Goal: Task Accomplishment & Management: Manage account settings

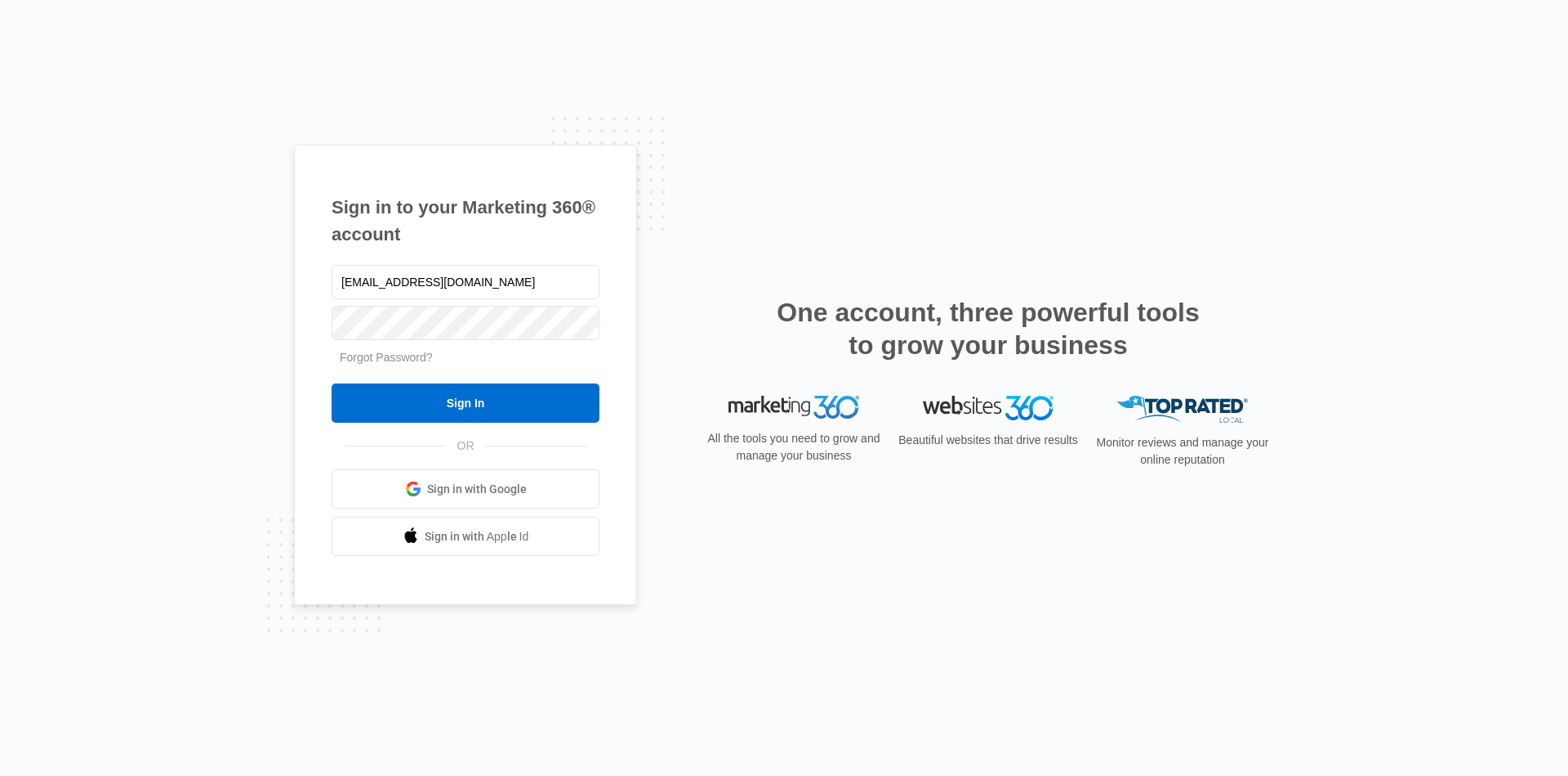
type input "[EMAIL_ADDRESS][DOMAIN_NAME]"
click at [444, 402] on input "Sign In" at bounding box center [466, 403] width 268 height 40
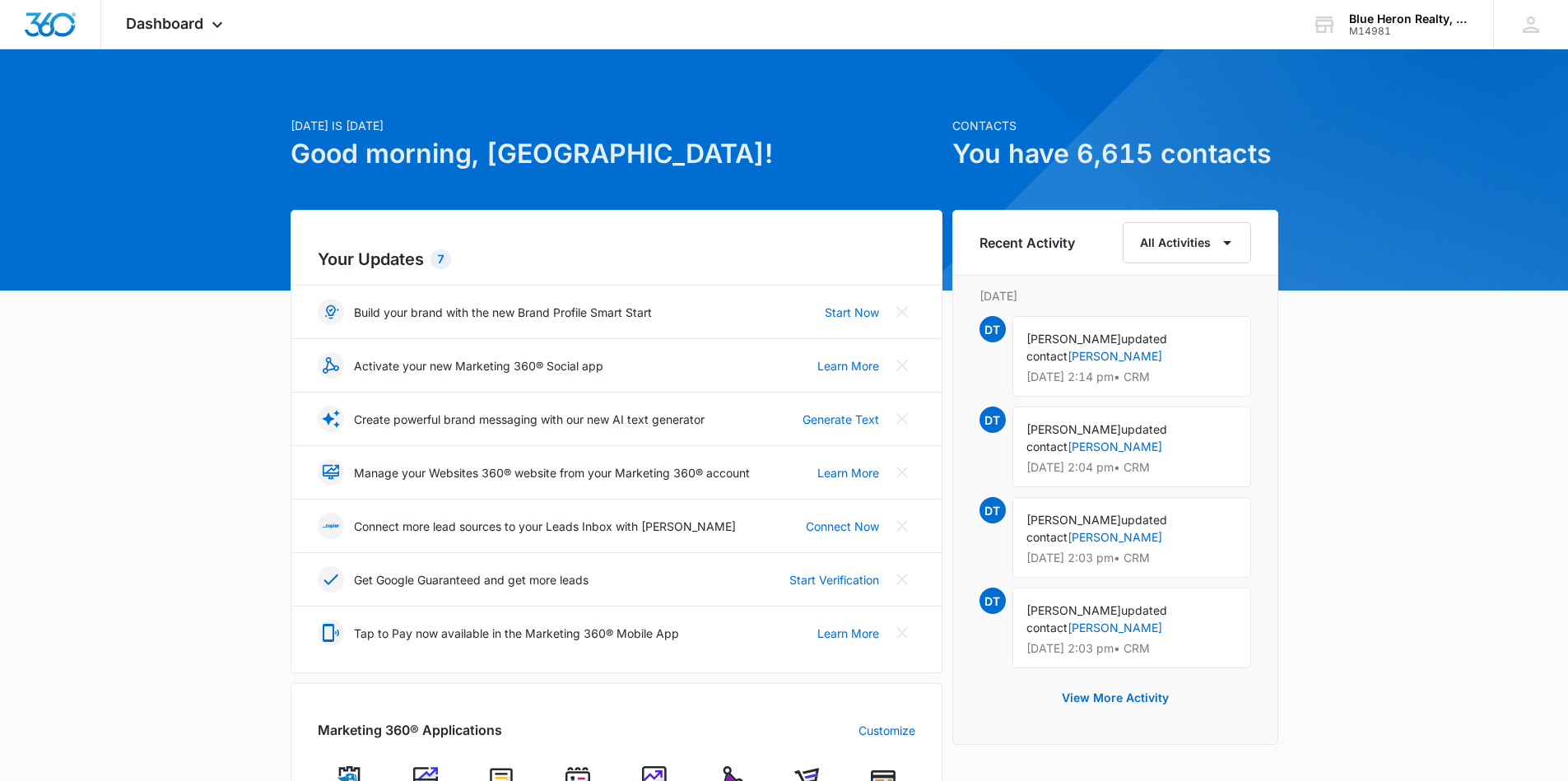
scroll to position [165, 0]
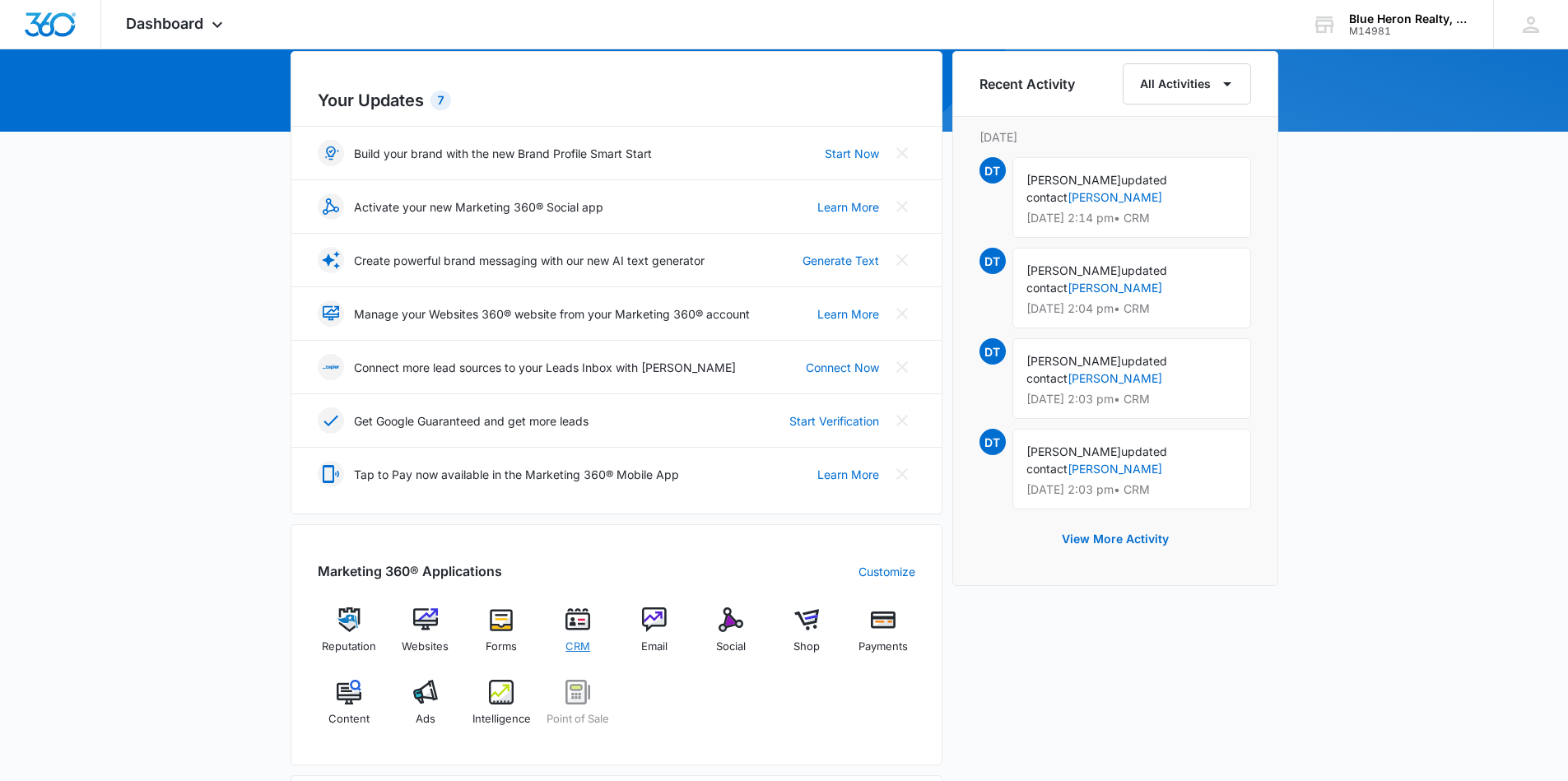
click at [569, 618] on img at bounding box center [577, 620] width 25 height 25
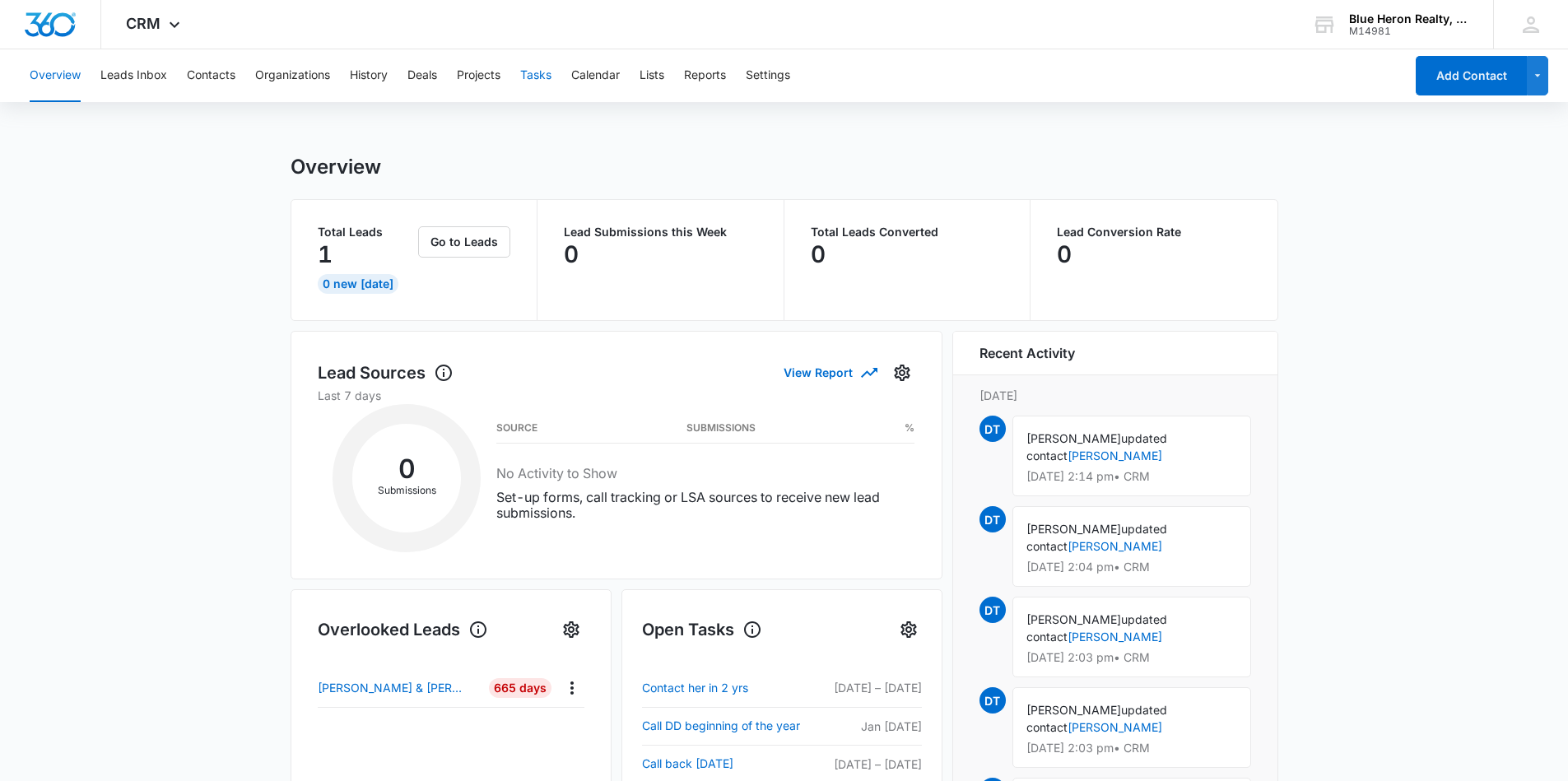
click at [538, 75] on button "Tasks" at bounding box center [535, 75] width 31 height 52
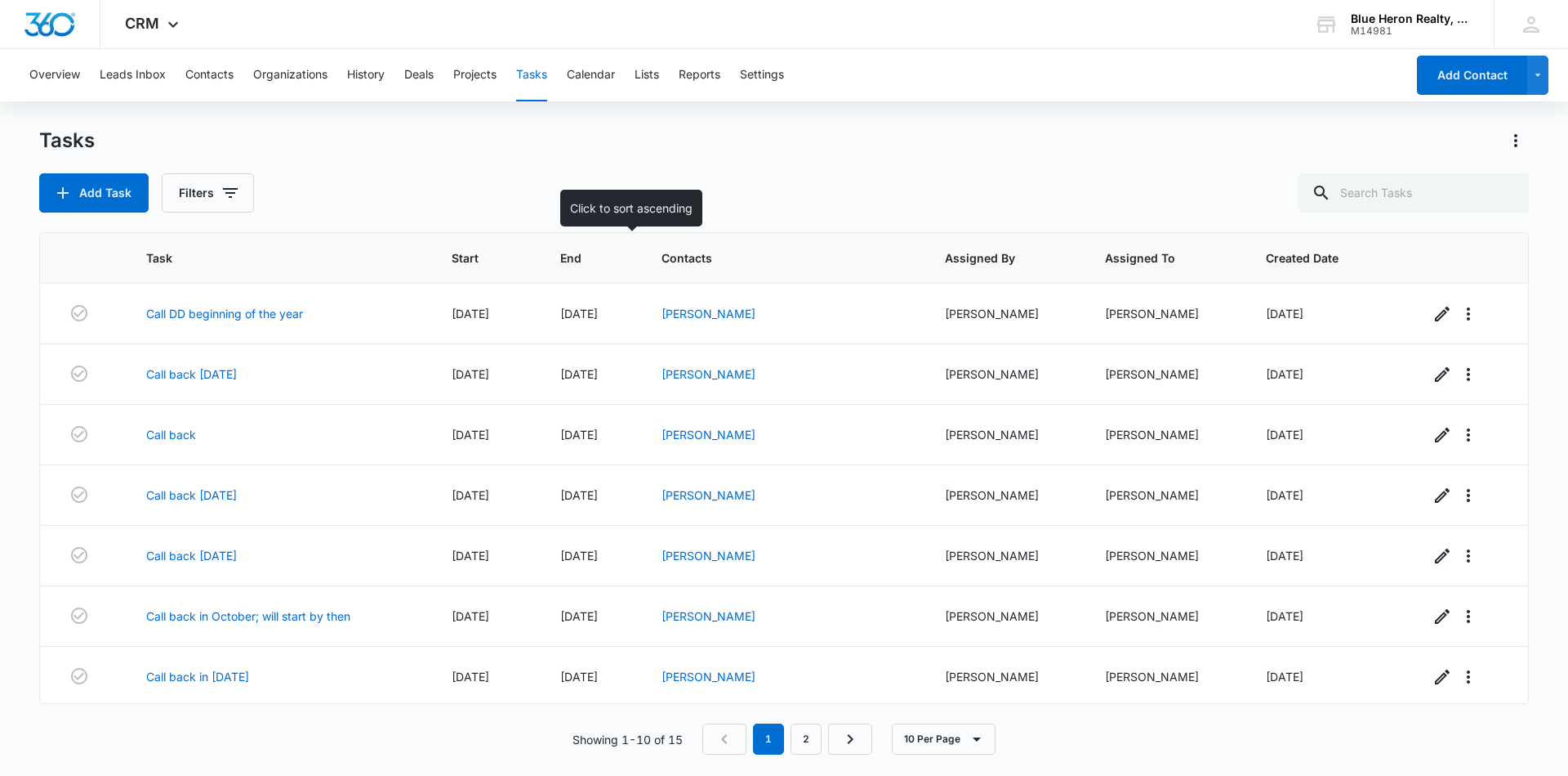
click at [599, 256] on span "End" at bounding box center [579, 257] width 39 height 17
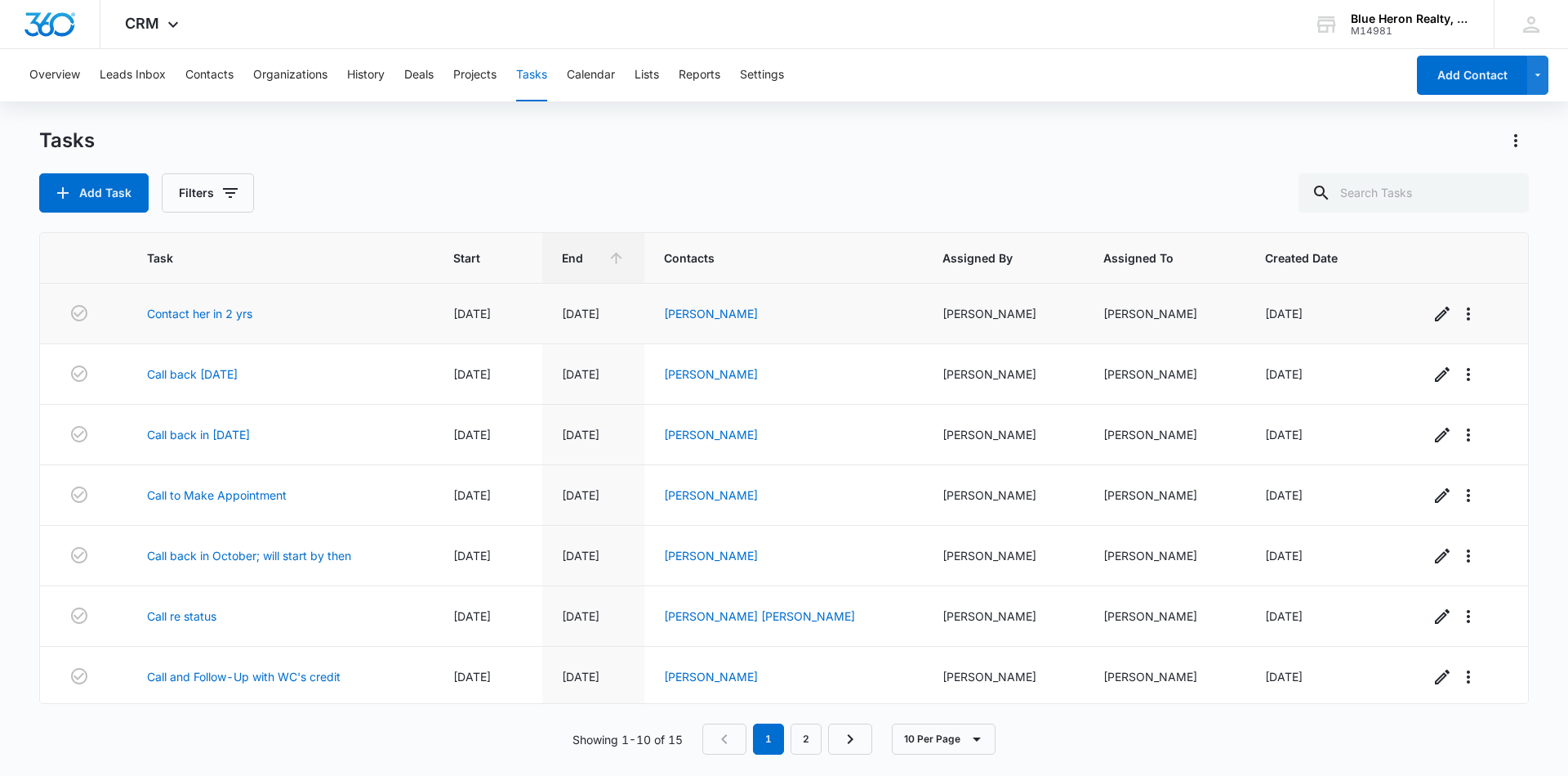
click at [380, 323] on td "Contact her in 2 yrs" at bounding box center [281, 314] width 306 height 61
drag, startPoint x: 195, startPoint y: 316, endPoint x: 227, endPoint y: 310, distance: 32.6
click at [195, 316] on link "Contact her in 2 yrs" at bounding box center [200, 313] width 106 height 17
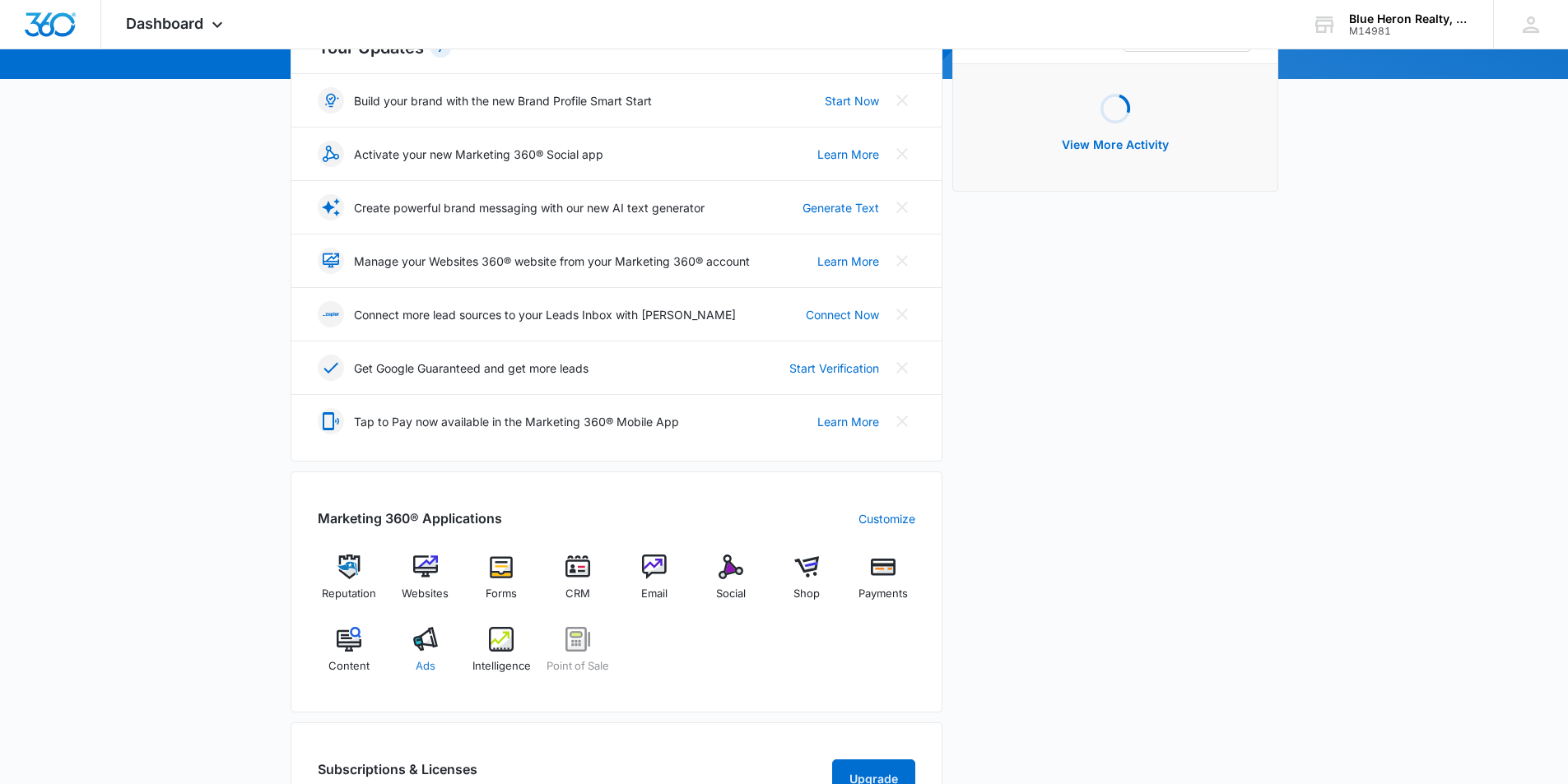
scroll to position [247, 0]
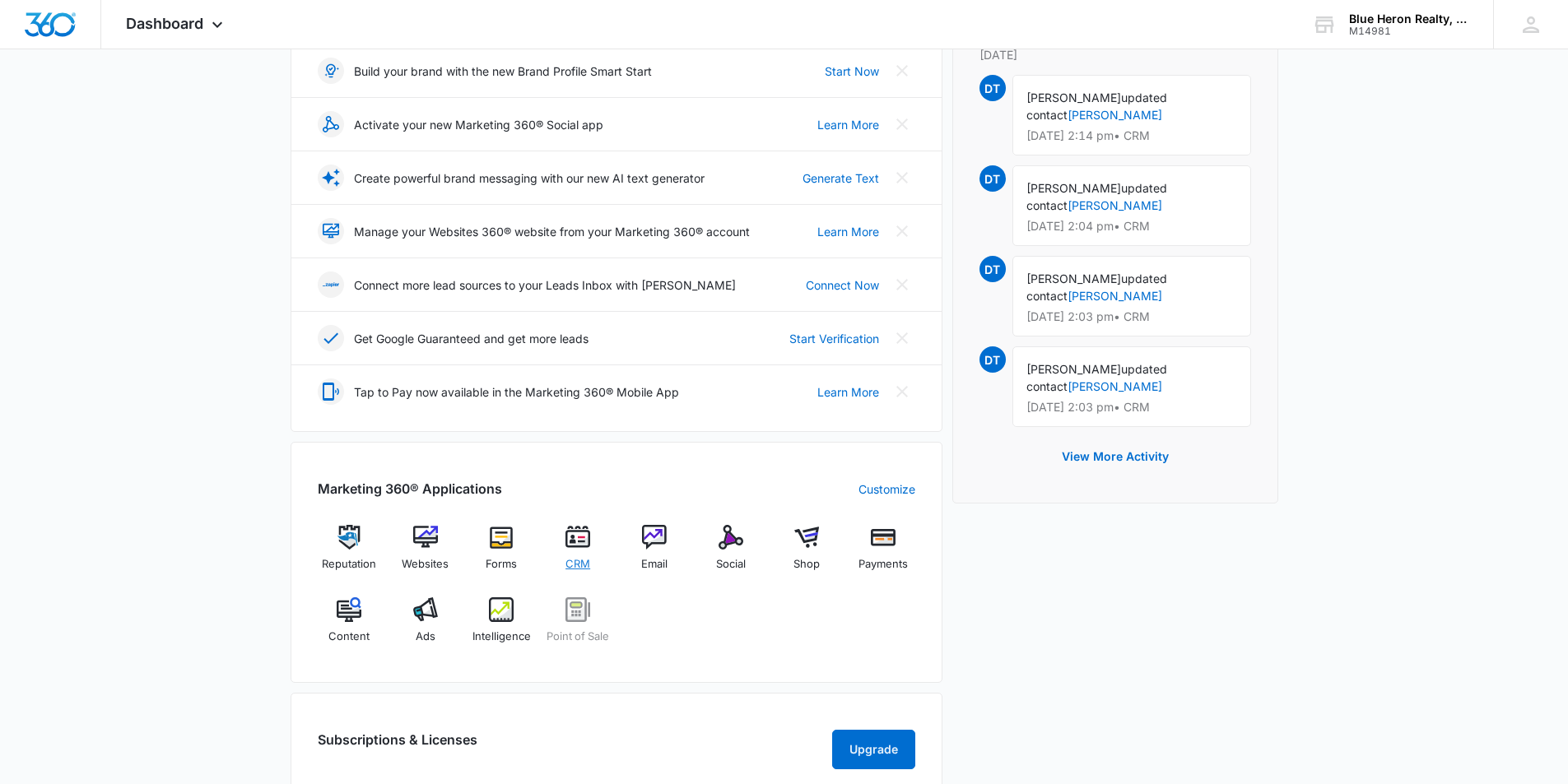
click at [581, 542] on img at bounding box center [577, 537] width 25 height 25
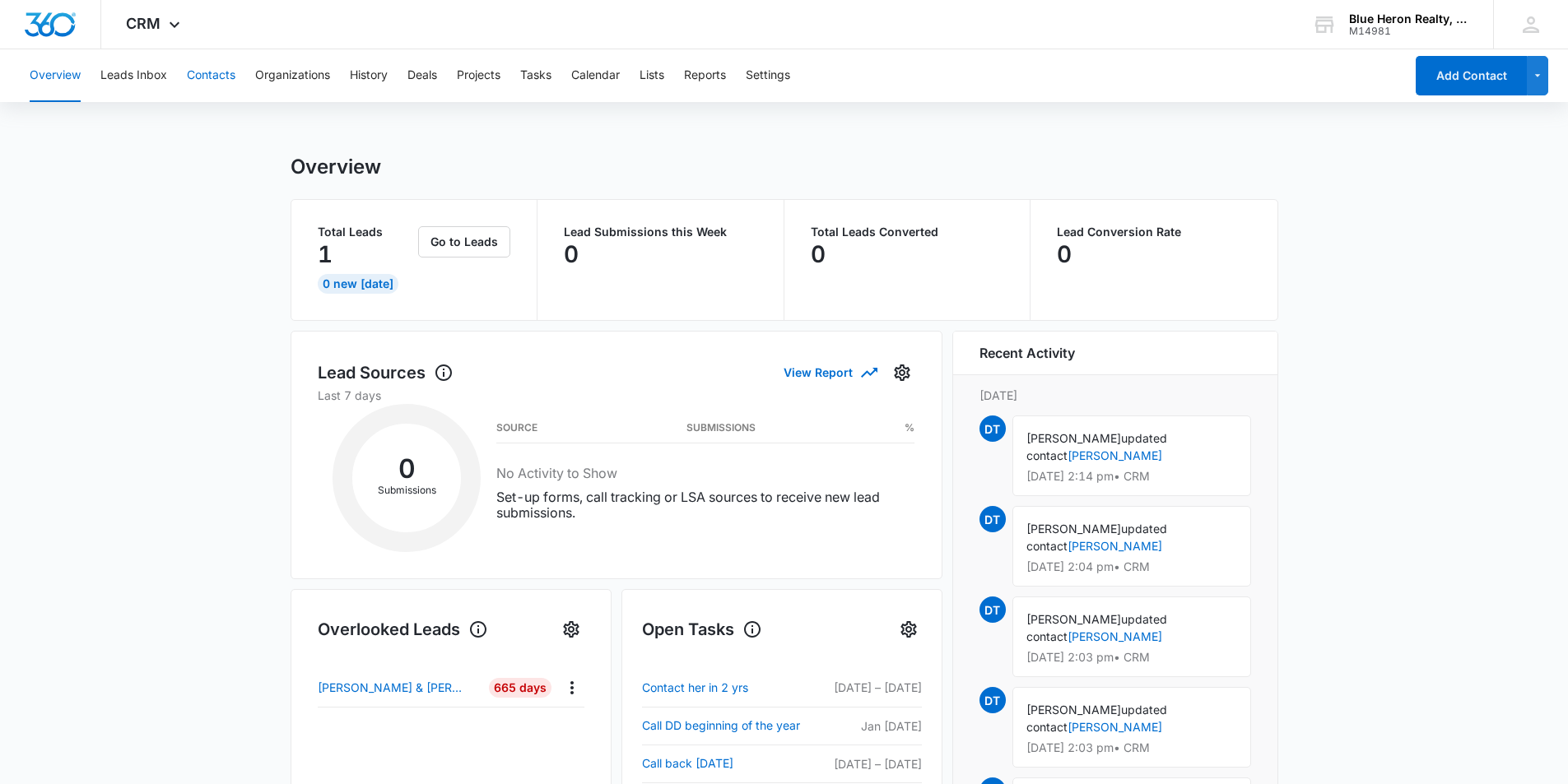
click at [213, 74] on button "Contacts" at bounding box center [211, 75] width 49 height 52
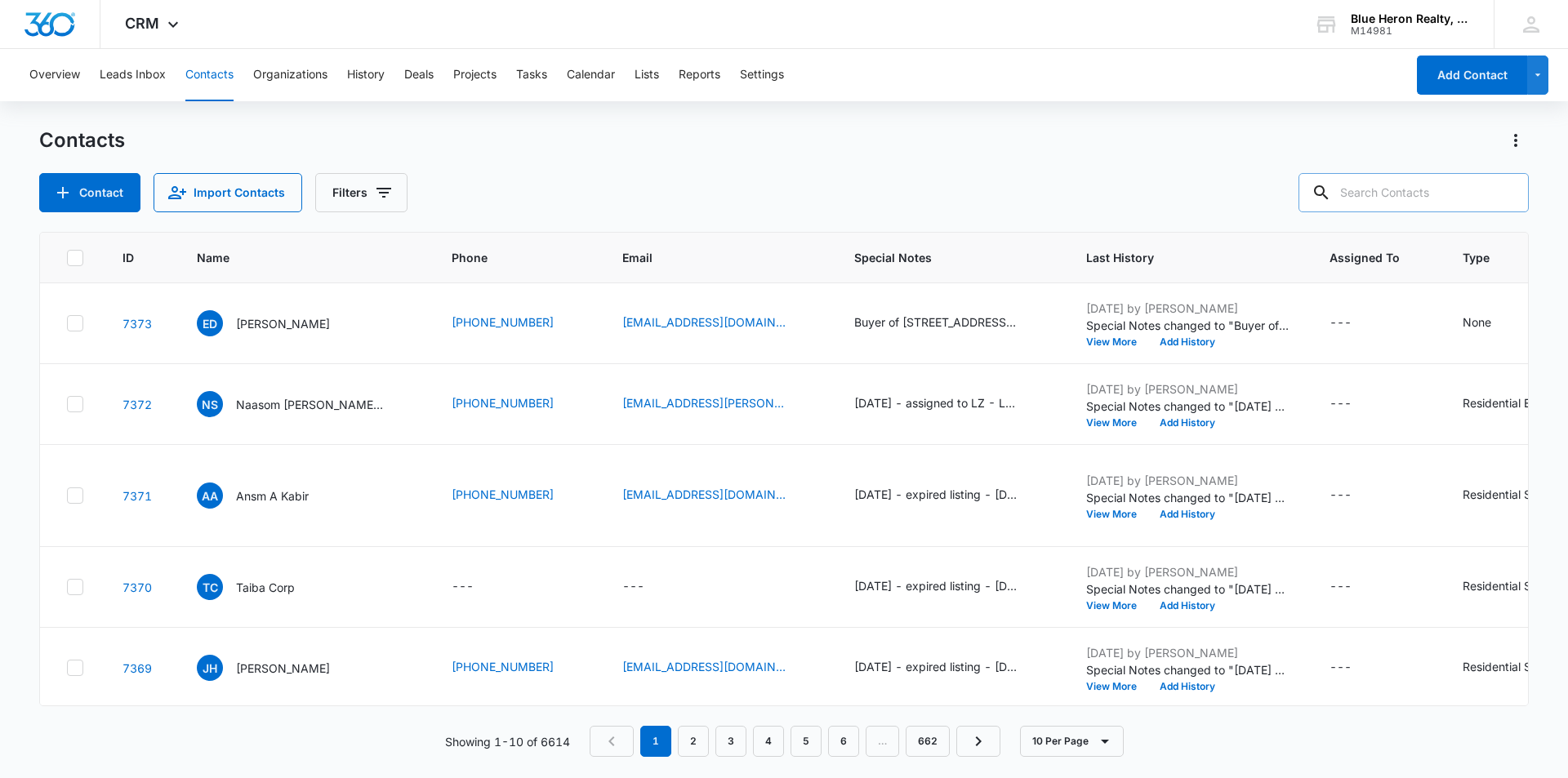
click at [1416, 192] on input "text" at bounding box center [1414, 193] width 231 height 40
type input "[PERSON_NAME]"
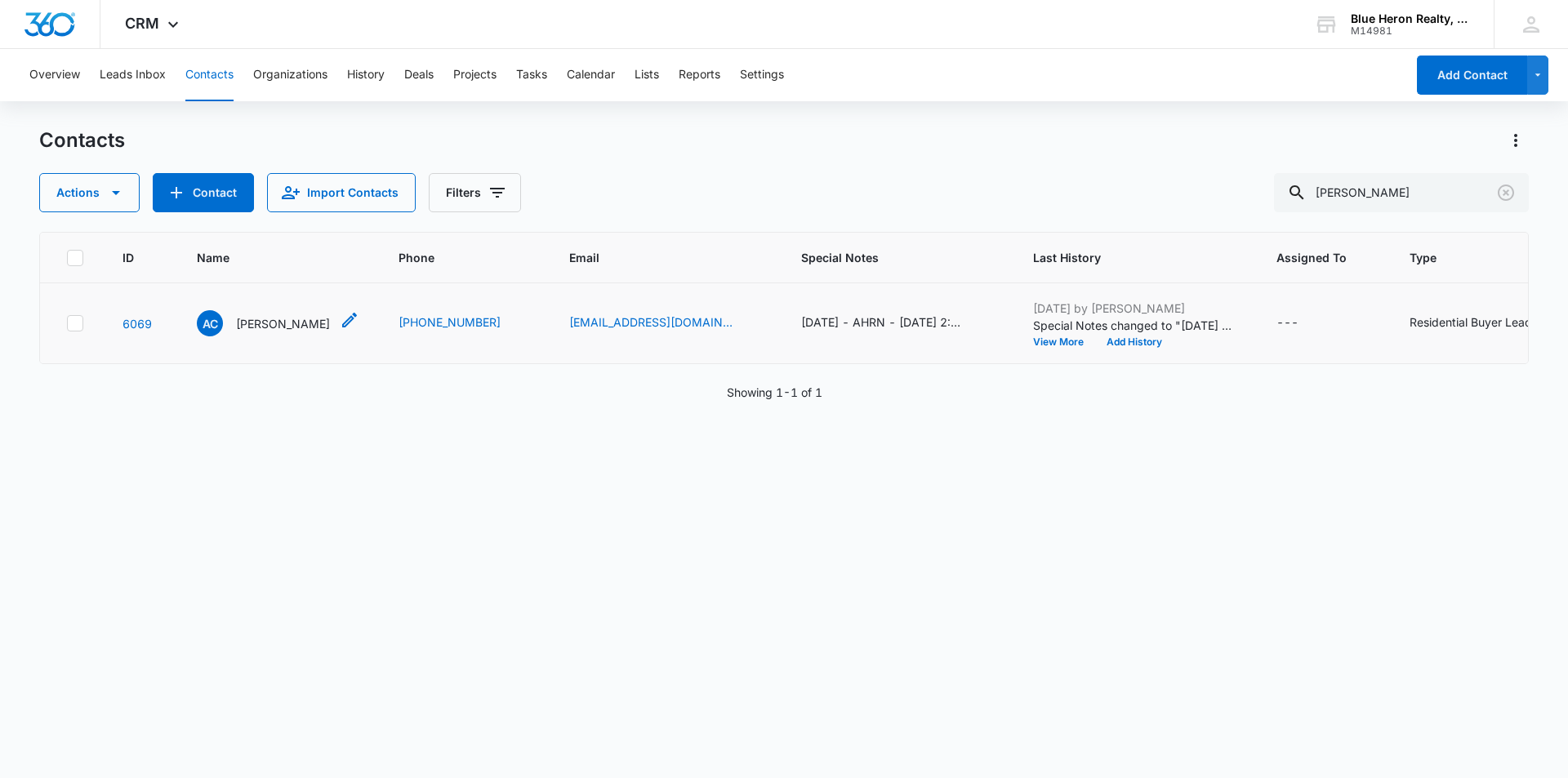
click at [271, 319] on p "[PERSON_NAME]" at bounding box center [283, 323] width 94 height 17
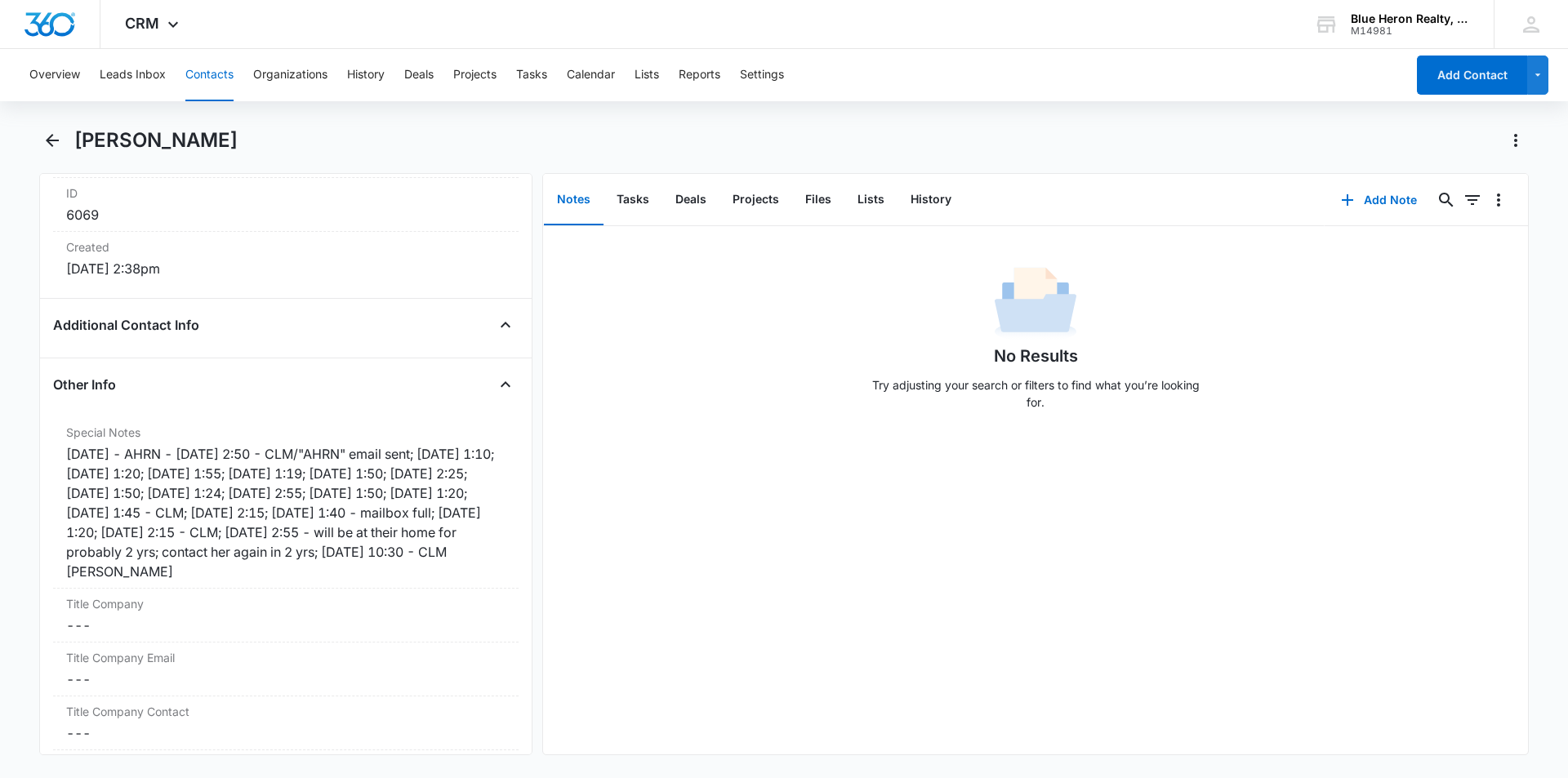
scroll to position [1093, 0]
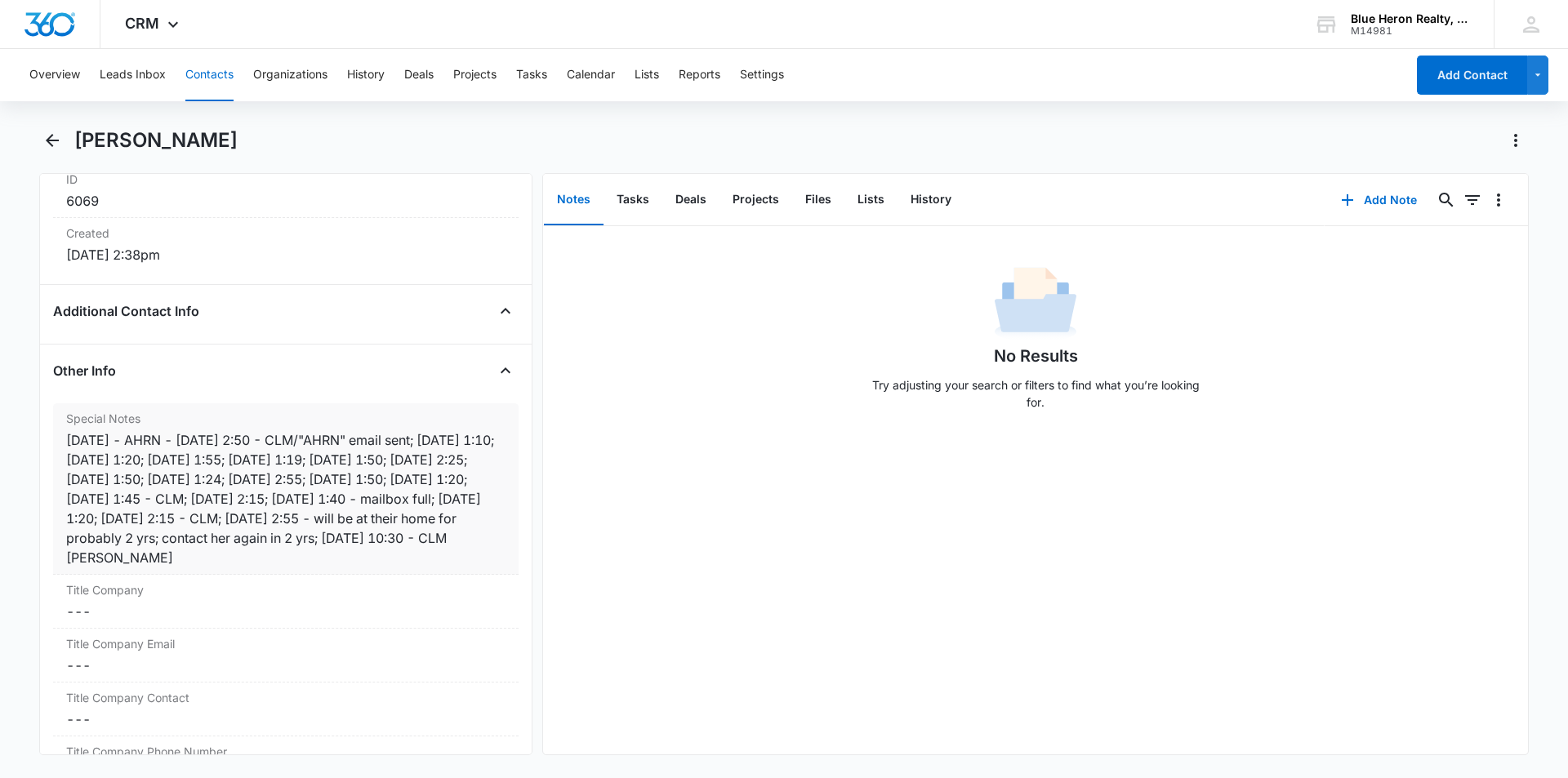
click at [470, 539] on div "2/22/23 - AHRN - 2/22 @ 2:50 - CLM/"AHRN" email sent; 3/8 @ 1:10; 3/20 @ 1:20; …" at bounding box center [285, 499] width 439 height 137
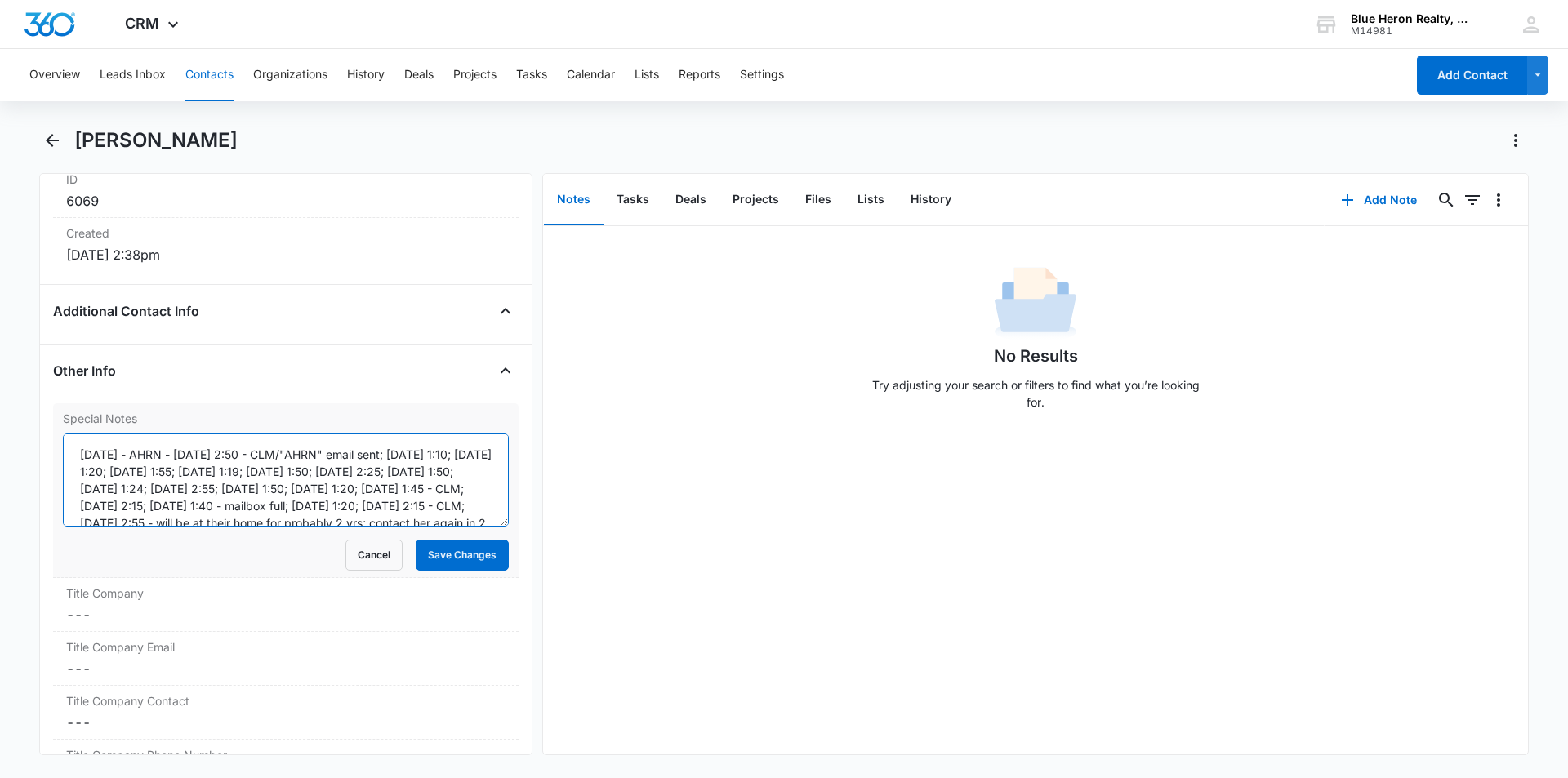
scroll to position [34, 0]
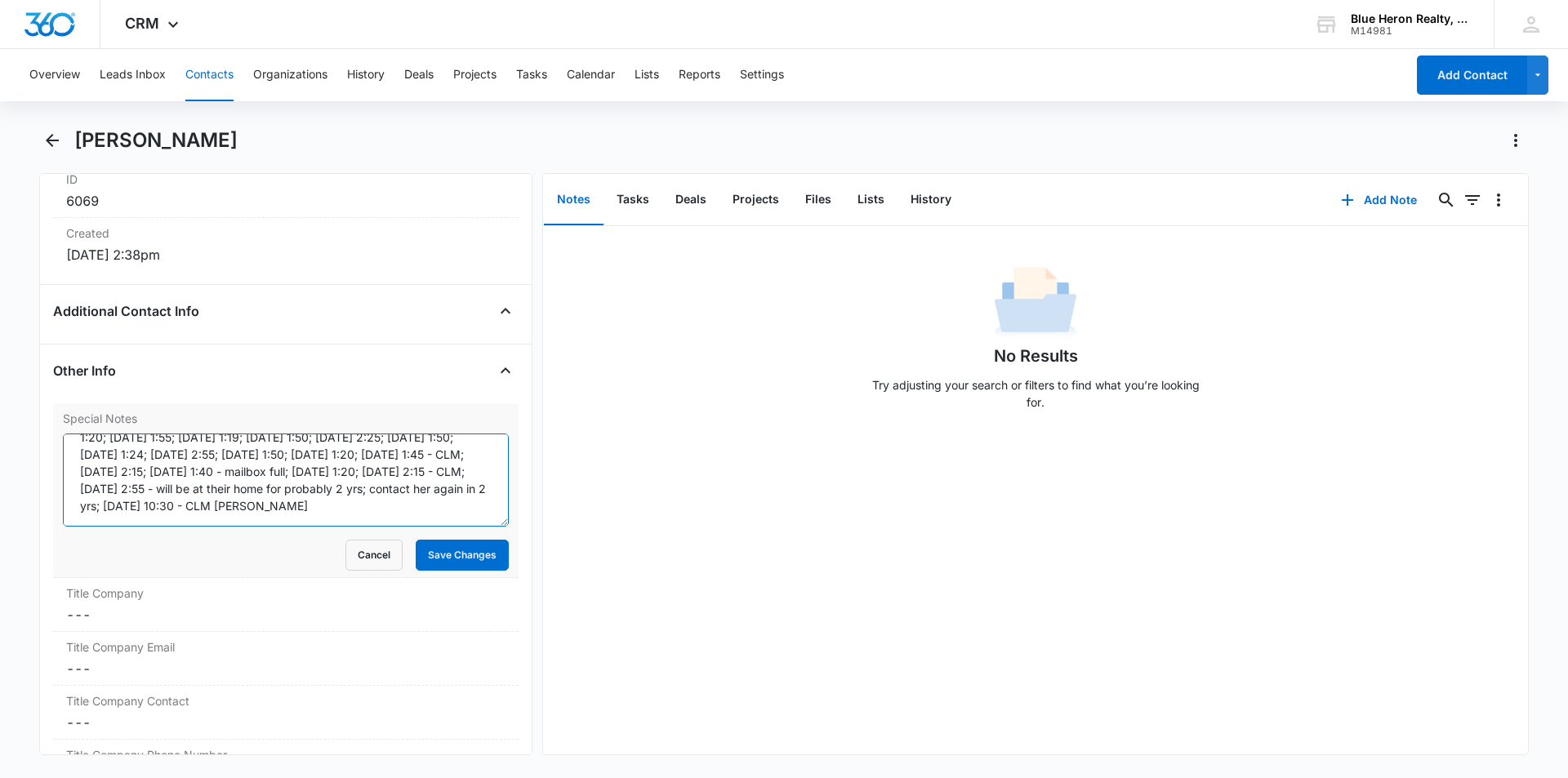
click at [248, 504] on textarea "2/22/23 - AHRN - 2/22 @ 2:50 - CLM/"AHRN" email sent; 3/8 @ 1:10; 3/20 @ 1:20; …" at bounding box center [285, 481] width 446 height 93
type textarea "2/22/23 - AHRN - 2/22 @ 2:50 - CLM/"AHRN" email sent; 3/8 @ 1:10; 3/20 @ 1:20; …"
click at [459, 554] on button "Save Changes" at bounding box center [462, 554] width 93 height 31
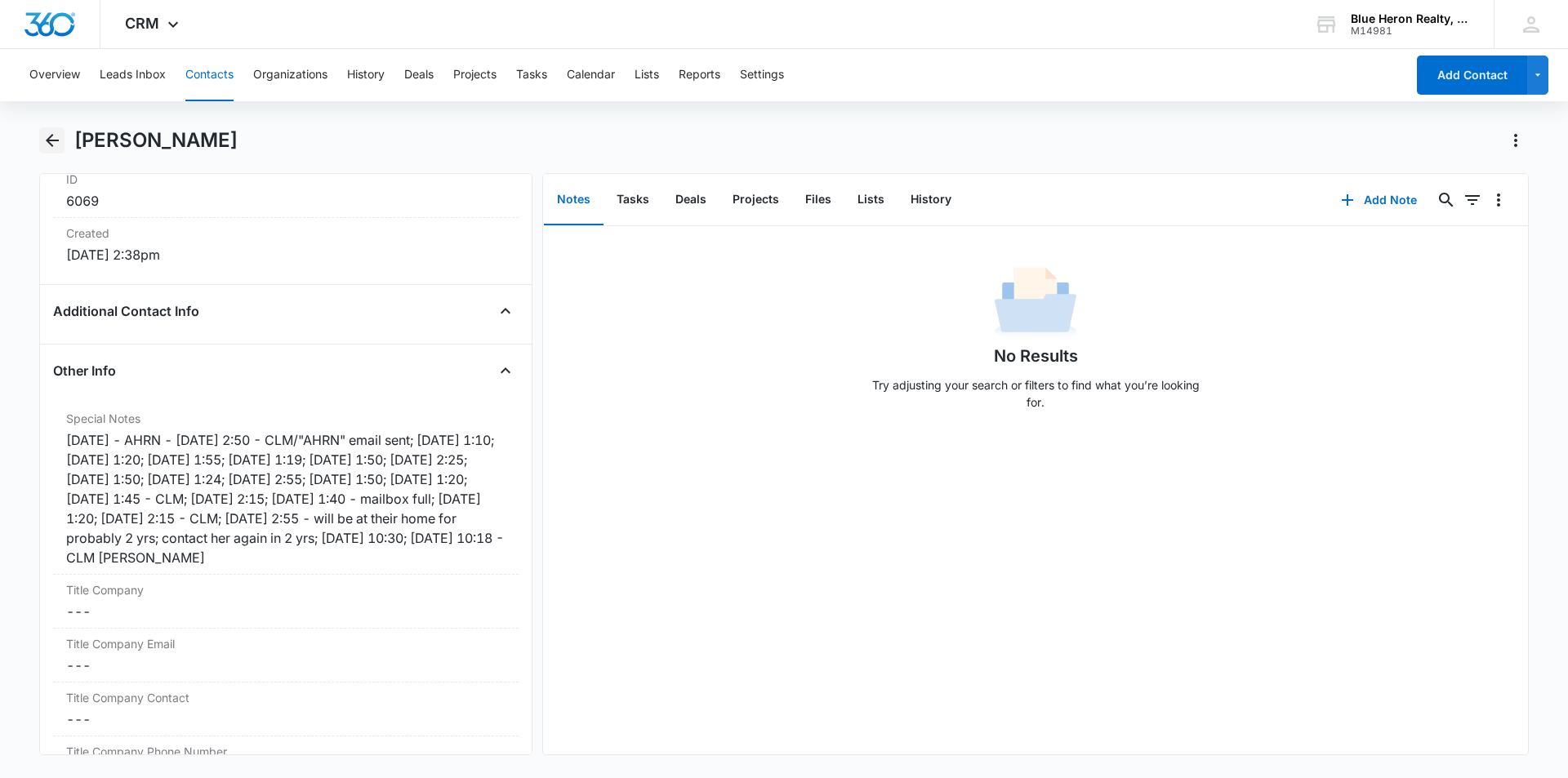
click at [51, 137] on icon "Back" at bounding box center [52, 140] width 19 height 19
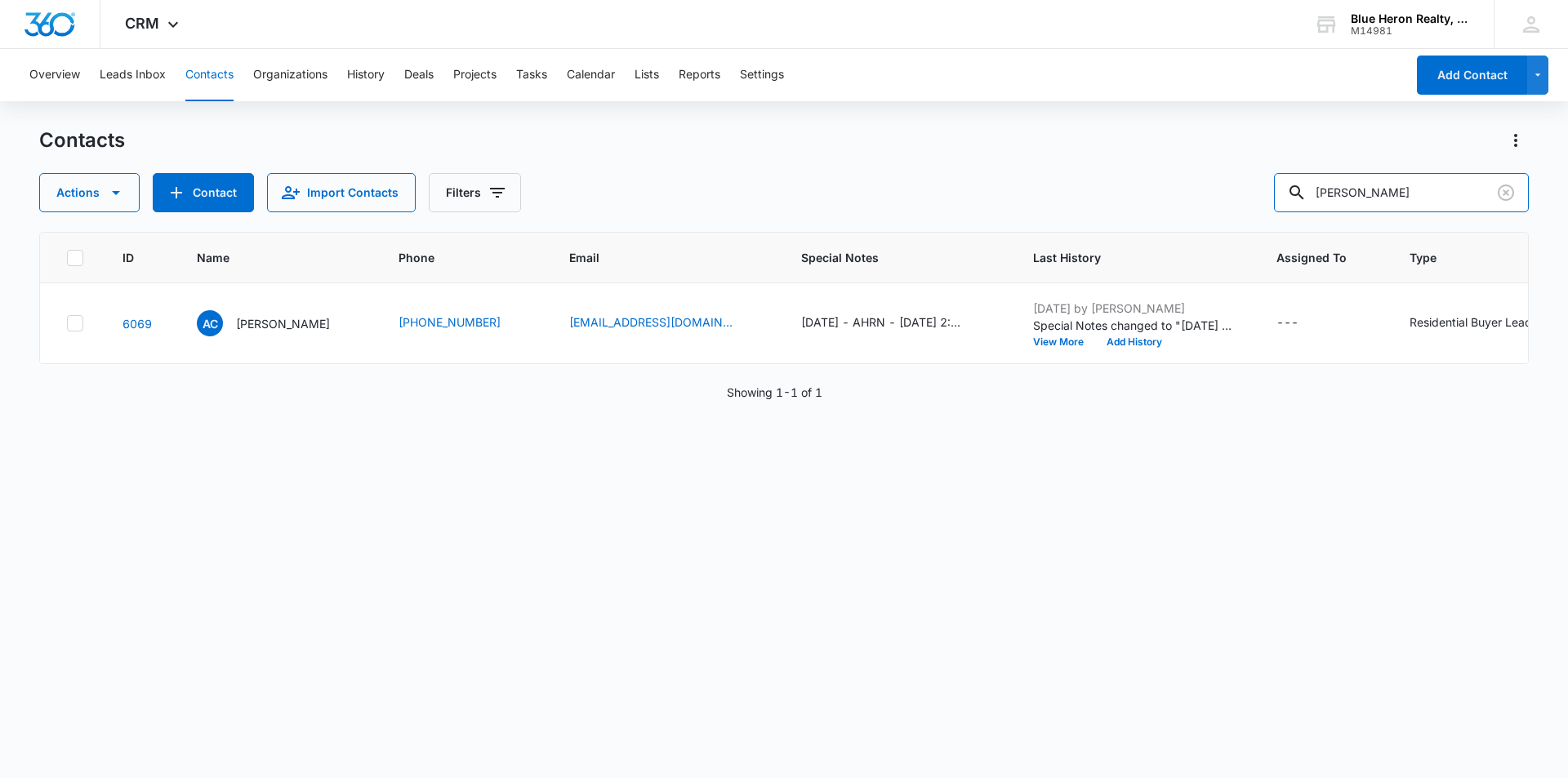
drag, startPoint x: 1429, startPoint y: 197, endPoint x: 1262, endPoint y: 194, distance: 167.0
click at [1262, 194] on div "Actions Contact Import Contacts Filters Alecia Campbell" at bounding box center [784, 193] width 1490 height 40
type input "[PERSON_NAME]"
click at [252, 319] on p "[PERSON_NAME]" at bounding box center [283, 323] width 94 height 17
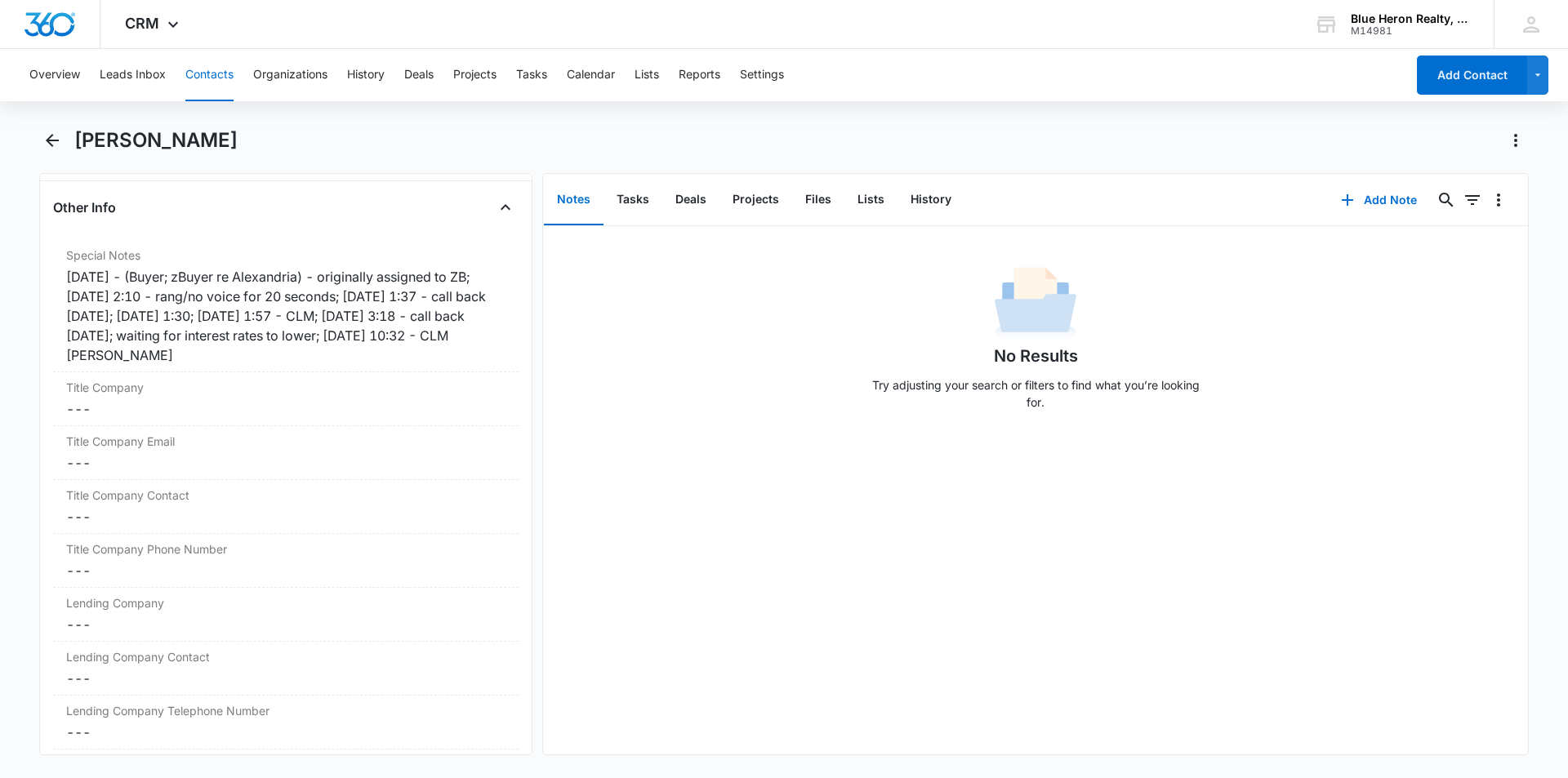
scroll to position [1261, 0]
click at [102, 352] on div "1/26/24 - (Buyer; zBuyer re Alexandria) - originally assigned to ZB; 2/2 @ 2:10…" at bounding box center [285, 312] width 439 height 98
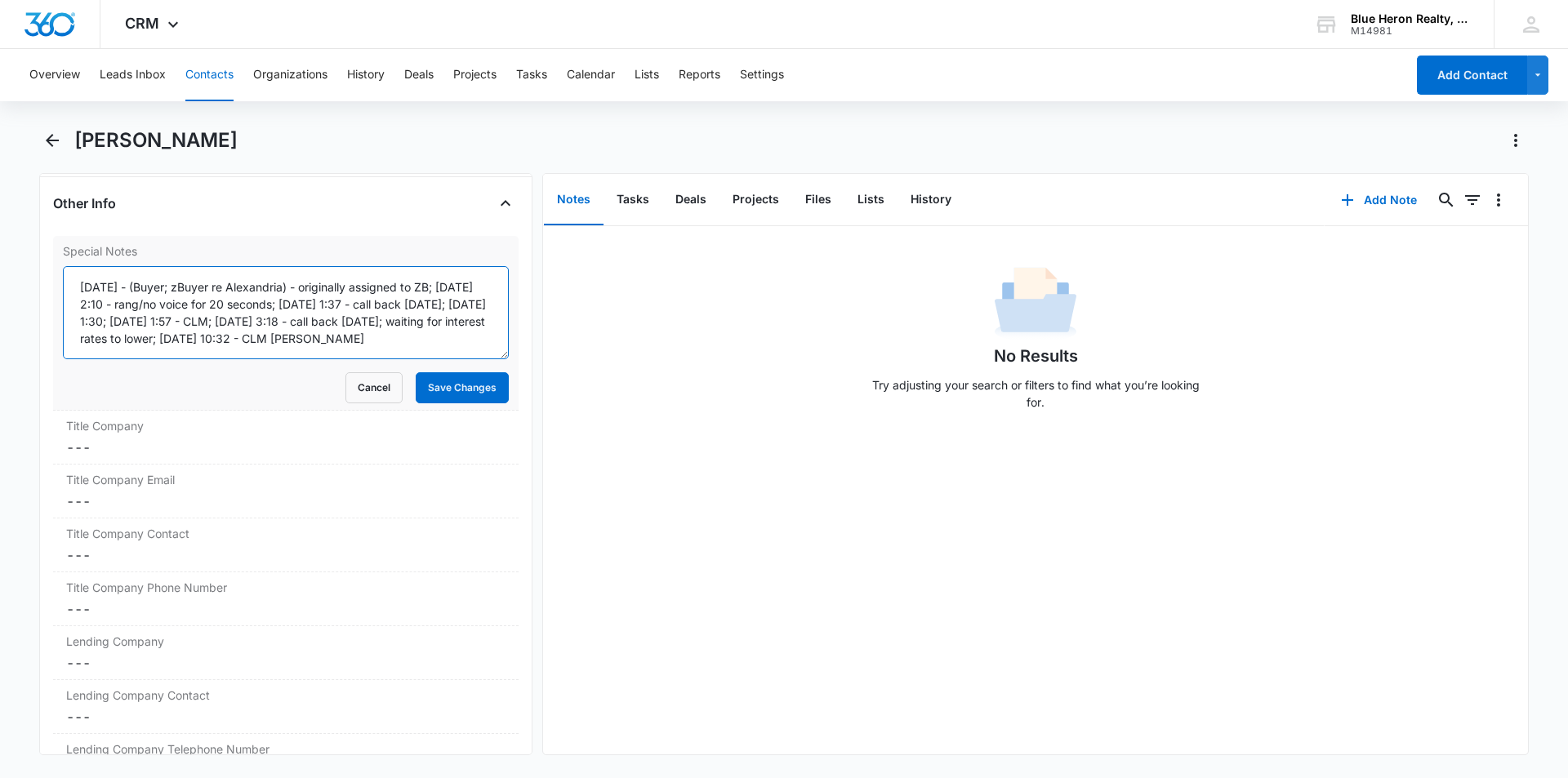
scroll to position [17, 0]
click at [399, 322] on textarea "1/26/24 - (Buyer; zBuyer re Alexandria) - originally assigned to ZB; 2/2 @ 2:10…" at bounding box center [285, 312] width 446 height 93
type textarea "1/26/24 - (Buyer; zBuyer re Alexandria) - originally assigned to ZB; 2/2 @ 2:10…"
click at [446, 395] on button "Save Changes" at bounding box center [462, 387] width 93 height 31
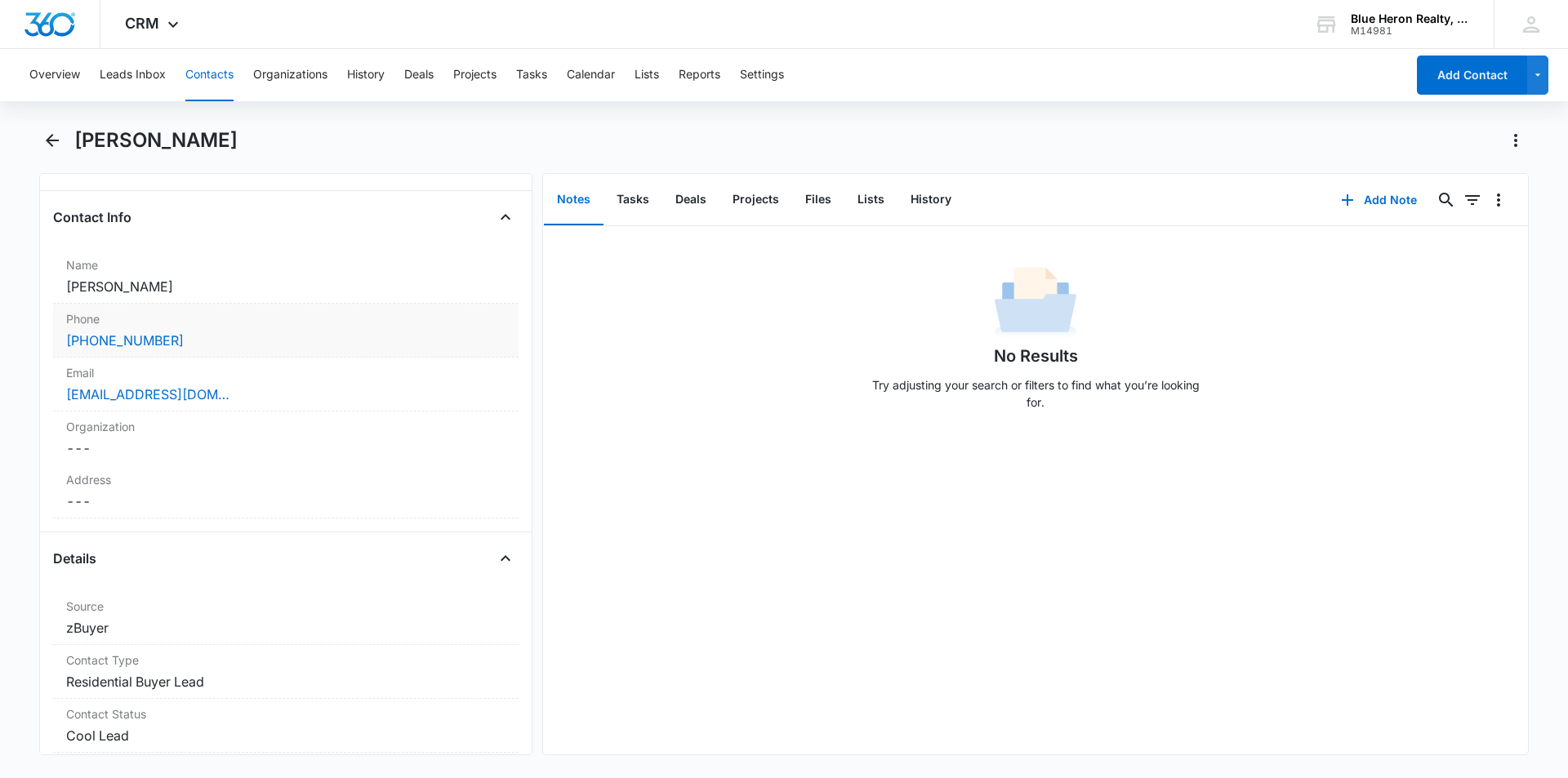
scroll to position [0, 0]
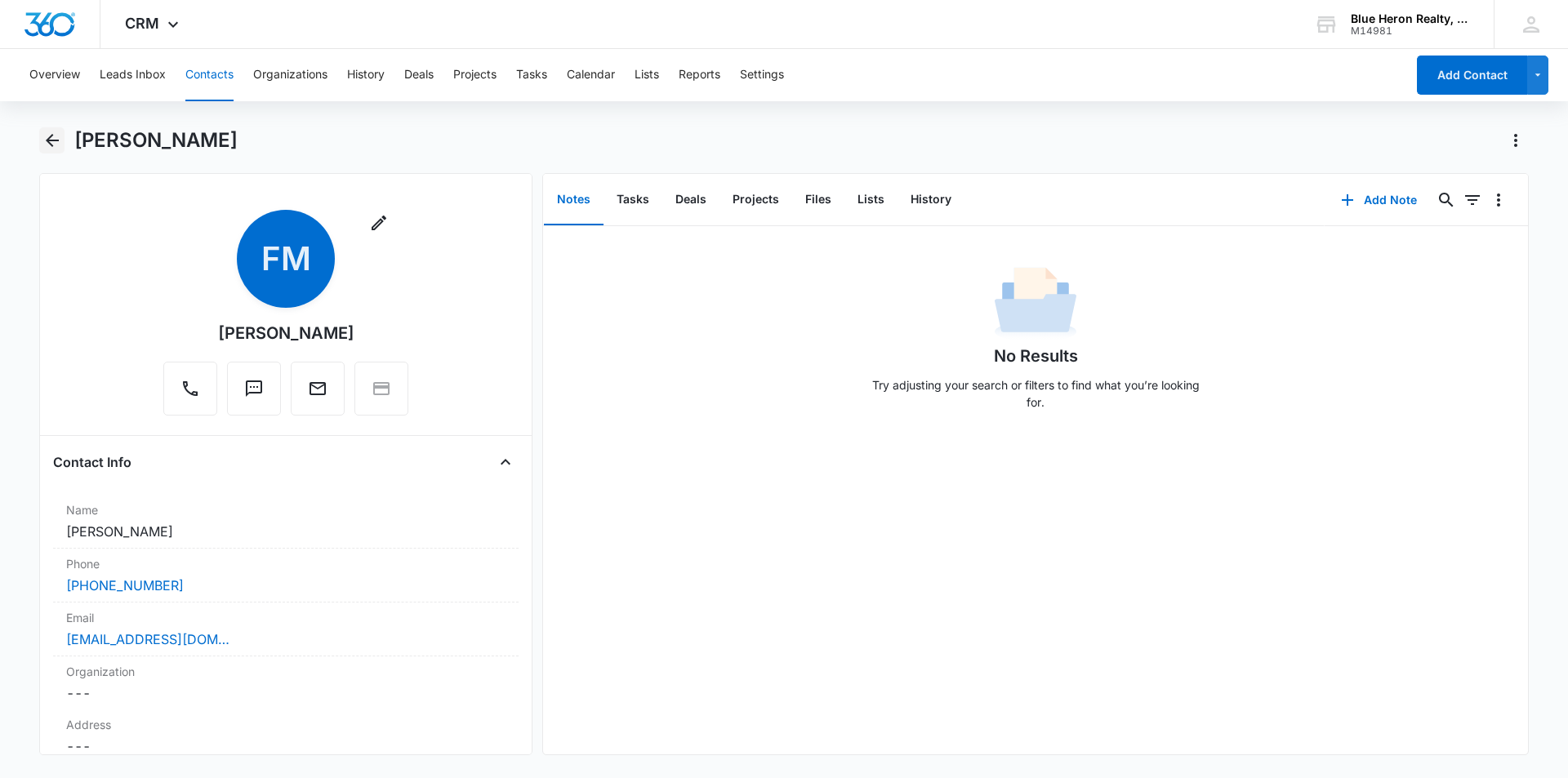
click at [53, 141] on icon "Back" at bounding box center [52, 140] width 13 height 13
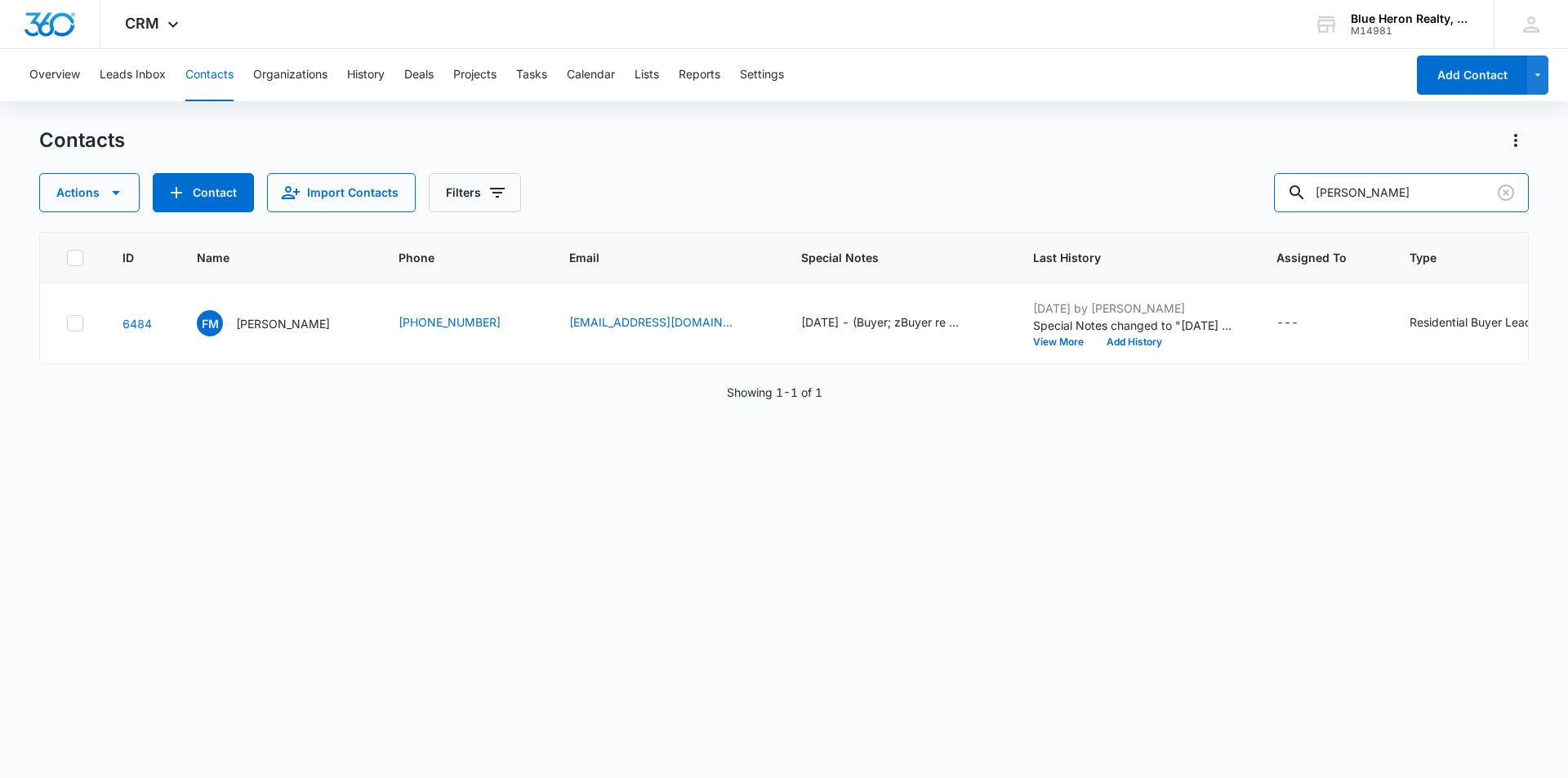
drag, startPoint x: 1418, startPoint y: 194, endPoint x: 1270, endPoint y: 191, distance: 148.0
click at [1270, 191] on div "Actions Contact Import Contacts Filters Frank Man" at bounding box center [784, 193] width 1490 height 40
type input "[PERSON_NAME]"
click at [276, 324] on p "[PERSON_NAME]" at bounding box center [283, 323] width 94 height 17
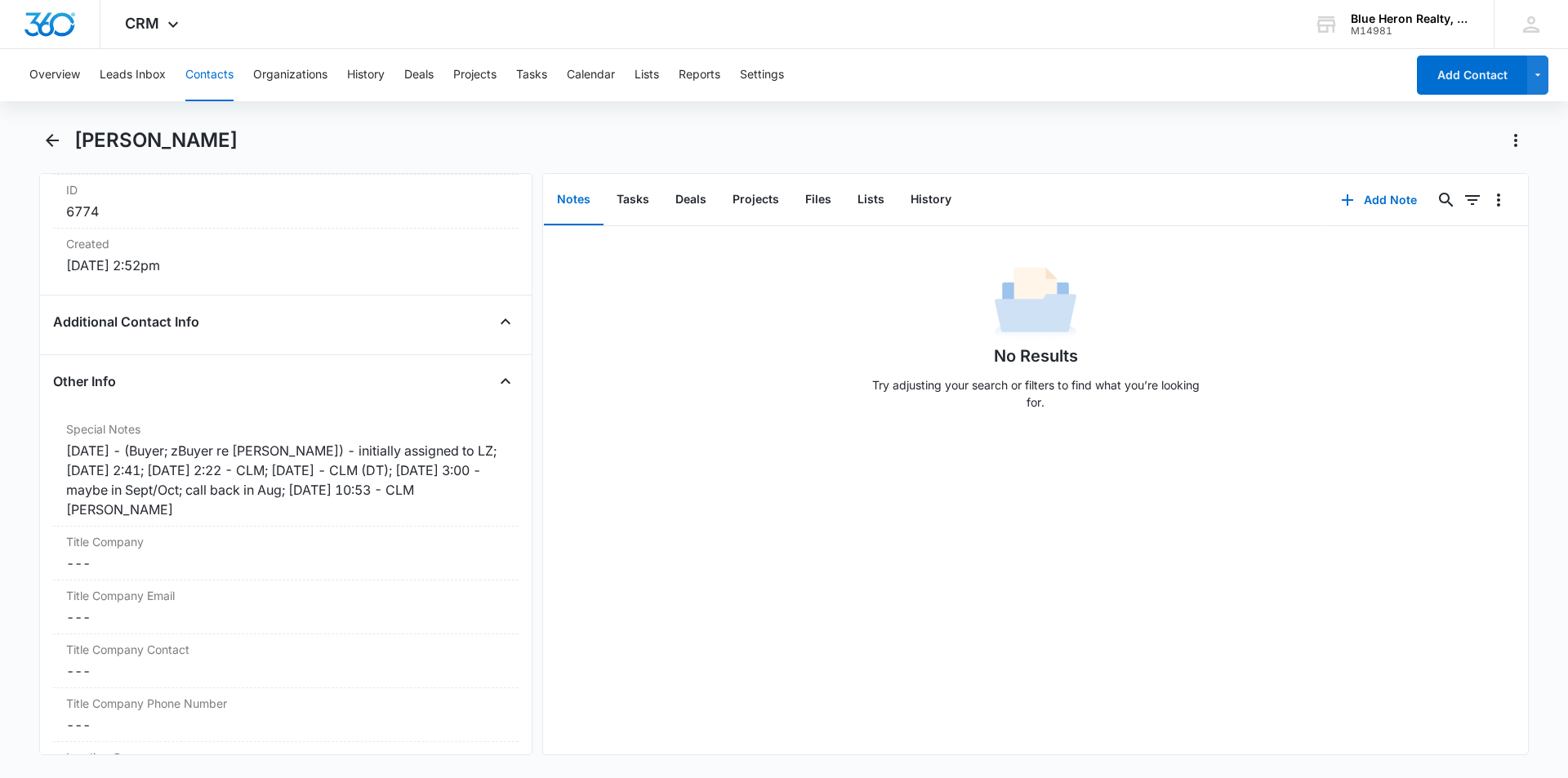
scroll to position [1090, 0]
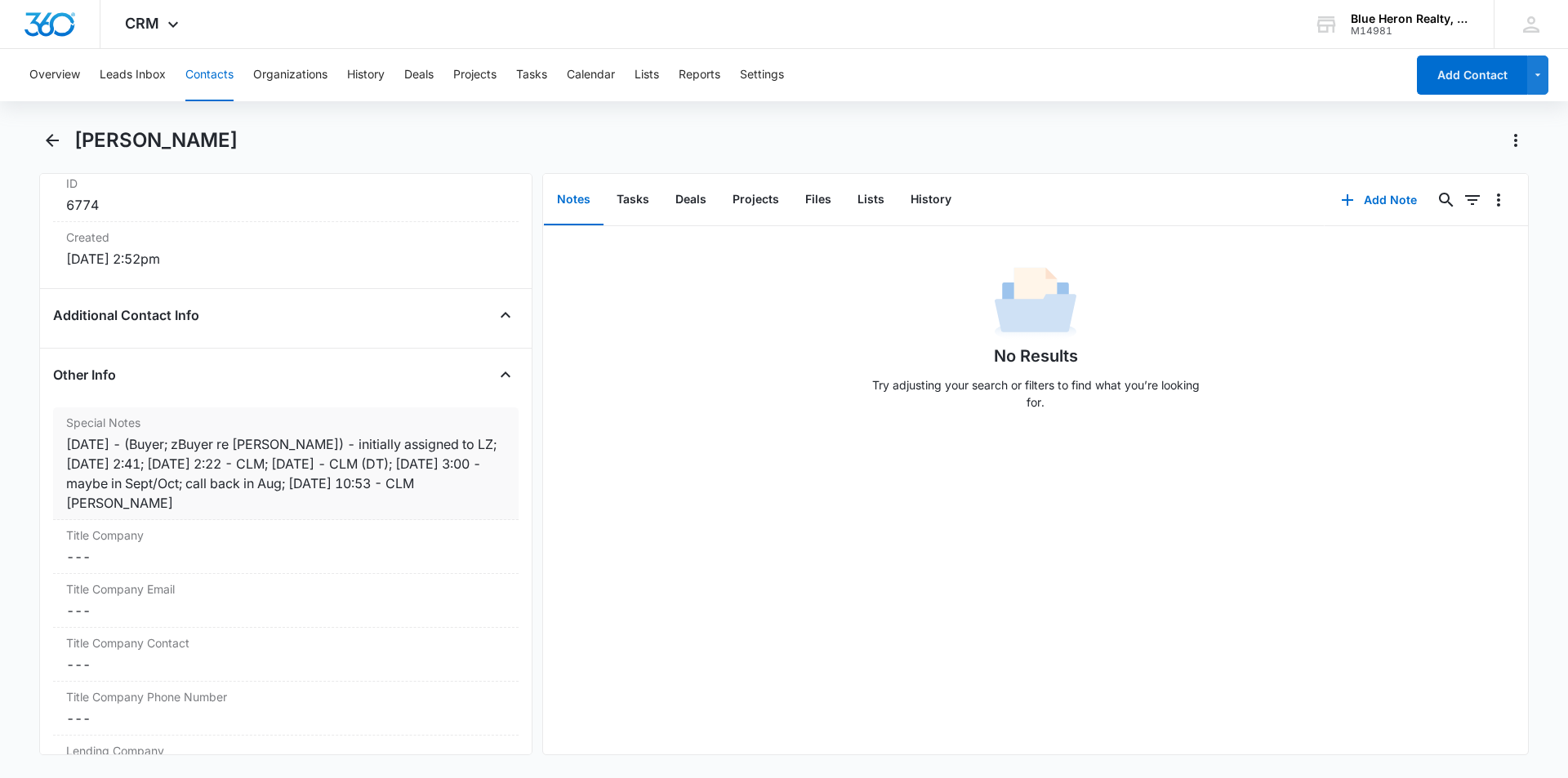
click at [378, 481] on div "10/17/24 - (Buyer; zBuyer re Burke) - initially assigned to LZ; 10/18 @ 2:41; 1…" at bounding box center [285, 473] width 439 height 78
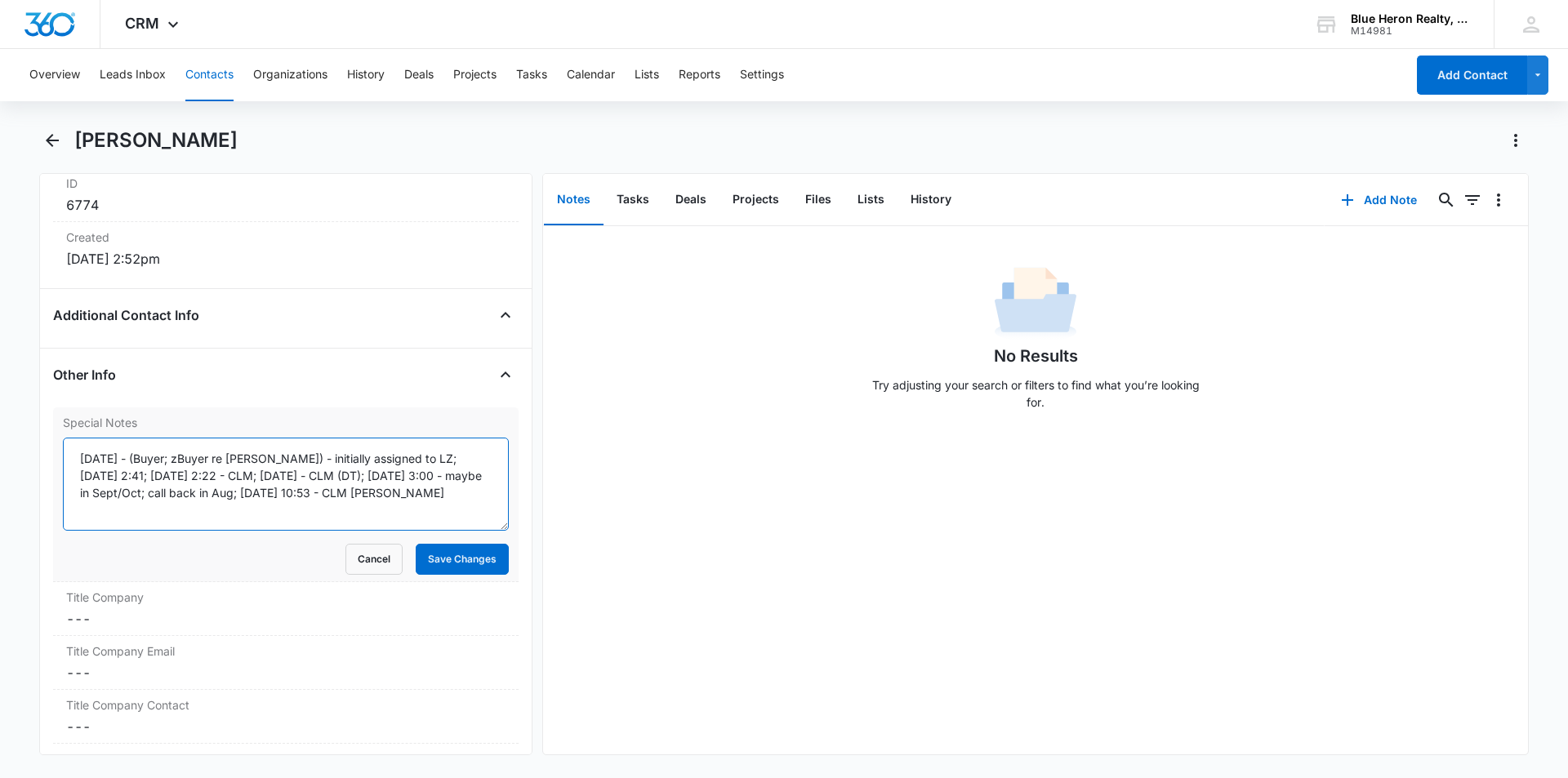
click at [294, 492] on textarea "10/17/24 - (Buyer; zBuyer re Burke) - initially assigned to LZ; 10/18 @ 2:41; 1…" at bounding box center [285, 484] width 446 height 93
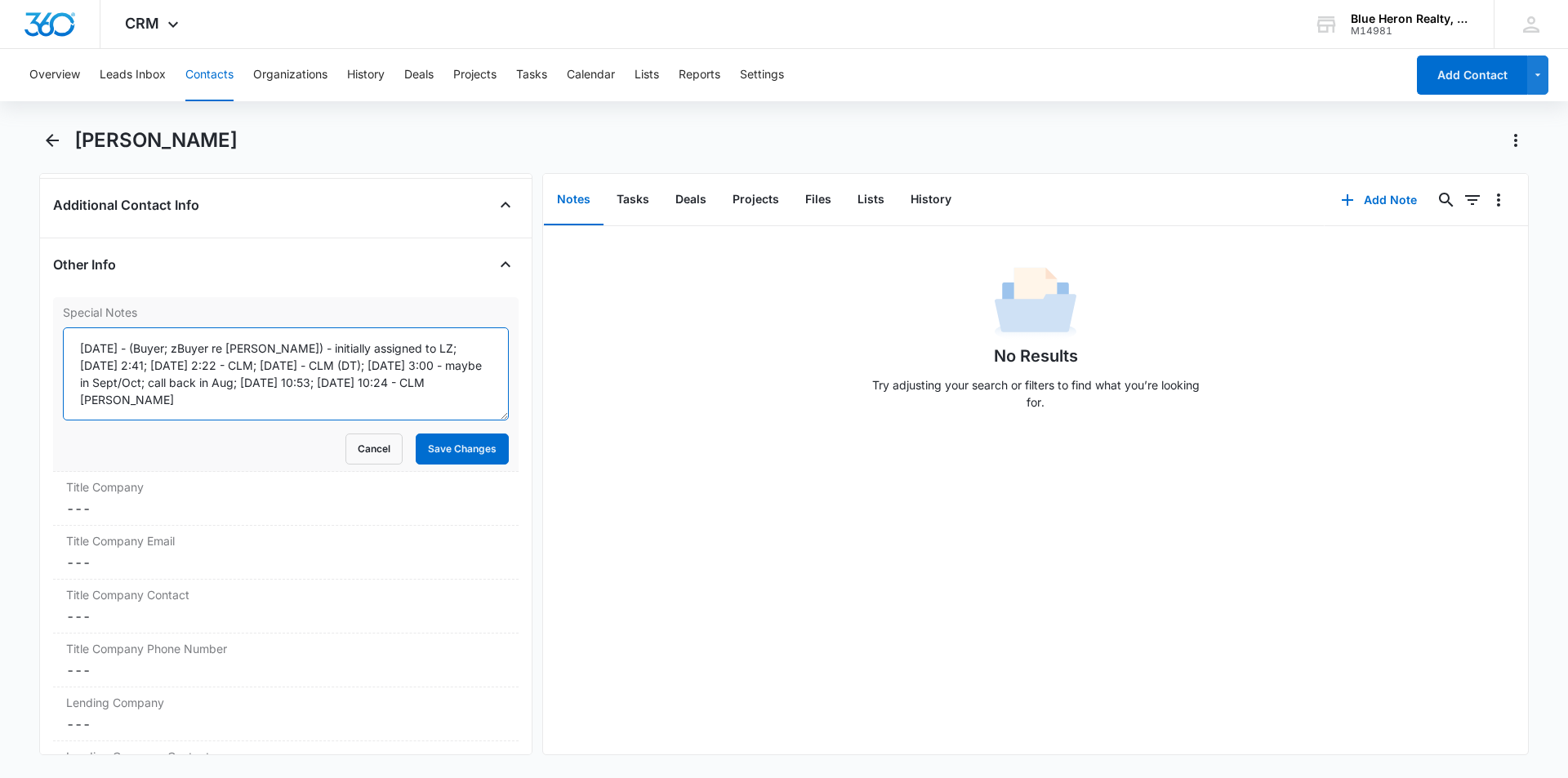
scroll to position [1171, 0]
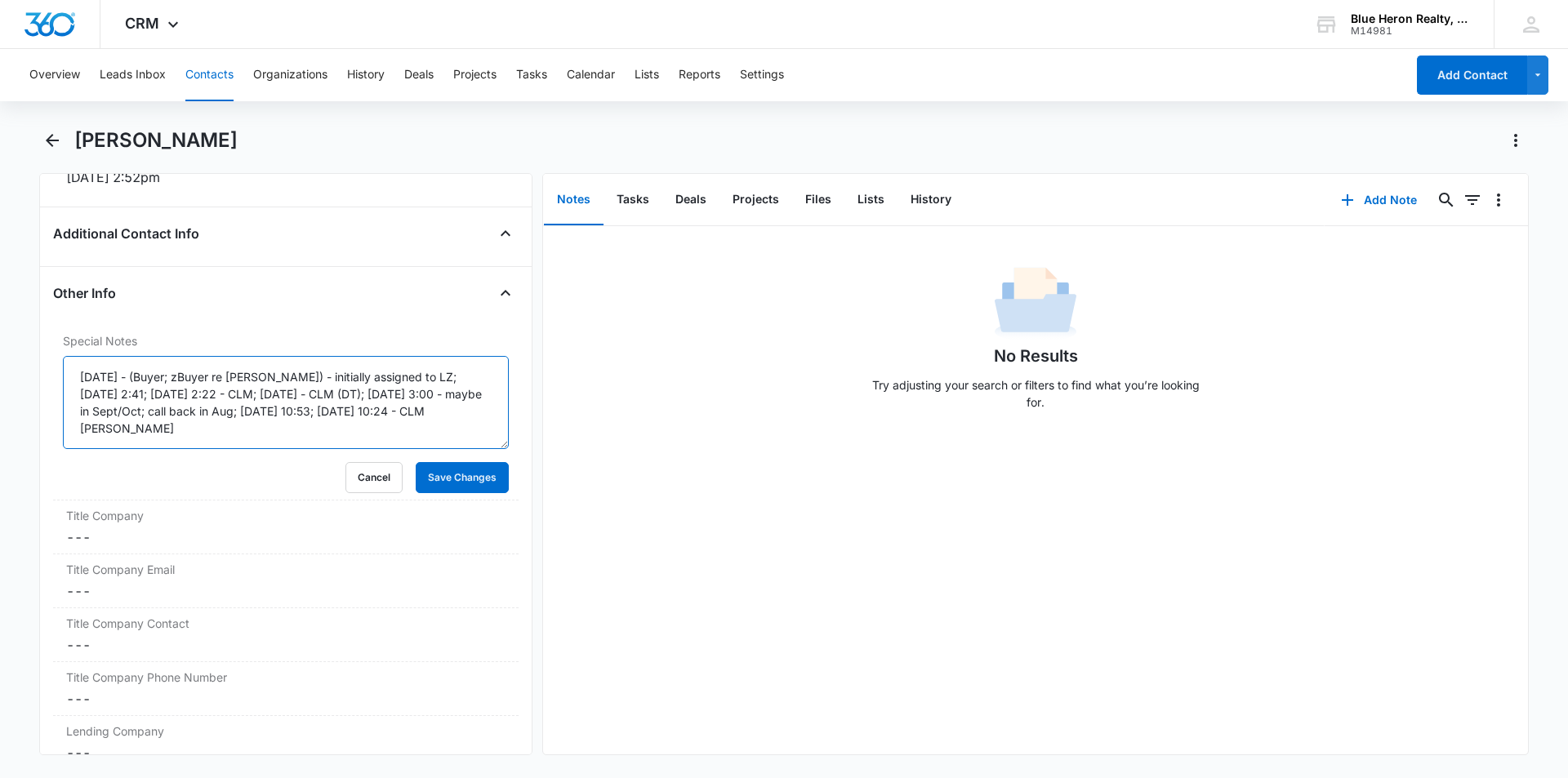
type textarea "10/17/24 - (Buyer; zBuyer re Burke) - initially assigned to LZ; 10/18 @ 2:41; 1…"
click at [423, 471] on button "Save Changes" at bounding box center [462, 477] width 93 height 31
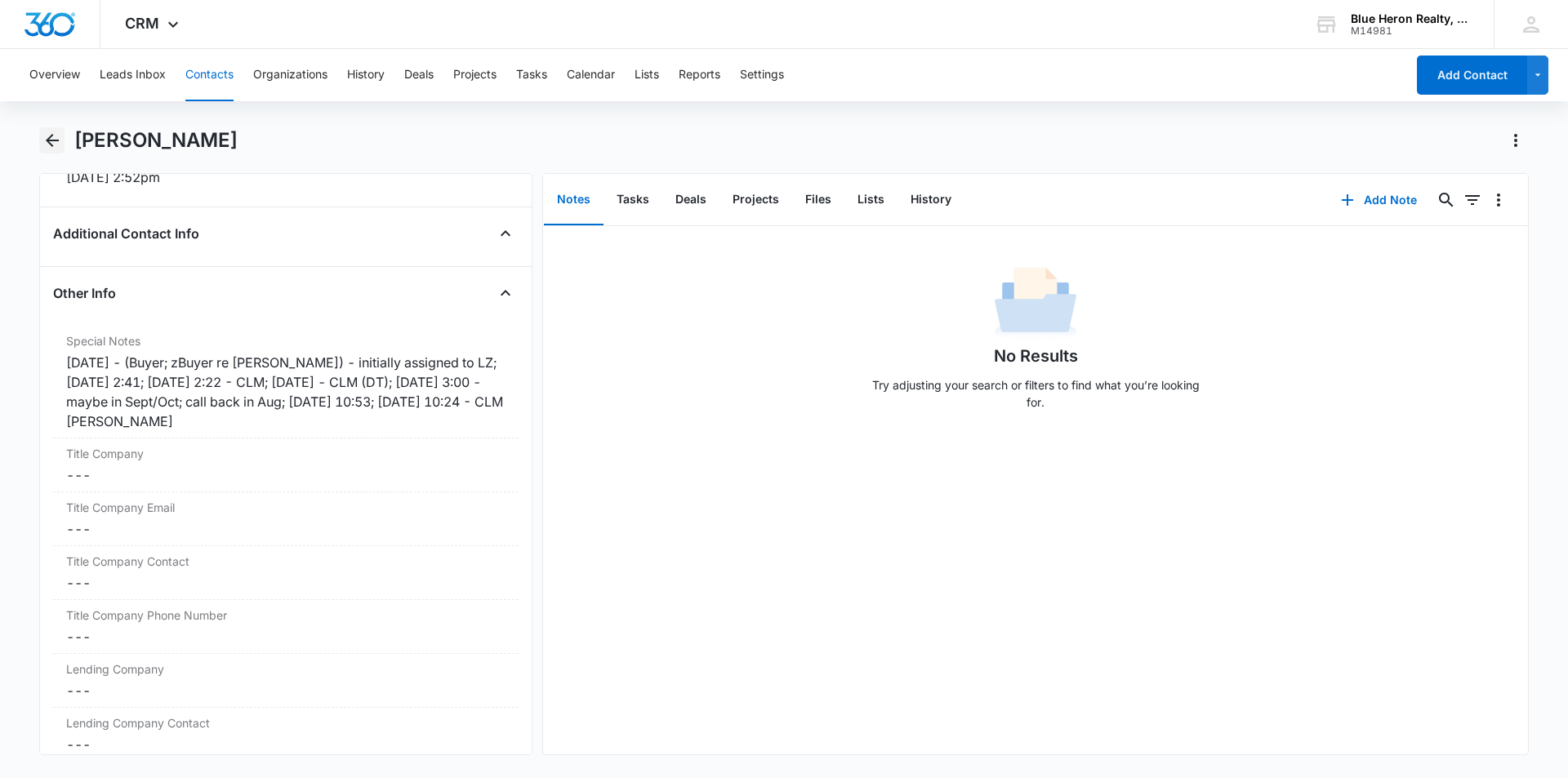
click at [55, 143] on icon "Back" at bounding box center [52, 140] width 19 height 19
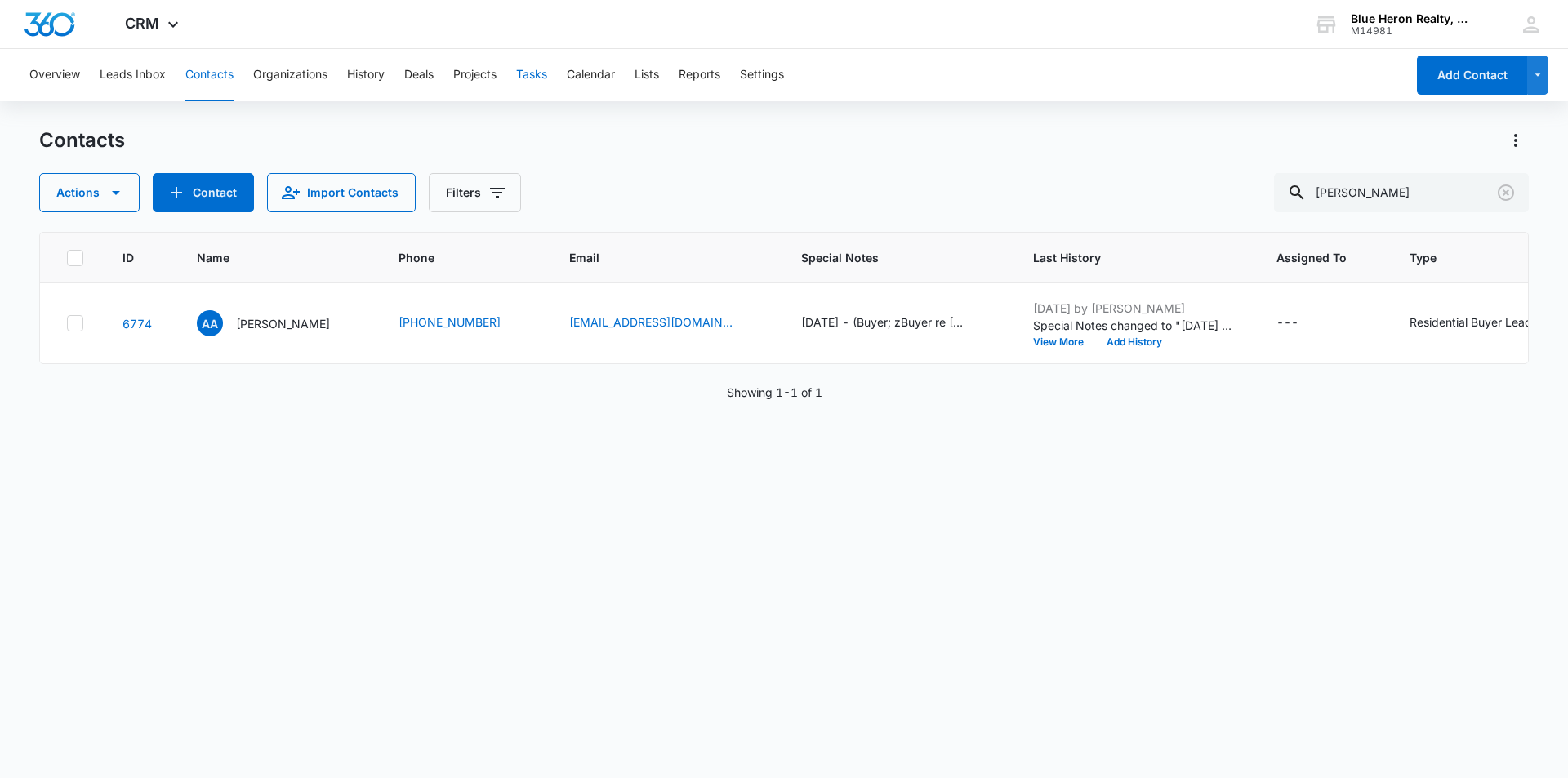
click at [533, 78] on button "Tasks" at bounding box center [531, 75] width 31 height 52
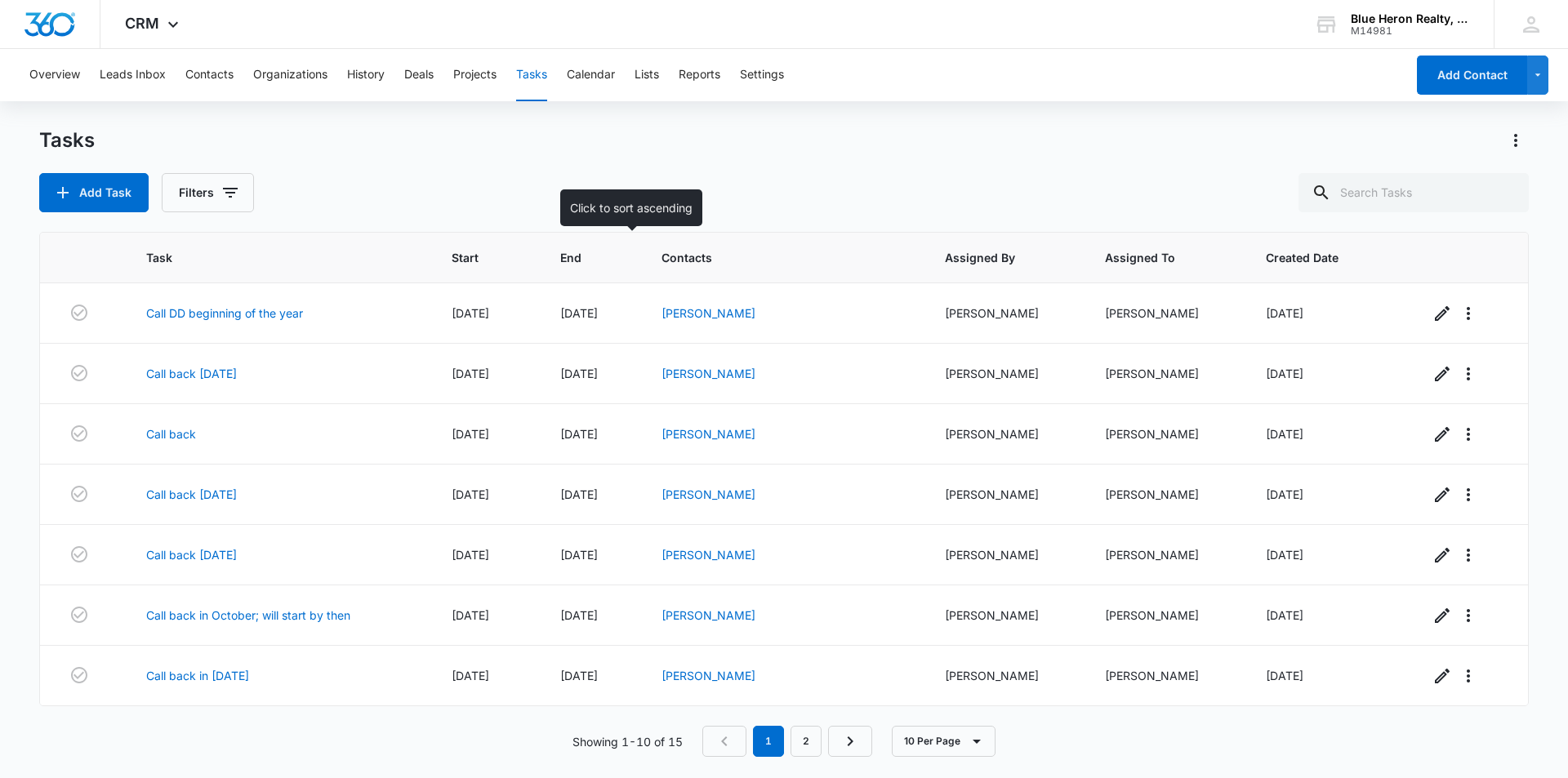
click at [599, 262] on span "End" at bounding box center [579, 257] width 39 height 17
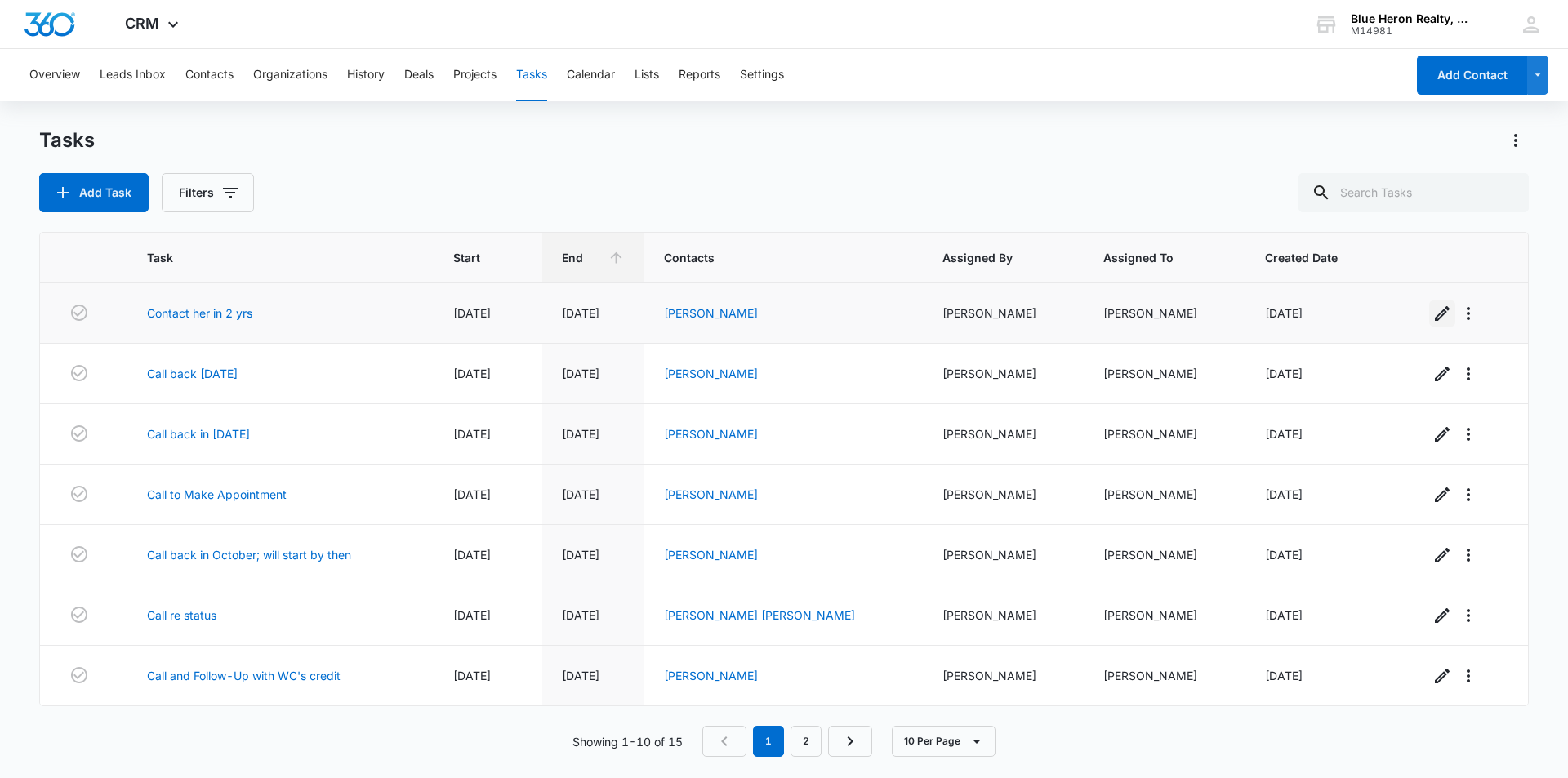
click at [1435, 312] on icon "button" at bounding box center [1442, 313] width 15 height 15
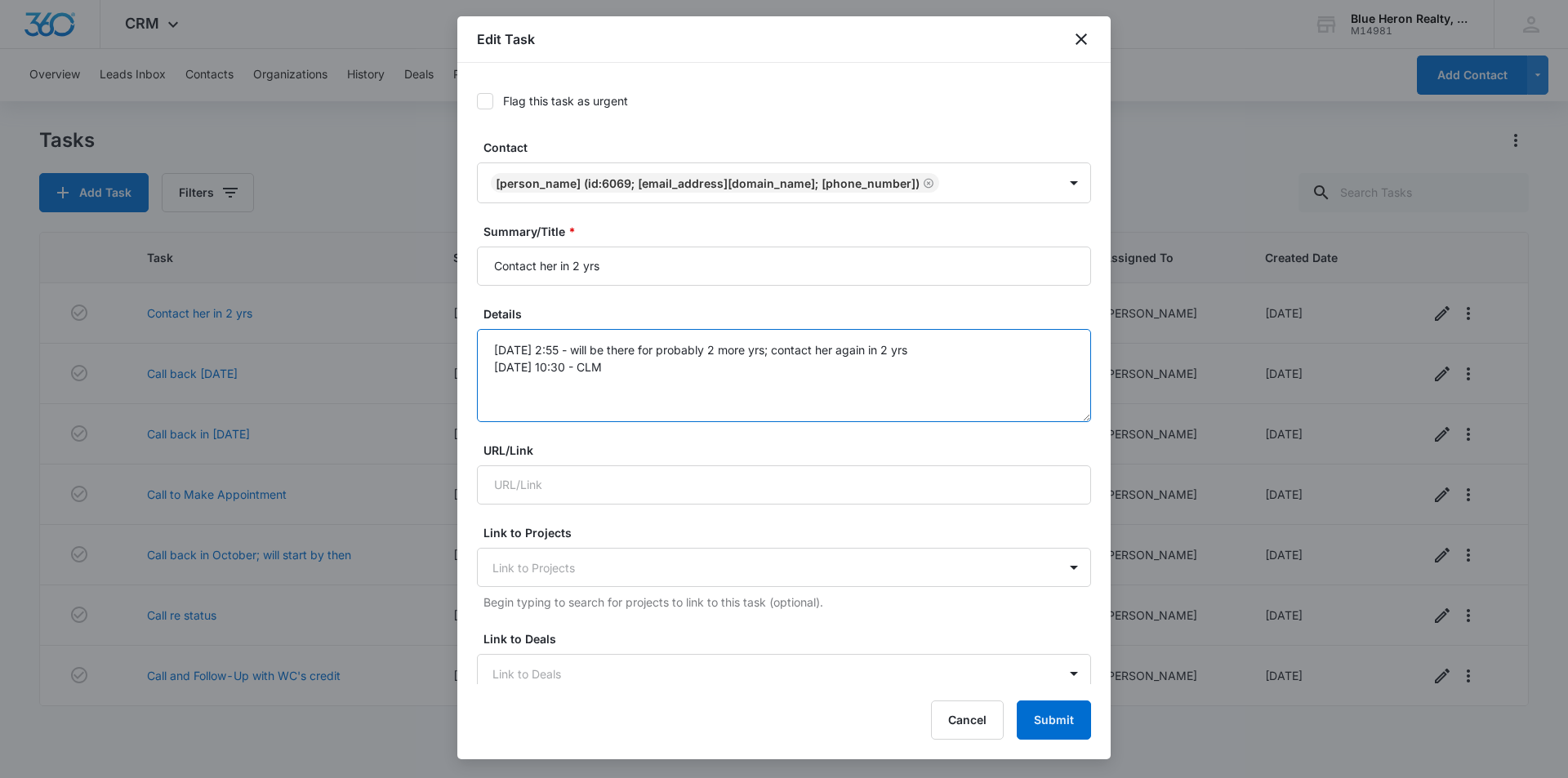
click at [651, 367] on textarea "7/17 @ 2:55 - will be there for probably 2 more yrs; contact her again in 2 yrs…" at bounding box center [784, 376] width 615 height 93
type textarea "7/17 @ 2:55 - will be there for probably 2 more yrs; contact her again in 2 yrs…"
click at [1052, 715] on button "Submit" at bounding box center [1054, 720] width 74 height 40
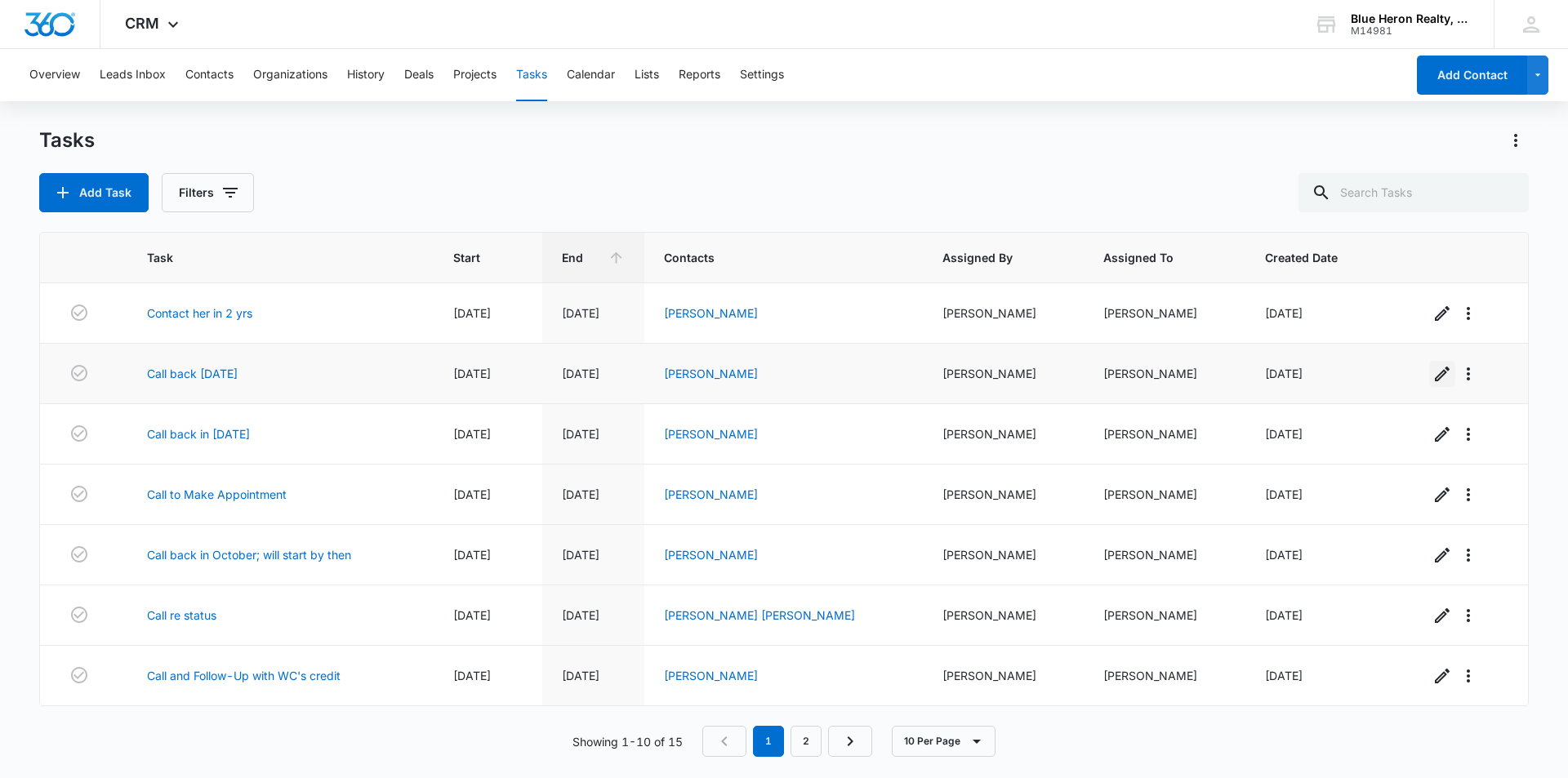
click at [1435, 370] on icon "button" at bounding box center [1442, 374] width 15 height 15
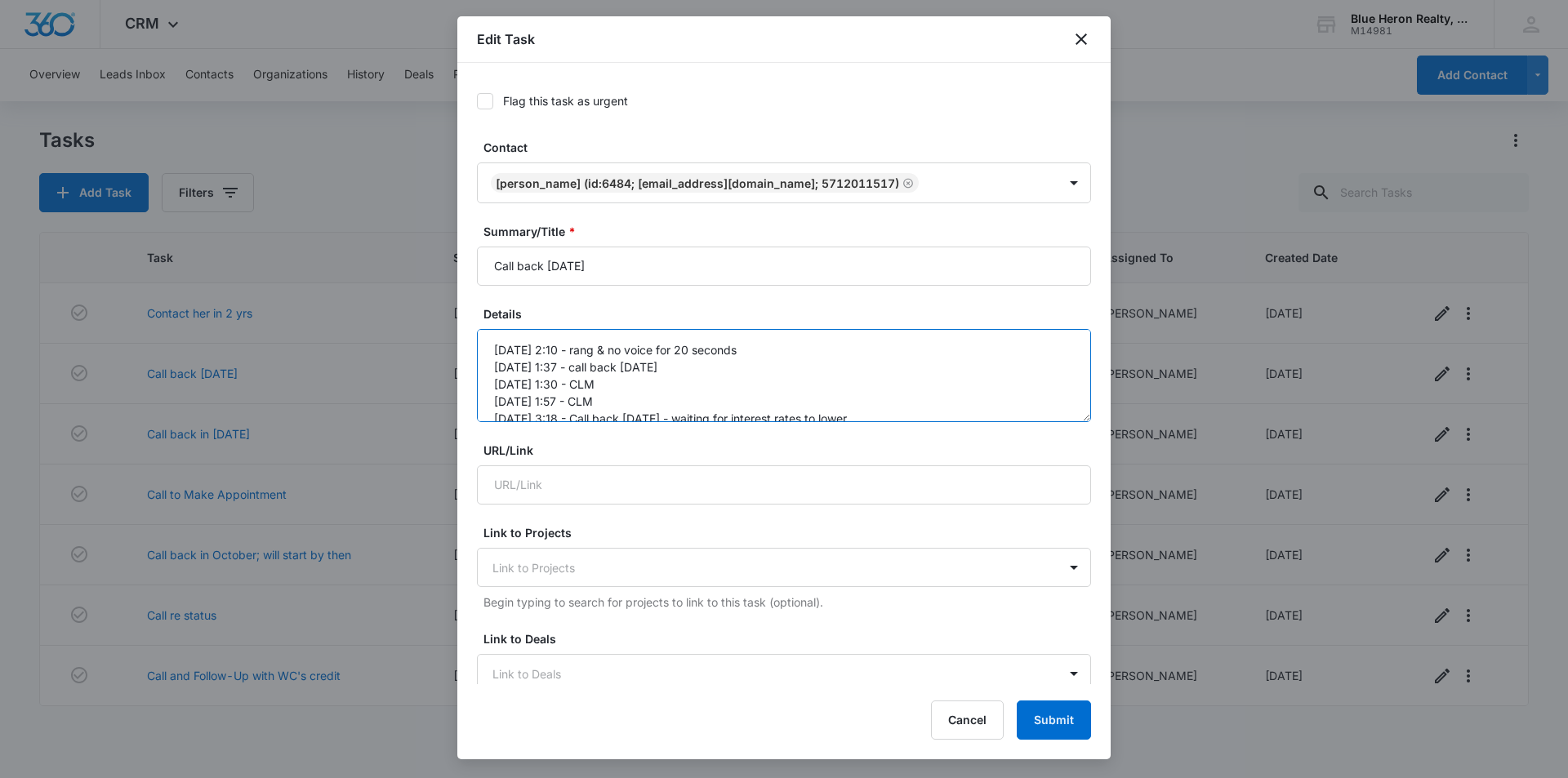
scroll to position [34, 0]
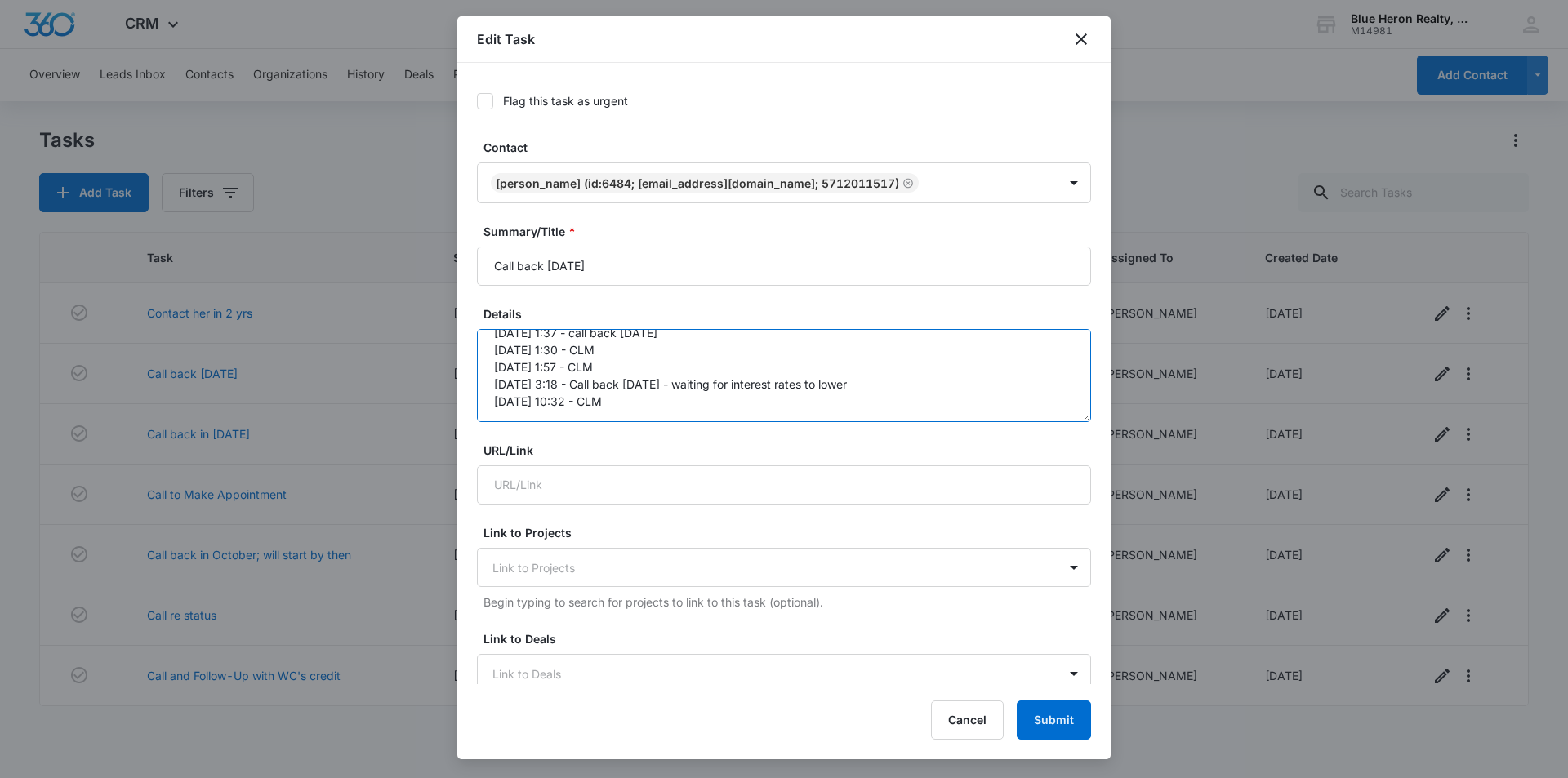
click at [603, 404] on textarea "2/2/24 @ 2:10 - rang & no voice for 20 seconds 2/19 @ 1:37 - call back in six m…" at bounding box center [784, 376] width 615 height 93
type textarea "2/2/24 @ 2:10 - rang & no voice for 20 seconds 2/19 @ 1:37 - call back in six m…"
click at [1066, 714] on button "Submit" at bounding box center [1054, 720] width 74 height 40
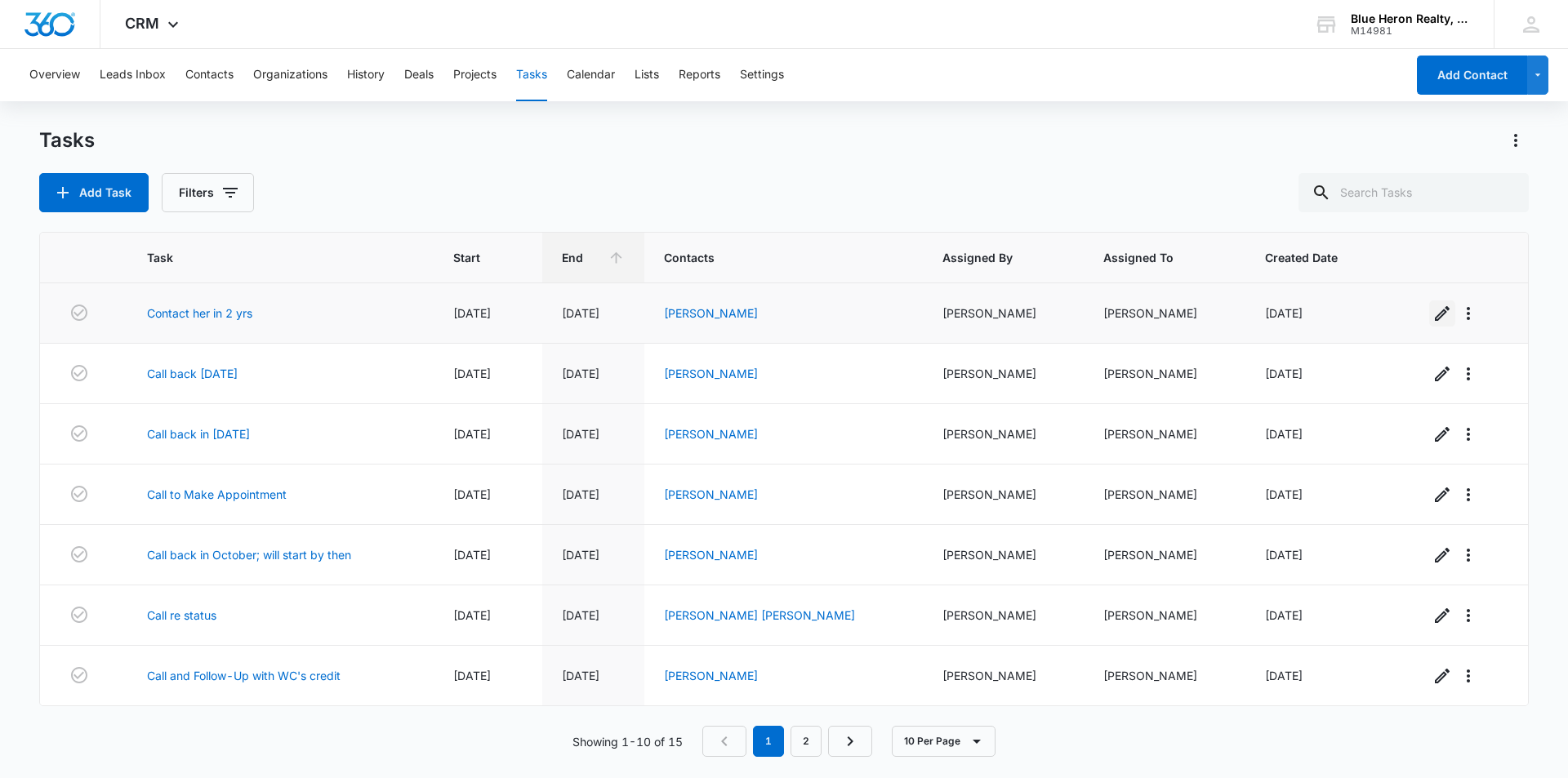
click at [1435, 316] on icon "button" at bounding box center [1442, 313] width 15 height 15
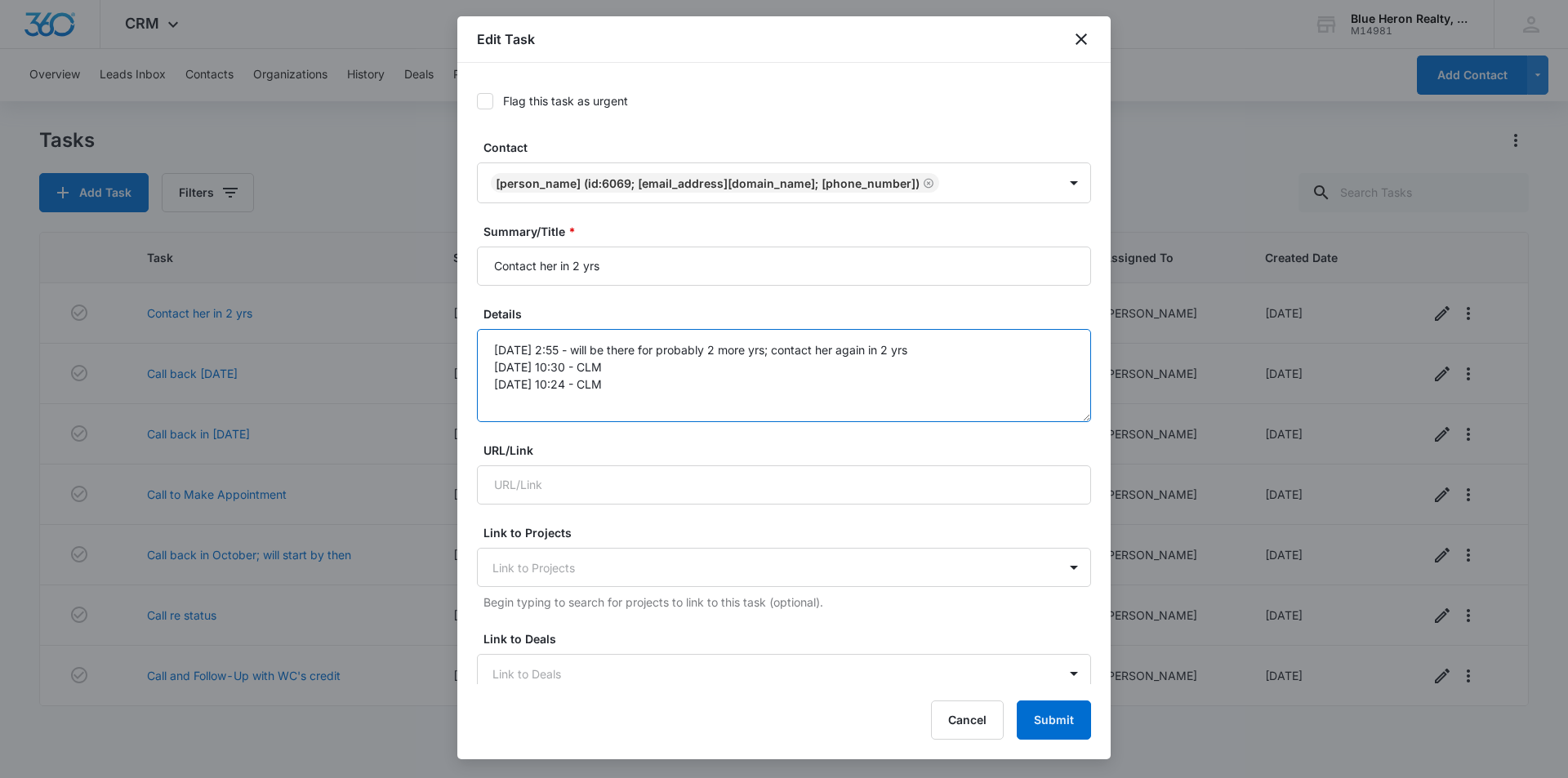
click at [607, 383] on textarea "7/17 @ 2:55 - will be there for probably 2 more yrs; contact her again in 2 yrs…" at bounding box center [784, 376] width 615 height 93
click at [563, 387] on textarea "7/17 @ 2:55 - will be there for probably 2 more yrs; contact her again in 2 yrs…" at bounding box center [784, 376] width 615 height 93
type textarea "7/17 @ 2:55 - will be there for probably 2 more yrs; contact her again in 2 yrs…"
click at [1046, 708] on button "Submit" at bounding box center [1054, 720] width 74 height 40
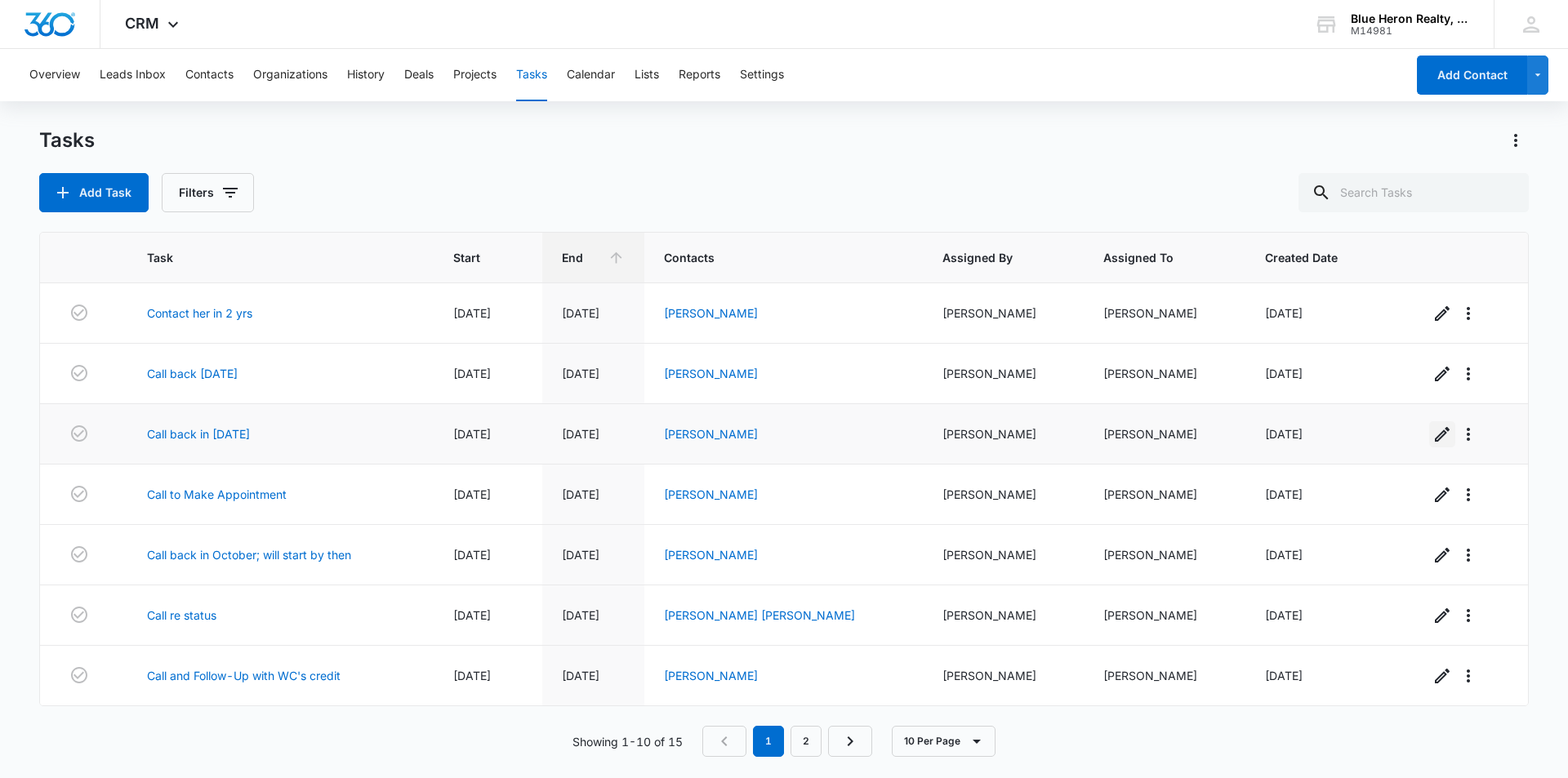
click at [1435, 434] on icon "button" at bounding box center [1442, 434] width 15 height 15
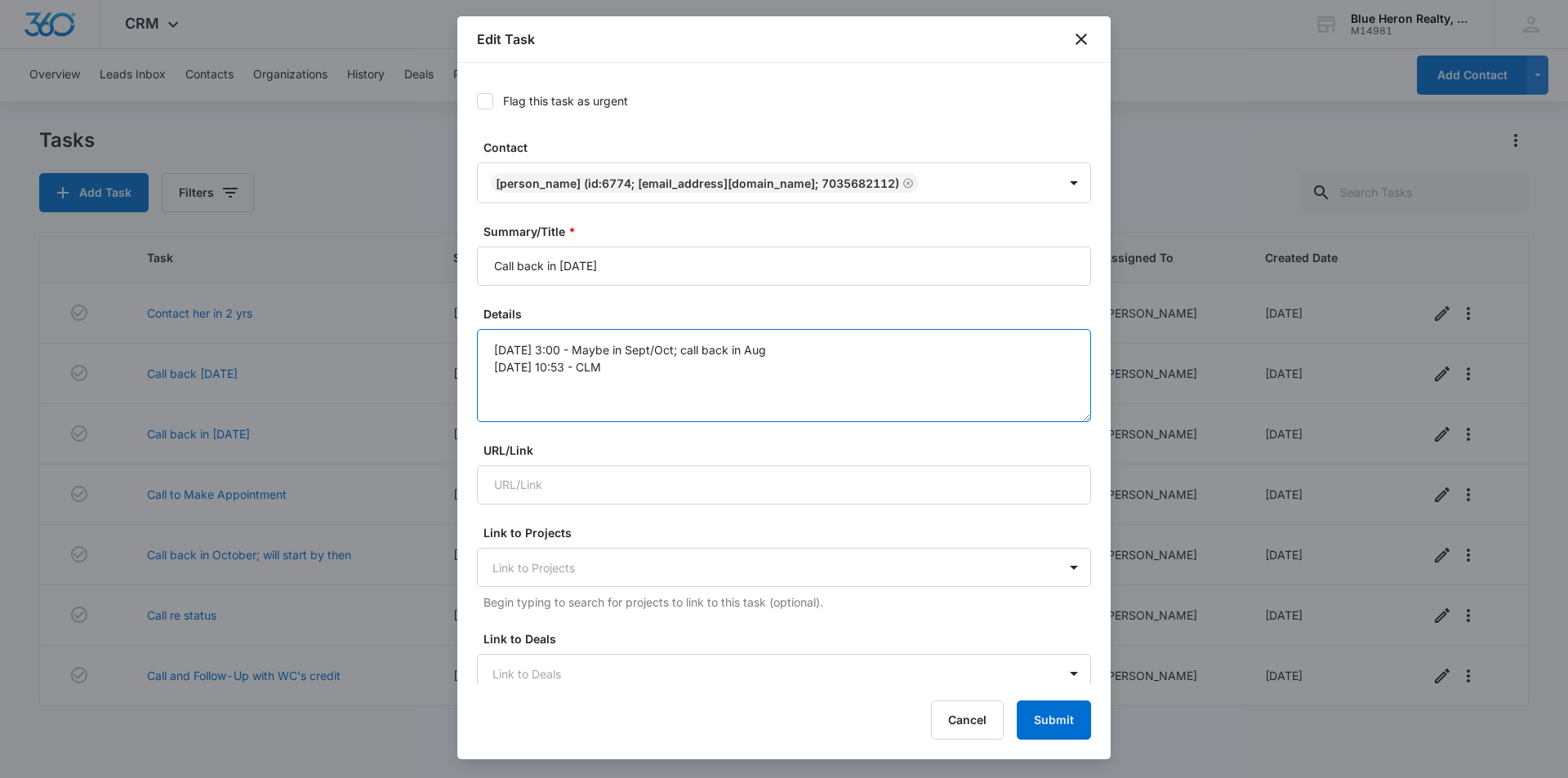
click at [637, 370] on textarea "2/6/25 @ 3:00 - Maybe in Sept/Oct; call back in Aug 8/19 @ 10:53 - CLM" at bounding box center [784, 376] width 615 height 93
type textarea "2/6/25 @ 3:00 - Maybe in Sept/Oct; call back in Aug 8/19 @ 10:53 - CLM 10/9 @ 1…"
click at [1056, 724] on button "Submit" at bounding box center [1054, 720] width 74 height 40
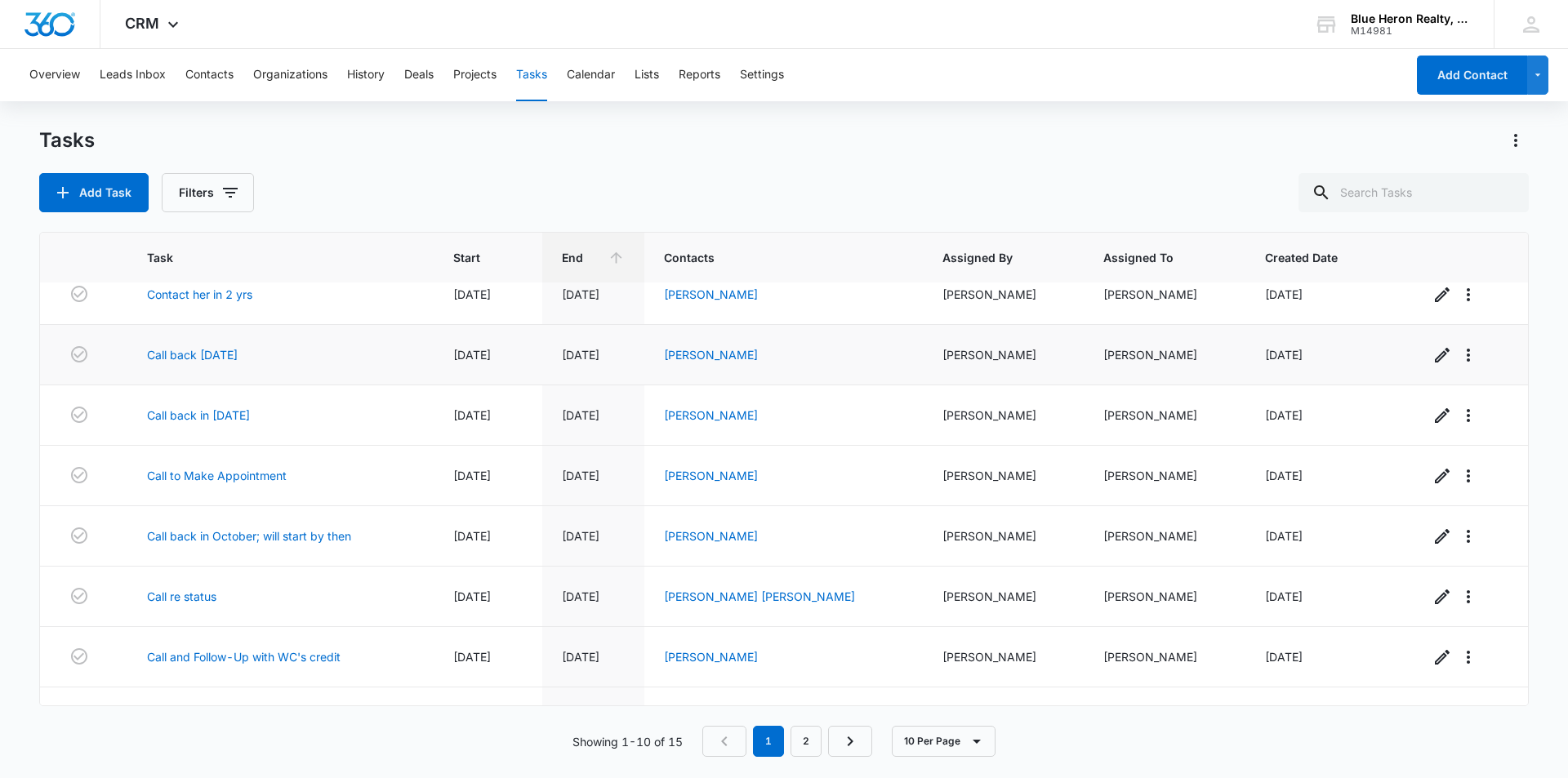
scroll to position [0, 0]
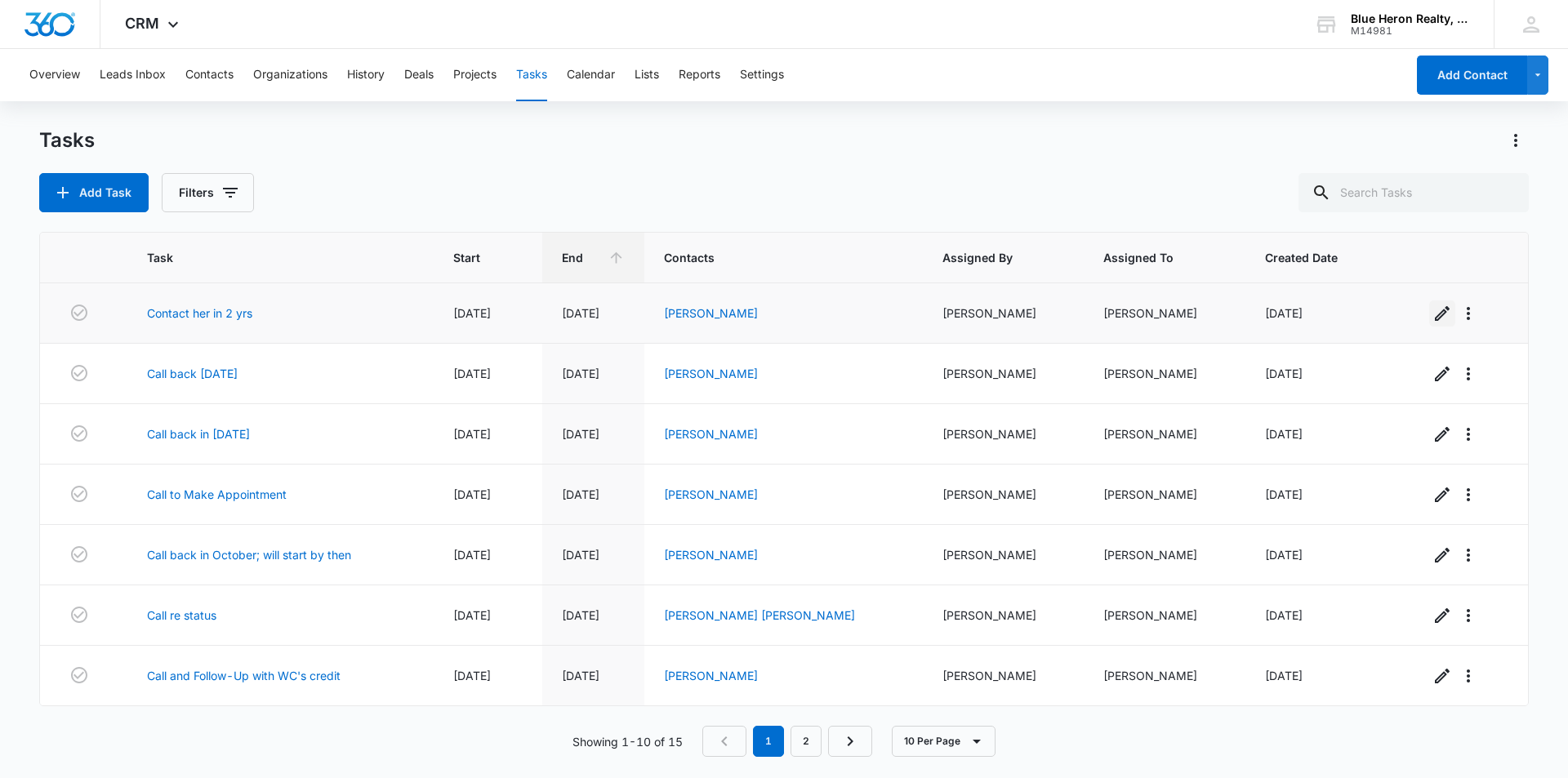
click at [1432, 312] on icon "button" at bounding box center [1442, 313] width 19 height 19
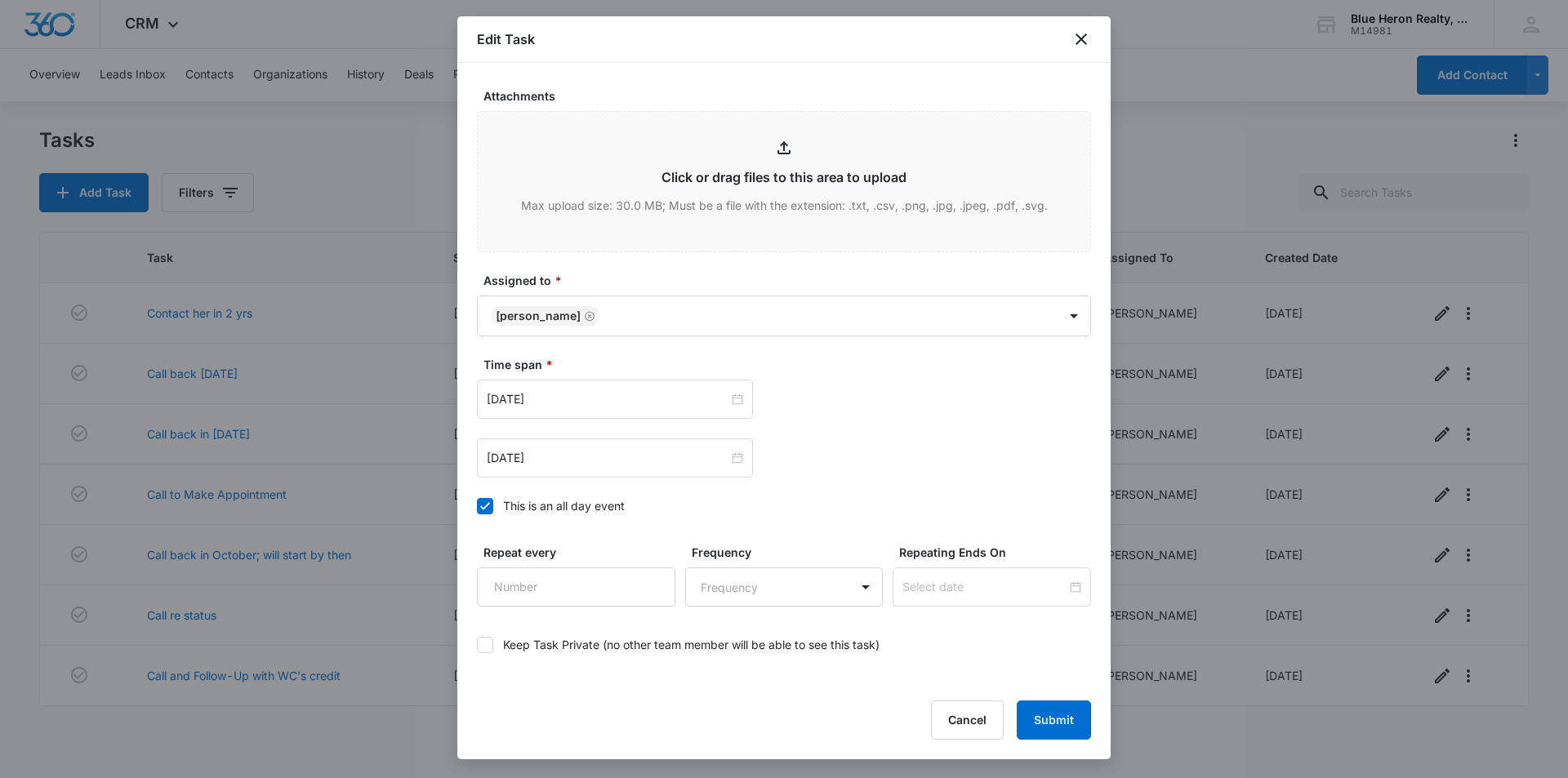
scroll to position [724, 0]
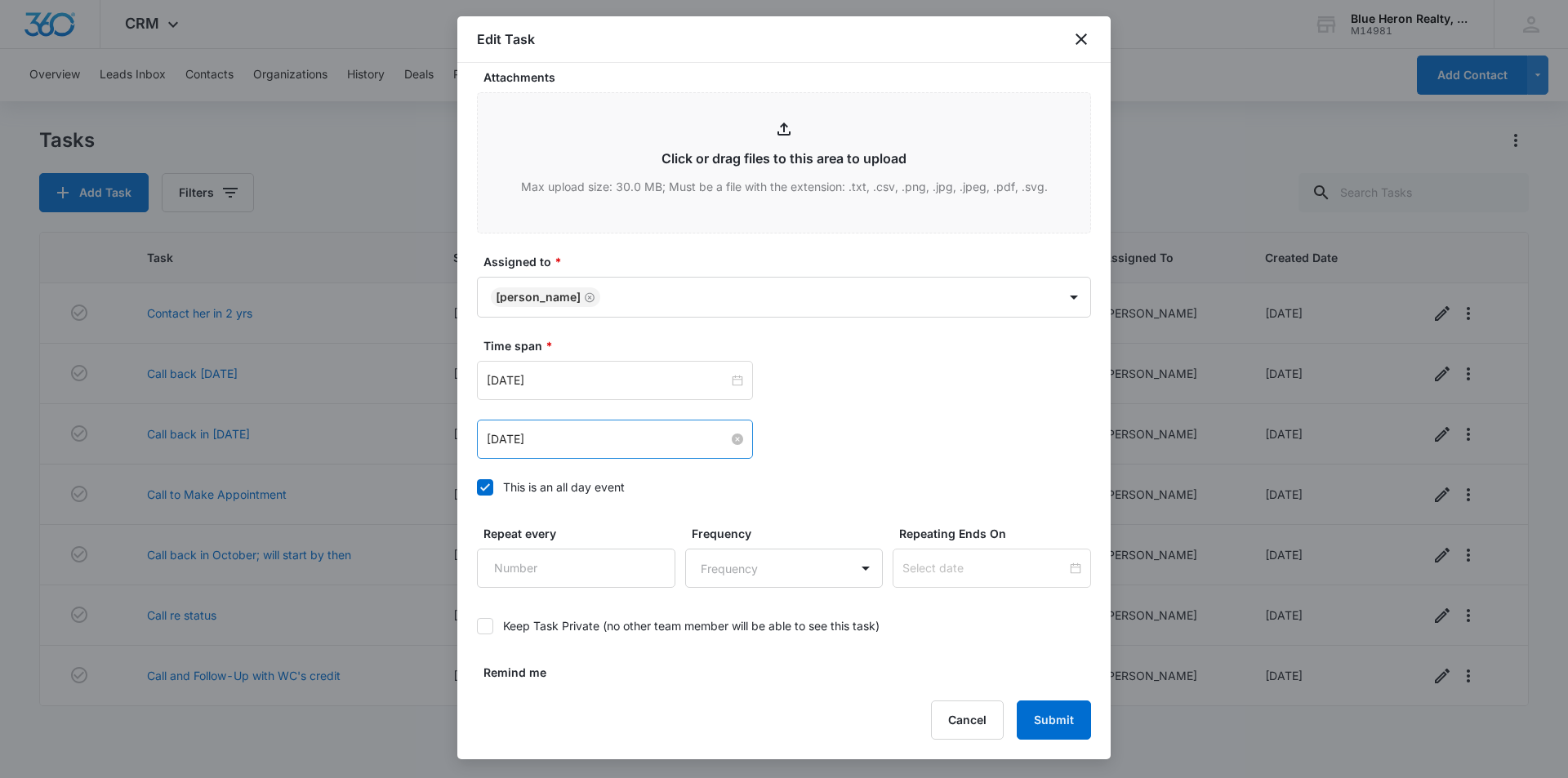
click at [673, 436] on input "Oct 8, 2025" at bounding box center [607, 439] width 242 height 18
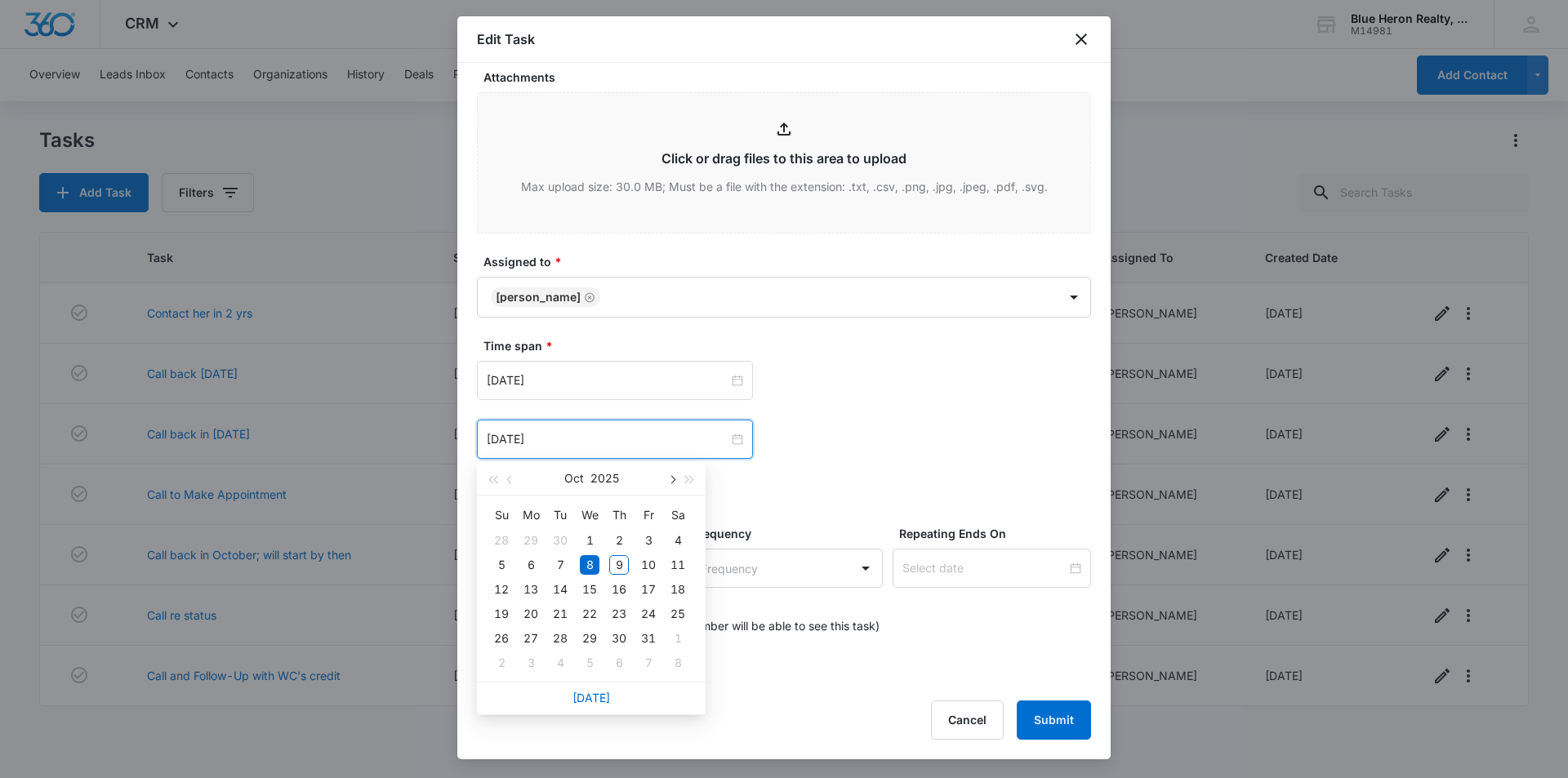
click at [674, 480] on span "button" at bounding box center [671, 480] width 8 height 8
type input "Dec 9, 2025"
click at [562, 565] on div "9" at bounding box center [560, 565] width 19 height 19
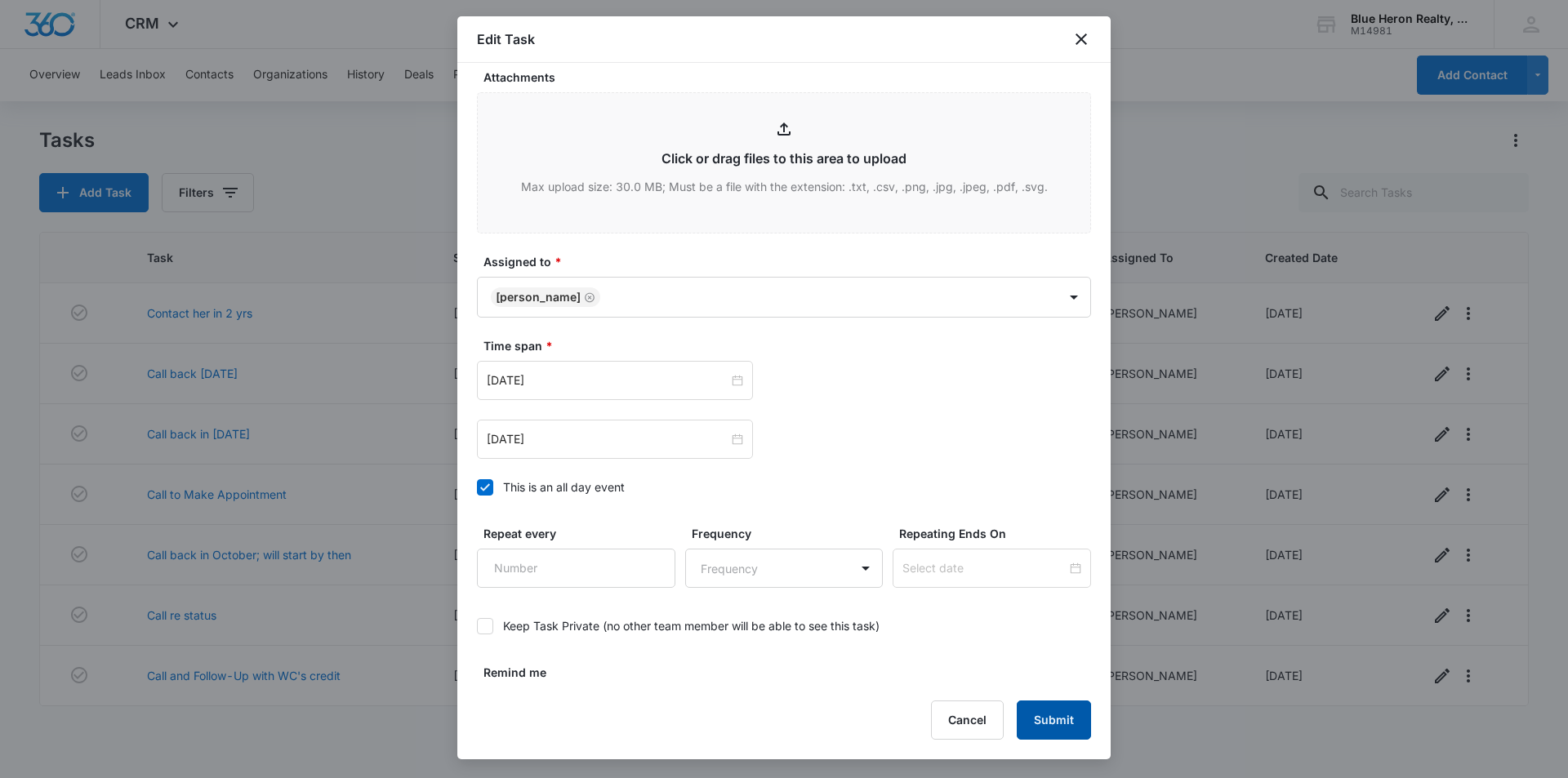
click at [1055, 723] on button "Submit" at bounding box center [1054, 720] width 74 height 40
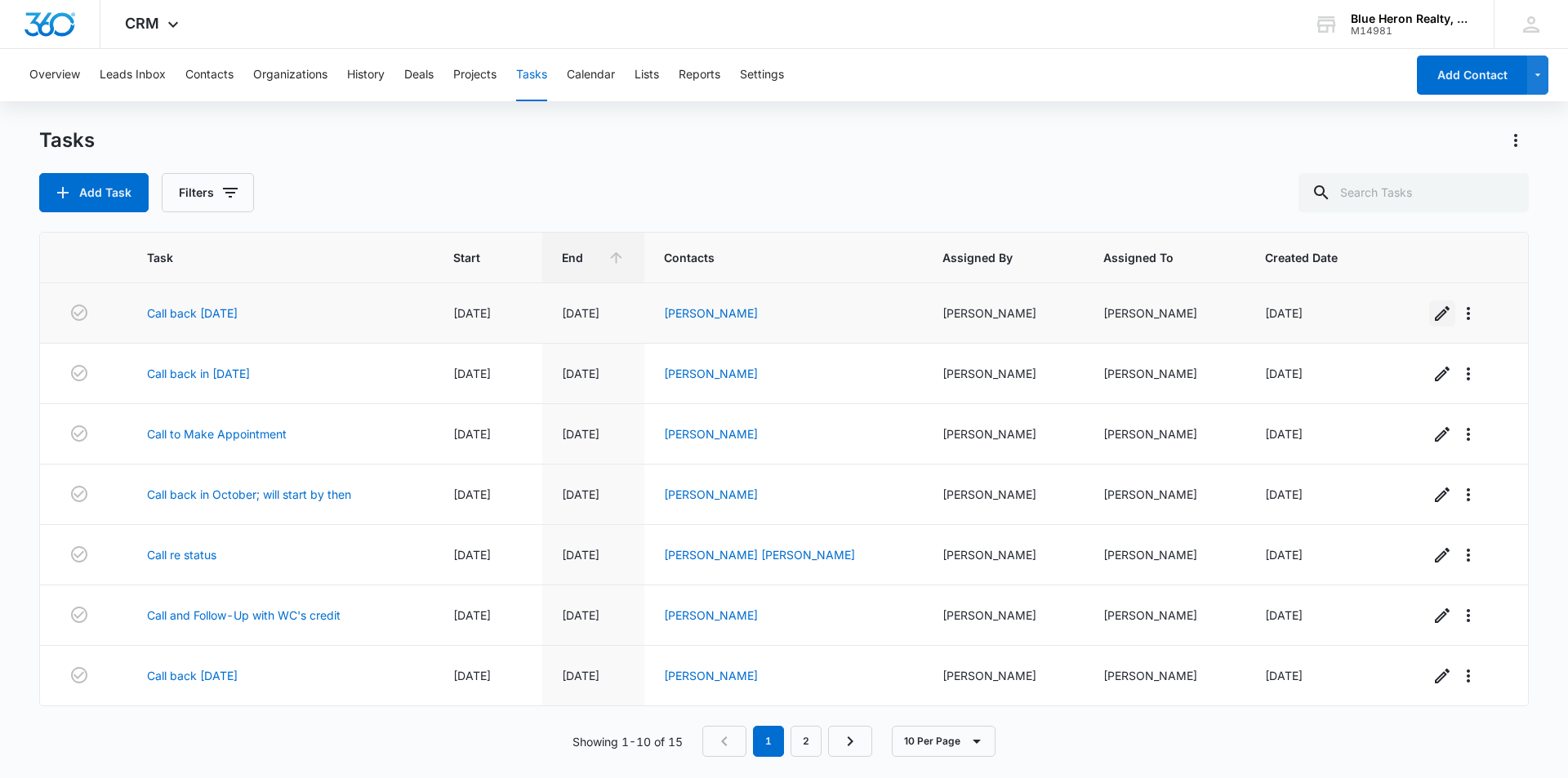
click at [1432, 312] on icon "button" at bounding box center [1442, 313] width 19 height 19
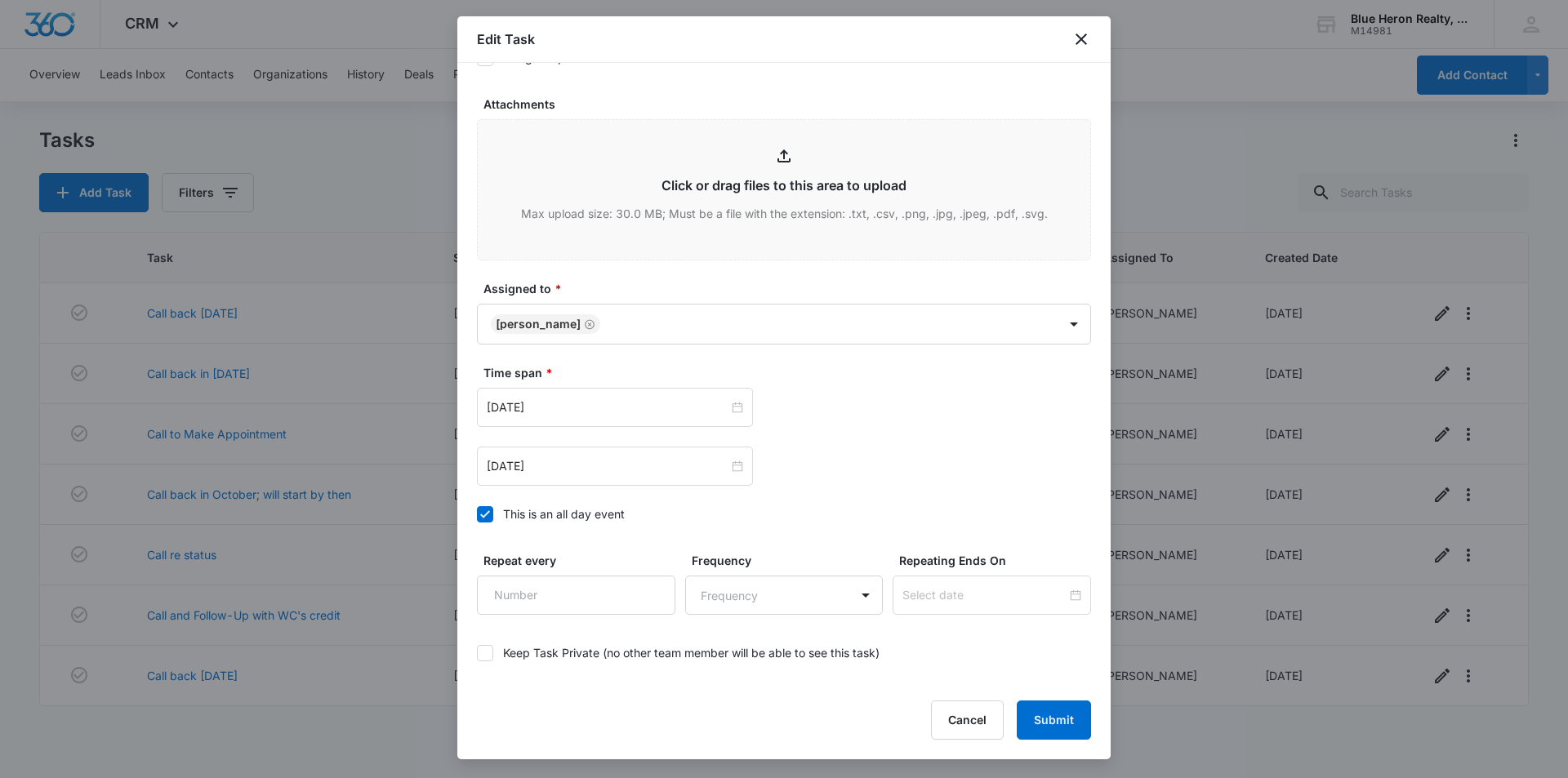
scroll to position [701, 0]
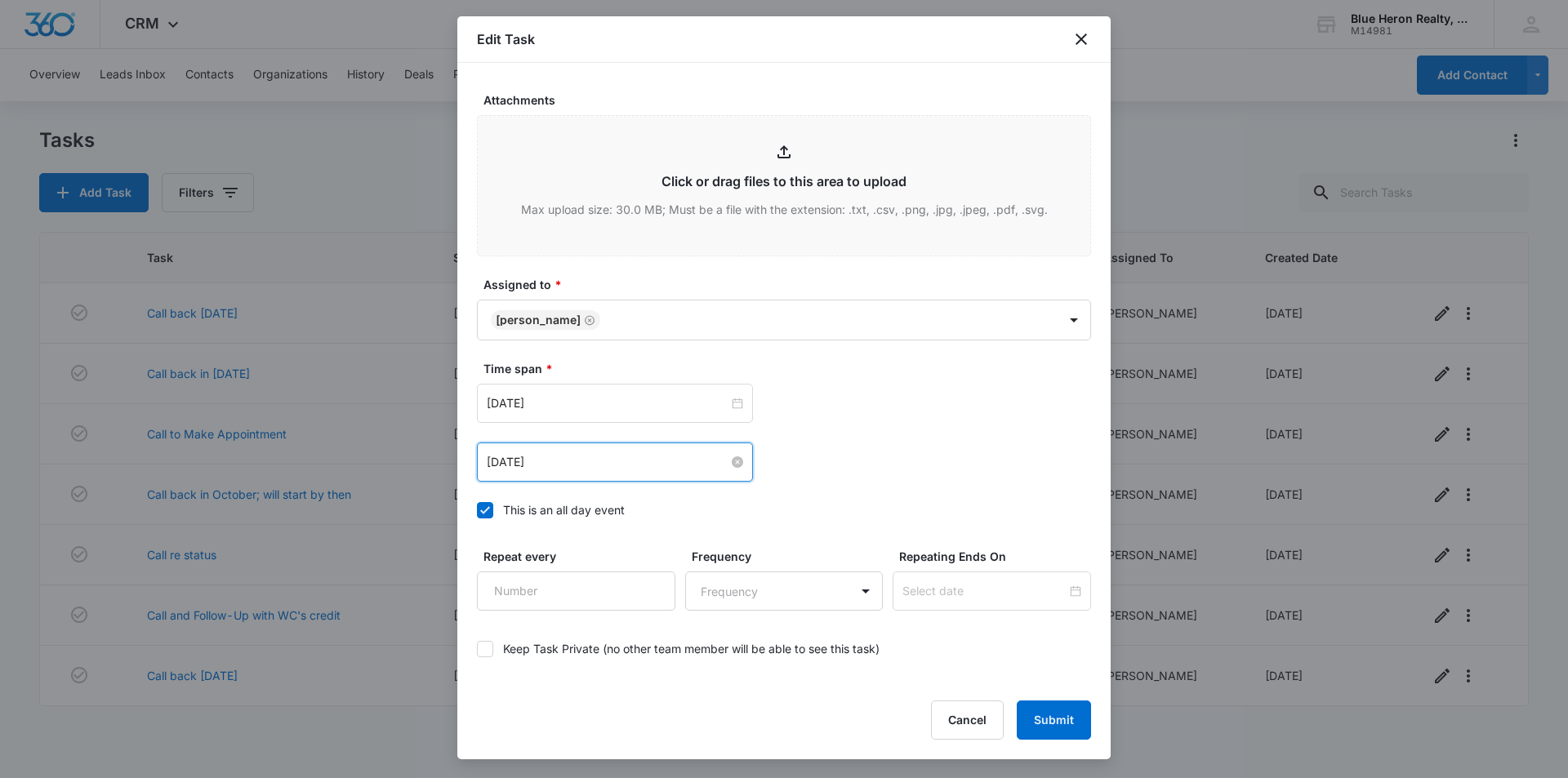
click at [703, 464] on input "Oct 8, 2025" at bounding box center [607, 462] width 242 height 18
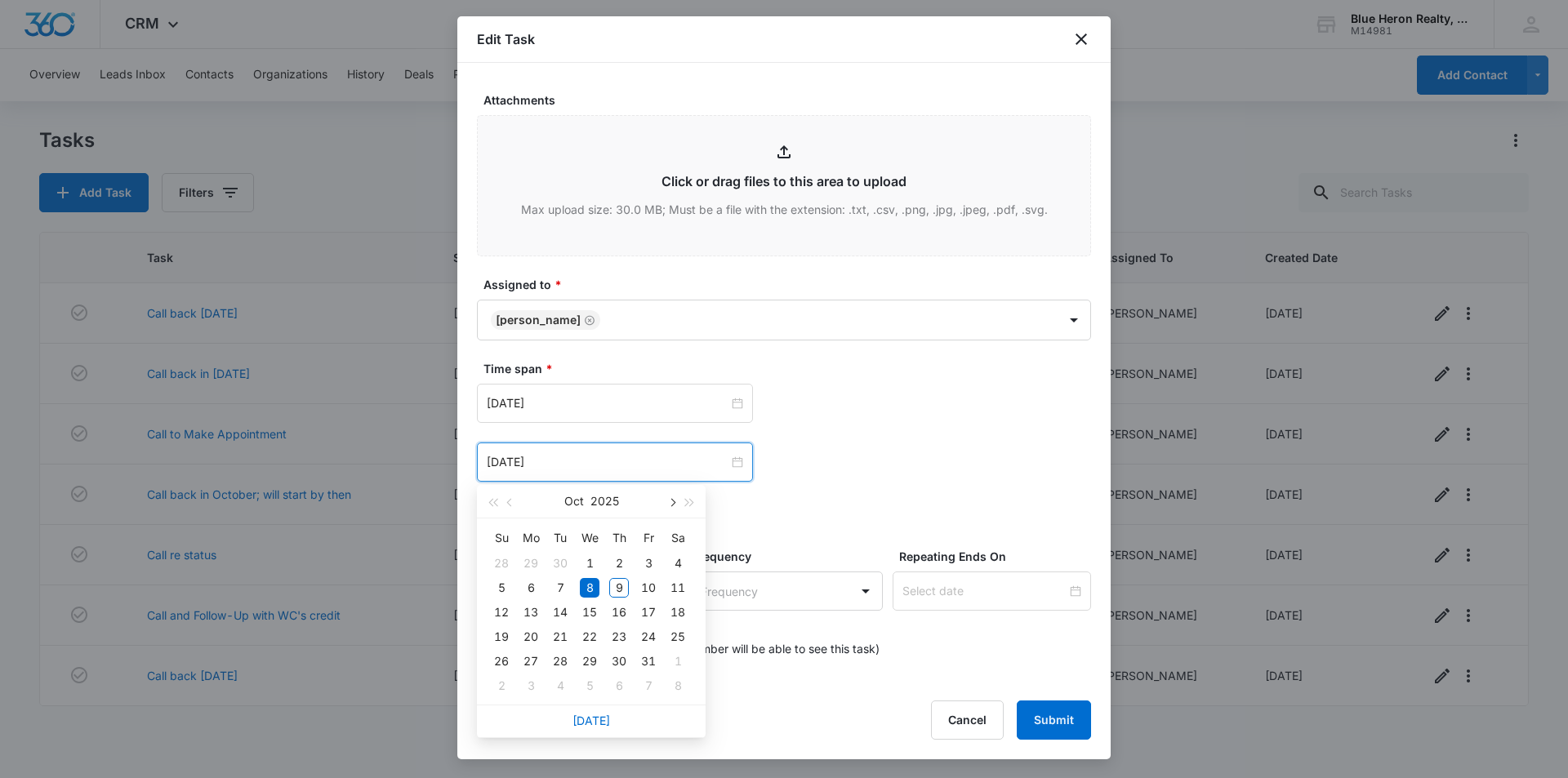
click at [674, 503] on span "button" at bounding box center [671, 503] width 8 height 8
click at [671, 501] on span "button" at bounding box center [671, 503] width 8 height 8
type input "Dec 9, 2025"
click at [560, 590] on div "9" at bounding box center [560, 588] width 19 height 19
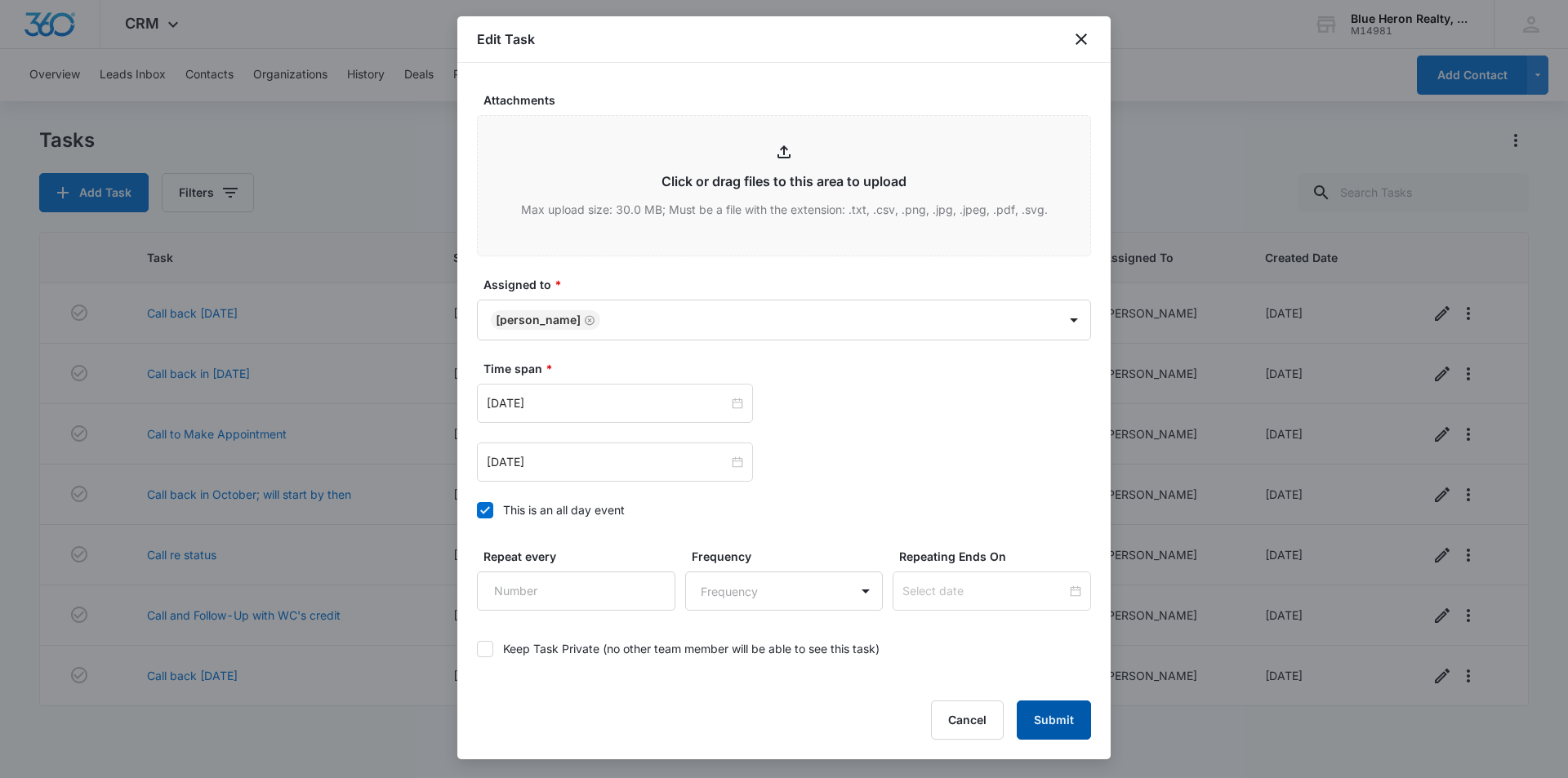
click at [1039, 723] on button "Submit" at bounding box center [1054, 720] width 74 height 40
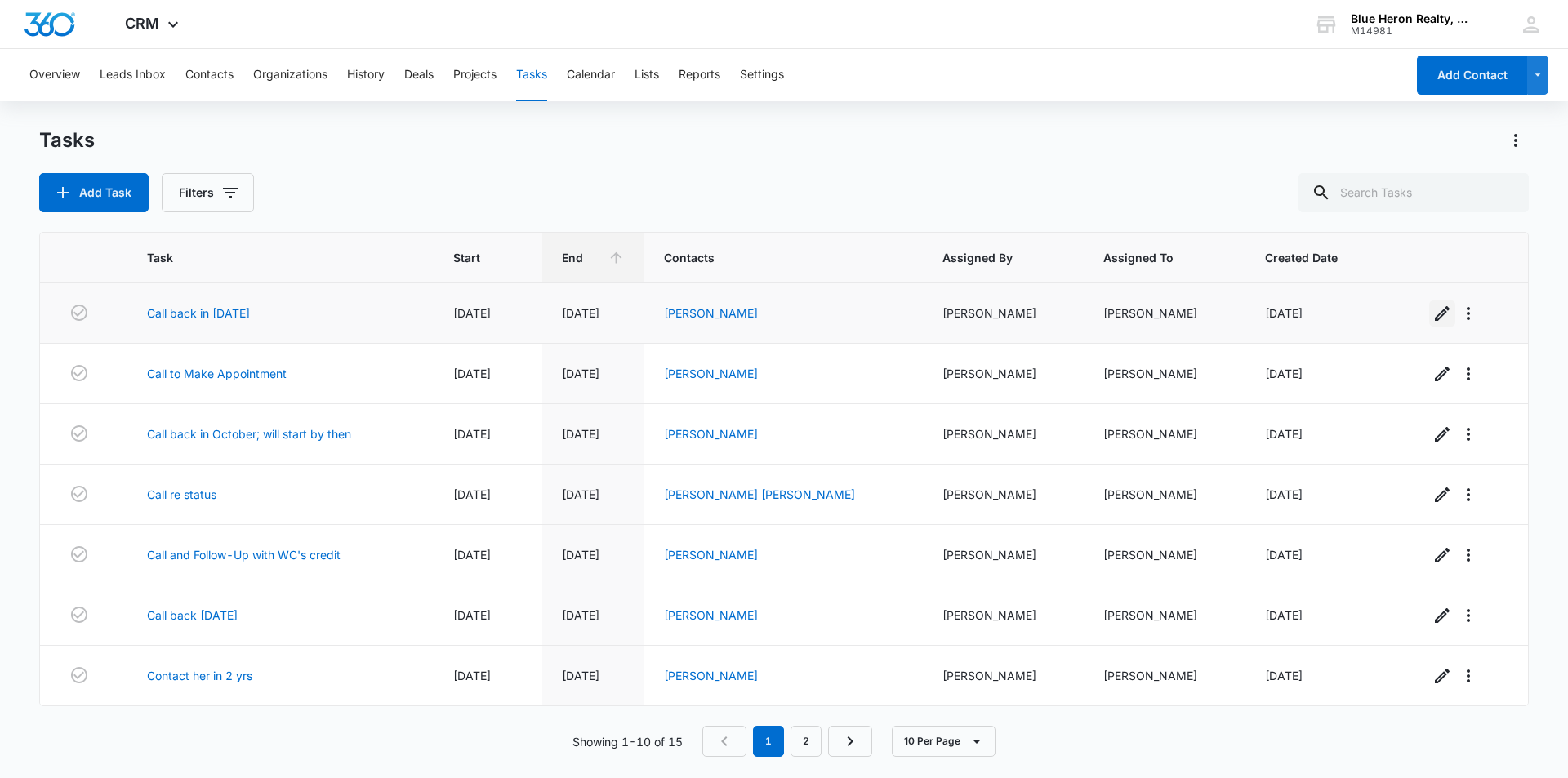
click at [1435, 312] on icon "button" at bounding box center [1442, 313] width 15 height 15
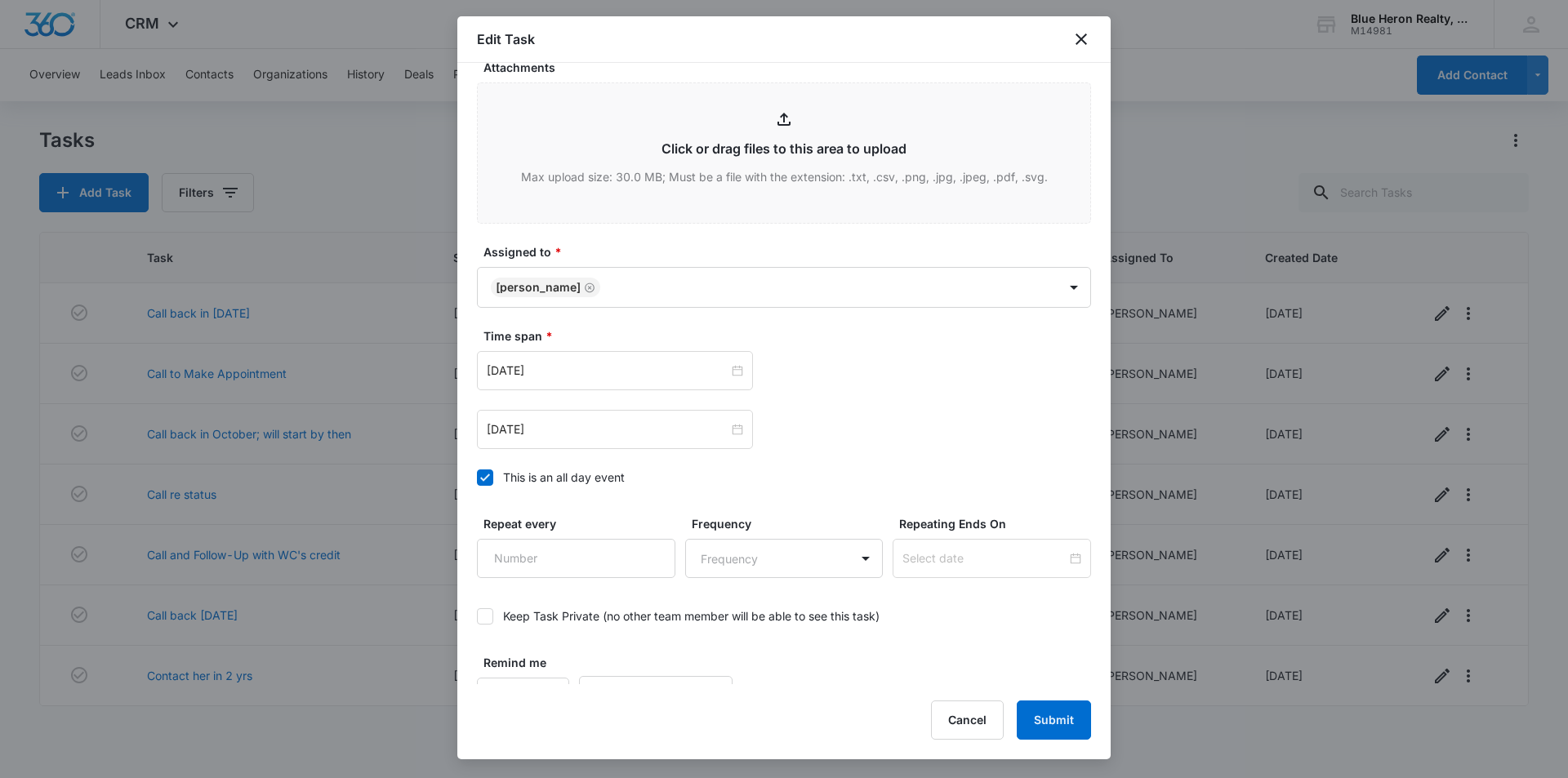
scroll to position [767, 0]
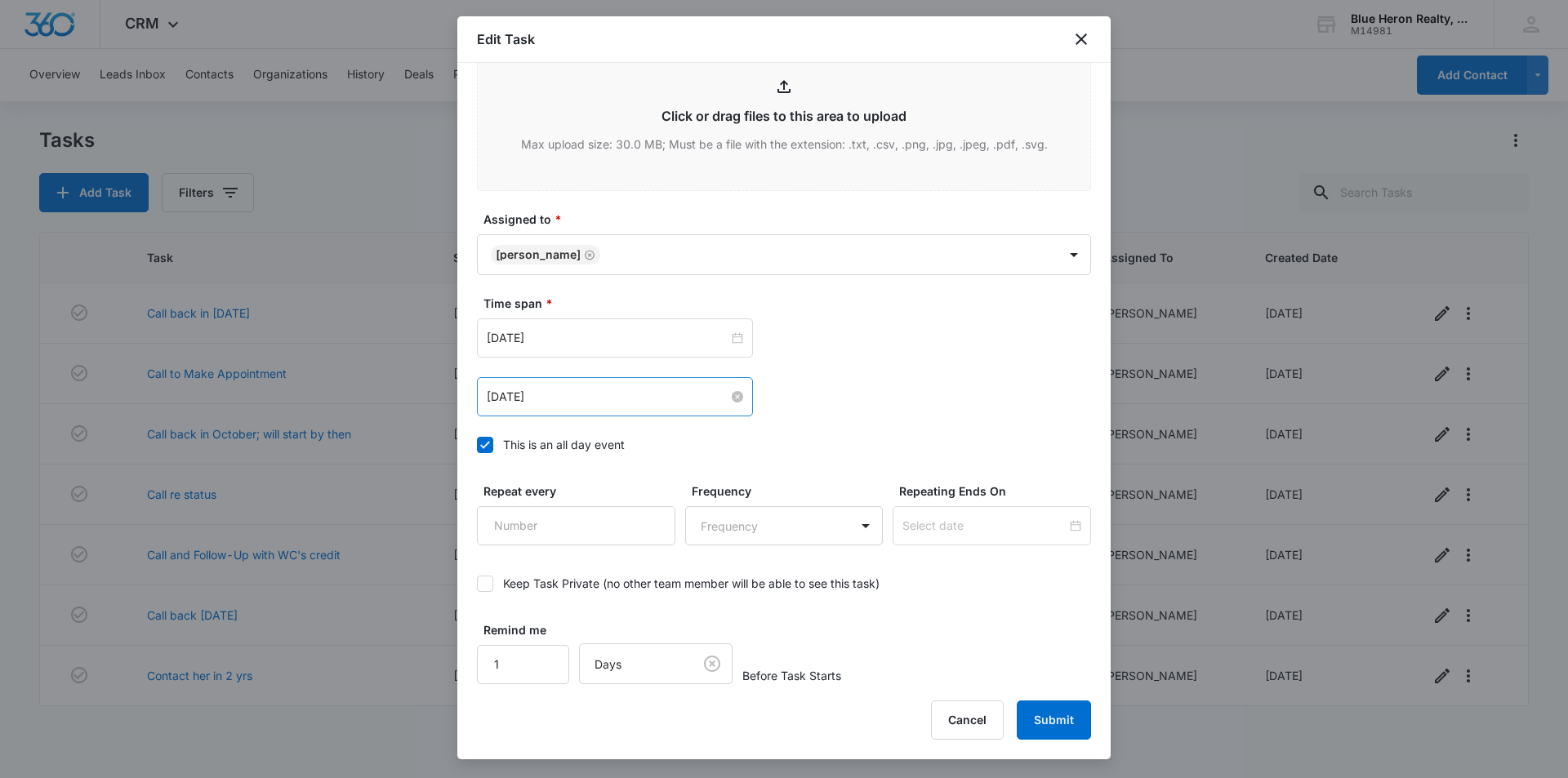
click at [714, 404] on input "Oct 9, 2025" at bounding box center [607, 397] width 242 height 18
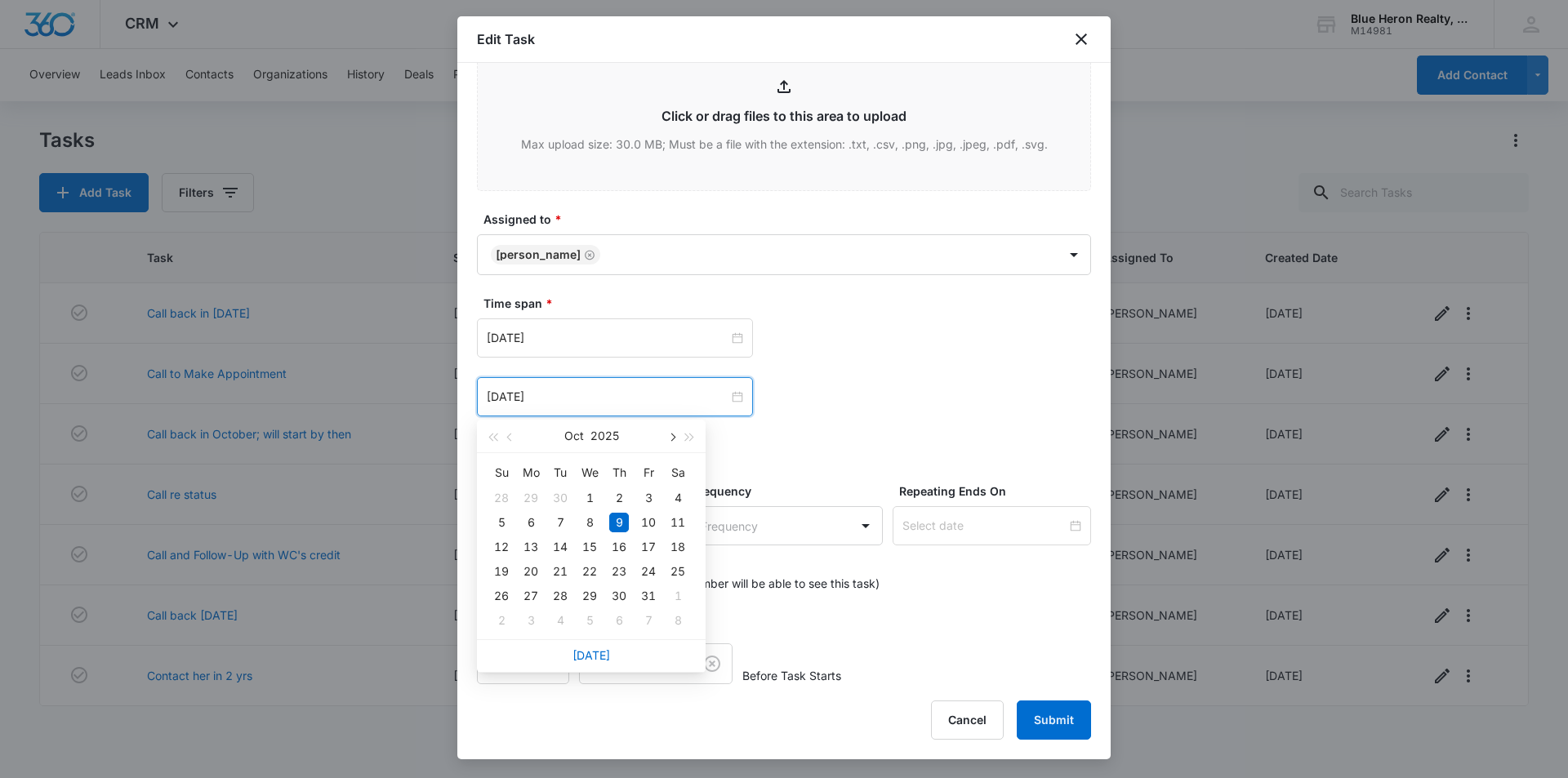
click at [671, 436] on span "button" at bounding box center [671, 437] width 8 height 8
type input "Dec 9, 2025"
click at [558, 523] on div "9" at bounding box center [560, 523] width 19 height 19
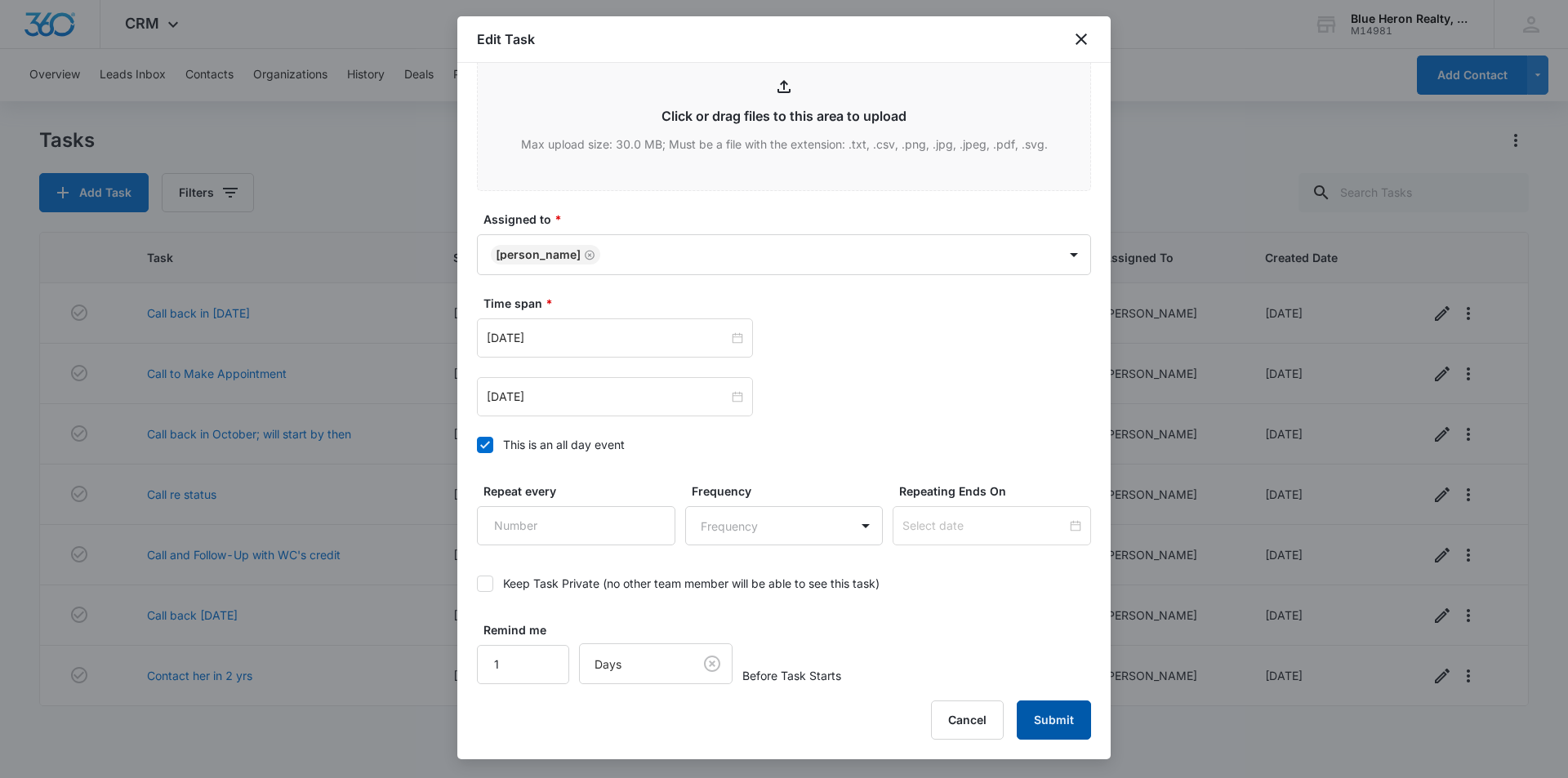
click at [1042, 718] on button "Submit" at bounding box center [1054, 720] width 74 height 40
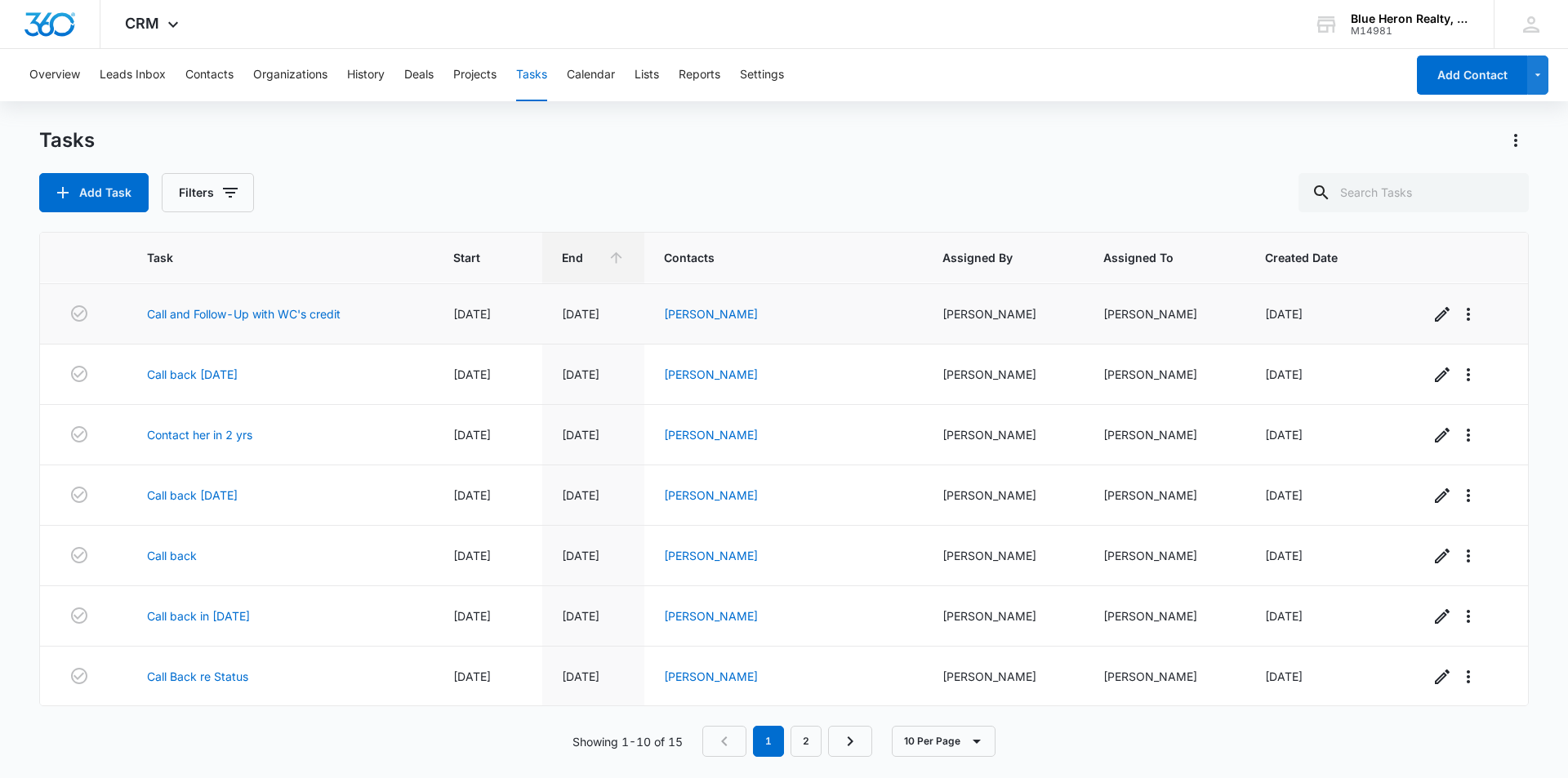
scroll to position [181, 0]
click at [806, 738] on link "2" at bounding box center [806, 741] width 31 height 31
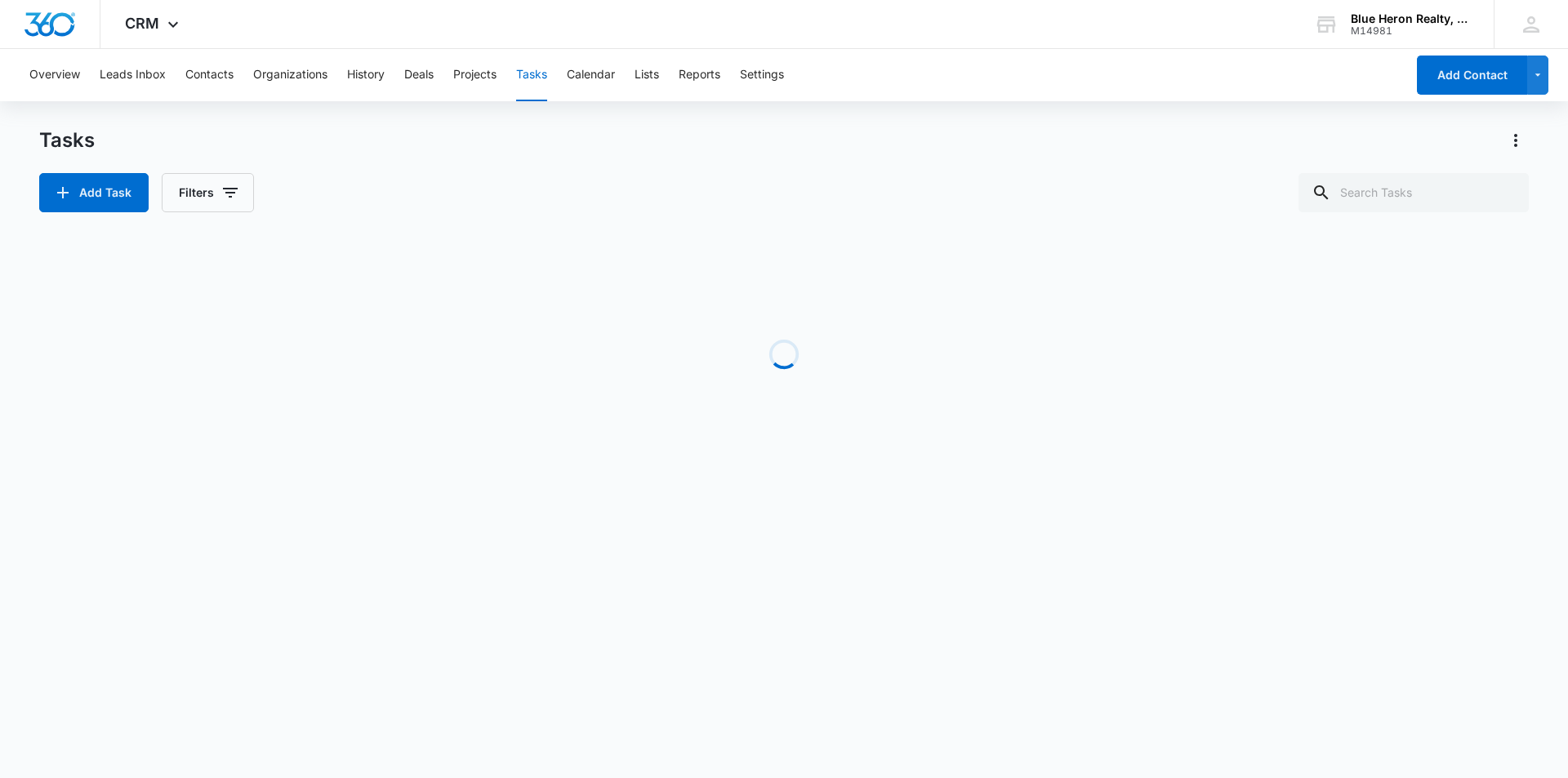
scroll to position [0, 0]
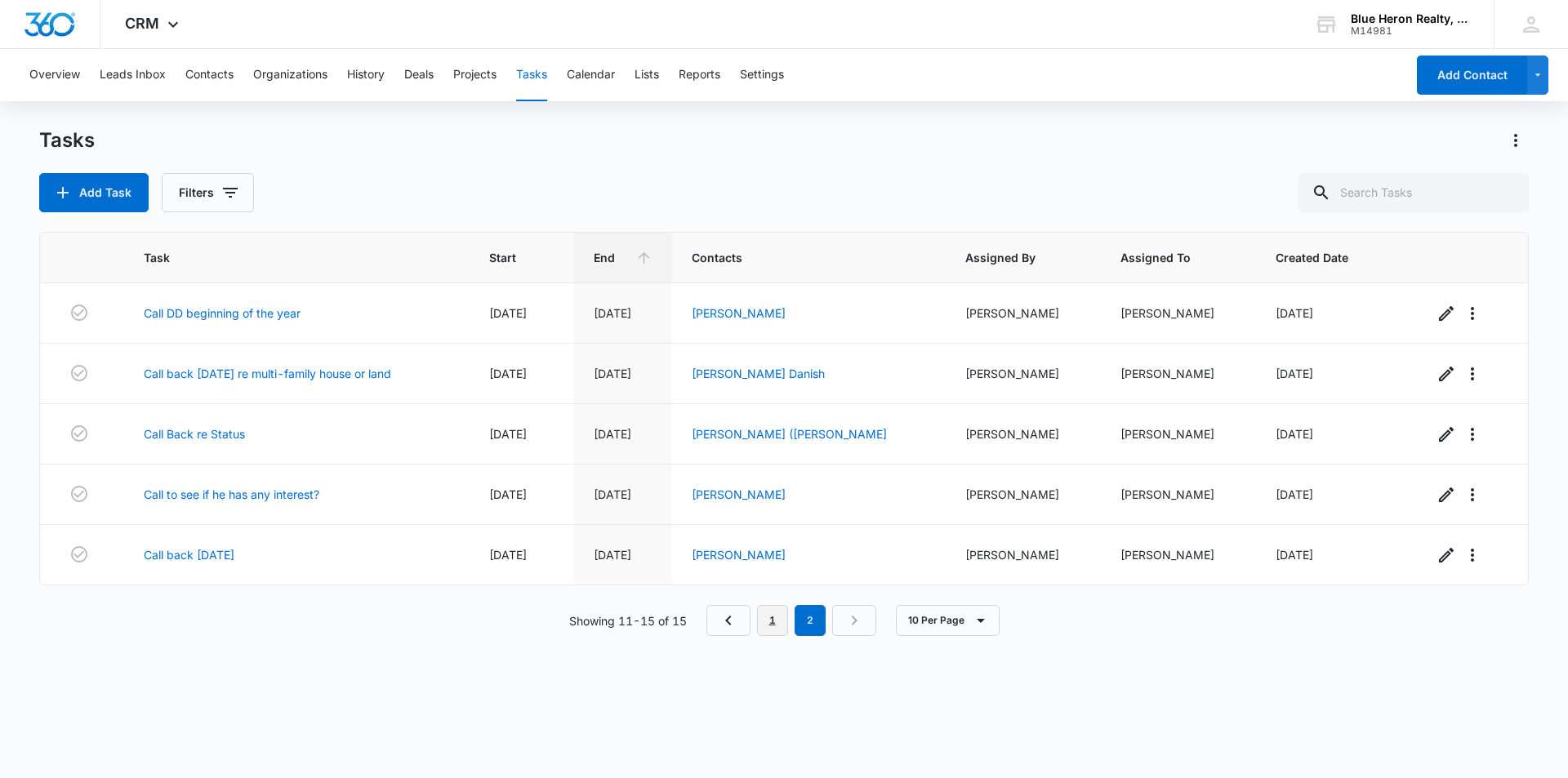
click at [776, 622] on link "1" at bounding box center [772, 620] width 31 height 31
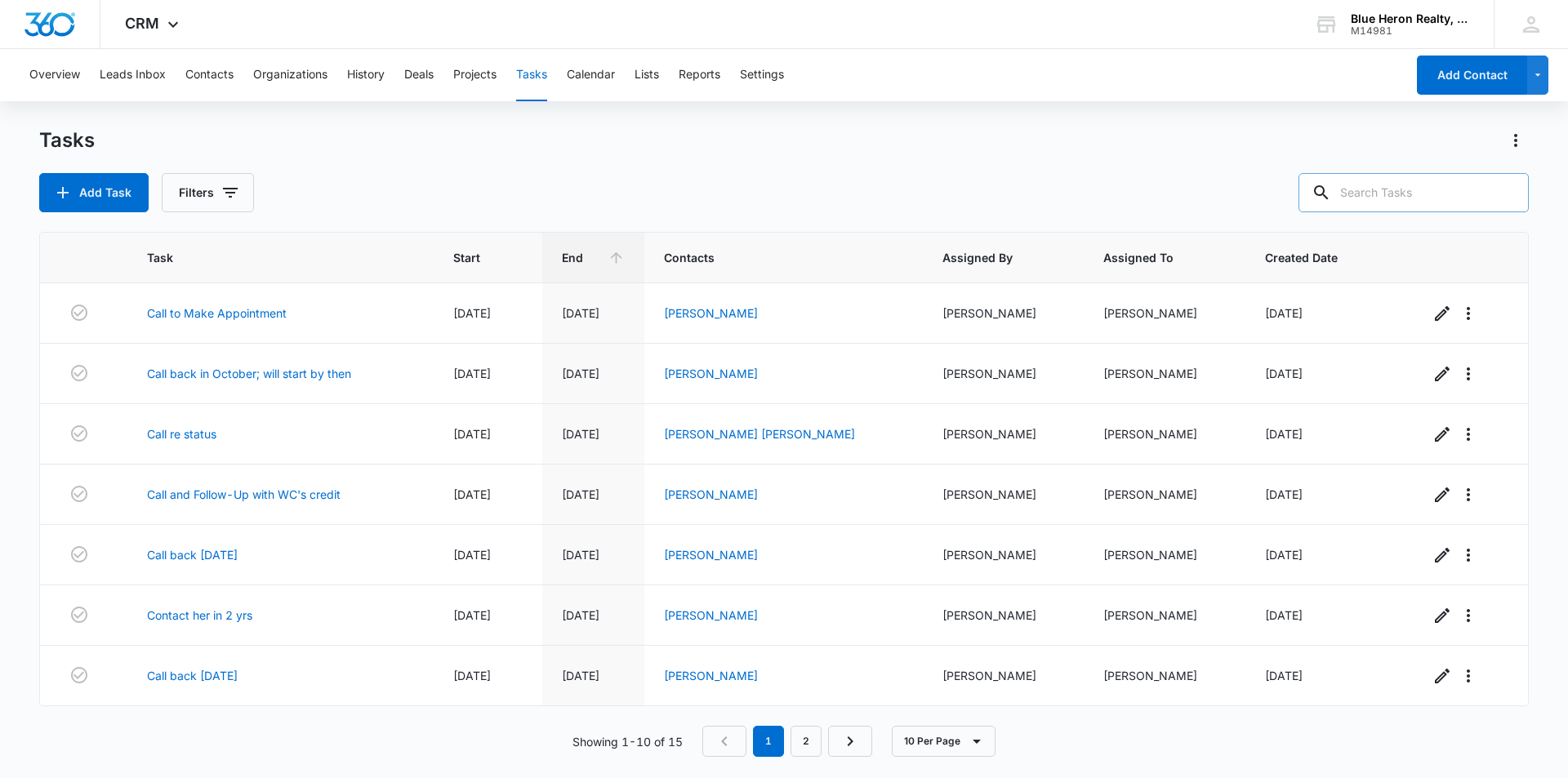
click at [1404, 197] on input "text" at bounding box center [1414, 193] width 231 height 40
drag, startPoint x: 1358, startPoint y: 194, endPoint x: 1458, endPoint y: 194, distance: 100.0
click at [1362, 194] on input "text" at bounding box center [1414, 193] width 231 height 40
type input "N"
type input "Nabil Safdar"
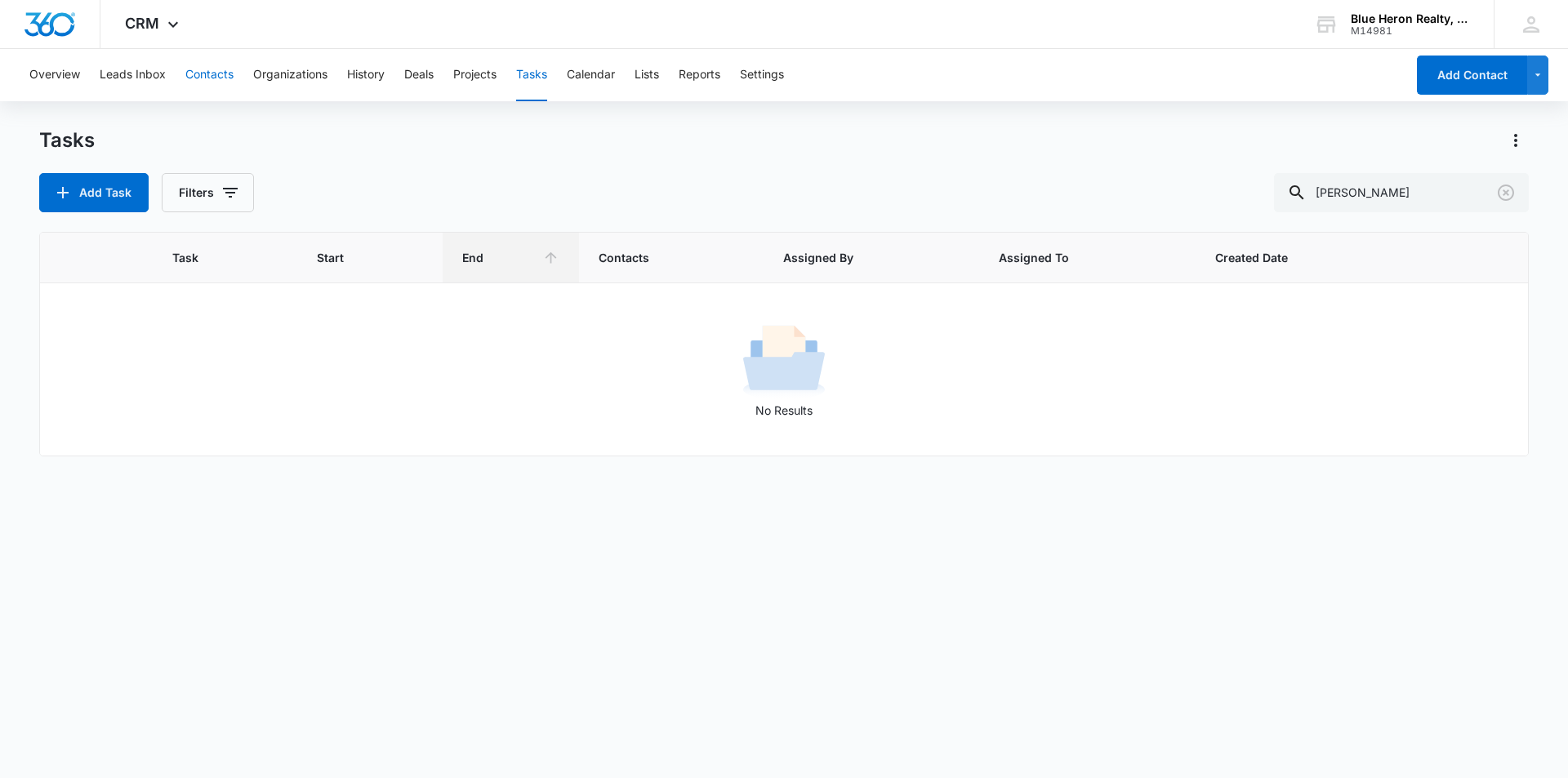
click at [211, 73] on button "Contacts" at bounding box center [210, 75] width 48 height 52
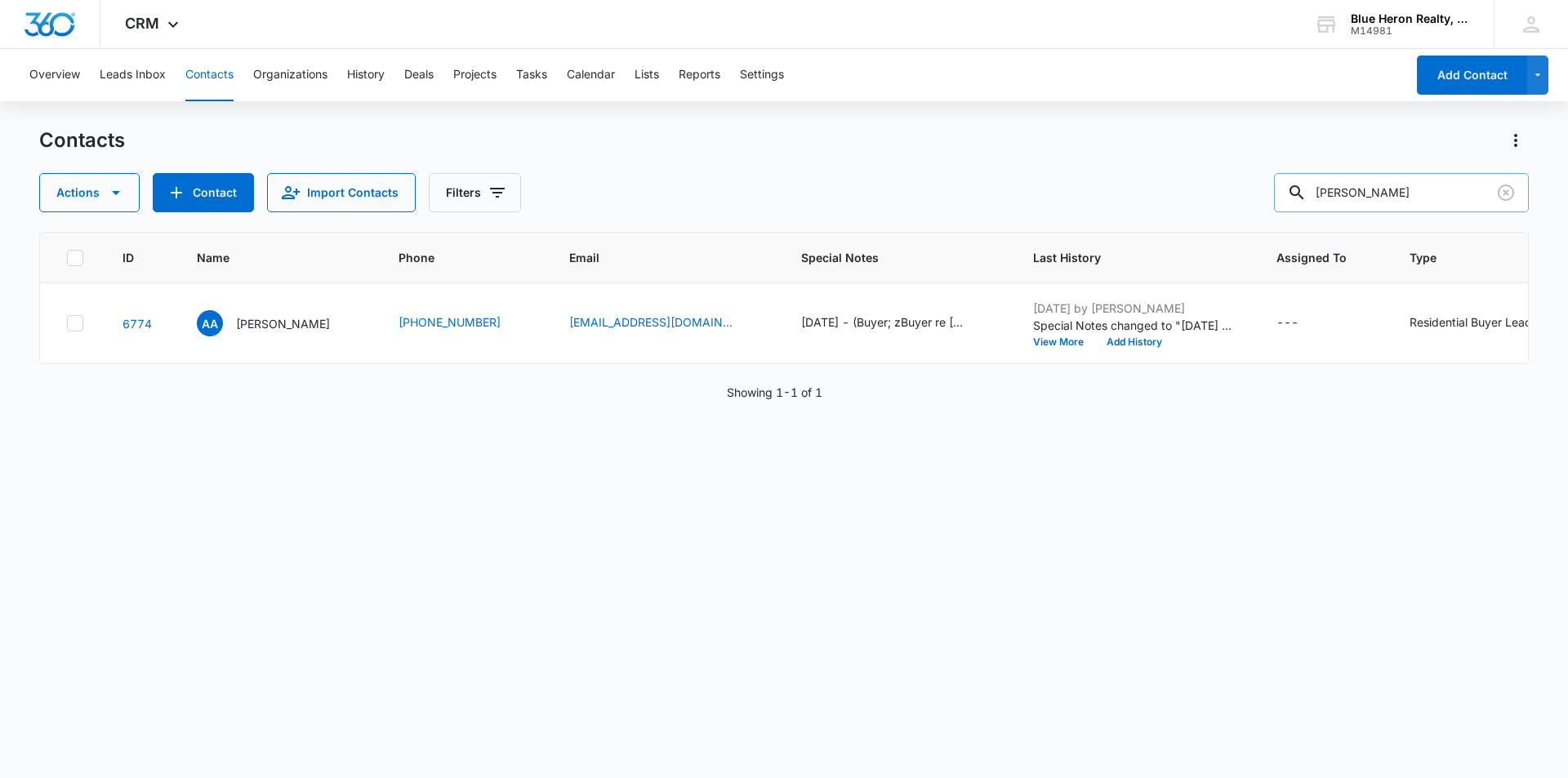
drag, startPoint x: 1450, startPoint y: 190, endPoint x: 1329, endPoint y: 201, distance: 121.5
click at [1329, 201] on input "[PERSON_NAME]" at bounding box center [1401, 193] width 254 height 40
type input "Nabil Safdar"
click at [261, 323] on p "Nabil Safdar" at bounding box center [283, 323] width 94 height 17
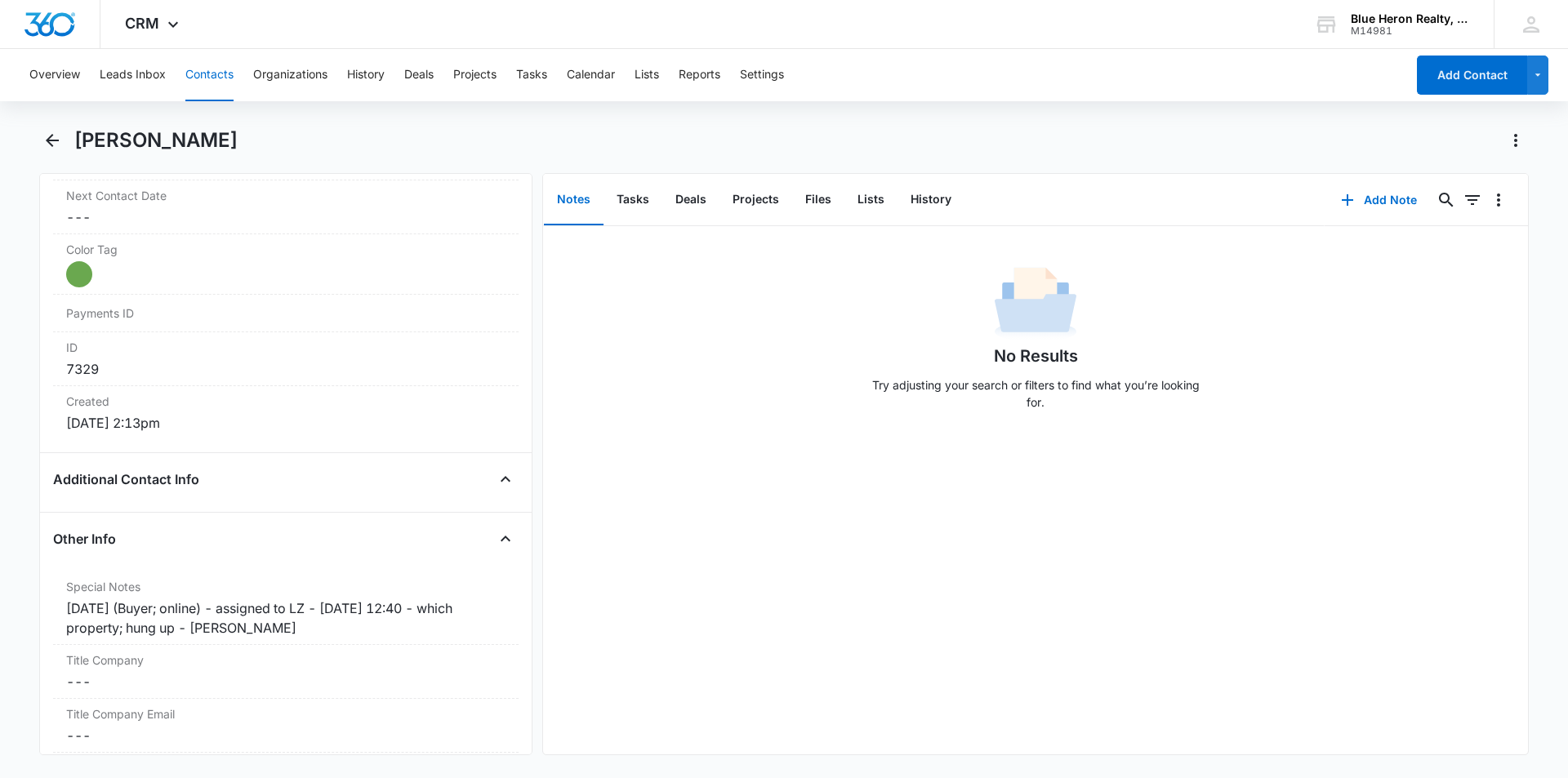
scroll to position [928, 0]
click at [48, 143] on icon "Back" at bounding box center [52, 140] width 13 height 13
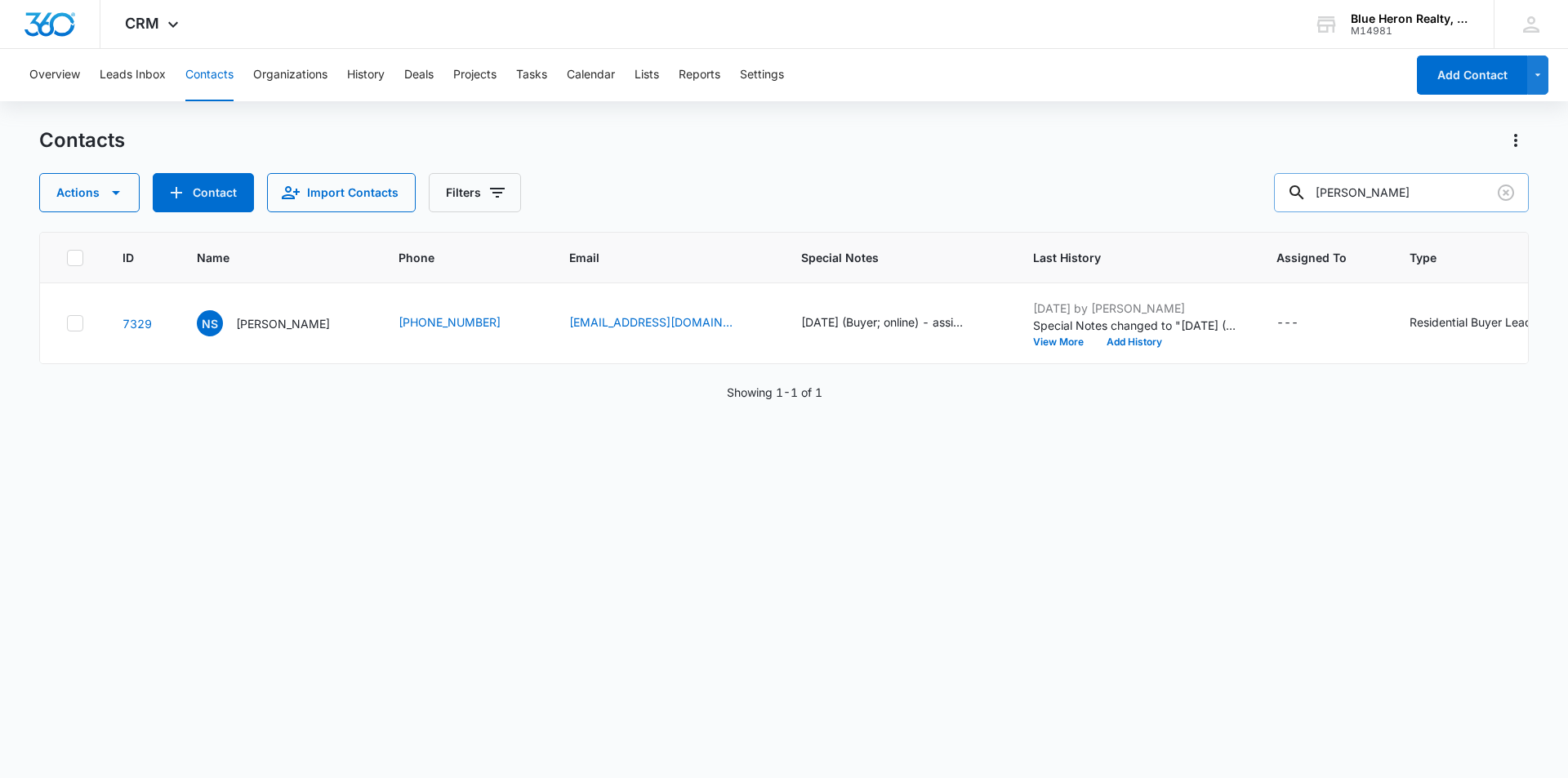
drag, startPoint x: 1417, startPoint y: 195, endPoint x: 1307, endPoint y: 194, distance: 110.0
click at [1307, 194] on div "Nabil Safdar" at bounding box center [1401, 193] width 254 height 40
click at [277, 321] on p "Nabil Safdar" at bounding box center [283, 323] width 94 height 17
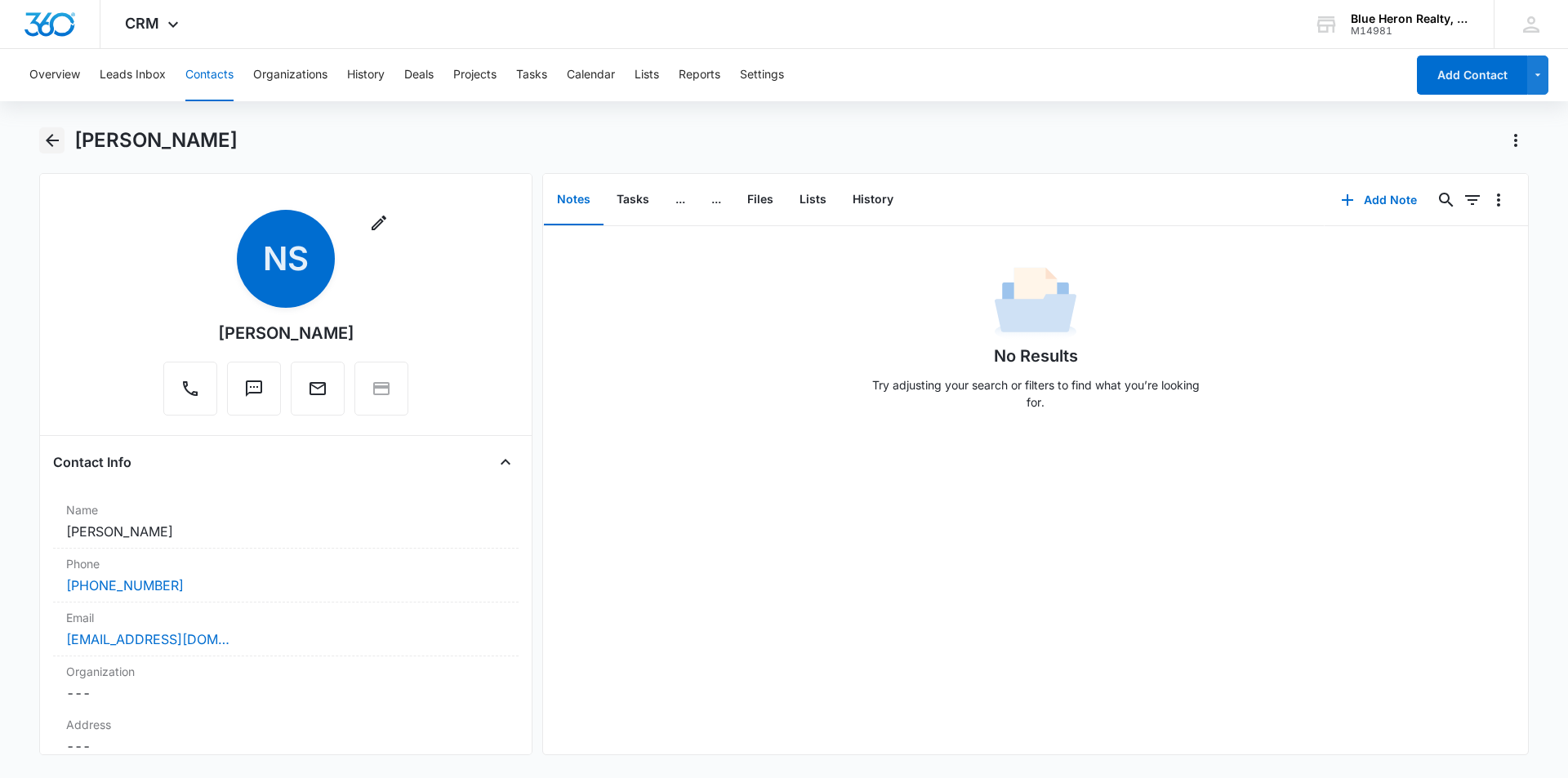
click at [50, 139] on icon "Back" at bounding box center [52, 140] width 19 height 19
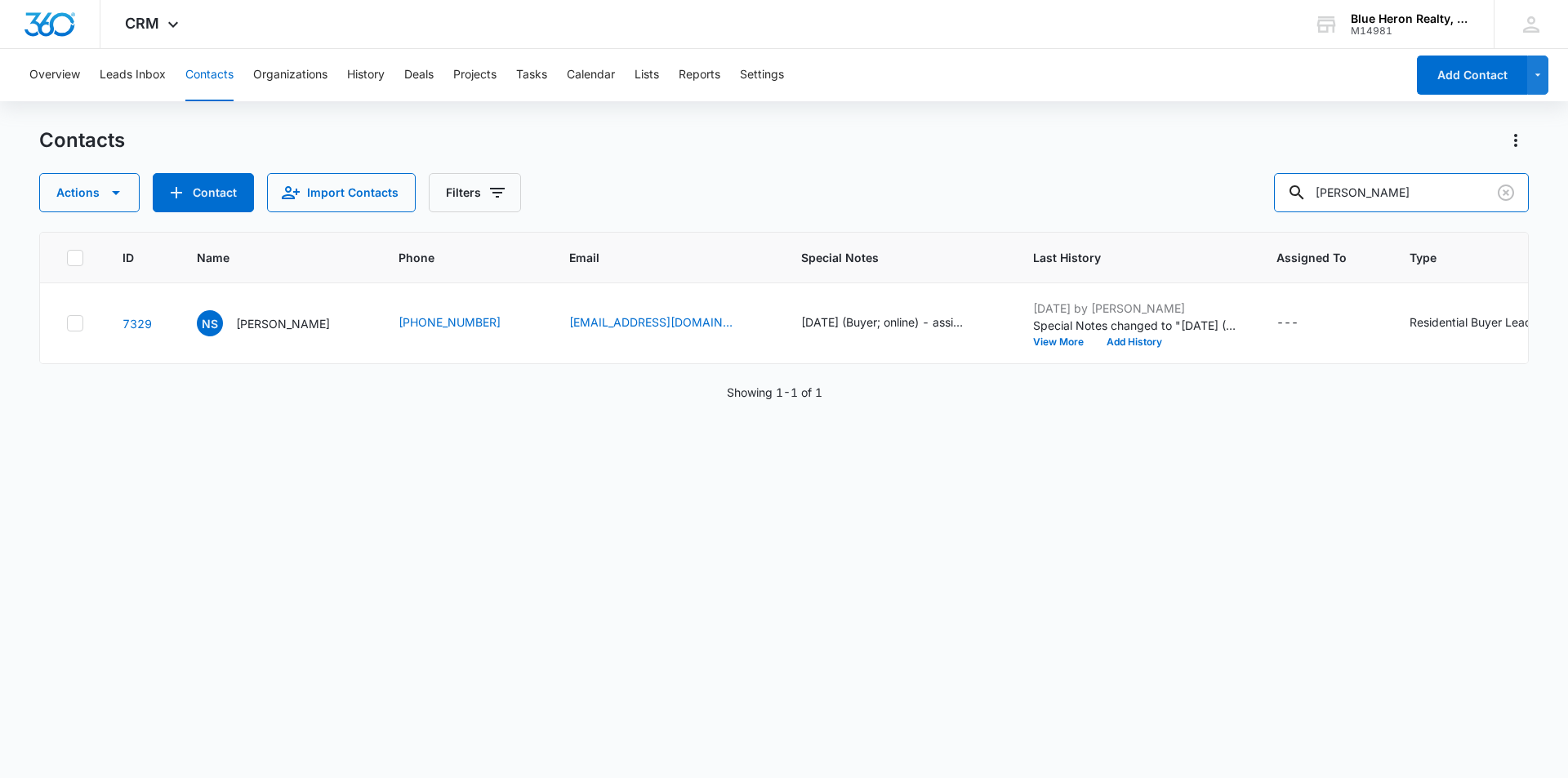
drag, startPoint x: 1409, startPoint y: 194, endPoint x: 1270, endPoint y: 180, distance: 139.7
click at [1283, 192] on div "Actions Contact Import Contacts Filters Nabil Safdar" at bounding box center [784, 193] width 1490 height 40
type input "Loressa Dawn Robinson"
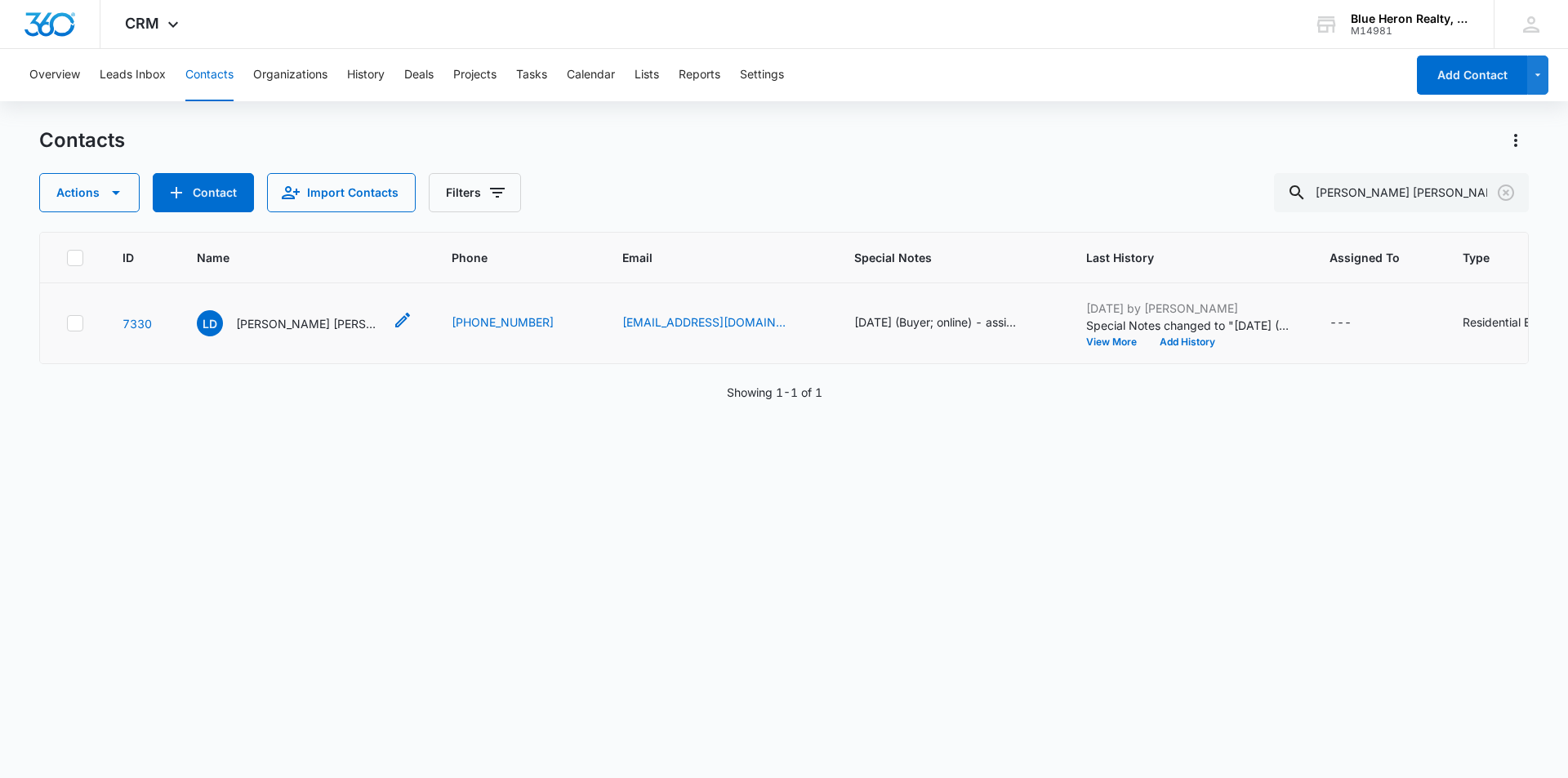
click at [275, 324] on p "Loressa Dawn Robinson" at bounding box center [309, 323] width 147 height 17
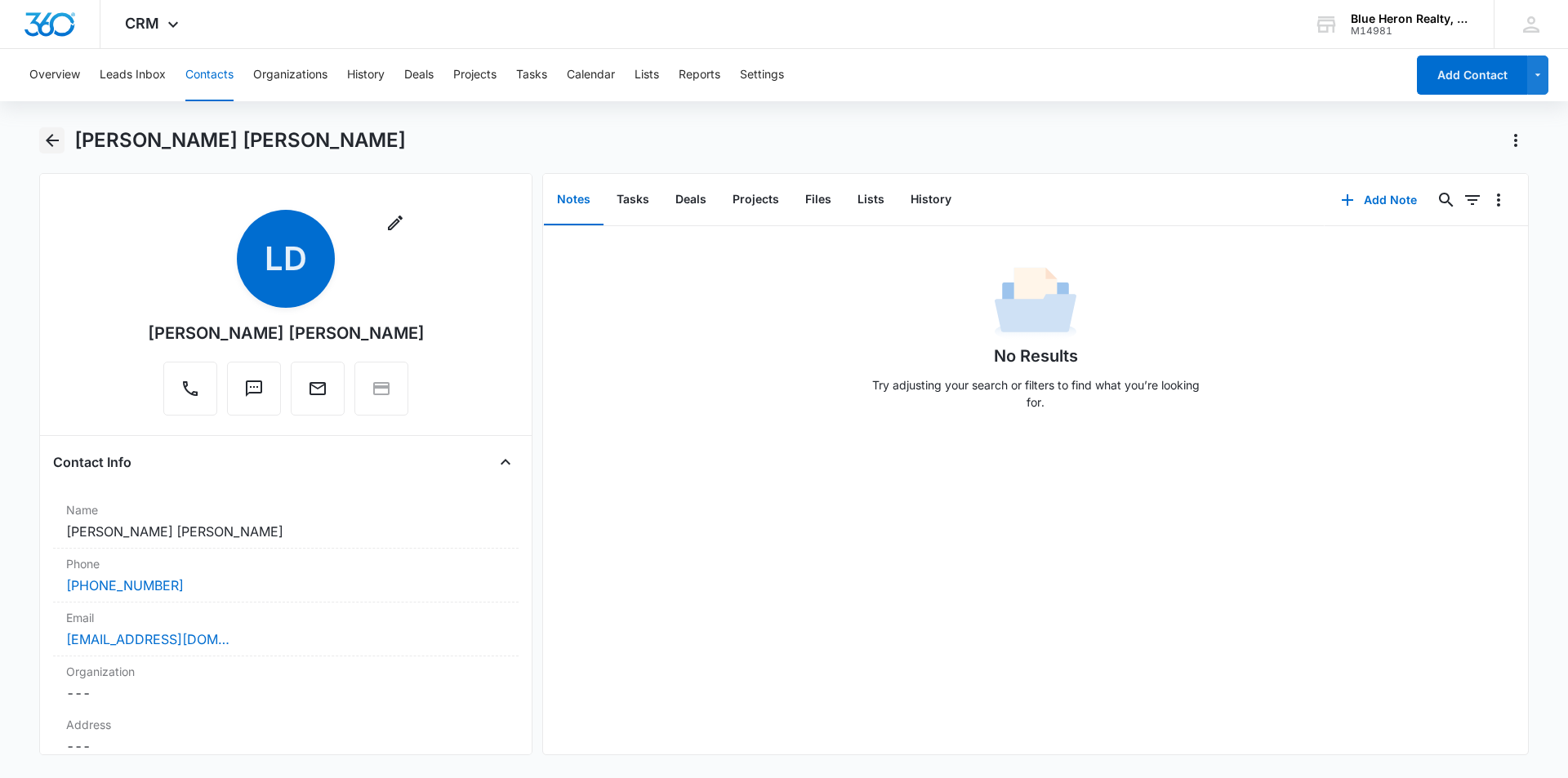
click at [49, 137] on icon "Back" at bounding box center [52, 140] width 13 height 13
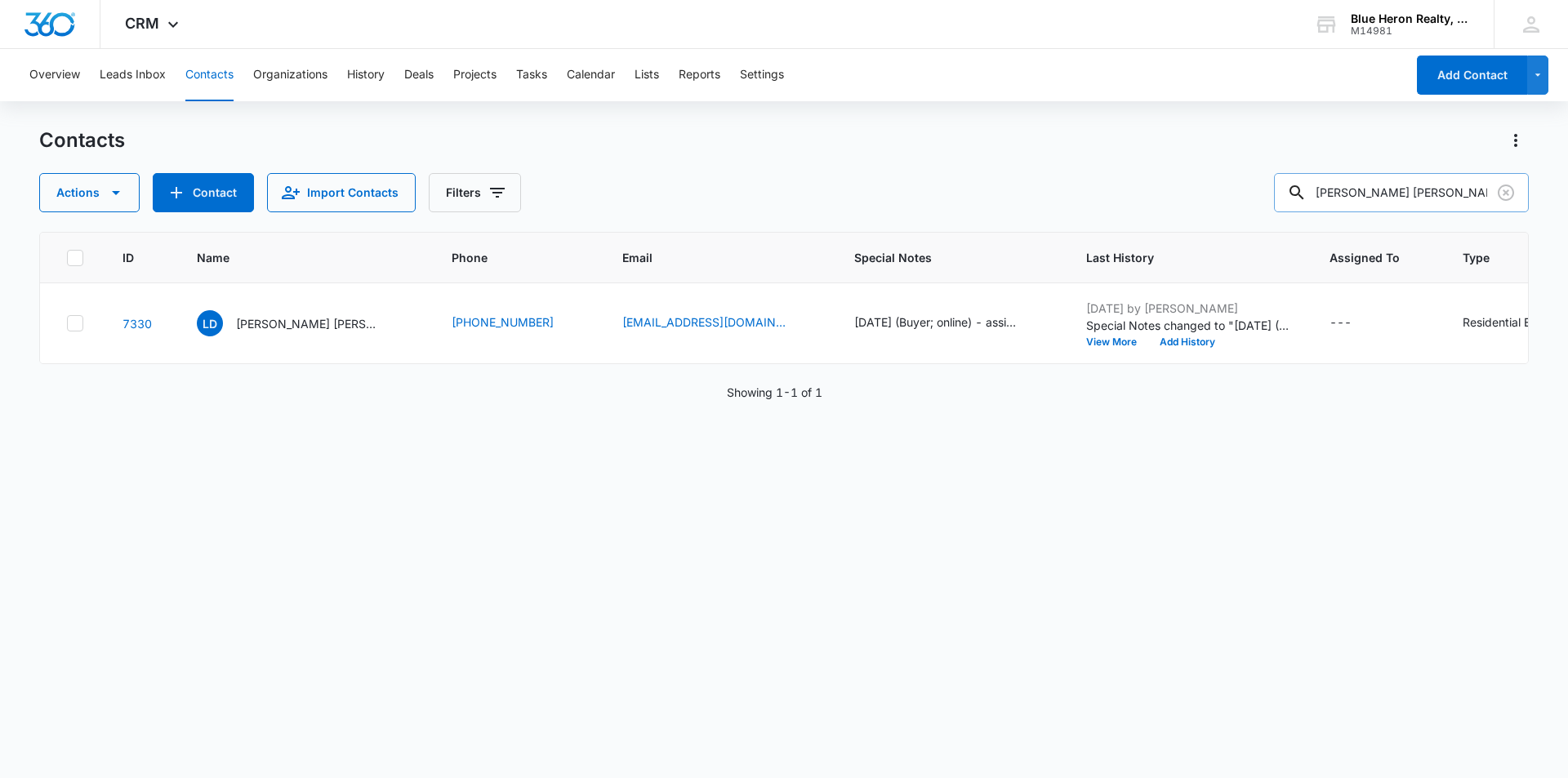
click at [1469, 194] on input "Loressa Dawn Robinson" at bounding box center [1401, 193] width 254 height 40
drag, startPoint x: 1456, startPoint y: 187, endPoint x: 1329, endPoint y: 188, distance: 127.0
click at [1329, 188] on input "Loressa Dawn Robinson" at bounding box center [1401, 193] width 254 height 40
type input "R. Sanchez"
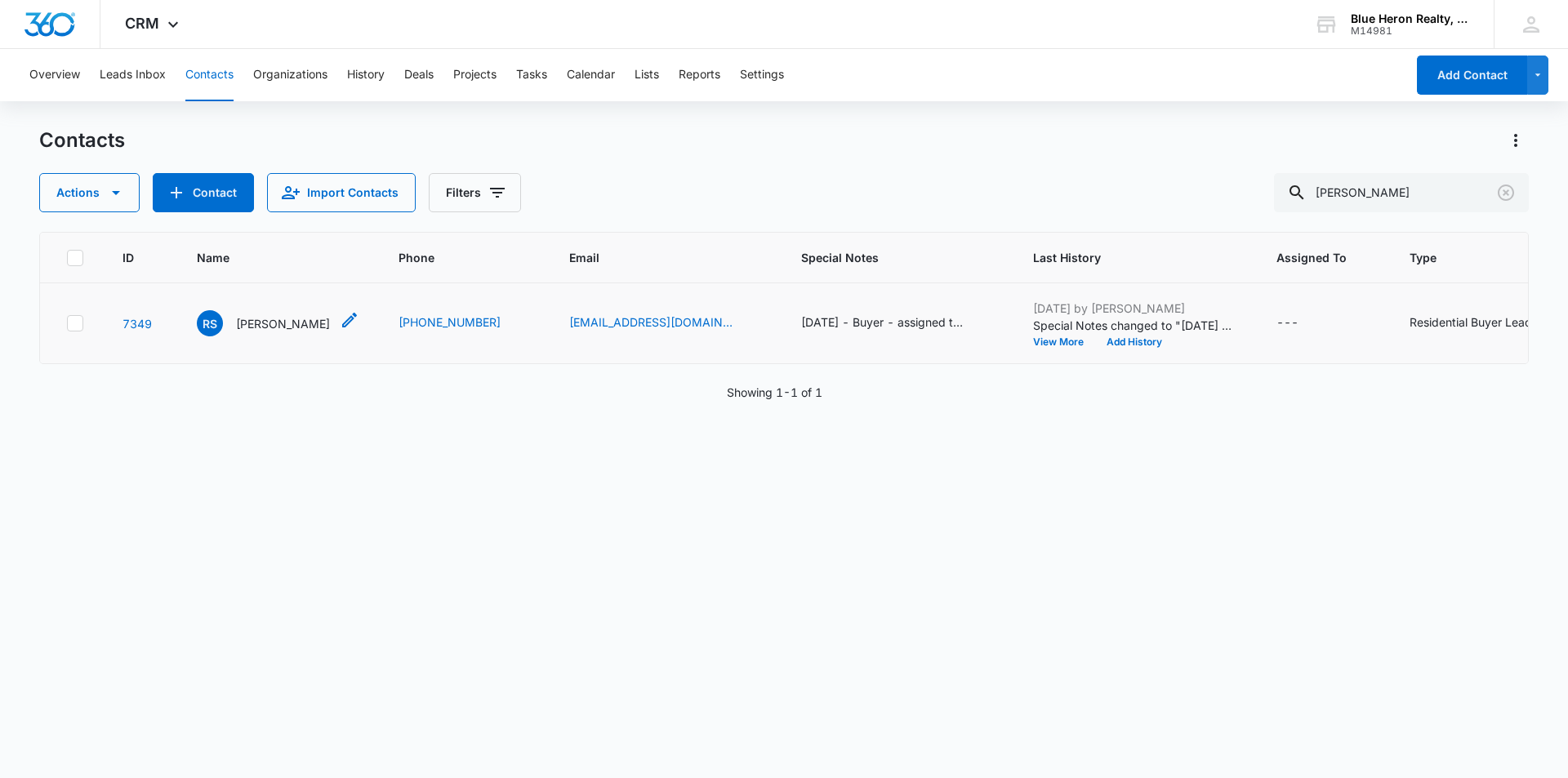
click at [263, 322] on p "R. Sanchez" at bounding box center [283, 323] width 94 height 17
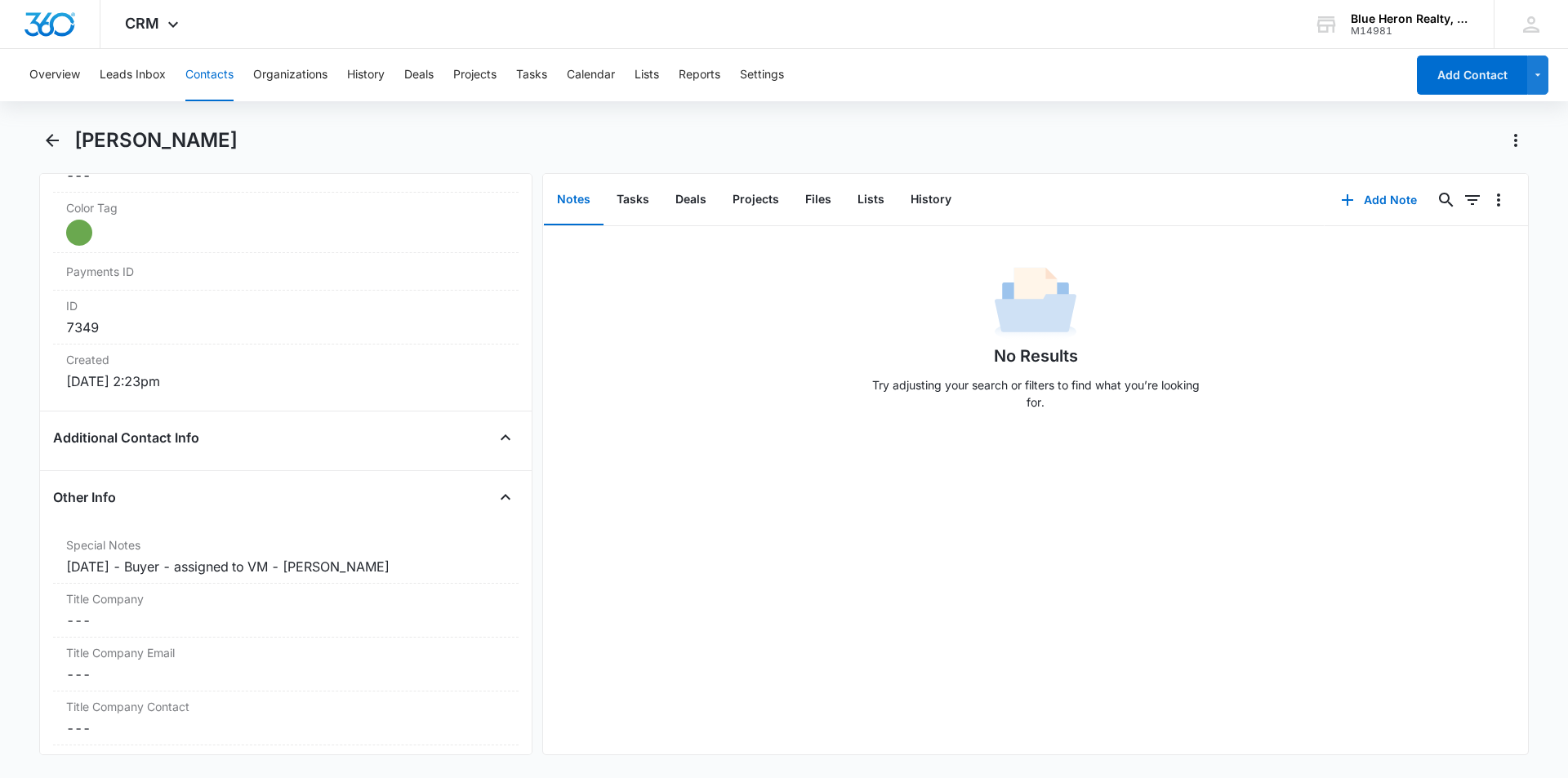
scroll to position [970, 0]
click at [151, 561] on div "9/17/2016 - Buyer - assigned to VM - A. Williams" at bounding box center [285, 563] width 439 height 19
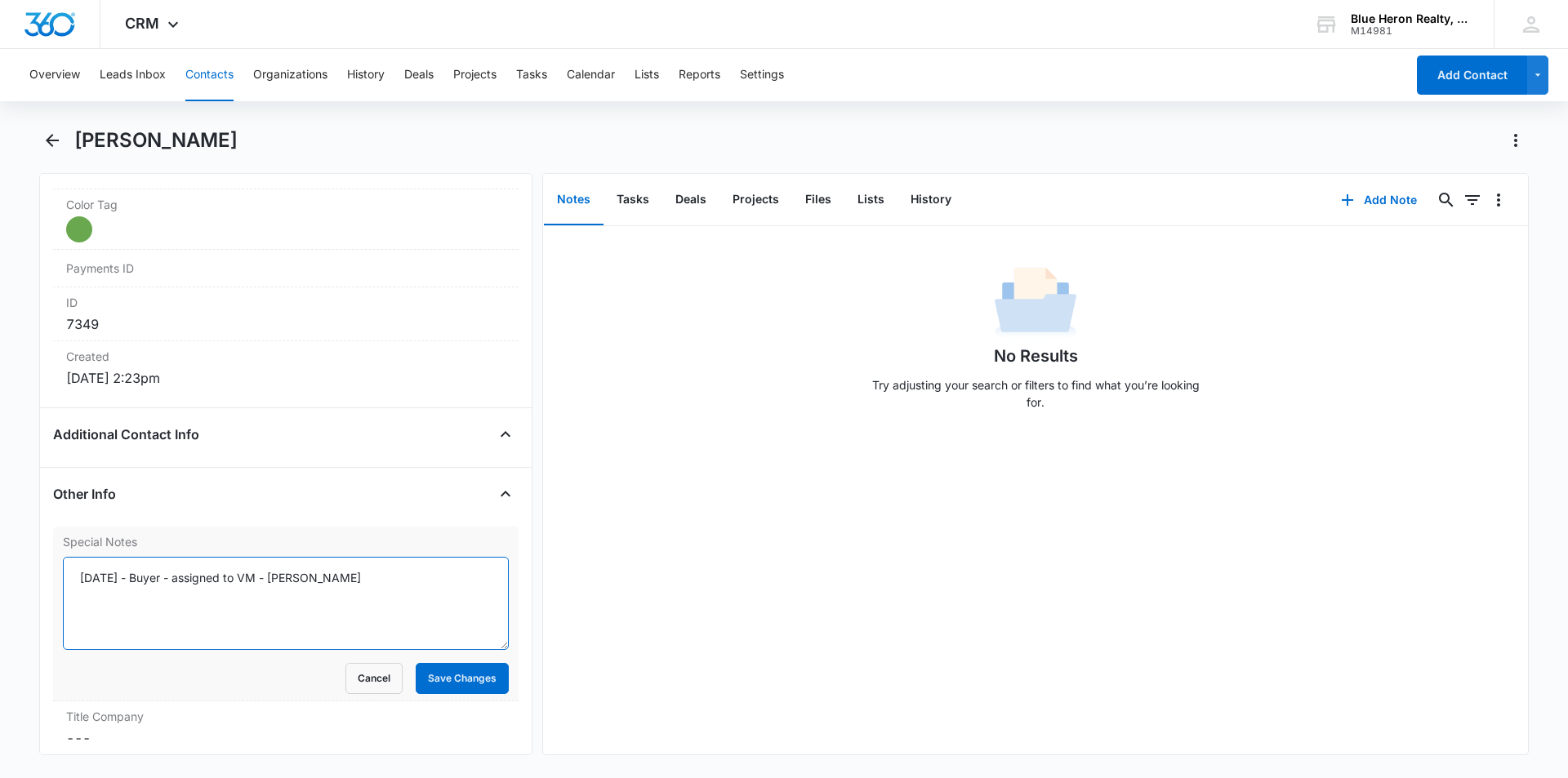
click at [142, 580] on textarea "9/17/2016 - Buyer - assigned to VM - A. Williams" at bounding box center [285, 604] width 446 height 93
type textarea "9/17/2016 (Buyer; online) - assigned to VM - 10/7/25 @ 10:42 - needs Spanish-sp…"
click at [421, 671] on button "Save Changes" at bounding box center [462, 678] width 93 height 31
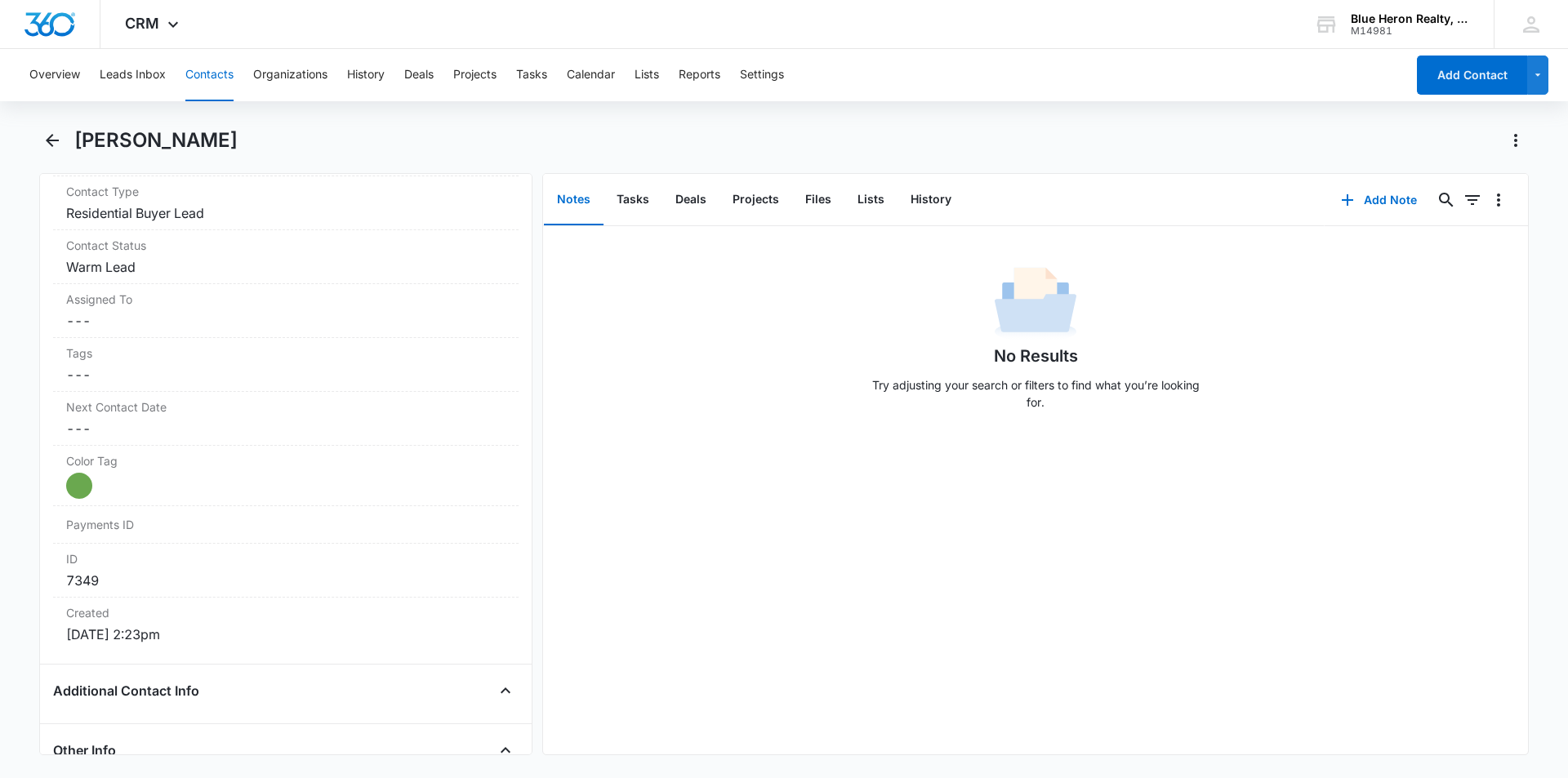
scroll to position [561, 0]
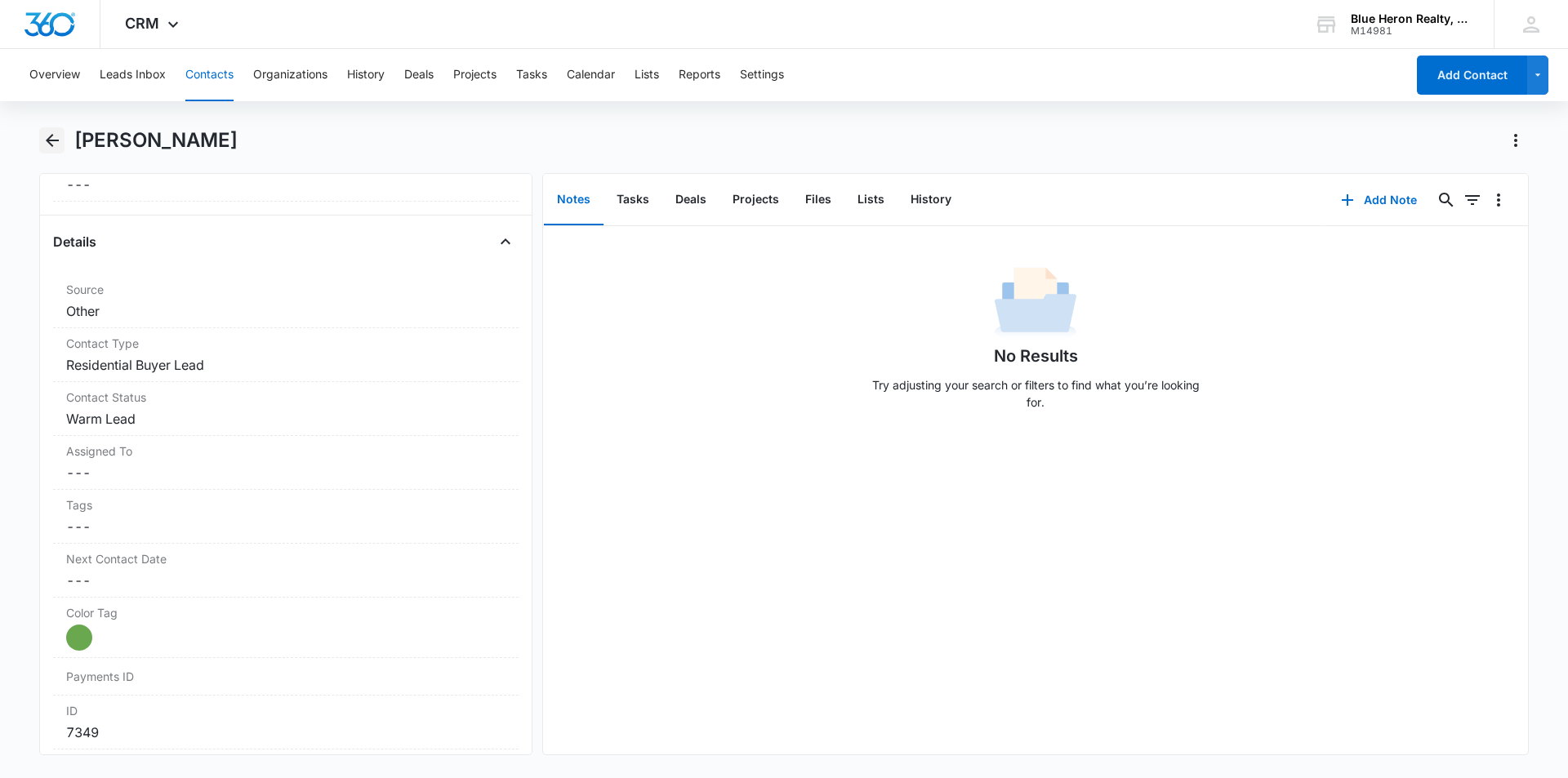
click at [47, 133] on icon "Back" at bounding box center [52, 140] width 19 height 19
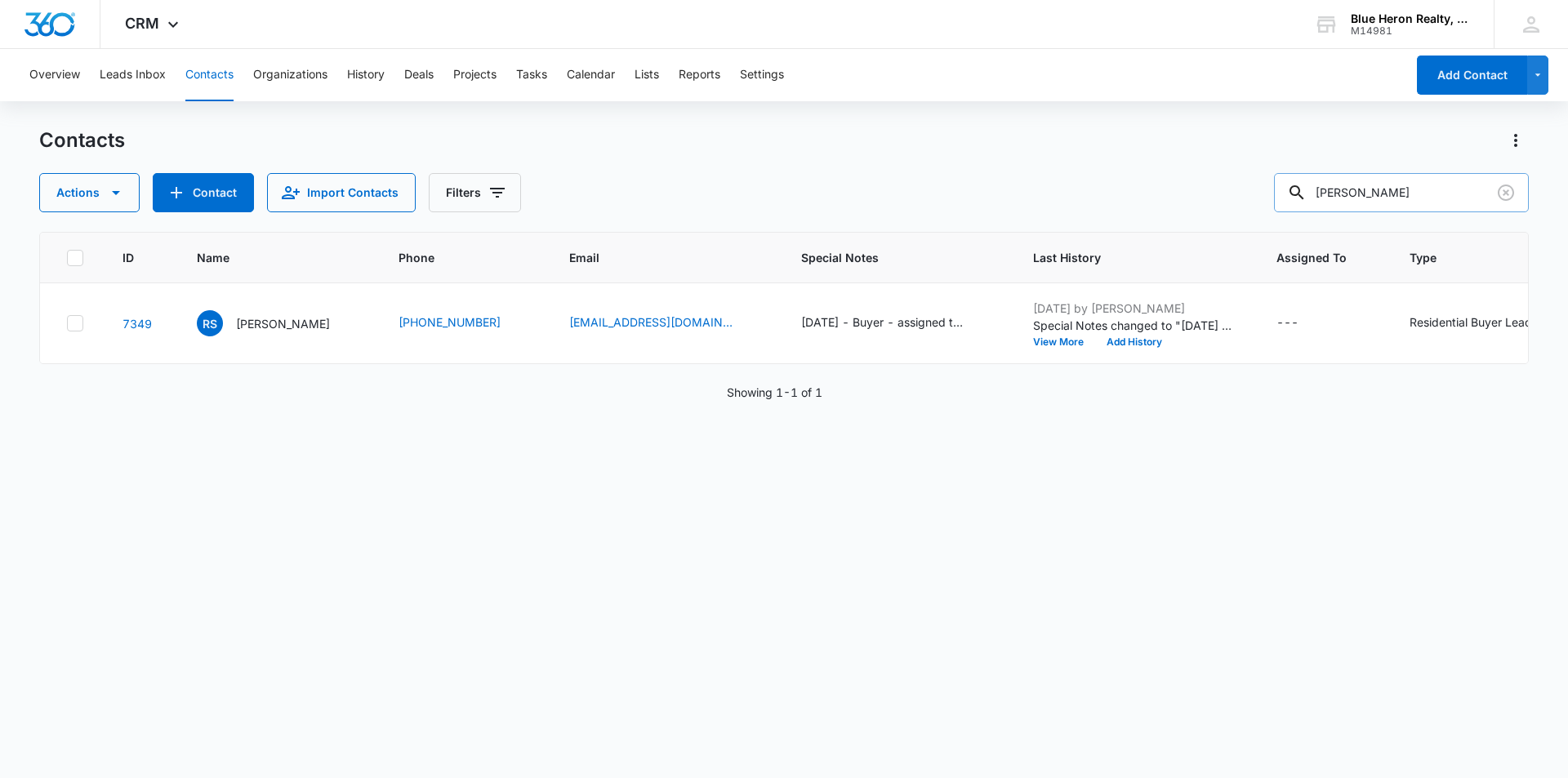
drag, startPoint x: 1402, startPoint y: 193, endPoint x: 1317, endPoint y: 193, distance: 85.0
click at [1317, 194] on div "R. Sanchez" at bounding box center [1401, 193] width 254 height 40
type input "[PERSON_NAME]"
click at [258, 328] on p "[PERSON_NAME]" at bounding box center [283, 323] width 94 height 17
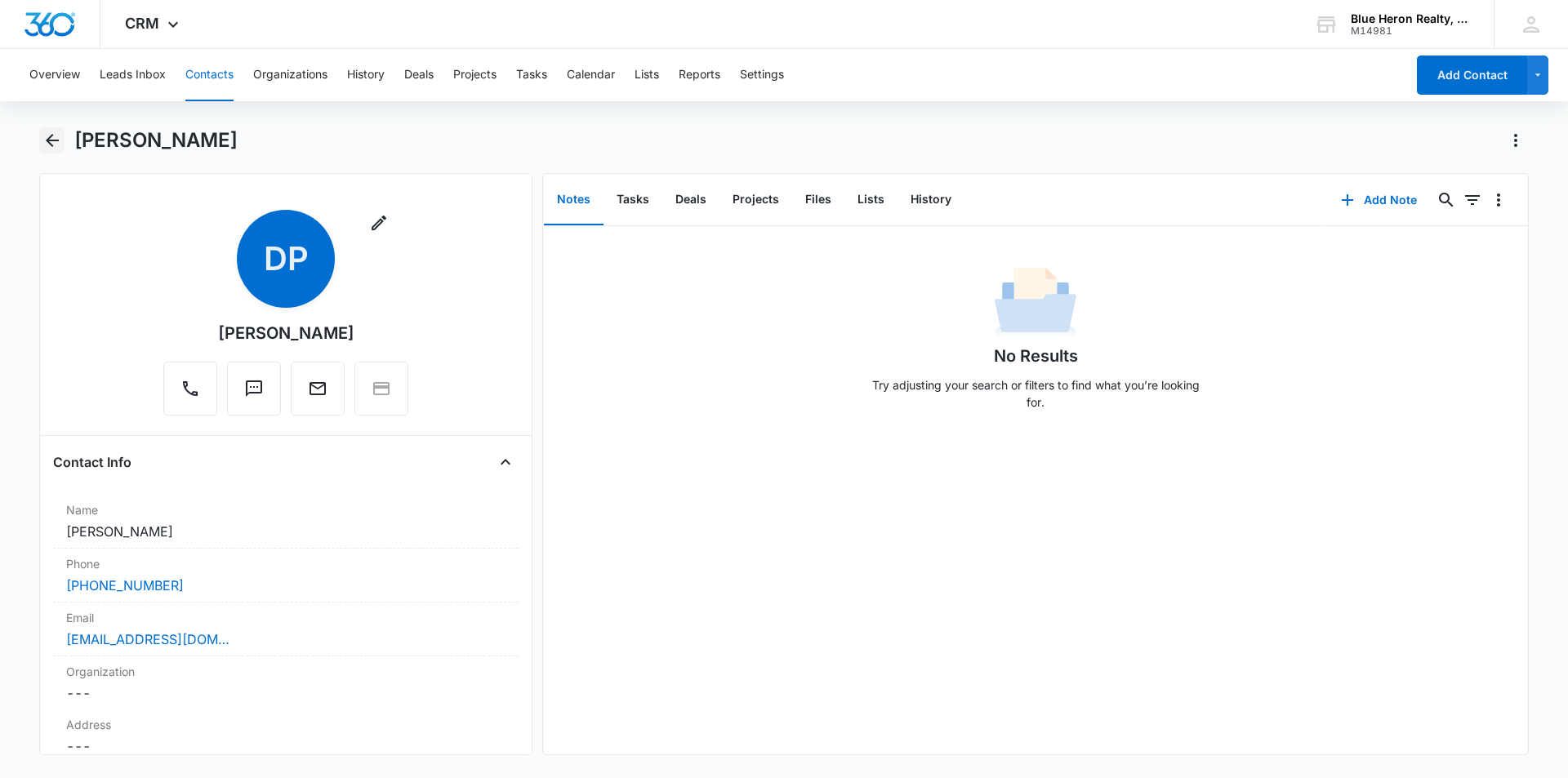
click at [50, 137] on icon "Back" at bounding box center [52, 140] width 13 height 13
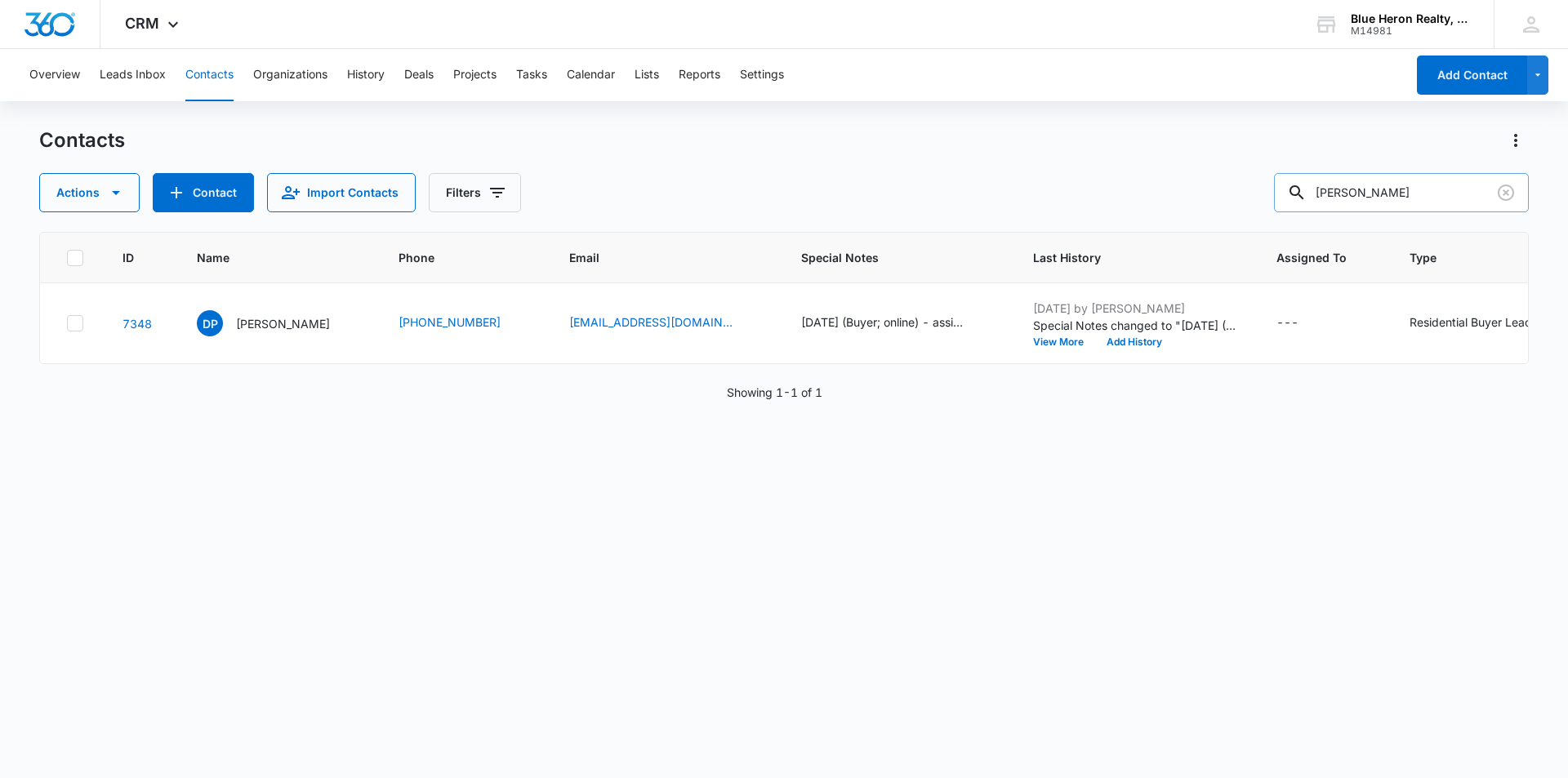
drag, startPoint x: 1423, startPoint y: 193, endPoint x: 1313, endPoint y: 187, distance: 110.2
click at [1314, 187] on div "[PERSON_NAME]" at bounding box center [1401, 193] width 254 height 40
type input "Eskinder"
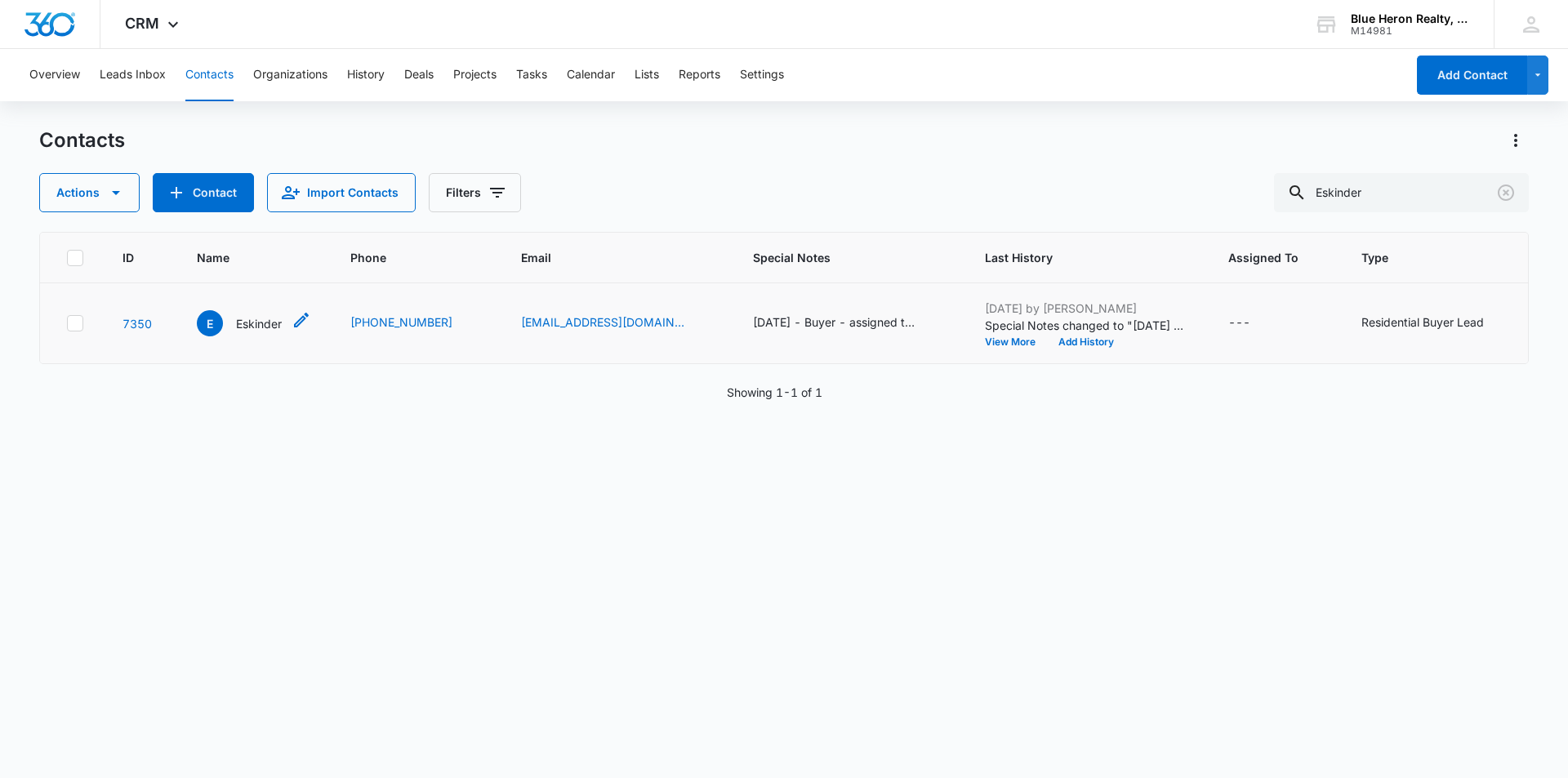
click at [261, 320] on p "Eskinder" at bounding box center [259, 323] width 46 height 17
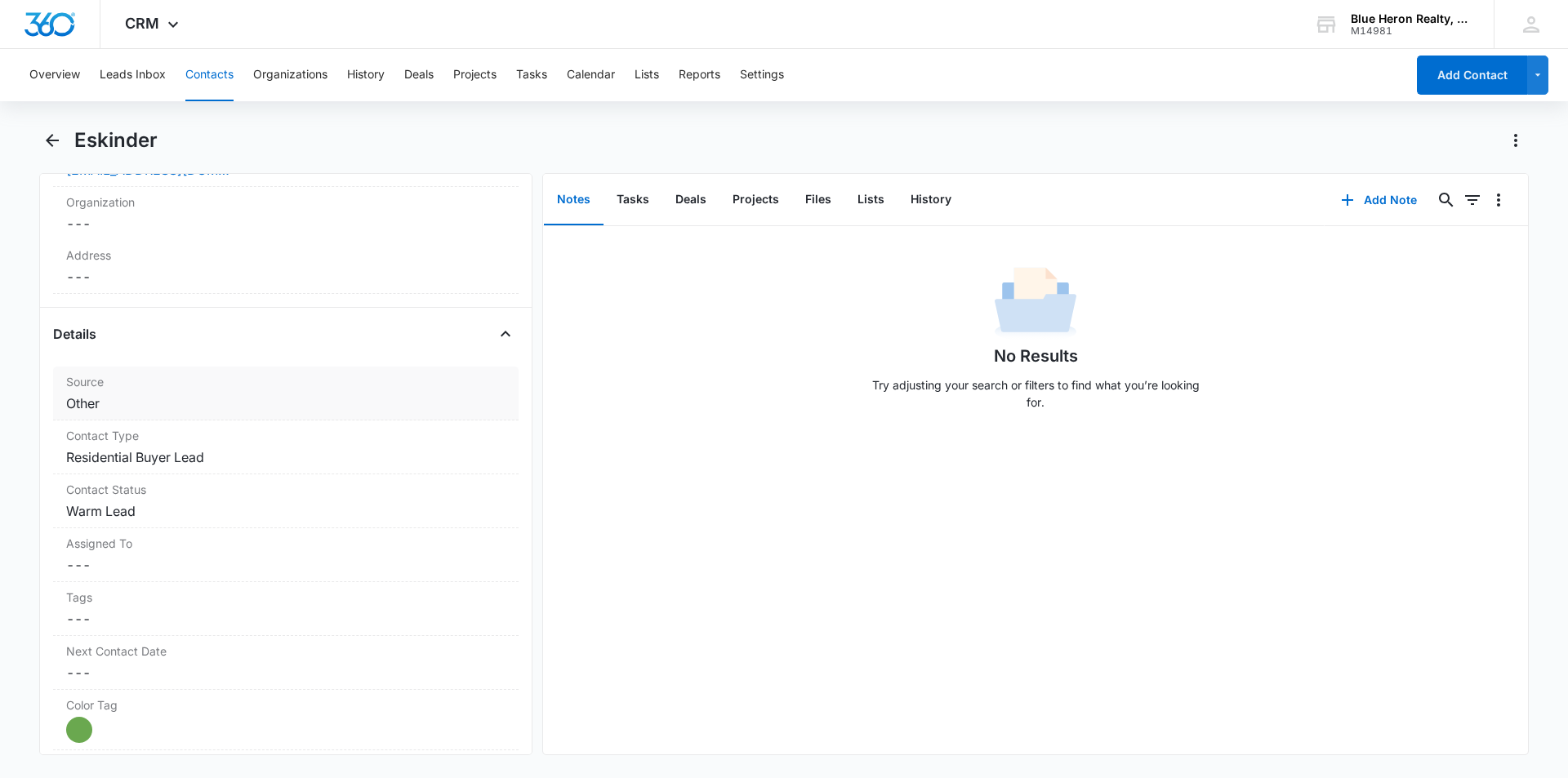
scroll to position [473, 0]
click at [187, 503] on dd "Cancel Save Changes Warm Lead" at bounding box center [285, 507] width 439 height 19
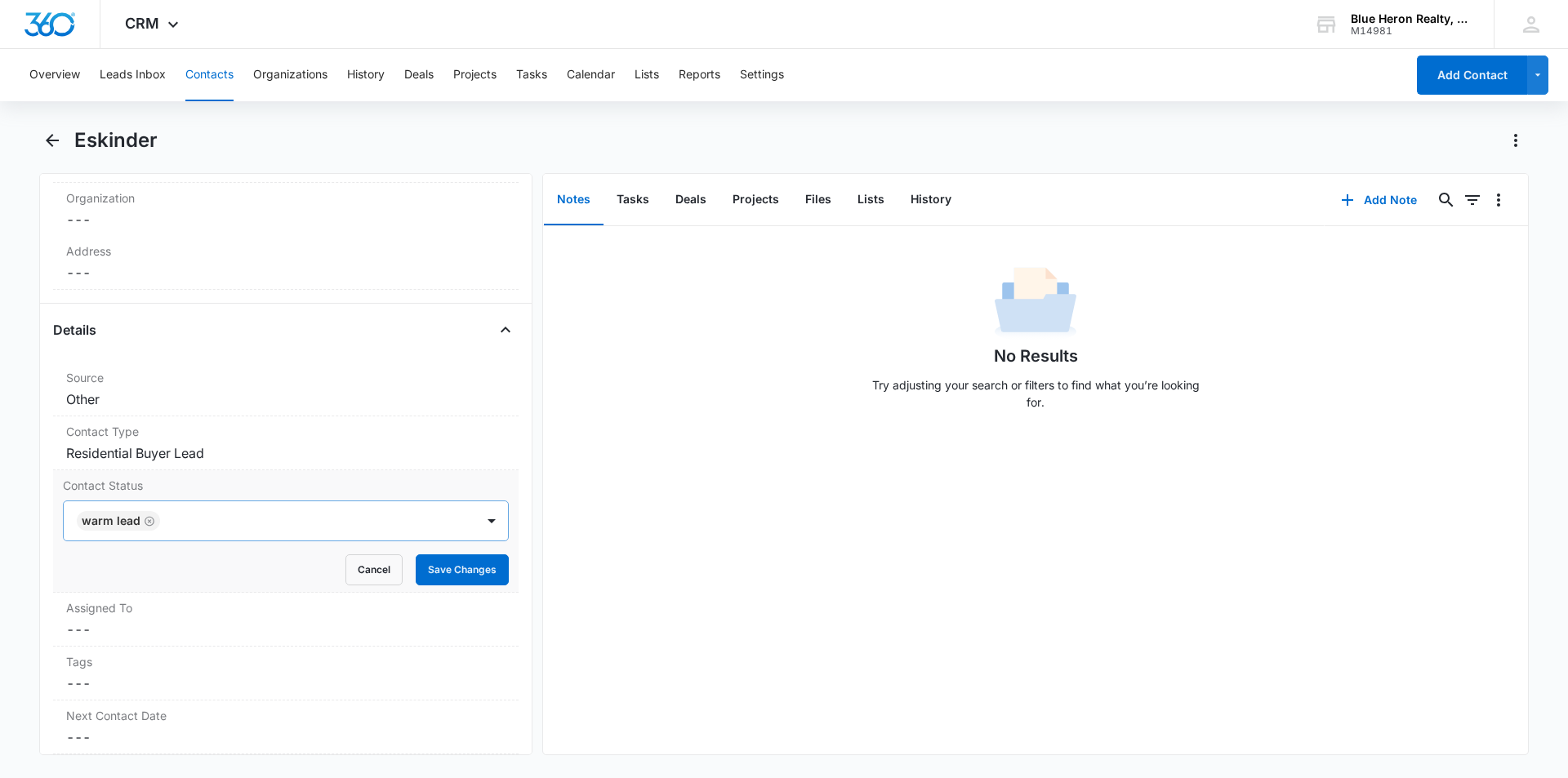
click at [150, 520] on icon "Remove Warm Lead" at bounding box center [149, 520] width 10 height 10
type input "Cool"
click at [145, 577] on div "Cool Lead" at bounding box center [284, 579] width 403 height 17
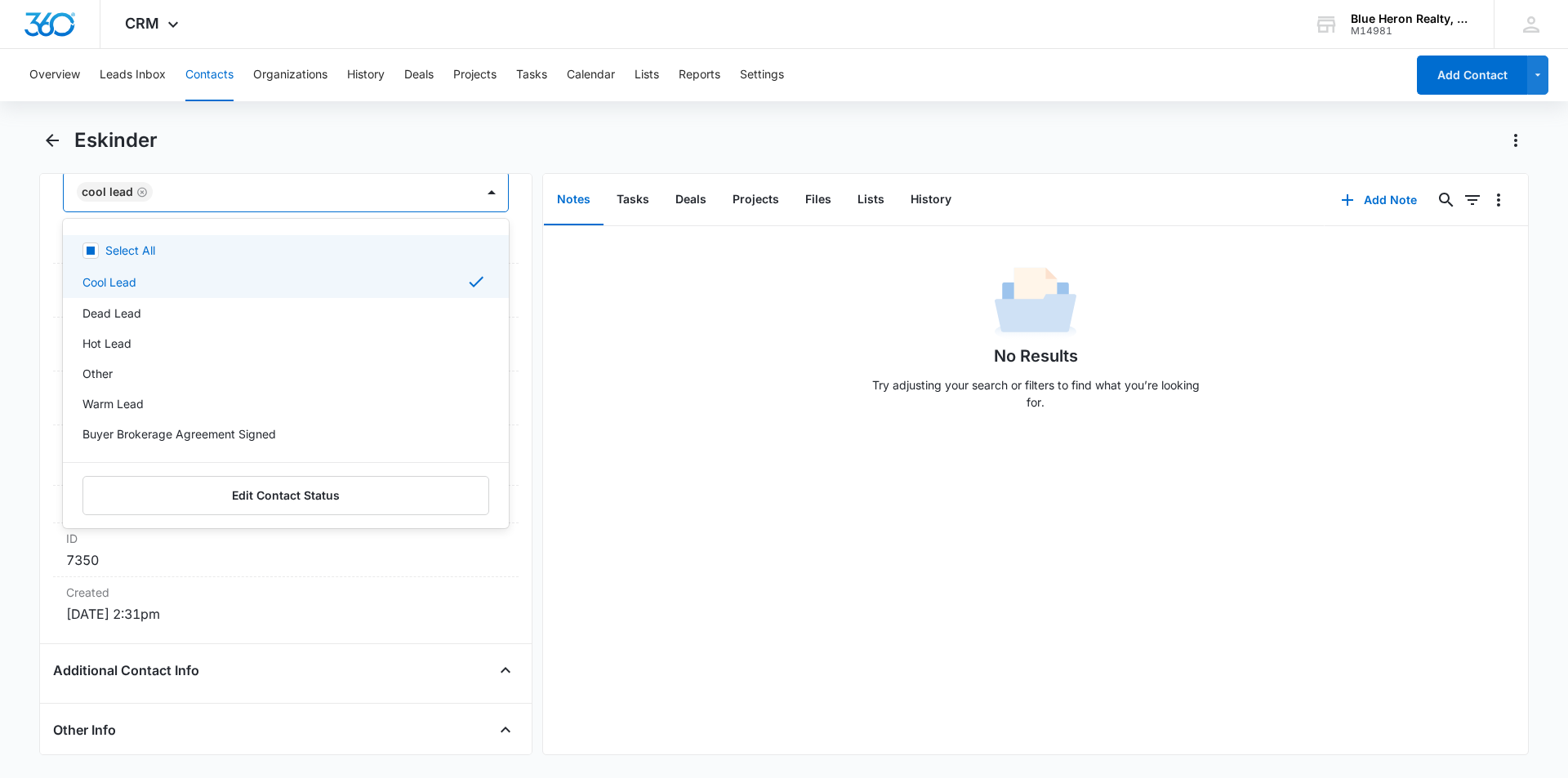
scroll to position [841, 0]
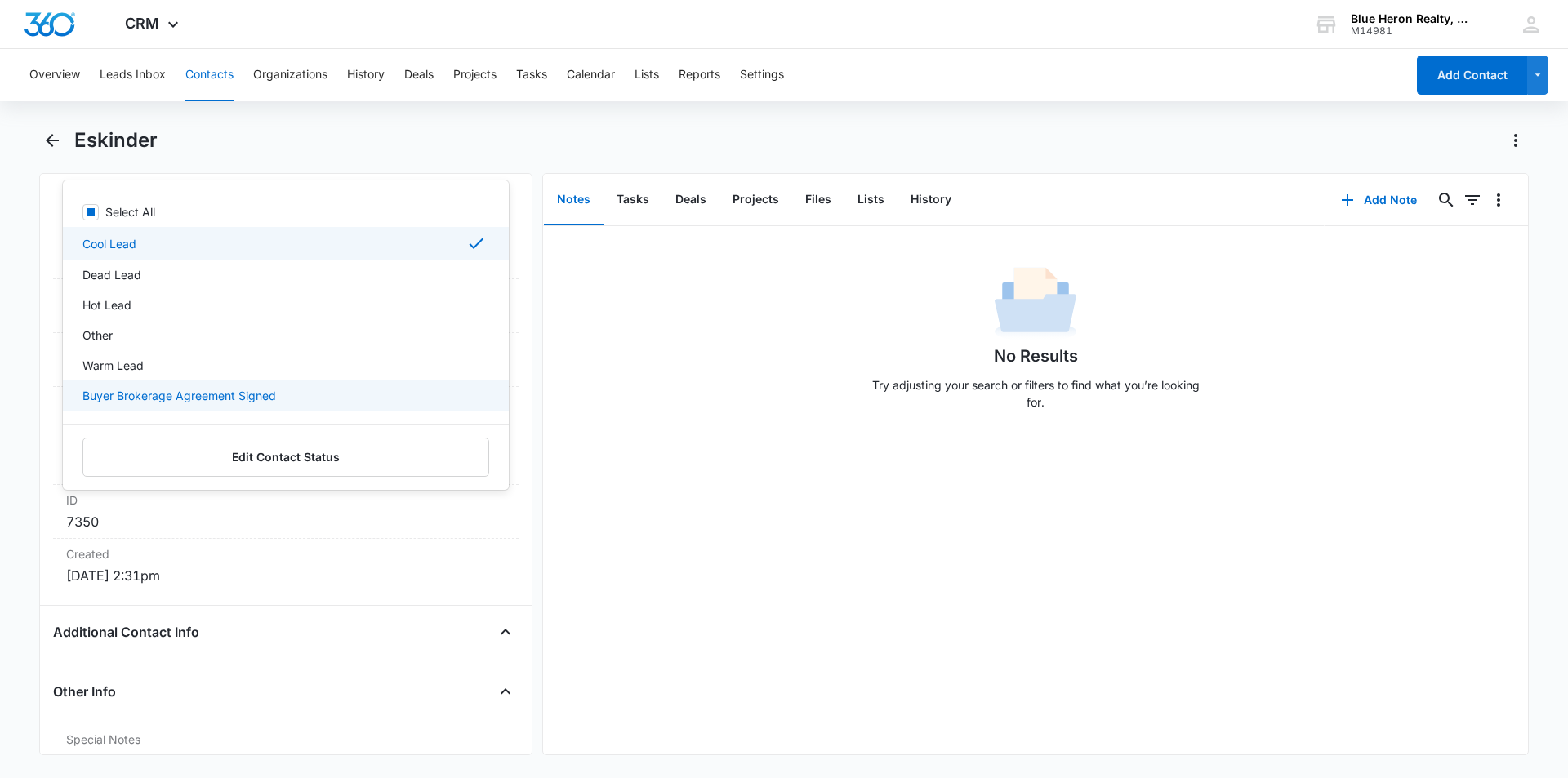
click at [692, 515] on div "No Results Try adjusting your search or filters to find what you’re looking for." at bounding box center [1035, 490] width 985 height 528
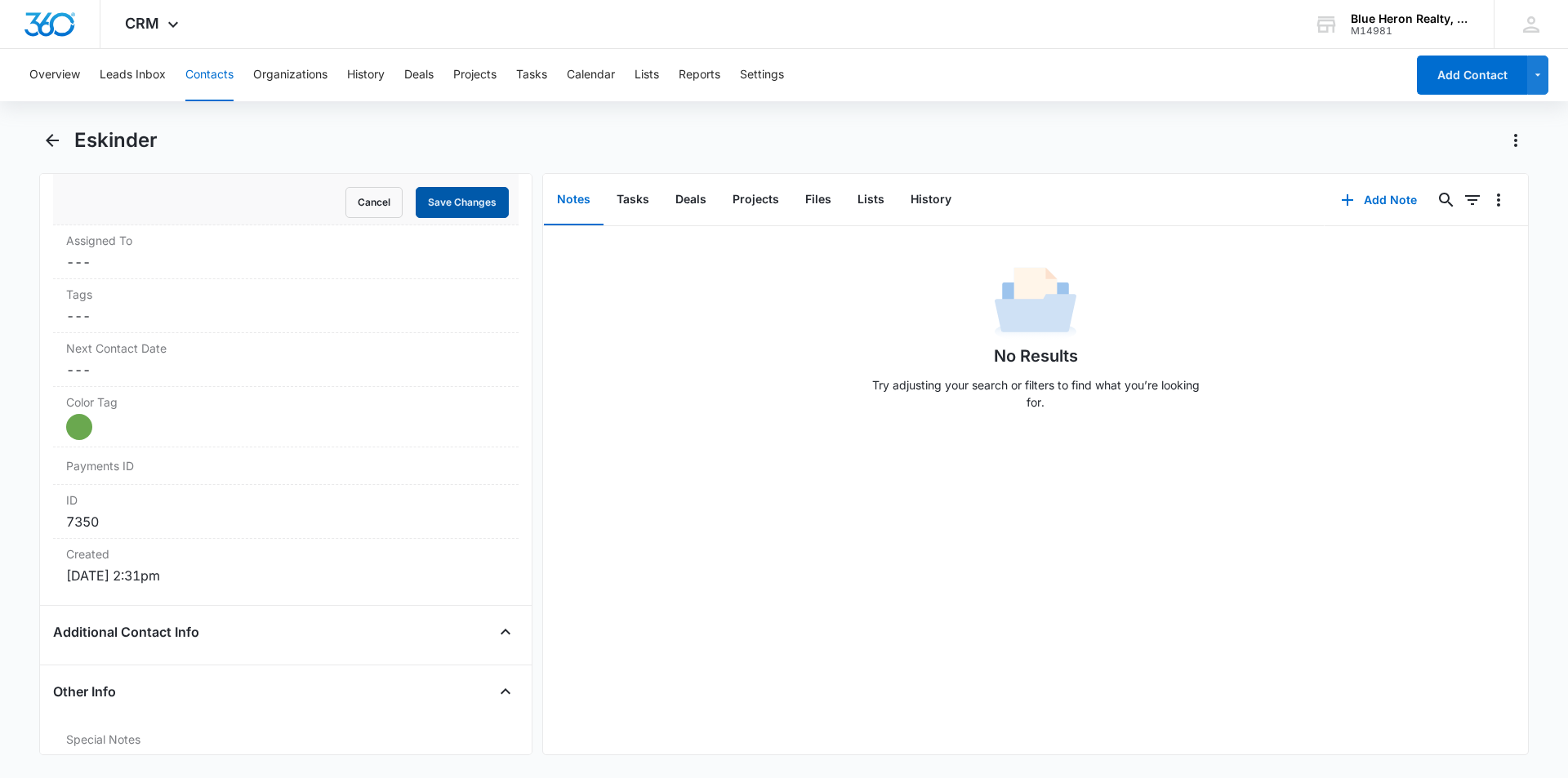
click at [449, 211] on button "Save Changes" at bounding box center [462, 202] width 93 height 31
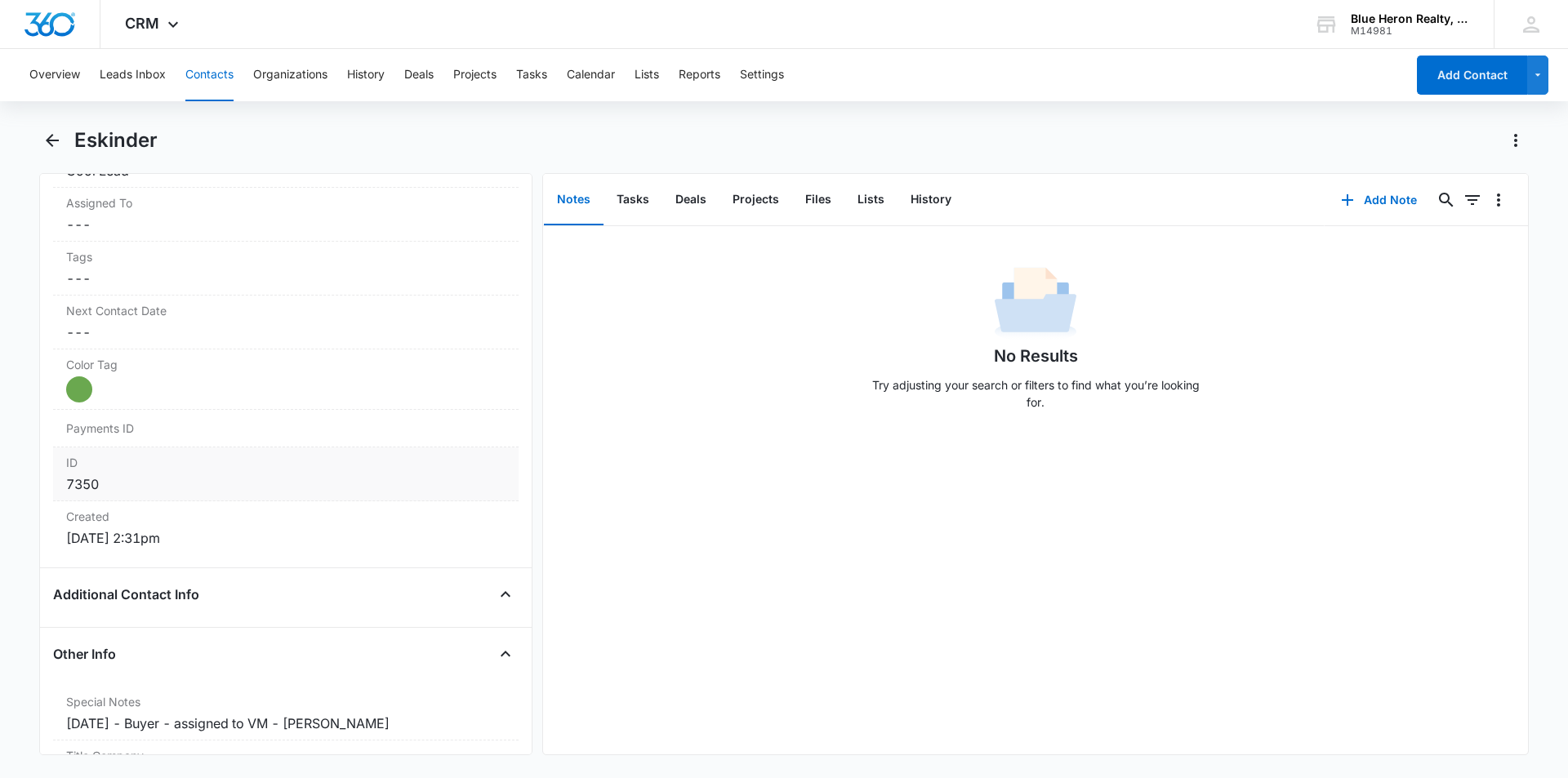
scroll to position [1055, 0]
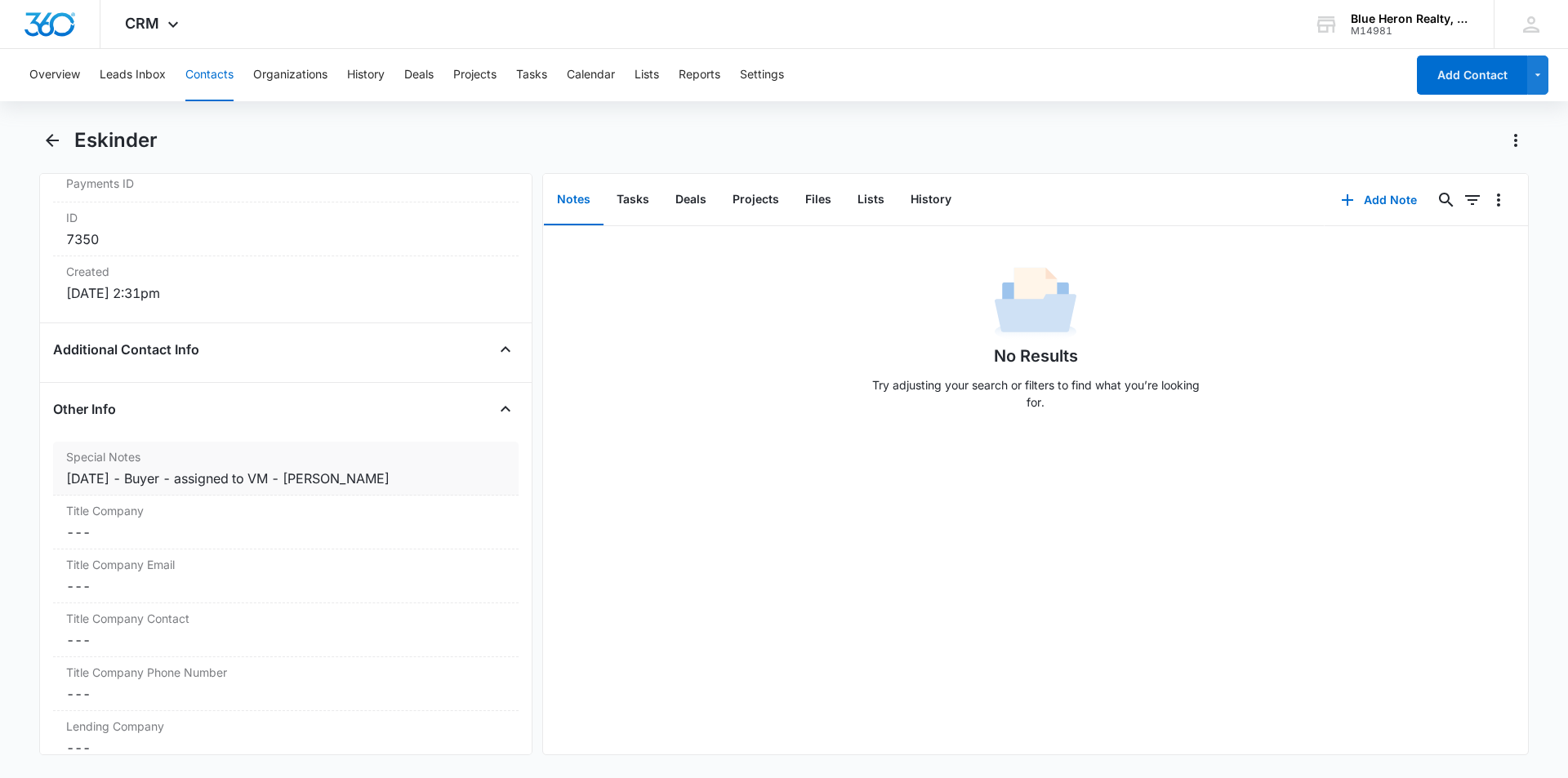
click at [177, 480] on div "9/16/2025 - Buyer - assigned to VM - A. Williams" at bounding box center [285, 479] width 439 height 19
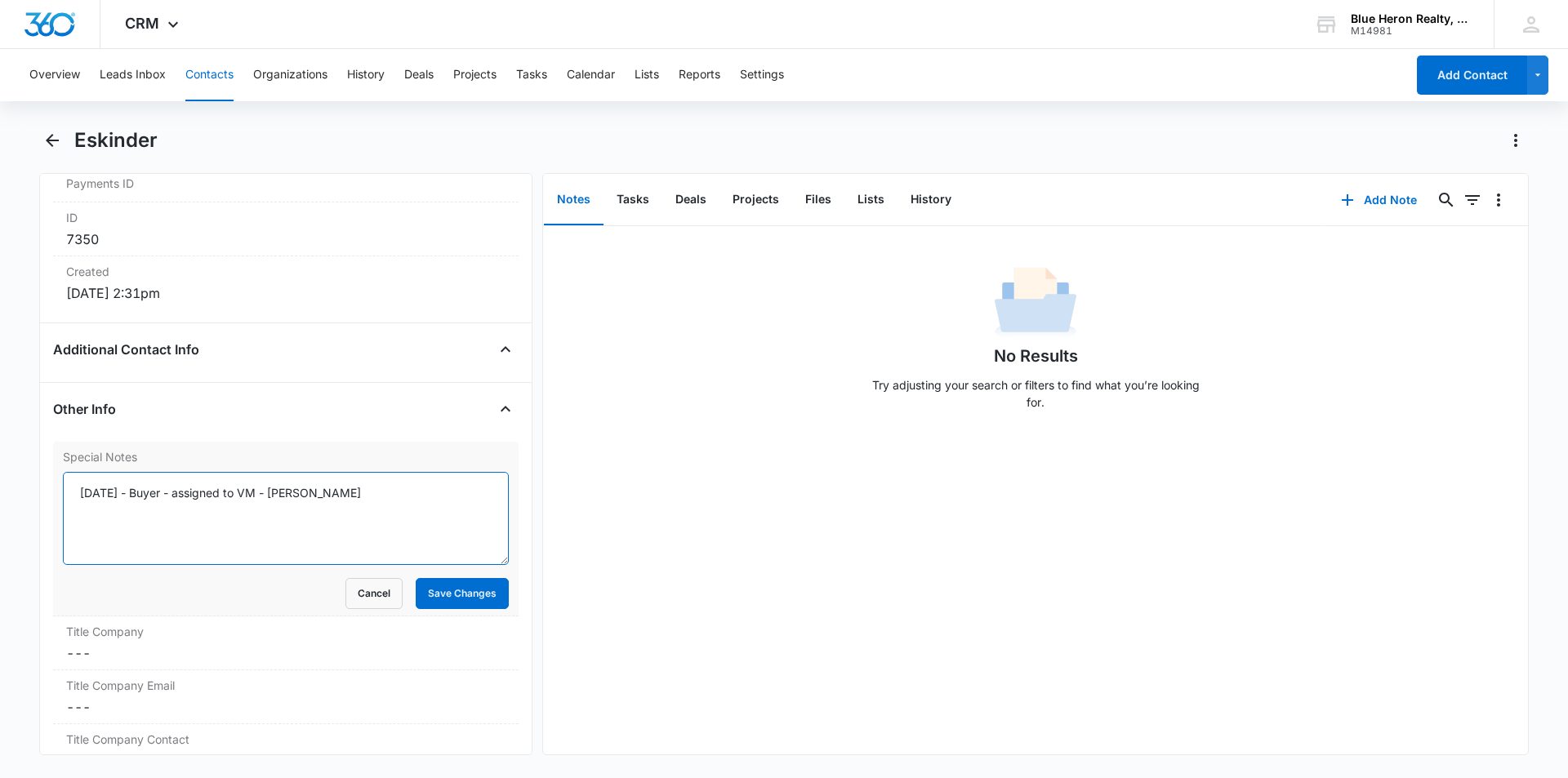
click at [144, 493] on textarea "9/16/2025 - Buyer - assigned to VM - A. Williams" at bounding box center [285, 518] width 446 height 93
type textarea "9/16/2025 (Buyer; online) - assigned to VM - 10/7 @ 10:49 - no answer - A. Will…"
click at [453, 595] on button "Save Changes" at bounding box center [462, 593] width 93 height 31
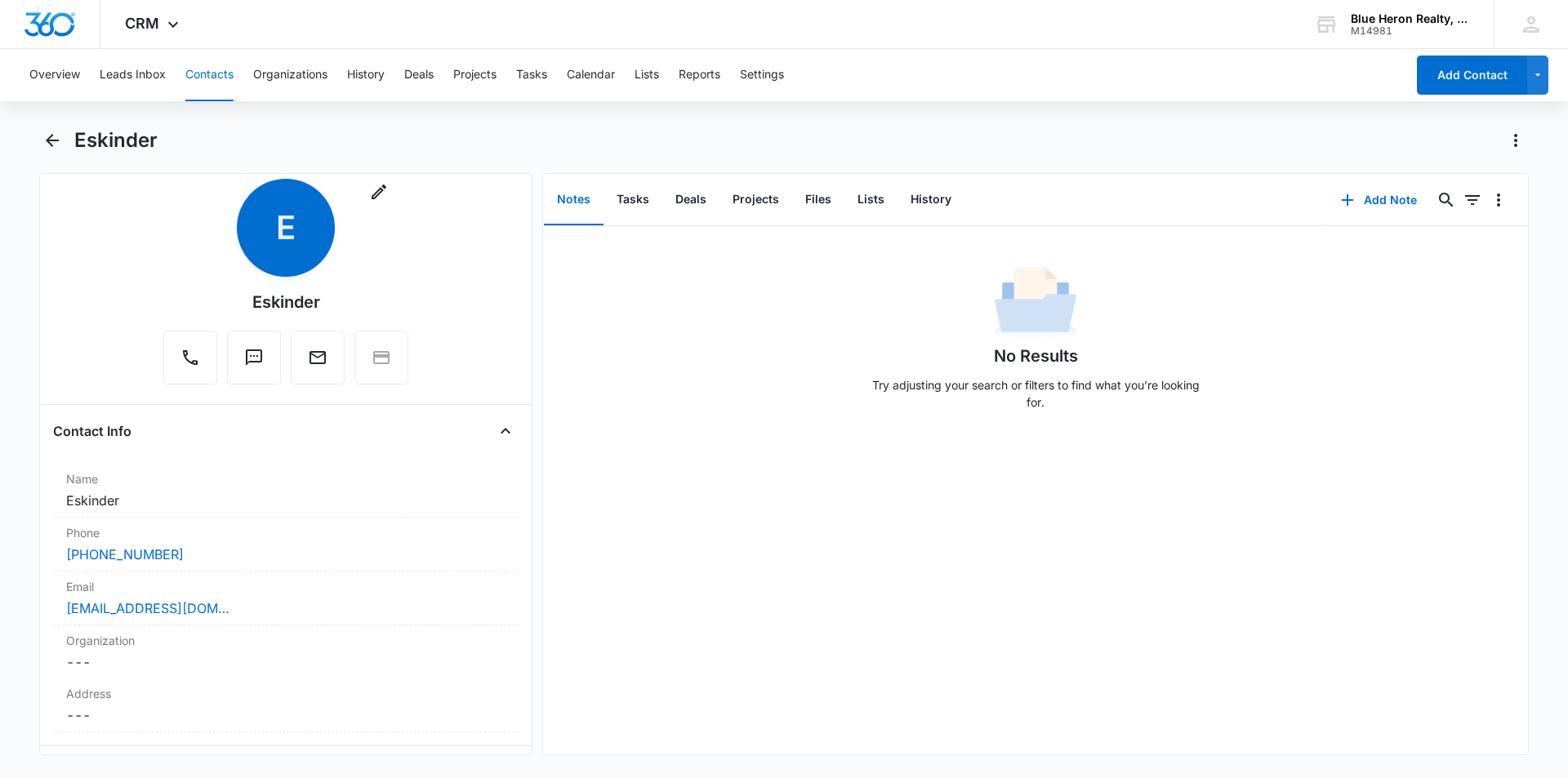
scroll to position [0, 0]
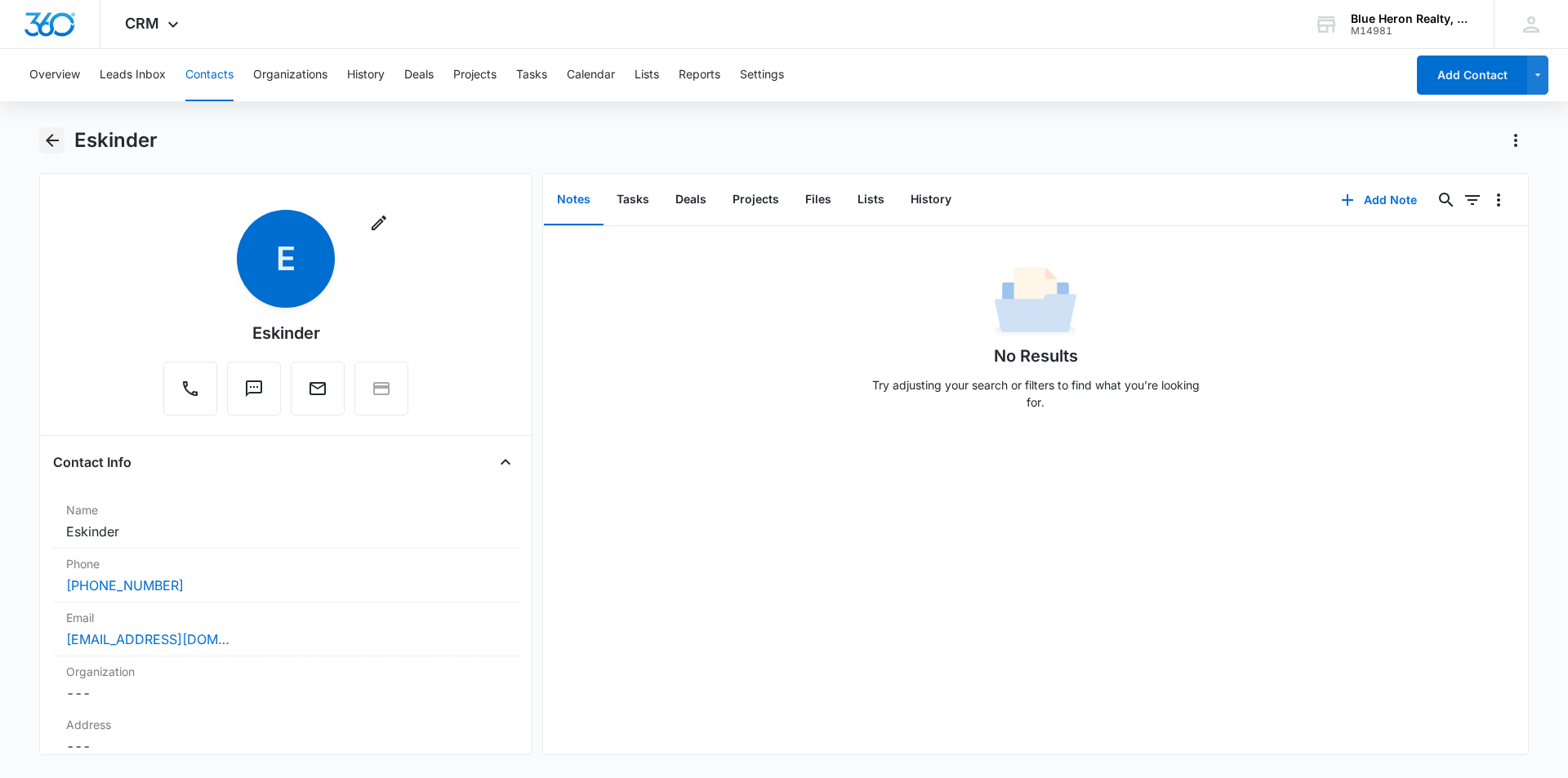
click at [53, 142] on icon "Back" at bounding box center [52, 140] width 13 height 13
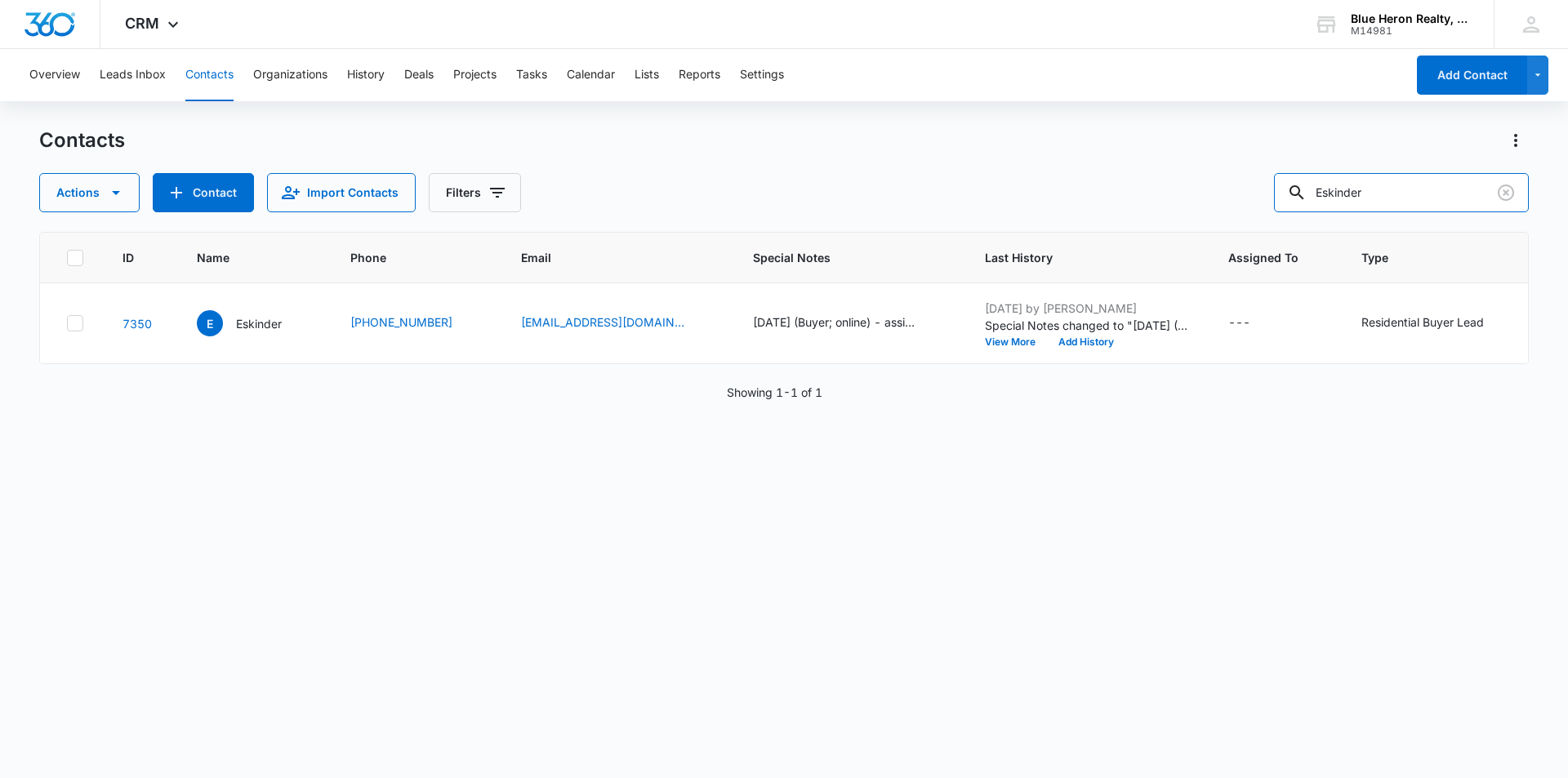
drag, startPoint x: 1398, startPoint y: 192, endPoint x: 1240, endPoint y: 190, distance: 158.0
click at [1242, 195] on div "Actions Contact Import Contacts Filters Eskinder" at bounding box center [784, 193] width 1490 height 40
type input "Ian Andrew"
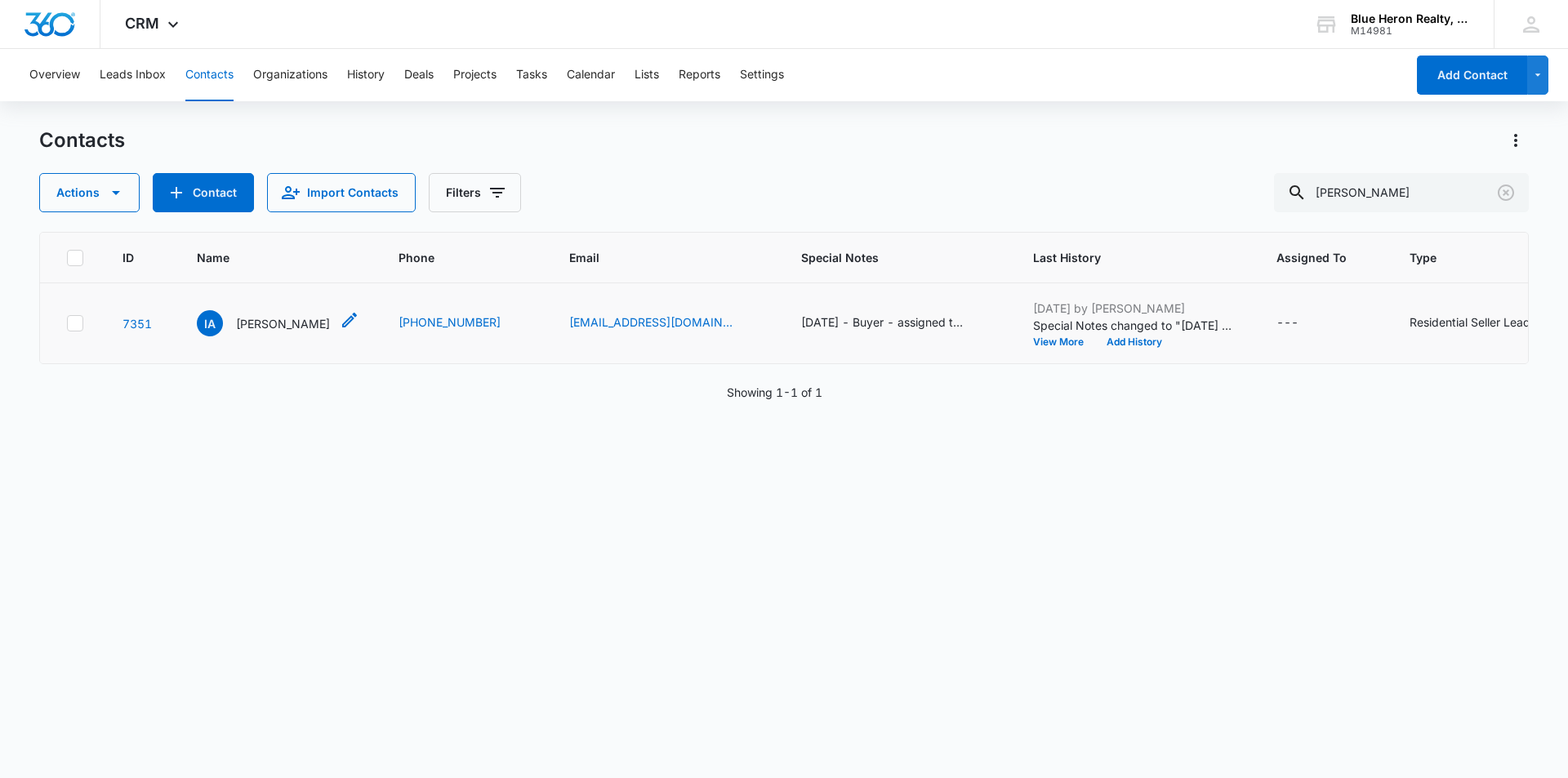
click at [262, 325] on p "Ian Andrew" at bounding box center [283, 323] width 94 height 17
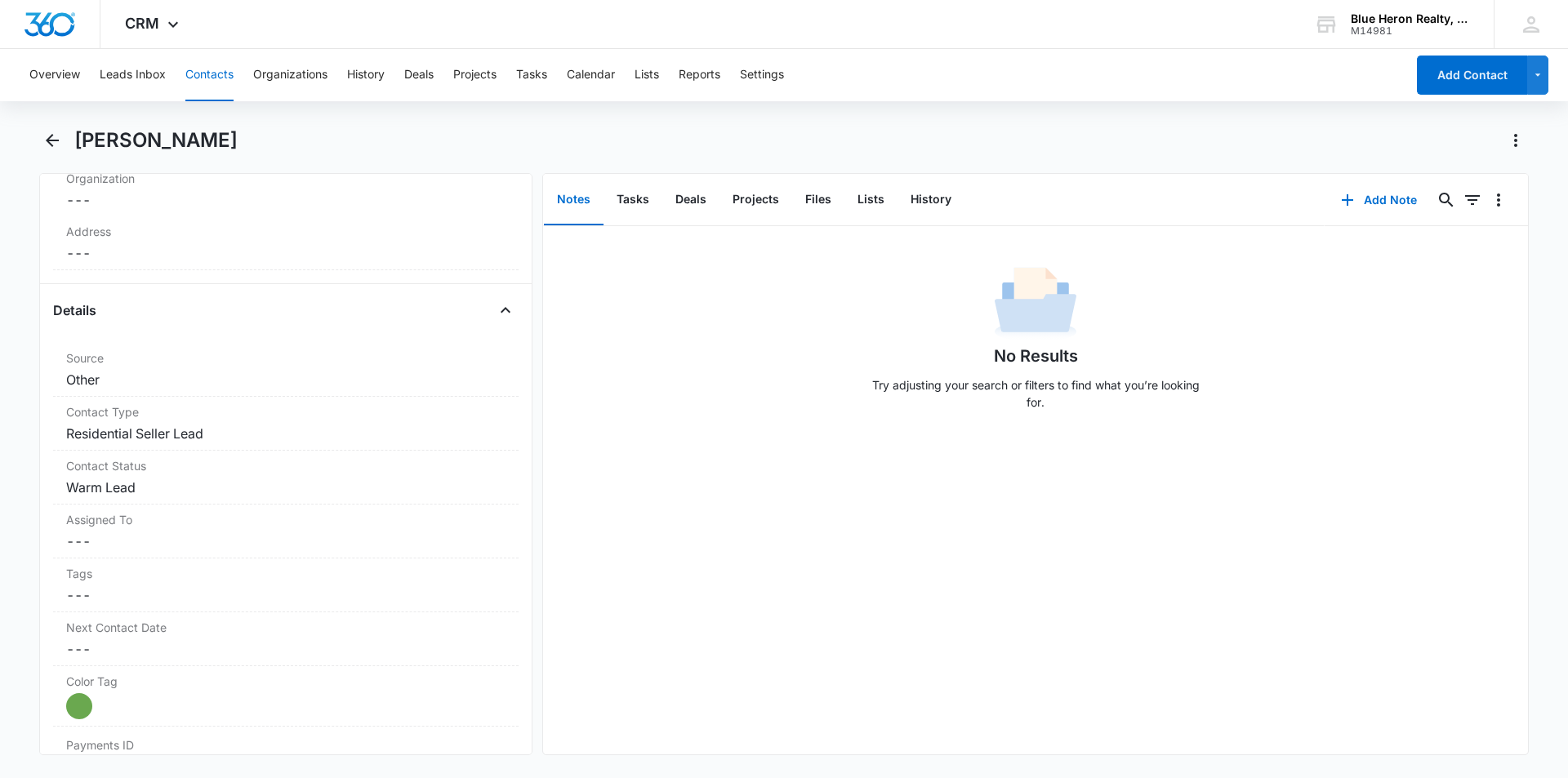
scroll to position [550, 0]
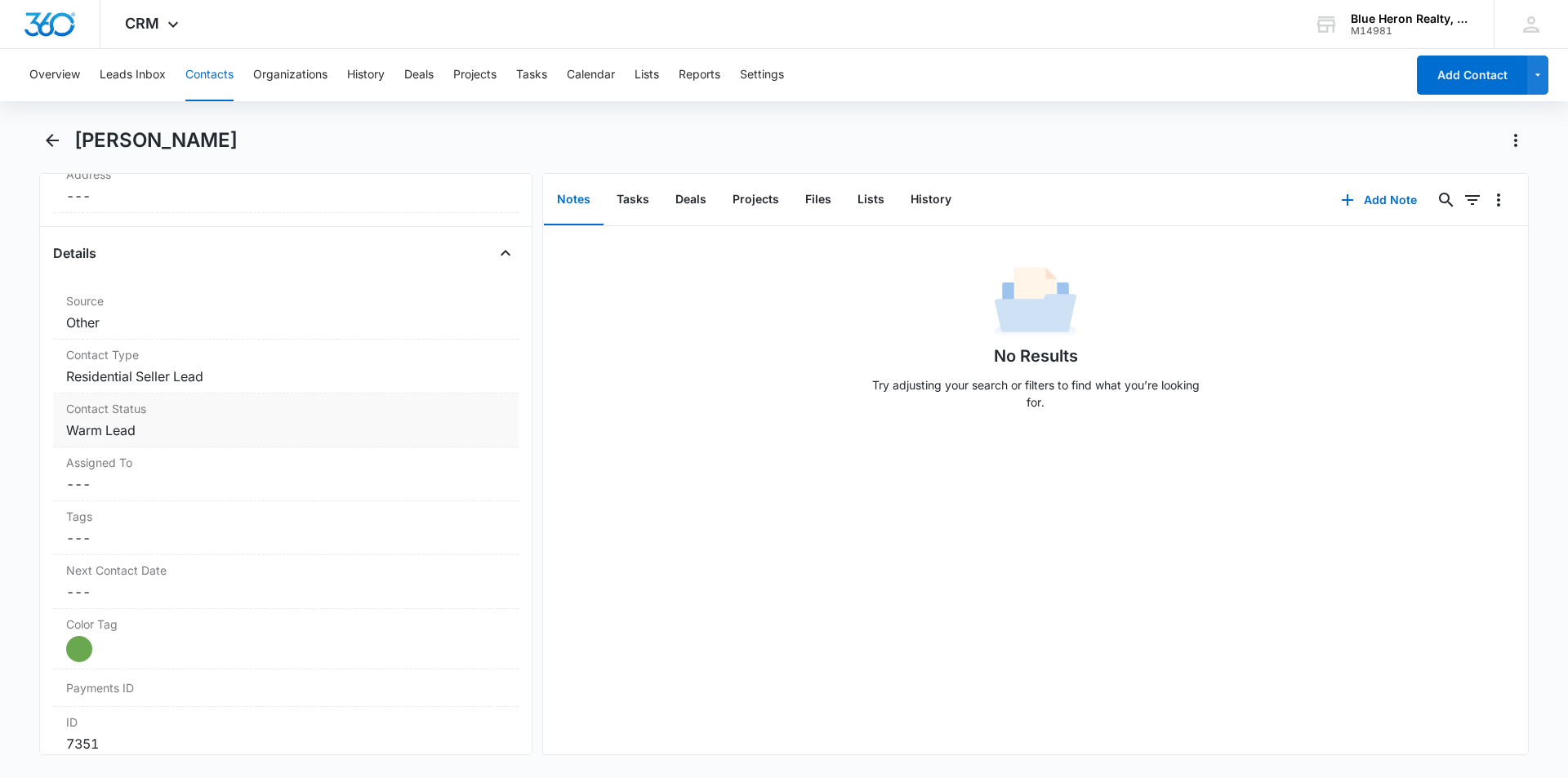
click at [176, 418] on div "Contact Status Cancel Save Changes Warm Lead" at bounding box center [285, 420] width 466 height 54
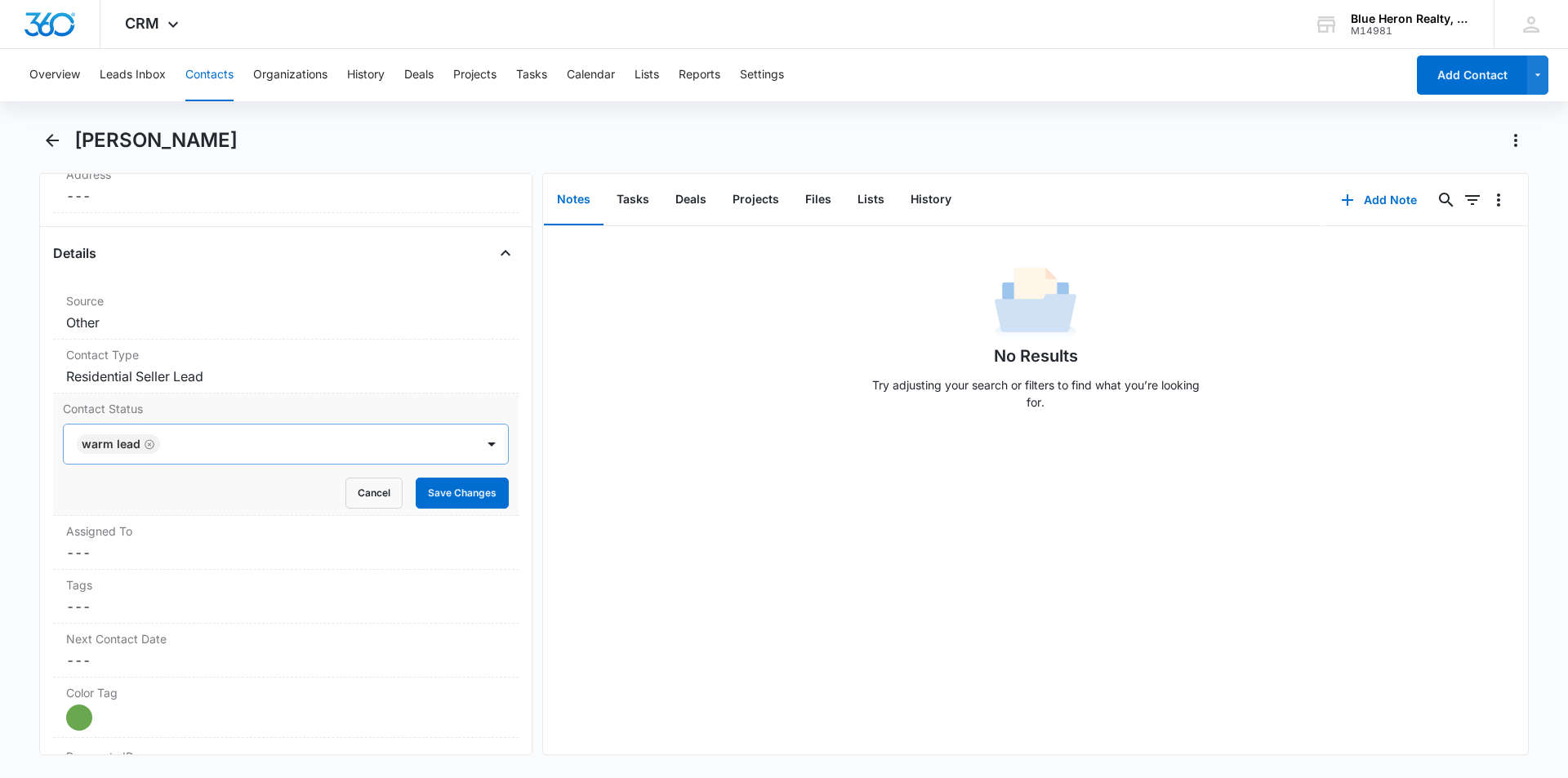
click at [151, 445] on icon "Remove Warm Lead" at bounding box center [149, 444] width 11 height 12
type input "Cool"
click at [132, 502] on p "Cool Lead" at bounding box center [109, 502] width 54 height 17
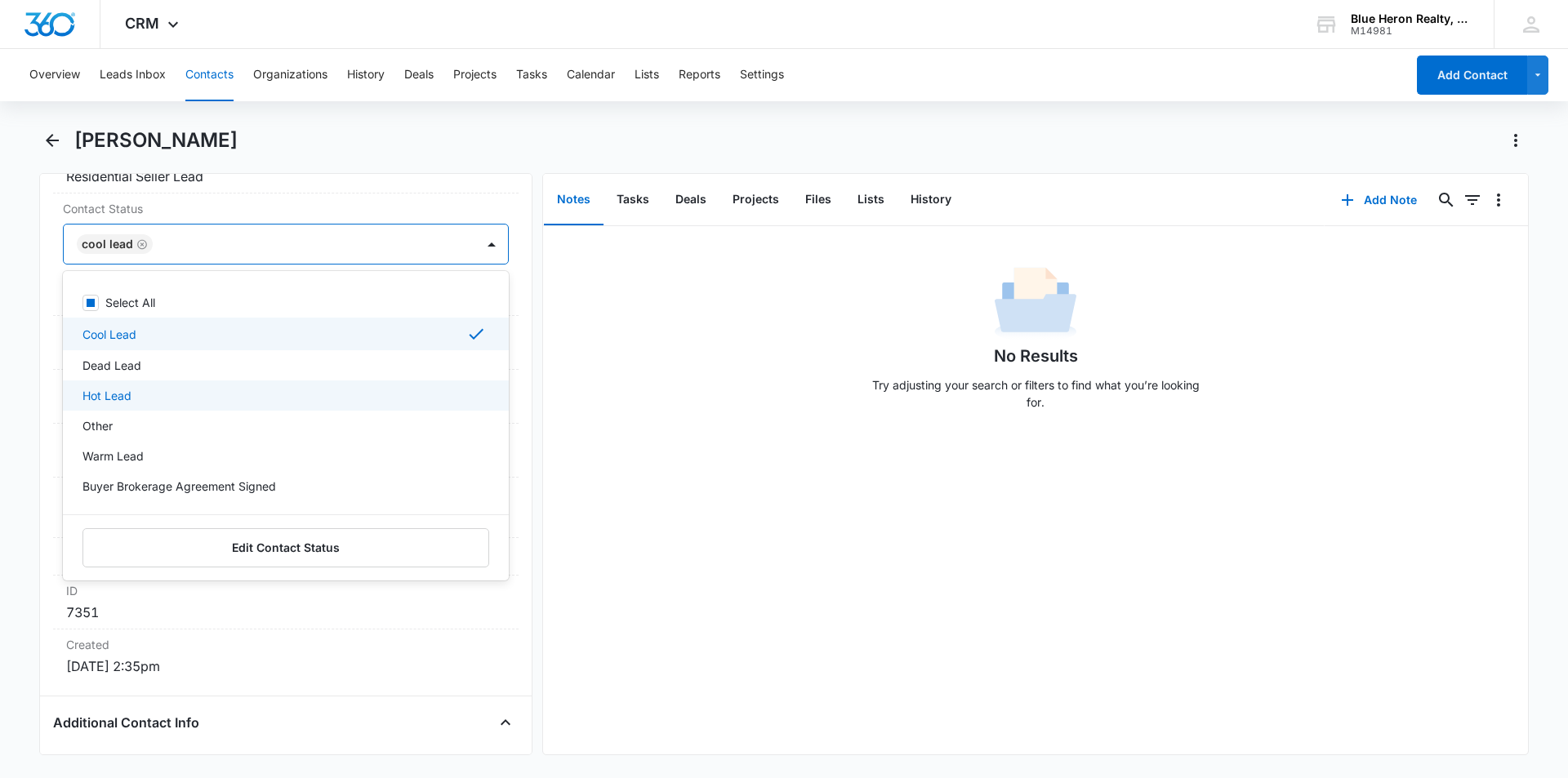
scroll to position [758, 0]
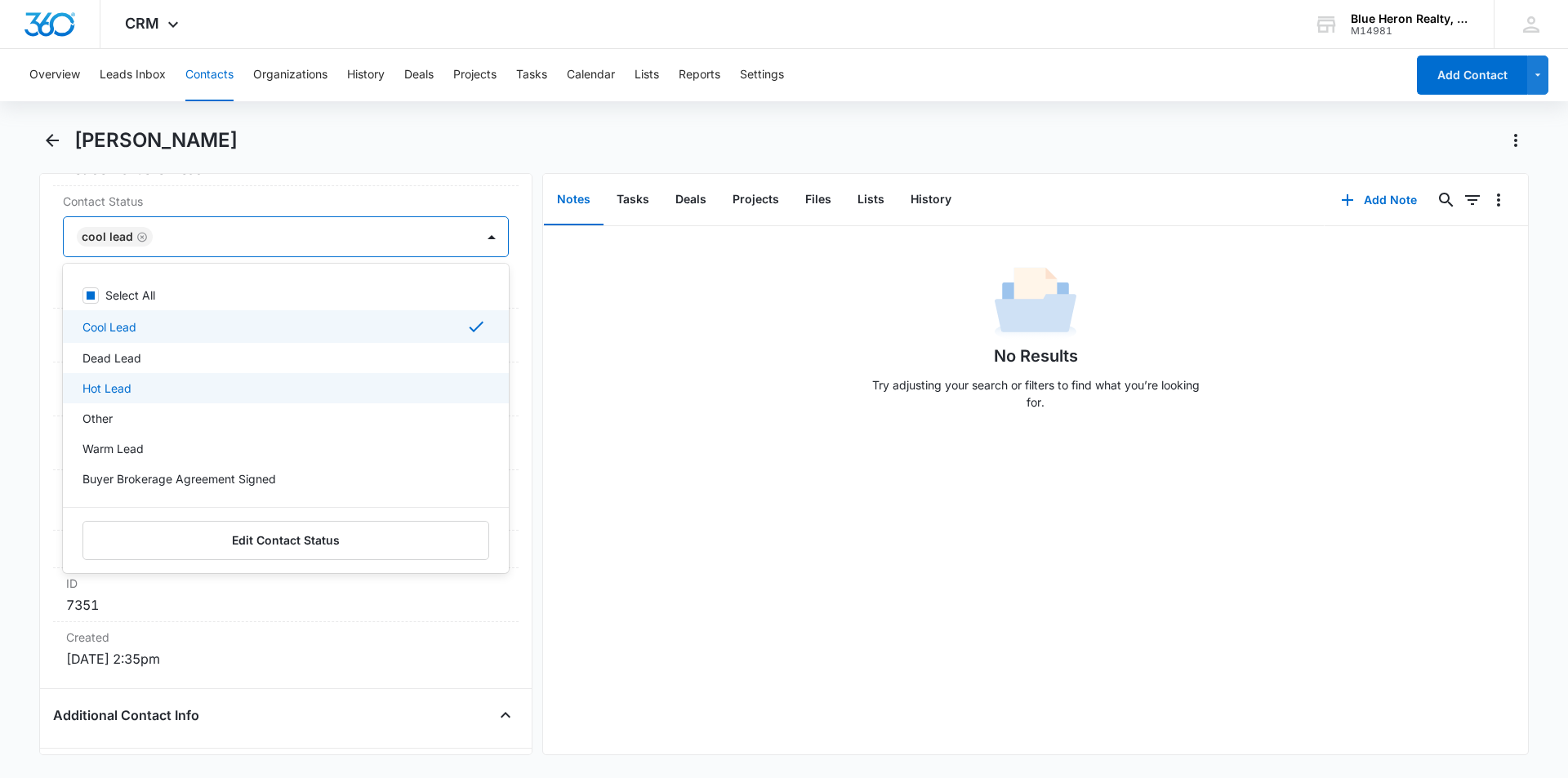
click at [696, 603] on div "No Results Try adjusting your search or filters to find what you’re looking for." at bounding box center [1035, 490] width 985 height 528
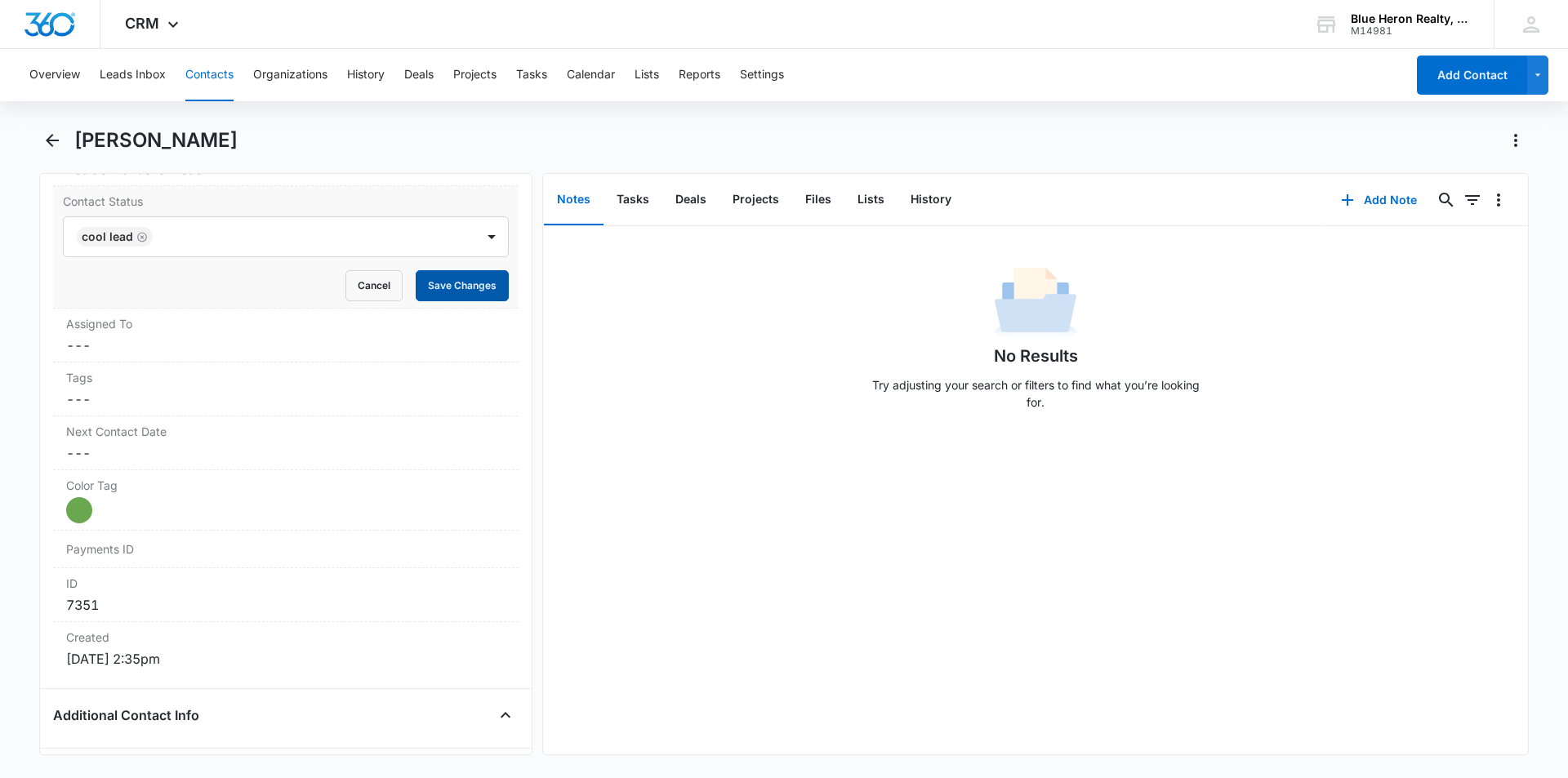
click at [433, 282] on button "Save Changes" at bounding box center [462, 285] width 93 height 31
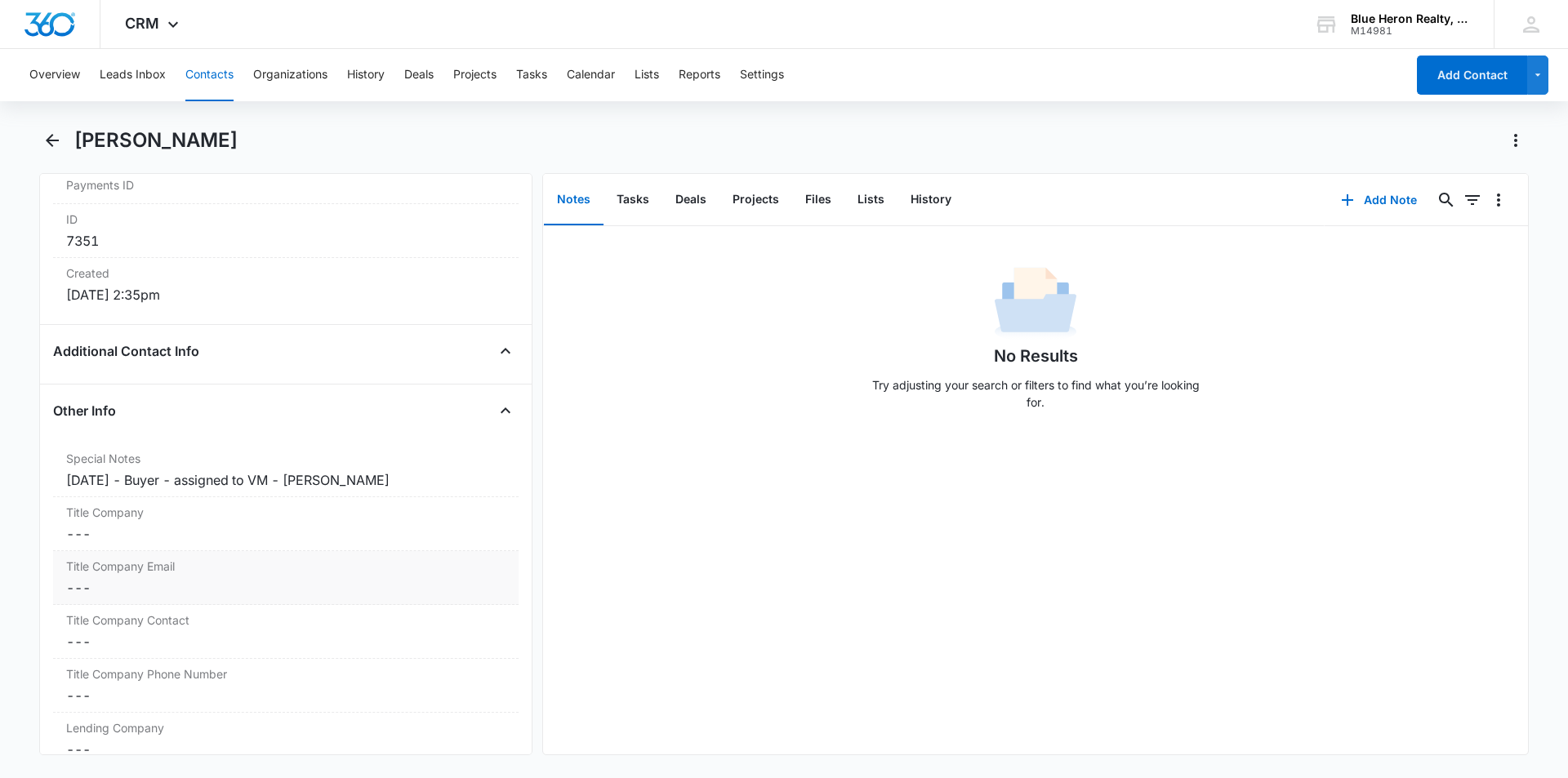
scroll to position [1084, 0]
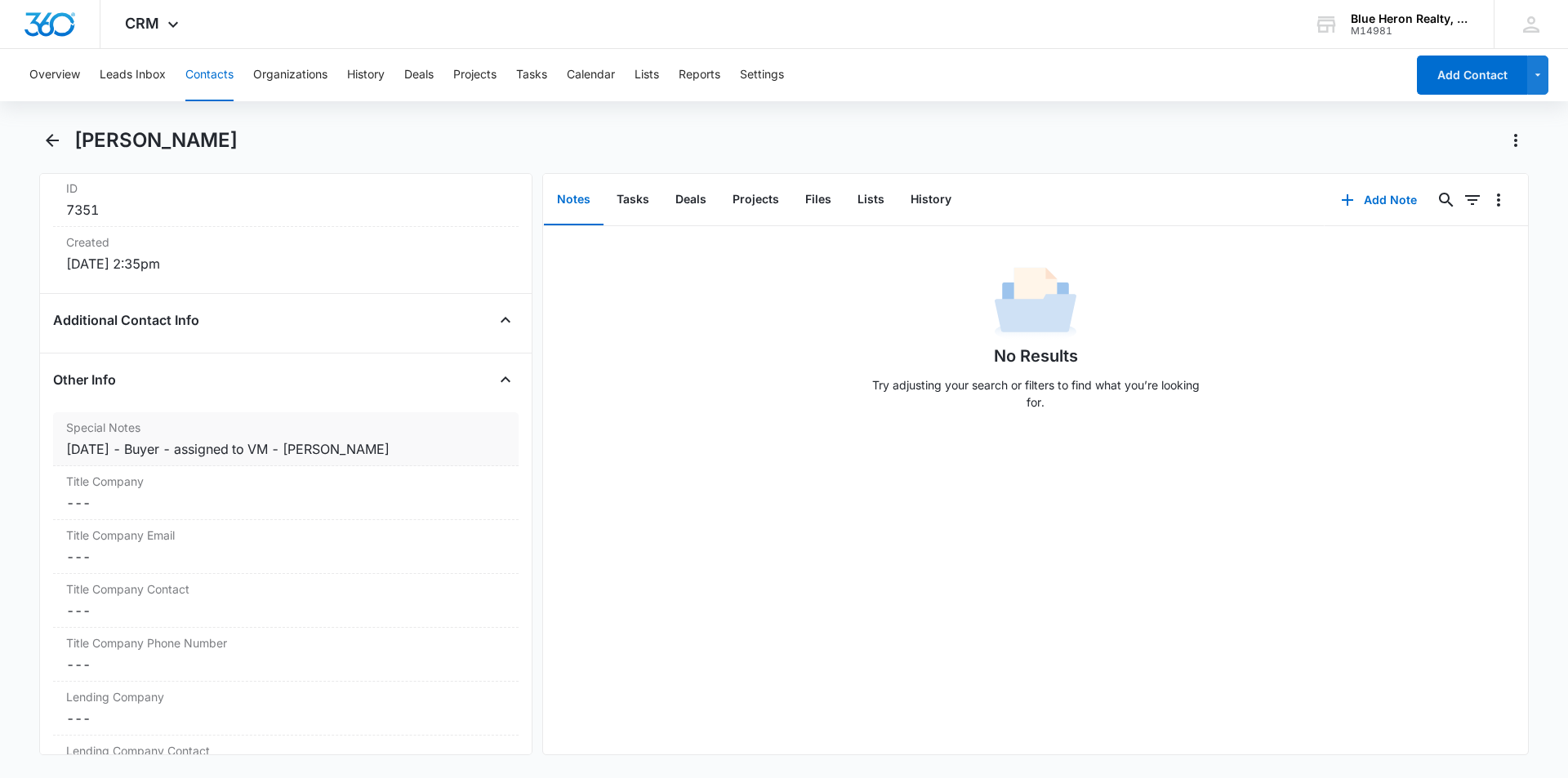
click at [185, 448] on div "9/17/2025 - Buyer - assigned to VM - A. Williams" at bounding box center [285, 449] width 439 height 19
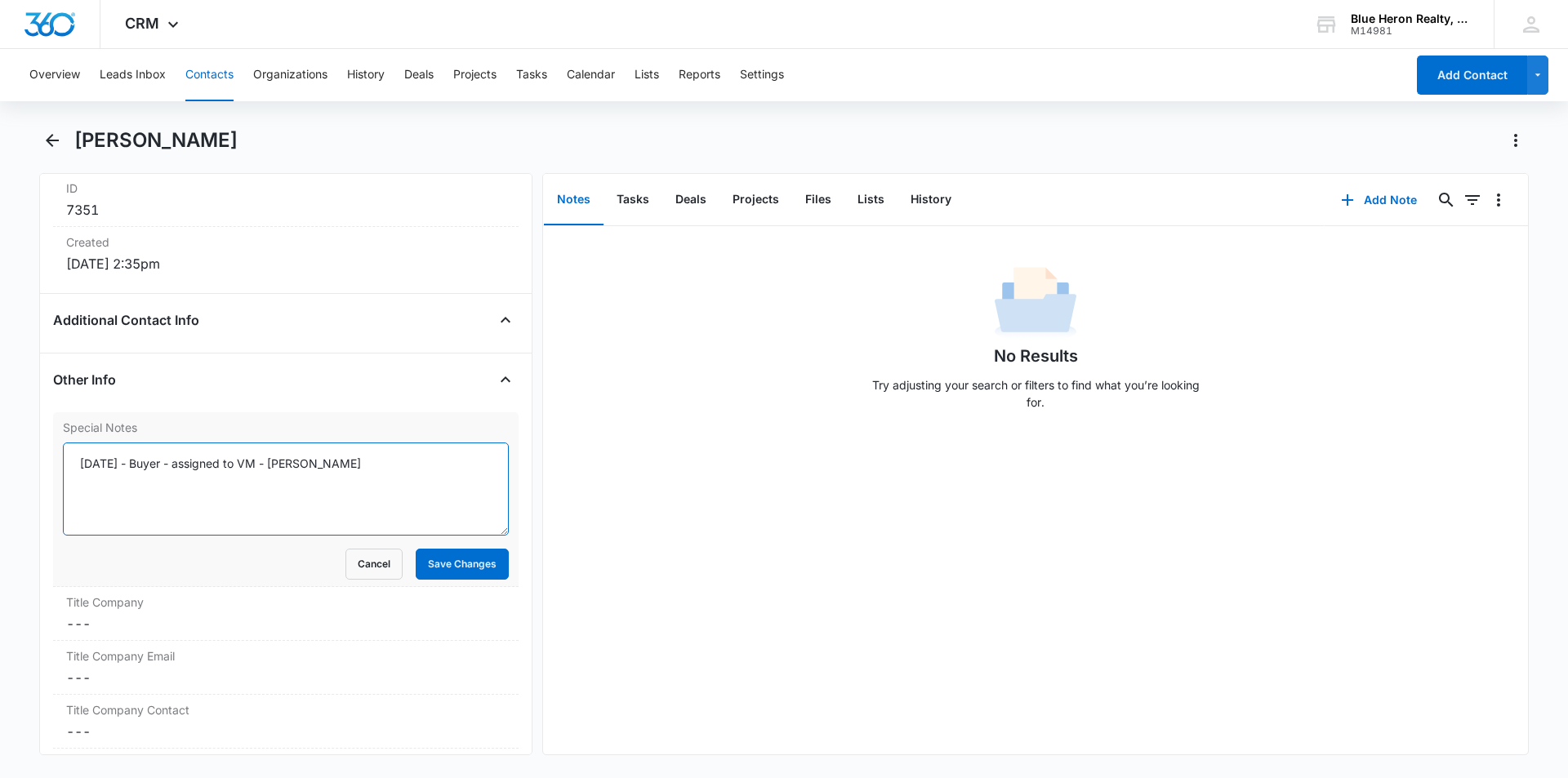
drag, startPoint x: 144, startPoint y: 461, endPoint x: 180, endPoint y: 461, distance: 36.0
click at [144, 461] on textarea "9/17/2025 - Buyer - assigned to VM - A. Williams" at bounding box center [285, 489] width 446 height 93
type textarea "9/17/2025 (Buyer; online) - assigned to VM - 10/7 @ 10:48 - CLM A. Williams"
click at [421, 570] on button "Save Changes" at bounding box center [462, 564] width 93 height 31
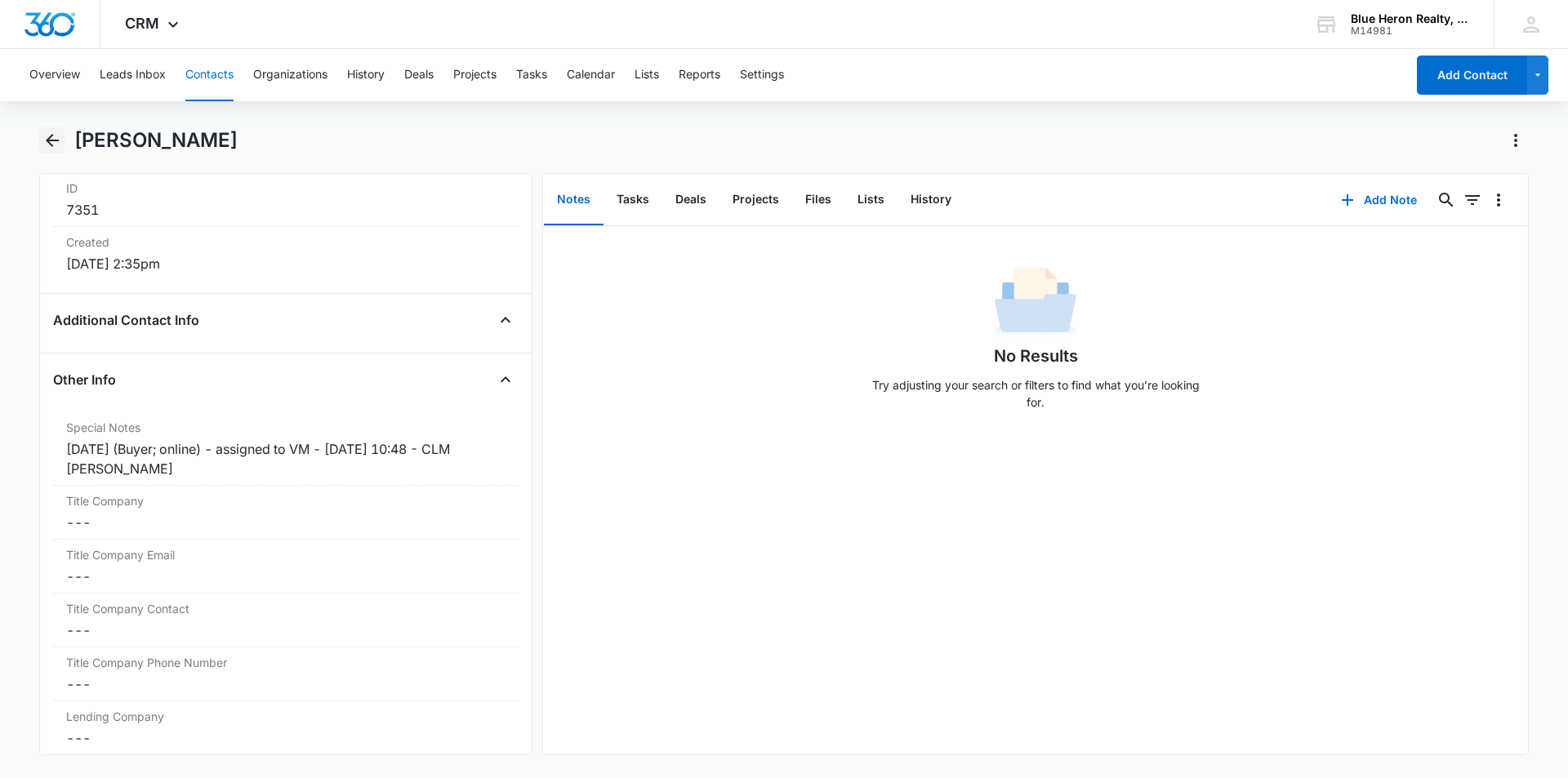
click at [47, 136] on icon "Back" at bounding box center [52, 140] width 19 height 19
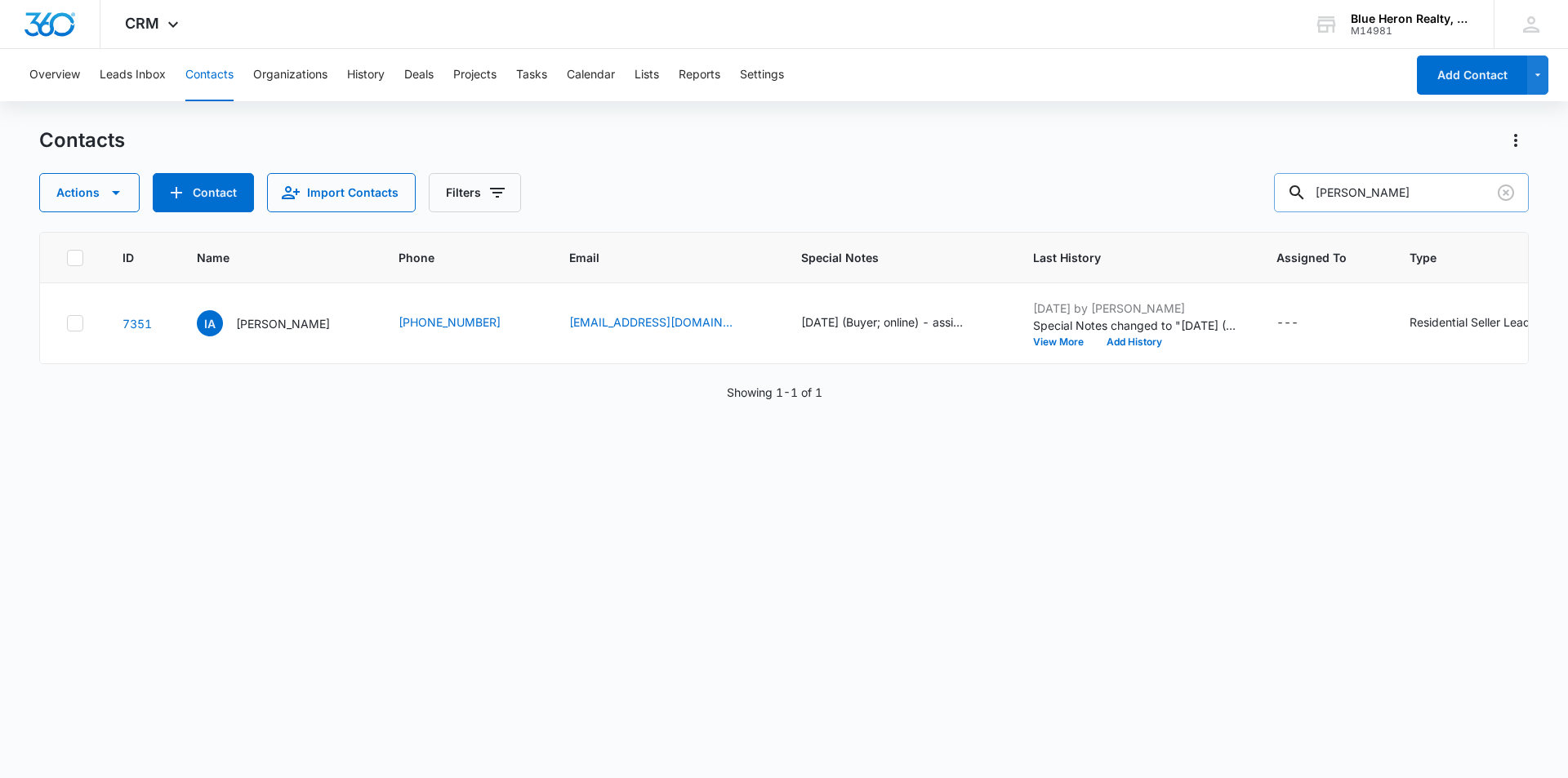
drag, startPoint x: 1399, startPoint y: 191, endPoint x: 1320, endPoint y: 187, distance: 79.1
click at [1320, 187] on div "Ian Andrew" at bounding box center [1401, 193] width 254 height 40
type input "R"
type input "Rita"
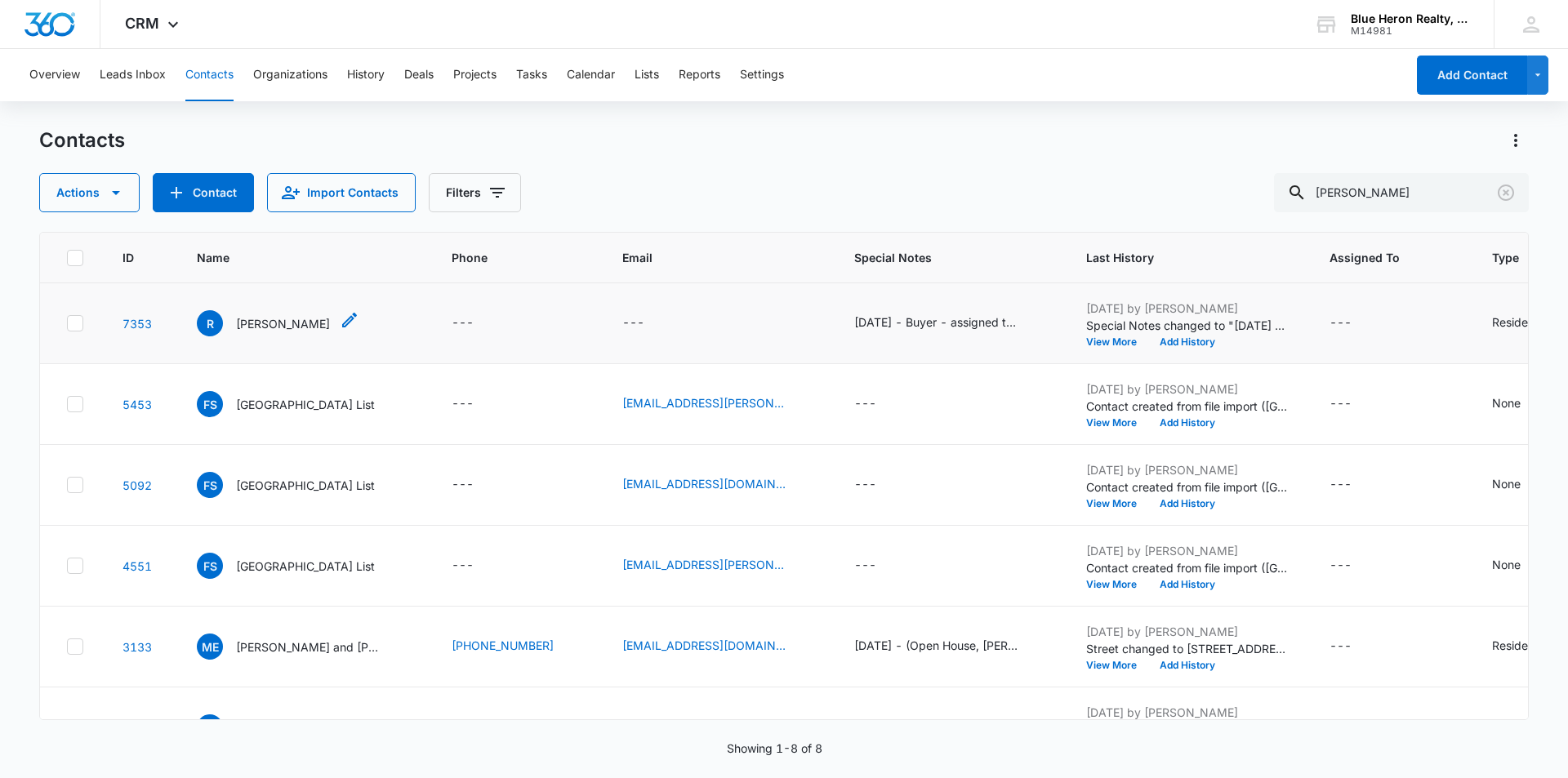
click at [247, 326] on p "Rita" at bounding box center [283, 323] width 94 height 17
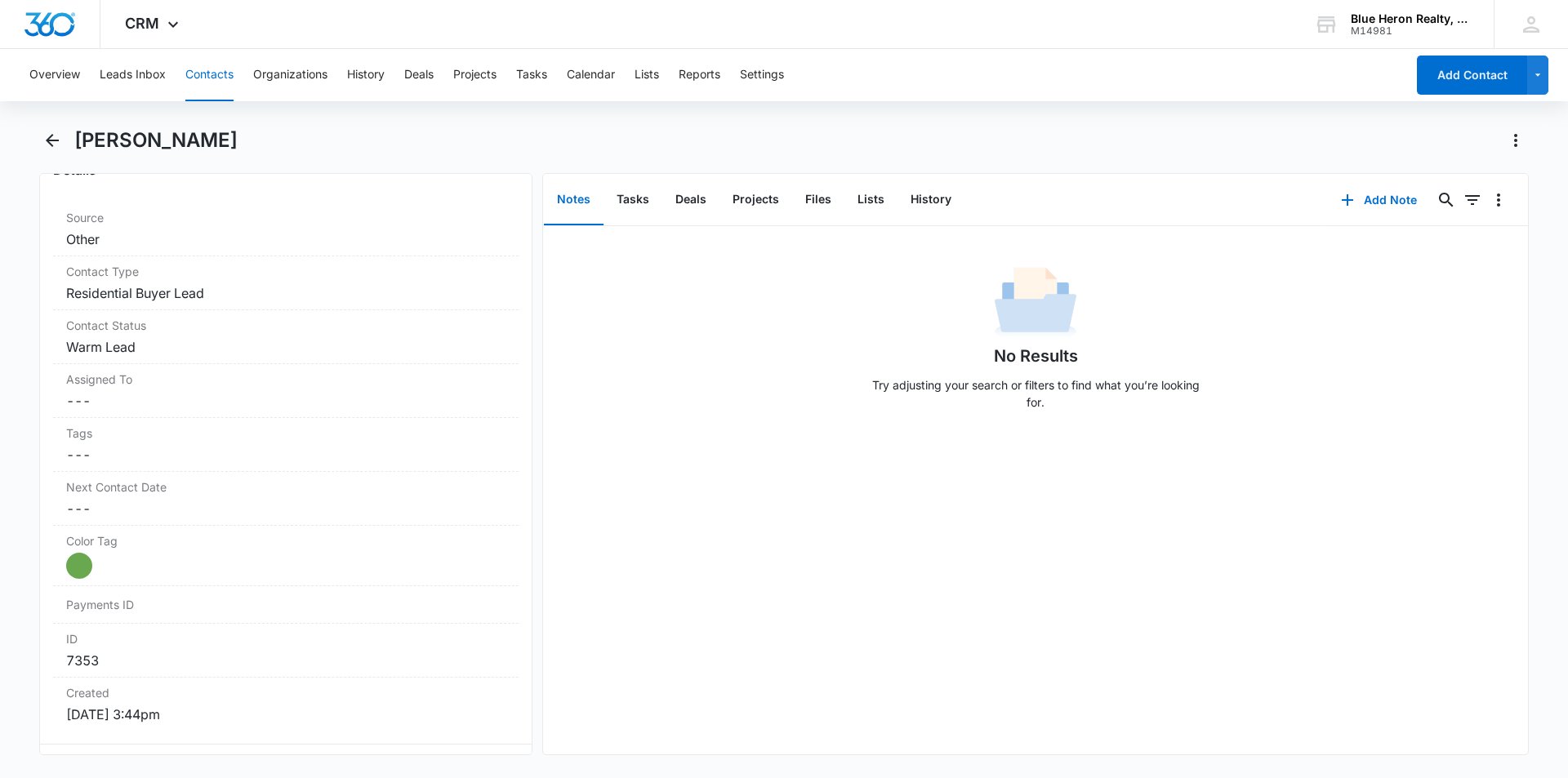
scroll to position [640, 0]
click at [174, 337] on dd "Cancel Save Changes Warm Lead" at bounding box center [285, 341] width 439 height 19
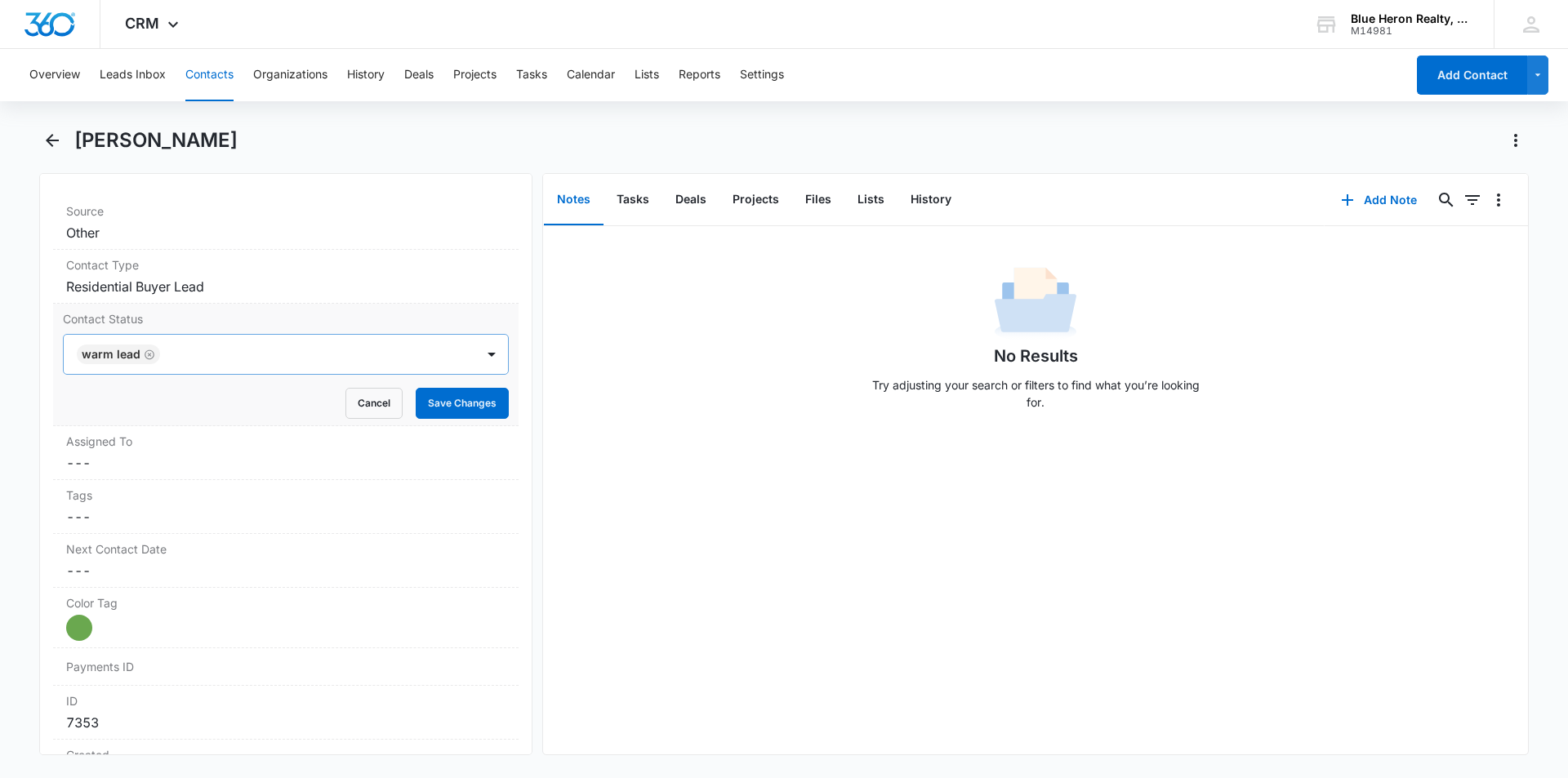
click at [148, 355] on icon "Remove Warm Lead" at bounding box center [149, 354] width 10 height 10
type input "cool"
click at [121, 415] on p "Cool Lead" at bounding box center [109, 412] width 54 height 17
click at [636, 480] on div "No Results Try adjusting your search or filters to find what you’re looking for." at bounding box center [1035, 490] width 985 height 528
click at [427, 406] on button "Save Changes" at bounding box center [462, 403] width 93 height 31
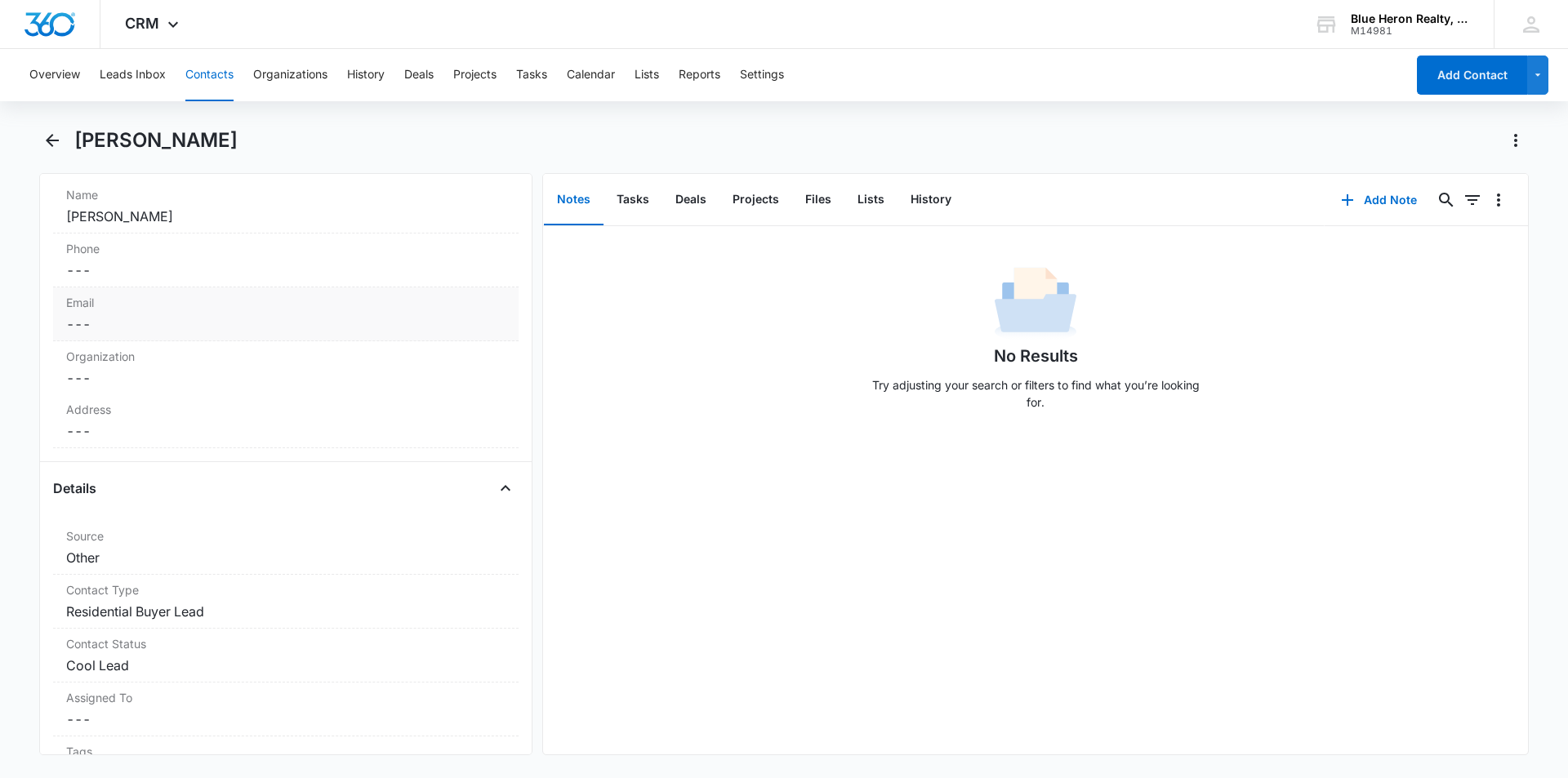
scroll to position [313, 0]
click at [119, 275] on dd "Cancel Save Changes ---" at bounding box center [285, 272] width 439 height 19
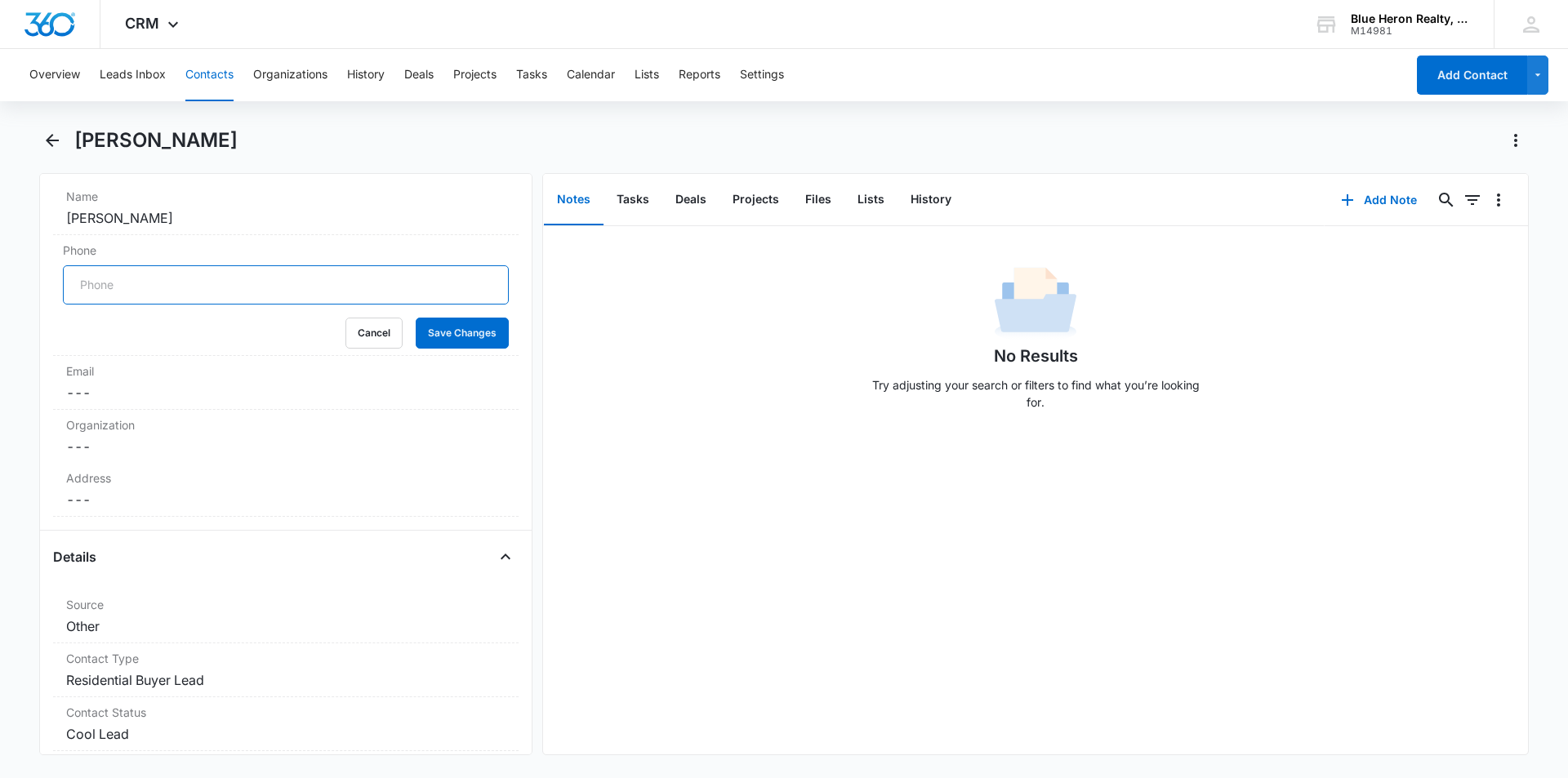
click at [118, 289] on input "Phone" at bounding box center [285, 285] width 446 height 40
type input "(389) 689-8589"
click at [461, 330] on button "Save Changes" at bounding box center [462, 333] width 93 height 31
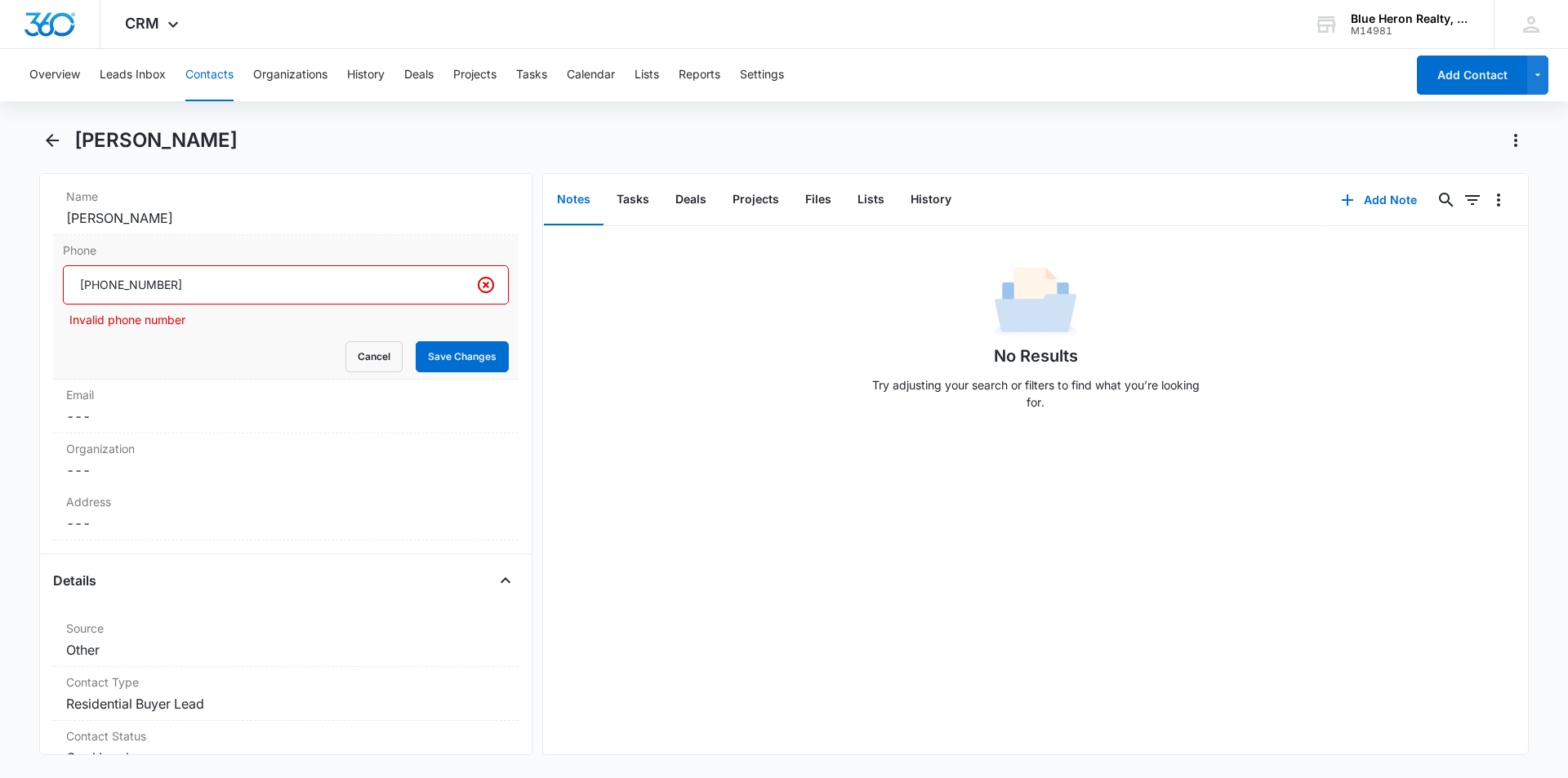
drag, startPoint x: 198, startPoint y: 287, endPoint x: 70, endPoint y: 287, distance: 128.0
click at [70, 288] on input "Phone" at bounding box center [285, 285] width 446 height 40
drag, startPoint x: 154, startPoint y: 378, endPoint x: 202, endPoint y: 363, distance: 50.3
click at [156, 378] on div "Phone Invalid phone number Cancel Save Changes" at bounding box center [285, 307] width 466 height 144
click at [361, 356] on button "Cancel" at bounding box center [373, 356] width 57 height 31
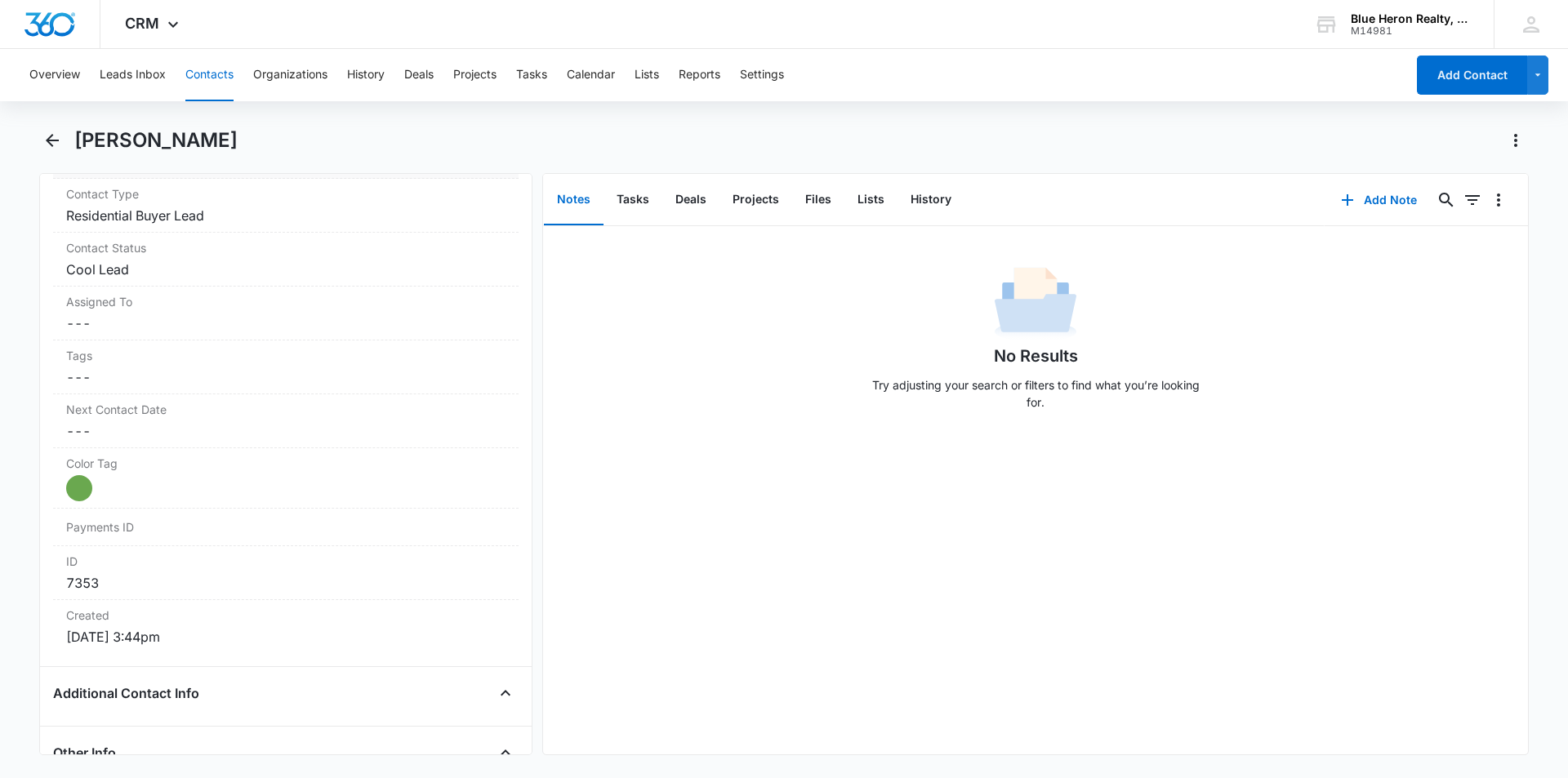
scroll to position [477, 0]
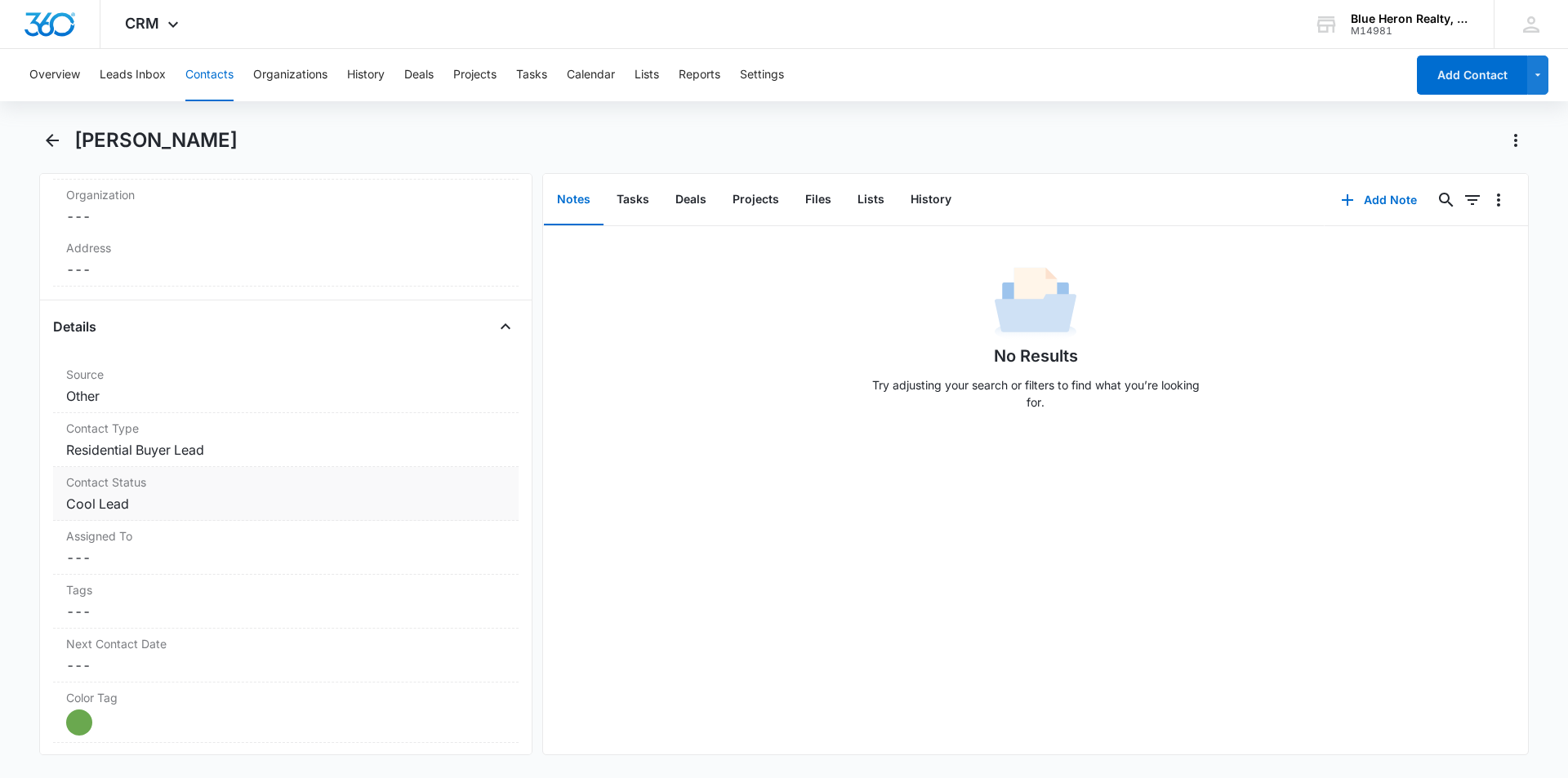
click at [187, 511] on dd "Cancel Save Changes Cool Lead" at bounding box center [285, 503] width 439 height 19
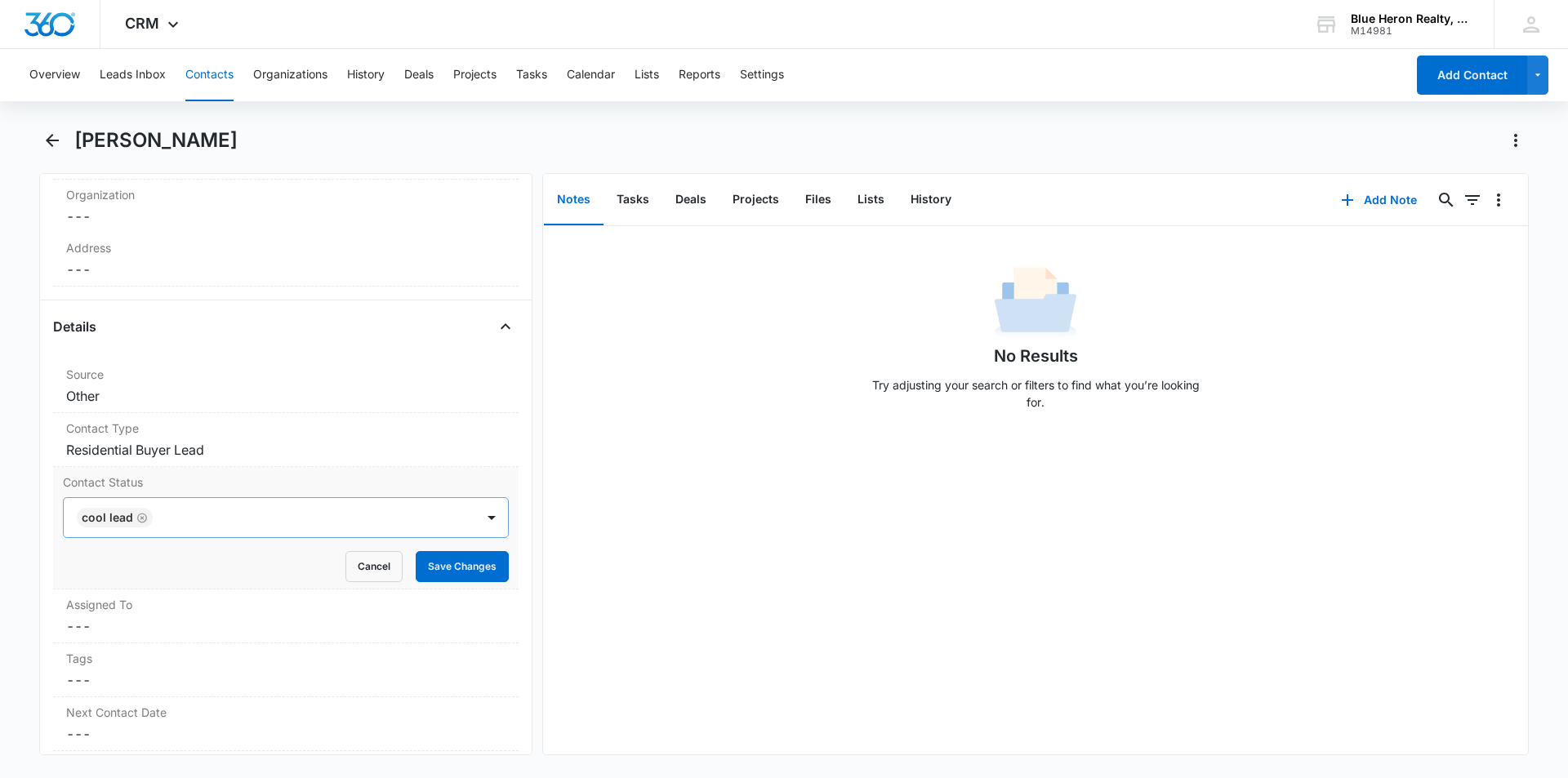
click at [136, 514] on icon "Remove Cool Lead" at bounding box center [142, 518] width 11 height 12
type input "dead"
click at [129, 575] on p "Dead Lead" at bounding box center [112, 576] width 59 height 17
click at [515, 546] on div "Remove R Rita Contact Info Name Cancel Save Changes Rita Phone Cancel Save Chan…" at bounding box center [286, 465] width 493 height 583
click at [428, 571] on button "Save Changes" at bounding box center [462, 566] width 93 height 31
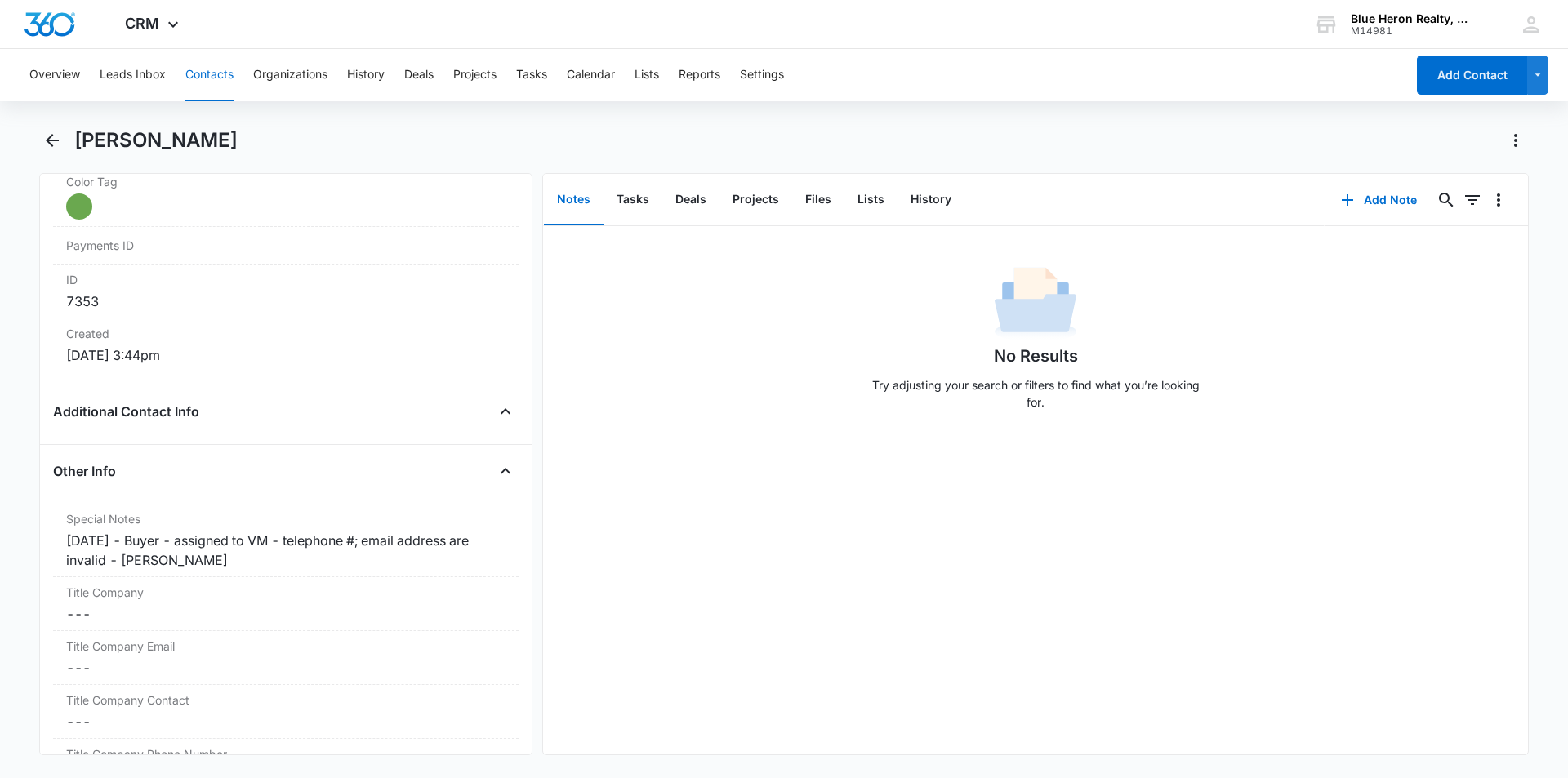
scroll to position [997, 0]
drag, startPoint x: 129, startPoint y: 558, endPoint x: 158, endPoint y: 560, distance: 29.1
click at [133, 557] on div "9/17/2025 - Buyer - assigned to VM - telephone #; email address are invalid - A…" at bounding box center [285, 546] width 439 height 40
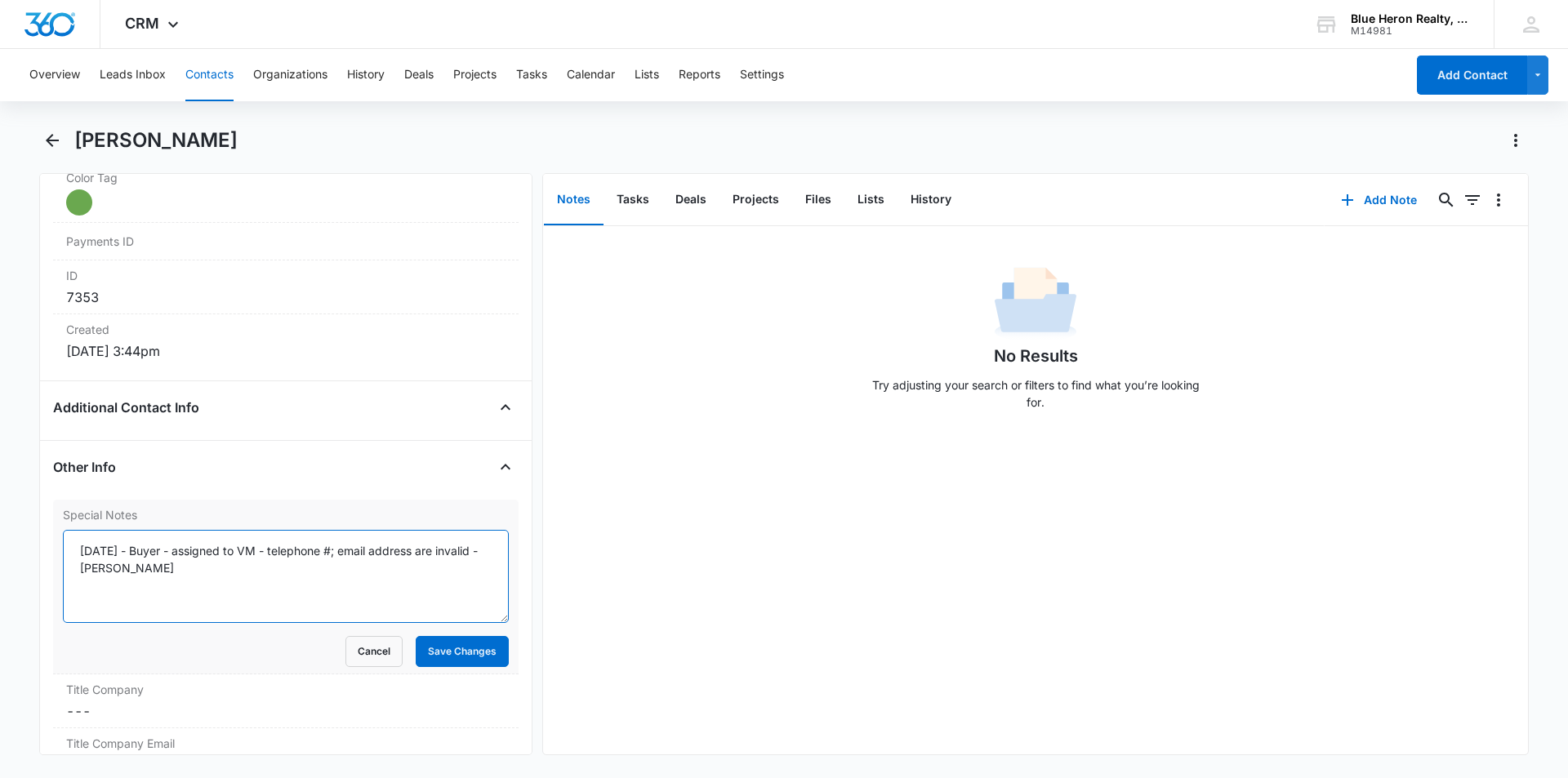
click at [117, 568] on textarea "9/17/2025 - Buyer - assigned to VM - telephone #; email address are invalid - A…" at bounding box center [285, 576] width 446 height 93
type textarea "9/17/2025 - Buyer - assigned to VM - telephone #; email address are invalid; 10…"
click at [434, 642] on button "Save Changes" at bounding box center [462, 651] width 93 height 31
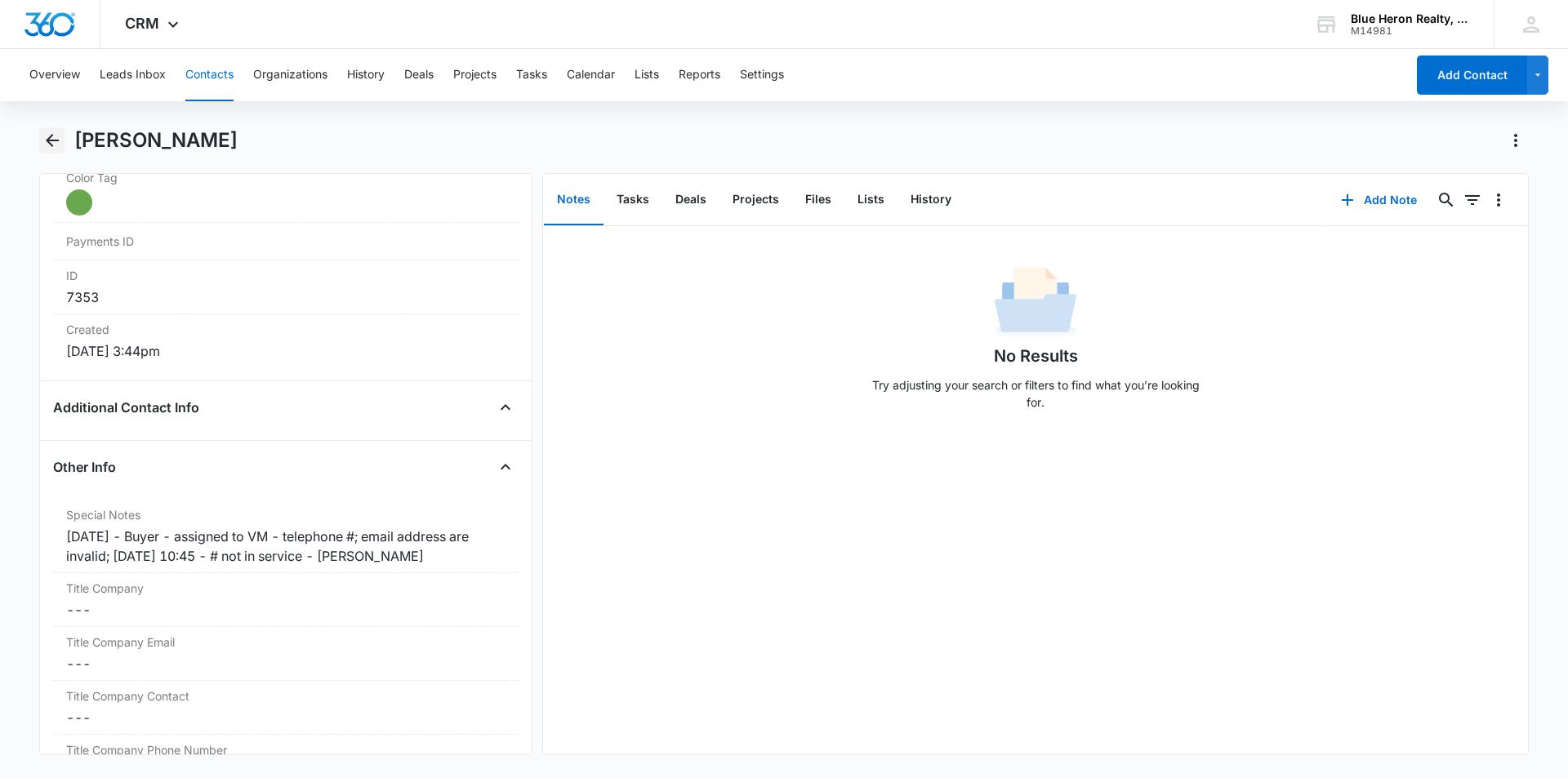
click at [49, 142] on icon "Back" at bounding box center [52, 140] width 13 height 13
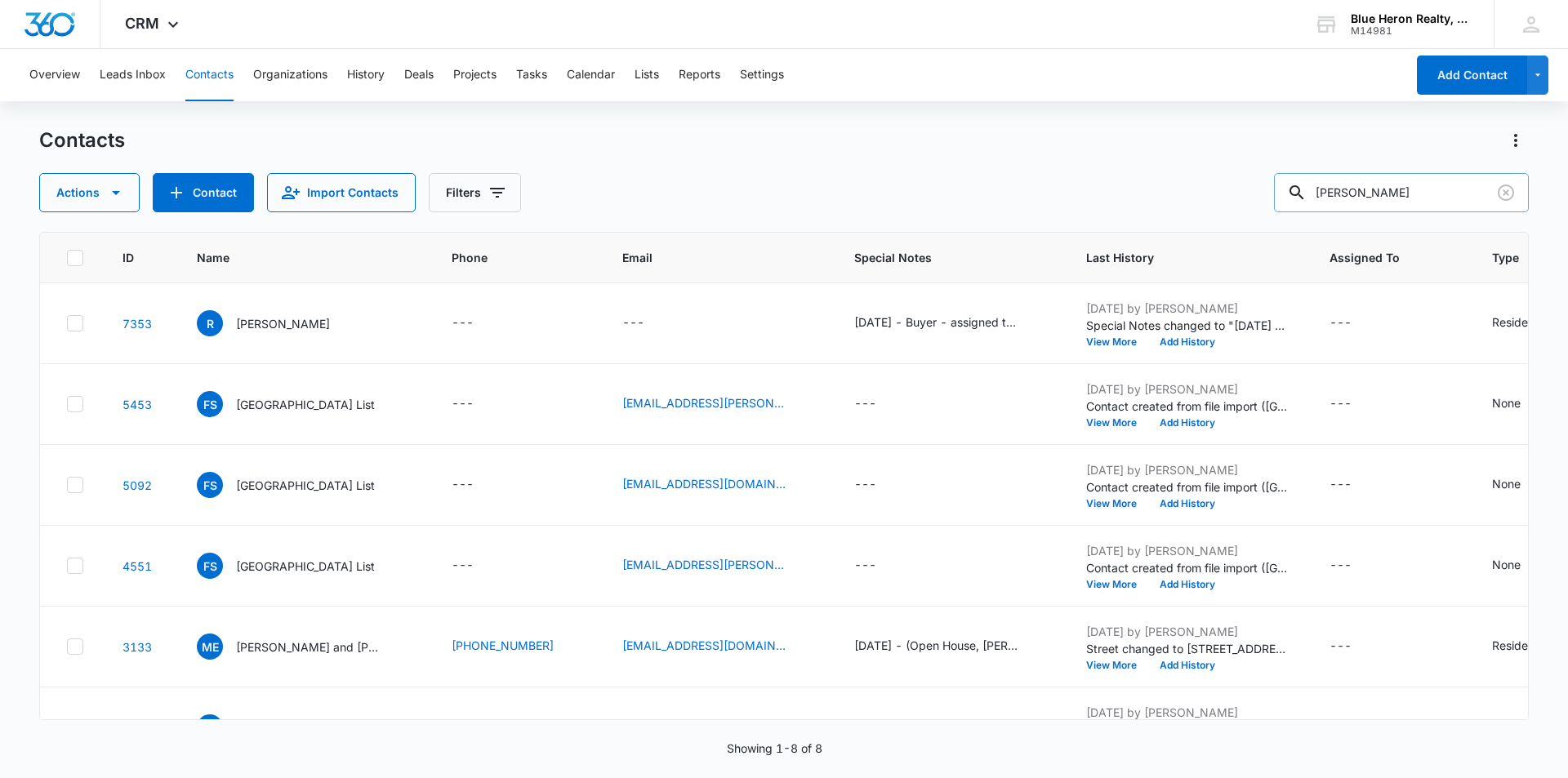
drag, startPoint x: 1375, startPoint y: 194, endPoint x: 1309, endPoint y: 195, distance: 66.0
click at [1309, 195] on div "Rita" at bounding box center [1401, 193] width 254 height 40
click at [209, 76] on button "Contacts" at bounding box center [210, 75] width 48 height 52
click at [1367, 194] on input "text" at bounding box center [1414, 193] width 231 height 40
type input "Sean"
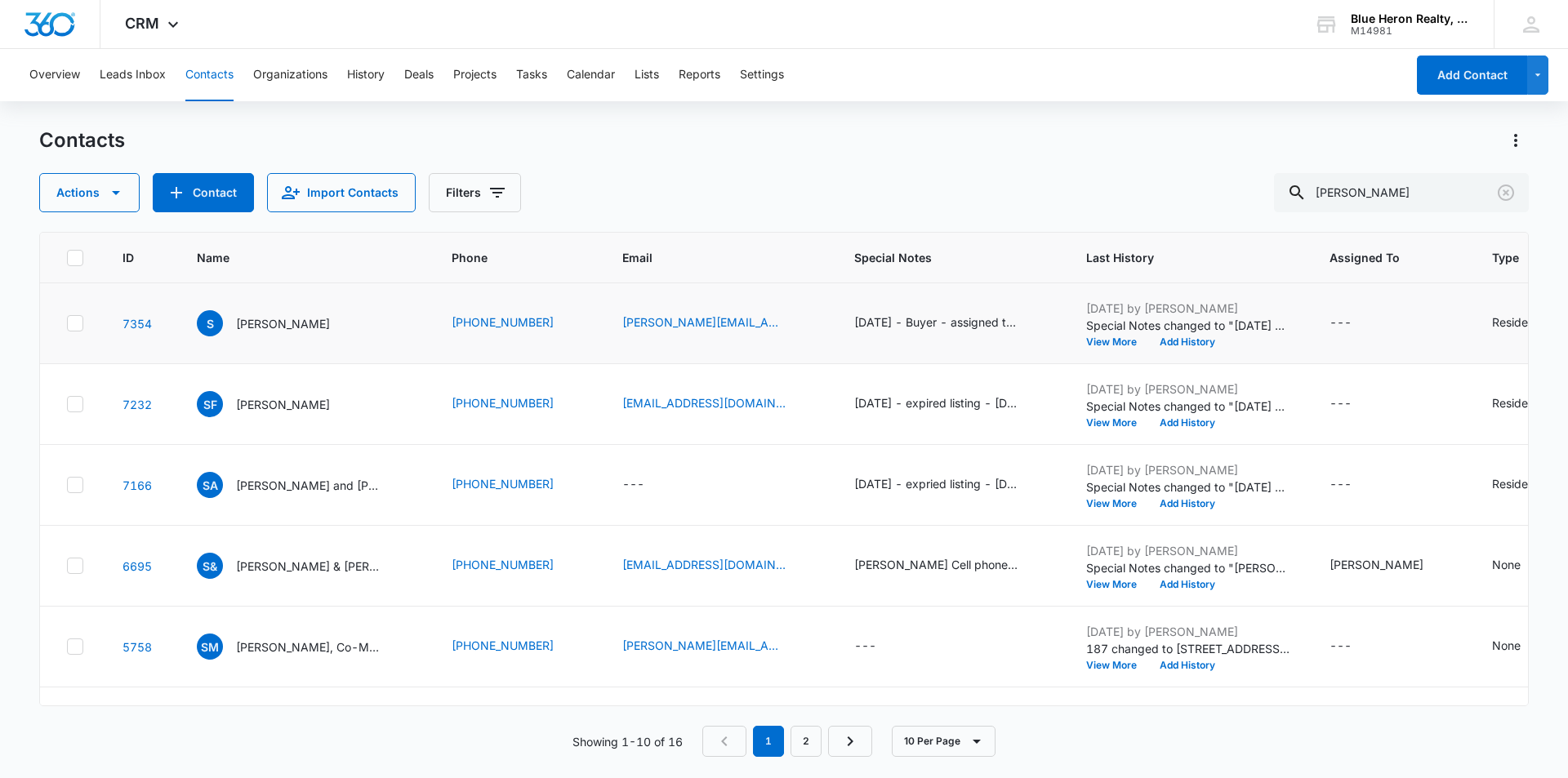
click at [320, 327] on div "S Sean" at bounding box center [305, 324] width 216 height 26
click at [398, 331] on div "S Sean" at bounding box center [305, 324] width 216 height 26
click at [317, 335] on div "S Sean" at bounding box center [305, 324] width 216 height 26
click at [247, 326] on p "Sean" at bounding box center [283, 323] width 94 height 17
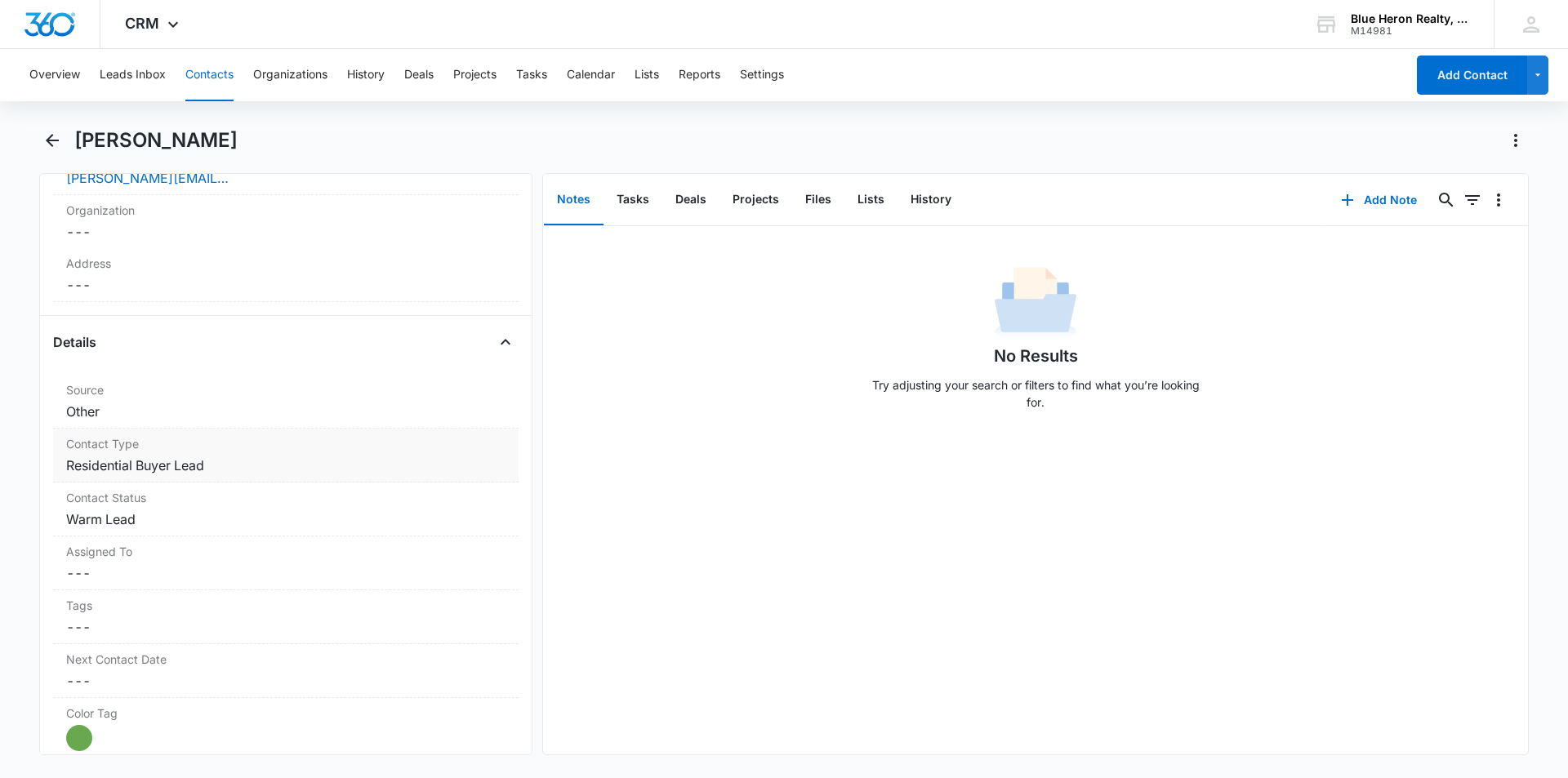
scroll to position [543, 0]
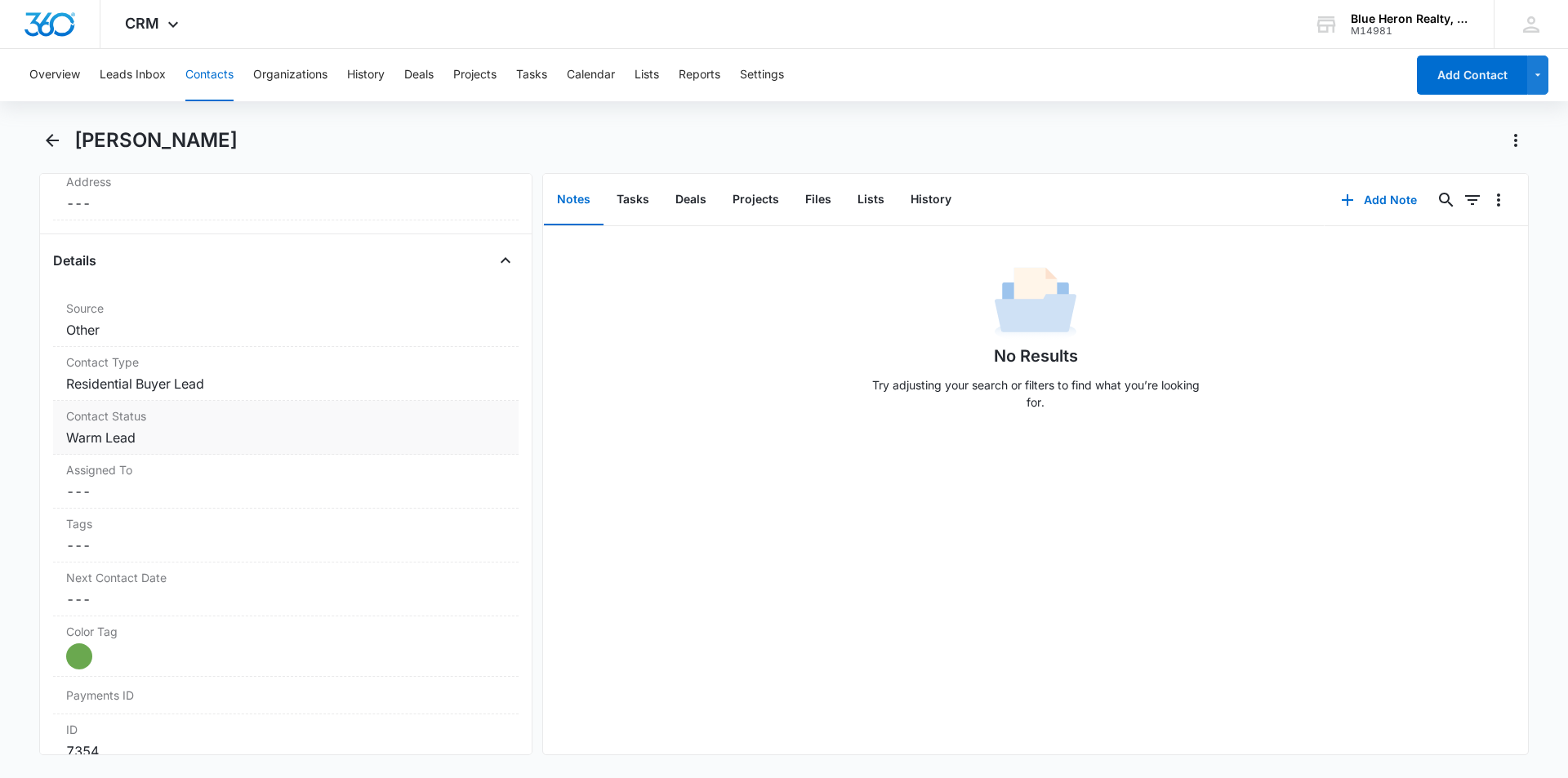
click at [174, 431] on dd "Cancel Save Changes Warm Lead" at bounding box center [285, 437] width 439 height 19
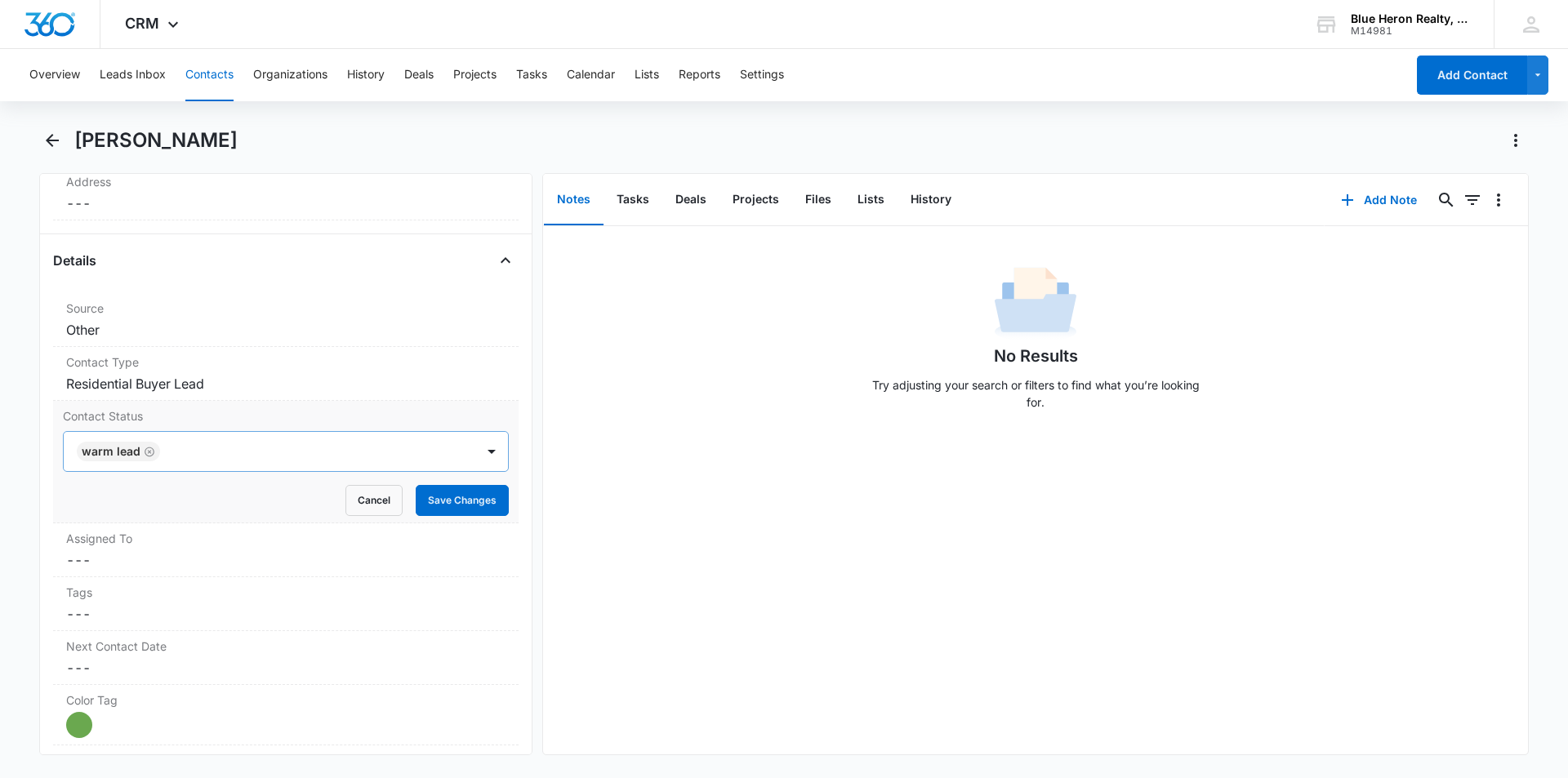
click at [151, 449] on icon "Remove Warm Lead" at bounding box center [149, 452] width 11 height 12
type input "cool"
click at [107, 511] on p "Cool Lead" at bounding box center [109, 510] width 54 height 17
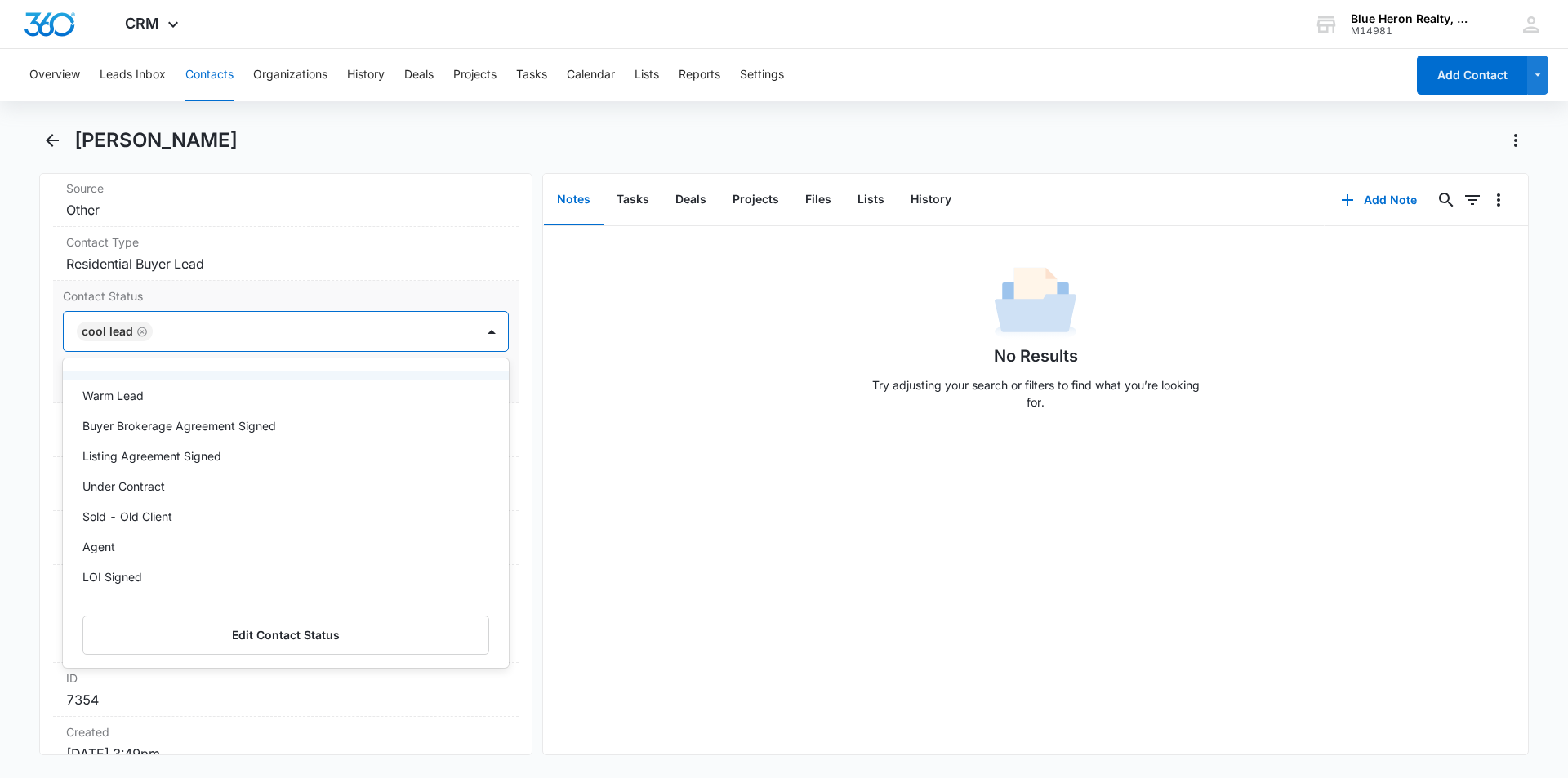
scroll to position [707, 0]
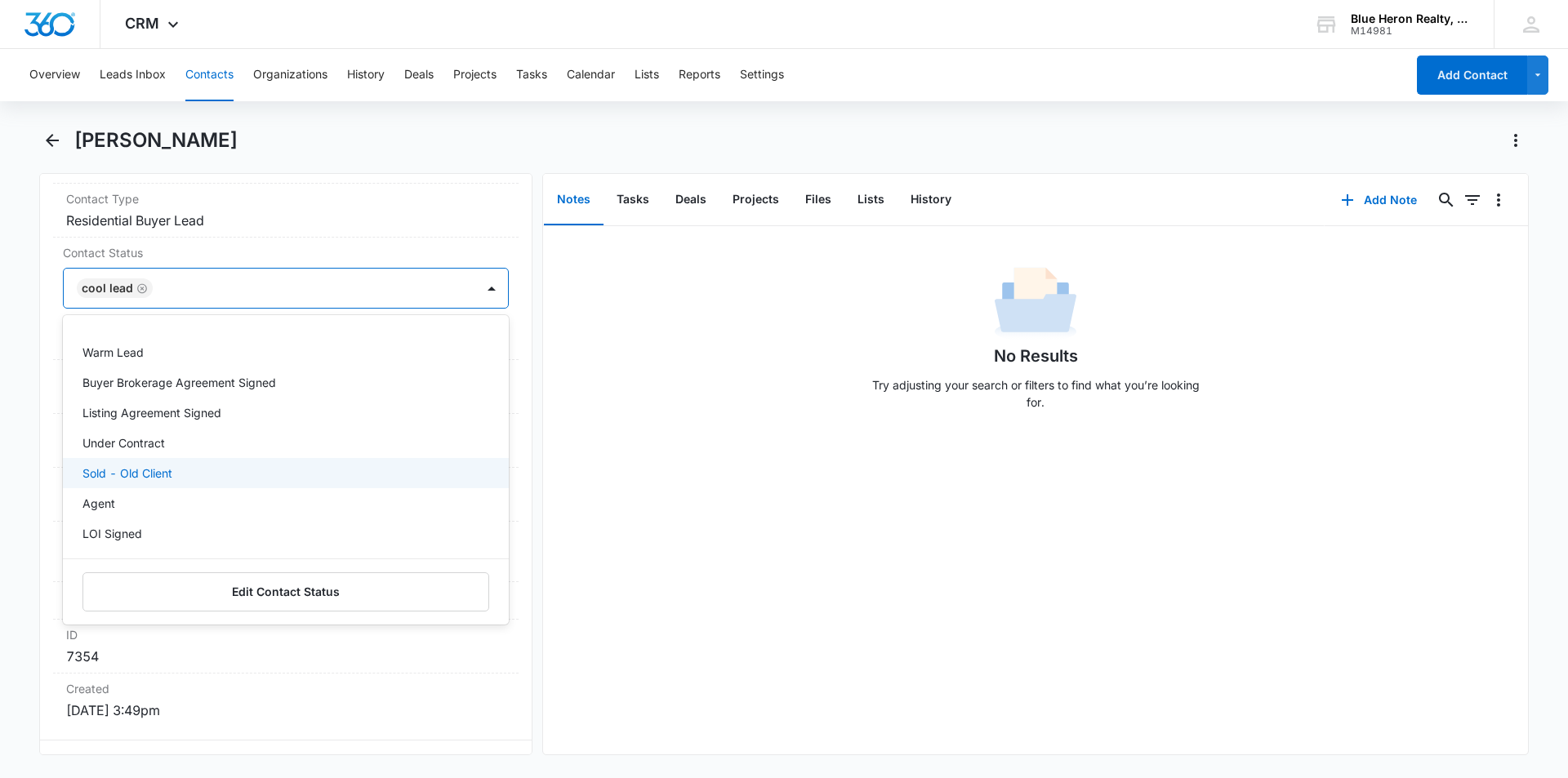
click at [635, 628] on div "No Results Try adjusting your search or filters to find what you’re looking for." at bounding box center [1035, 490] width 985 height 528
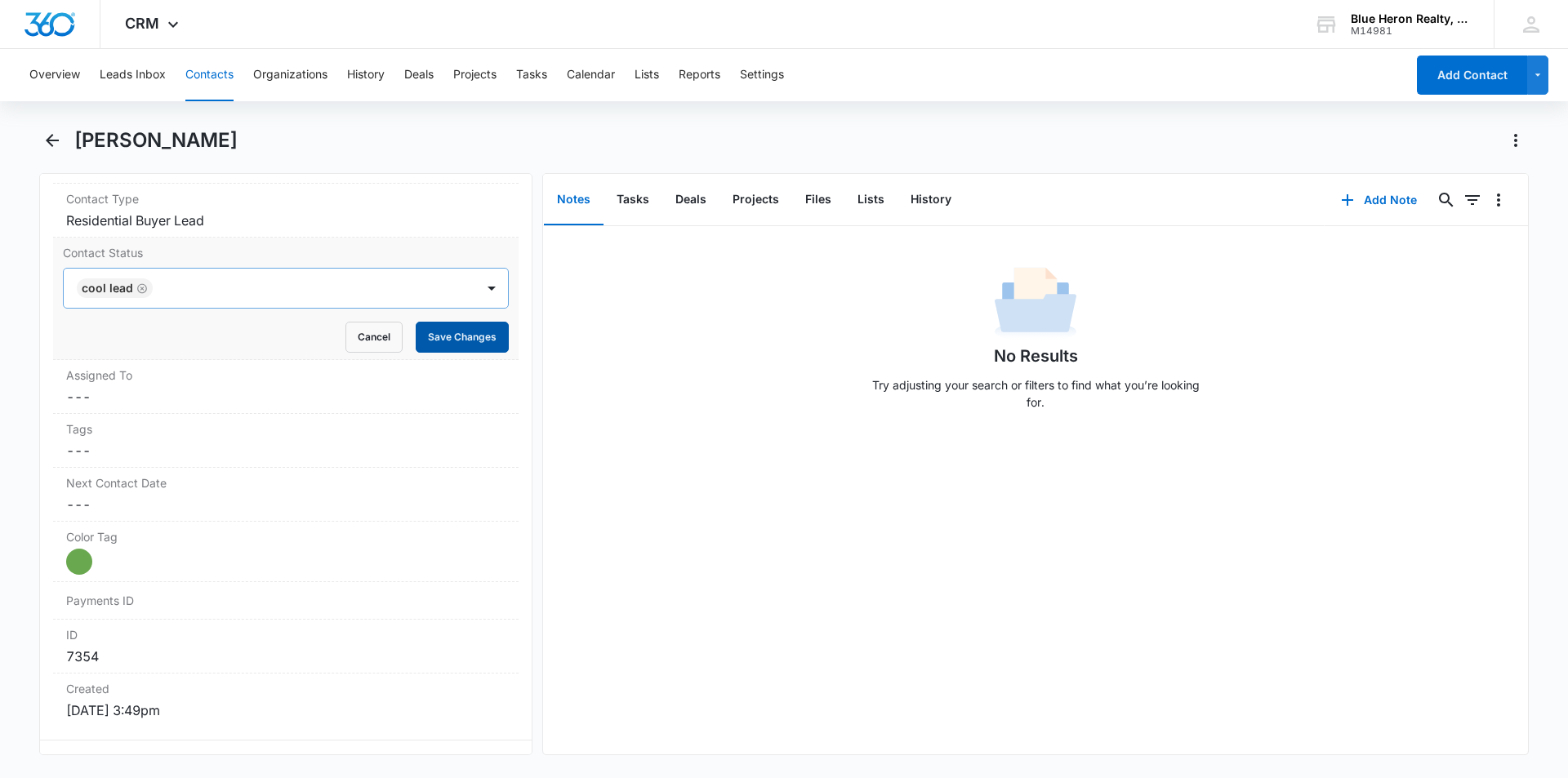
click at [450, 338] on button "Save Changes" at bounding box center [462, 337] width 93 height 31
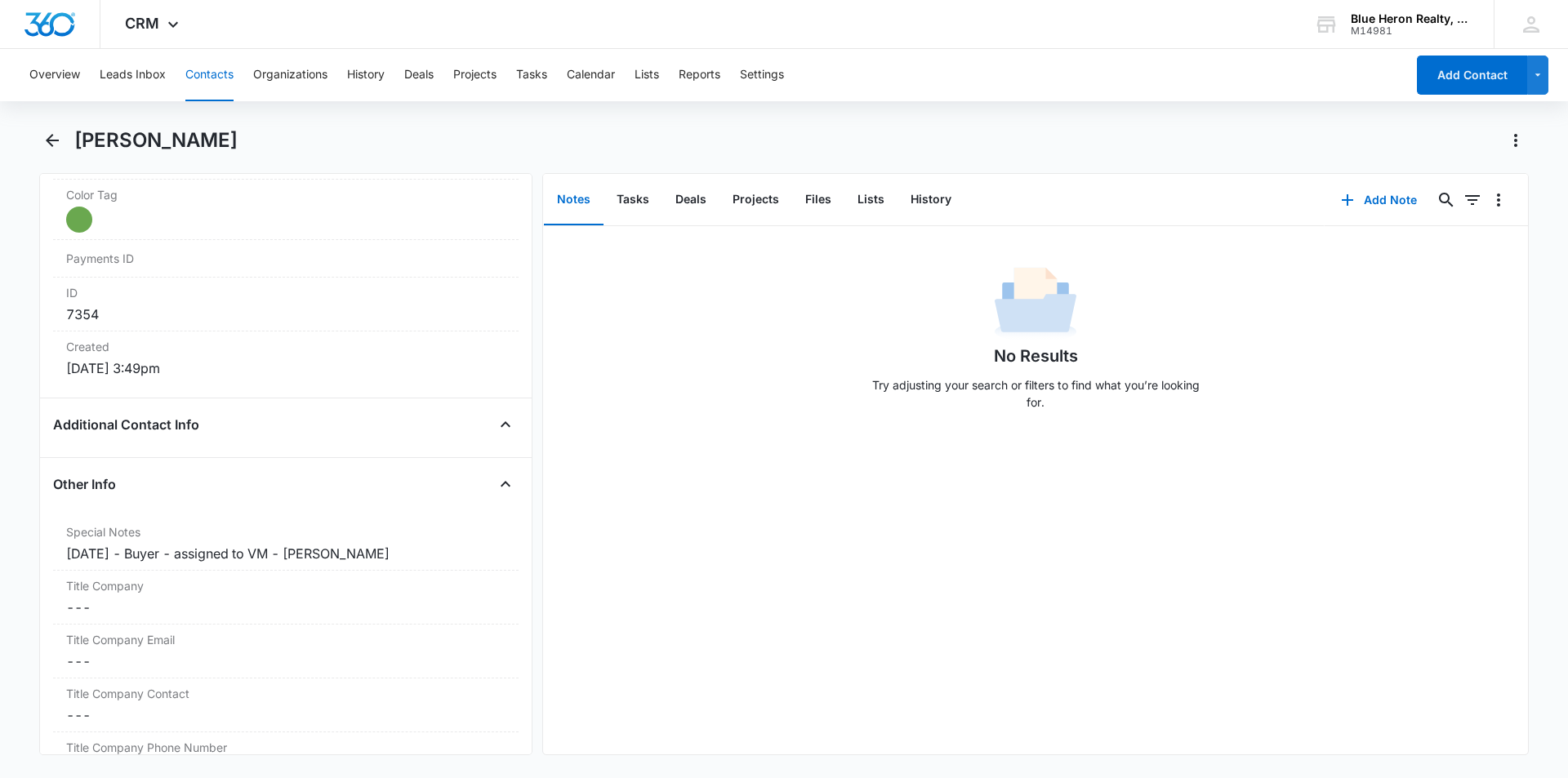
scroll to position [1050, 0]
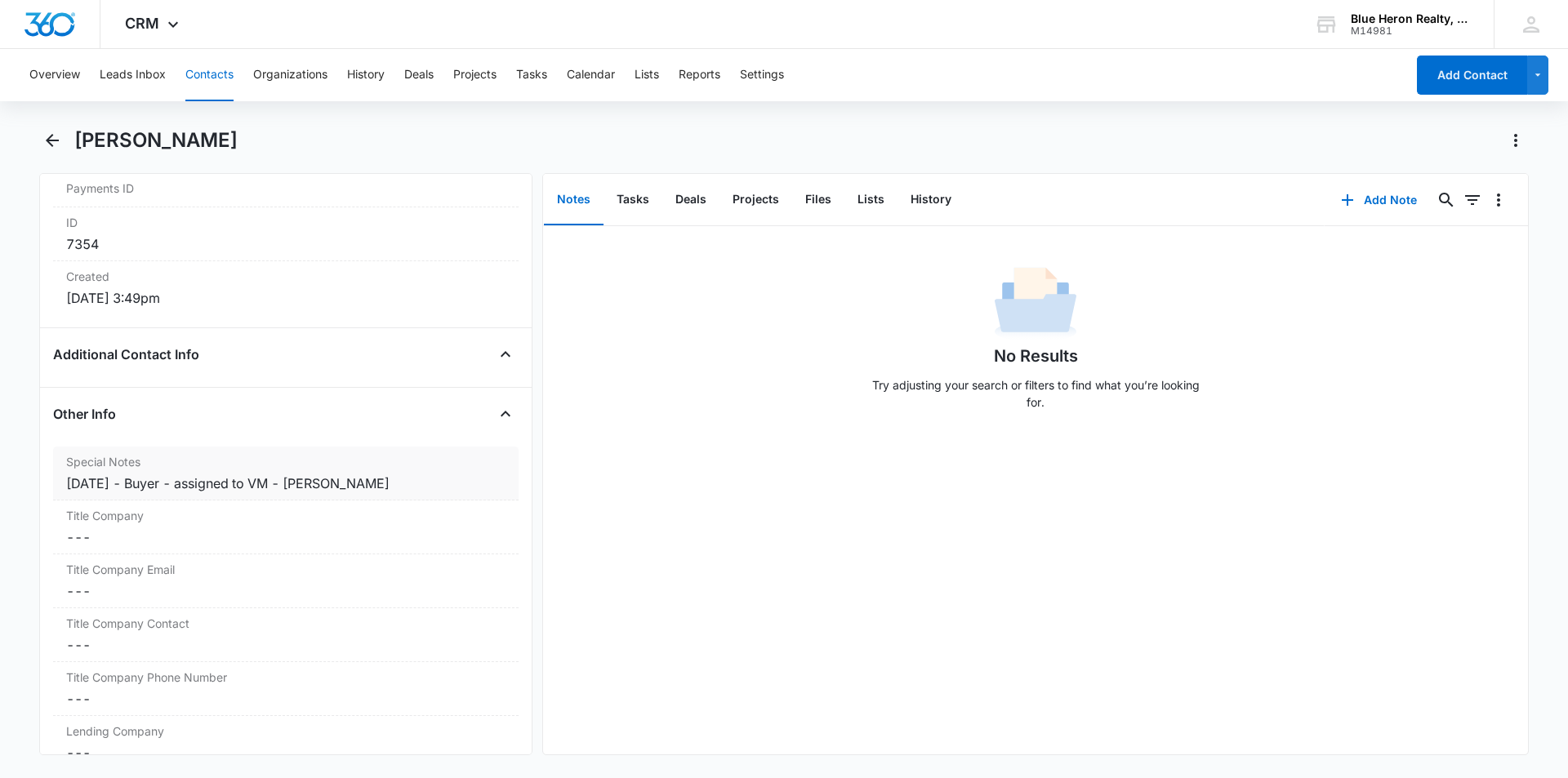
click at [151, 486] on div "9/17/2025 - Buyer - assigned to VM - A. Williams" at bounding box center [285, 483] width 439 height 19
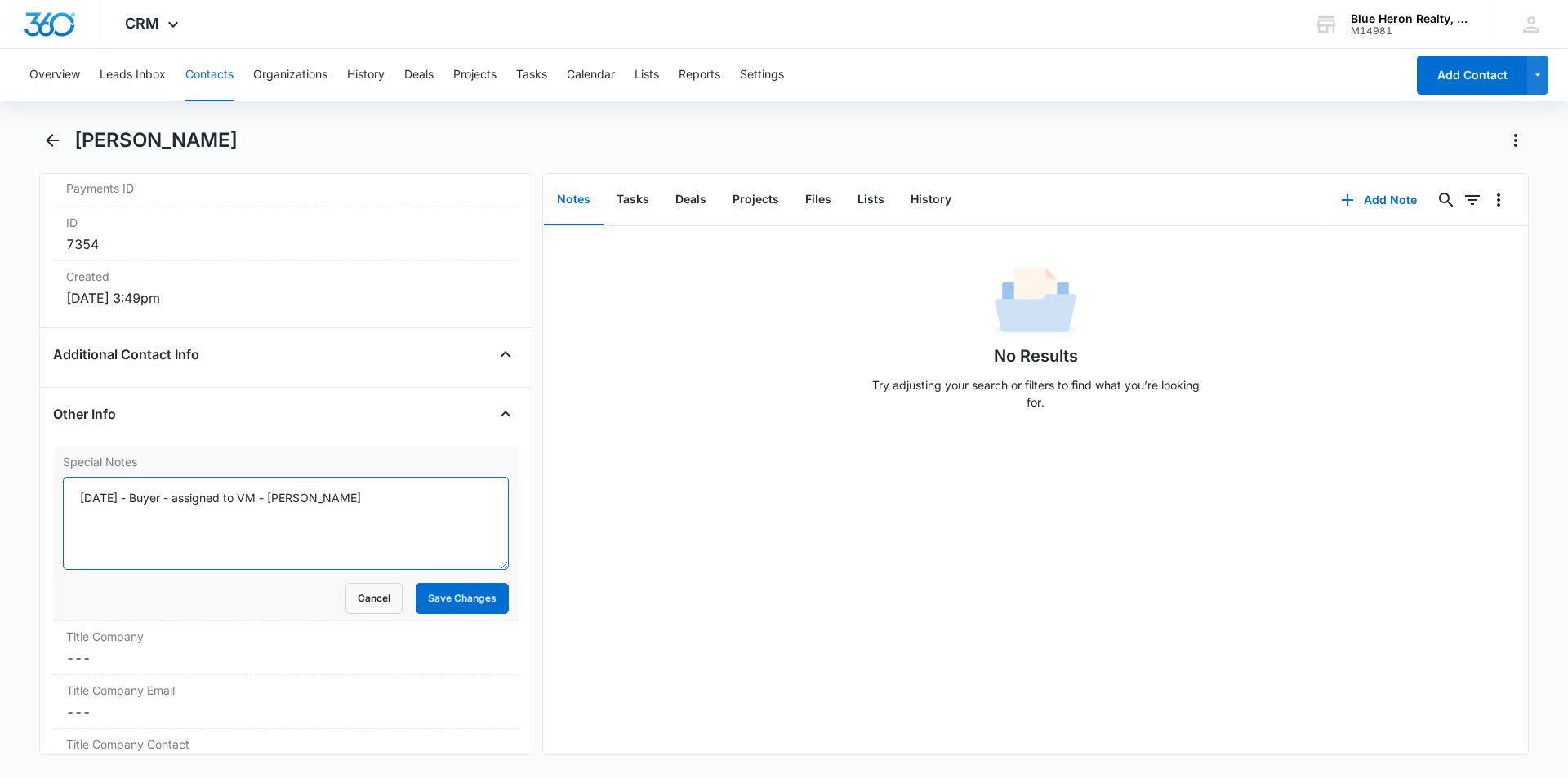
click at [157, 499] on textarea "9/17/2025 - Buyer - assigned to VM - A. Williams" at bounding box center [285, 524] width 446 height 93
type textarea "9/17/2025 (Buyer; online) - assigned to VM - 10/7 @ 10:44 - company, but left m…"
click at [442, 590] on button "Save Changes" at bounding box center [462, 598] width 93 height 31
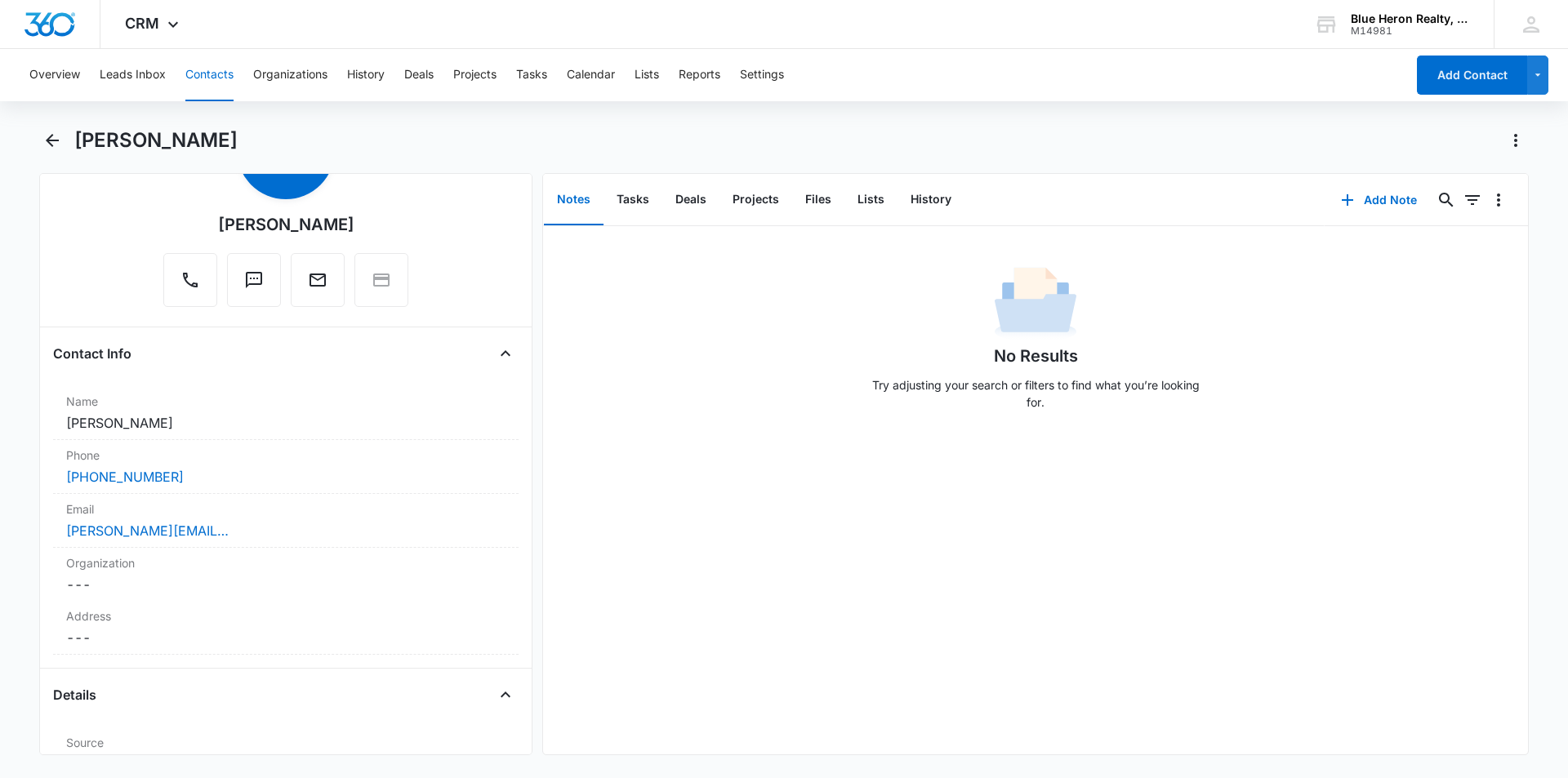
scroll to position [121, 0]
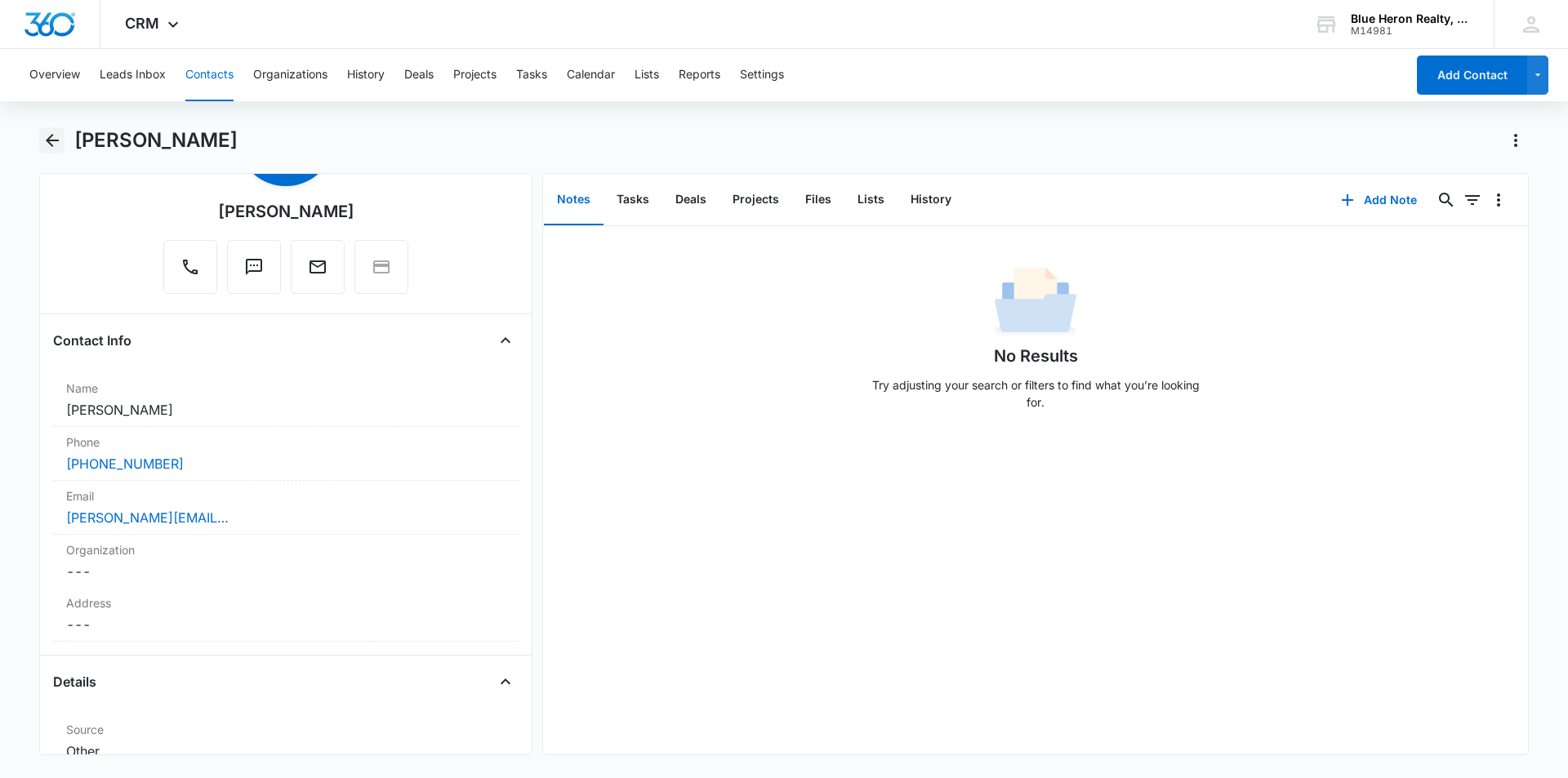
click at [50, 140] on icon "Back" at bounding box center [52, 140] width 13 height 13
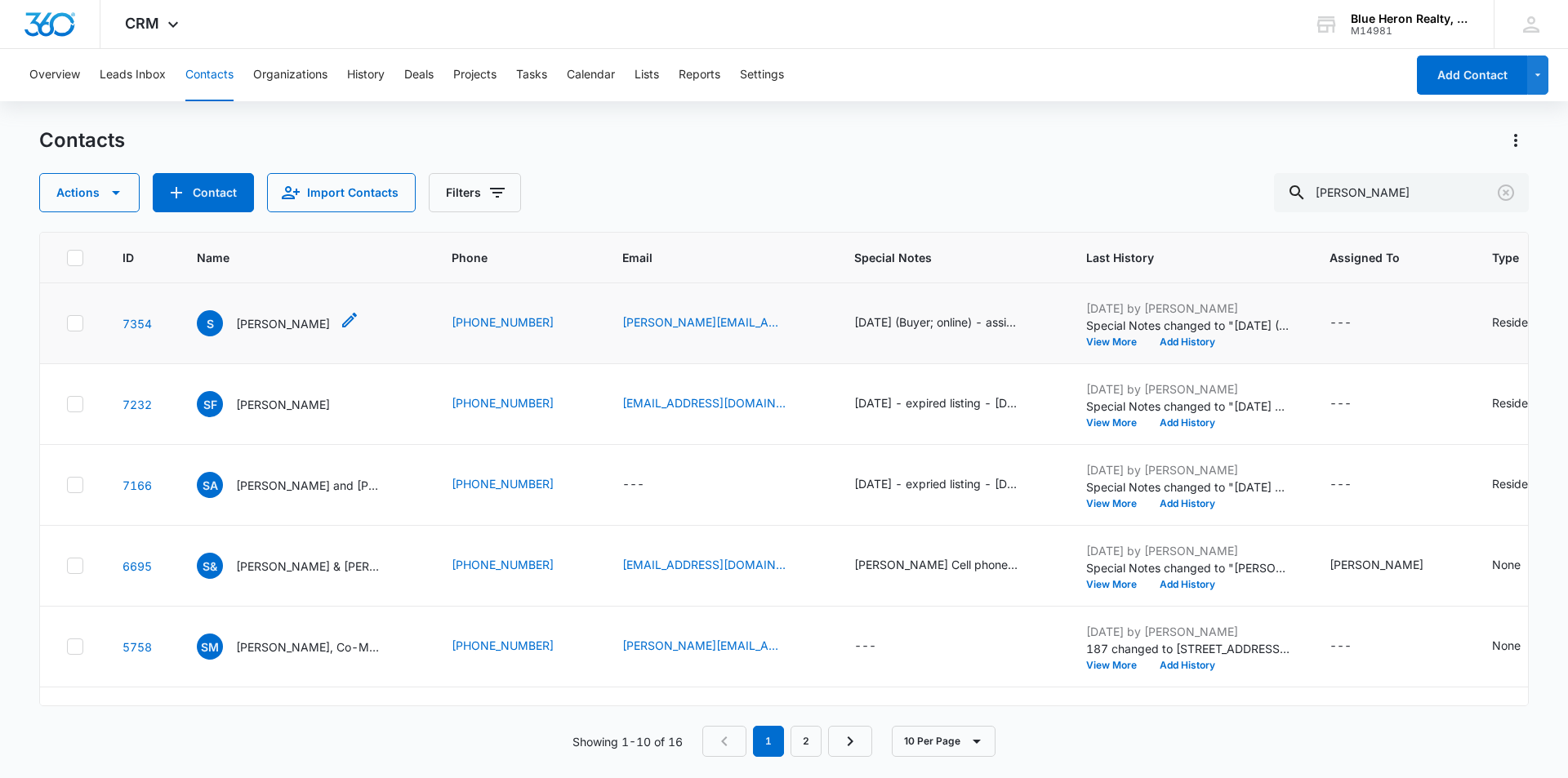
click at [244, 327] on p "Sean" at bounding box center [283, 323] width 94 height 17
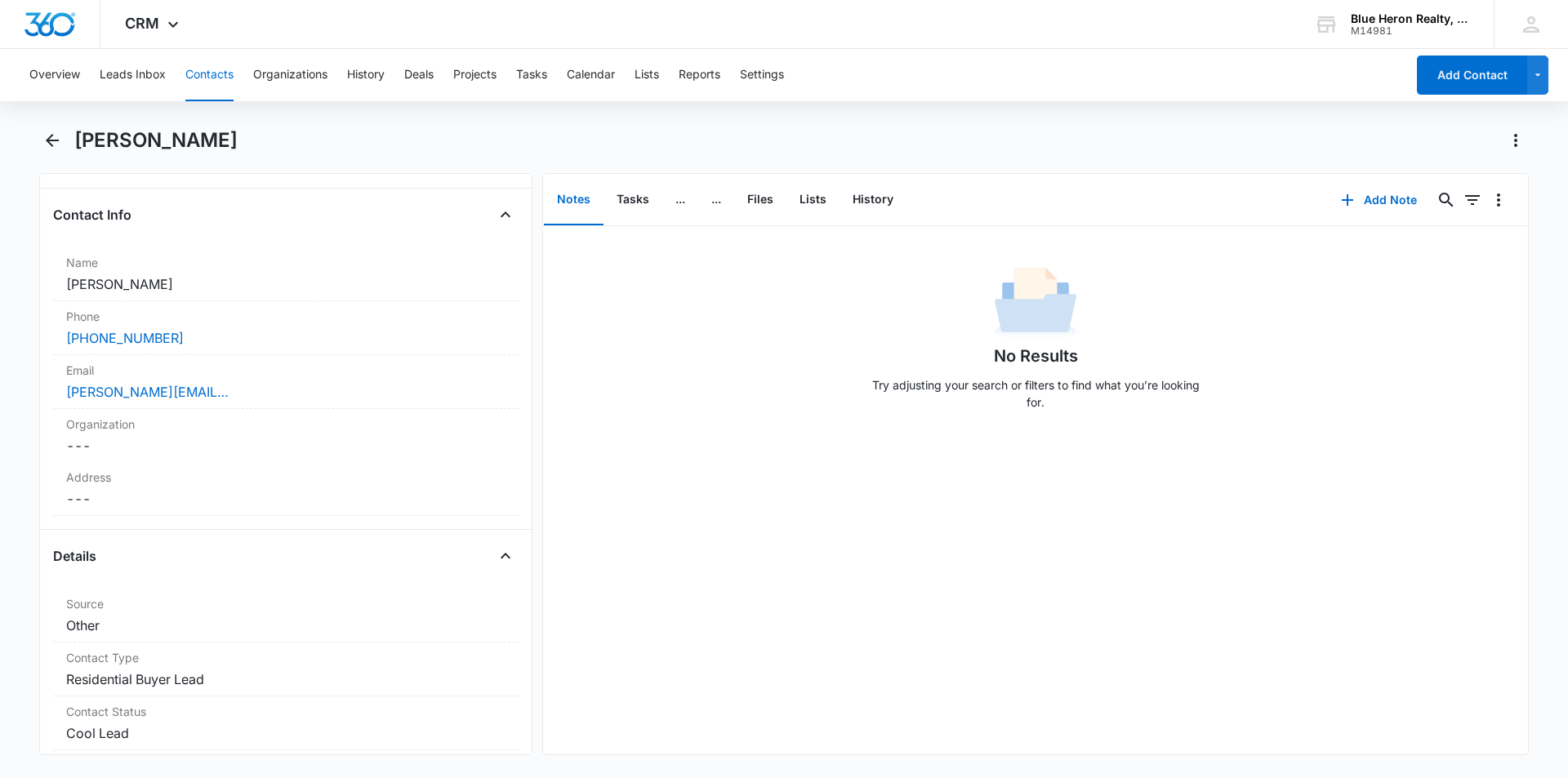
scroll to position [251, 0]
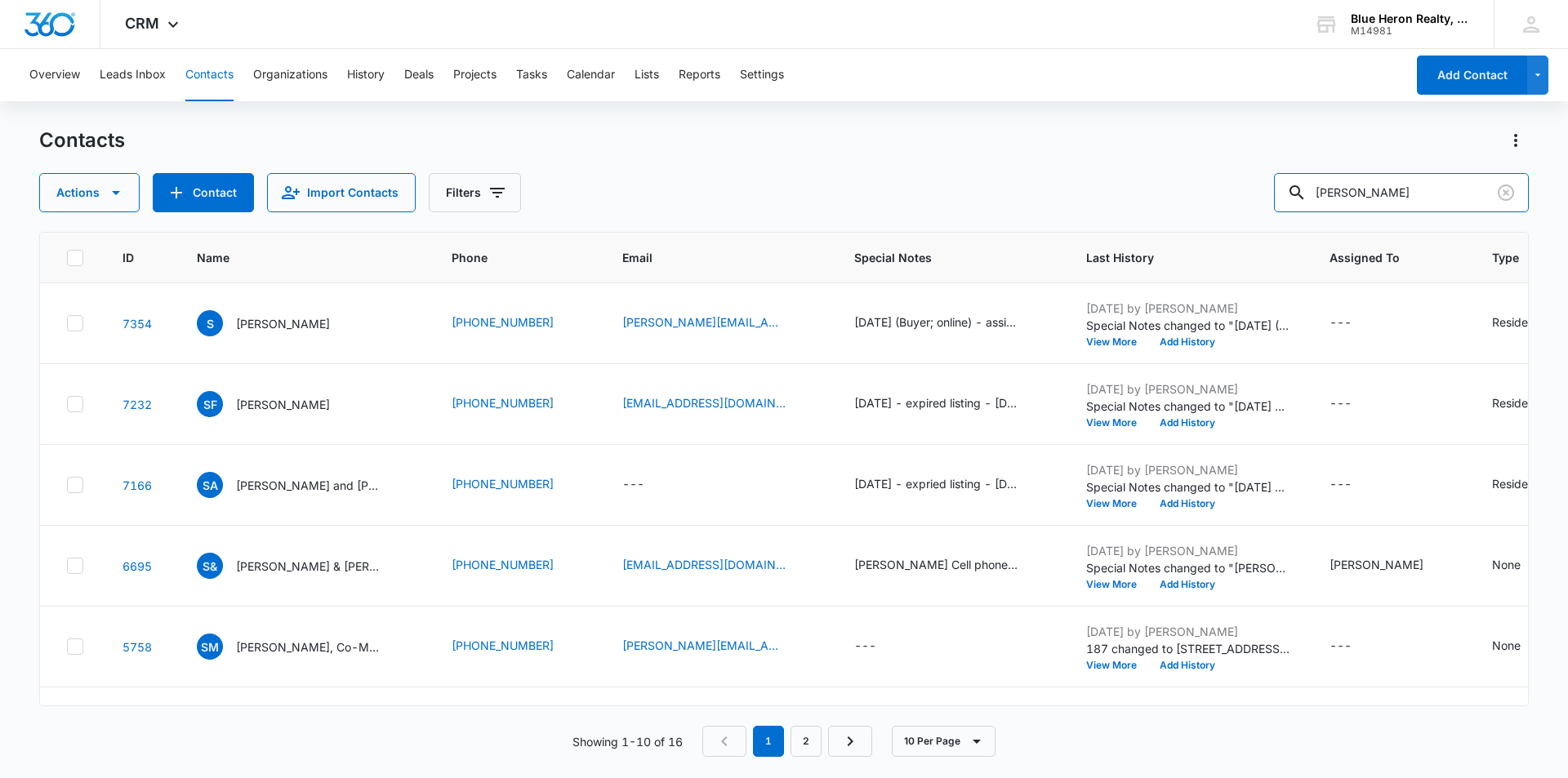
drag, startPoint x: 1373, startPoint y: 191, endPoint x: 1122, endPoint y: 165, distance: 252.3
click at [1302, 191] on div "Sean" at bounding box center [1401, 193] width 254 height 40
type input "Grant Criscoe"
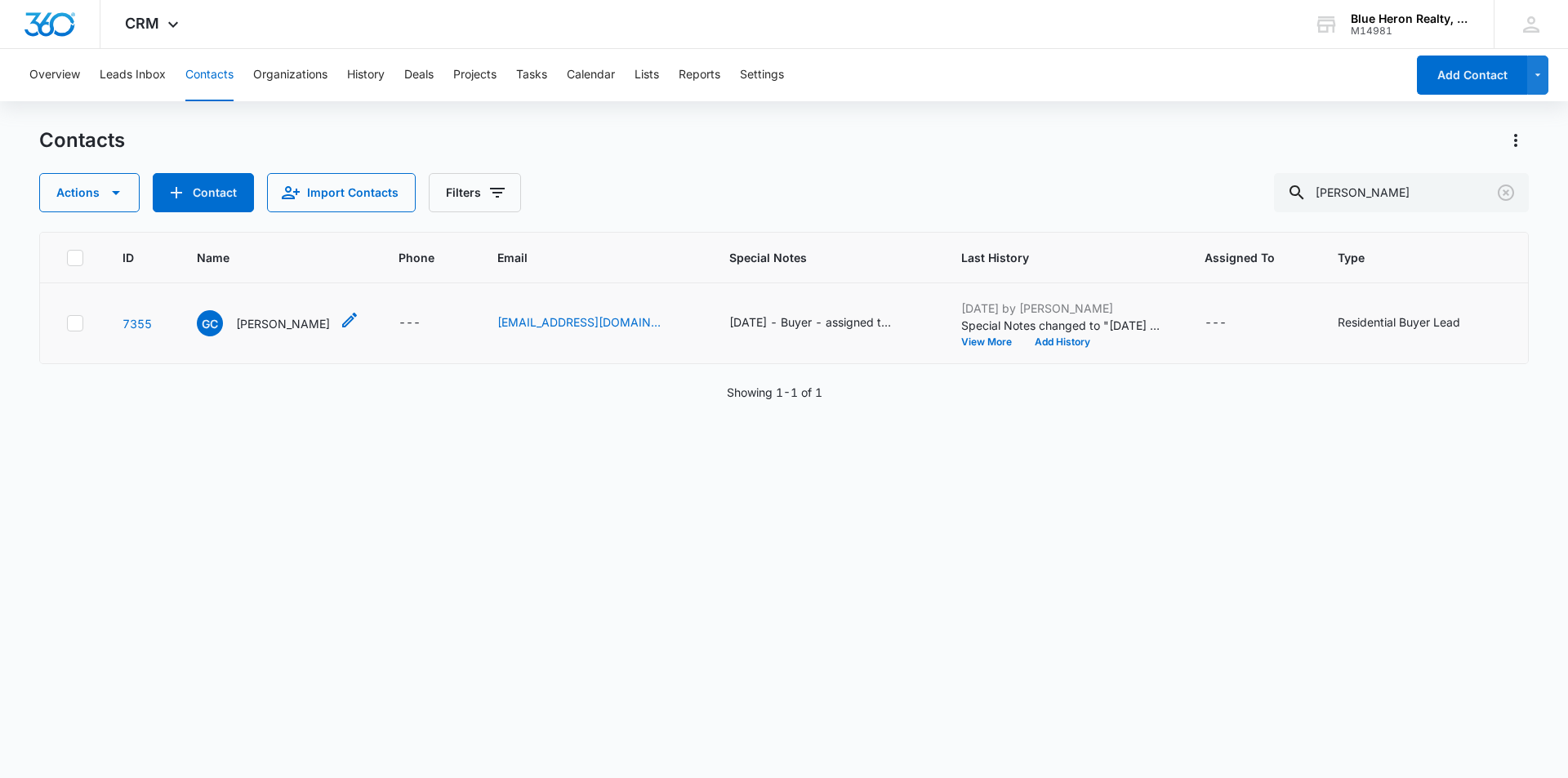
click at [256, 329] on p "Grant Criscoe" at bounding box center [283, 323] width 94 height 17
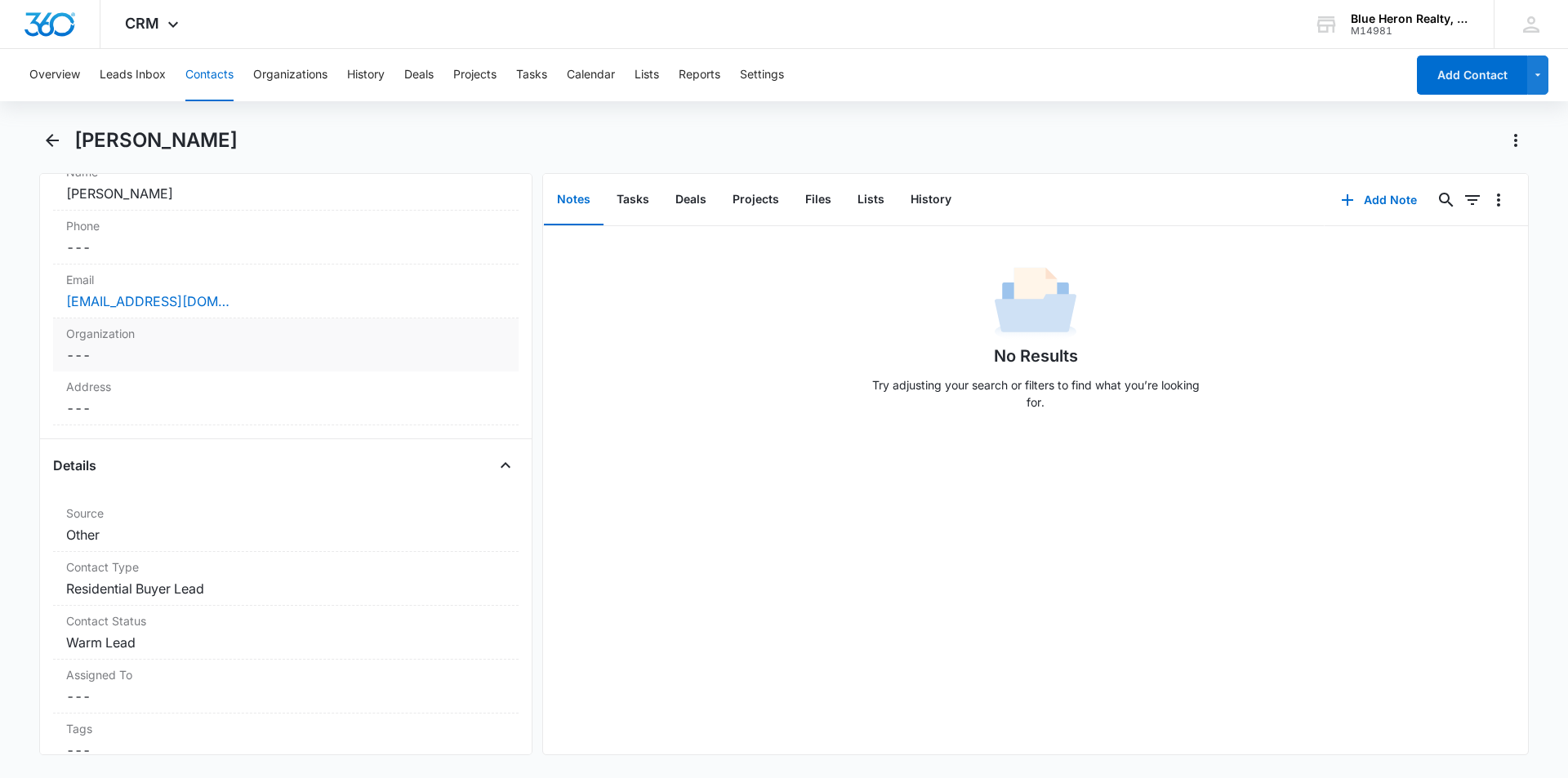
scroll to position [420, 0]
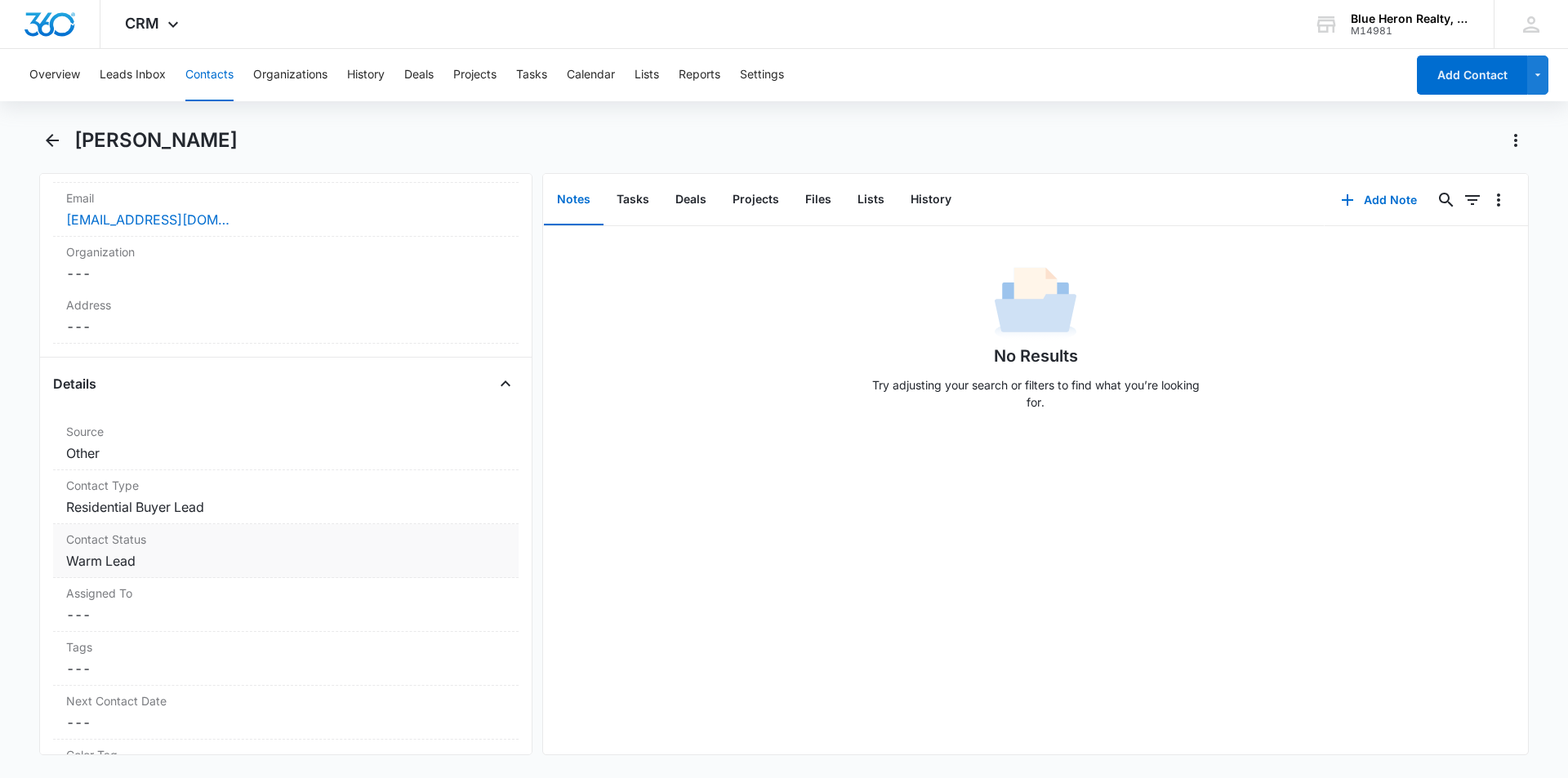
click at [164, 569] on dd "Cancel Save Changes Warm Lead" at bounding box center [285, 561] width 439 height 19
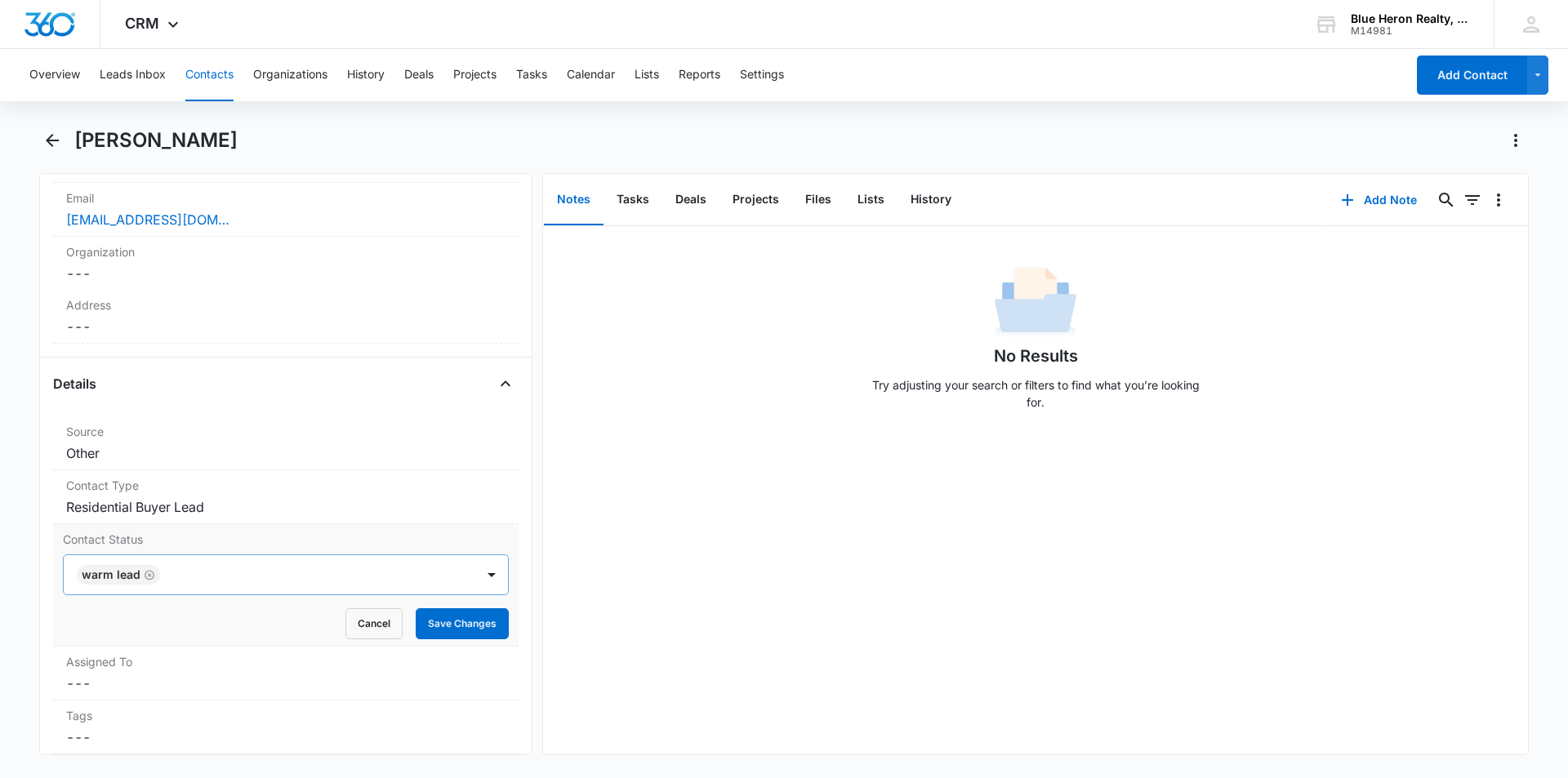
click at [146, 573] on icon "Remove Warm Lead" at bounding box center [149, 576] width 11 height 12
type input "dead"
click at [125, 635] on p "Dead Lead" at bounding box center [112, 633] width 59 height 17
click at [687, 578] on div "No Results Try adjusting your search or filters to find what you’re looking for." at bounding box center [1035, 490] width 985 height 528
click at [453, 634] on button "Save Changes" at bounding box center [462, 623] width 93 height 31
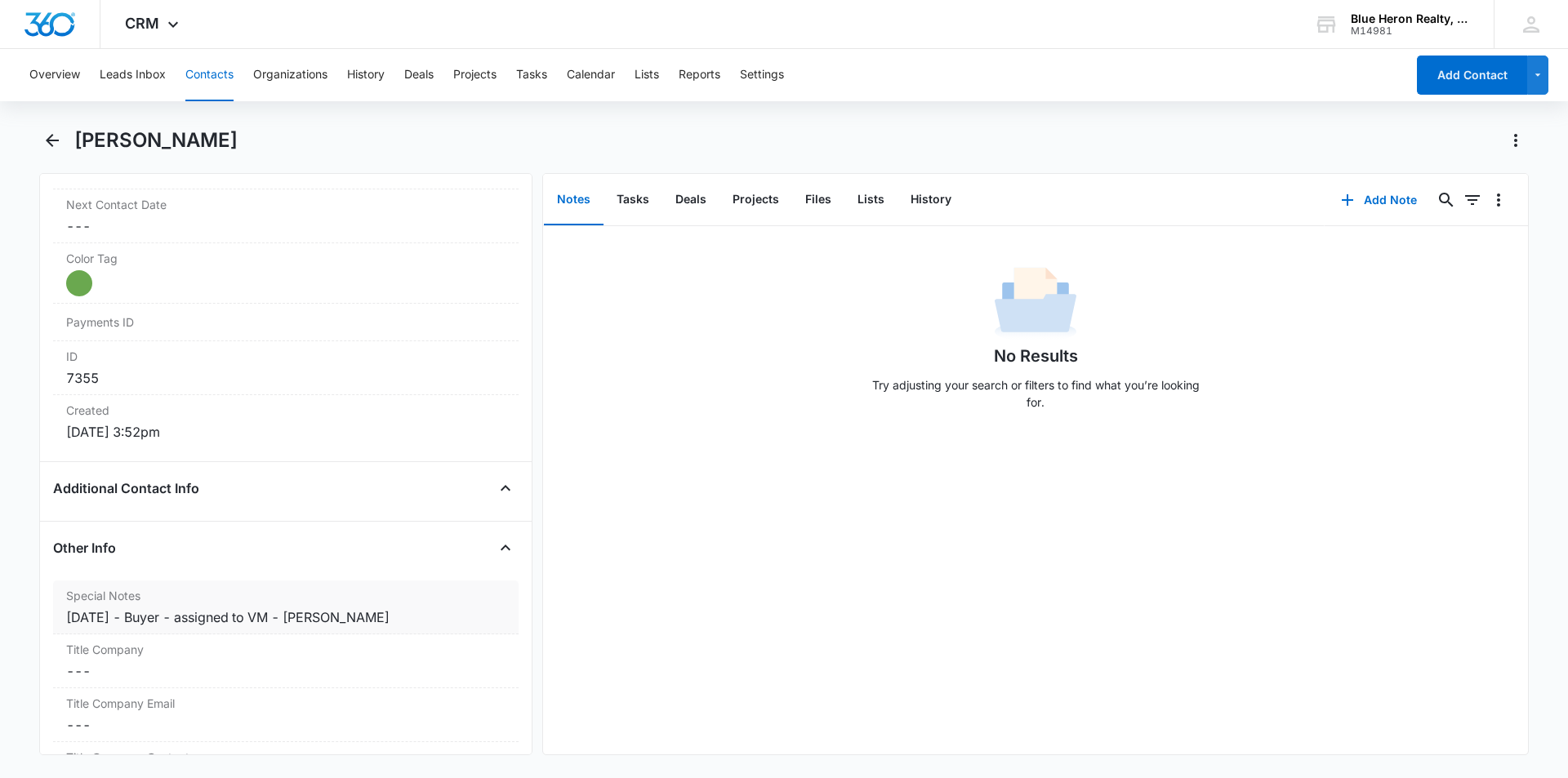
scroll to position [927, 0]
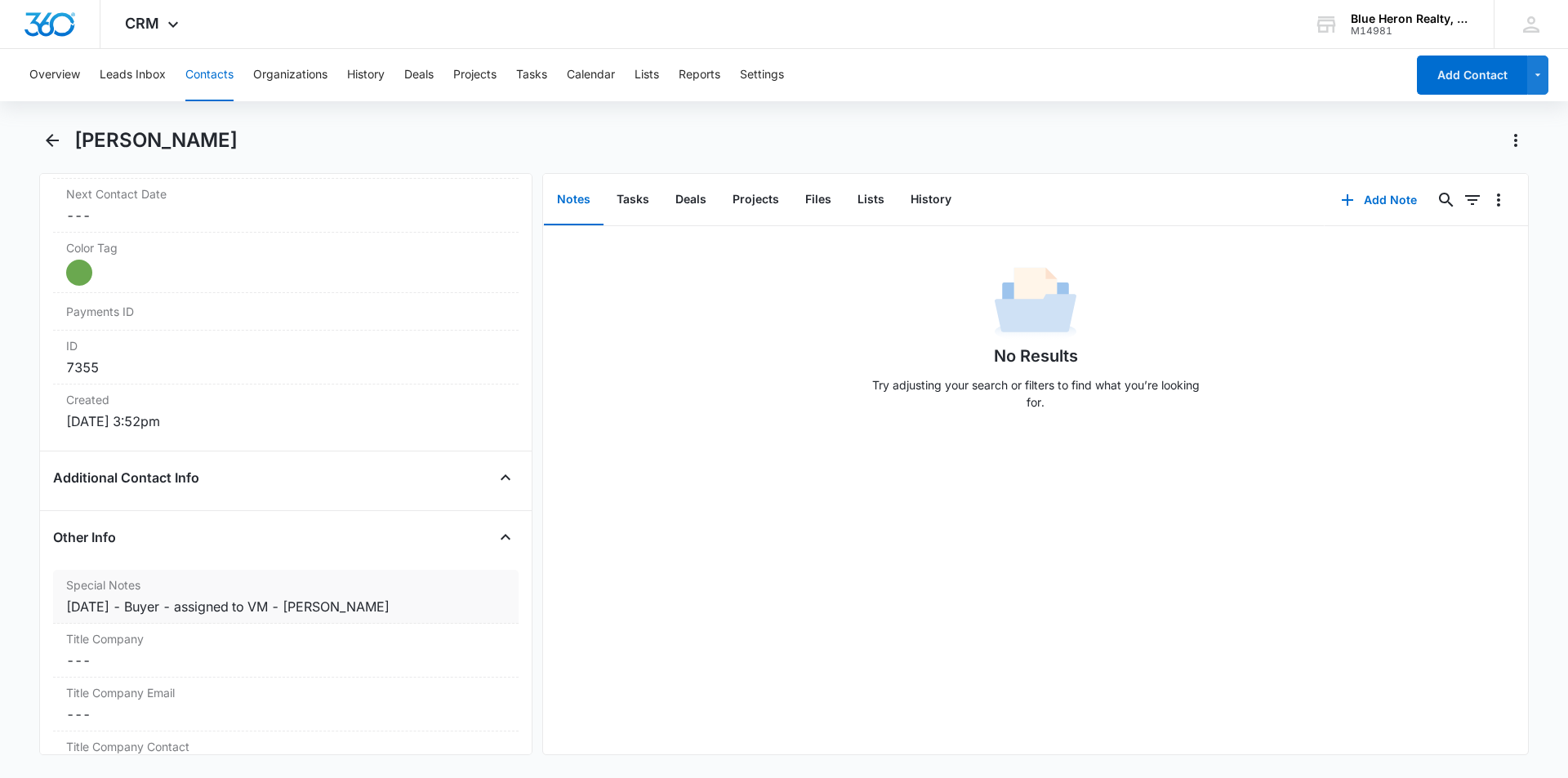
click at [135, 600] on div "9/17/2025 - Buyer - assigned to VM - A. Williams" at bounding box center [285, 606] width 439 height 19
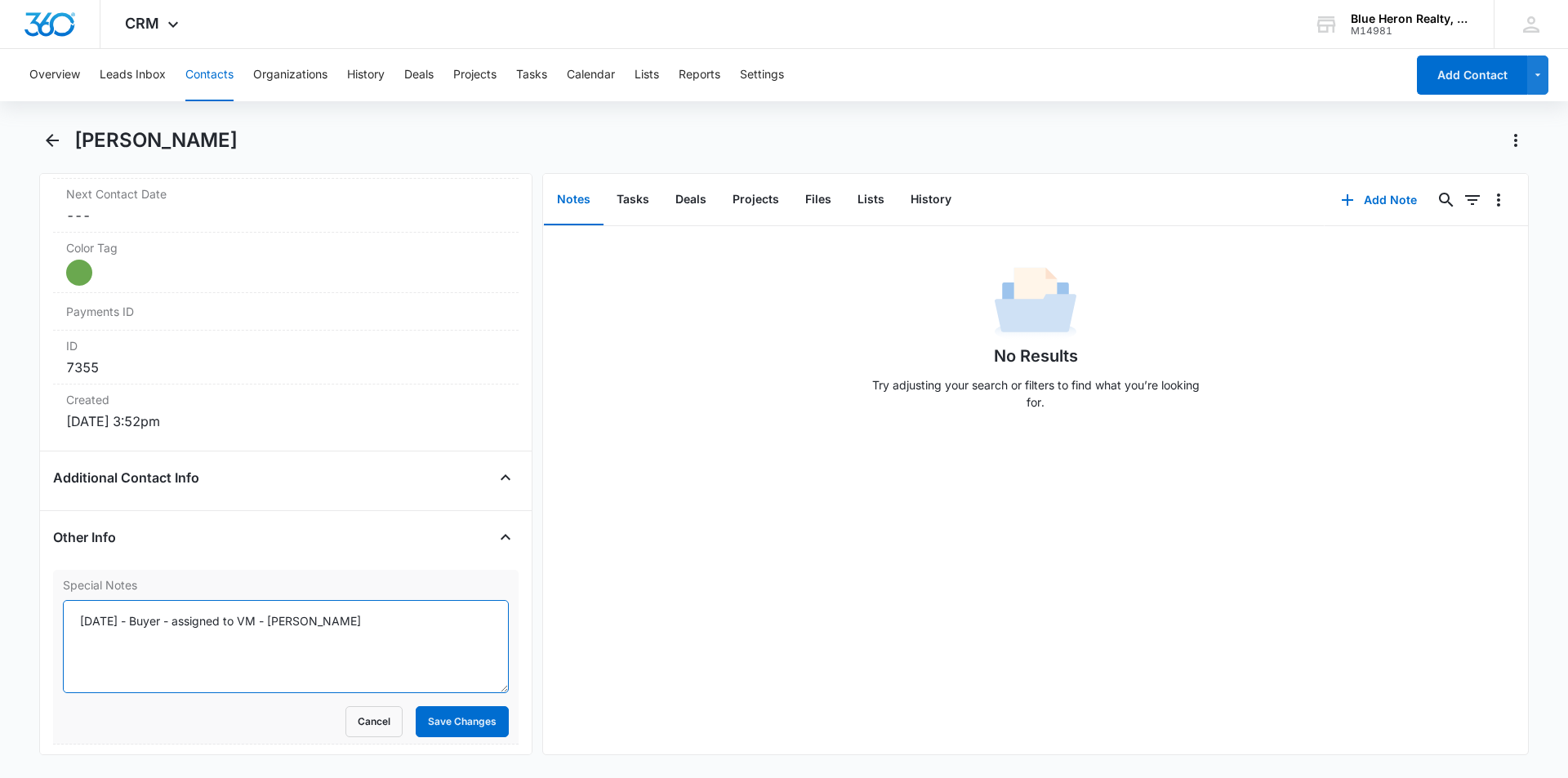
click at [147, 621] on textarea "9/17/2025 - Buyer - assigned to VM - A. Williams" at bounding box center [285, 647] width 446 height 93
type textarea "9/17/2025 (Buyer; online) - assigned to VM - 10/7 @ 10:51 - # not in service - …"
click at [448, 729] on button "Save Changes" at bounding box center [462, 722] width 93 height 31
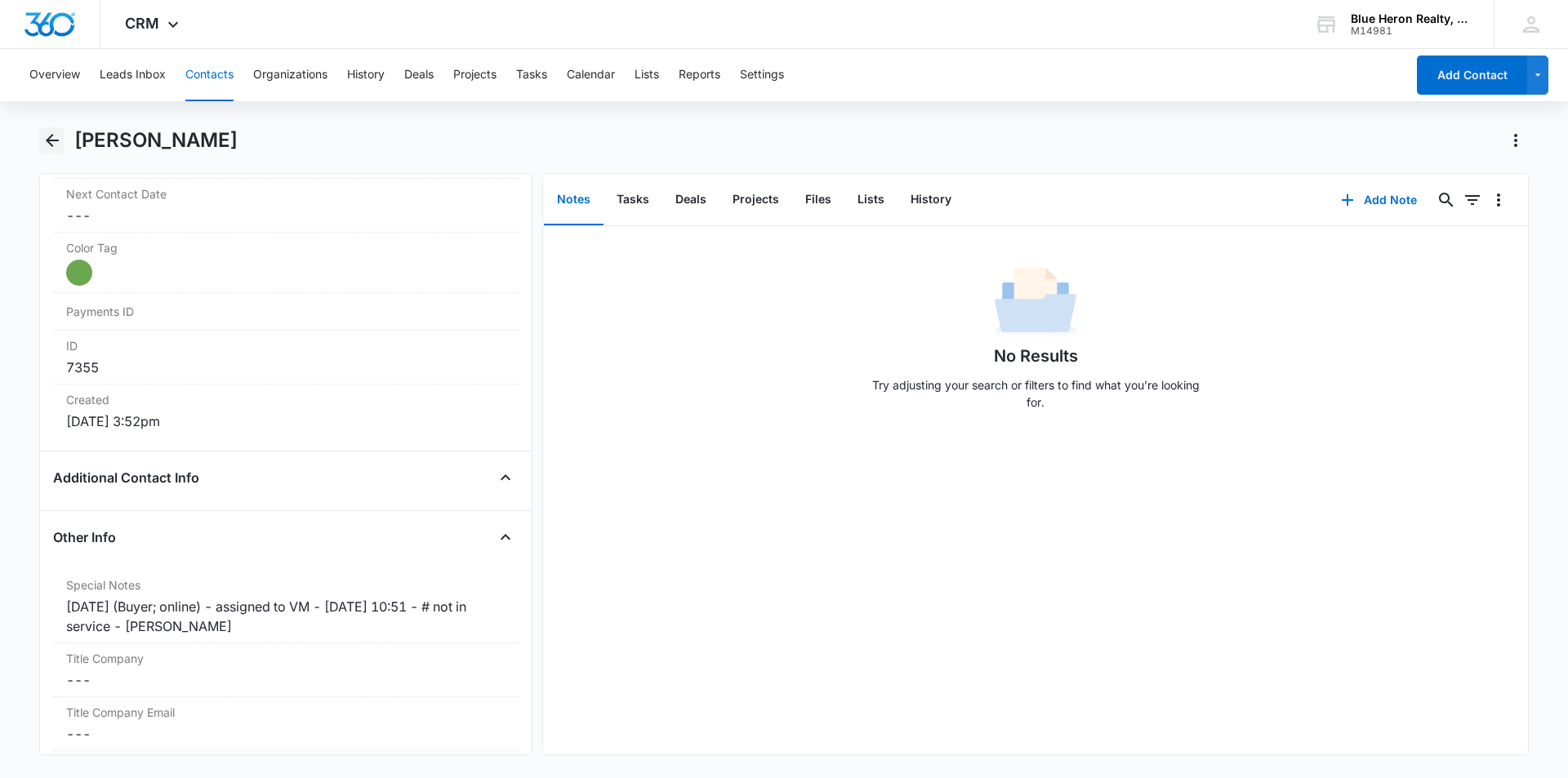
click at [48, 138] on icon "Back" at bounding box center [52, 140] width 13 height 13
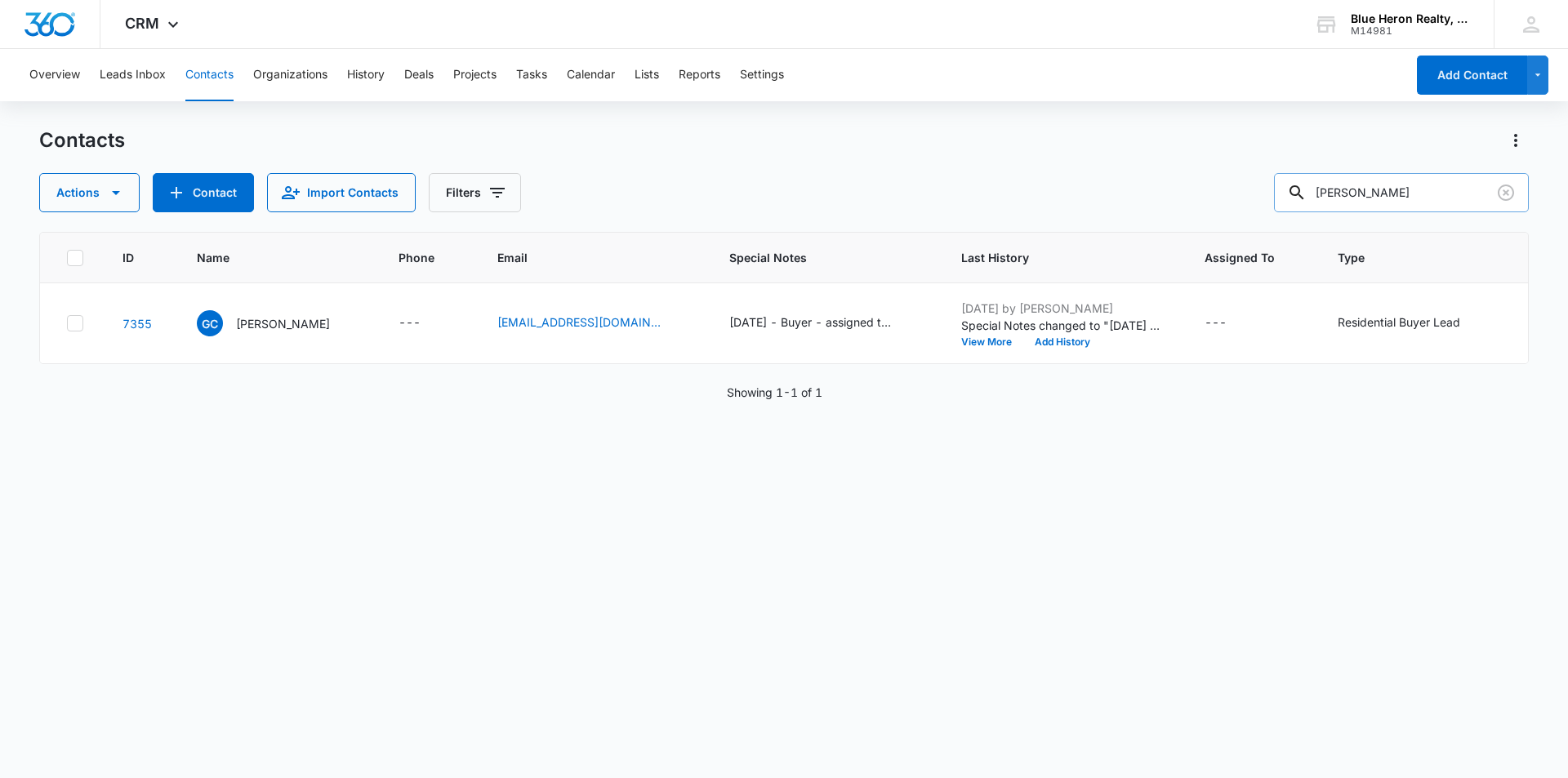
drag, startPoint x: 1305, startPoint y: 202, endPoint x: 1292, endPoint y: 202, distance: 13.0
click at [1292, 202] on input "Grant Criscoe" at bounding box center [1401, 193] width 254 height 40
type input "Jeff W"
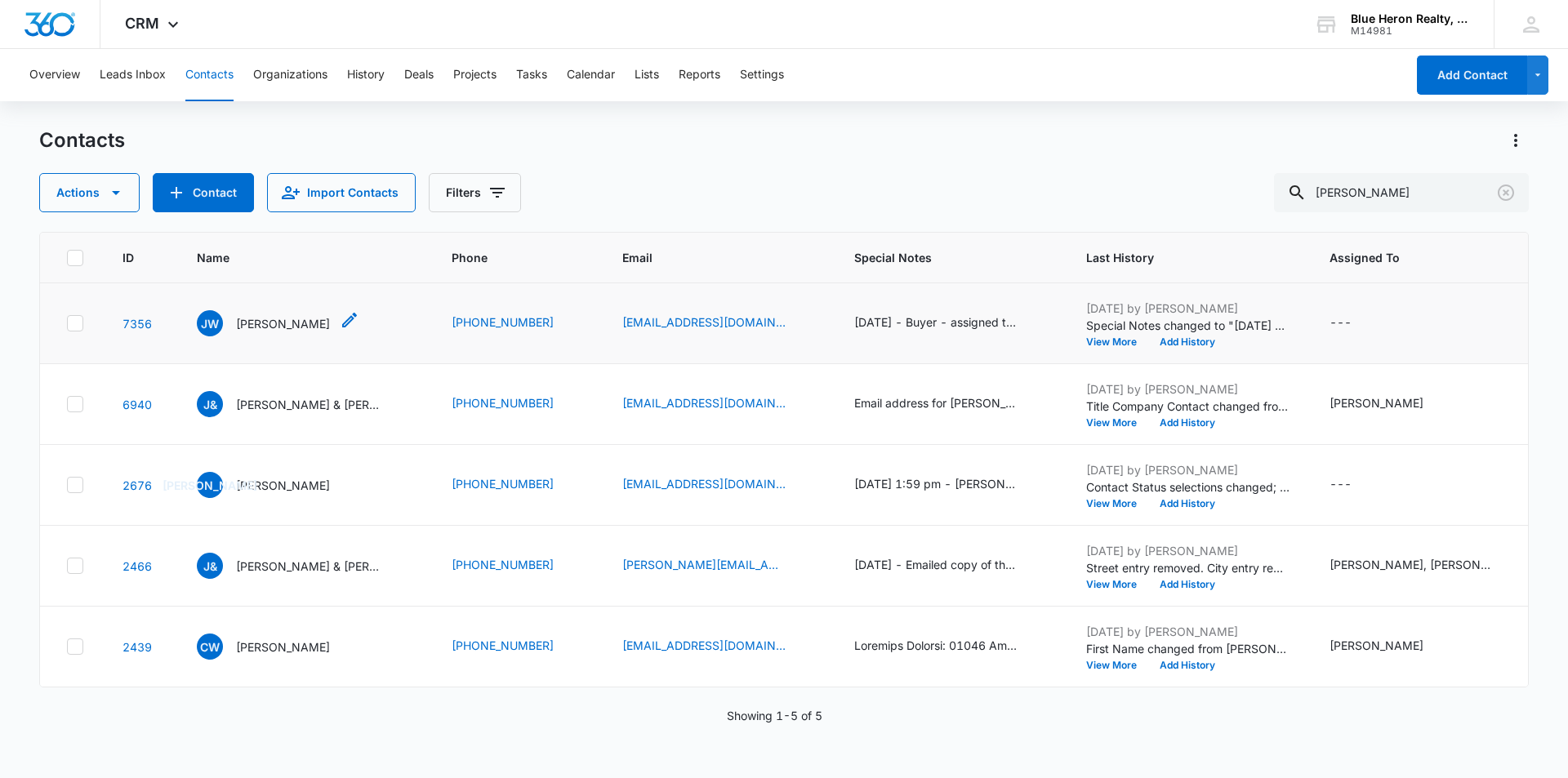
click at [243, 320] on p "Jeff W" at bounding box center [283, 323] width 94 height 17
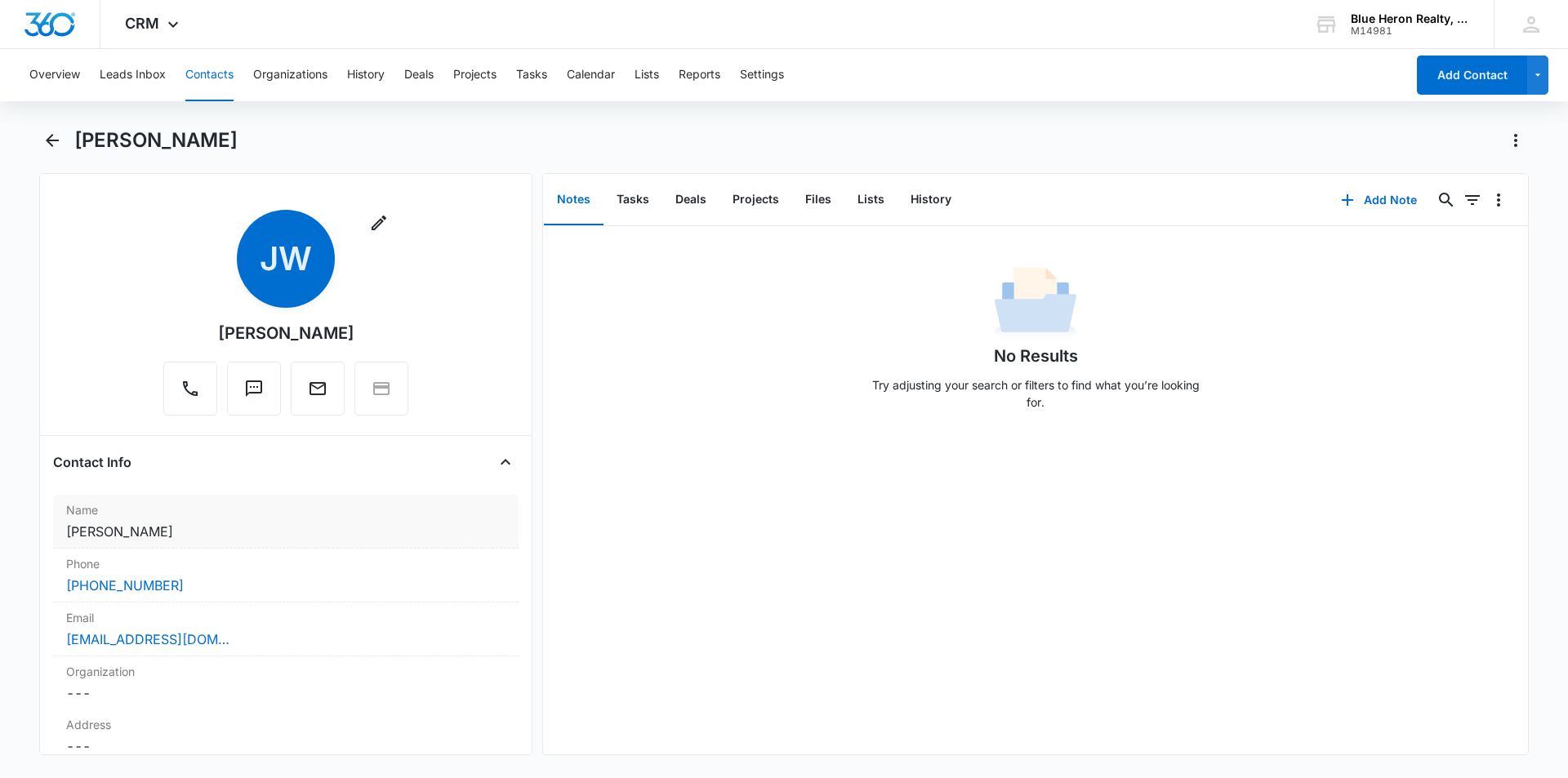
click at [187, 534] on dd "Cancel Save Changes Jeff W" at bounding box center [285, 532] width 439 height 19
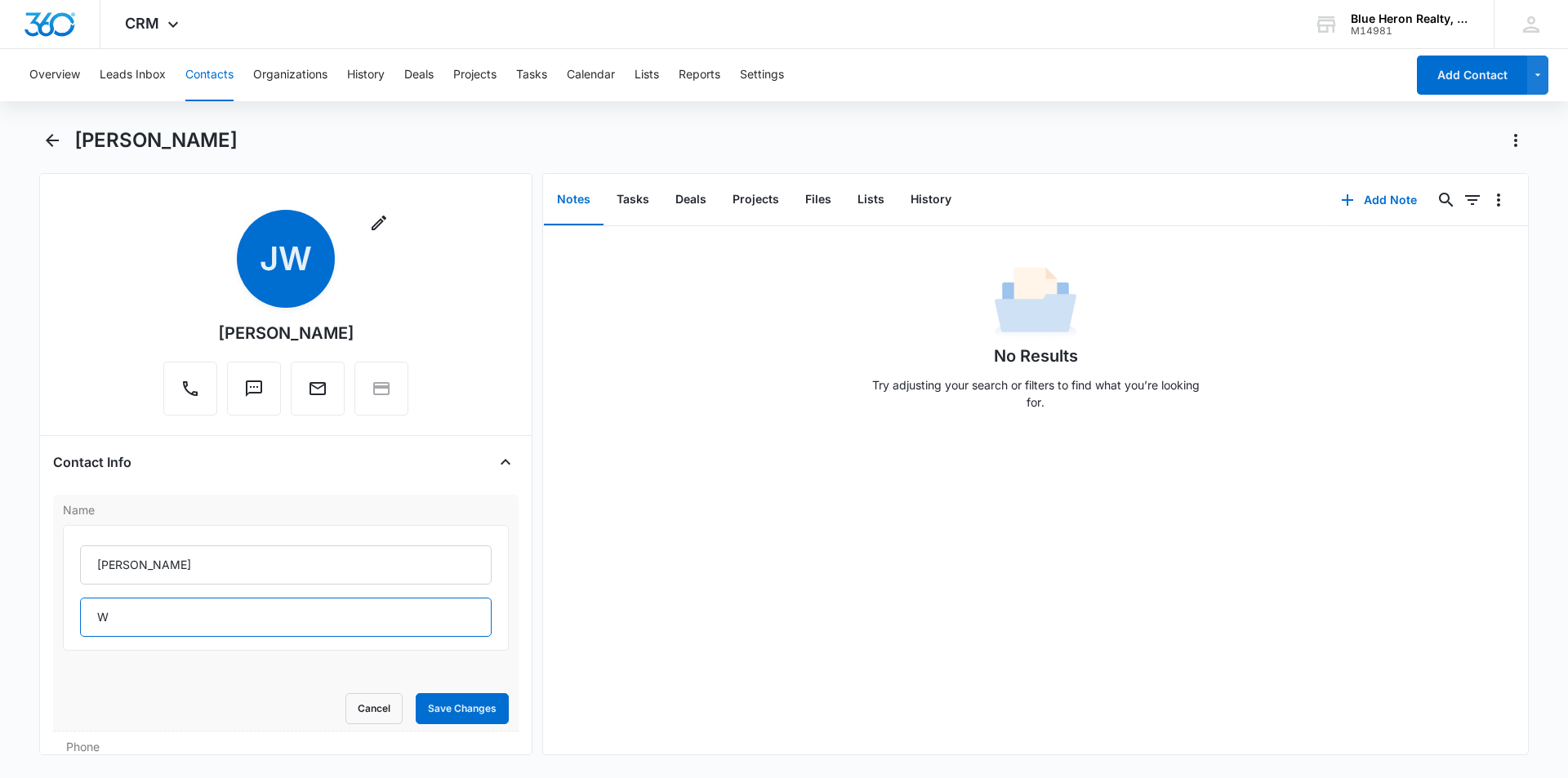
click at [125, 620] on input "W" at bounding box center [286, 617] width 412 height 40
type input "Wright"
click at [459, 701] on button "Save Changes" at bounding box center [462, 708] width 93 height 31
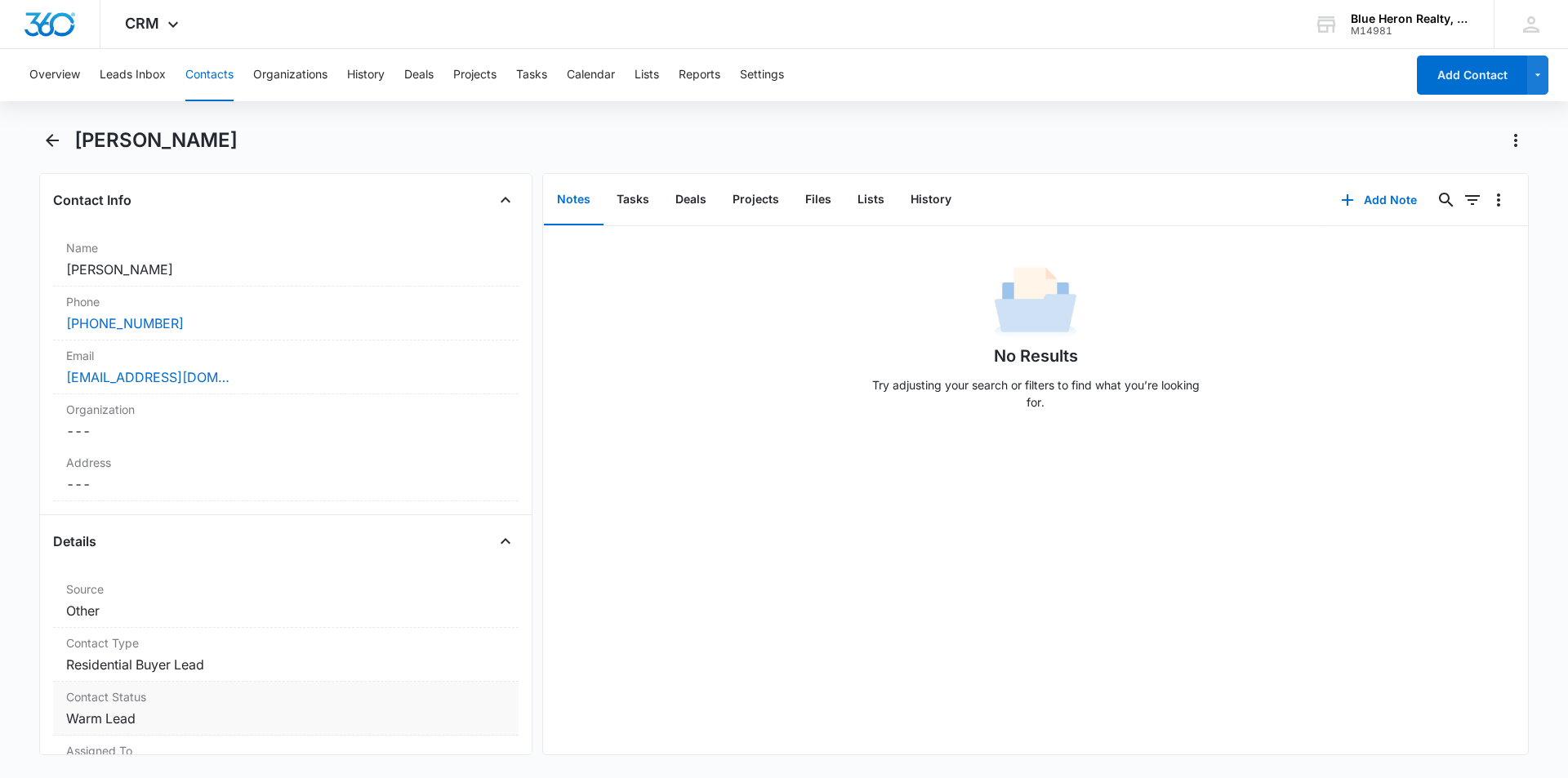
scroll to position [344, 0]
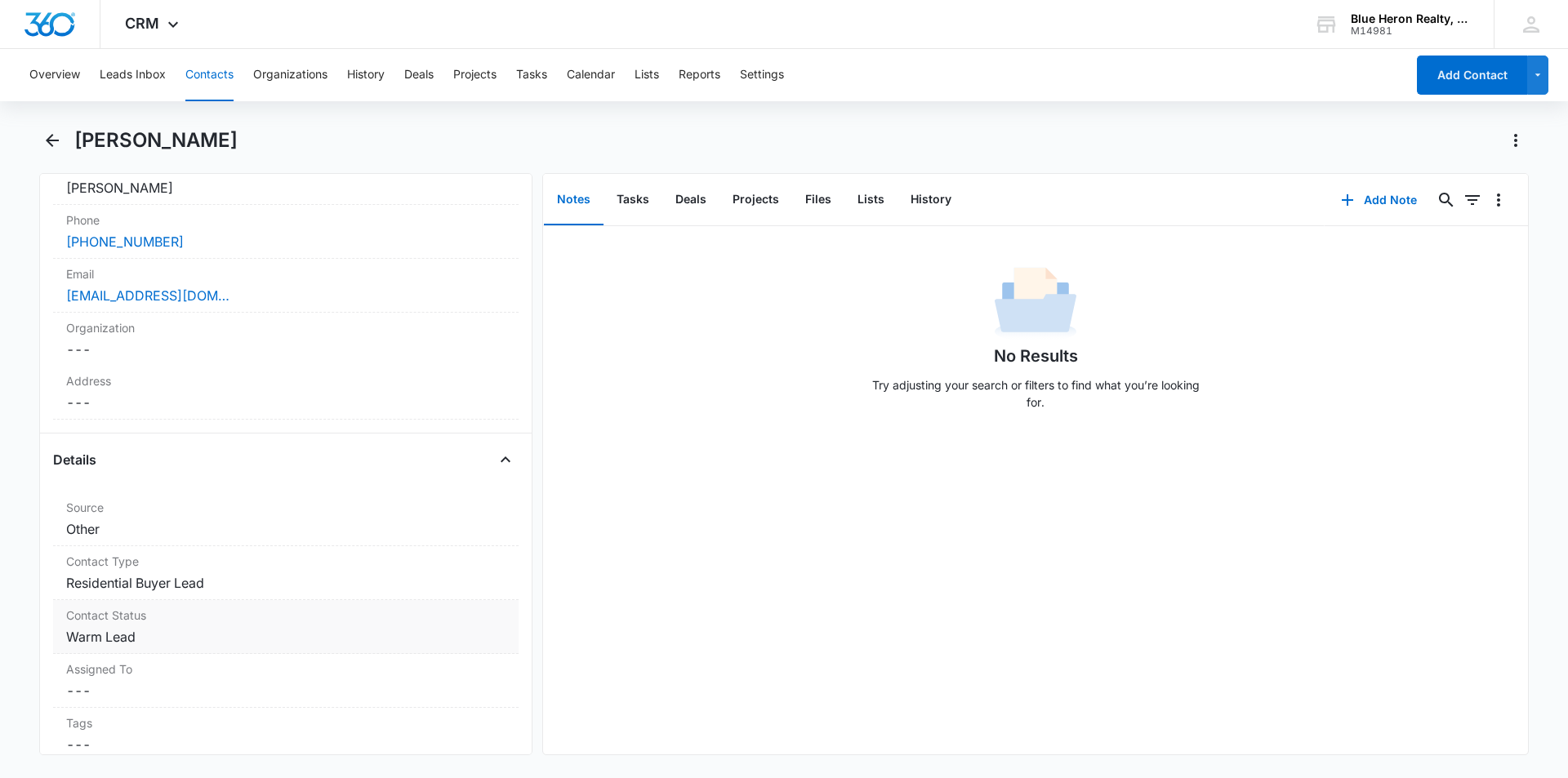
click at [161, 633] on dd "Cancel Save Changes Warm Lead" at bounding box center [285, 637] width 439 height 19
click at [151, 650] on icon "Remove Warm Lead" at bounding box center [149, 651] width 11 height 12
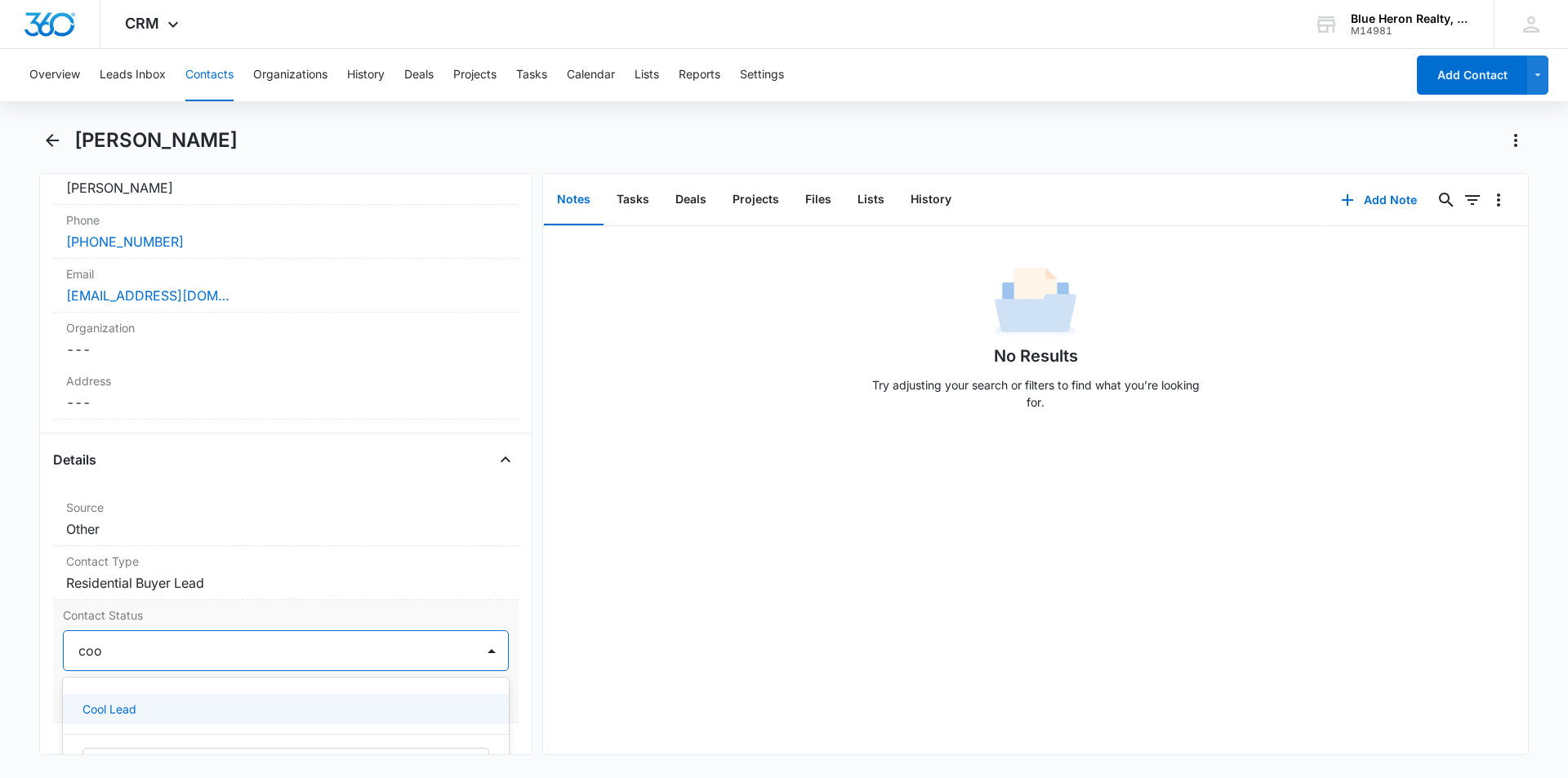
type input "cool"
click at [123, 707] on p "Cool Lead" at bounding box center [109, 708] width 54 height 17
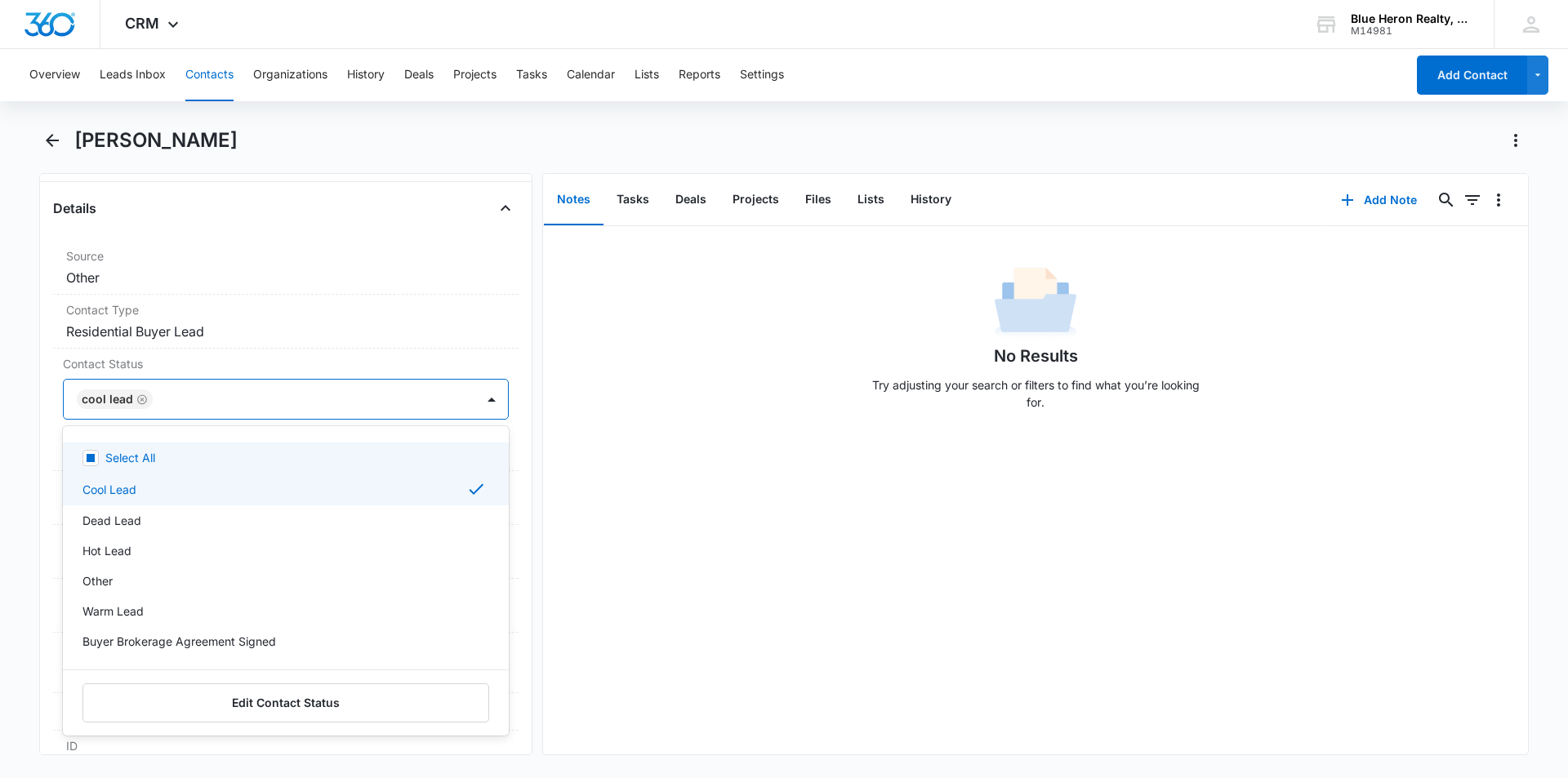
scroll to position [603, 0]
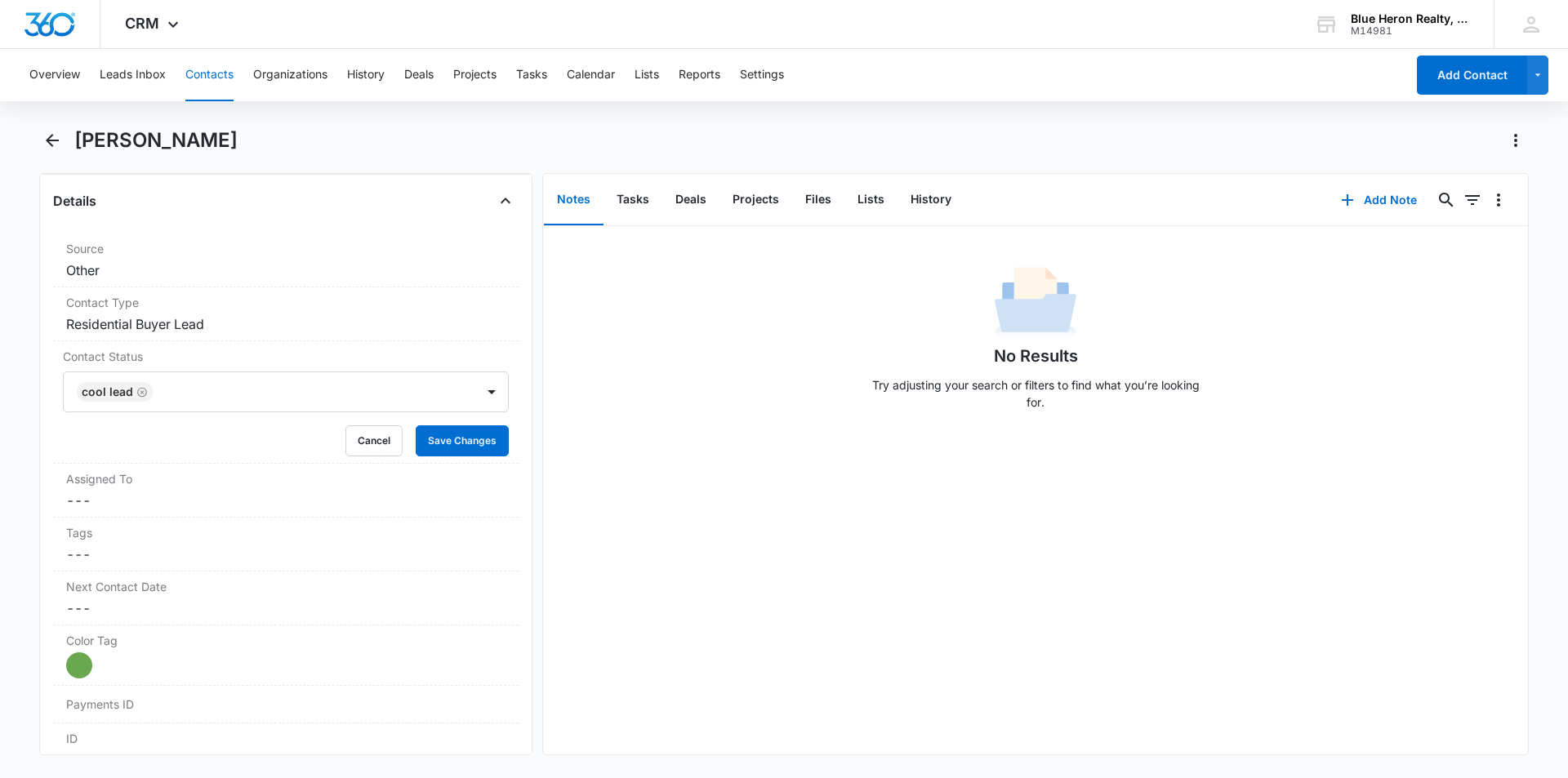
click at [629, 598] on div "No Results Try adjusting your search or filters to find what you’re looking for." at bounding box center [1035, 490] width 985 height 528
click at [443, 447] on button "Save Changes" at bounding box center [462, 440] width 93 height 31
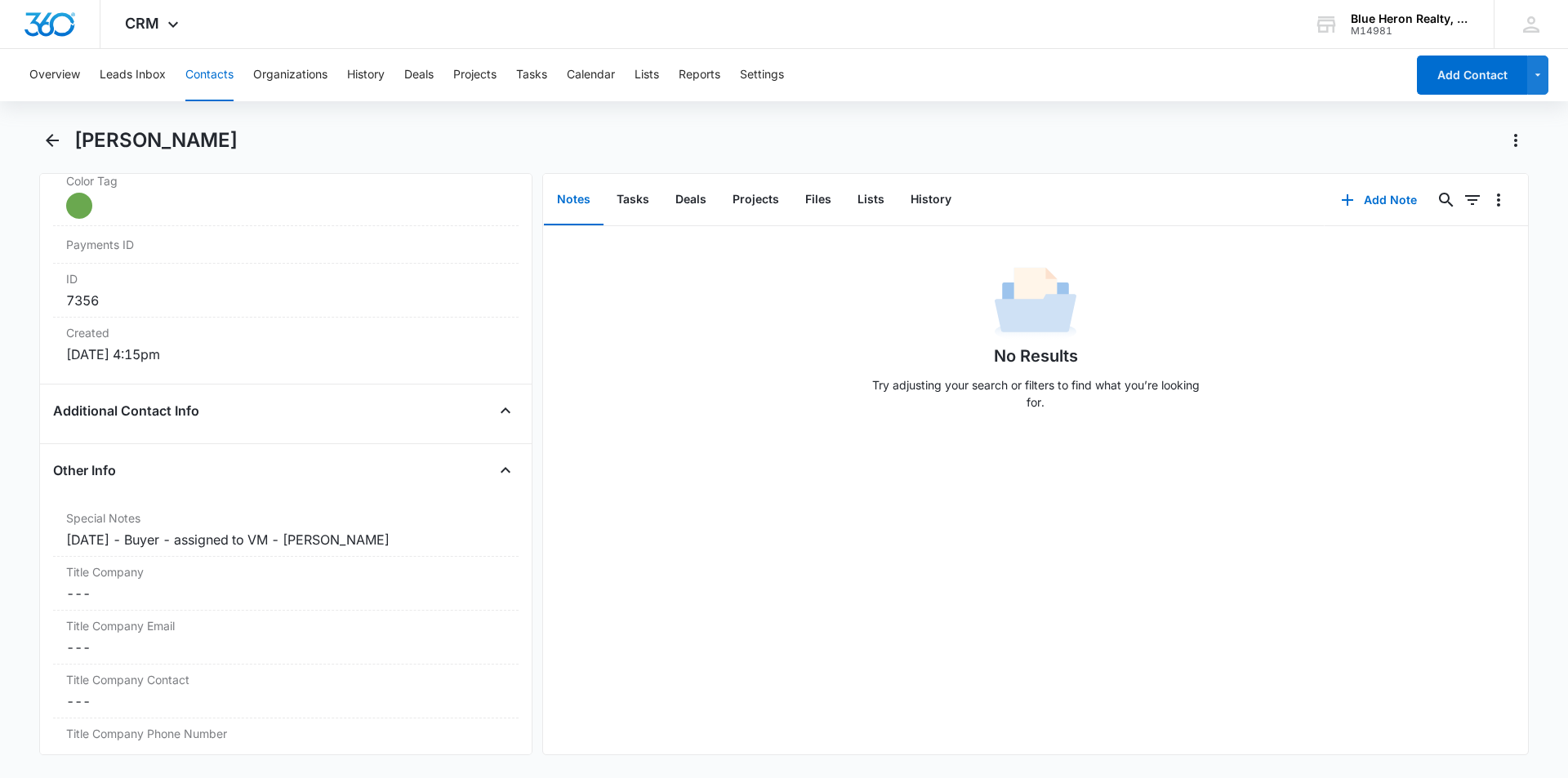
scroll to position [1017, 0]
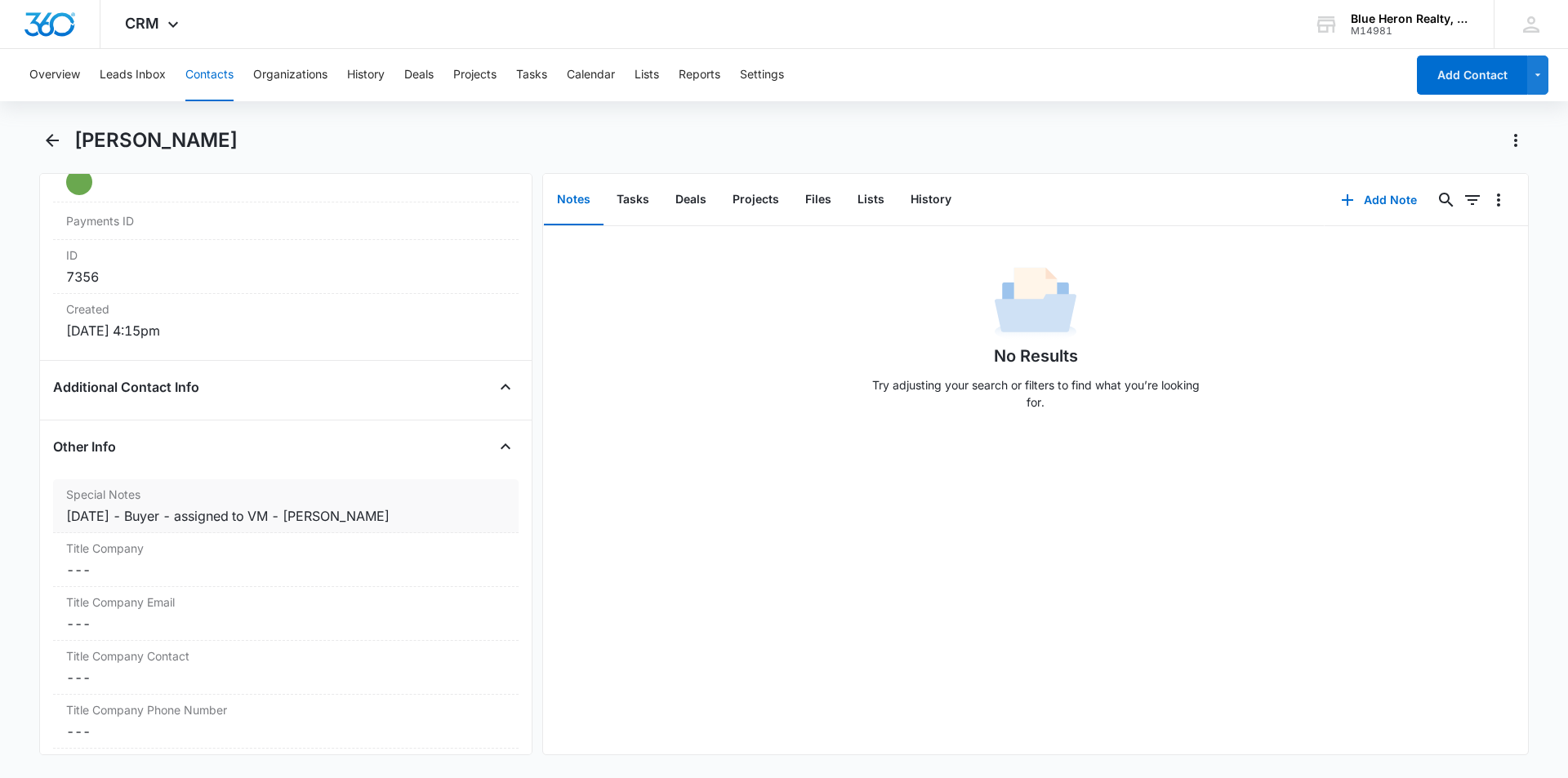
drag, startPoint x: 177, startPoint y: 519, endPoint x: 234, endPoint y: 532, distance: 58.5
click at [180, 519] on div "9/17/2025 - Buyer - assigned to VM - A. Williams" at bounding box center [285, 516] width 439 height 19
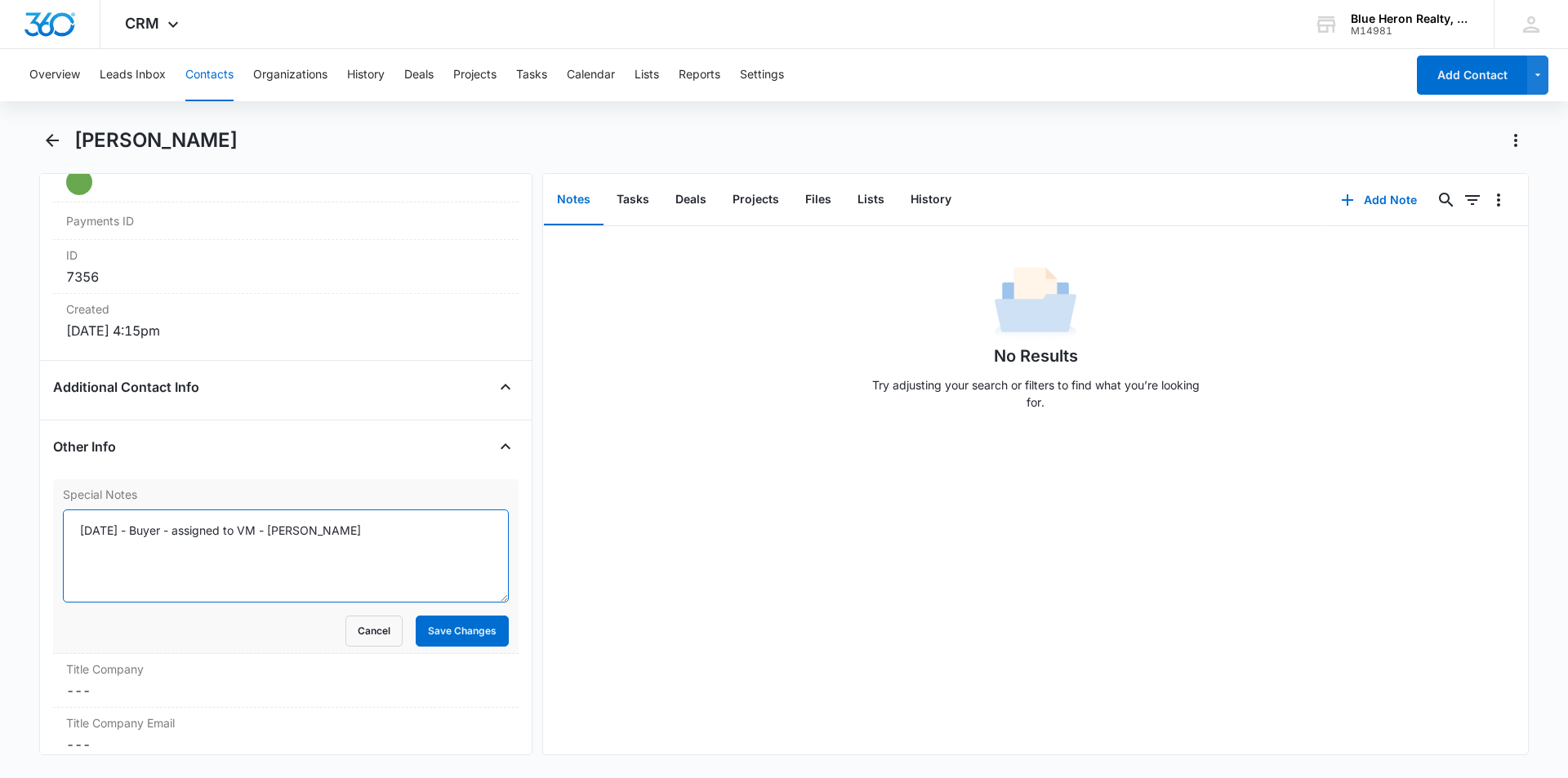
click at [177, 533] on textarea "9/17/2025 - Buyer - assigned to VM - A. Williams" at bounding box center [285, 556] width 446 height 93
type textarea "9/17/2025 (Buyer; online) - assigned to VM - send contact info; maybe contact u…"
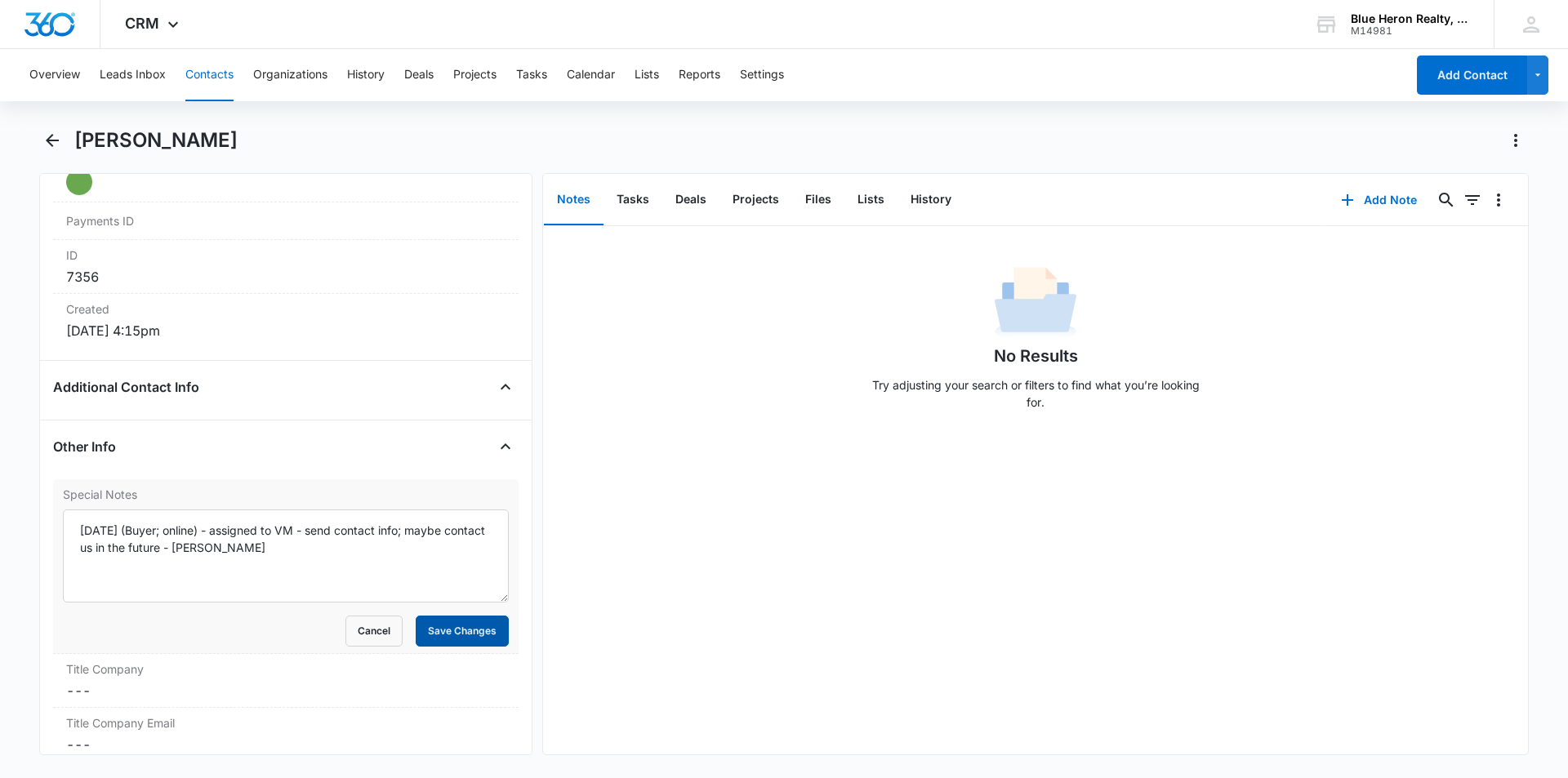
click at [466, 639] on button "Save Changes" at bounding box center [462, 631] width 93 height 31
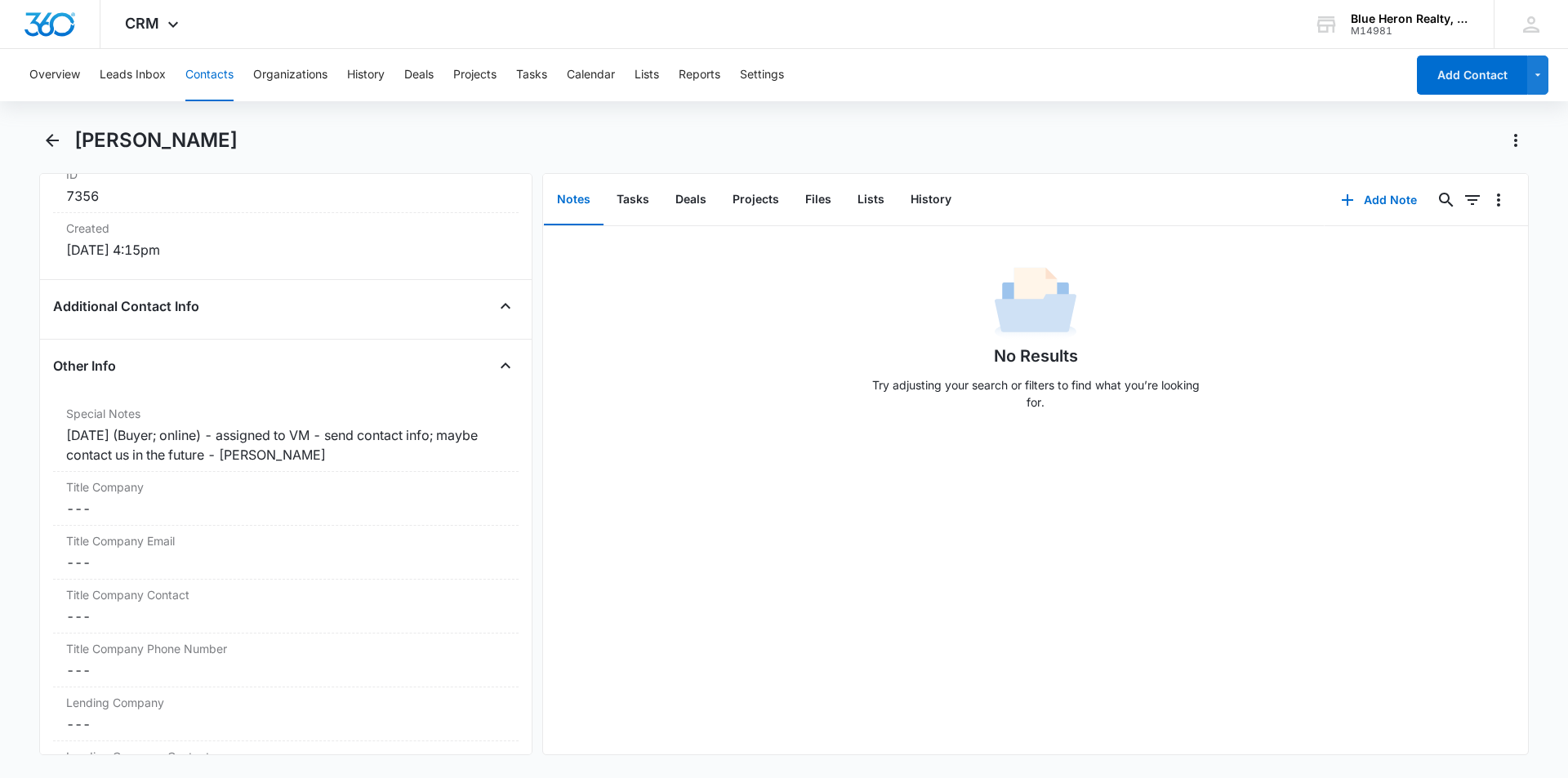
scroll to position [1118, 0]
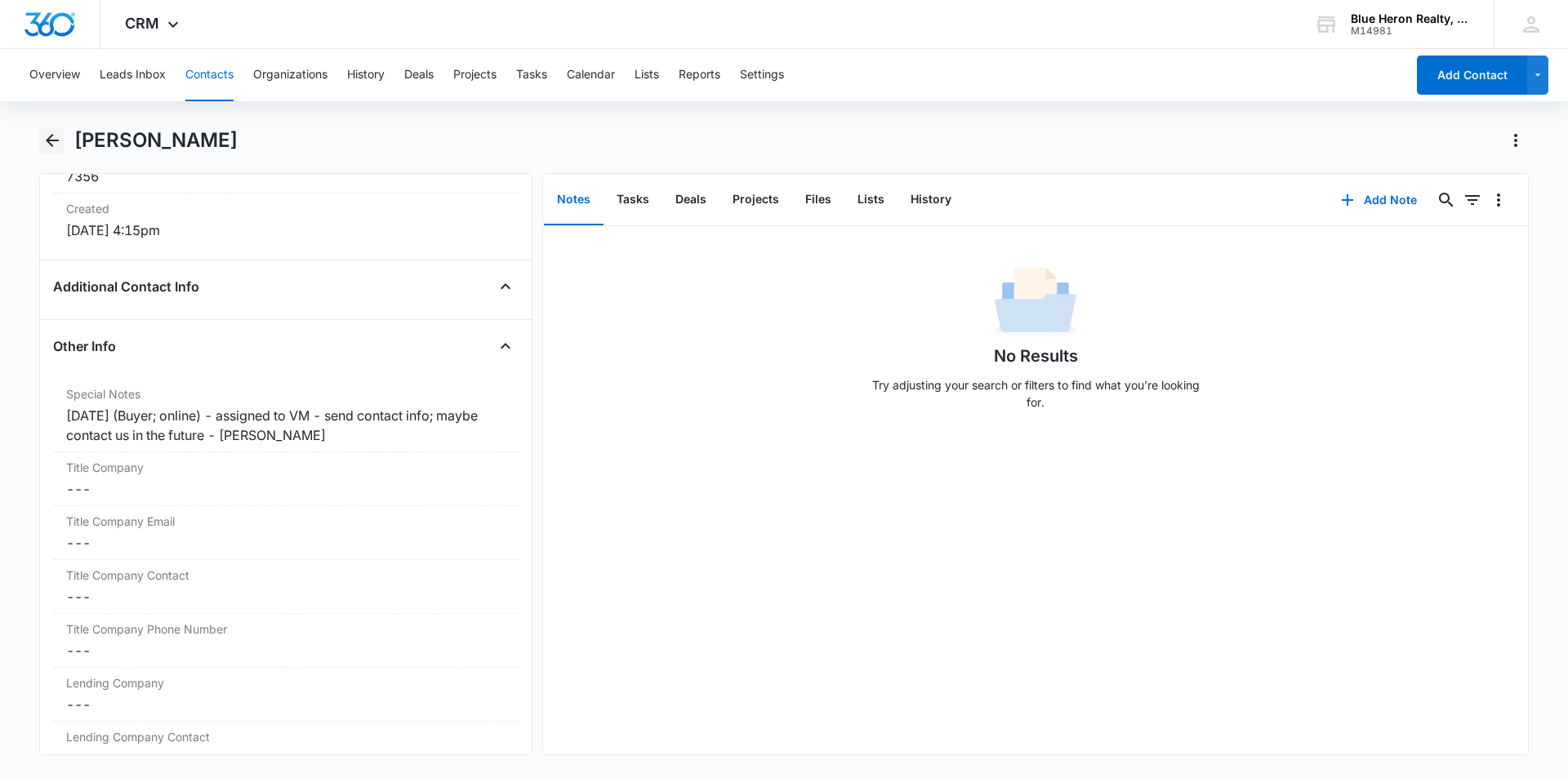
click at [51, 137] on icon "Back" at bounding box center [52, 140] width 19 height 19
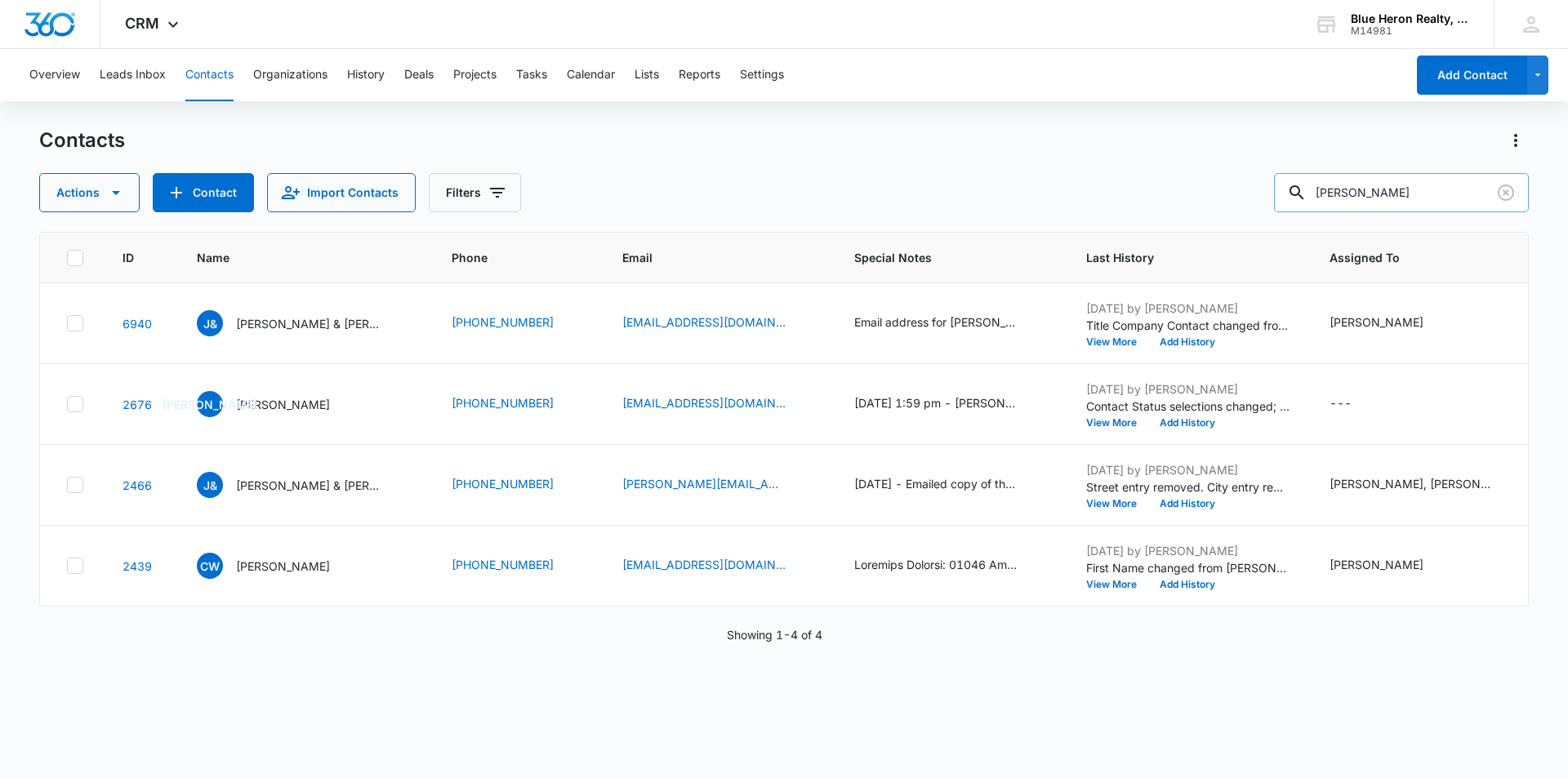
click at [1371, 191] on input "Jeff W" at bounding box center [1401, 193] width 254 height 40
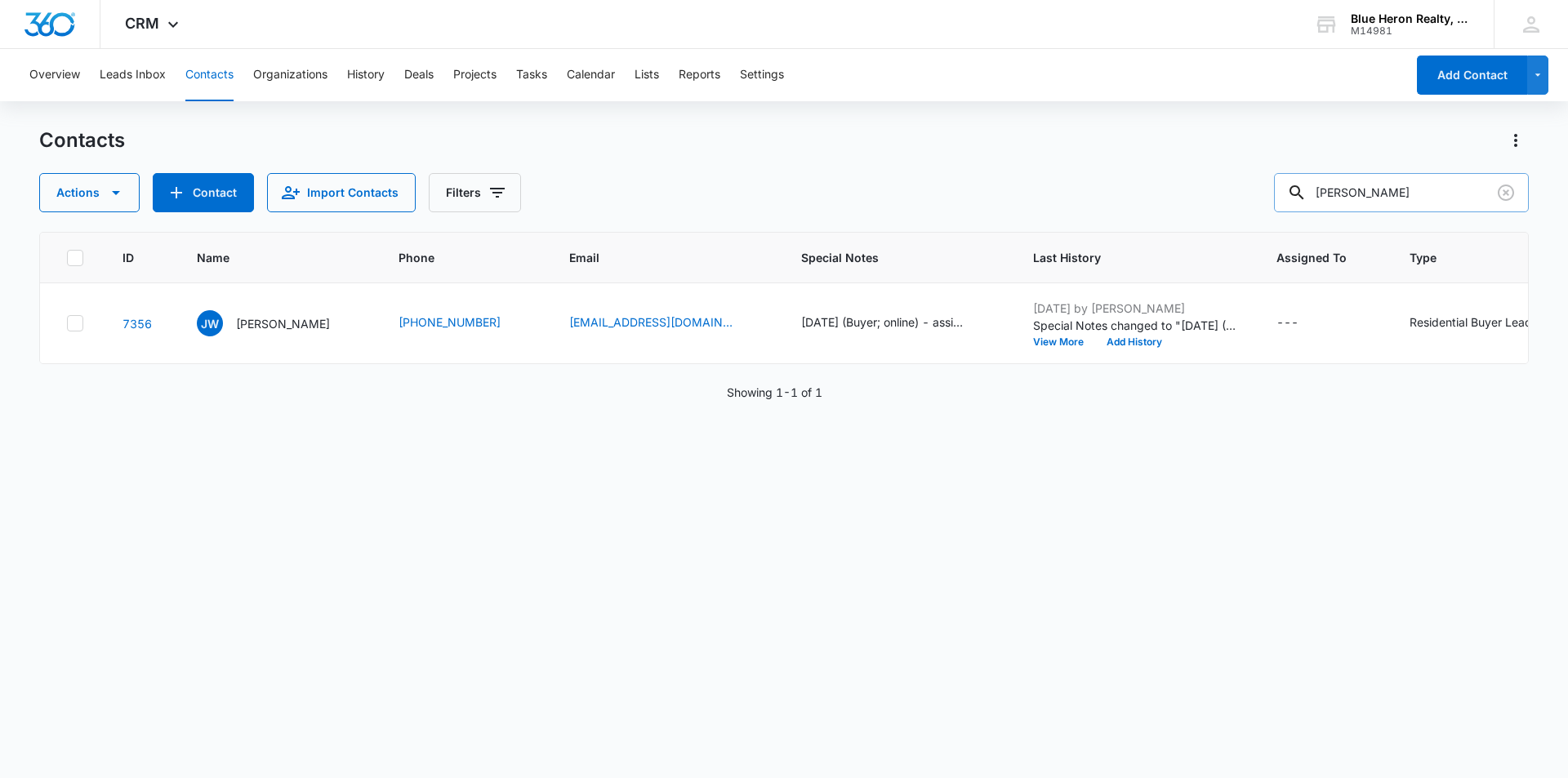
drag, startPoint x: 1448, startPoint y: 187, endPoint x: 1314, endPoint y: 206, distance: 135.3
click at [1314, 206] on div "Jeff Wright" at bounding box center [1401, 193] width 254 height 40
type input "Ethan Smith"
click at [288, 327] on p "Ethan Smith" at bounding box center [283, 323] width 94 height 17
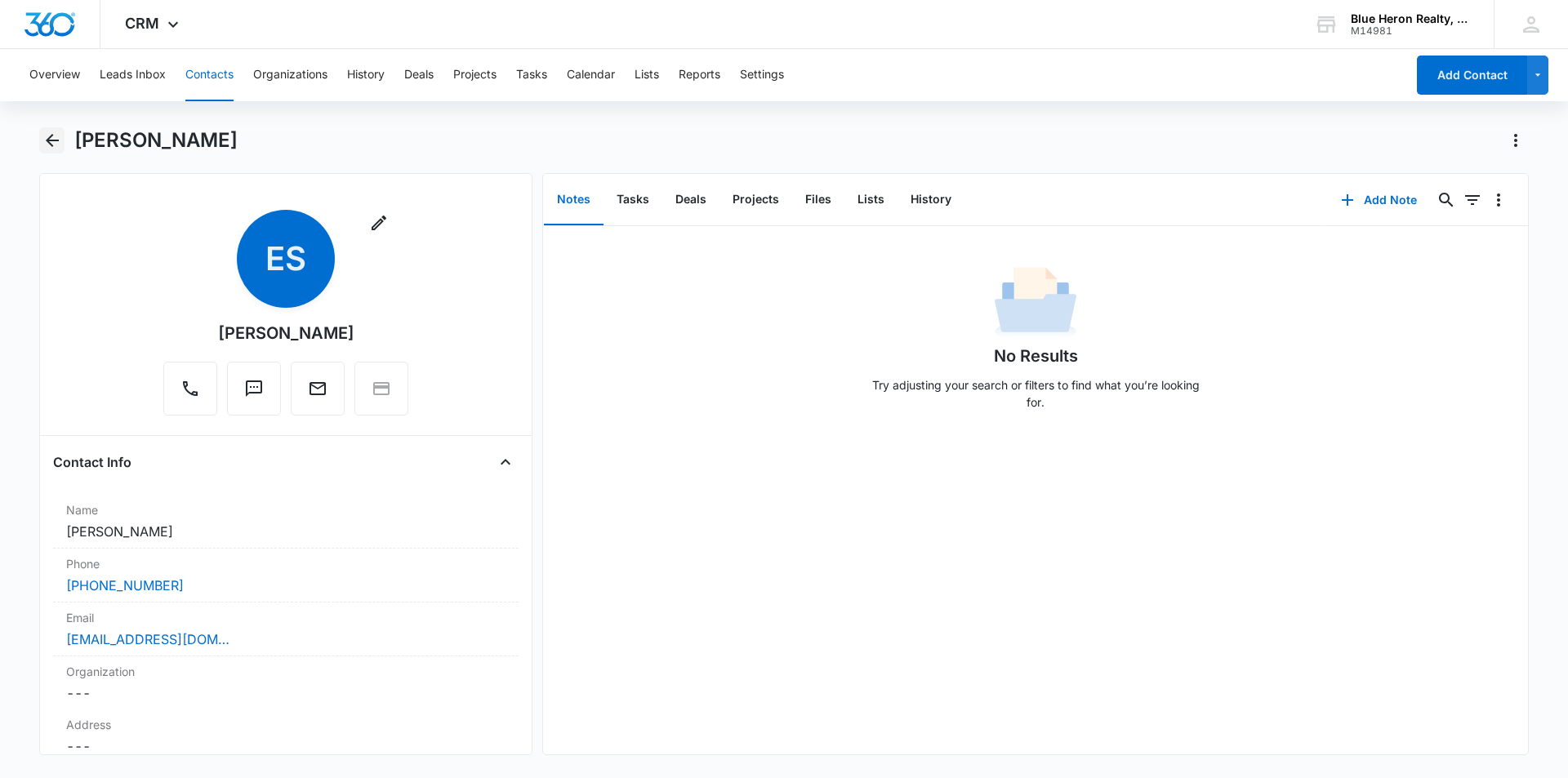
click at [49, 143] on icon "Back" at bounding box center [52, 140] width 13 height 13
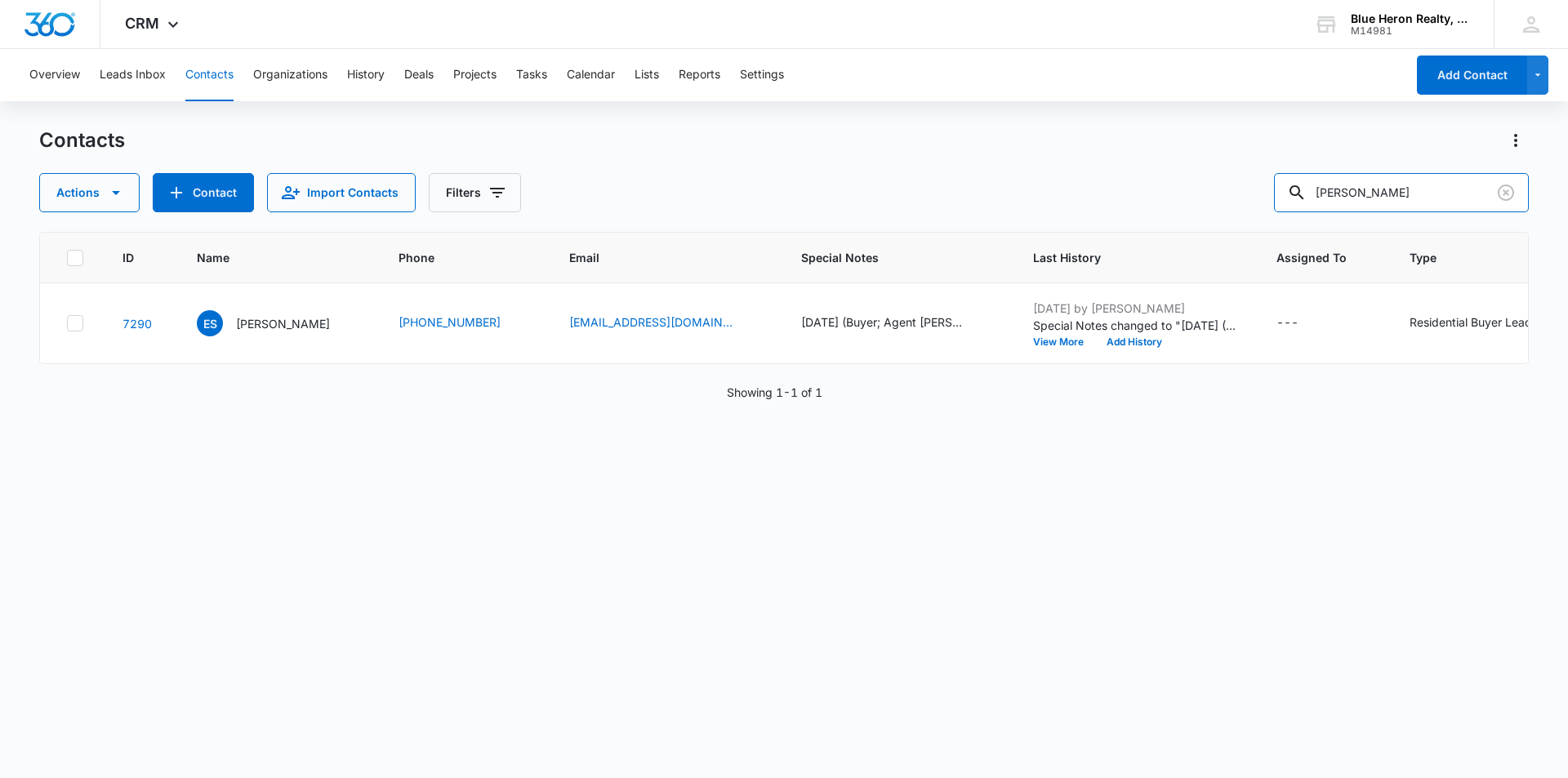
drag, startPoint x: 1390, startPoint y: 193, endPoint x: 1284, endPoint y: 203, distance: 106.5
click at [1284, 203] on div "Actions Contact Import Contacts Filters Ethan Smith" at bounding box center [784, 193] width 1490 height 40
type input "Diane"
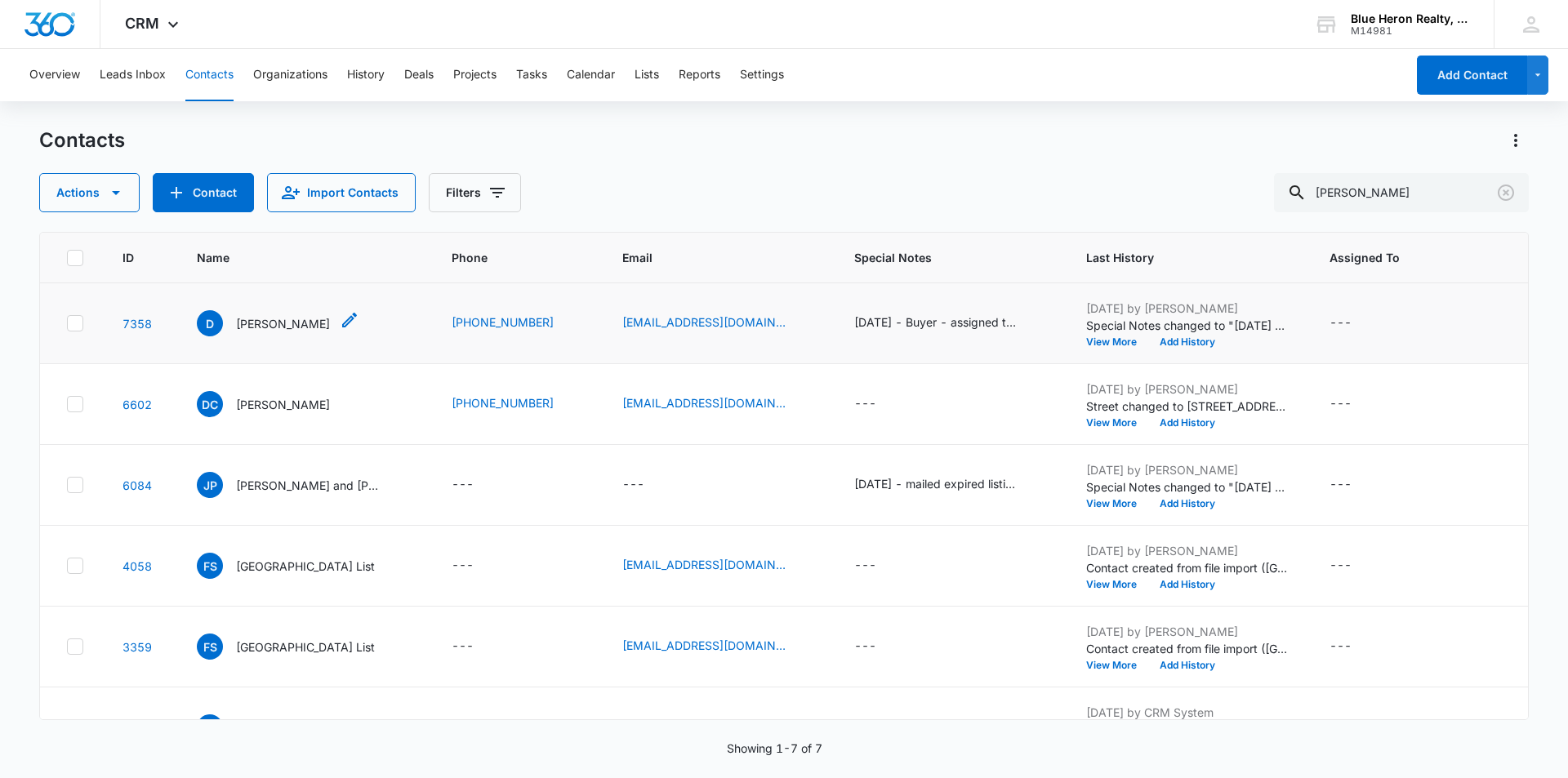
click at [251, 321] on p "Diane" at bounding box center [283, 323] width 94 height 17
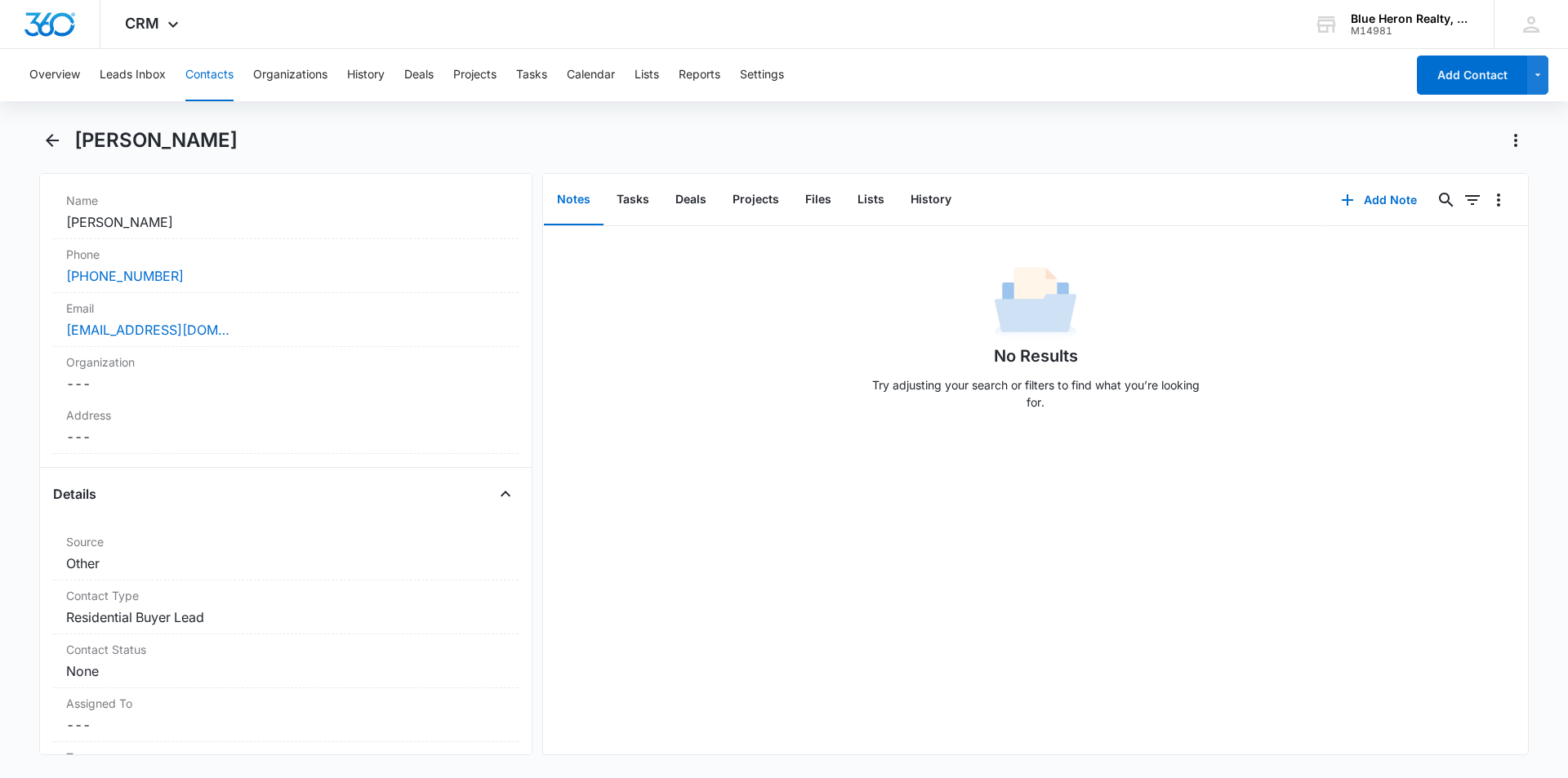
scroll to position [408, 0]
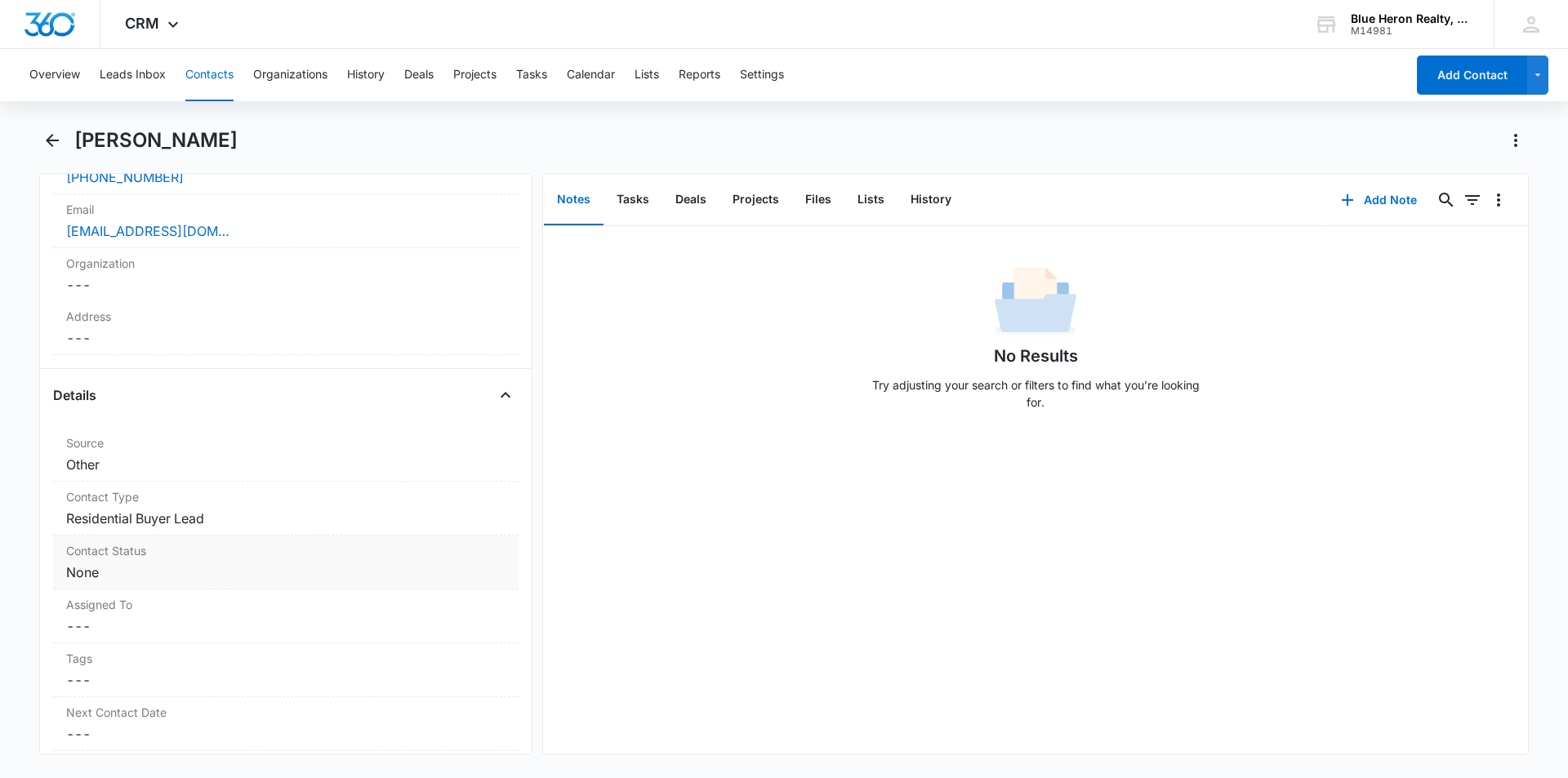
click at [247, 570] on dd "Cancel Save Changes None" at bounding box center [285, 572] width 439 height 19
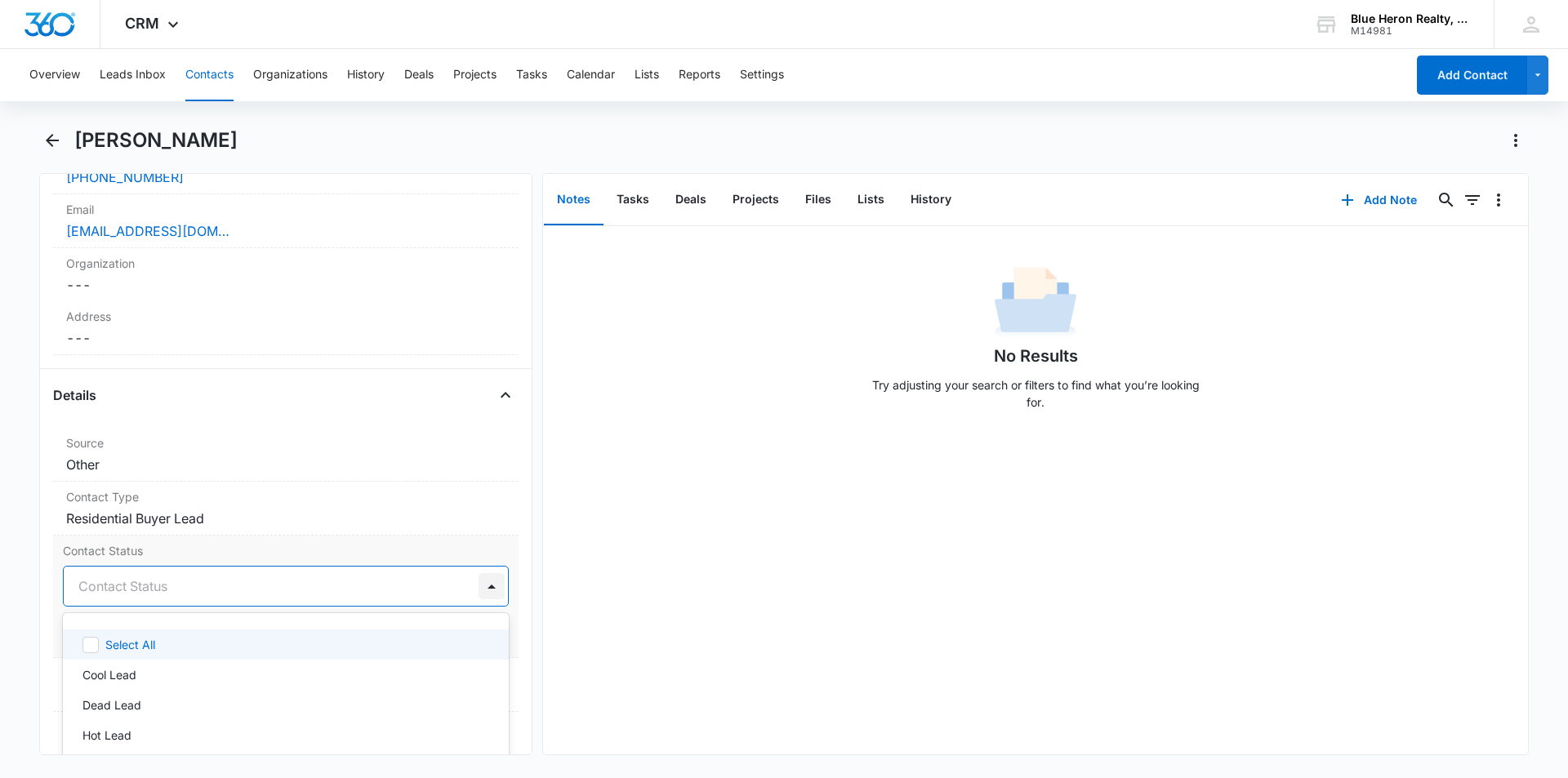
click at [479, 587] on div at bounding box center [492, 586] width 26 height 26
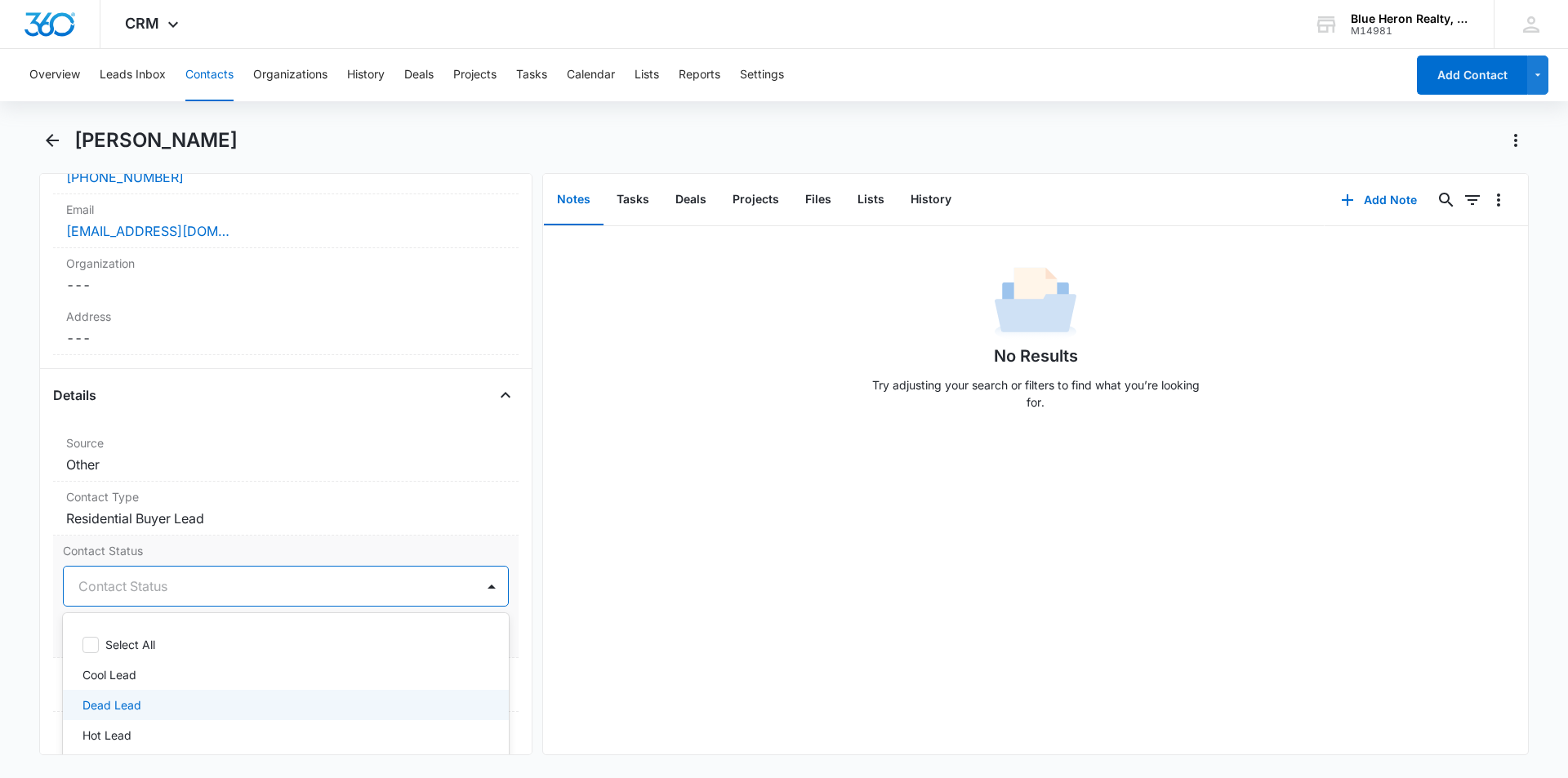
click at [133, 702] on p "Dead Lead" at bounding box center [112, 704] width 59 height 17
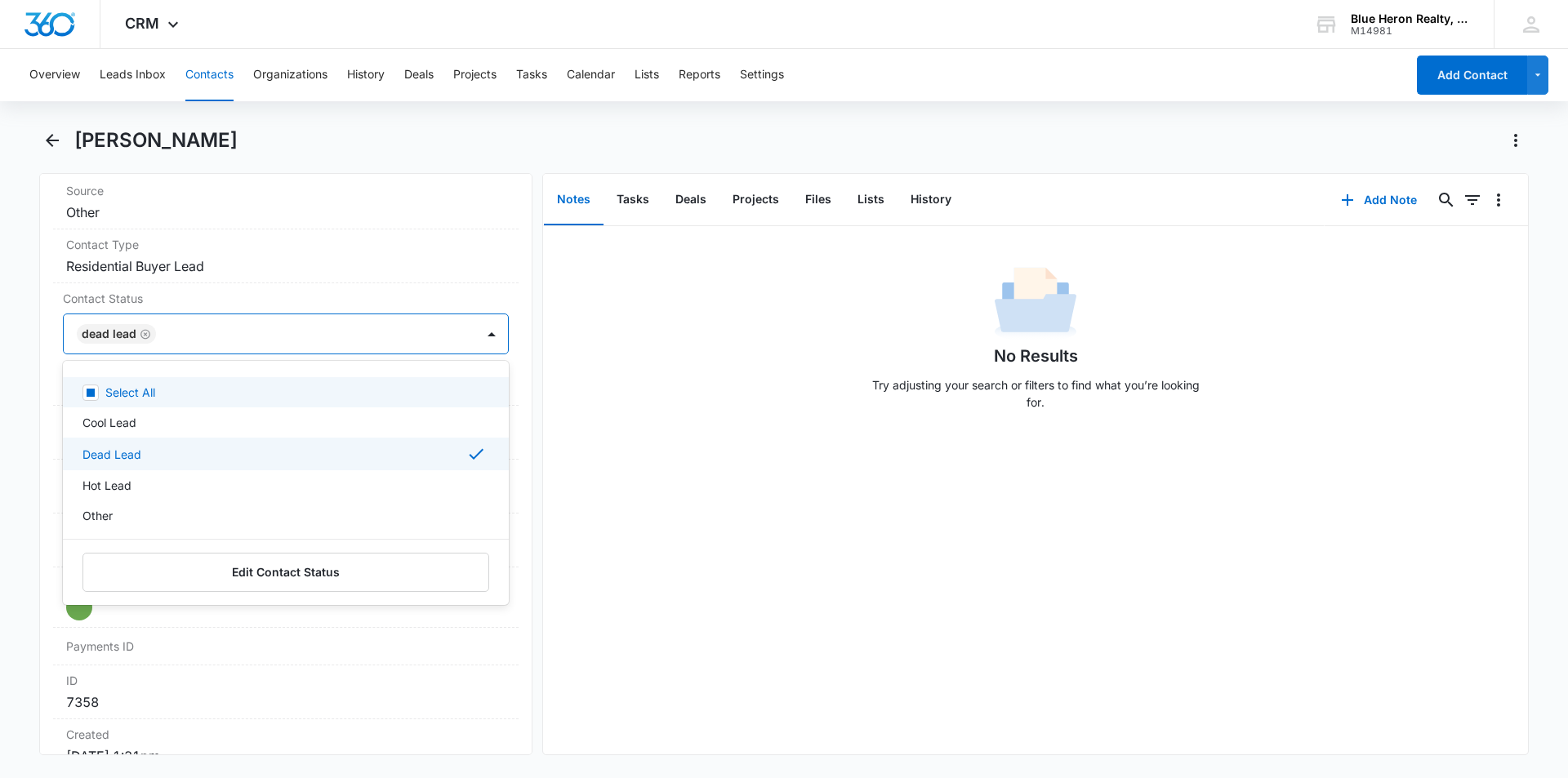
scroll to position [723, 0]
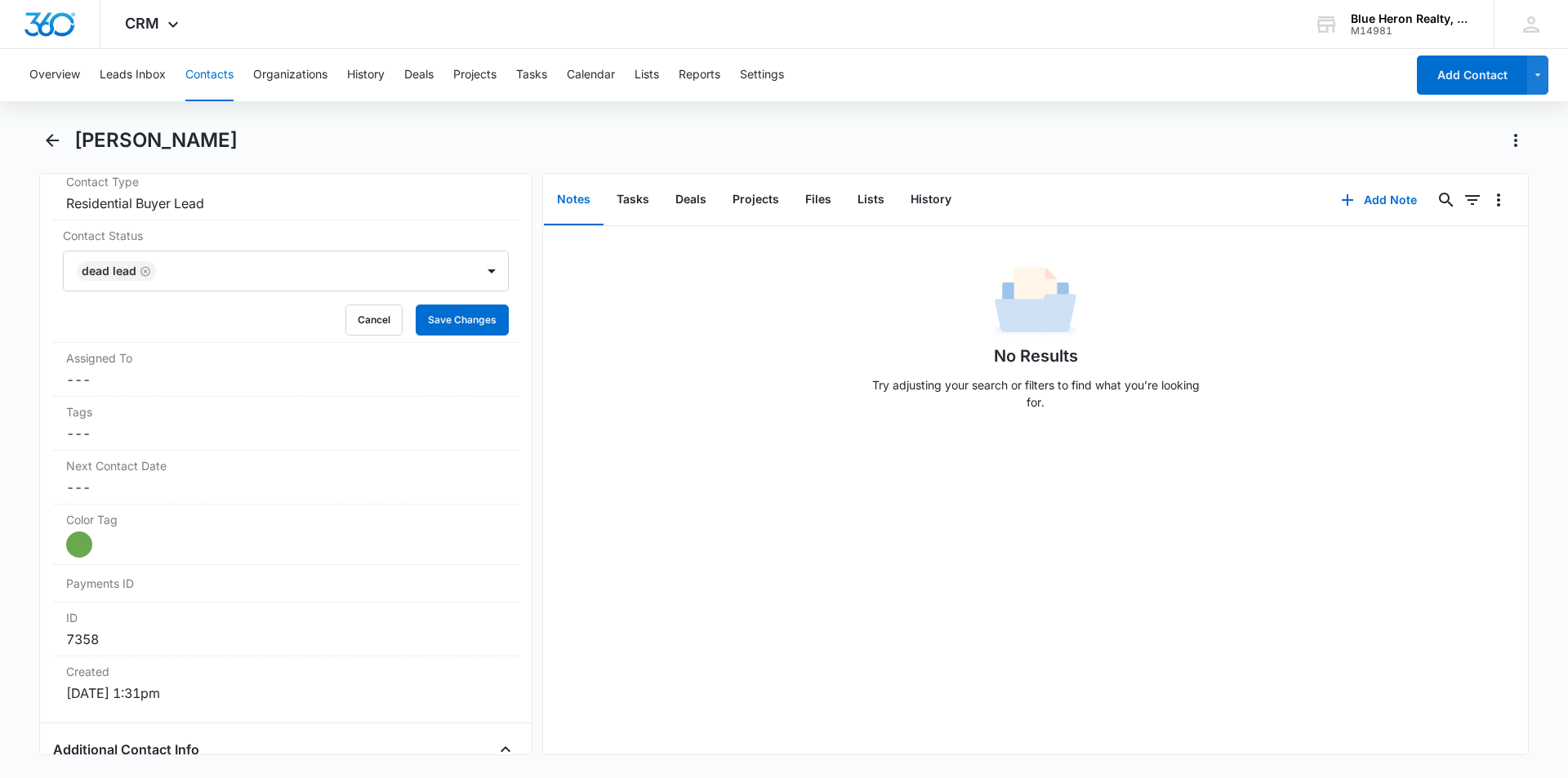
click at [741, 606] on div "No Results Try adjusting your search or filters to find what you’re looking for." at bounding box center [1035, 490] width 985 height 528
click at [450, 327] on button "Save Changes" at bounding box center [462, 319] width 93 height 31
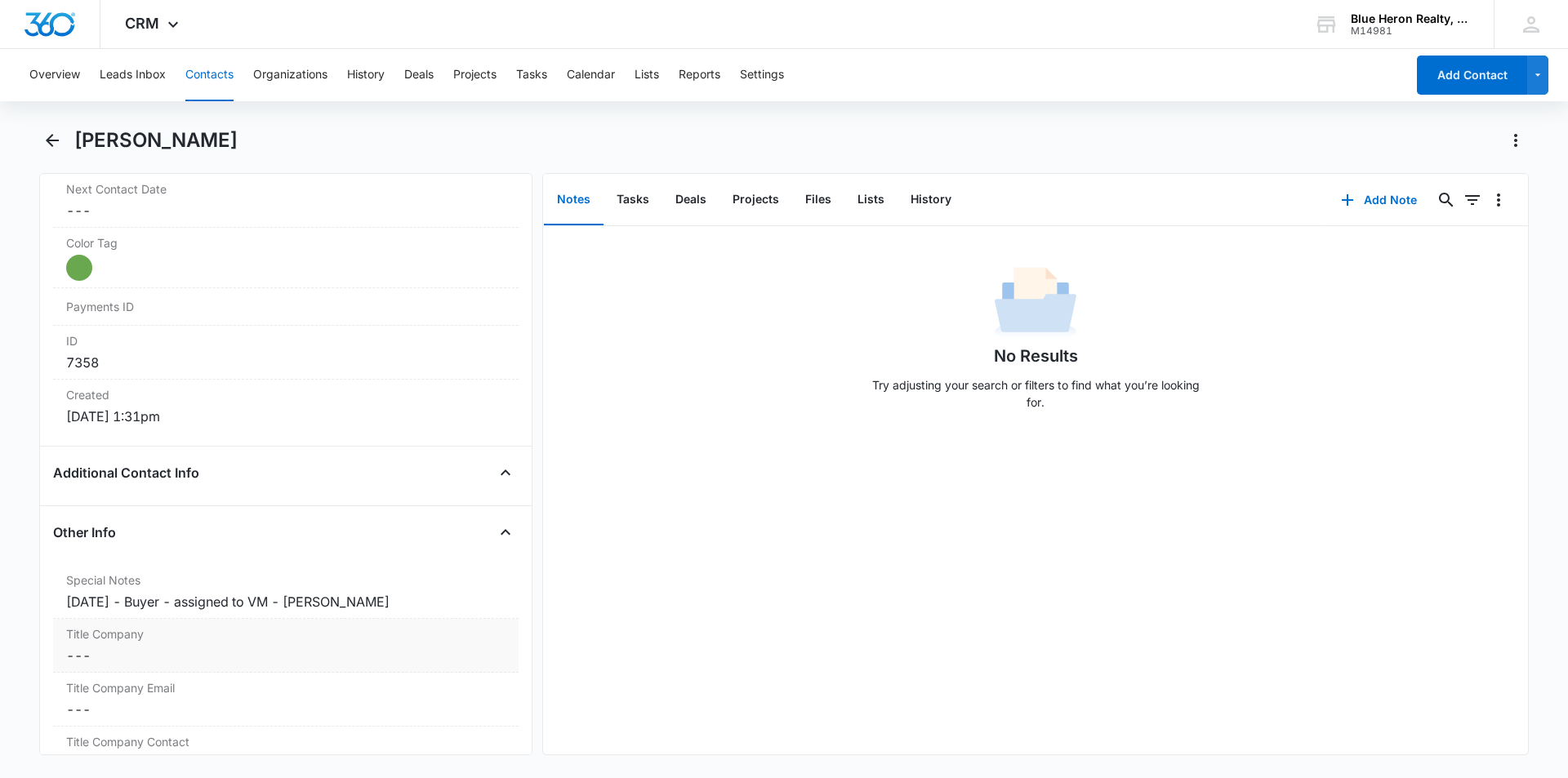
scroll to position [968, 0]
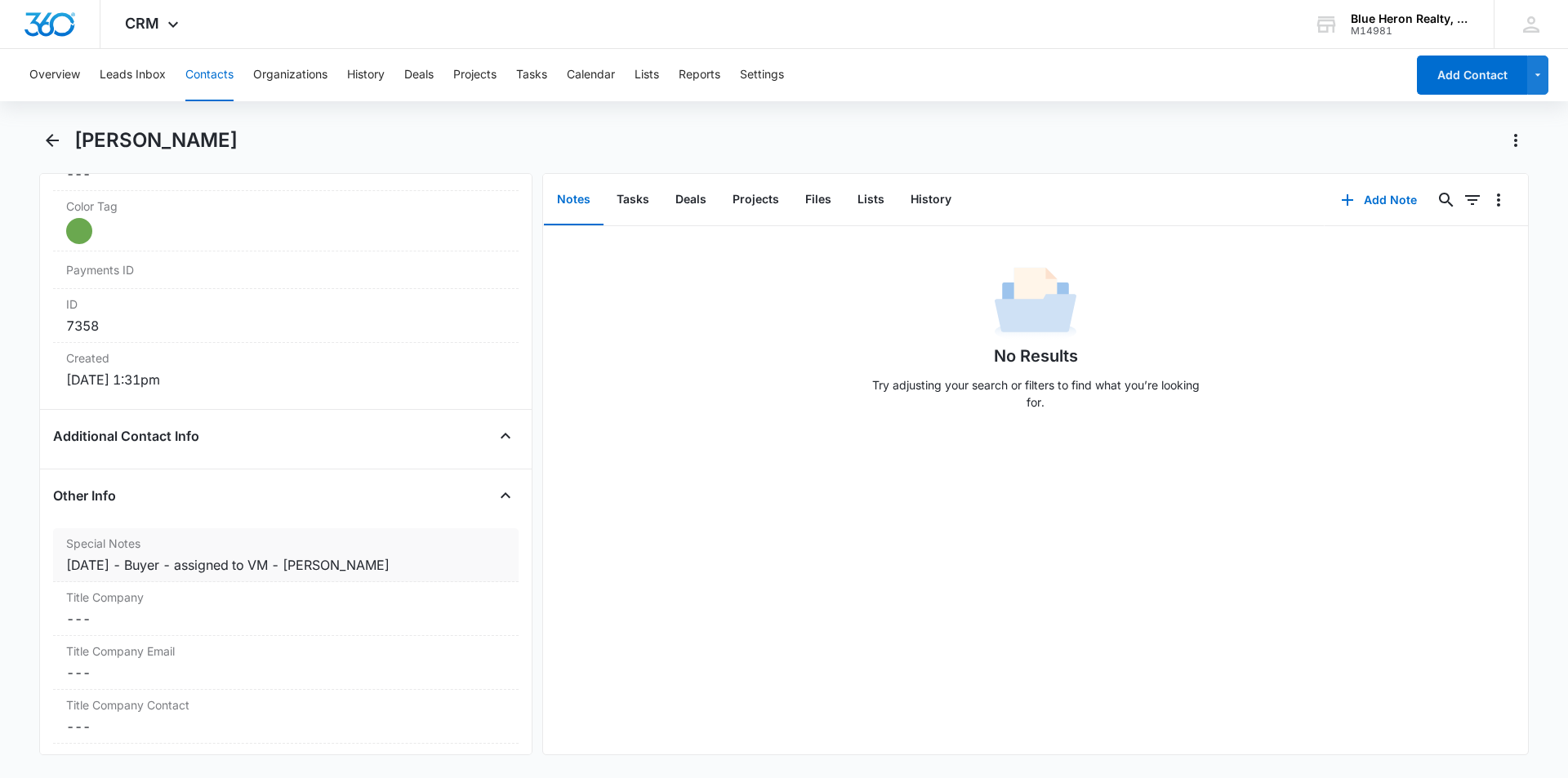
click at [172, 565] on div "9/19/2025 - Buyer - assigned to VM - A. Williams" at bounding box center [285, 565] width 439 height 19
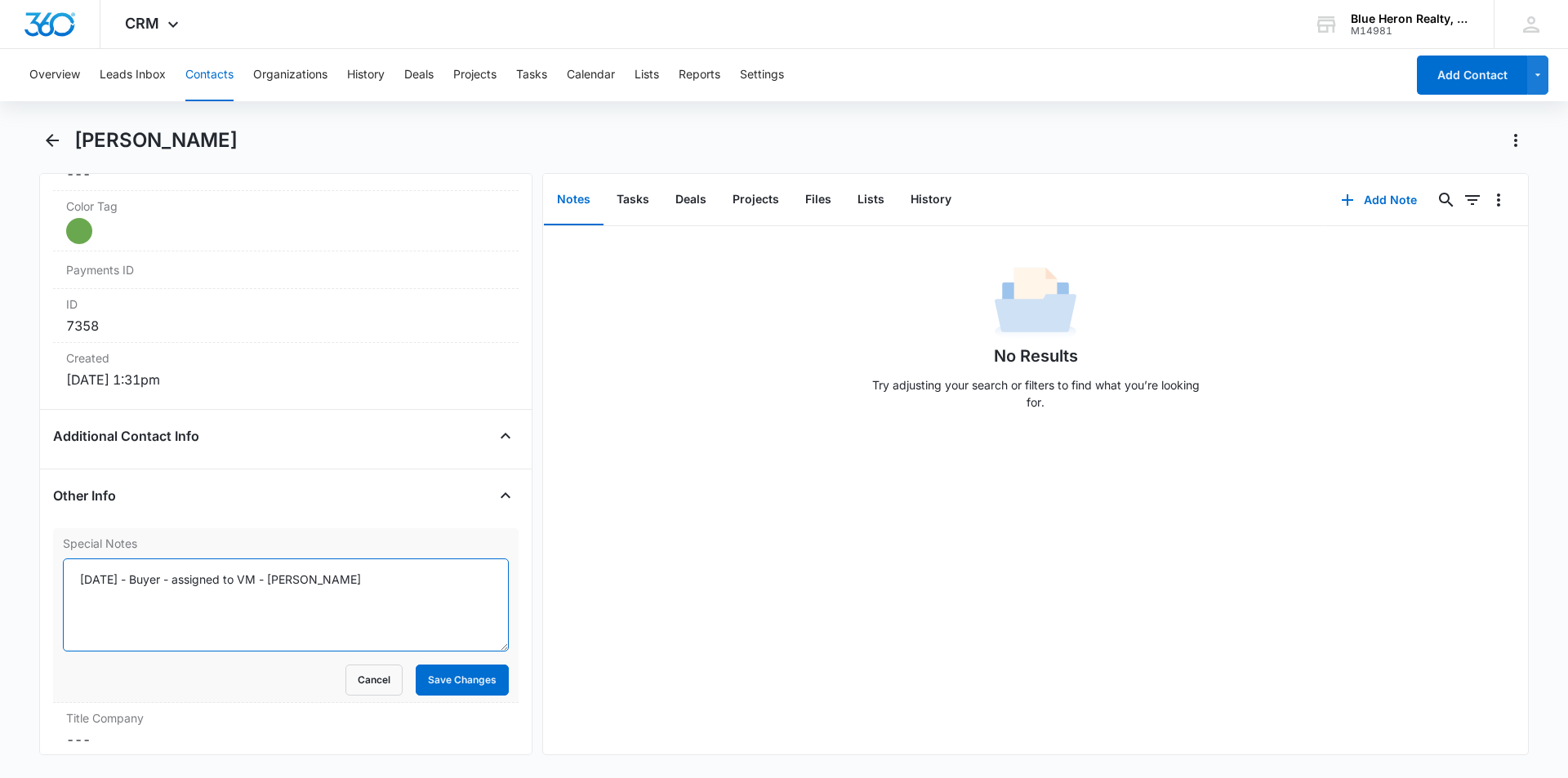
click at [145, 576] on textarea "9/19/2025 - Buyer - assigned to VM - A. Williams" at bounding box center [285, 606] width 446 height 93
type textarea "9/19/2025 (Buyer; online) - assigned to VM - 10/7 @ 10:58 - wireless customer n…"
click at [427, 686] on button "Save Changes" at bounding box center [462, 679] width 93 height 31
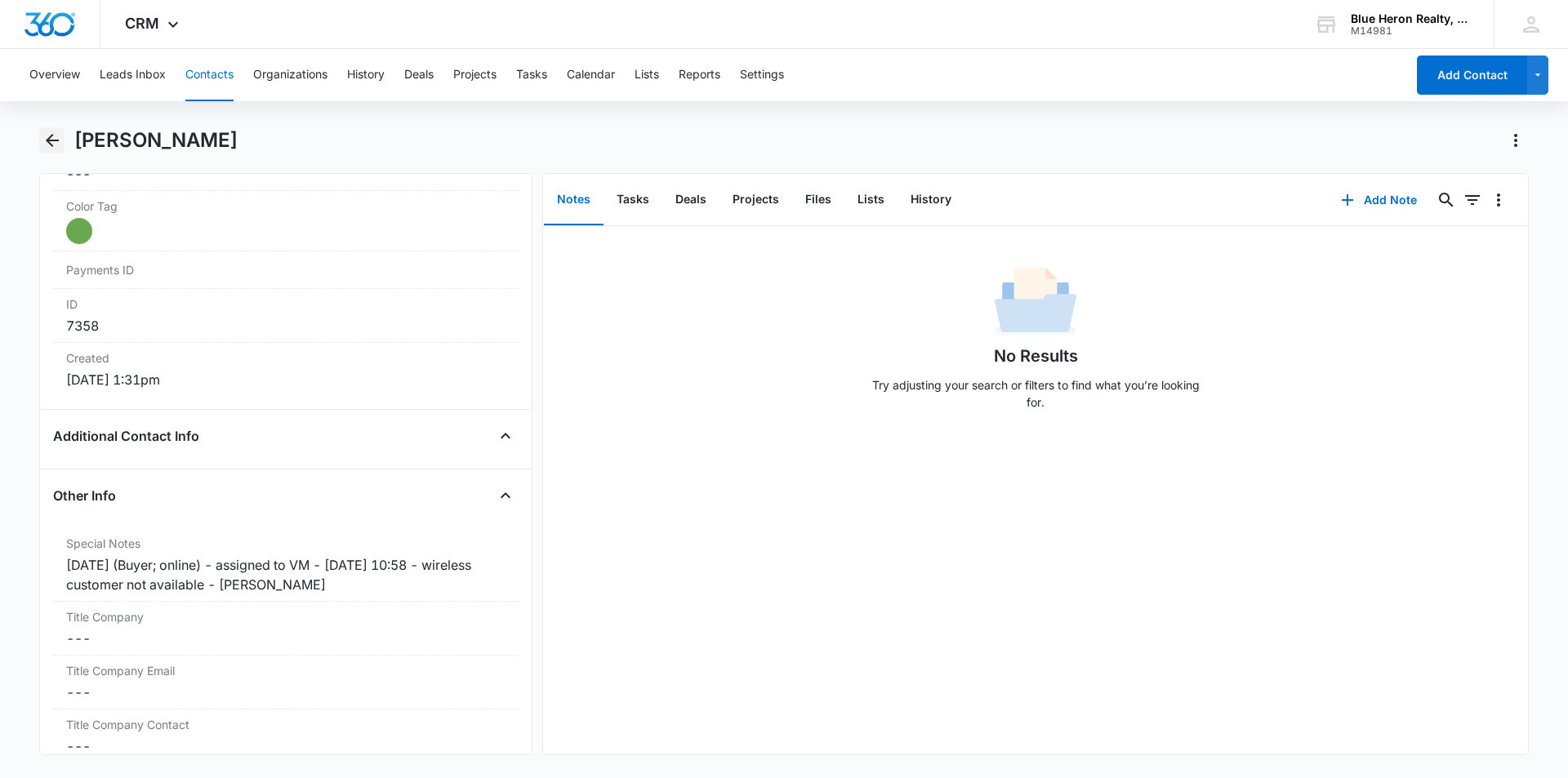
click at [50, 141] on icon "Back" at bounding box center [52, 140] width 13 height 13
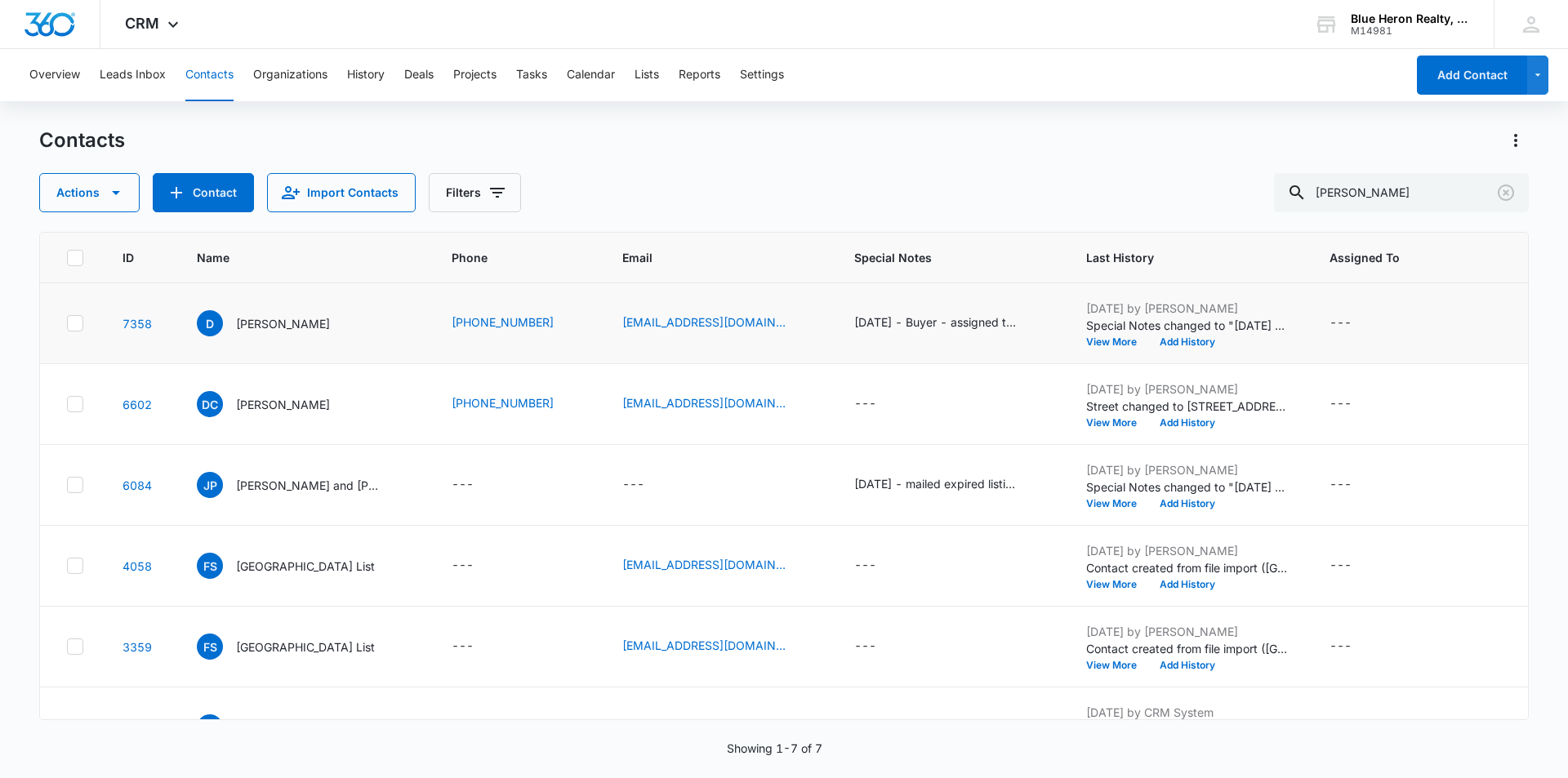
click at [1024, 168] on div "Contacts Actions Contact Import Contacts Filters Diane" at bounding box center [784, 170] width 1490 height 84
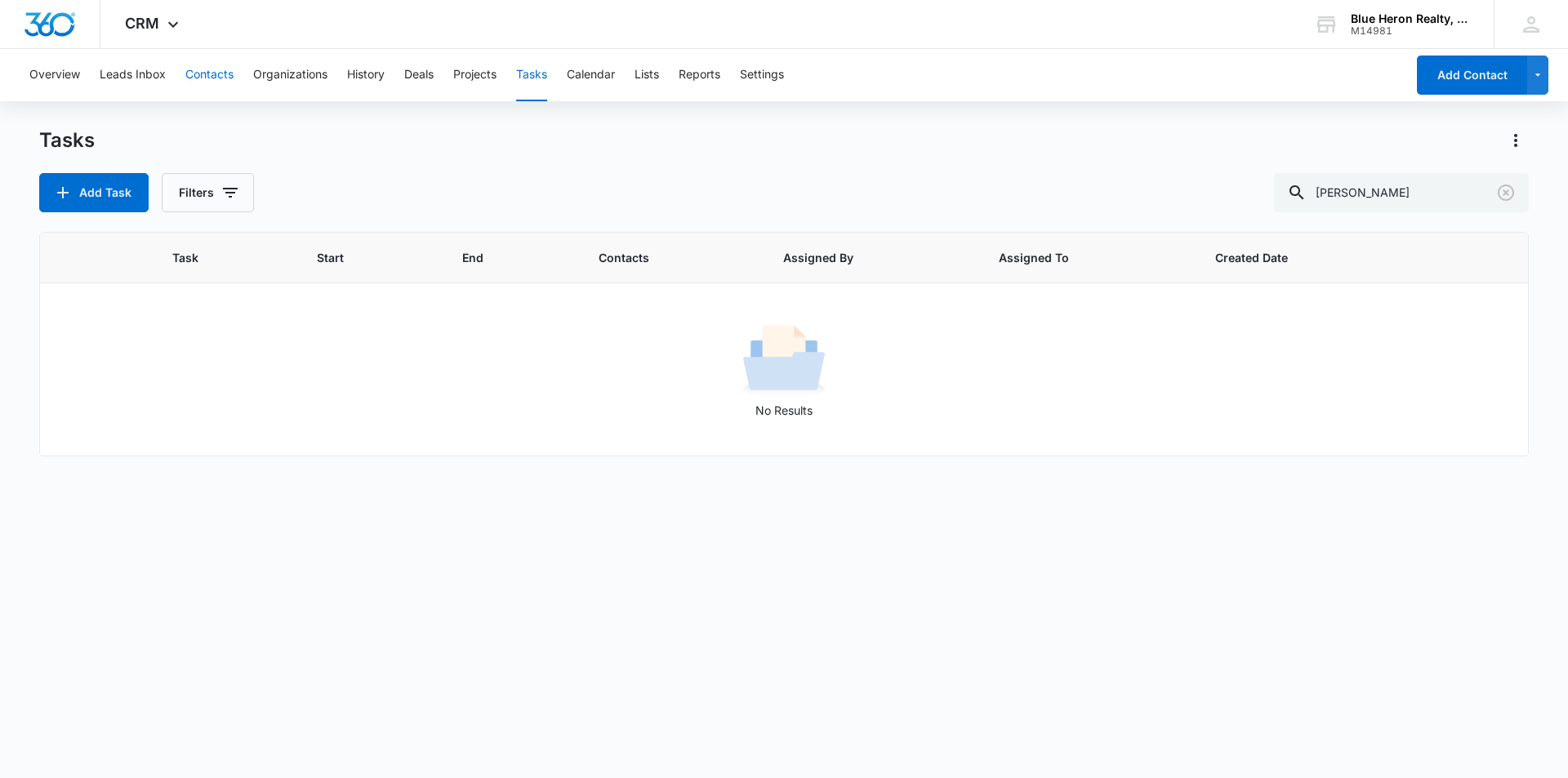
click at [208, 75] on button "Contacts" at bounding box center [210, 75] width 48 height 52
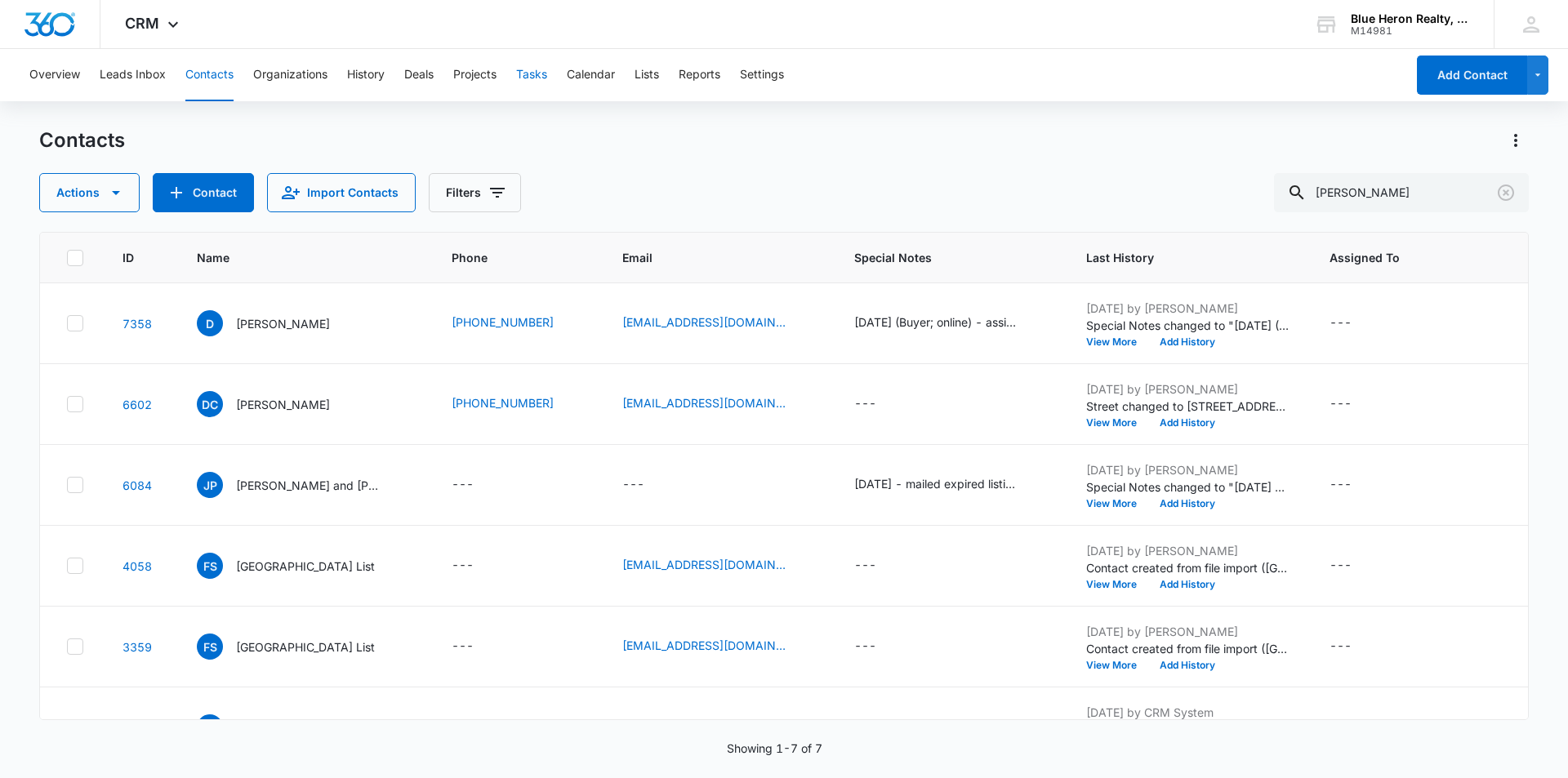
click at [526, 74] on button "Tasks" at bounding box center [531, 75] width 31 height 52
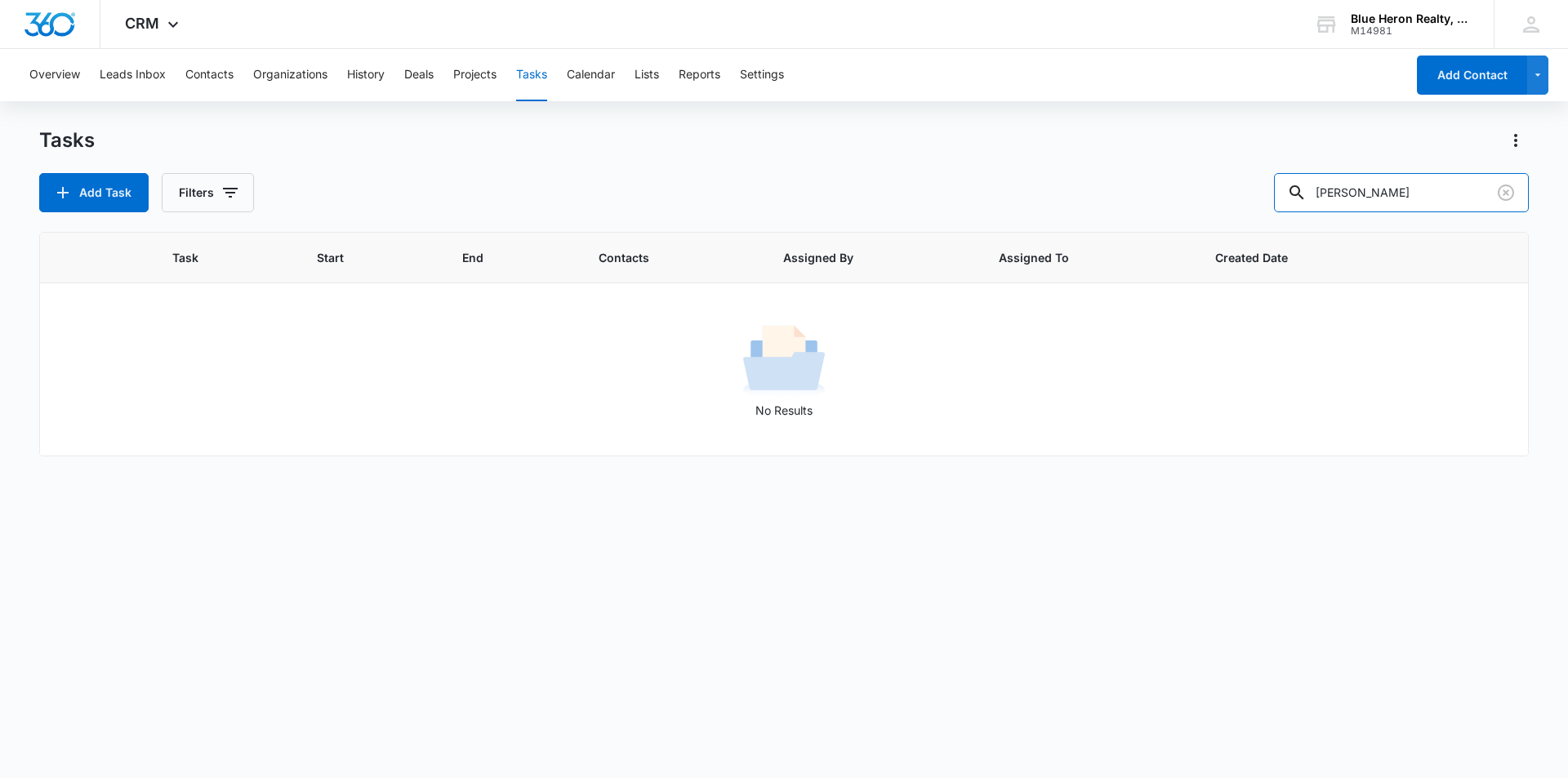
drag, startPoint x: 1359, startPoint y: 180, endPoint x: 1262, endPoint y: 155, distance: 100.2
click at [1262, 155] on div "Tasks Add Task Filters Nabil Safdar" at bounding box center [784, 170] width 1490 height 84
click at [911, 492] on div "Task Start End Contacts Assigned By Assigned To Created Date No Results" at bounding box center [784, 495] width 1490 height 525
click at [205, 74] on button "Contacts" at bounding box center [210, 75] width 48 height 52
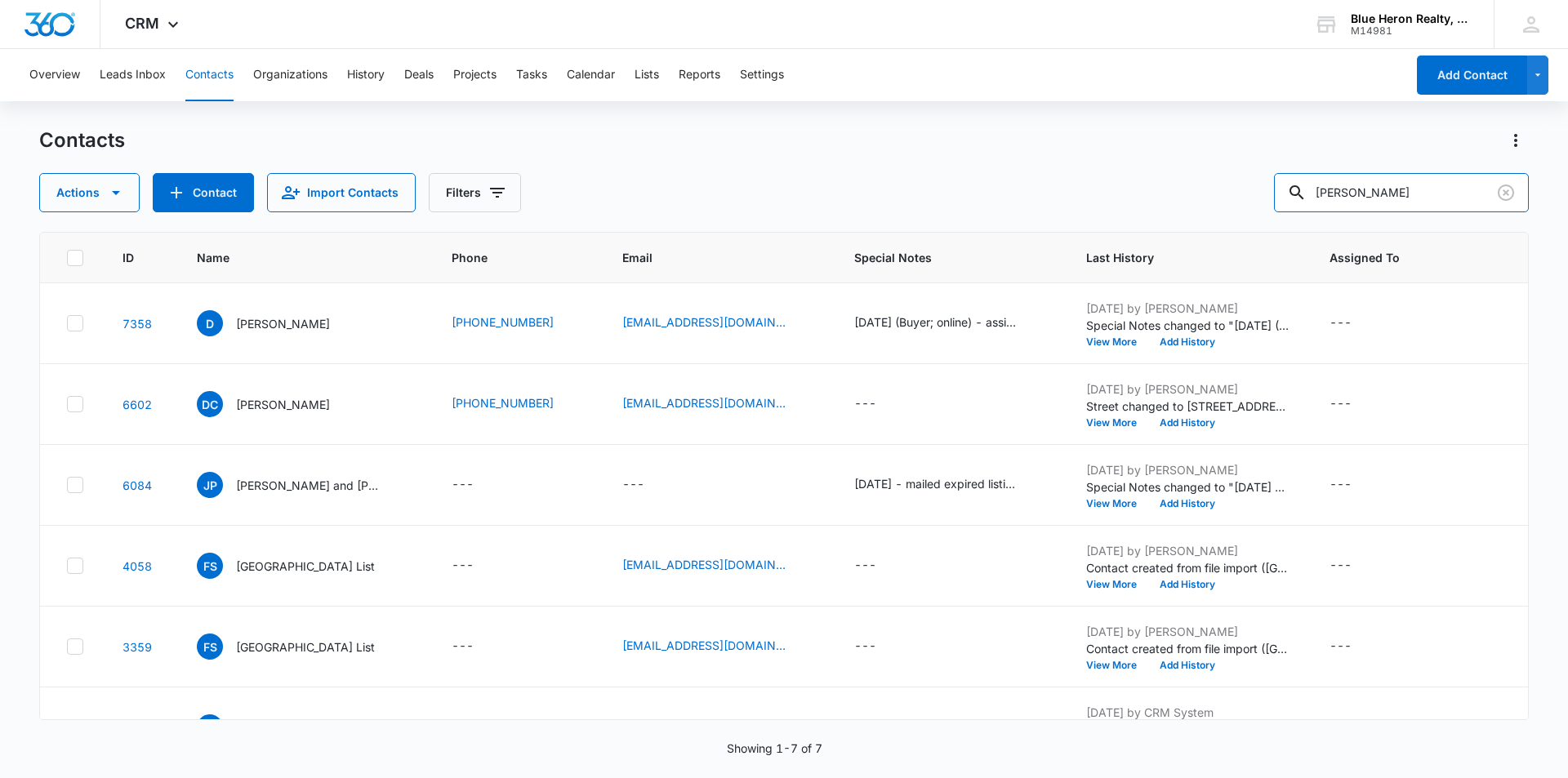
drag, startPoint x: 1367, startPoint y: 188, endPoint x: 1292, endPoint y: 141, distance: 88.5
click at [1306, 179] on div "Diane" at bounding box center [1401, 193] width 254 height 40
type input "Cornelia Hodson"
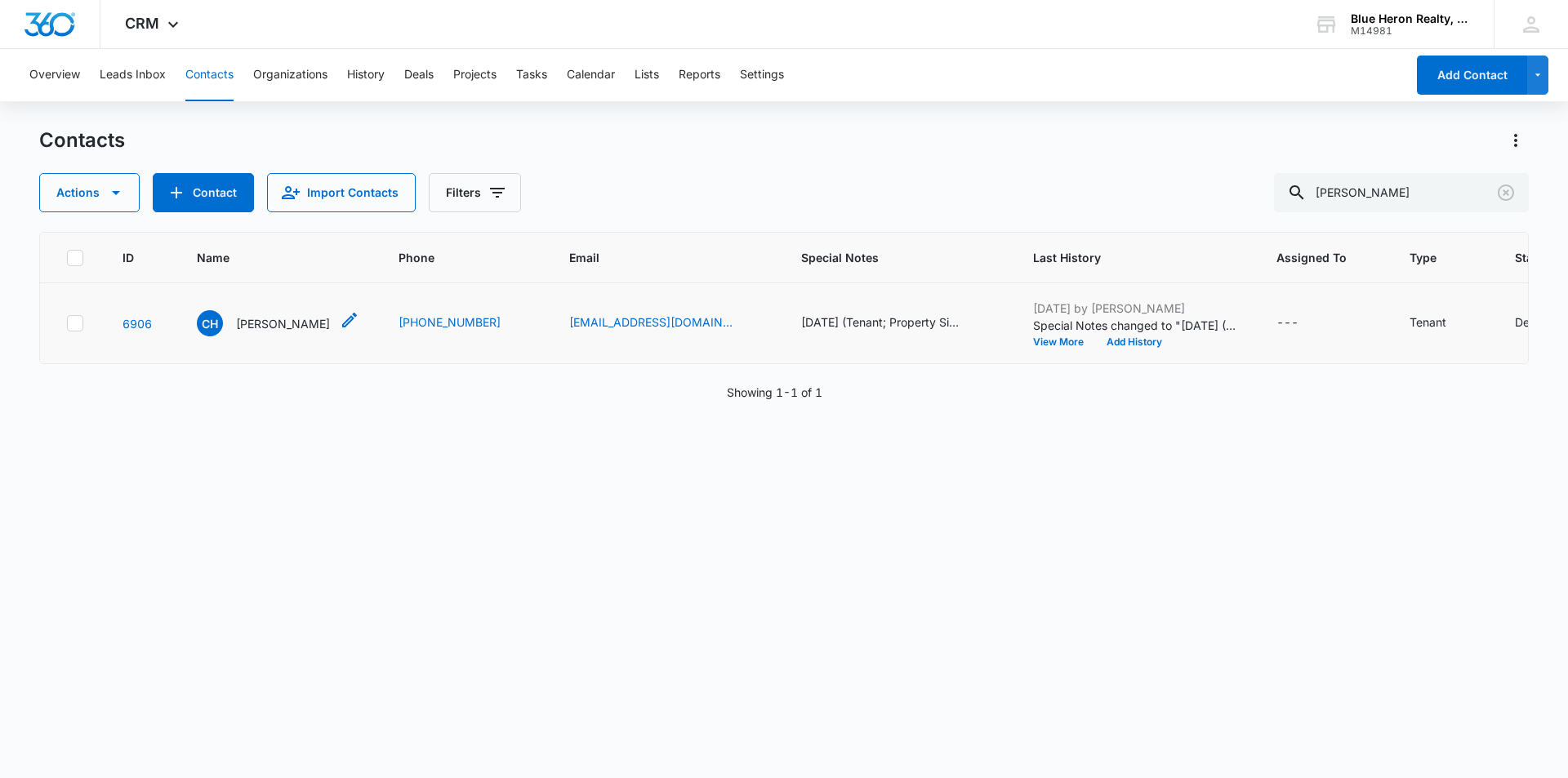
click at [250, 325] on p "Cornelia Hodson" at bounding box center [283, 323] width 94 height 17
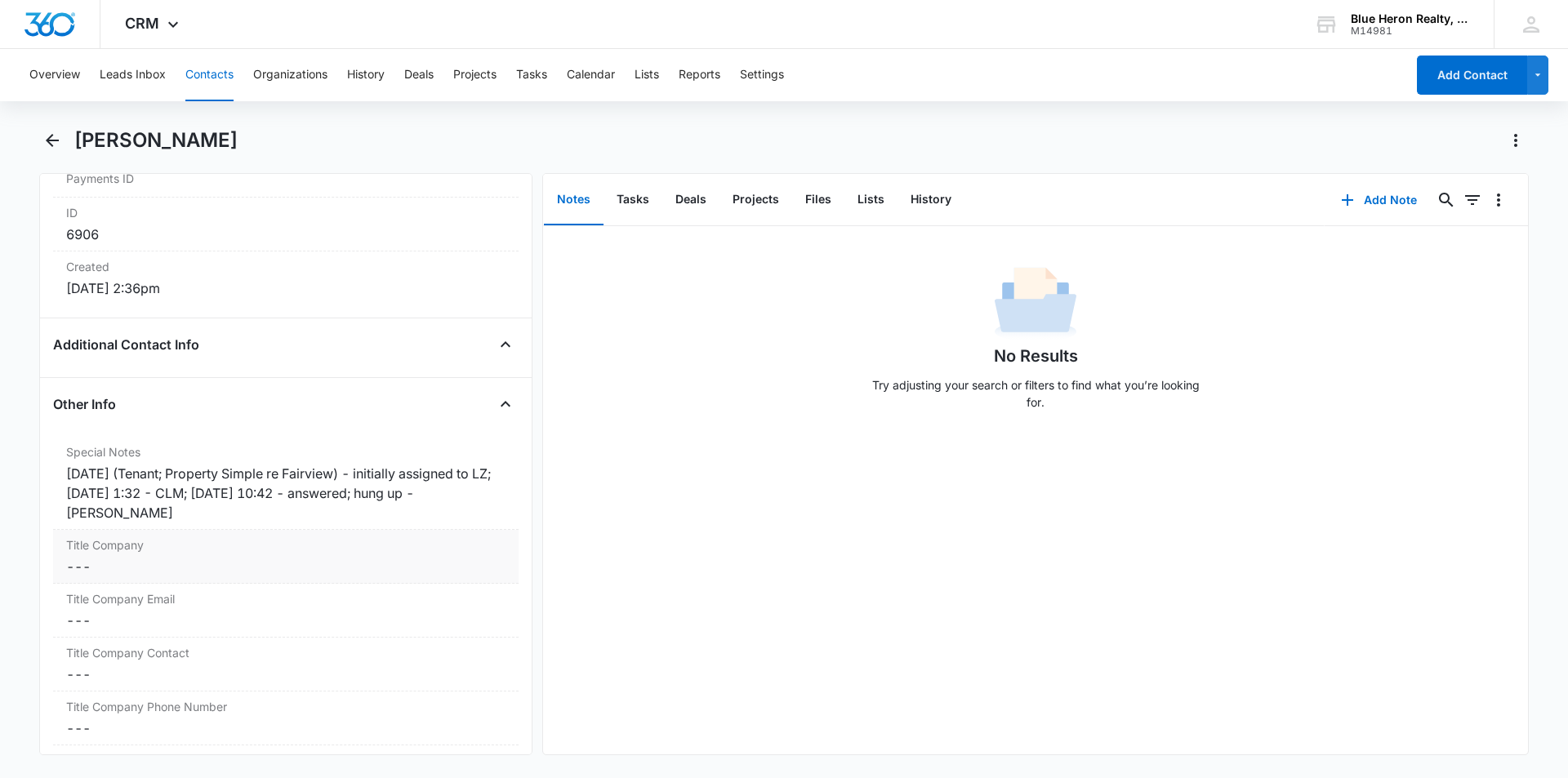
scroll to position [1088, 0]
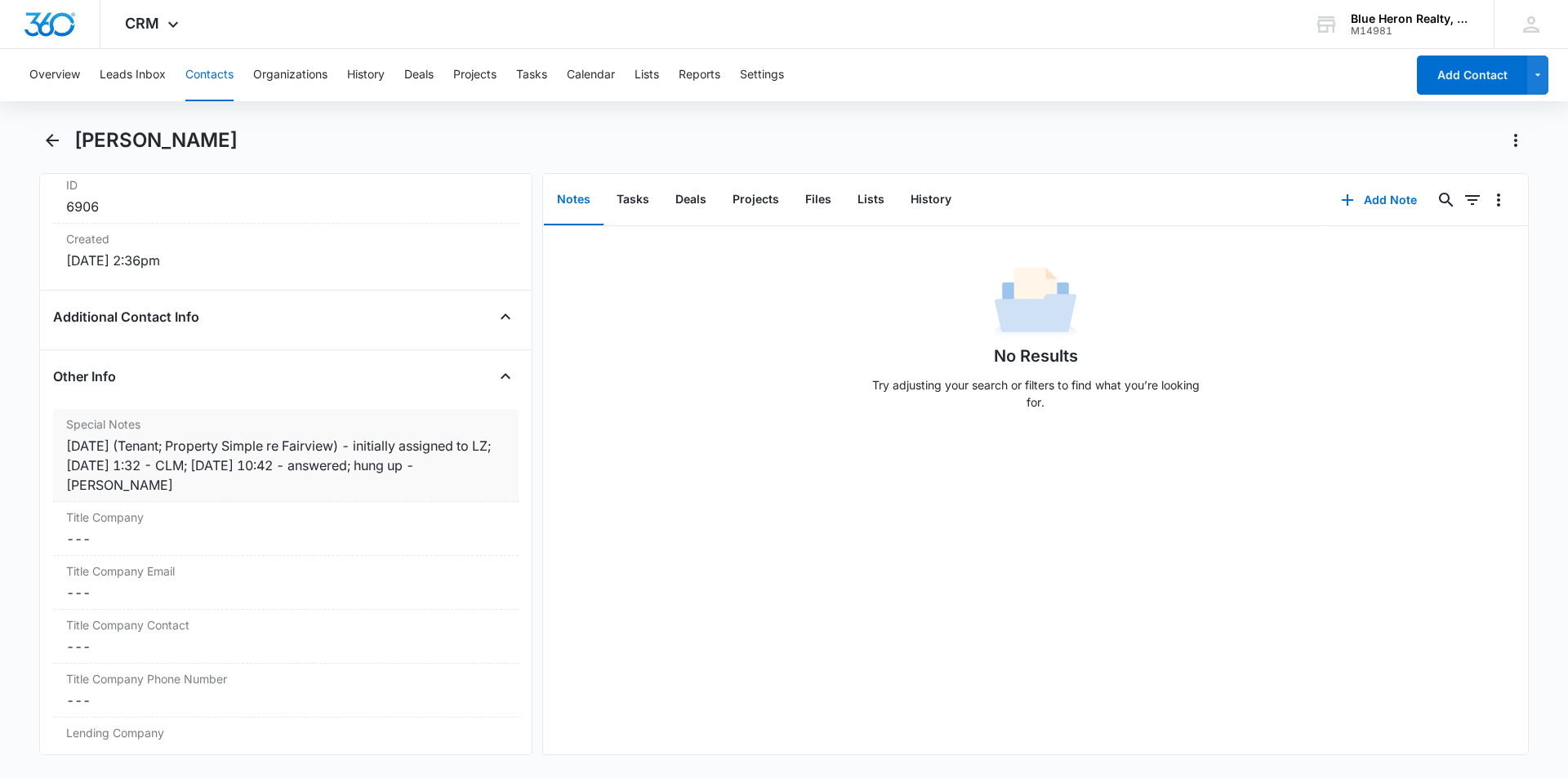
click at [438, 465] on div "2/21/25 (Tenant; Property Simple re Fairview) - initially assigned to LZ; 6/13 …" at bounding box center [285, 465] width 439 height 59
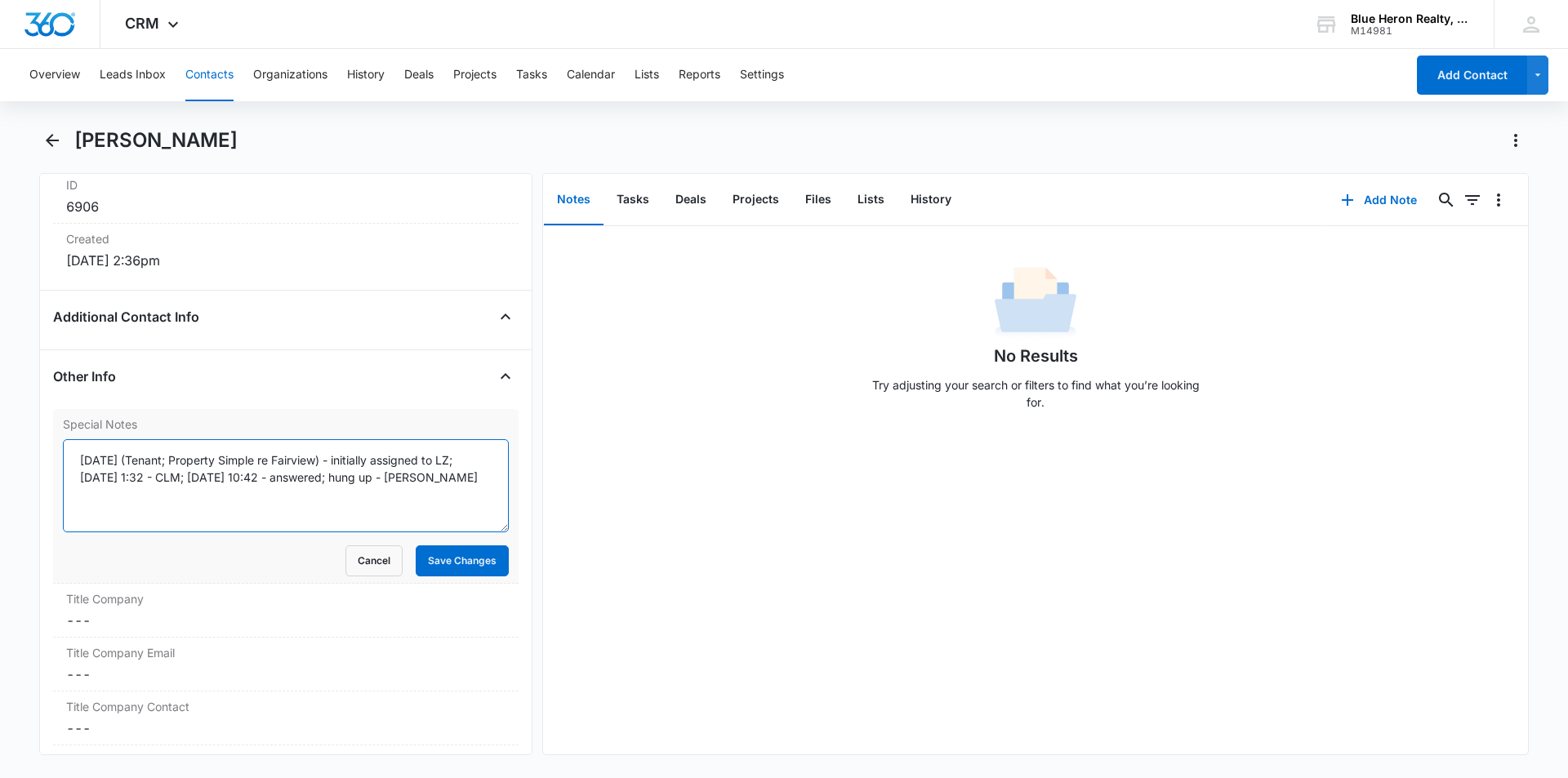
click at [366, 478] on textarea "2/21/25 (Tenant; Property Simple re Fairview) - initially assigned to LZ; 6/13 …" at bounding box center [285, 486] width 446 height 93
type textarea "2/21/25 (Tenant; Property Simple re Fairview) - initially assigned to LZ; 6/13 …"
click at [448, 569] on button "Save Changes" at bounding box center [462, 561] width 93 height 31
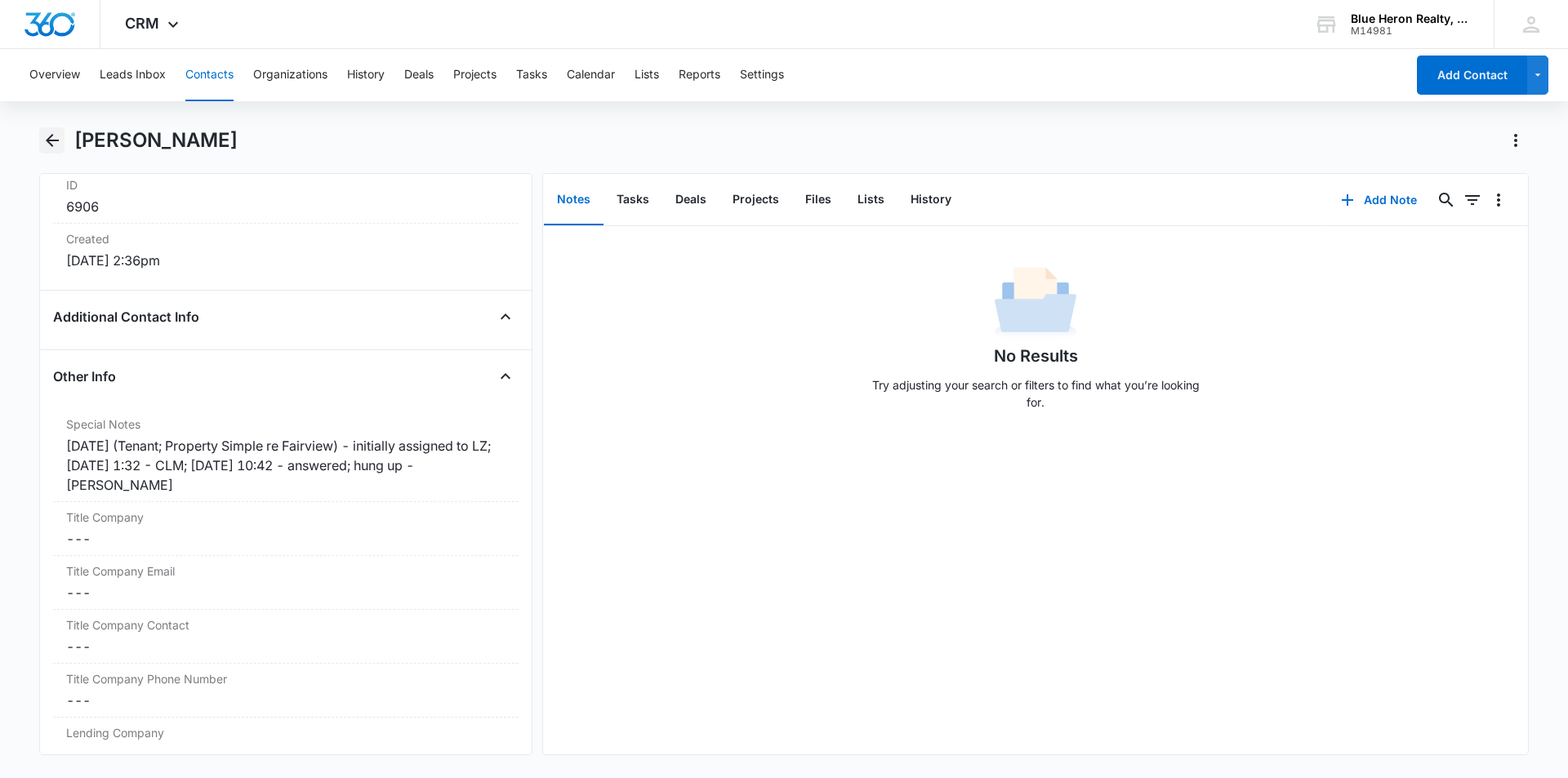
click at [48, 140] on icon "Back" at bounding box center [52, 140] width 13 height 13
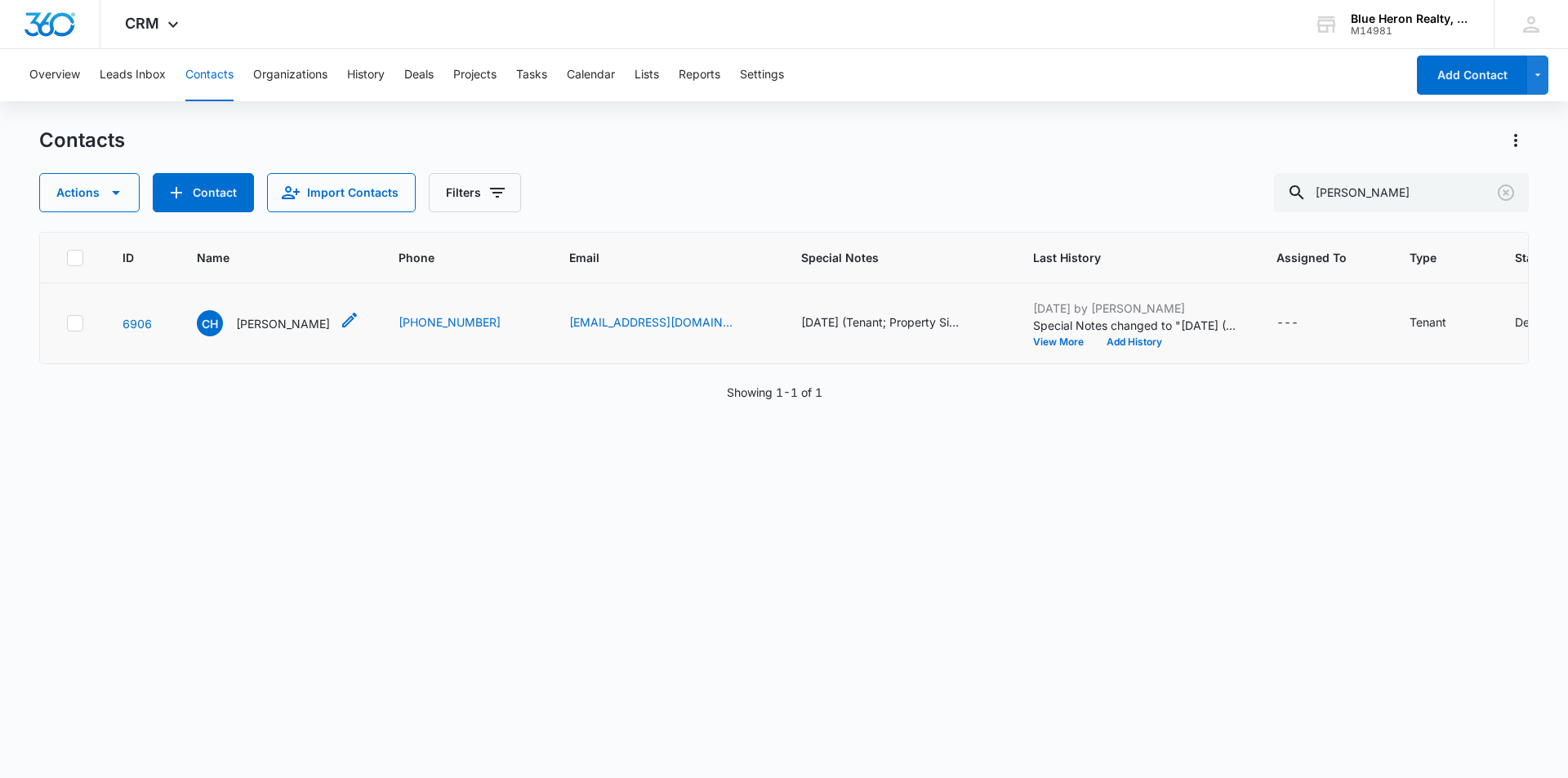
drag, startPoint x: 277, startPoint y: 322, endPoint x: 346, endPoint y: 332, distance: 69.7
click at [276, 322] on p "Cornelia Hodson" at bounding box center [283, 323] width 94 height 17
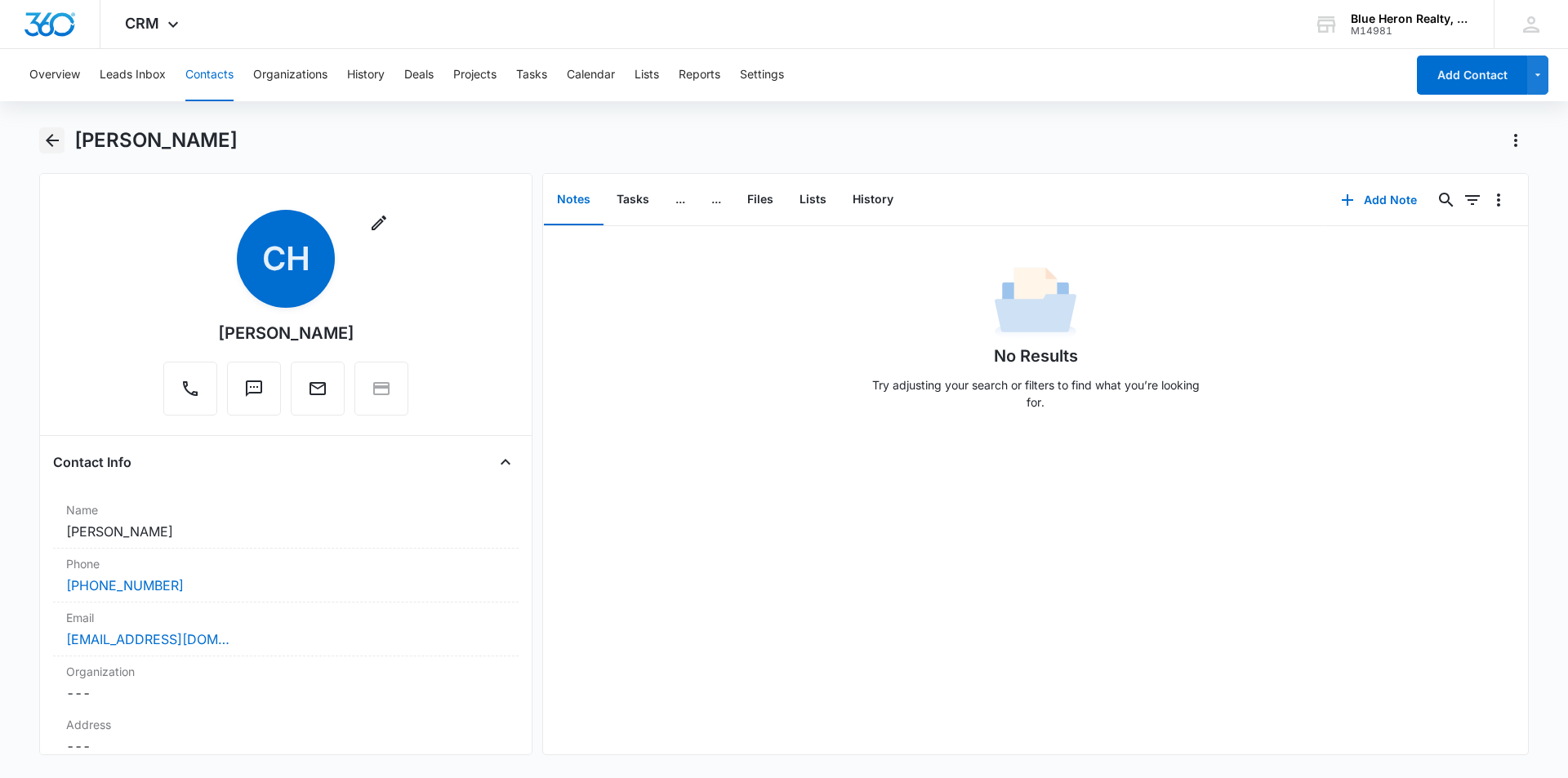
click at [48, 140] on icon "Back" at bounding box center [52, 140] width 13 height 13
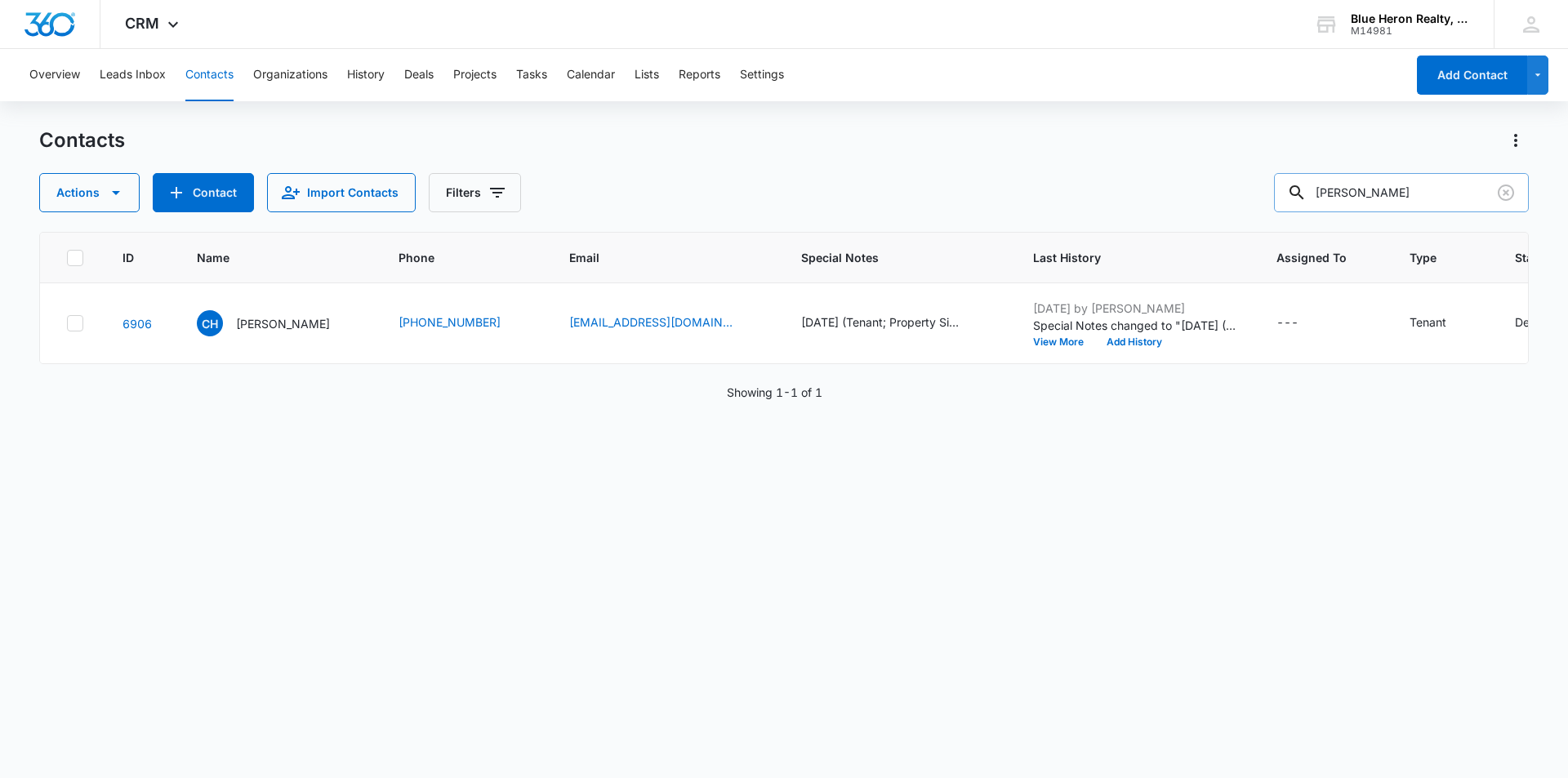
drag, startPoint x: 1432, startPoint y: 190, endPoint x: 1299, endPoint y: 201, distance: 133.5
click at [1299, 201] on input "Cornelia Hodson" at bounding box center [1401, 193] width 254 height 40
click at [288, 324] on p "Cornelia Hodson" at bounding box center [283, 323] width 94 height 17
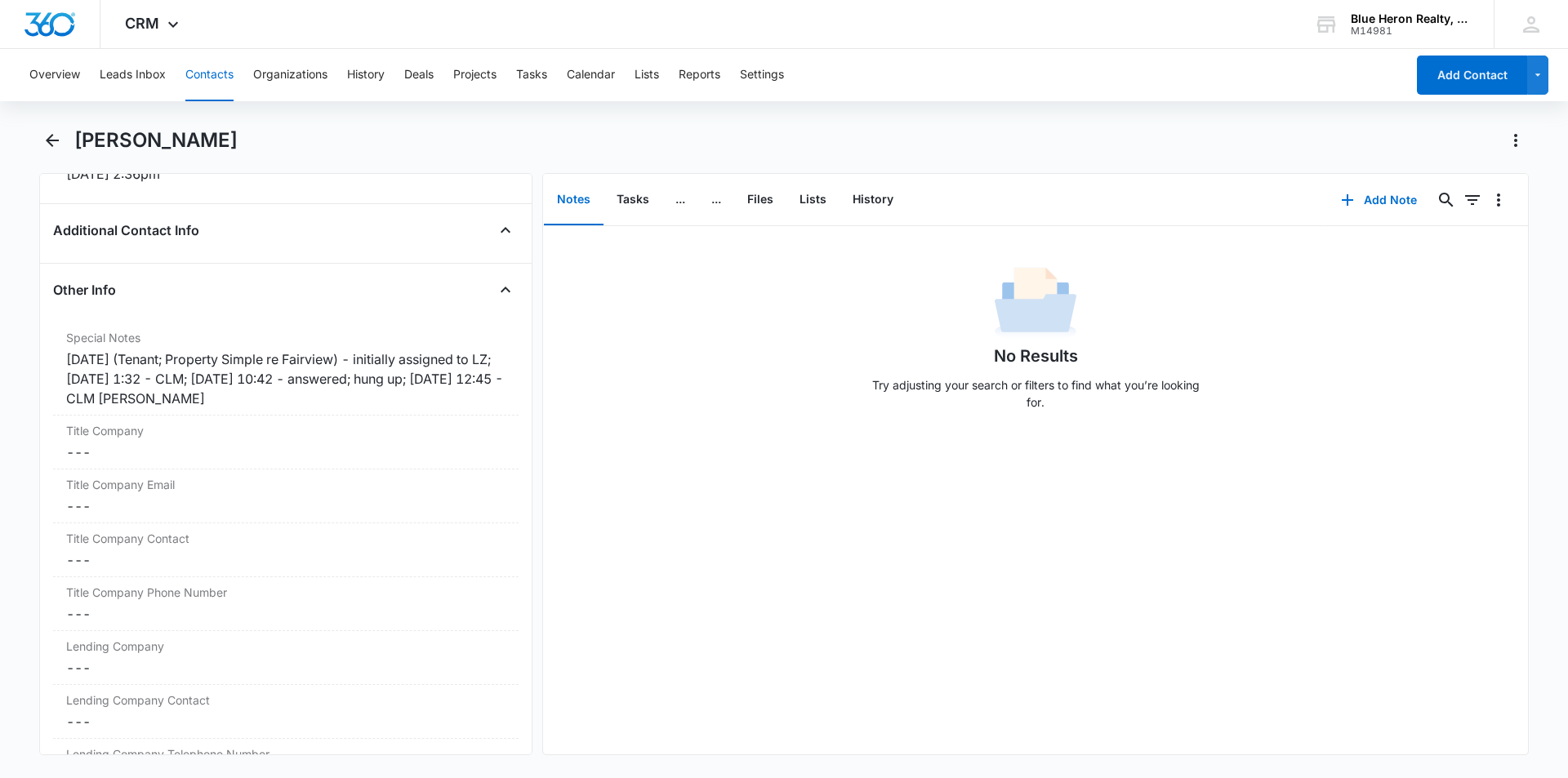
scroll to position [1178, 0]
click at [54, 141] on icon "Back" at bounding box center [52, 140] width 13 height 13
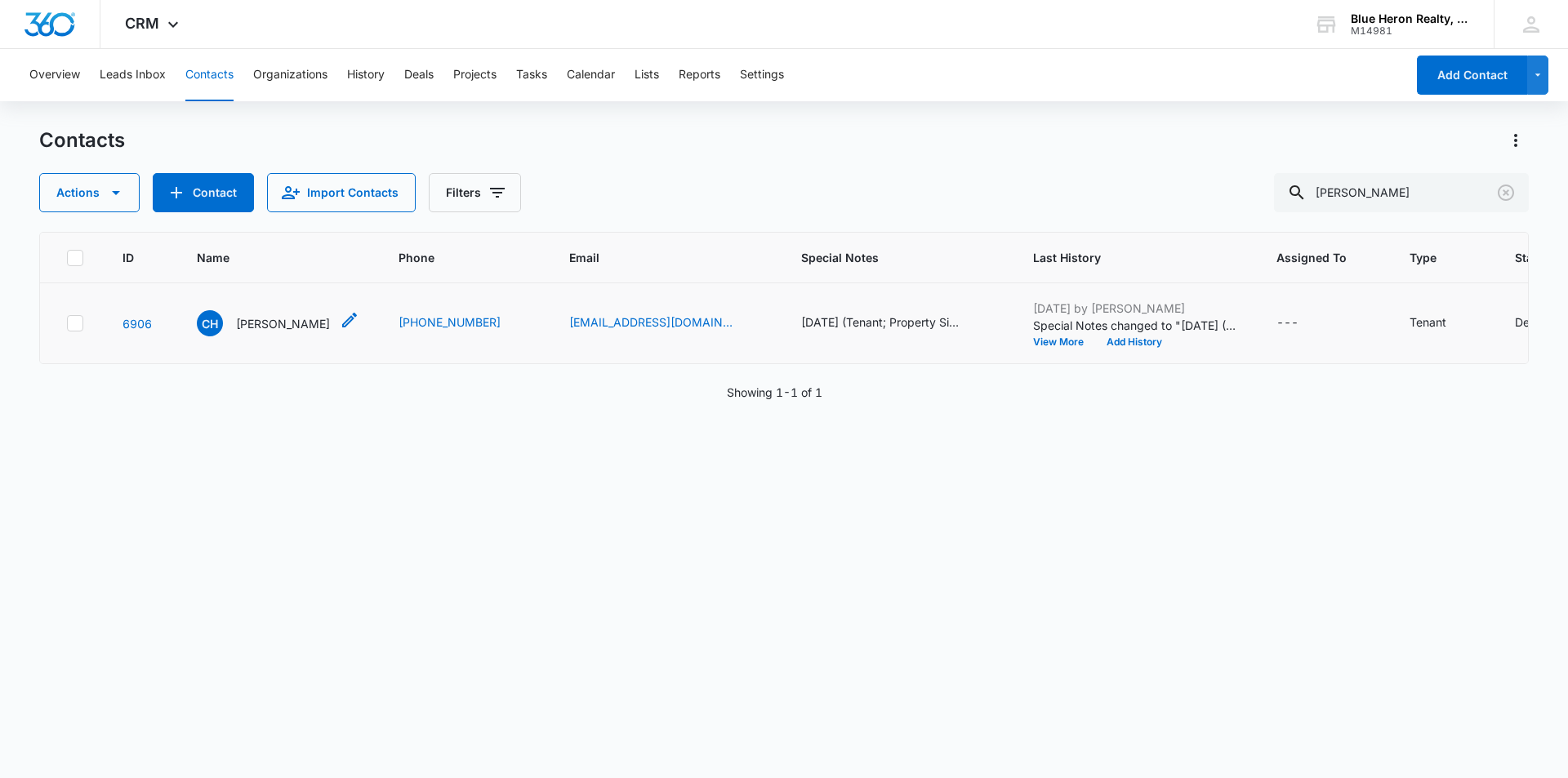
click at [271, 325] on p "Cornelia Hodson" at bounding box center [283, 323] width 94 height 17
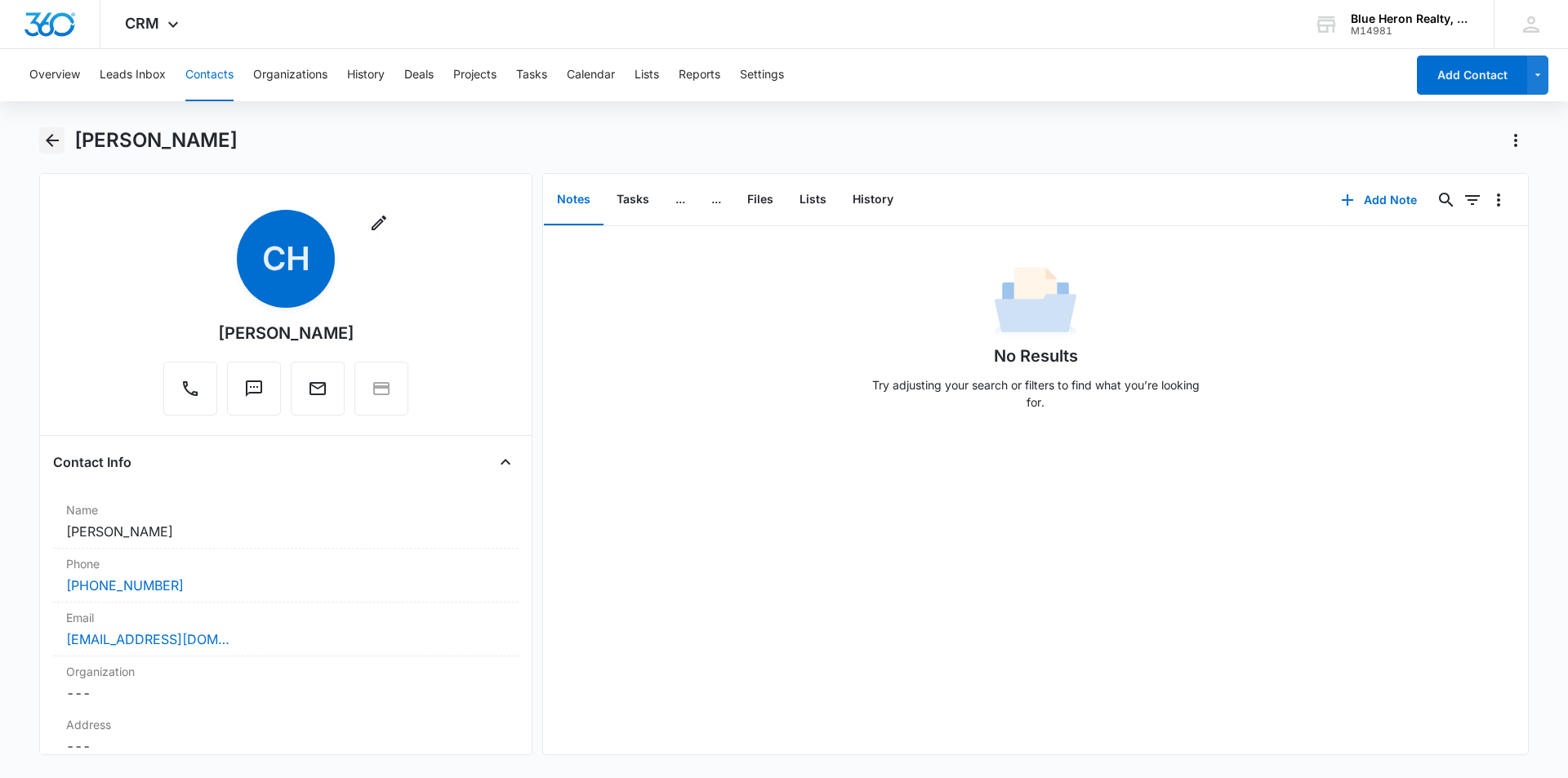
click at [53, 142] on icon "Back" at bounding box center [52, 140] width 19 height 19
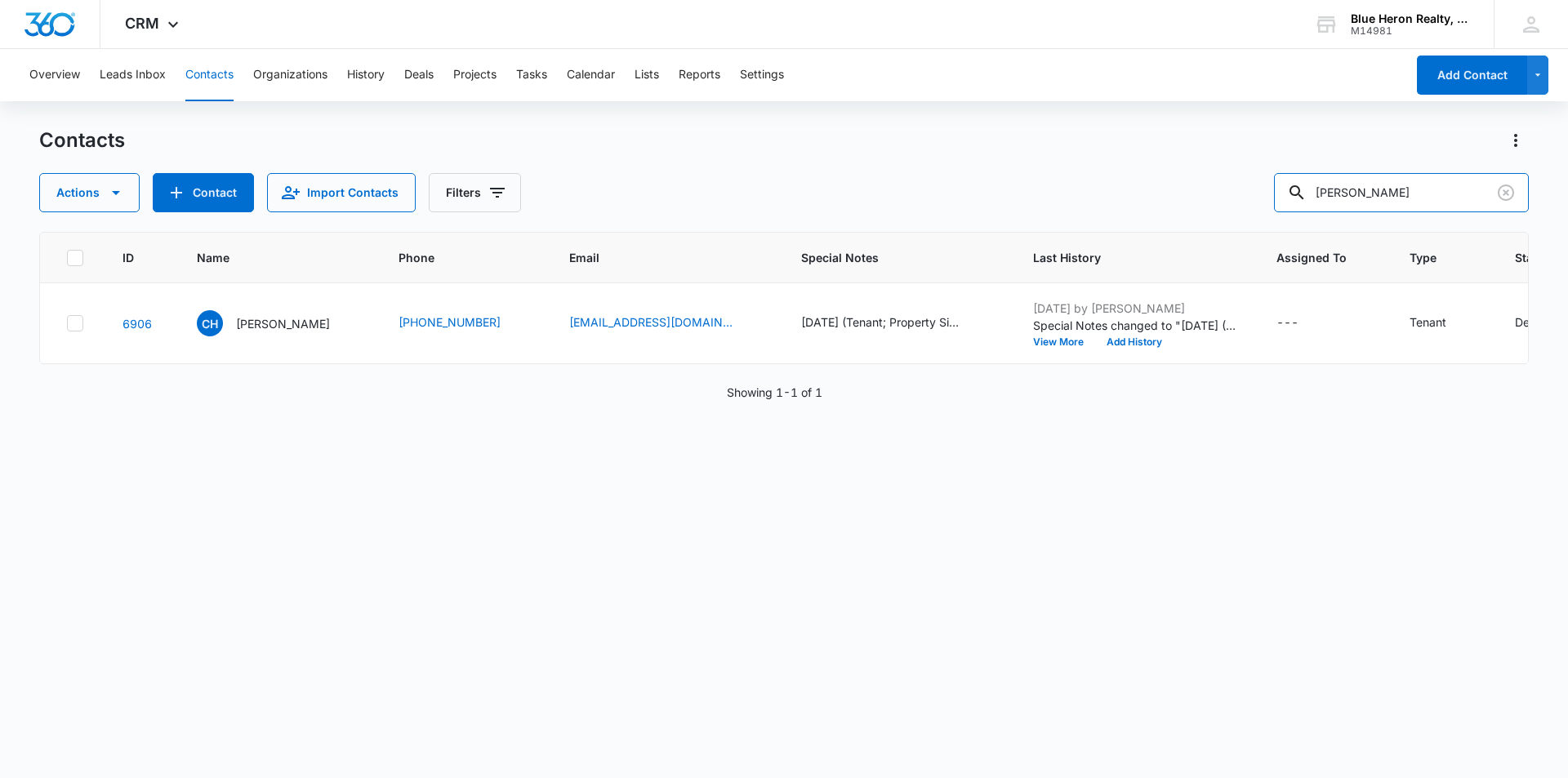
drag, startPoint x: 1421, startPoint y: 191, endPoint x: 1282, endPoint y: 179, distance: 139.5
click at [1282, 183] on div "Actions Contact Import Contacts Filters Cornelia Hodson" at bounding box center [784, 193] width 1490 height 40
type input "R"
click at [1417, 192] on input "text" at bounding box center [1414, 193] width 231 height 40
type input "Rosezetta Mullins-Singleton"
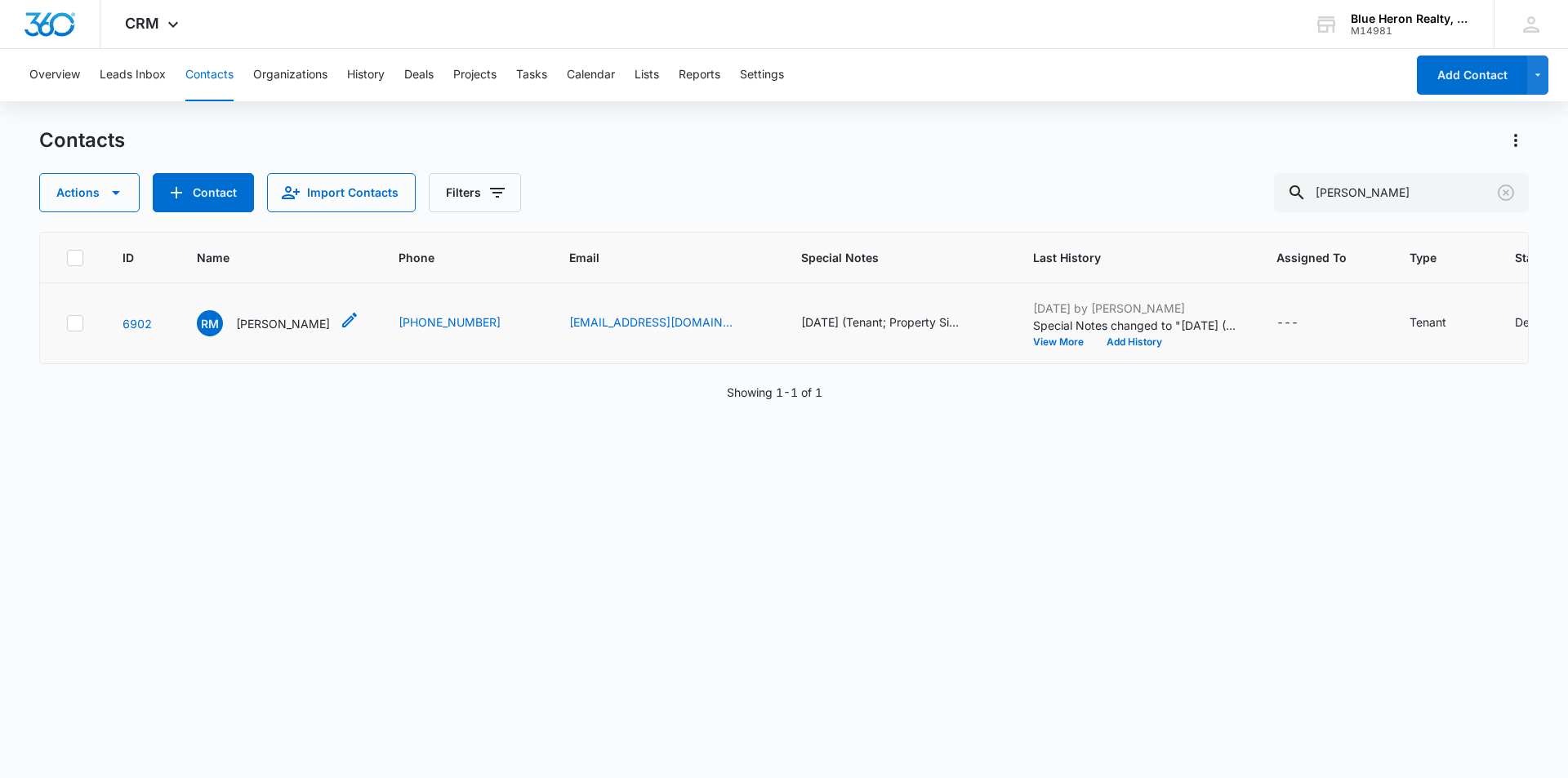
click at [286, 328] on p "Rosezetta Mullins-Singleton" at bounding box center [283, 323] width 94 height 17
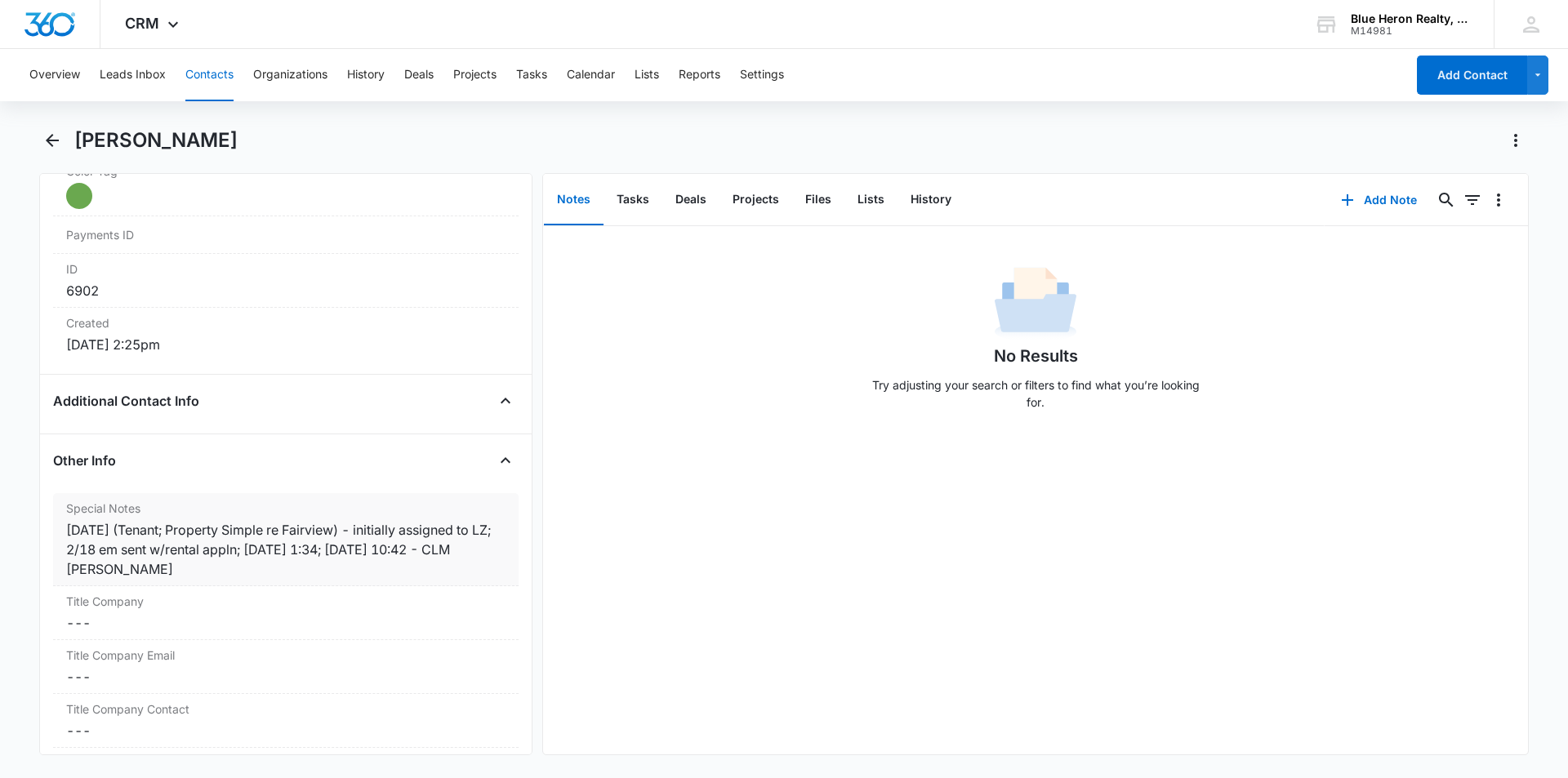
scroll to position [1004, 0]
click at [440, 549] on div "2/20/25 (Tenant; Property Simple re Fairview) - initially assigned to LZ; 2/18 …" at bounding box center [285, 548] width 439 height 59
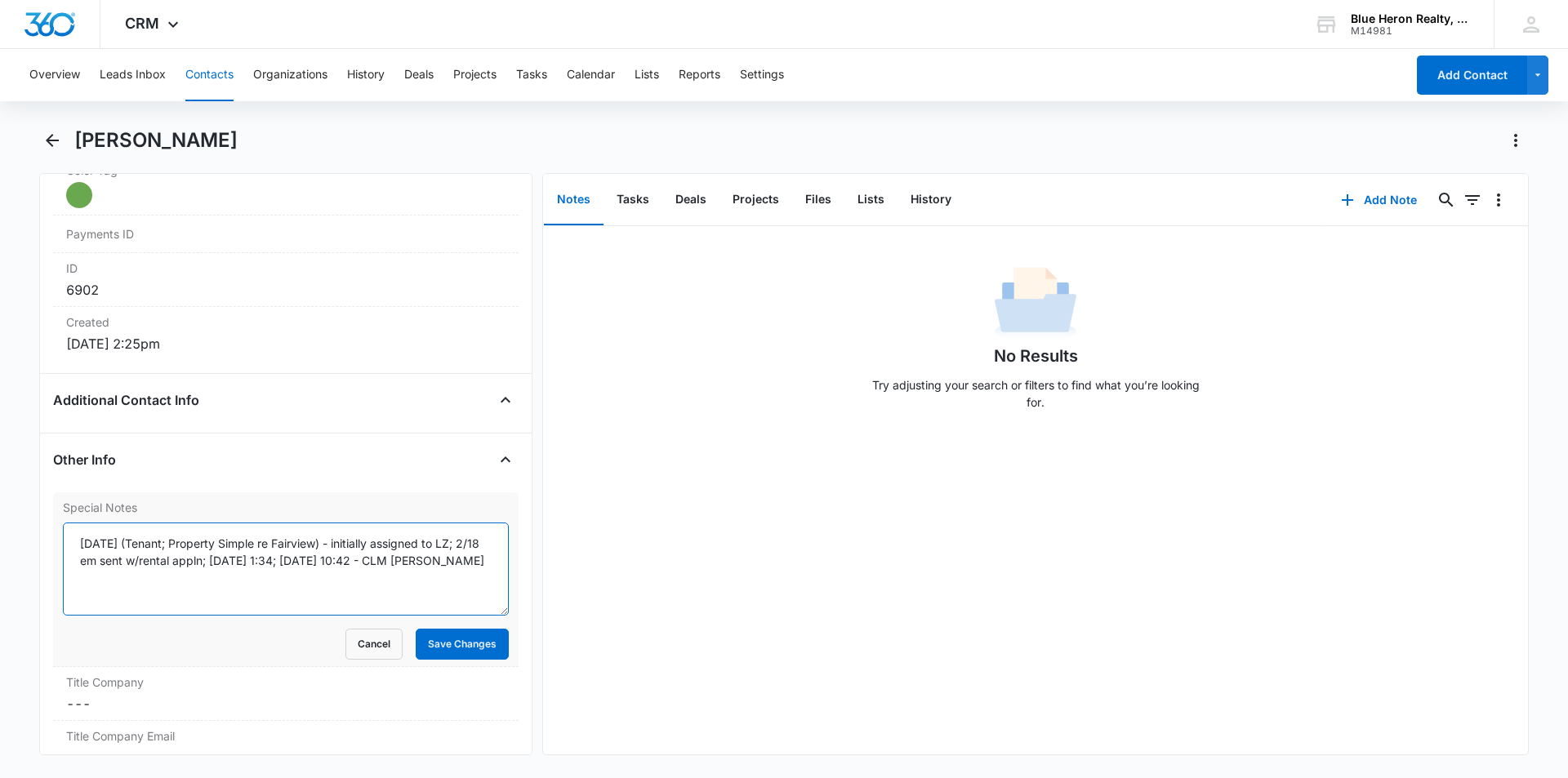
click at [371, 561] on textarea "2/20/25 (Tenant; Property Simple re Fairview) - initially assigned to LZ; 2/18 …" at bounding box center [285, 569] width 446 height 93
type textarea "2/20/25 (Tenant; Property Simple re Fairview) - initially assigned to LZ; 2/18 …"
click at [432, 645] on button "Save Changes" at bounding box center [462, 643] width 93 height 31
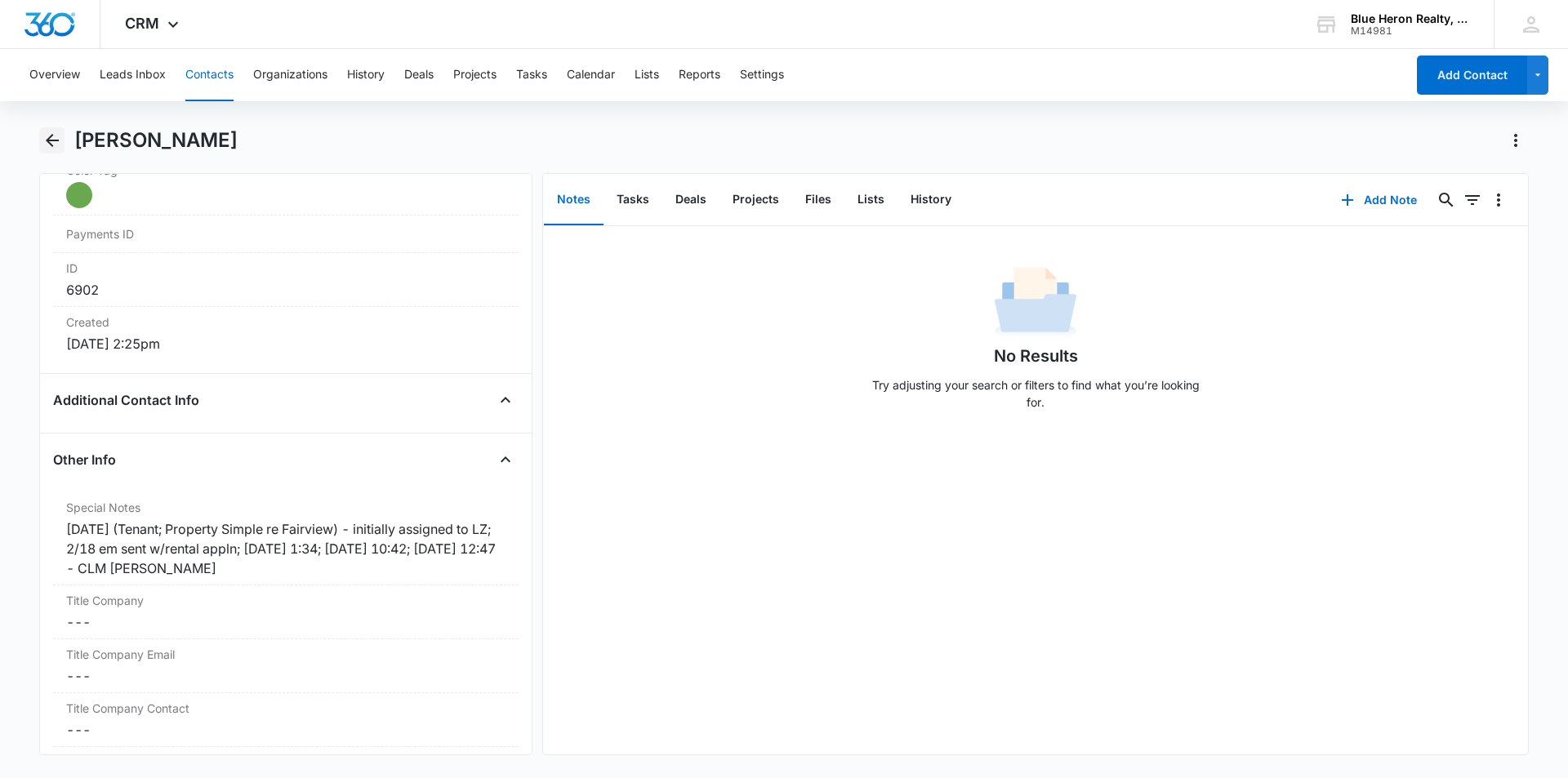
click at [54, 141] on icon "Back" at bounding box center [52, 140] width 13 height 13
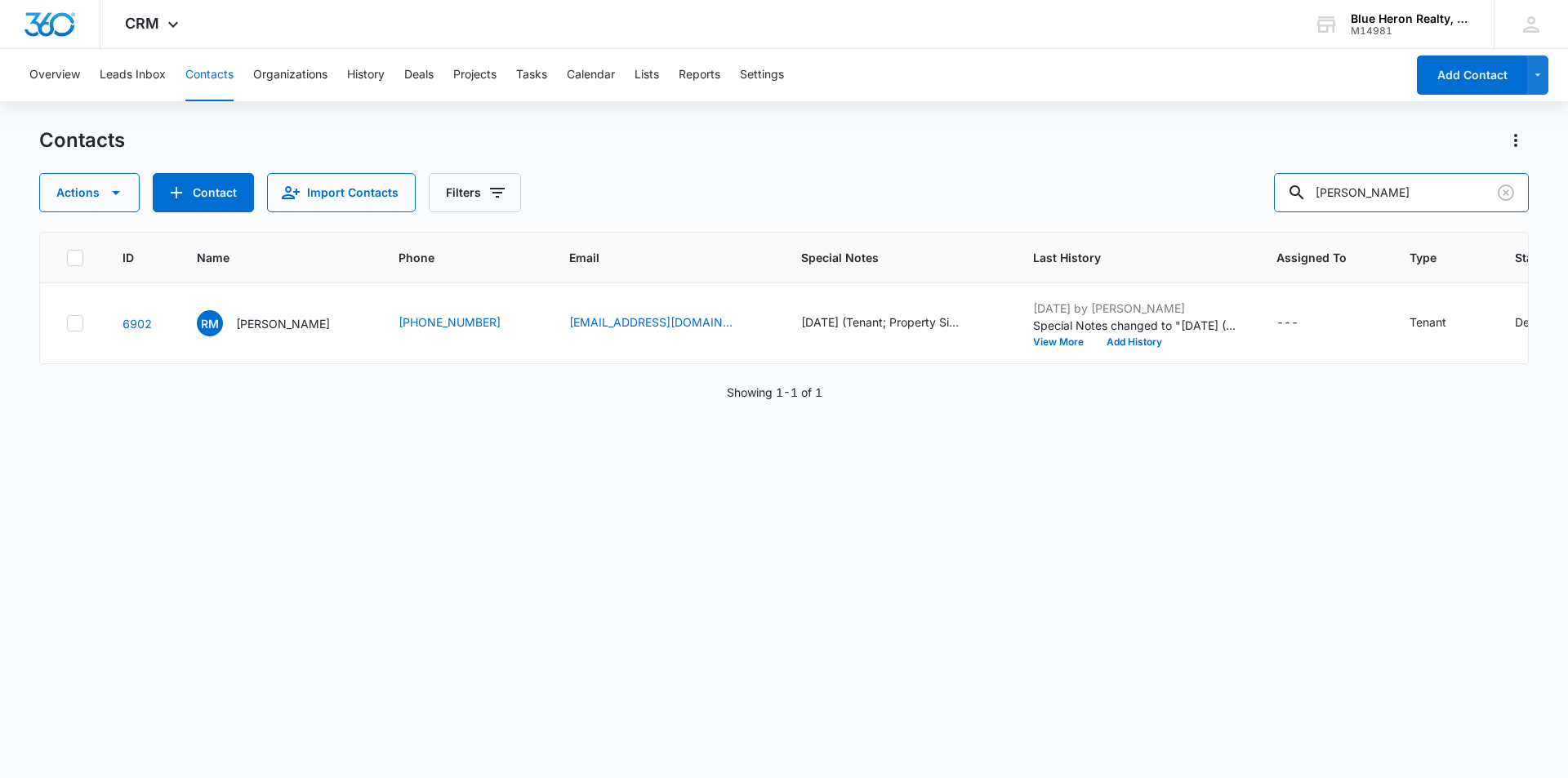
drag, startPoint x: 1333, startPoint y: 190, endPoint x: 1493, endPoint y: 170, distance: 161.2
click at [1493, 170] on div "Contacts Actions Contact Import Contacts Filters Rosezetta Mullins-Singleton" at bounding box center [784, 170] width 1490 height 84
type input "J"
type input "Jennifer Brinklow"
click at [250, 326] on p "Jennifer Brinklow" at bounding box center [283, 323] width 94 height 17
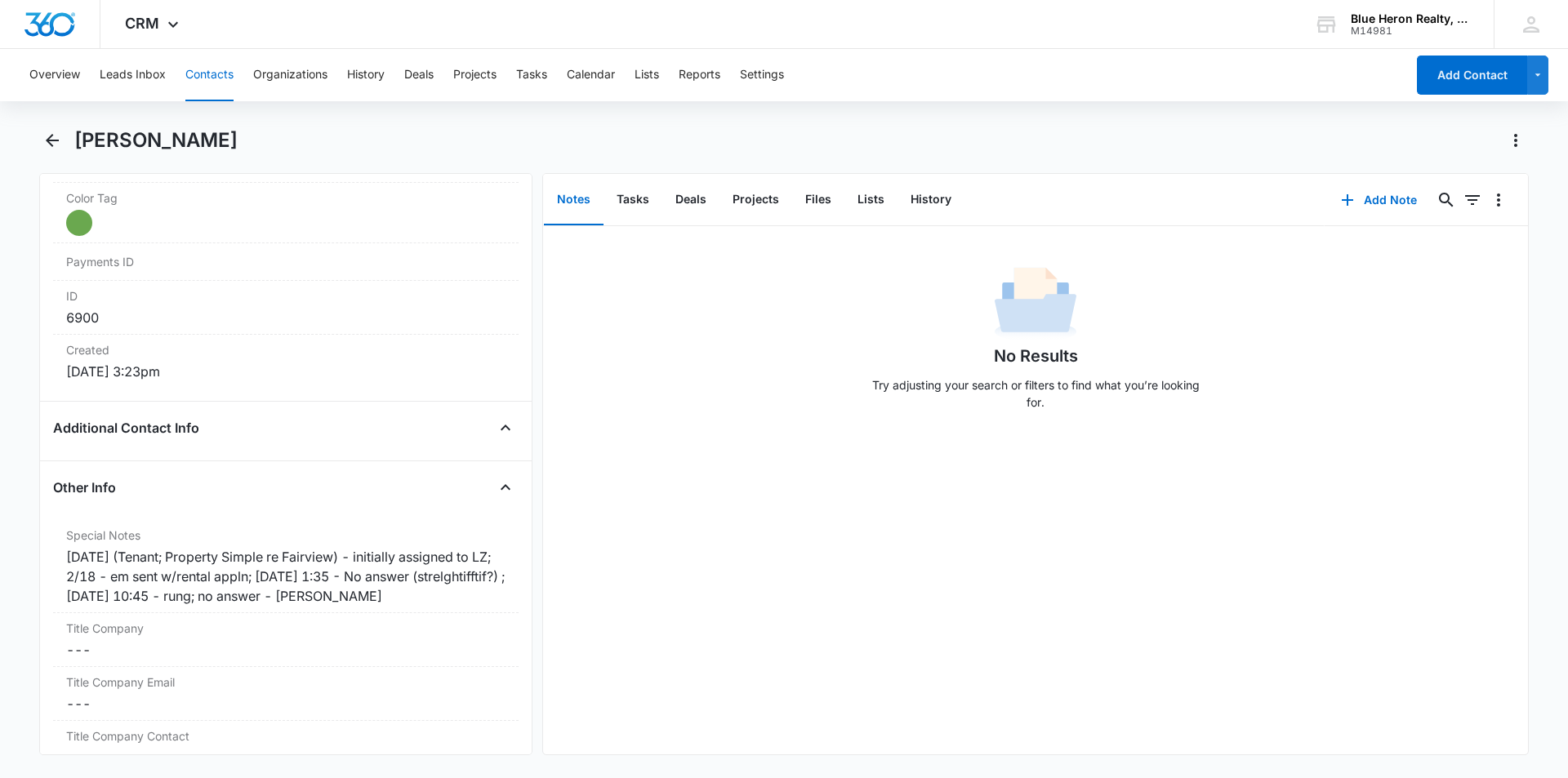
scroll to position [1031, 0]
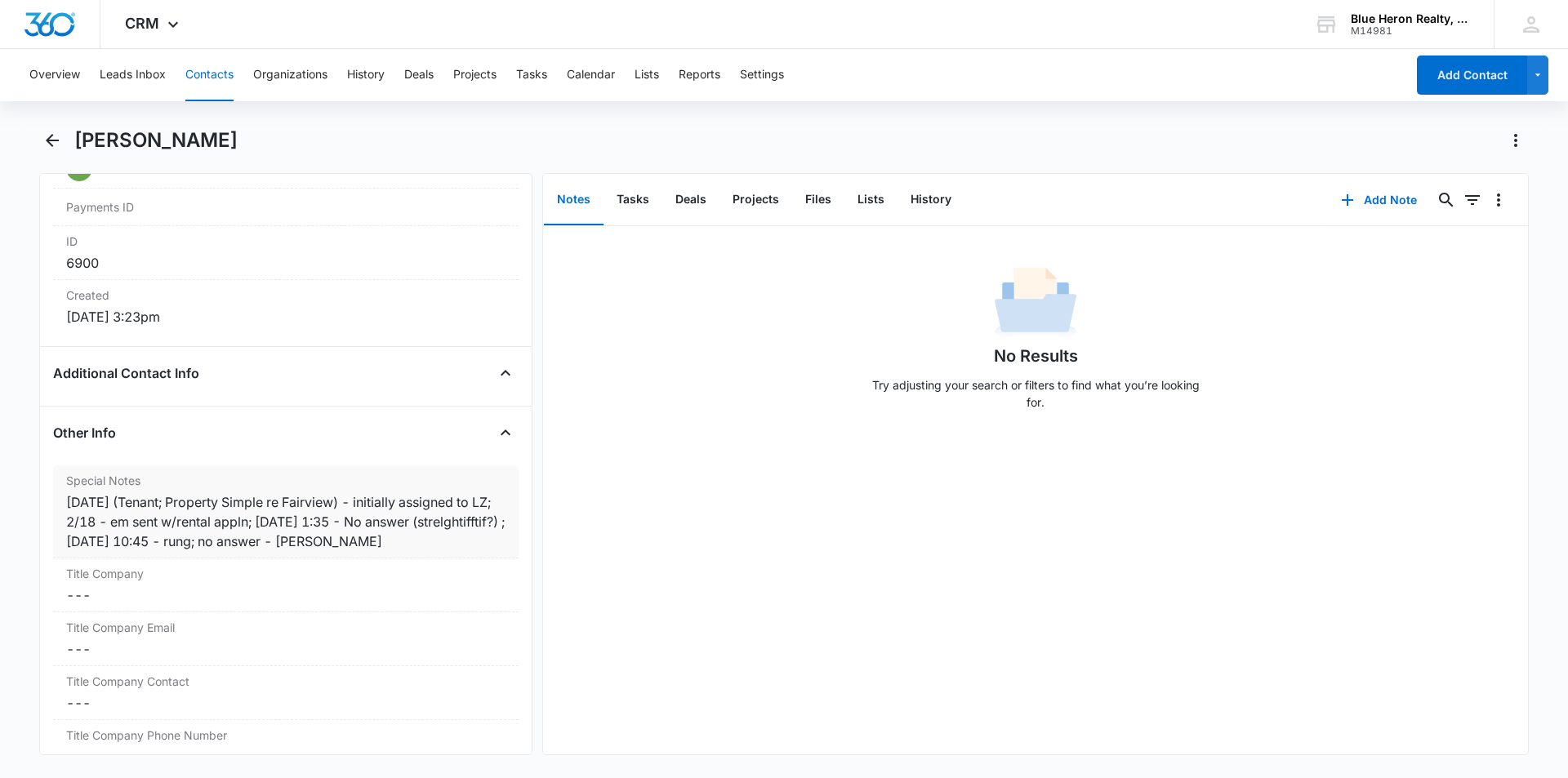
click at [365, 539] on div "2/19/25 (Tenant; Property Simple re Fairview) - initially assigned to LZ; 2/18 …" at bounding box center [285, 521] width 439 height 59
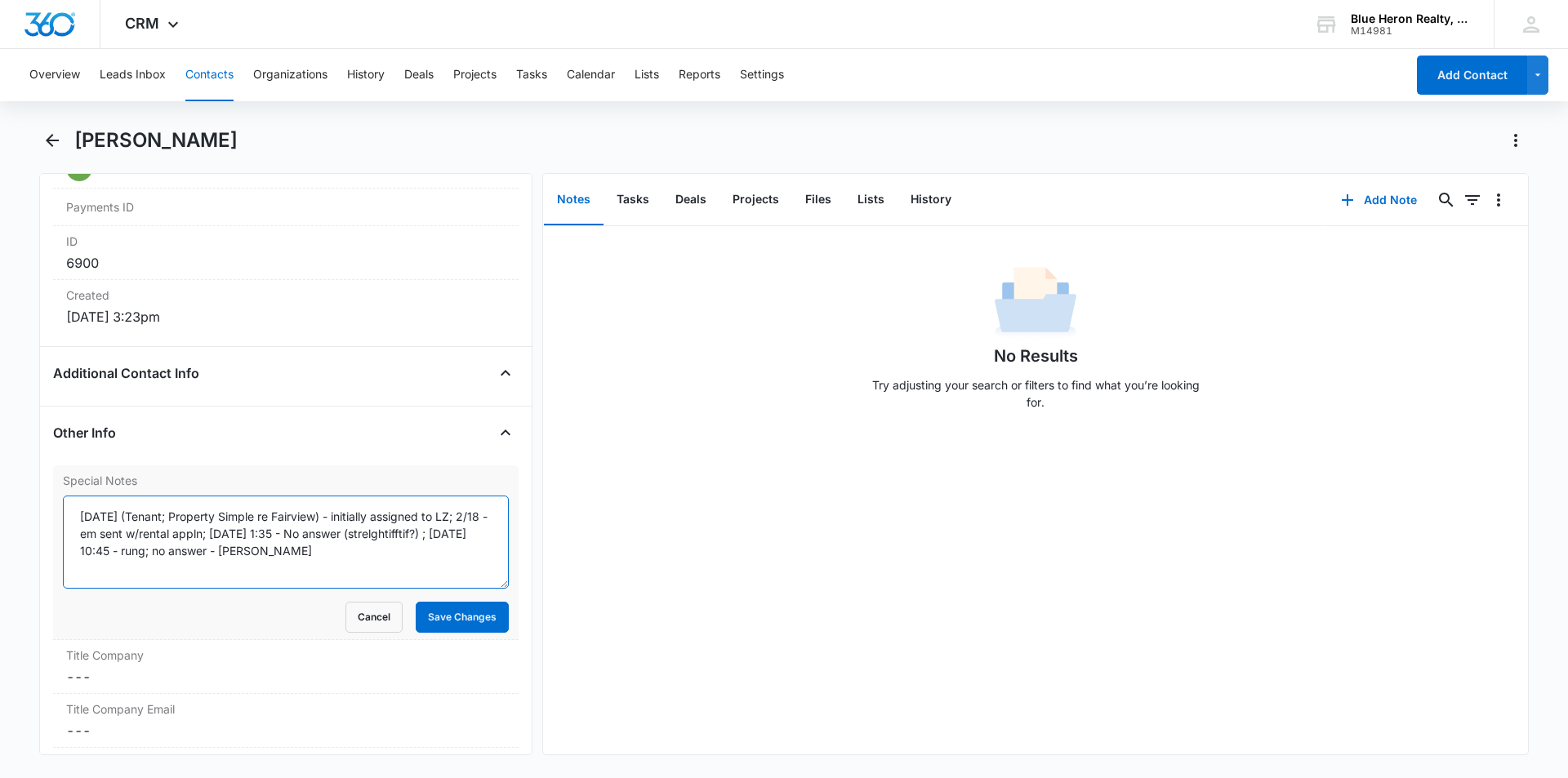
click at [247, 551] on textarea "2/19/25 (Tenant; Property Simple re Fairview) - initially assigned to LZ; 2/18 …" at bounding box center [285, 542] width 446 height 93
type textarea "2/19/25 (Tenant; Property Simple re Fairview) - initially assigned to LZ; 2/18 …"
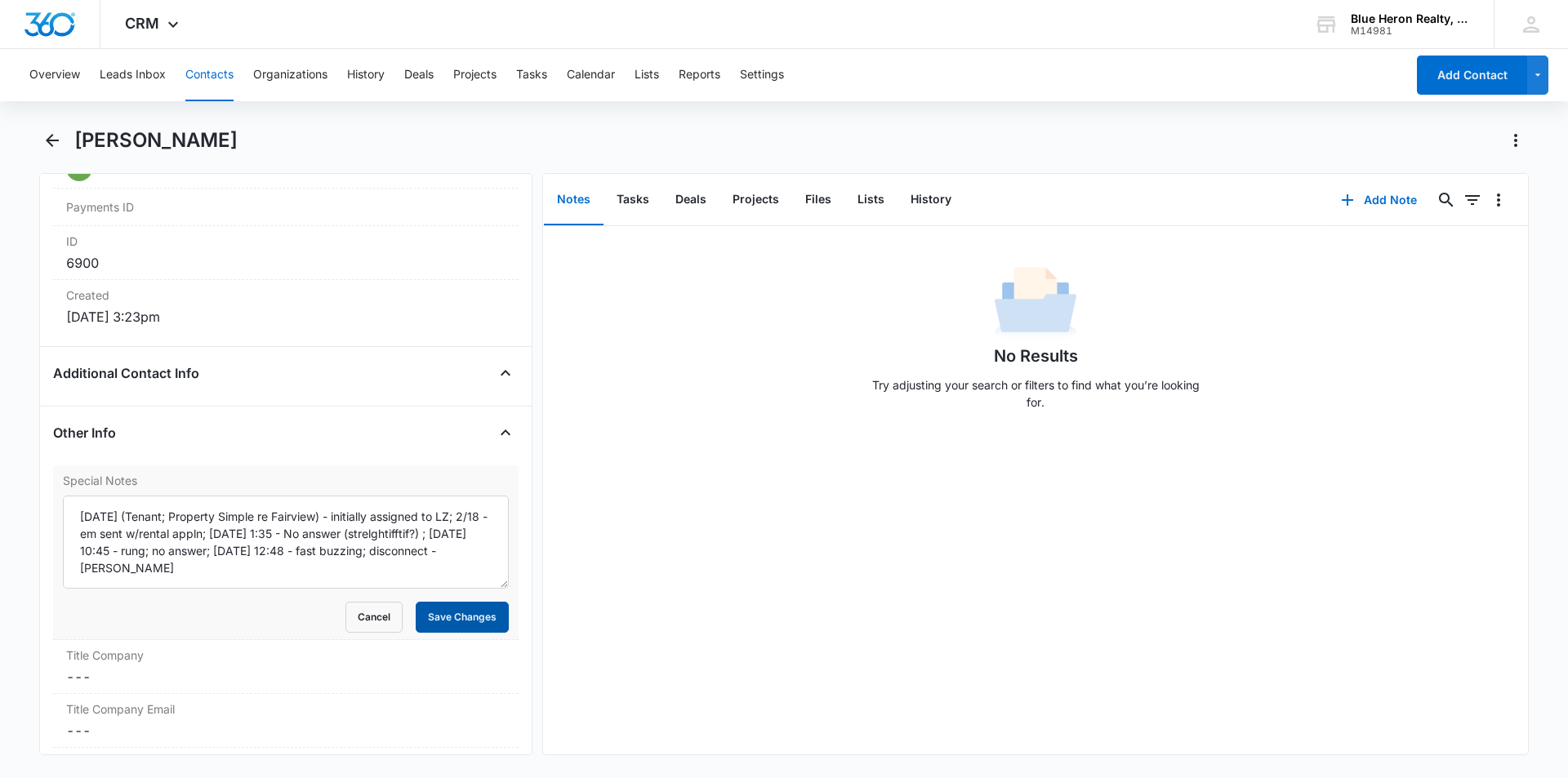
click at [424, 621] on button "Save Changes" at bounding box center [462, 617] width 93 height 31
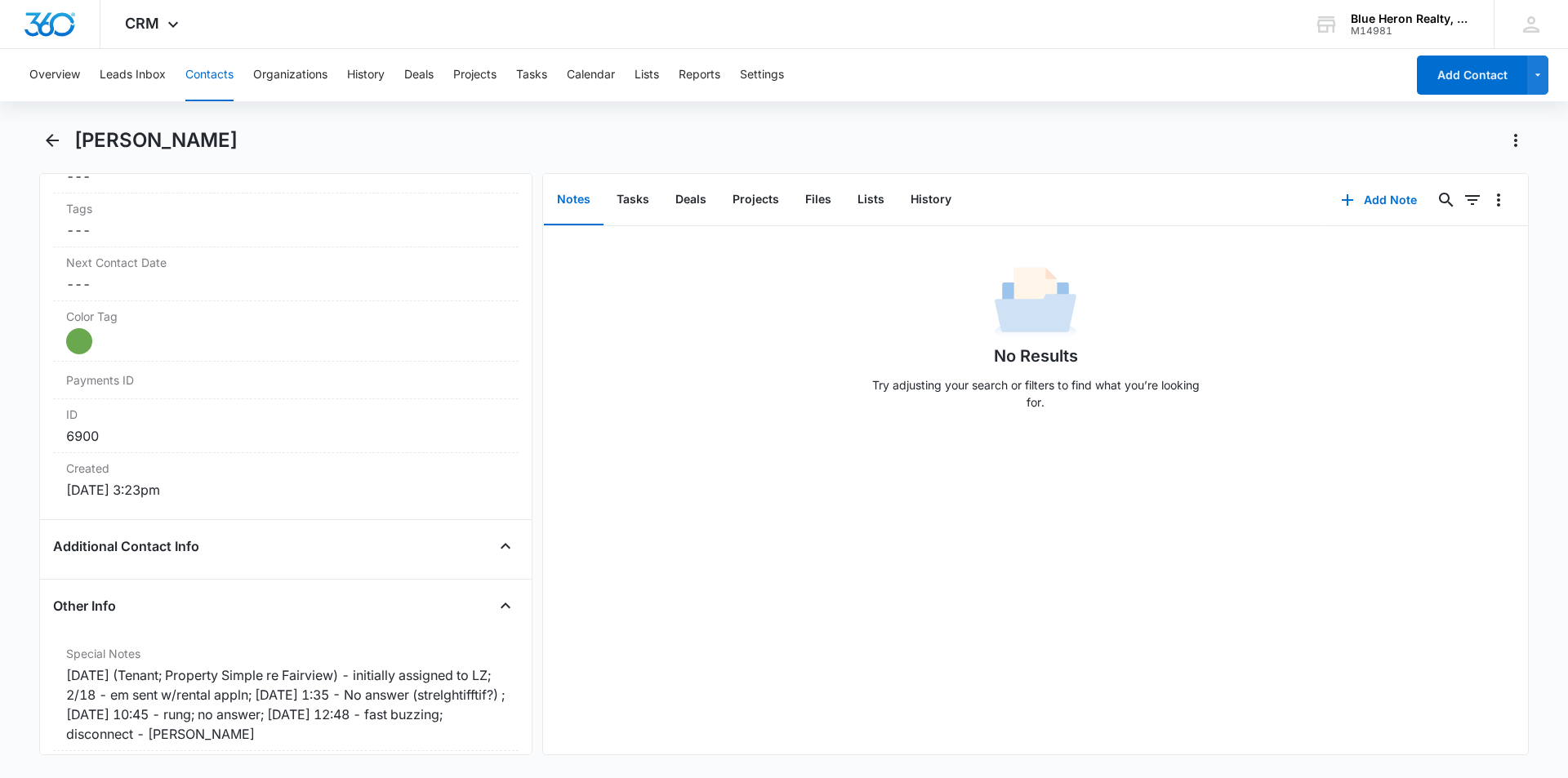
scroll to position [0, 0]
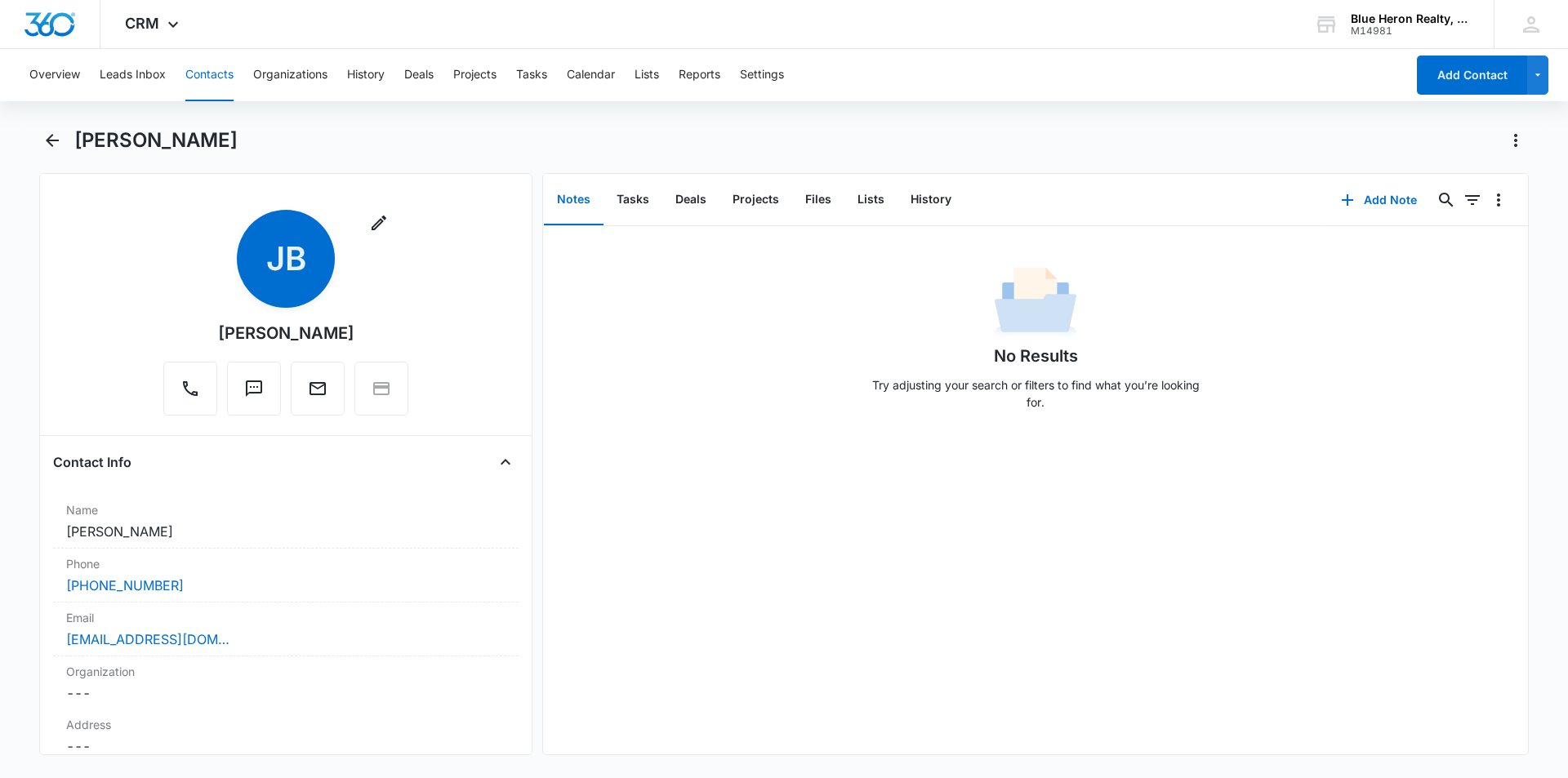
drag, startPoint x: 525, startPoint y: 654, endPoint x: 1160, endPoint y: 576, distance: 639.8
click at [1160, 576] on div "No Results Try adjusting your search or filters to find what you’re looking for." at bounding box center [1035, 490] width 985 height 528
click at [53, 143] on icon "Back" at bounding box center [52, 140] width 19 height 19
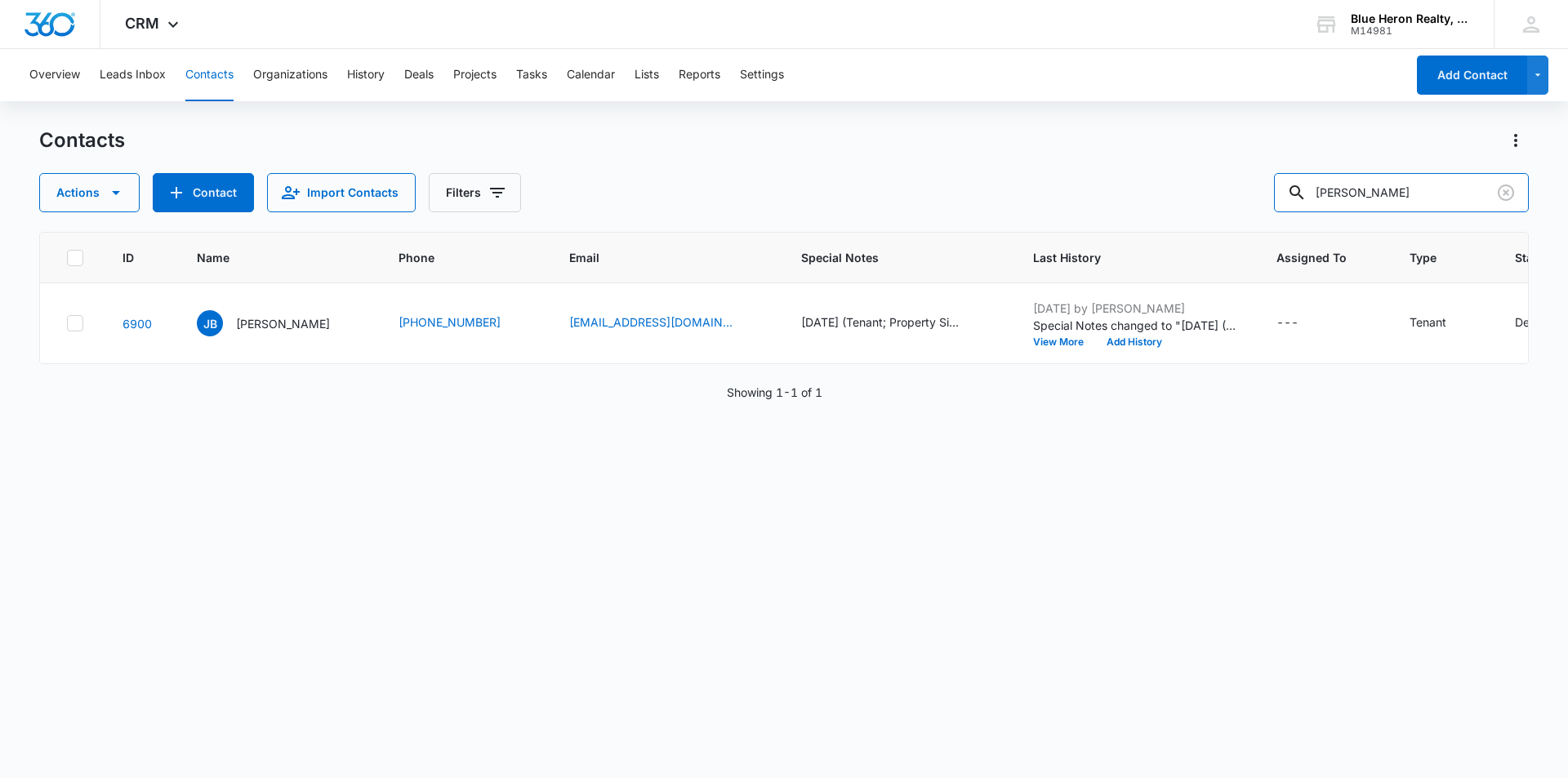
drag, startPoint x: 1440, startPoint y: 193, endPoint x: 1294, endPoint y: 172, distance: 147.5
click at [1295, 173] on input "Jennifer Brinklow" at bounding box center [1401, 193] width 254 height 40
type input "Rosario Medina"
click at [268, 319] on p "Rosario Medina" at bounding box center [283, 323] width 94 height 17
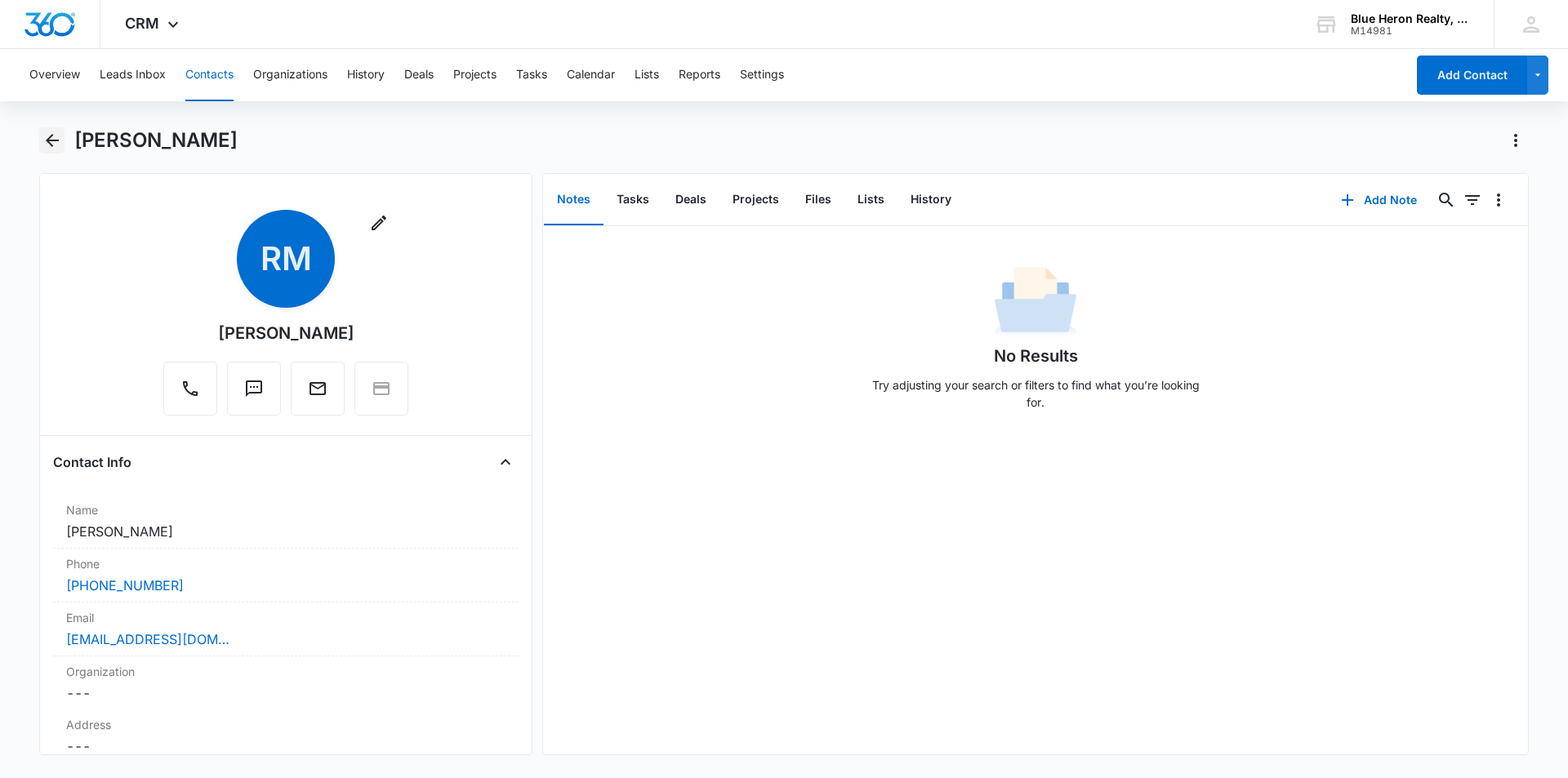
click at [54, 139] on icon "Back" at bounding box center [52, 140] width 19 height 19
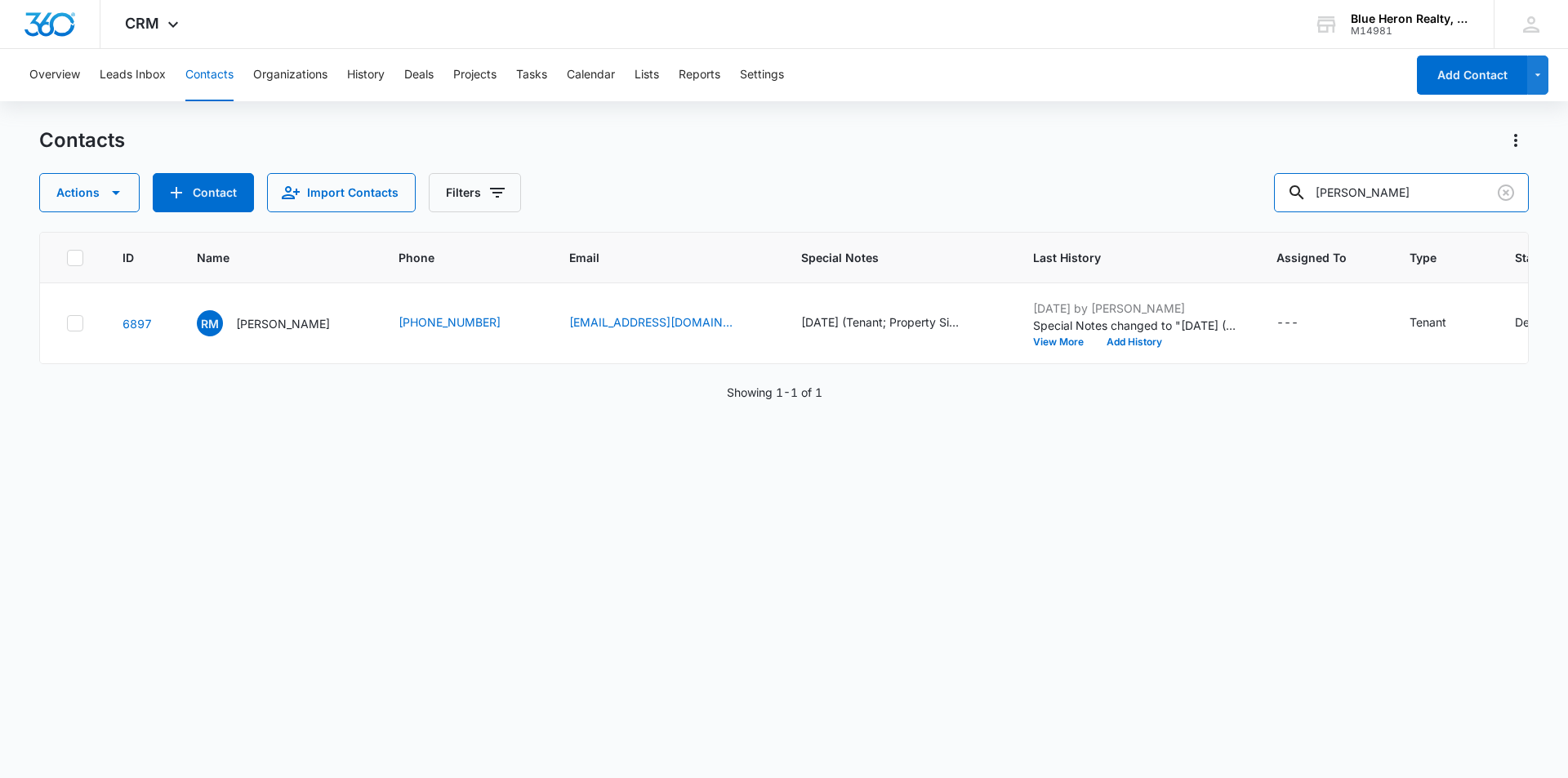
drag, startPoint x: 1424, startPoint y: 193, endPoint x: 1289, endPoint y: 201, distance: 135.2
click at [1289, 201] on div "Actions Contact Import Contacts Filters Rosario Medina" at bounding box center [784, 193] width 1490 height 40
type input "Rosario Medina"
click at [276, 323] on p "Rosario Medina" at bounding box center [283, 323] width 94 height 17
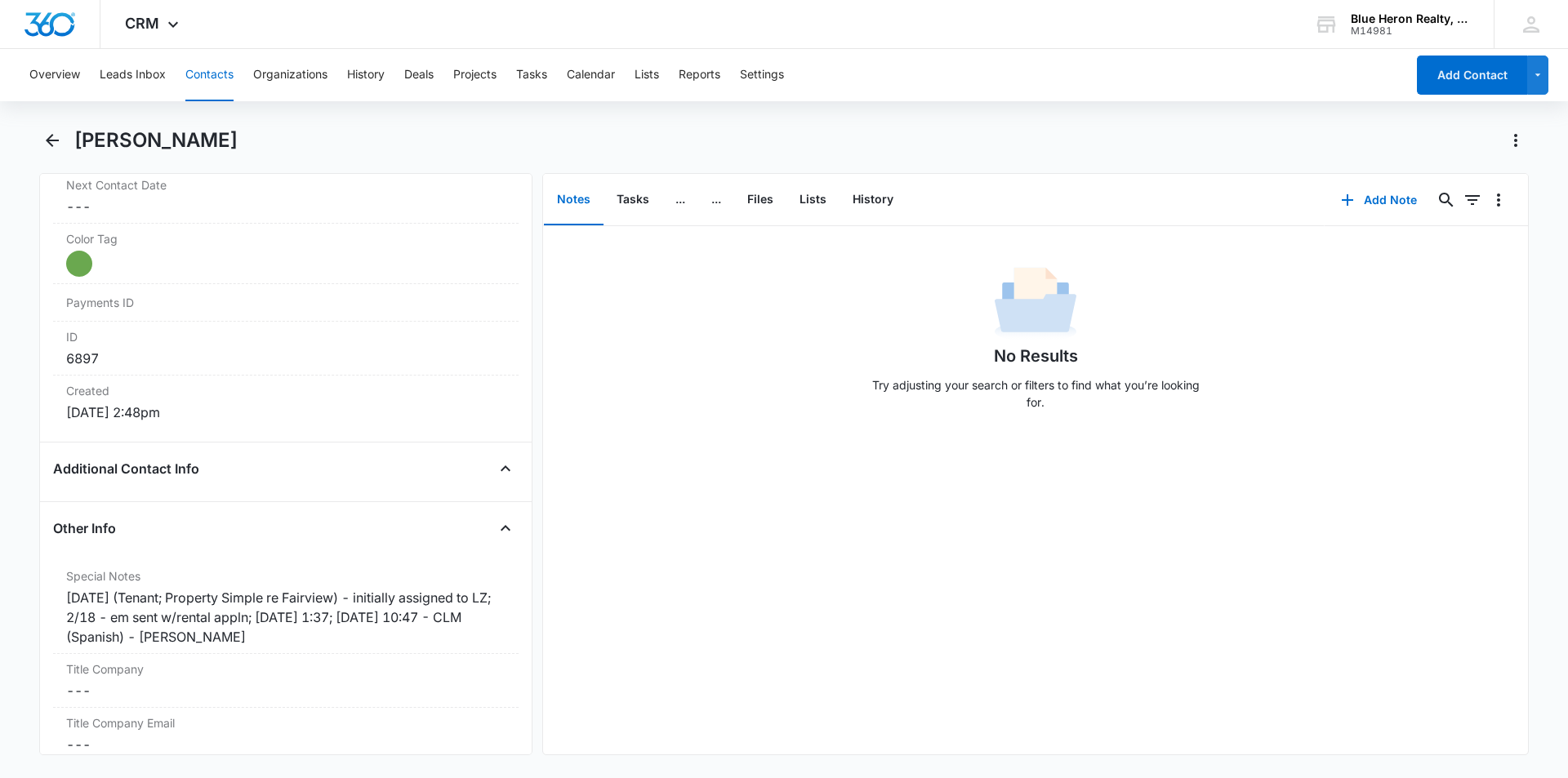
scroll to position [943, 0]
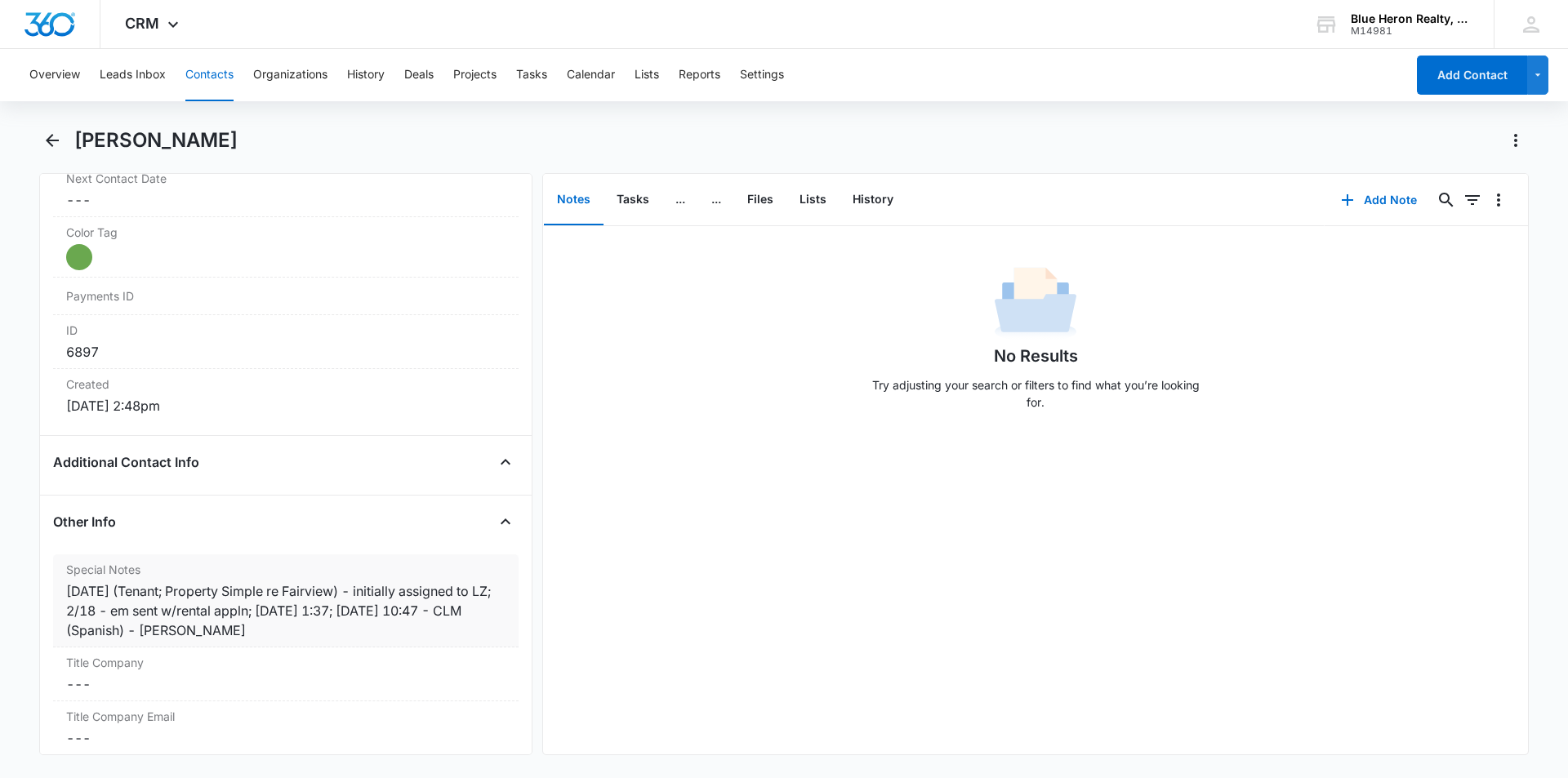
click at [453, 609] on div "2/17/25 (Tenant; Property Simple re Fairview) - initially assigned to LZ; 2/18 …" at bounding box center [285, 611] width 439 height 59
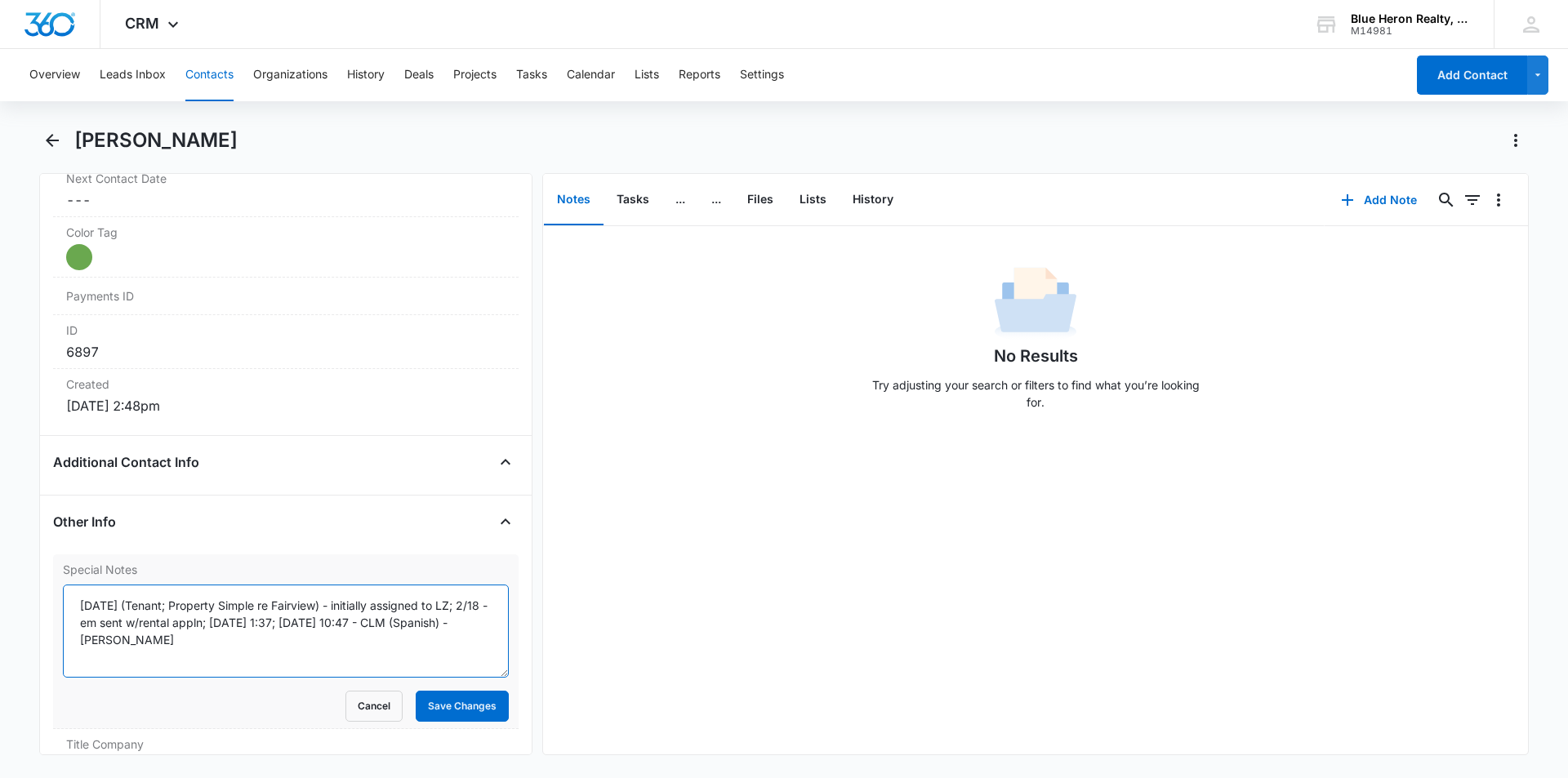
click at [414, 621] on textarea "2/17/25 (Tenant; Property Simple re Fairview) - initially assigned to LZ; 2/18 …" at bounding box center [285, 631] width 446 height 93
click at [379, 619] on textarea "2/17/25 (Tenant; Property Simple re Fairview) - initially assigned to LZ; 2/18 …" at bounding box center [285, 631] width 446 height 93
type textarea "2/17/25 (Tenant; Property Simple re Fairview) - initially assigned to LZ; 2/18 …"
click at [425, 708] on button "Save Changes" at bounding box center [462, 706] width 93 height 31
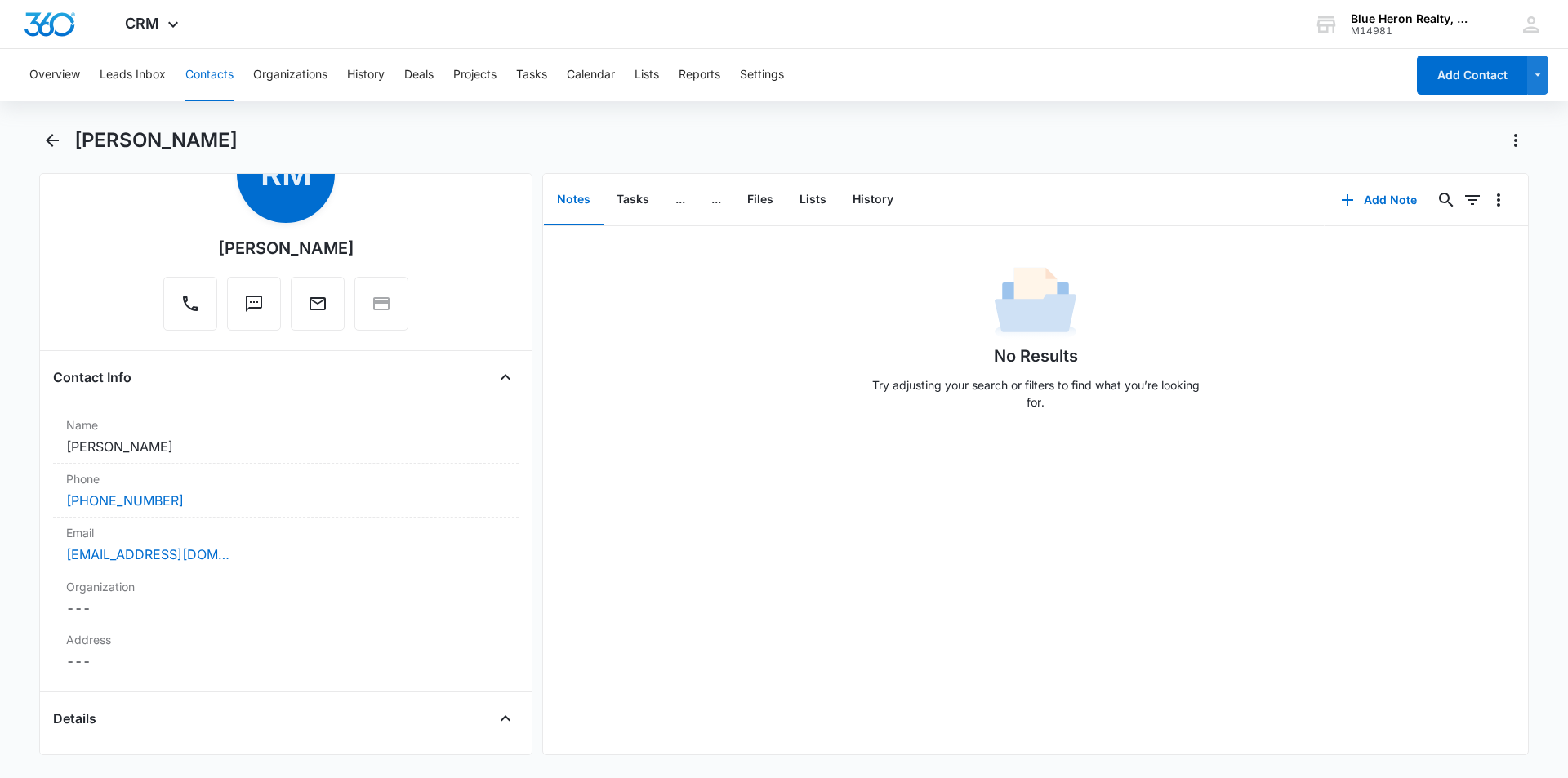
scroll to position [0, 0]
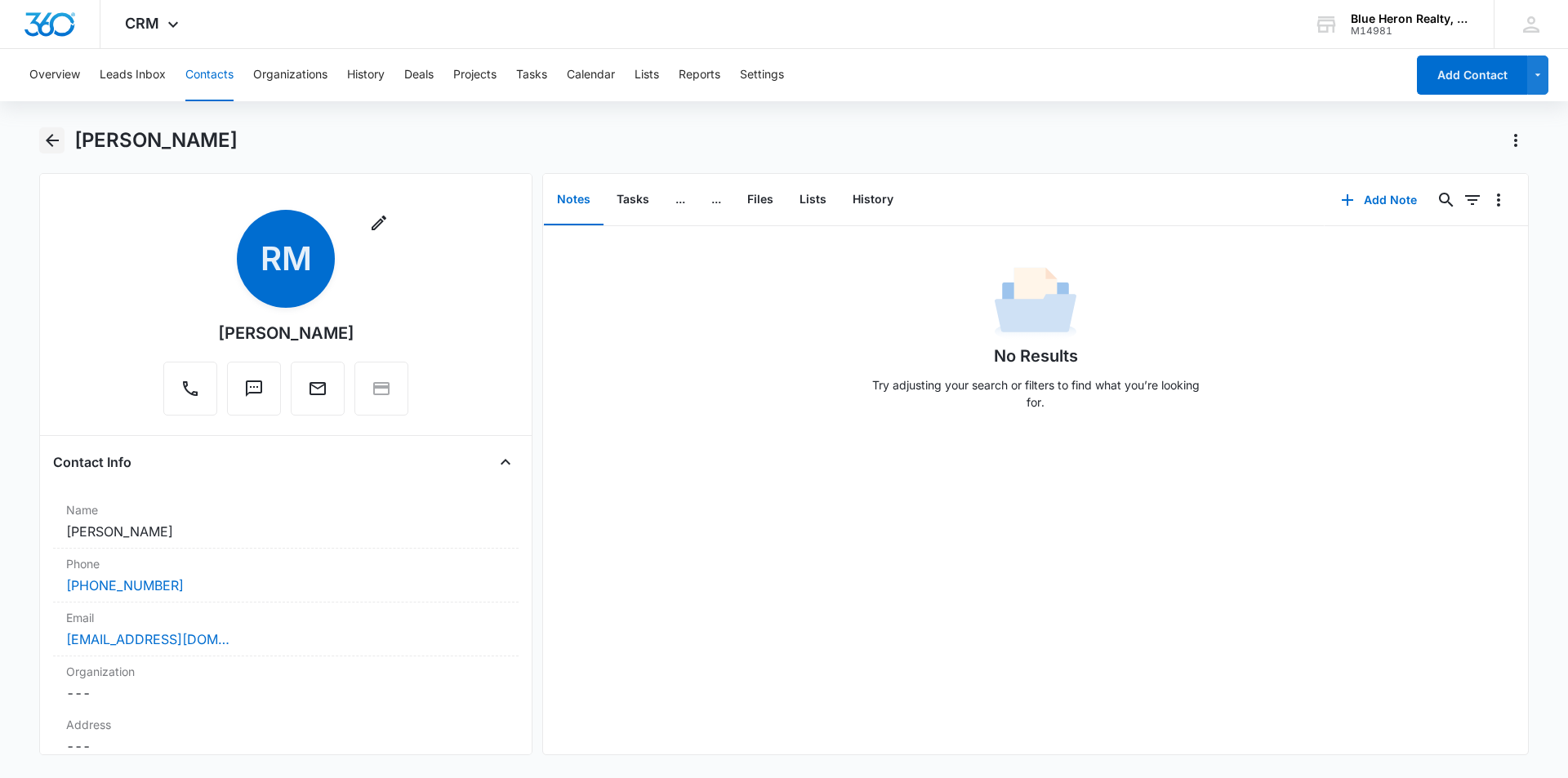
click at [55, 145] on icon "Back" at bounding box center [52, 140] width 19 height 19
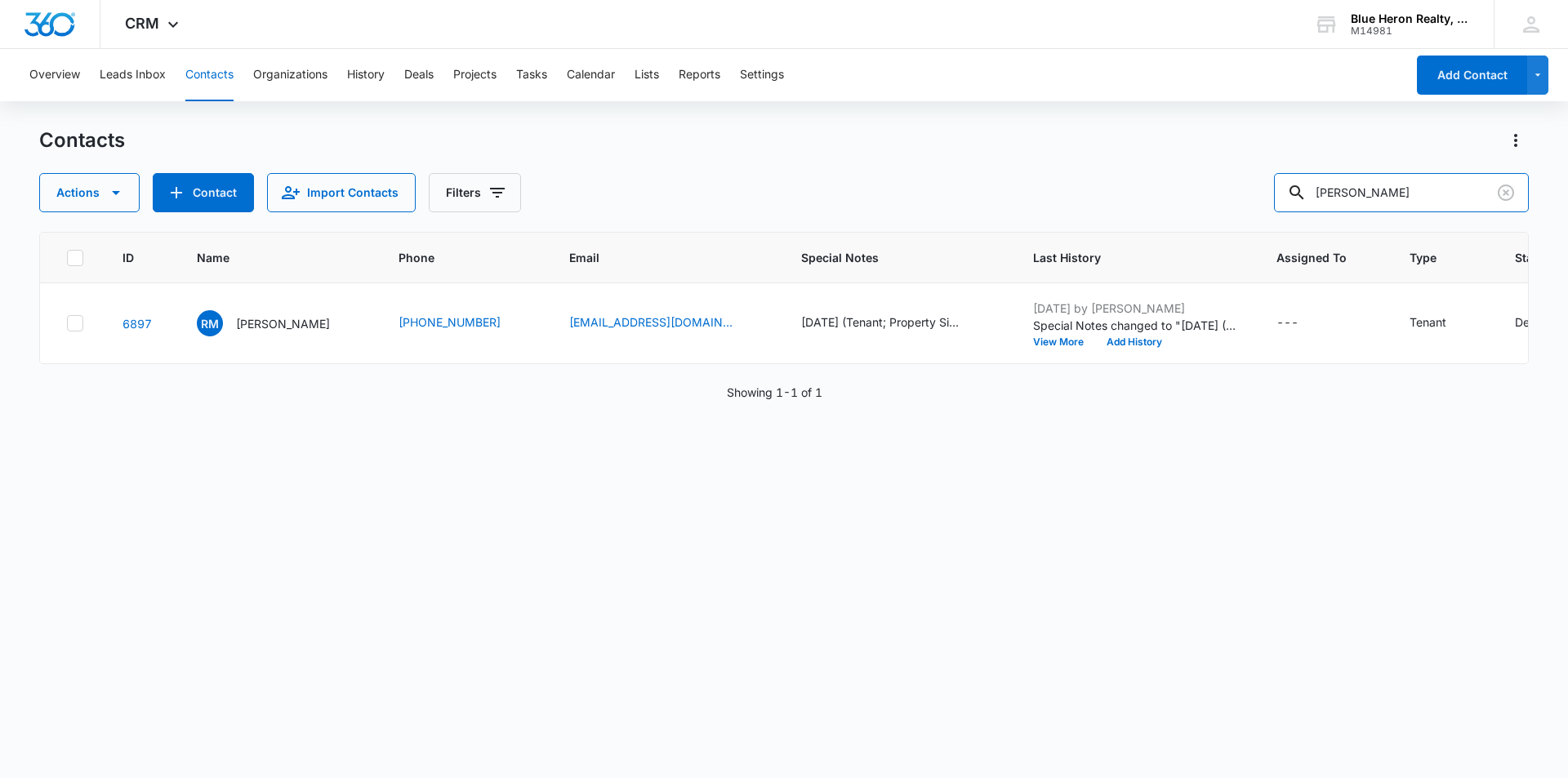
click at [1165, 200] on div "Actions Contact Import Contacts Filters Rosario Medina" at bounding box center [784, 193] width 1490 height 40
click at [1359, 199] on input "text" at bounding box center [1414, 193] width 231 height 40
type input "Karen Wagner"
click at [247, 325] on p "Karen Wagner" at bounding box center [283, 323] width 94 height 17
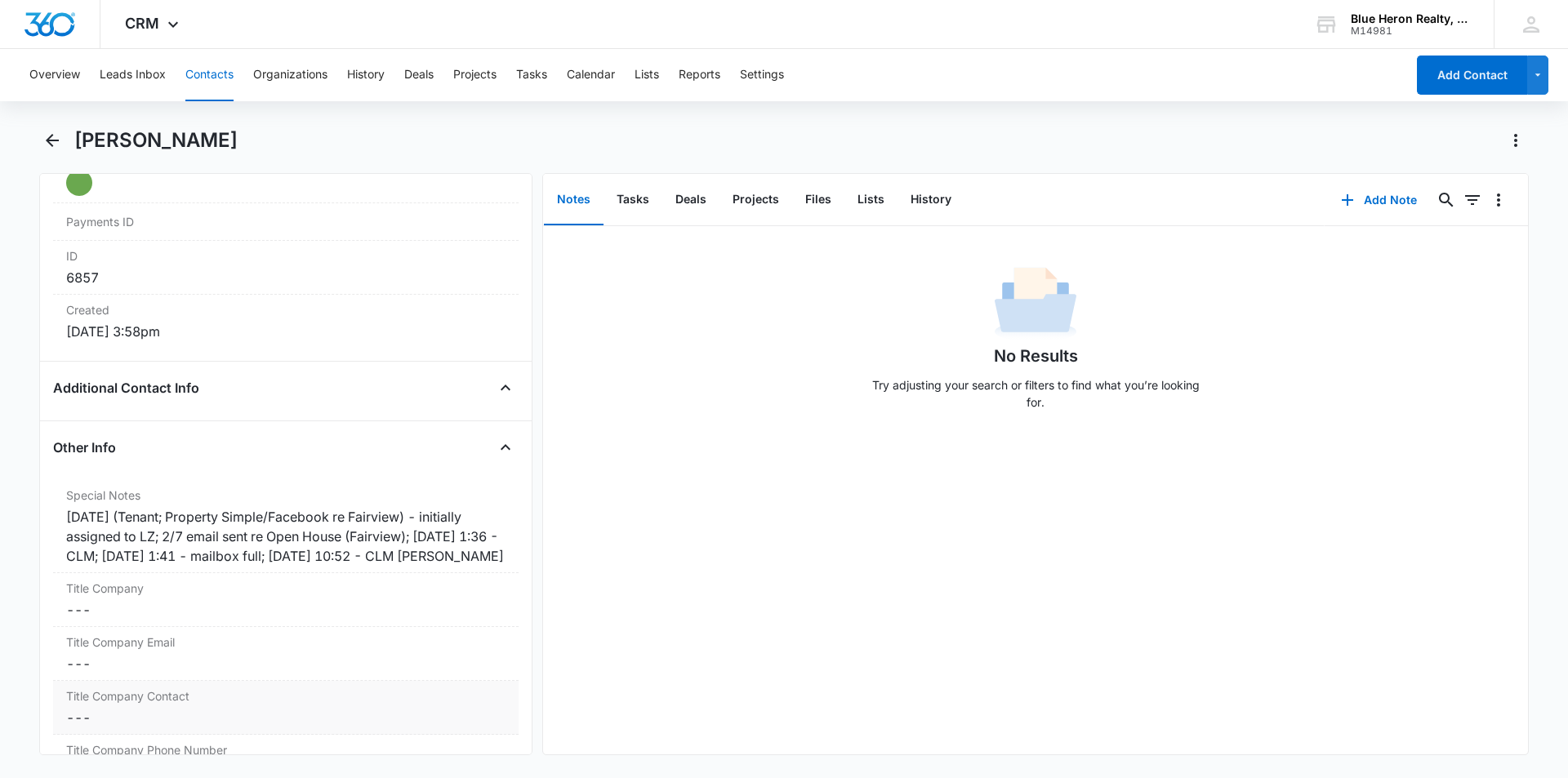
scroll to position [1120, 0]
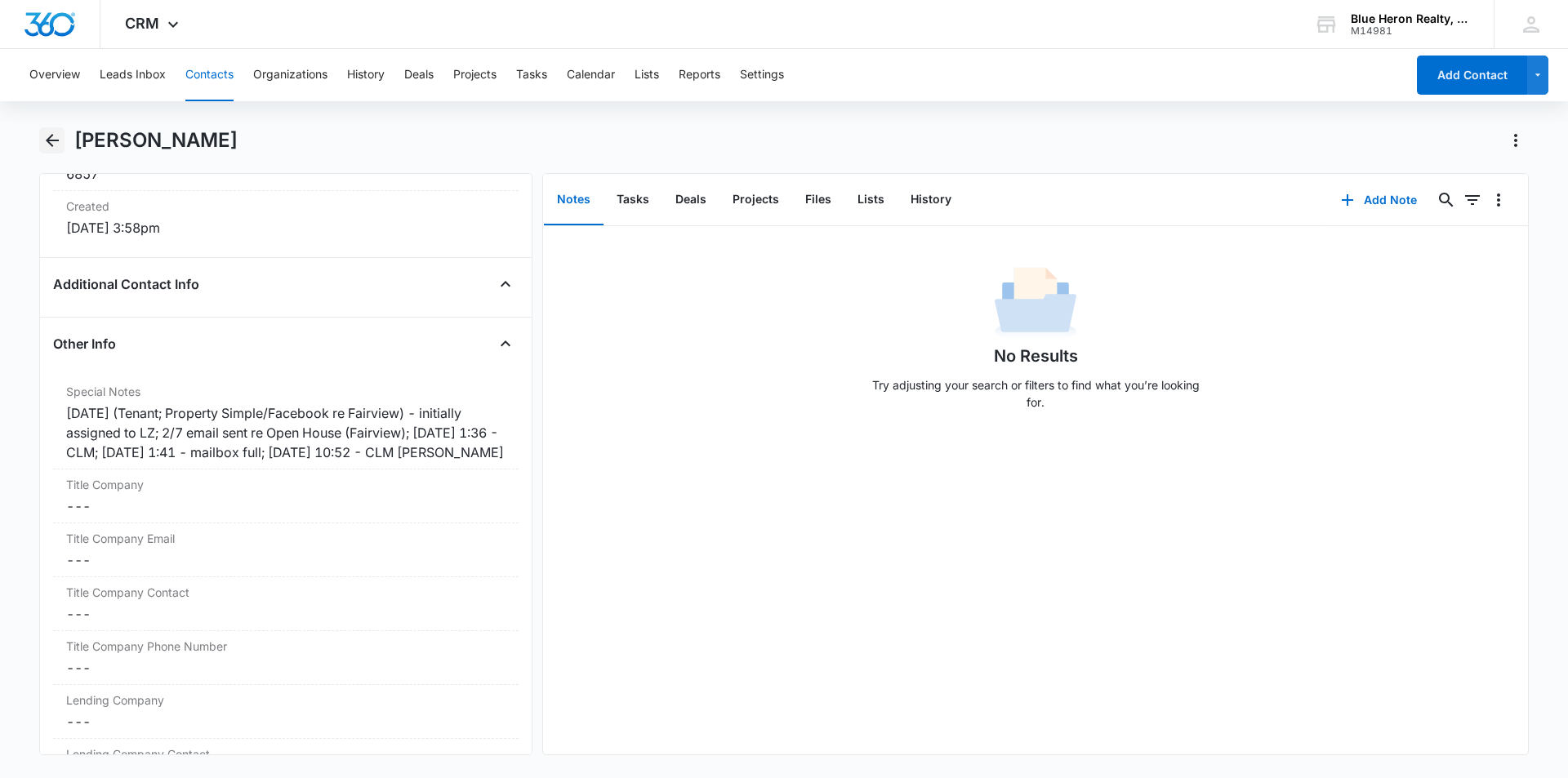
click at [48, 141] on icon "Back" at bounding box center [52, 140] width 13 height 13
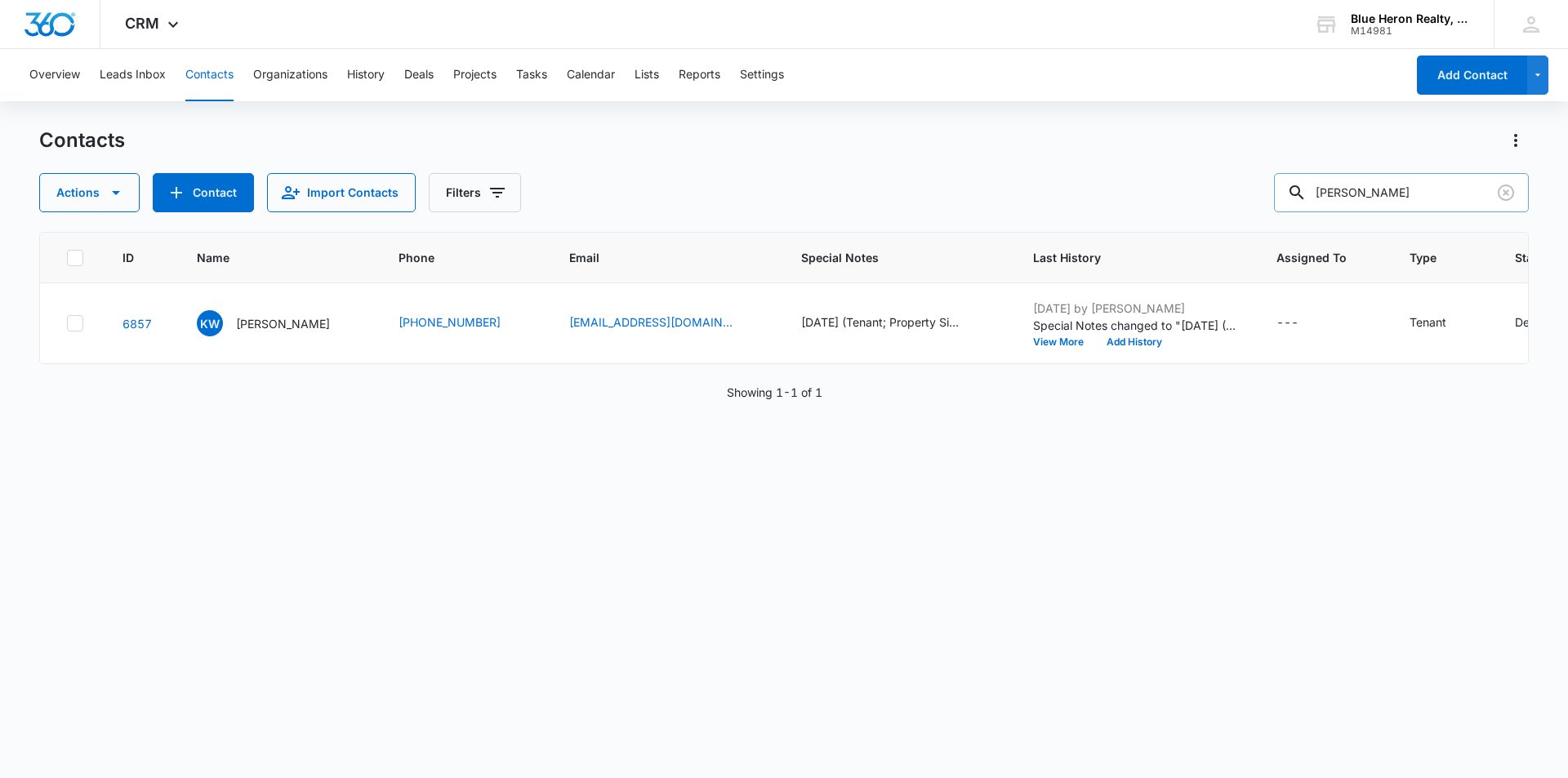
drag, startPoint x: 1429, startPoint y: 188, endPoint x: 1315, endPoint y: 183, distance: 114.1
click at [1315, 183] on div "Karen Wagner" at bounding box center [1401, 193] width 254 height 40
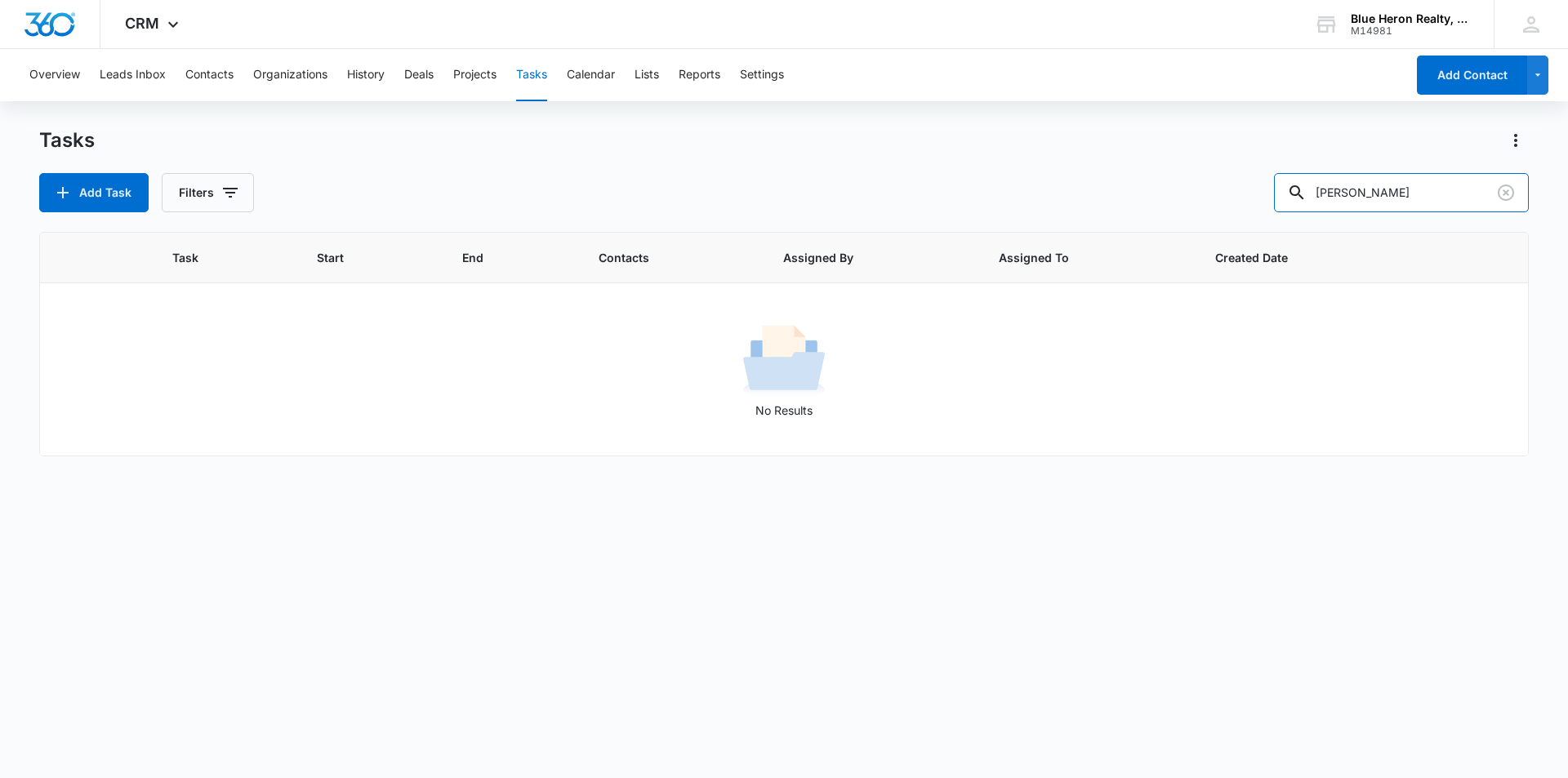
drag, startPoint x: 1419, startPoint y: 188, endPoint x: 1285, endPoint y: 187, distance: 134.0
click at [1285, 187] on div "Add Task Filters Nabil Safdar" at bounding box center [784, 193] width 1490 height 40
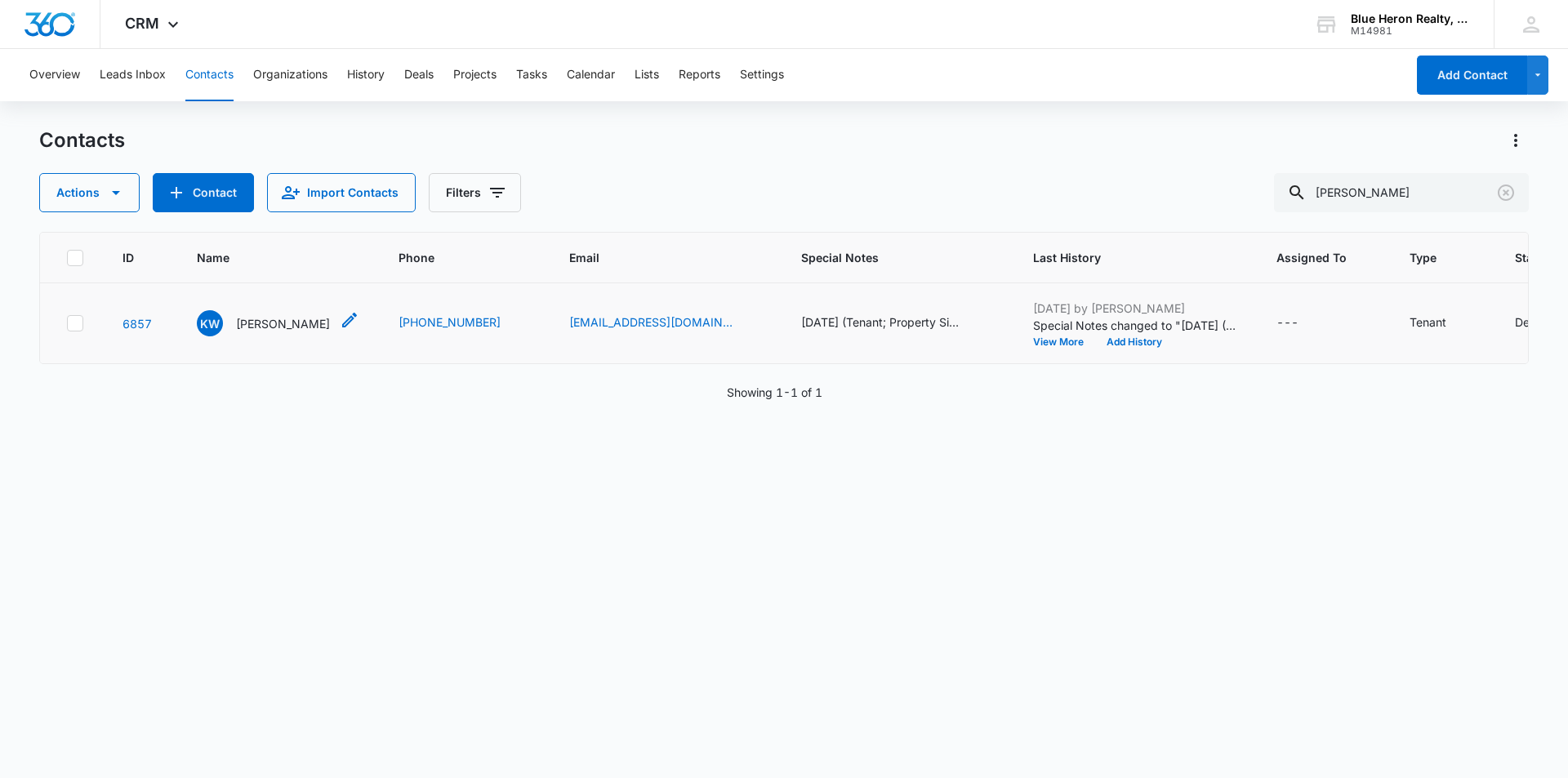
click at [261, 321] on p "Karen Wagner" at bounding box center [283, 323] width 94 height 17
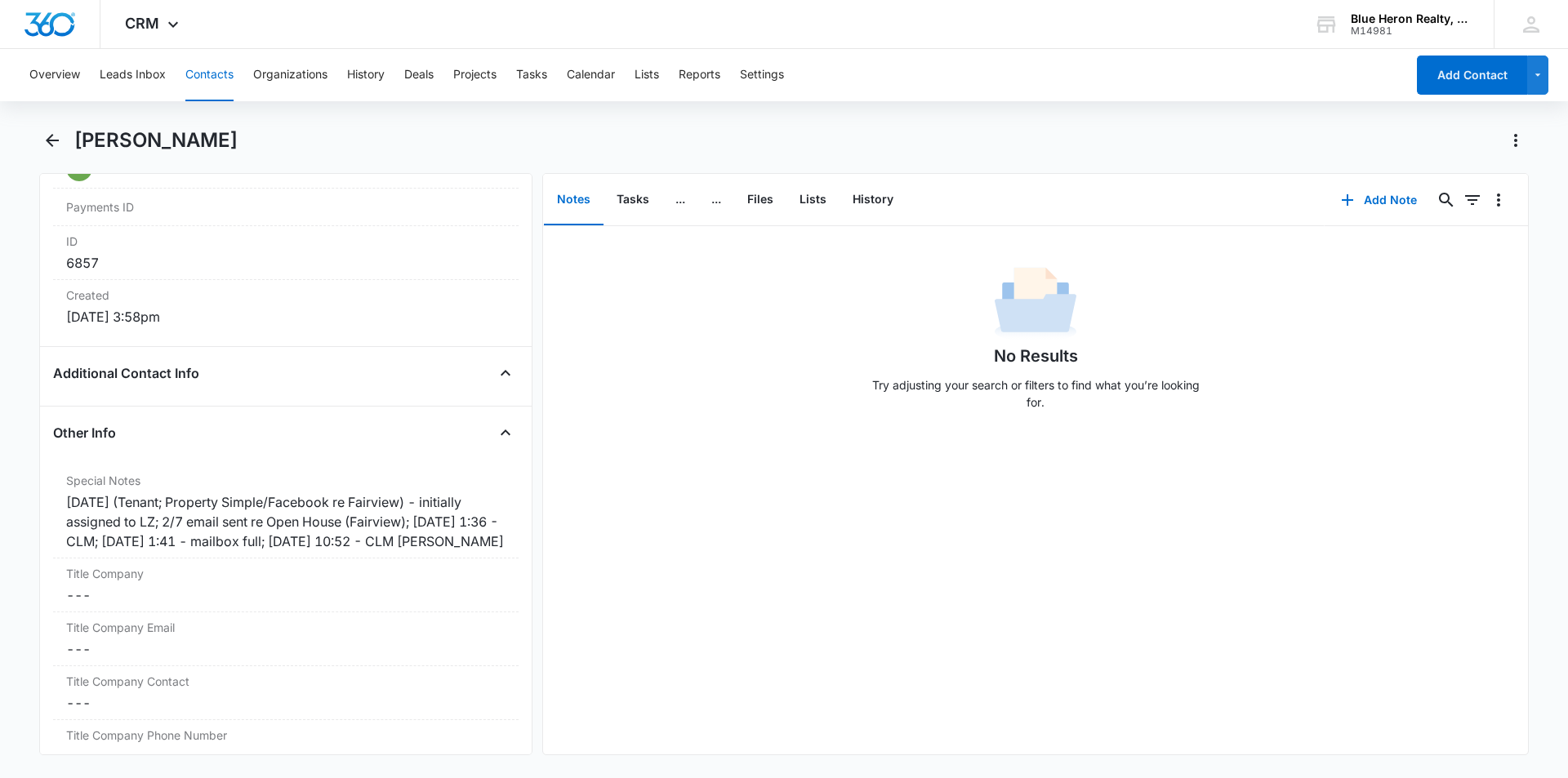
scroll to position [1042, 0]
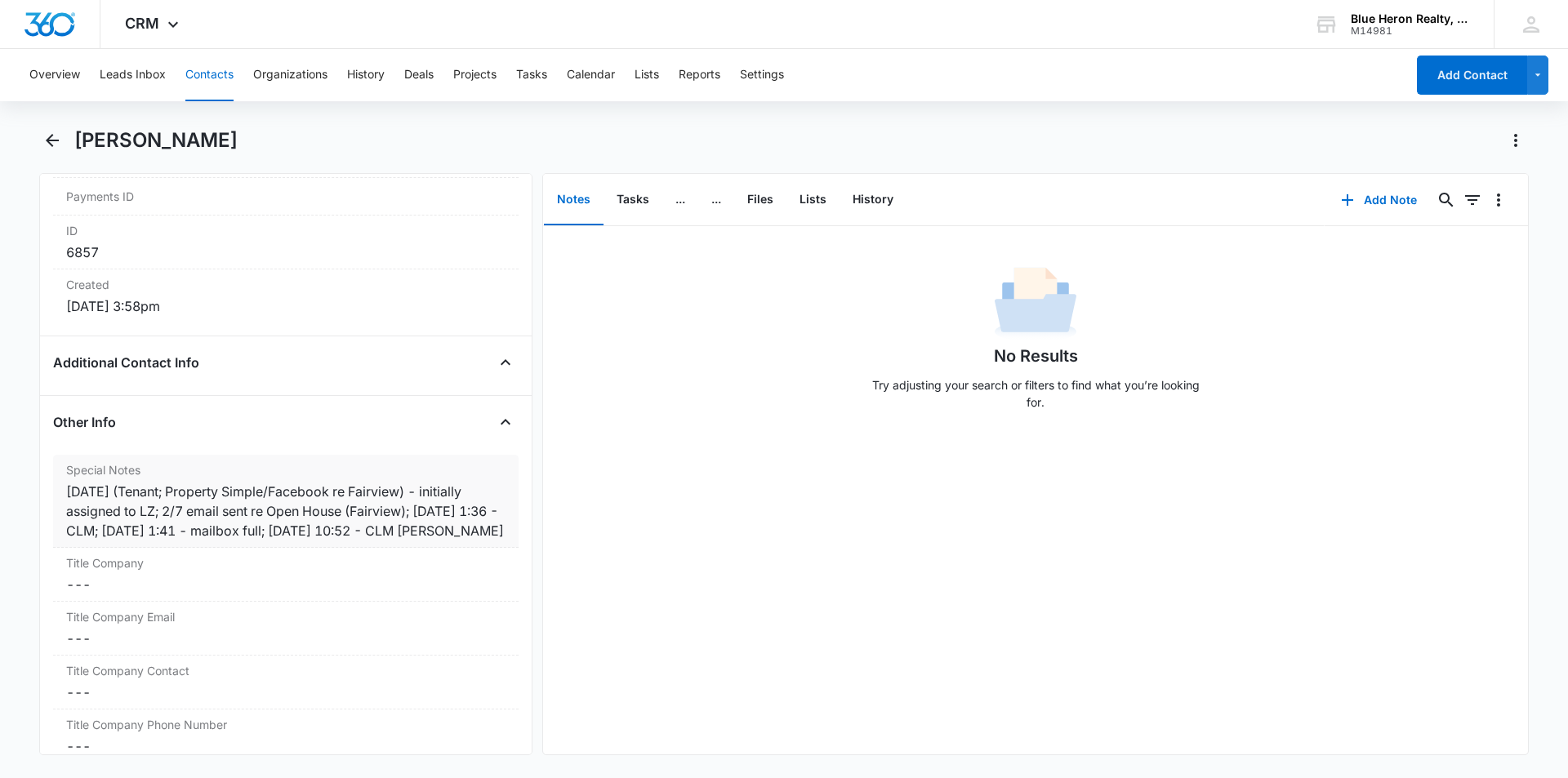
click at [414, 530] on div "1/13/25 (Tenant; Property Simple/Facebook re Fairview) - initially assigned to …" at bounding box center [285, 510] width 439 height 59
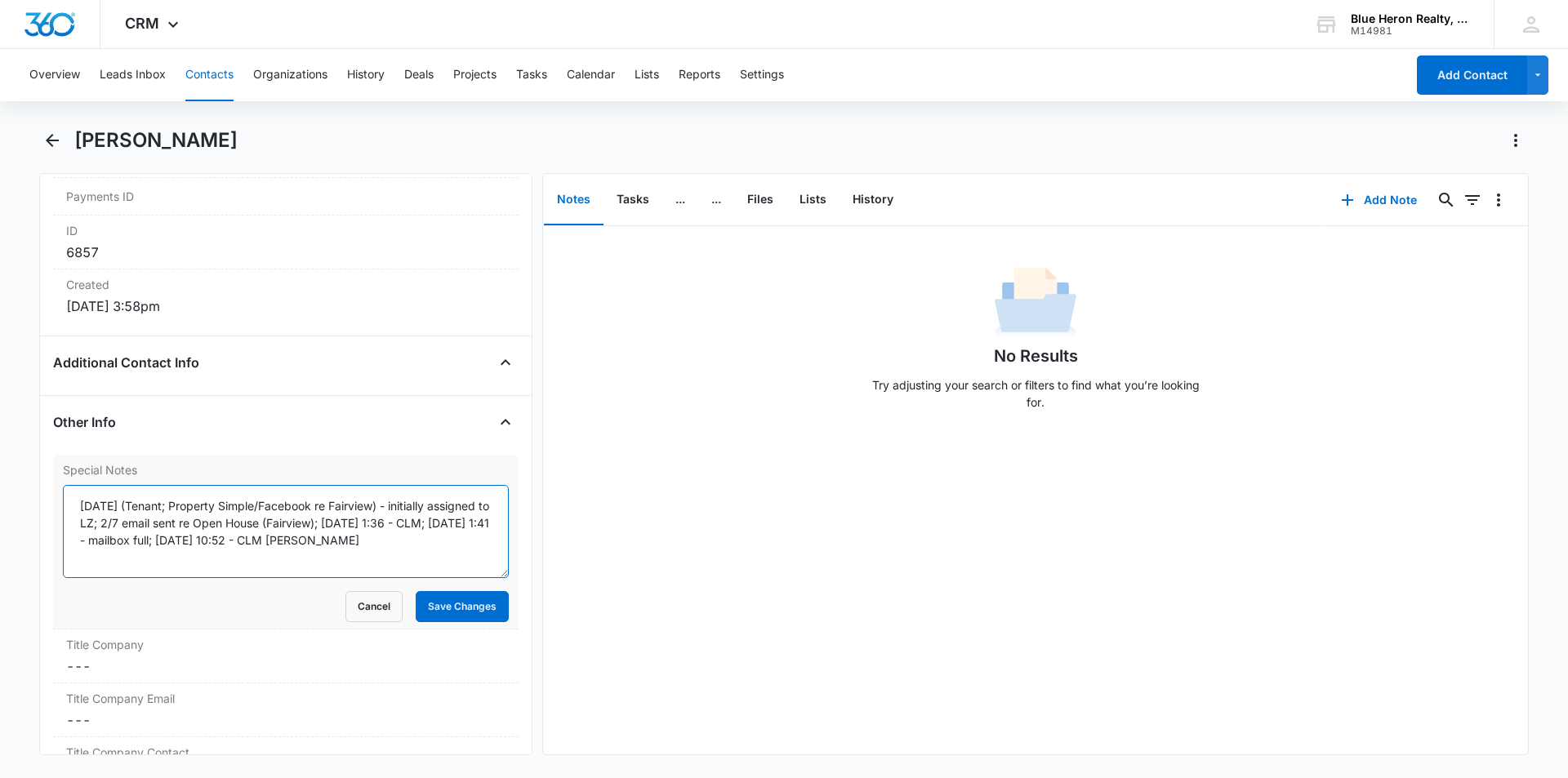
click at [354, 538] on textarea "1/13/25 (Tenant; Property Simple/Facebook re Fairview) - initially assigned to …" at bounding box center [285, 532] width 446 height 93
type textarea "1/13/25 (Tenant; Property Simple/Facebook re Fairview) - initially assigned to …"
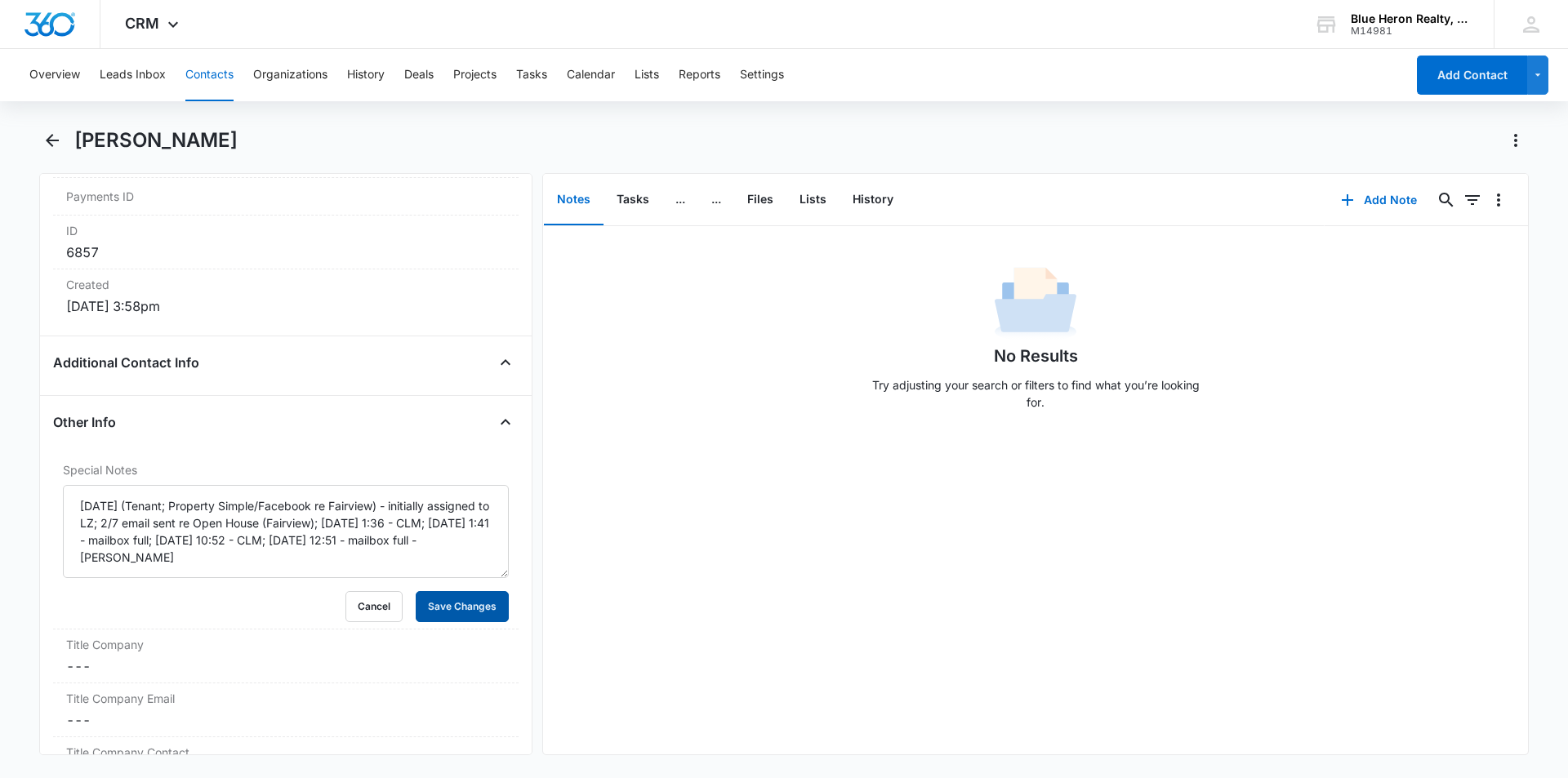
drag, startPoint x: 445, startPoint y: 611, endPoint x: 589, endPoint y: 633, distance: 145.7
click at [447, 610] on button "Save Changes" at bounding box center [462, 606] width 93 height 31
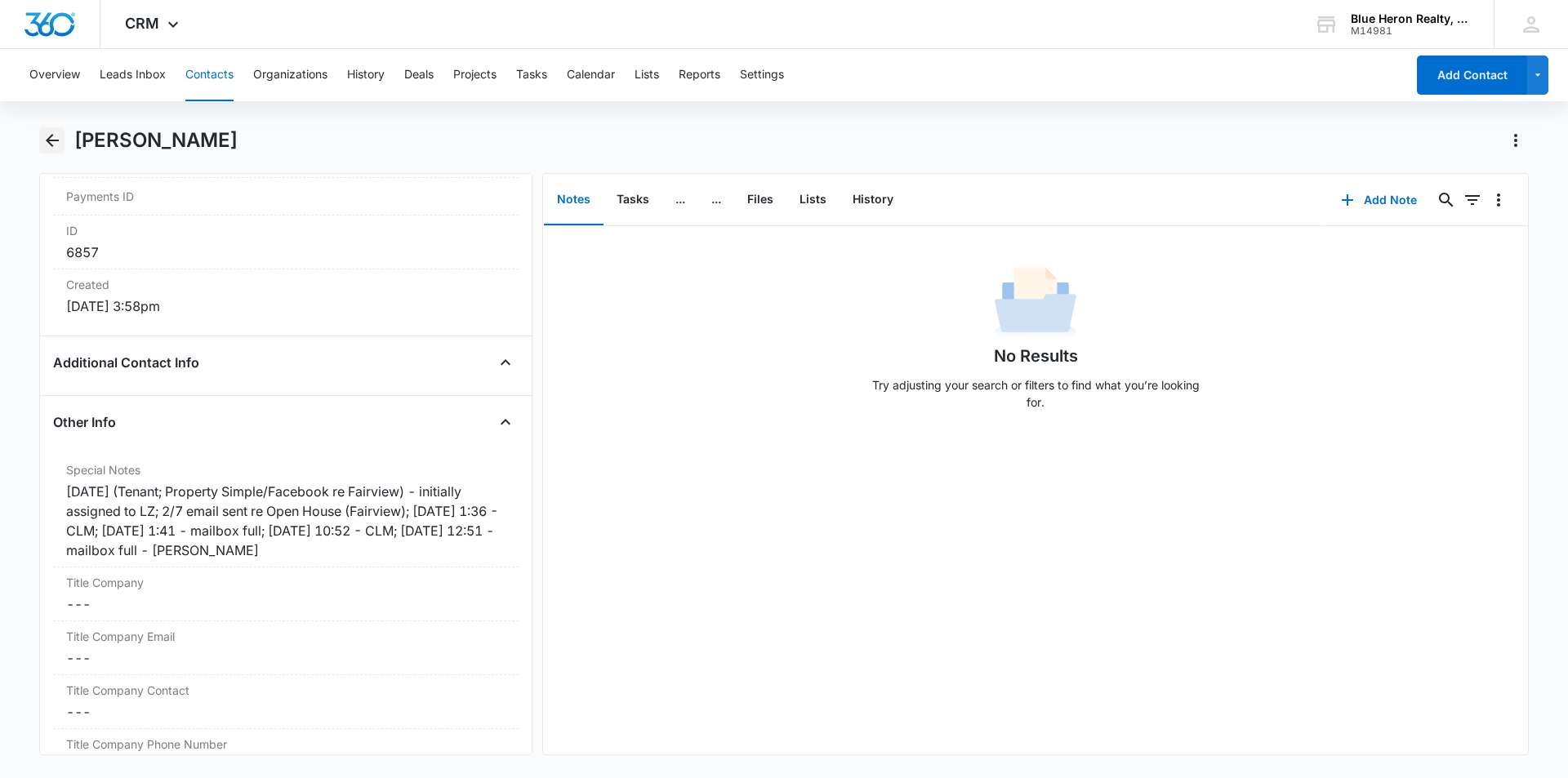
click at [55, 143] on icon "Back" at bounding box center [52, 140] width 19 height 19
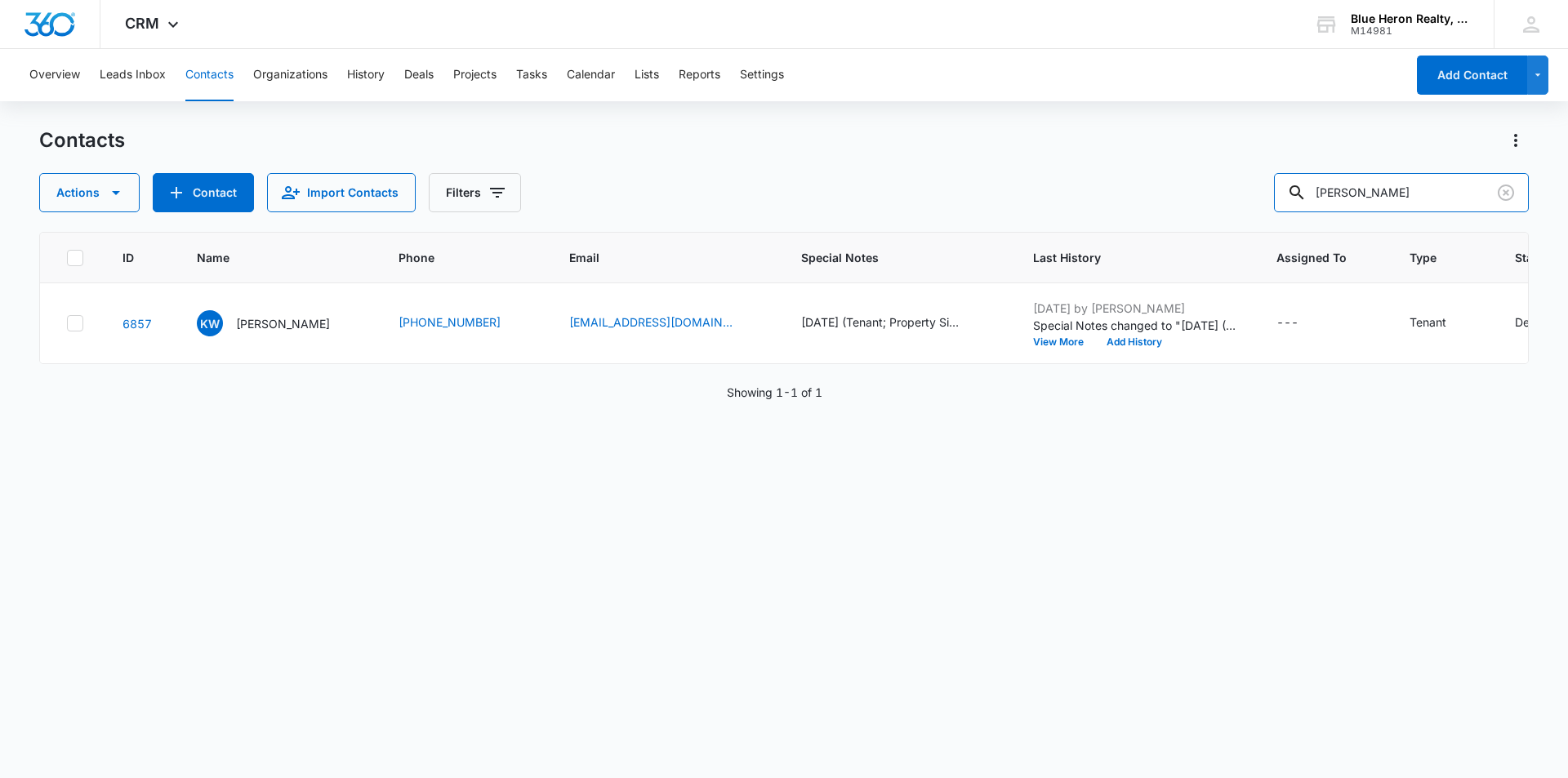
drag, startPoint x: 1432, startPoint y: 195, endPoint x: 1284, endPoint y: 214, distance: 149.2
click at [1284, 214] on div "Contacts Actions Contact Import Contacts Filters Karen Wagner ID Name Phone Ema…" at bounding box center [784, 452] width 1490 height 650
type input "Behroz Shahoori"
click at [254, 322] on p "Behrooz Shahoori" at bounding box center [283, 323] width 94 height 17
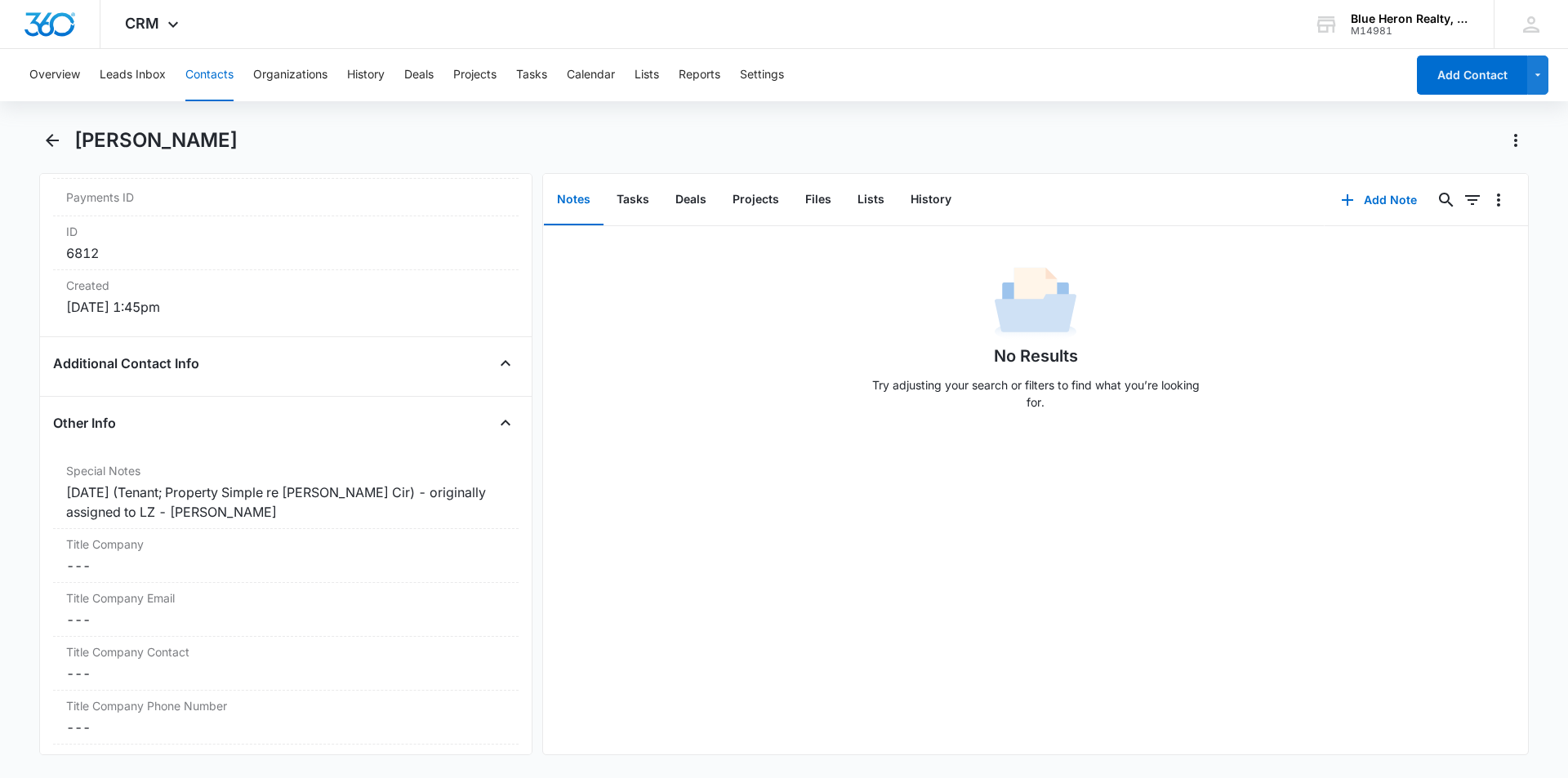
scroll to position [1044, 0]
click at [51, 139] on icon "Back" at bounding box center [52, 140] width 19 height 19
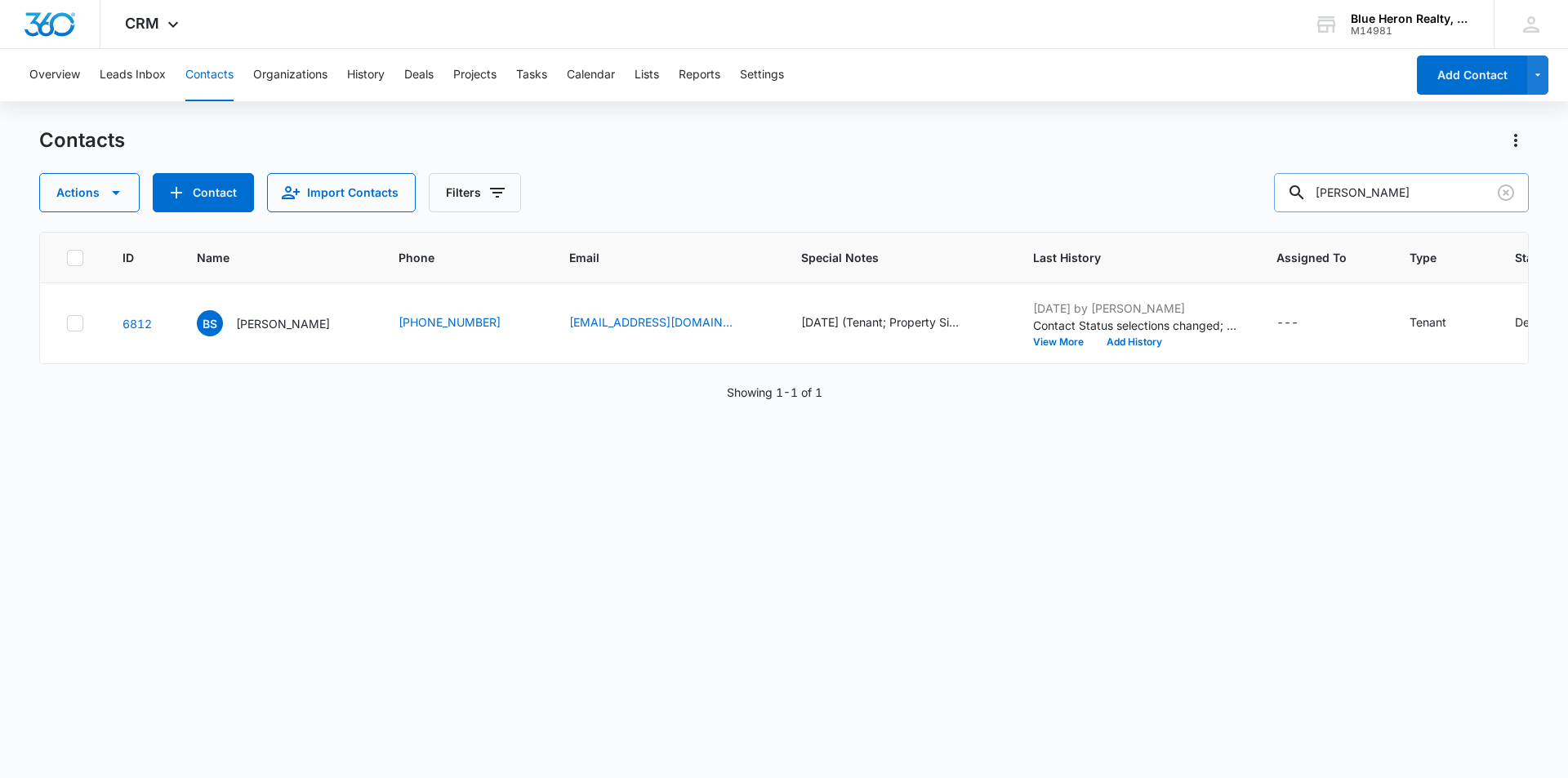
drag, startPoint x: 1432, startPoint y: 195, endPoint x: 1301, endPoint y: 175, distance: 132.5
click at [1300, 178] on div "Behroz Shahoori" at bounding box center [1401, 193] width 254 height 40
type input "Nudia Hernandez"
click at [298, 322] on p "Nudia Hernandez" at bounding box center [283, 323] width 94 height 17
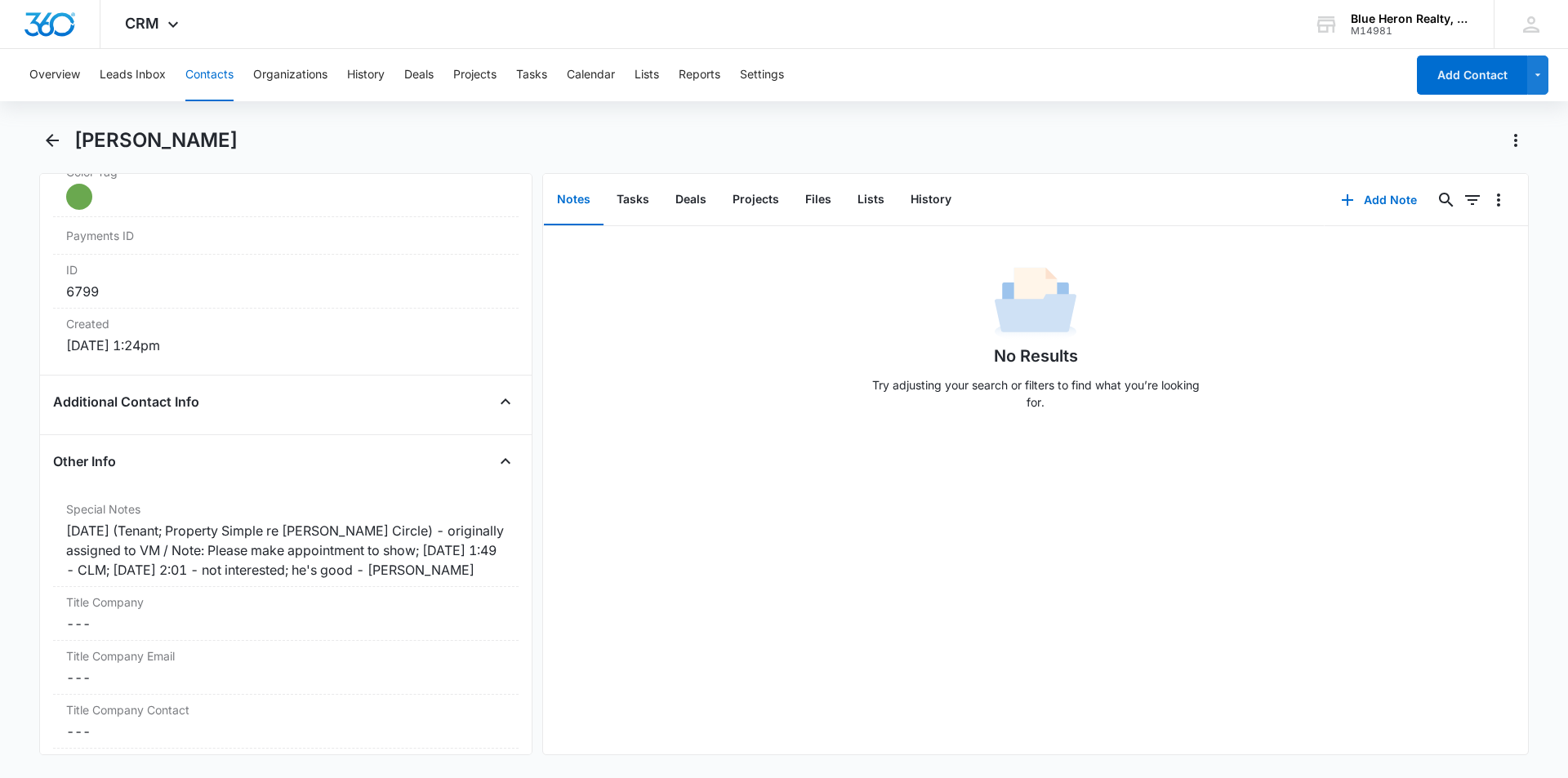
scroll to position [1007, 0]
click at [51, 136] on icon "Back" at bounding box center [52, 140] width 13 height 13
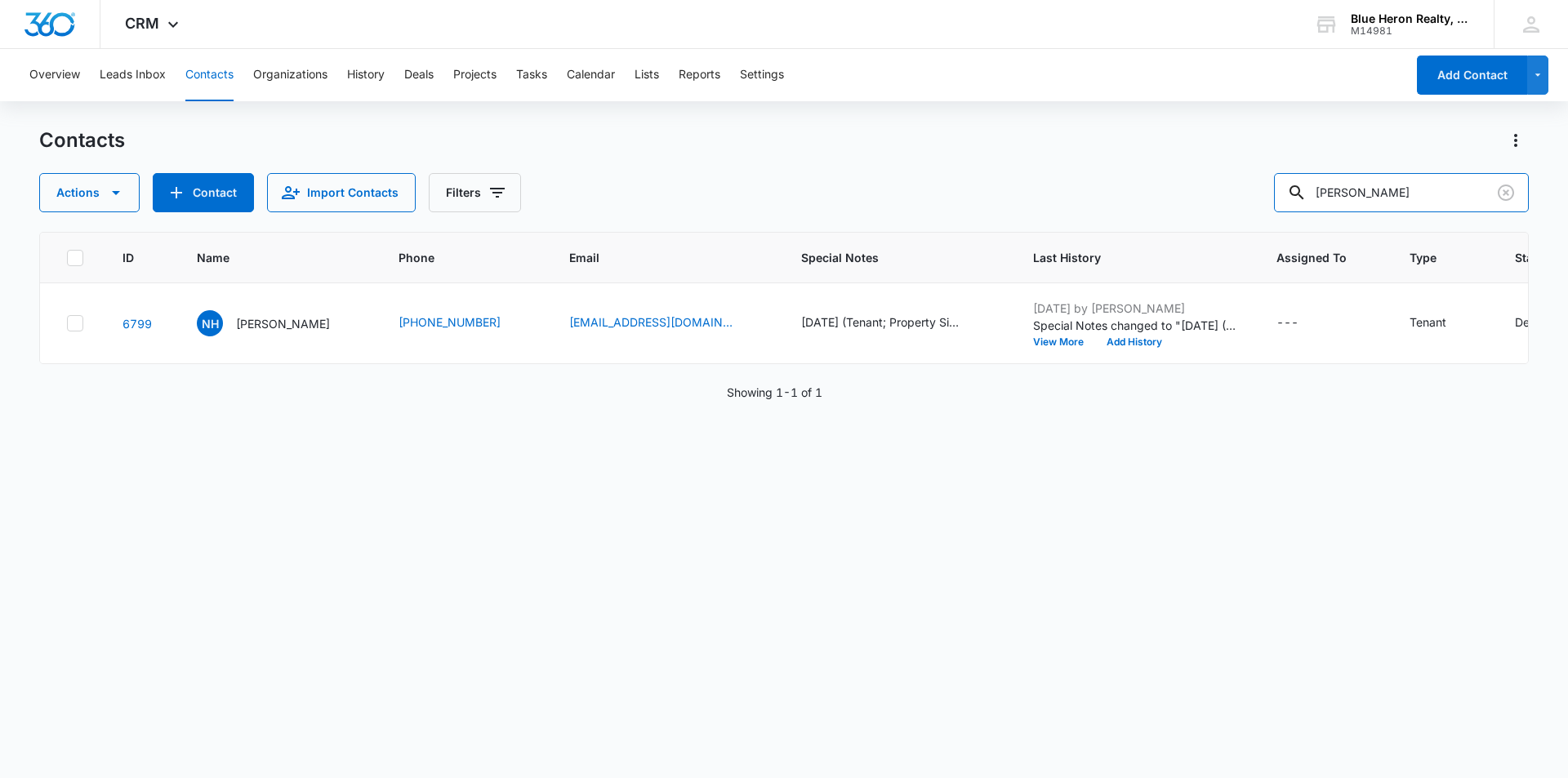
drag, startPoint x: 1441, startPoint y: 197, endPoint x: 1284, endPoint y: 186, distance: 157.4
click at [1284, 186] on div "Actions Contact Import Contacts Filters Nudia Hernandez" at bounding box center [784, 193] width 1490 height 40
type input "Nudia Hernandez"
drag, startPoint x: 1447, startPoint y: 184, endPoint x: 1301, endPoint y: 179, distance: 146.1
click at [1301, 179] on div "Nudia Hernandez" at bounding box center [1401, 193] width 254 height 40
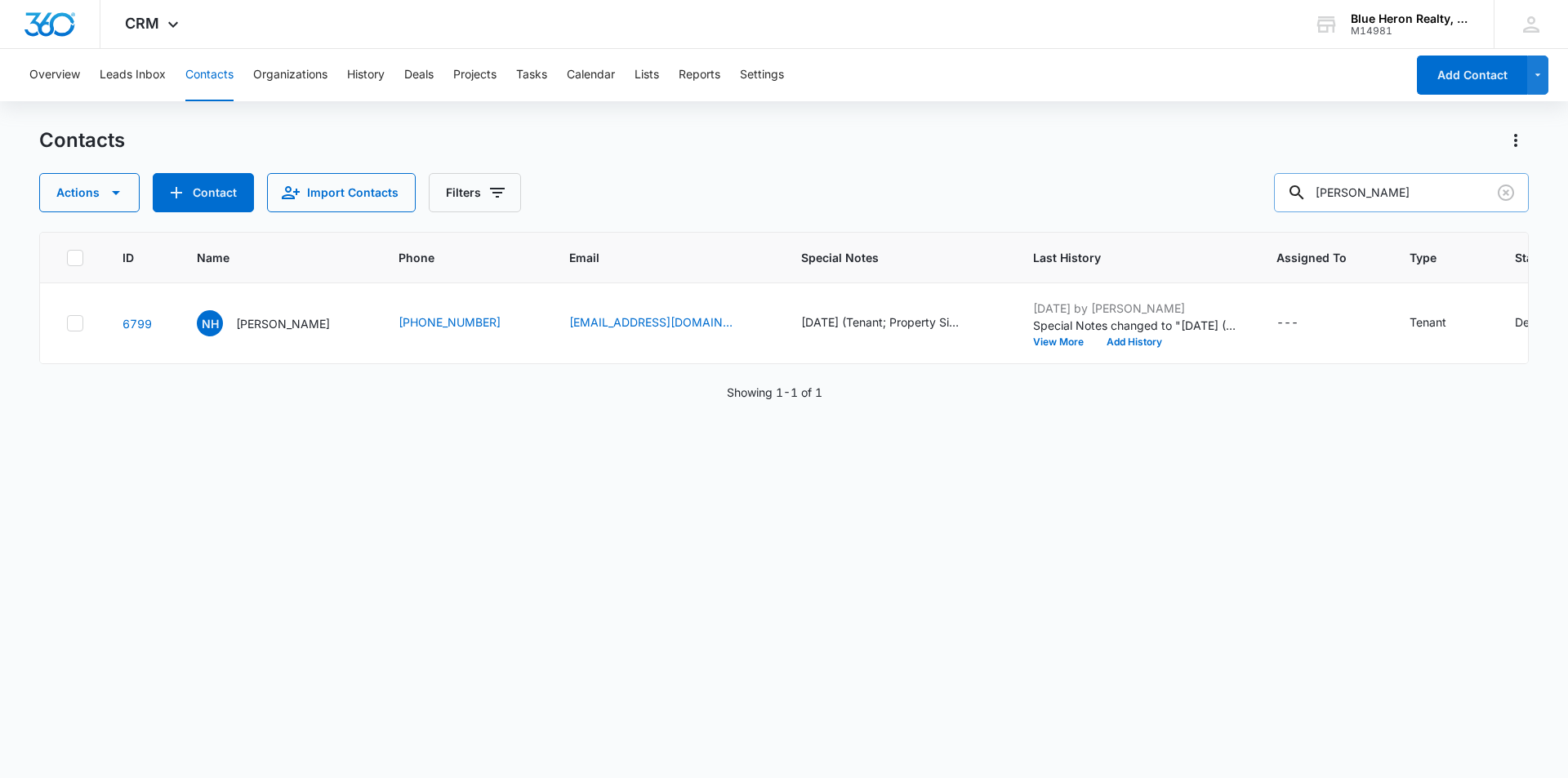
type input "Hien Nguyen"
click at [270, 329] on p "Hien Nguyen" at bounding box center [283, 323] width 94 height 17
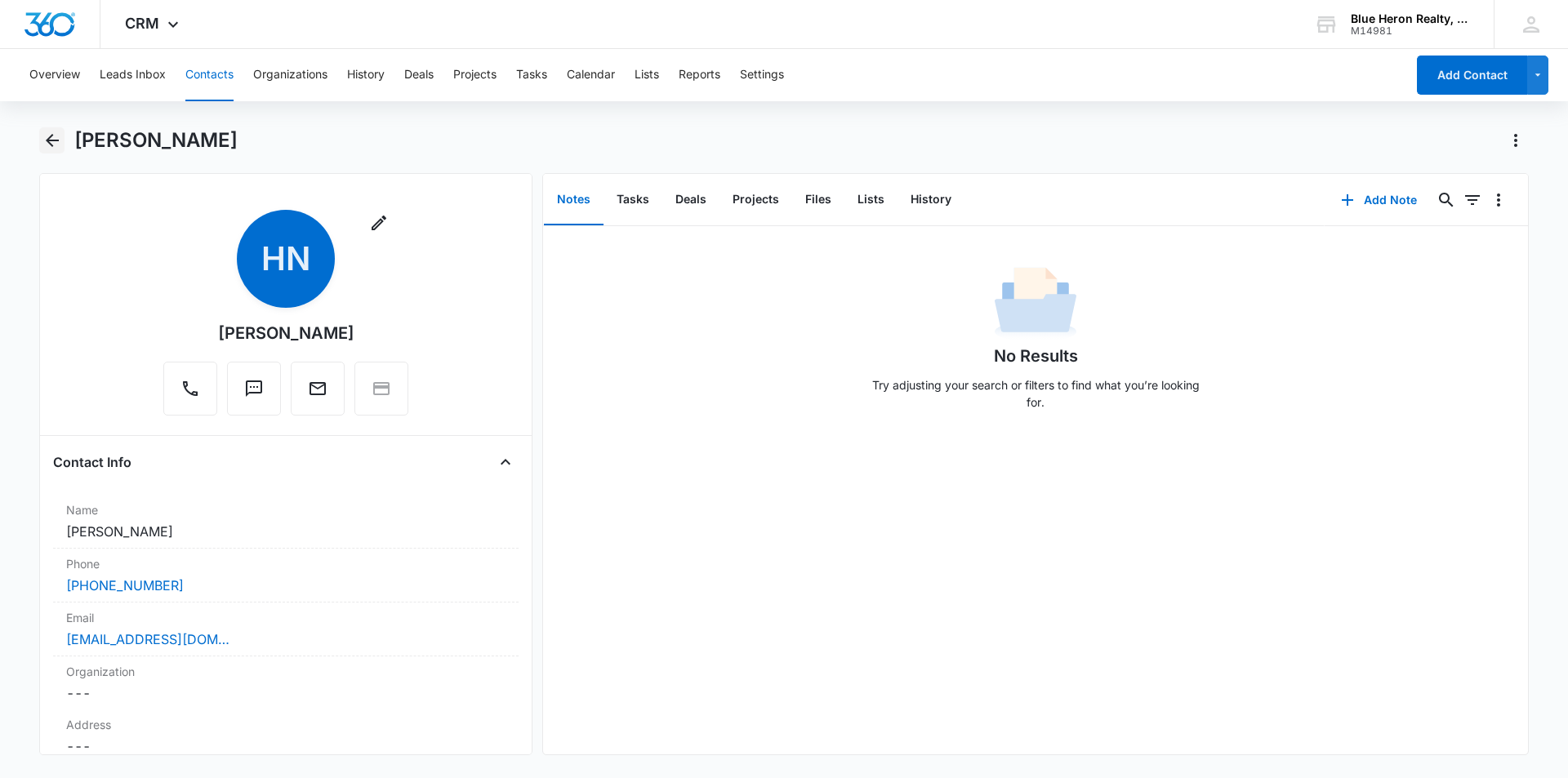
click at [51, 140] on icon "Back" at bounding box center [52, 140] width 13 height 13
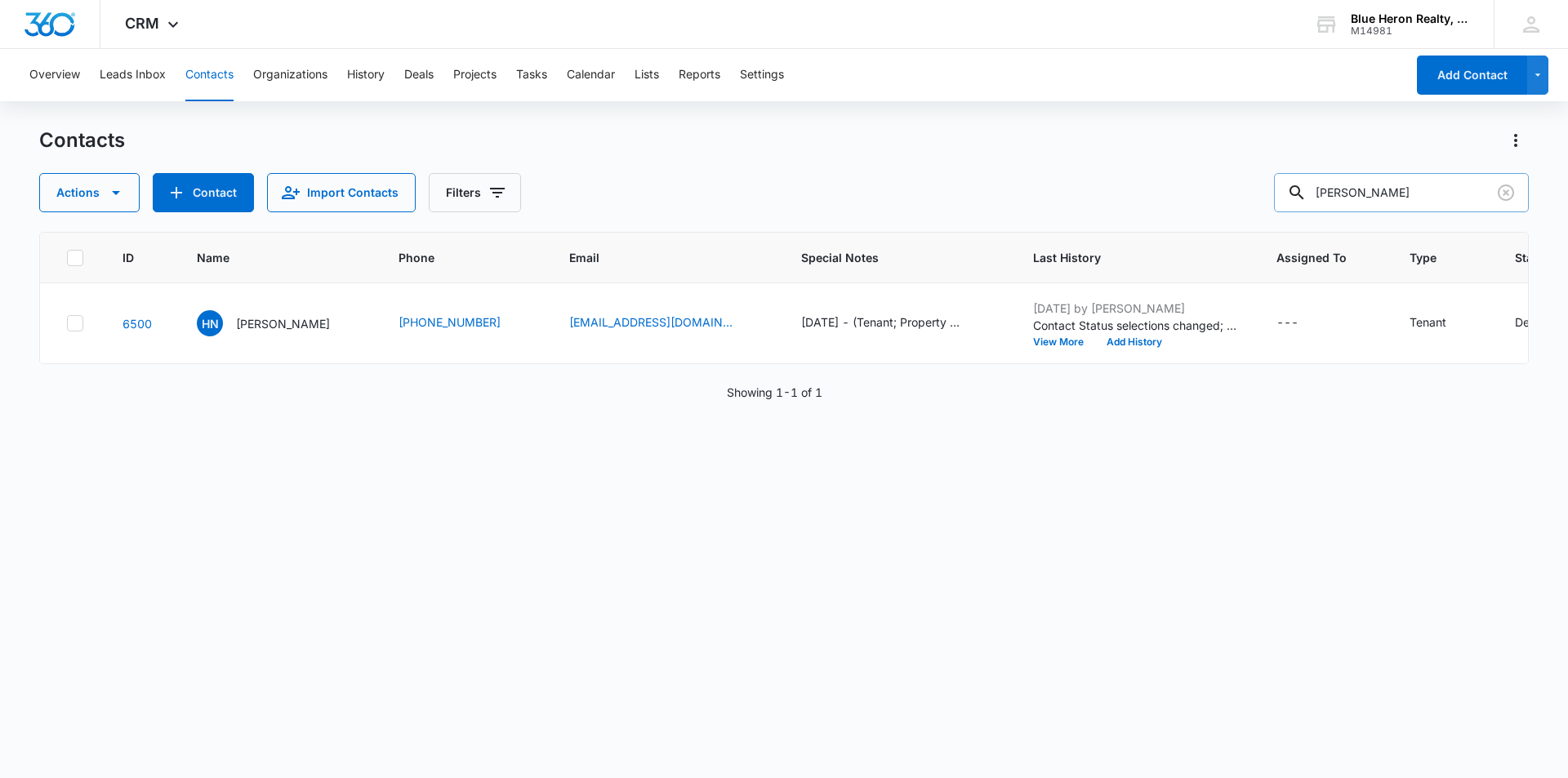
drag, startPoint x: 1416, startPoint y: 192, endPoint x: 1299, endPoint y: 188, distance: 117.1
click at [1299, 188] on input "Hien Nguyen" at bounding box center [1401, 193] width 254 height 40
click at [254, 323] on p "Hien Nguyen" at bounding box center [283, 323] width 94 height 17
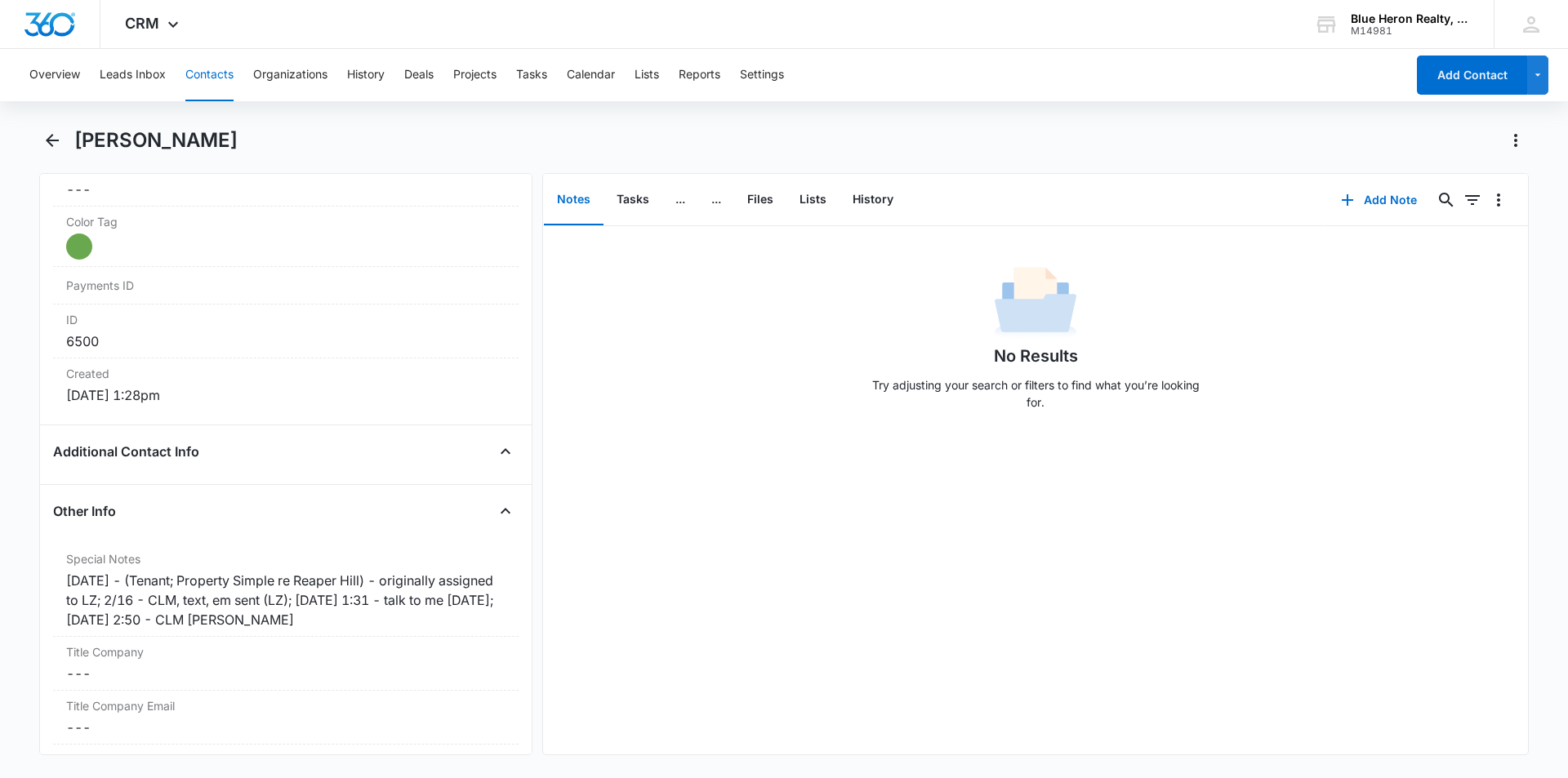
scroll to position [959, 0]
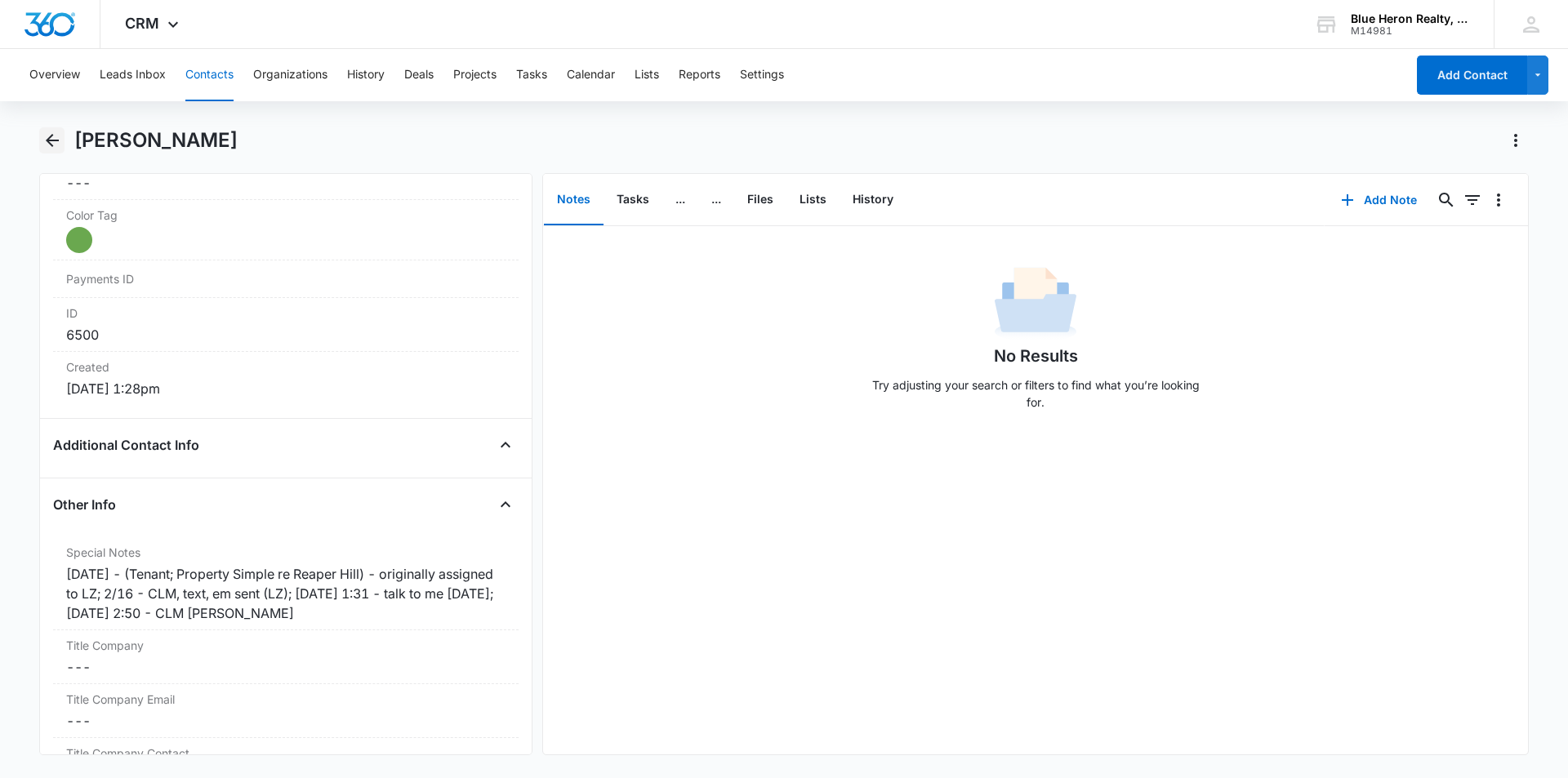
click at [52, 142] on icon "Back" at bounding box center [52, 140] width 13 height 13
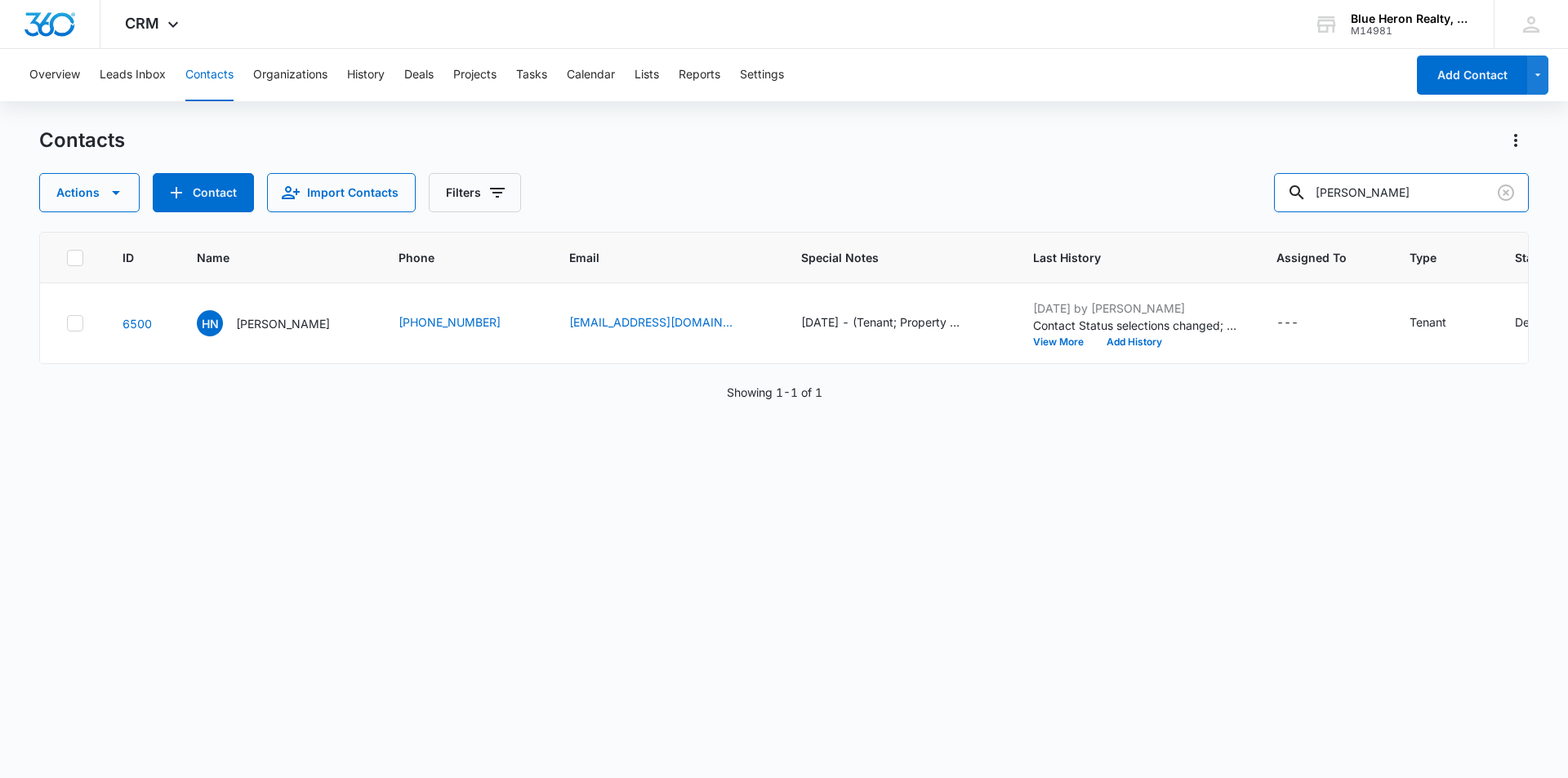
drag, startPoint x: 1442, startPoint y: 184, endPoint x: 1278, endPoint y: 198, distance: 164.6
click at [1278, 198] on div "Actions Contact Import Contacts Filters Hien Nguyen" at bounding box center [784, 193] width 1490 height 40
type input "Ty Yancey"
click at [269, 322] on p "Ty Yancey" at bounding box center [283, 323] width 94 height 17
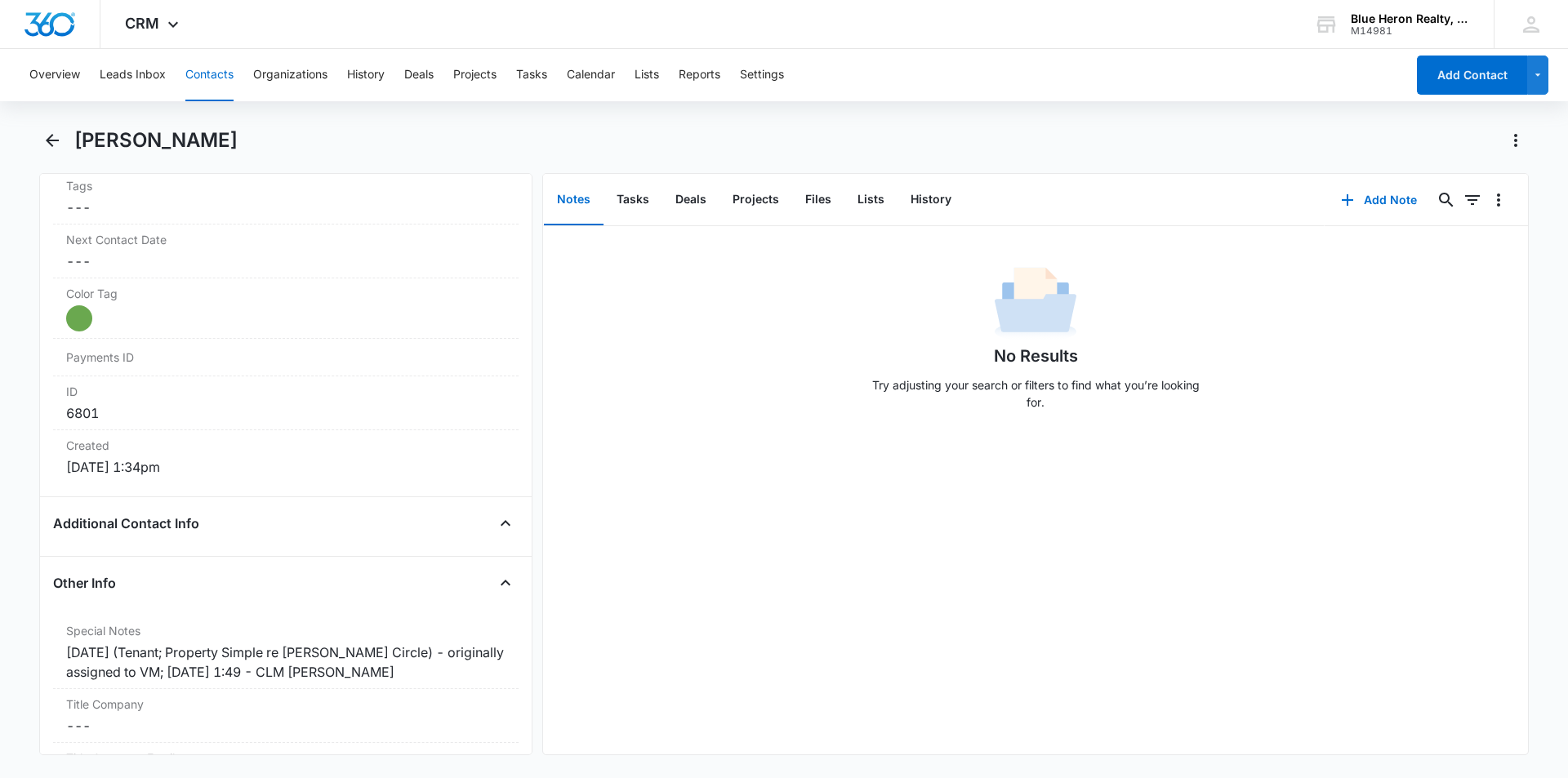
scroll to position [966, 0]
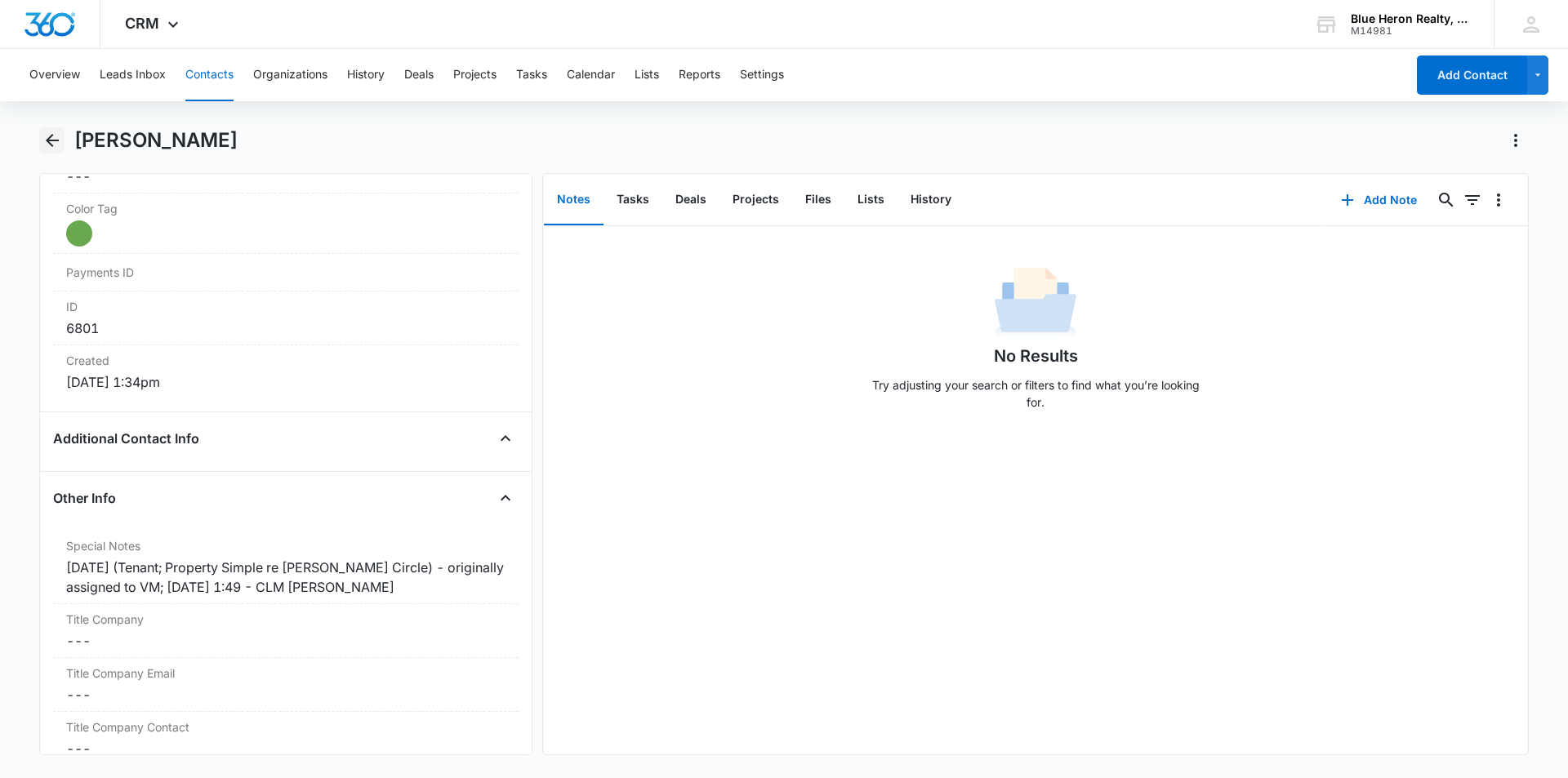
click at [51, 142] on icon "Back" at bounding box center [52, 140] width 19 height 19
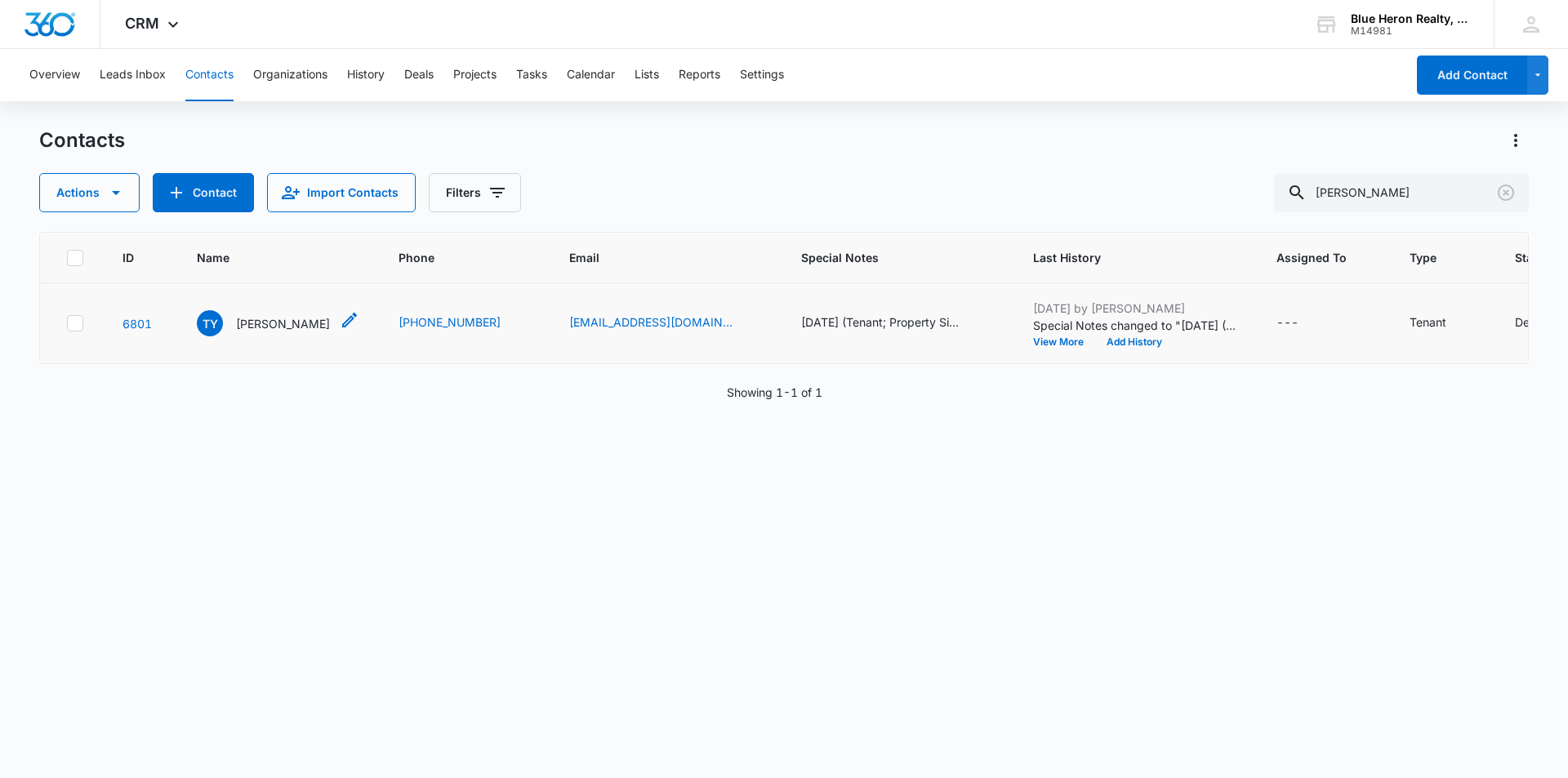
click at [269, 326] on p "Ty Yancey" at bounding box center [283, 323] width 94 height 17
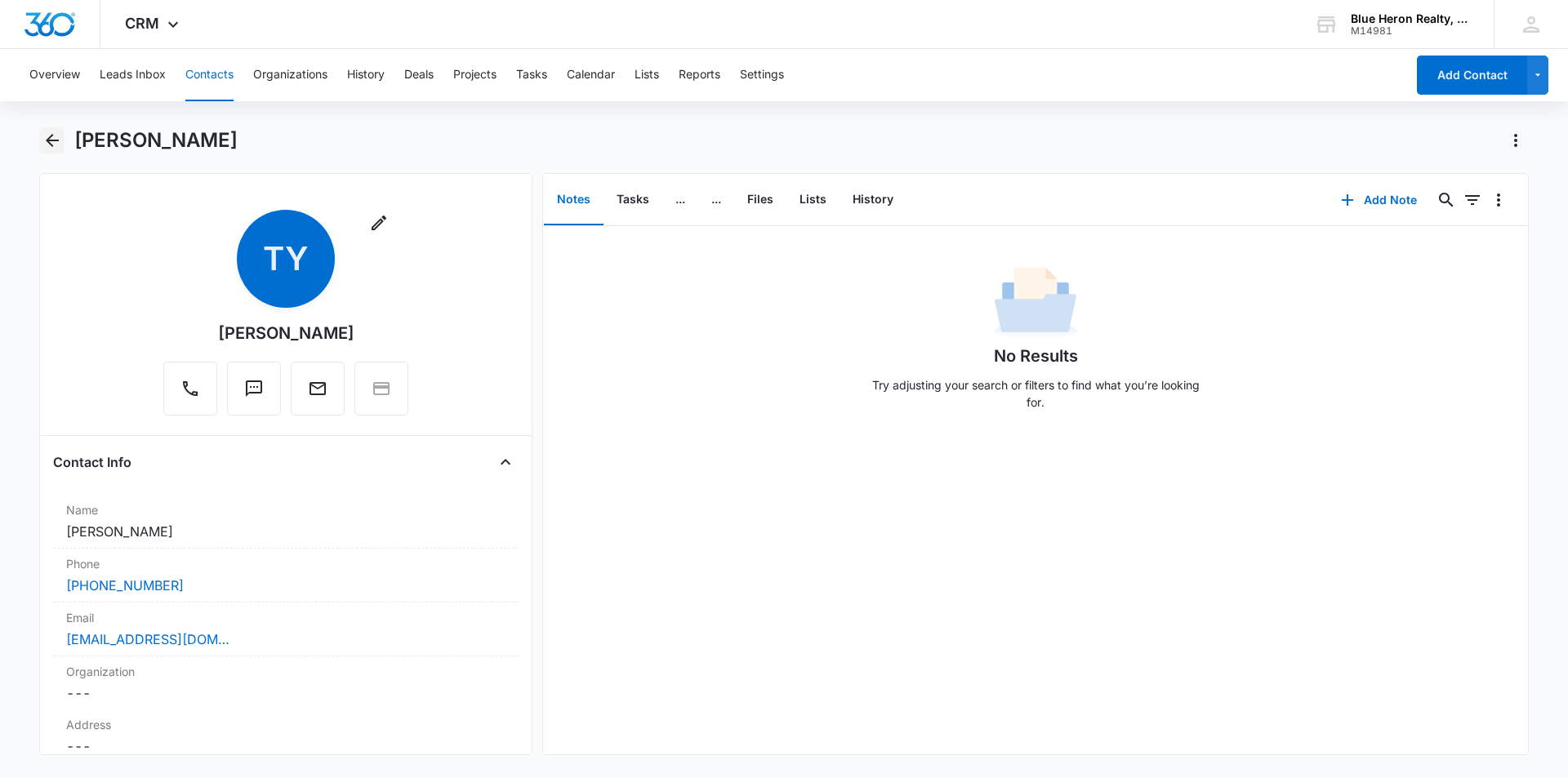
click at [51, 142] on icon "Back" at bounding box center [52, 140] width 13 height 13
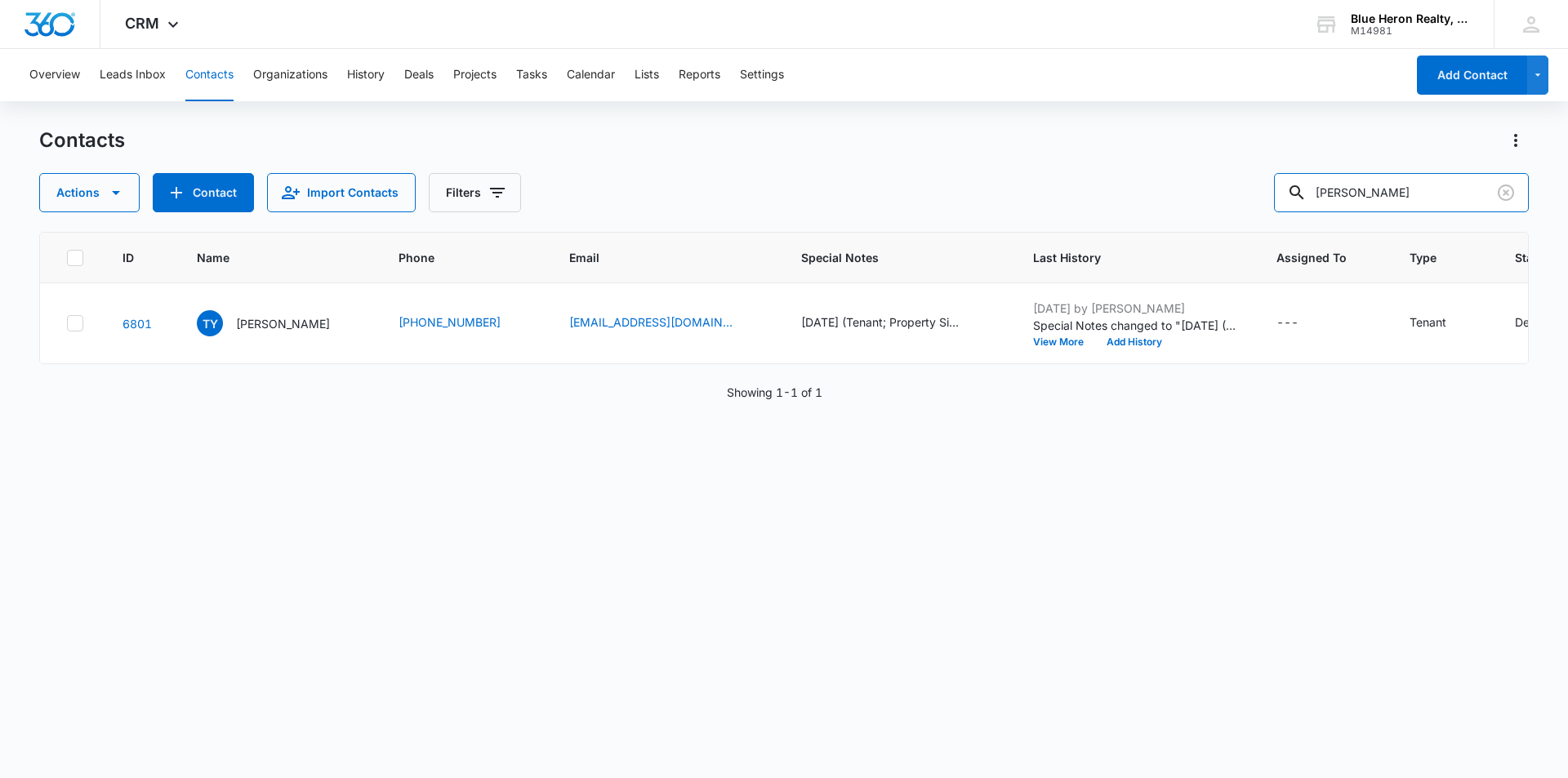
drag, startPoint x: 1397, startPoint y: 187, endPoint x: 1268, endPoint y: 205, distance: 130.2
click at [1268, 205] on div "Actions Contact Import Contacts Filters Ty Yancey" at bounding box center [784, 193] width 1490 height 40
type input "Stacey Haney"
click at [254, 328] on p "Stacey Haney" at bounding box center [283, 323] width 94 height 17
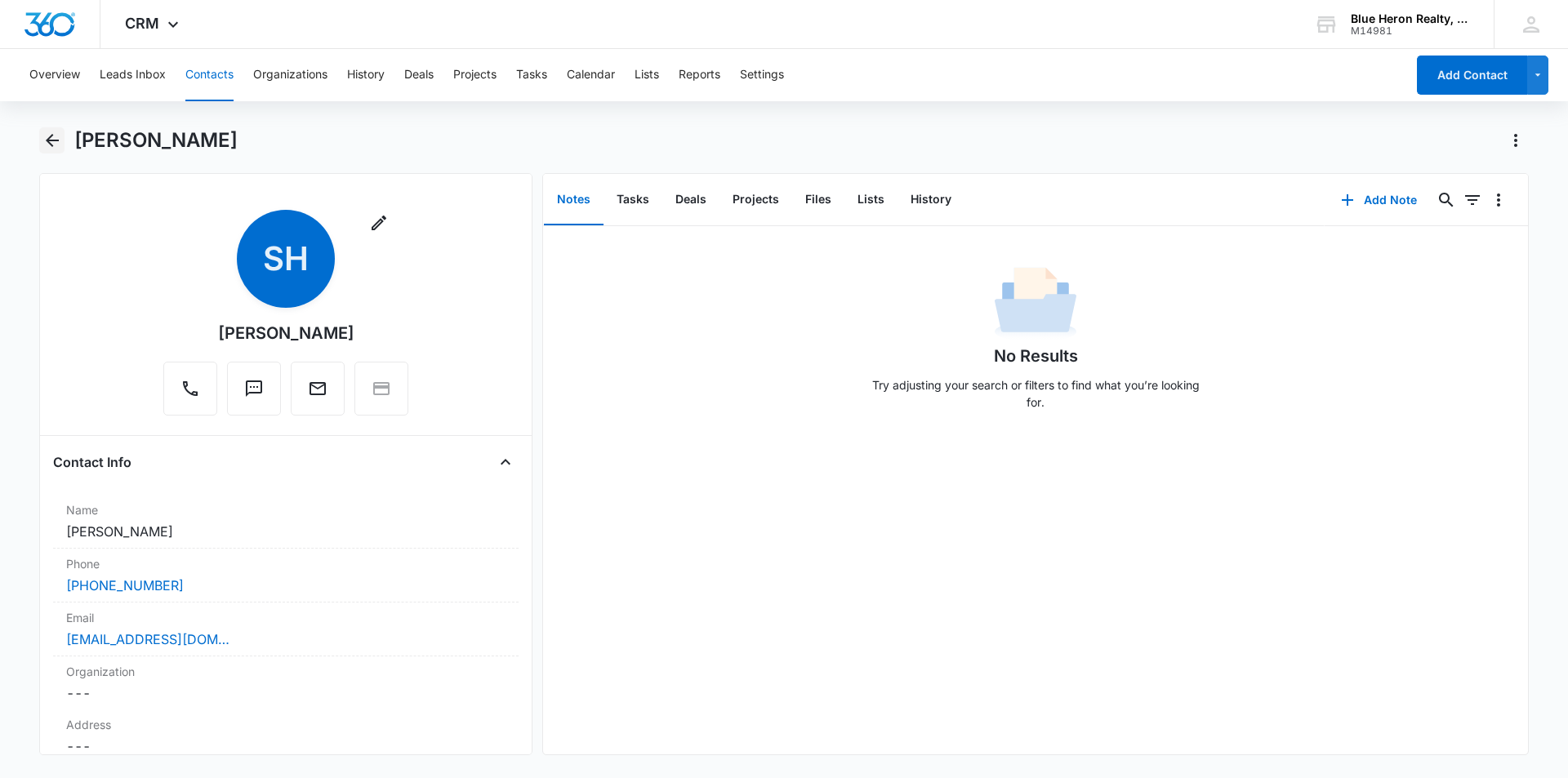
click at [51, 138] on icon "Back" at bounding box center [52, 140] width 19 height 19
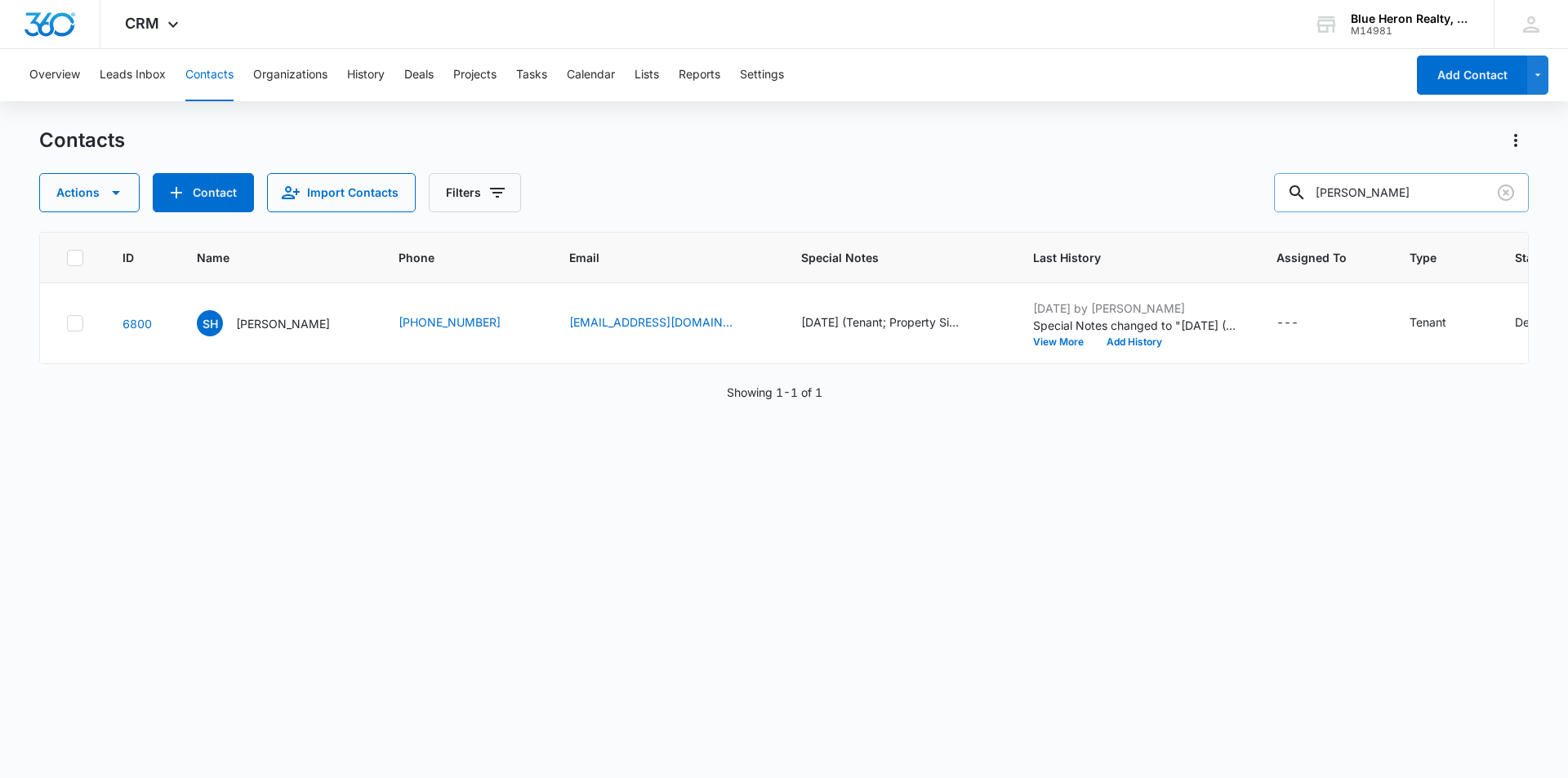
drag, startPoint x: 1397, startPoint y: 197, endPoint x: 1331, endPoint y: 192, distance: 66.2
click at [1331, 194] on input "Stacey Haney" at bounding box center [1401, 193] width 254 height 40
type input "Tony Murray"
click at [270, 323] on p "Tony Murray" at bounding box center [283, 323] width 94 height 17
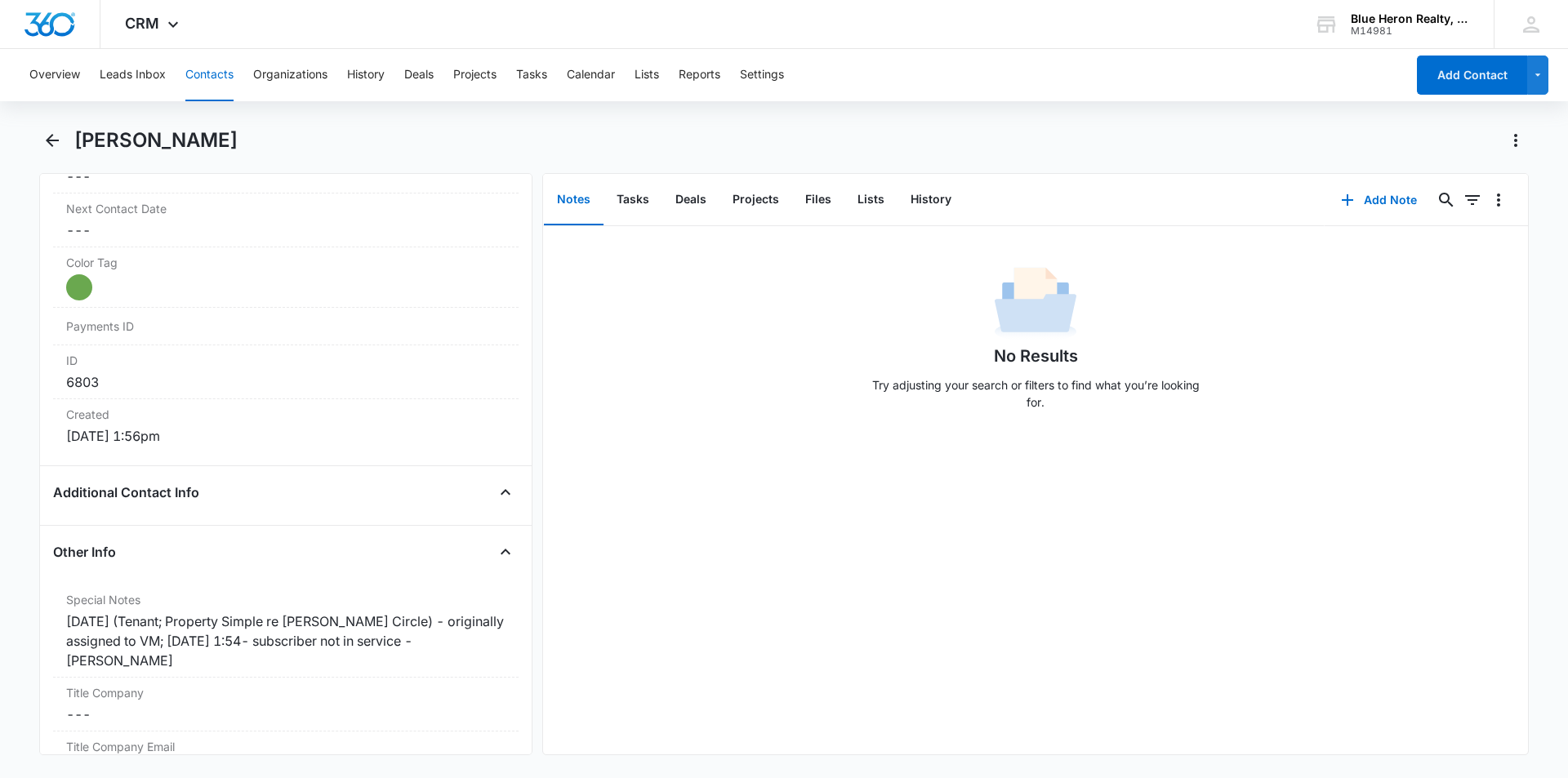
scroll to position [943, 0]
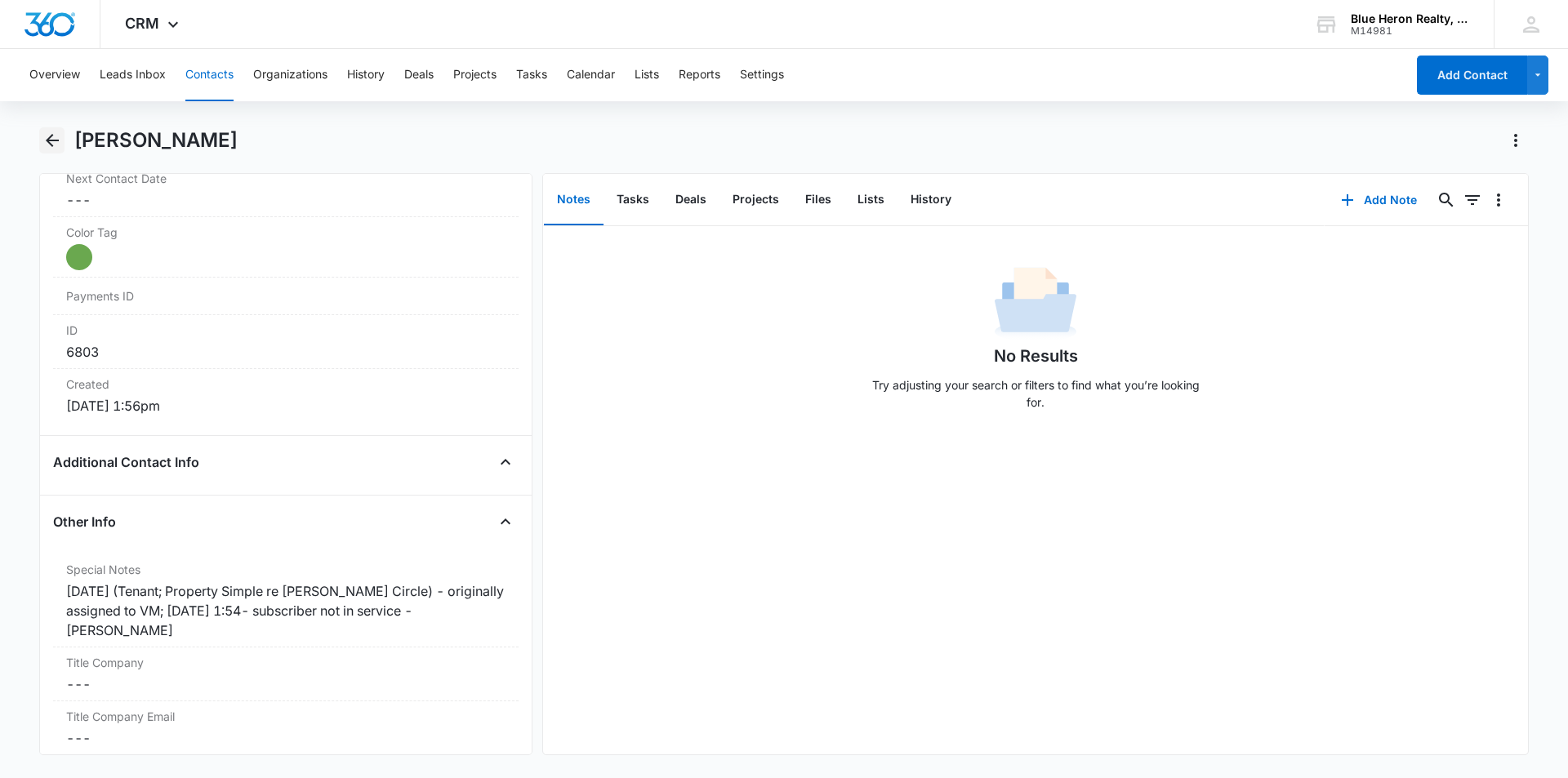
click at [50, 139] on icon "Back" at bounding box center [52, 140] width 19 height 19
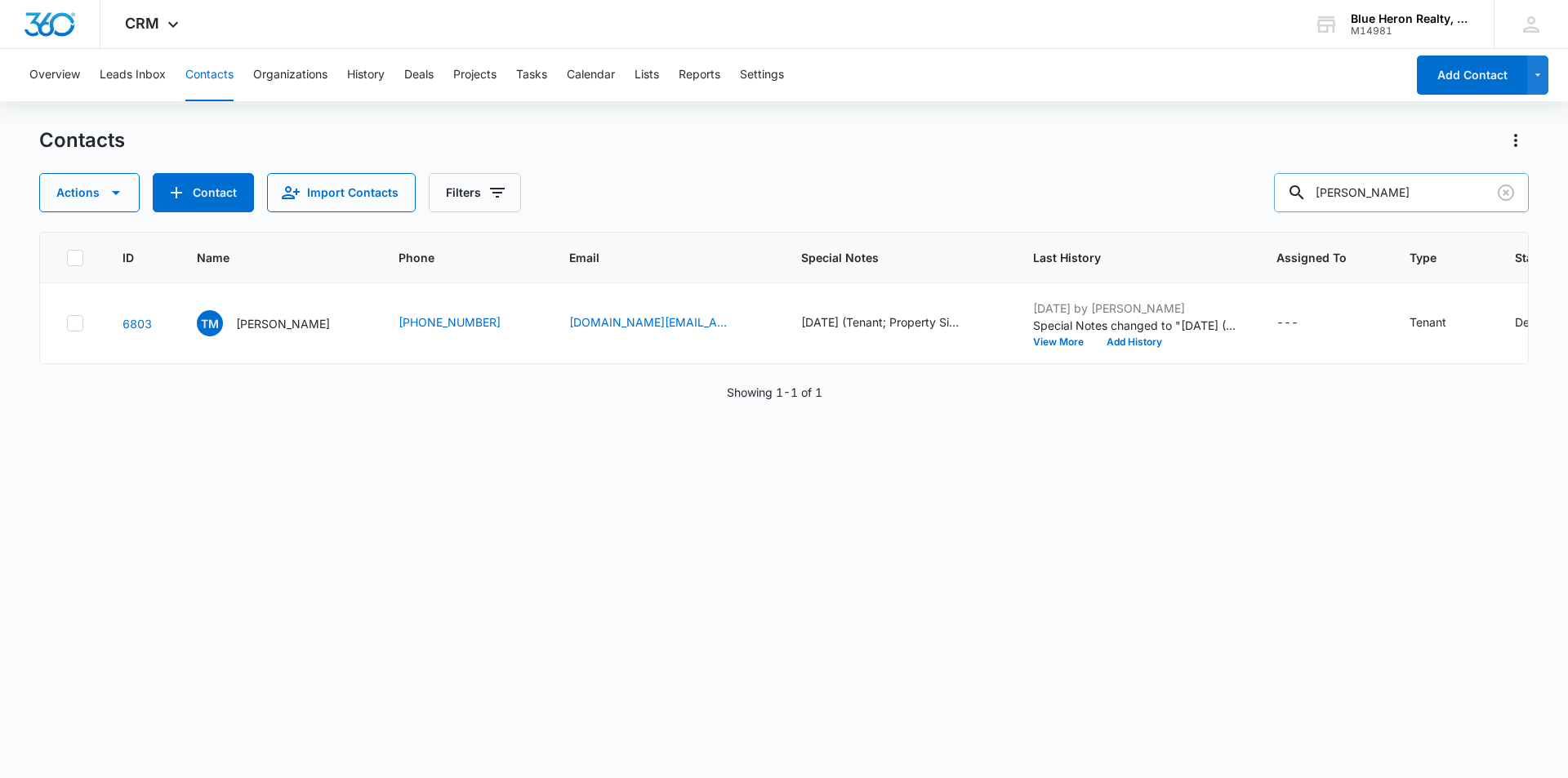
drag, startPoint x: 1421, startPoint y: 189, endPoint x: 1318, endPoint y: 194, distance: 103.1
click at [1318, 194] on div "Tony Murray" at bounding box center [1401, 193] width 254 height 40
type input "Vickie Debord"
click at [247, 330] on p "Vickie Debord" at bounding box center [283, 323] width 94 height 17
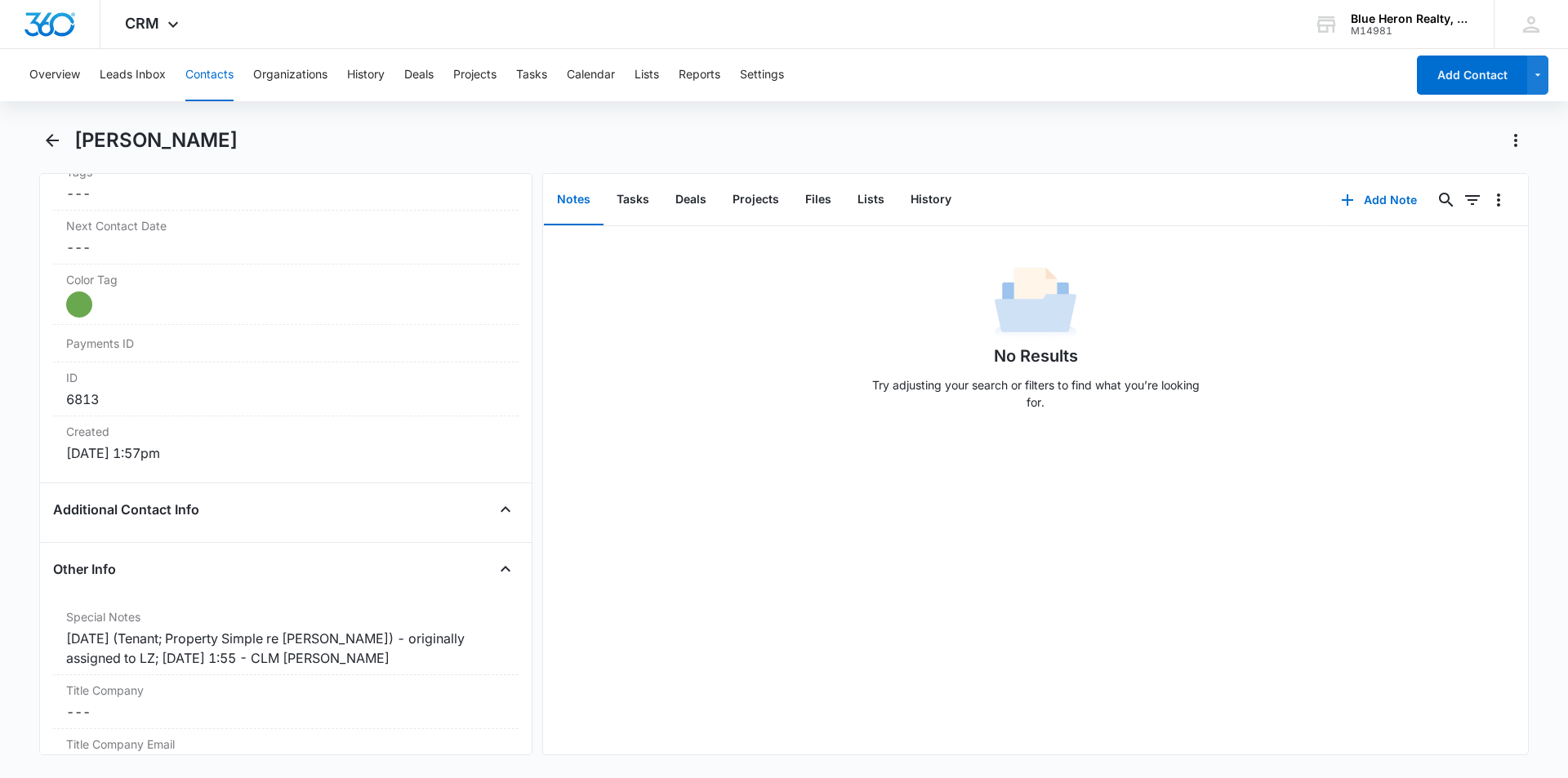
scroll to position [911, 0]
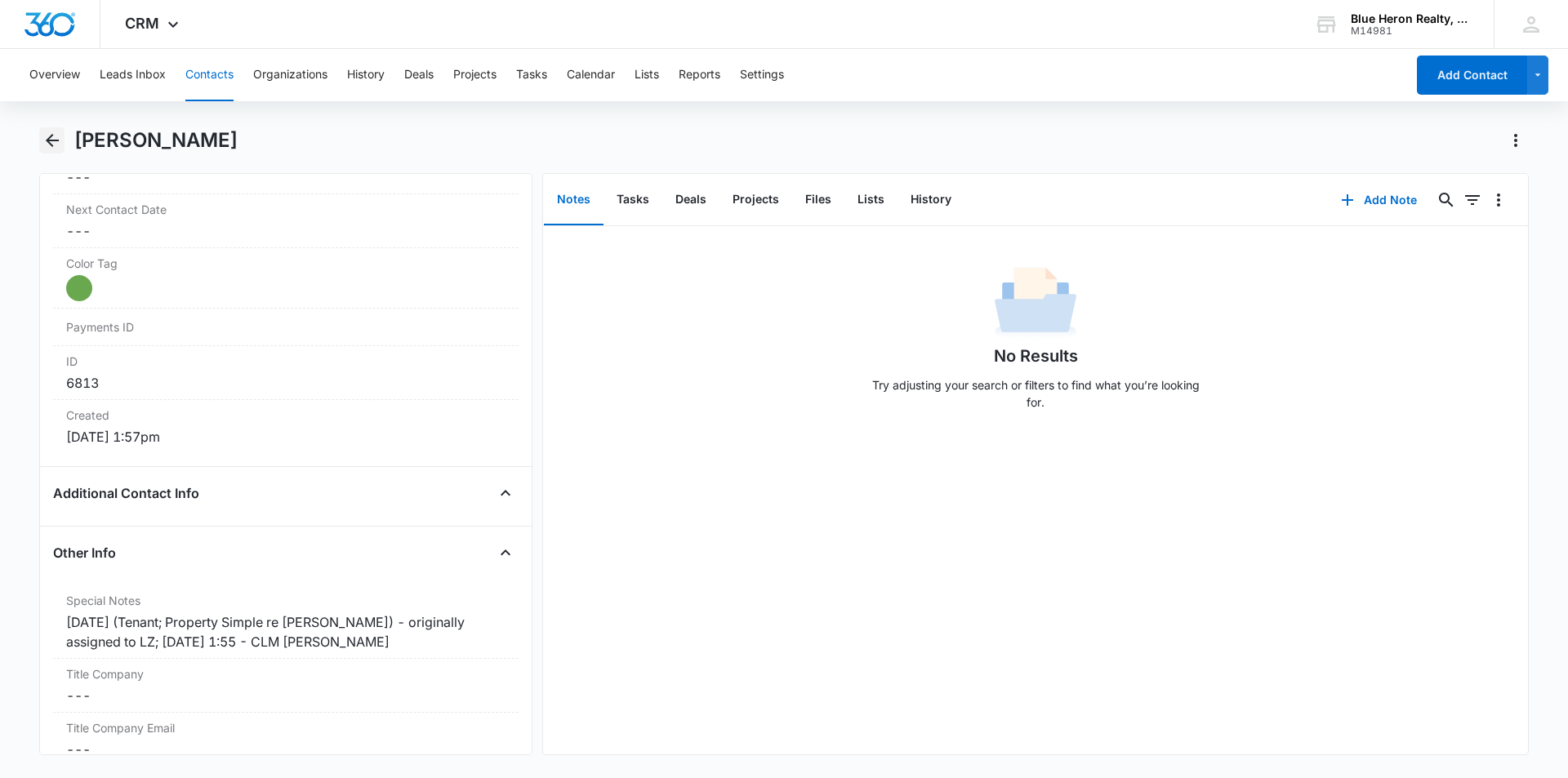
click at [51, 142] on icon "Back" at bounding box center [52, 140] width 13 height 13
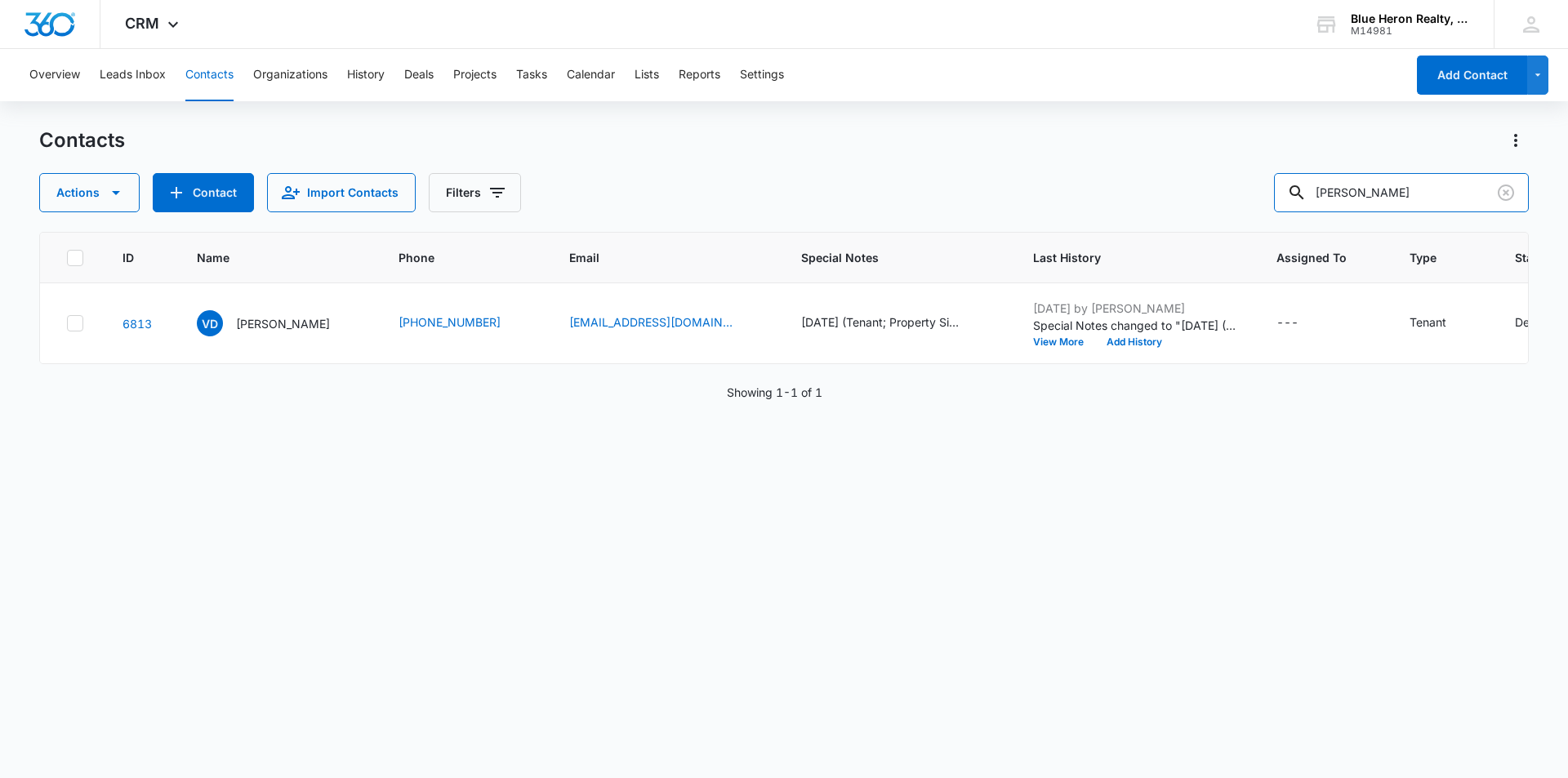
drag, startPoint x: 1373, startPoint y: 199, endPoint x: 1230, endPoint y: 198, distance: 143.0
click at [1230, 198] on div "Actions Contact Import Contacts Filters Vickie Debord" at bounding box center [784, 193] width 1490 height 40
type input "Gloria Skinner"
click at [276, 323] on p "Gloria Skinner" at bounding box center [283, 323] width 94 height 17
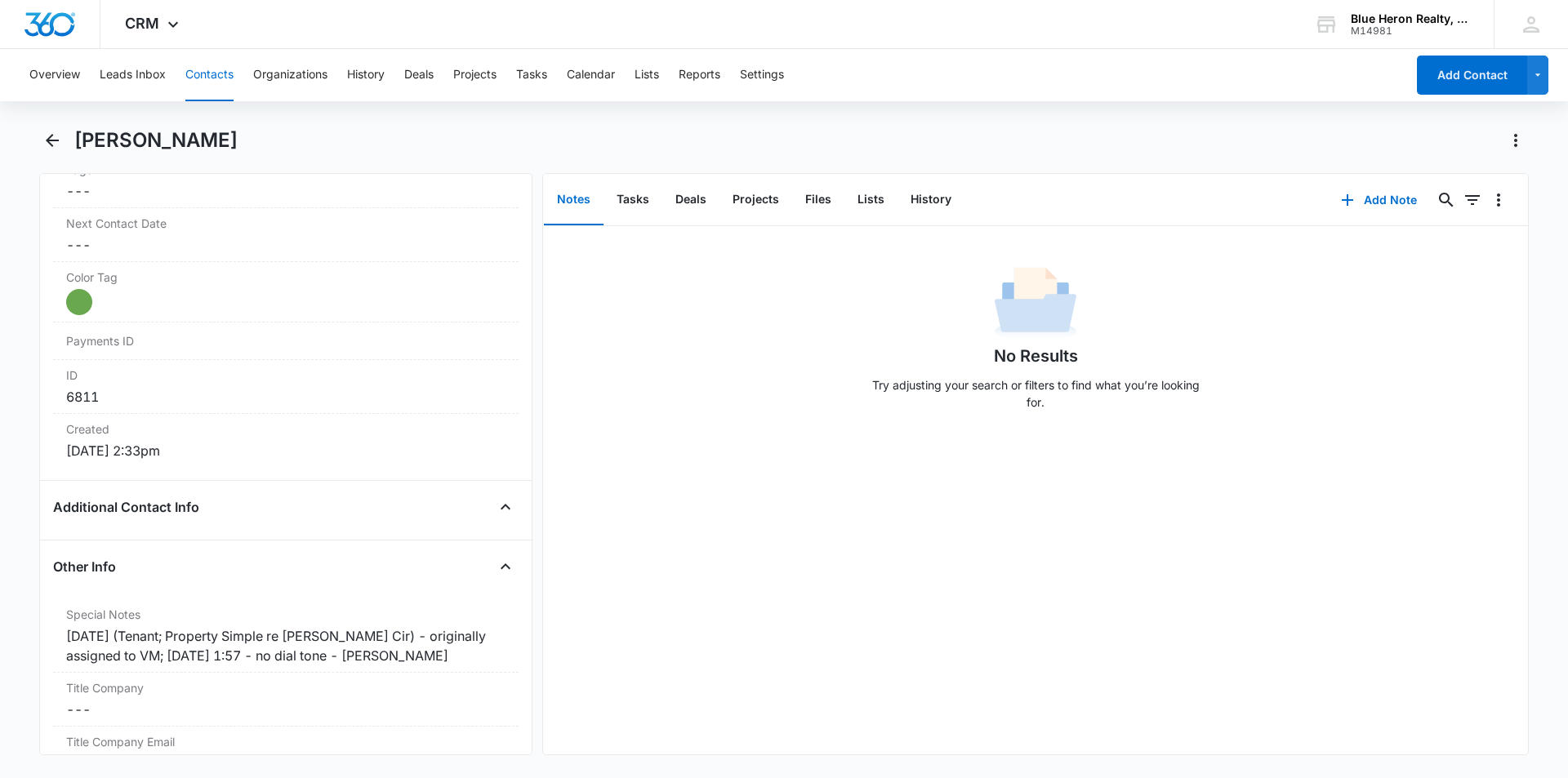
scroll to position [899, 0]
click at [52, 138] on icon "Back" at bounding box center [52, 140] width 19 height 19
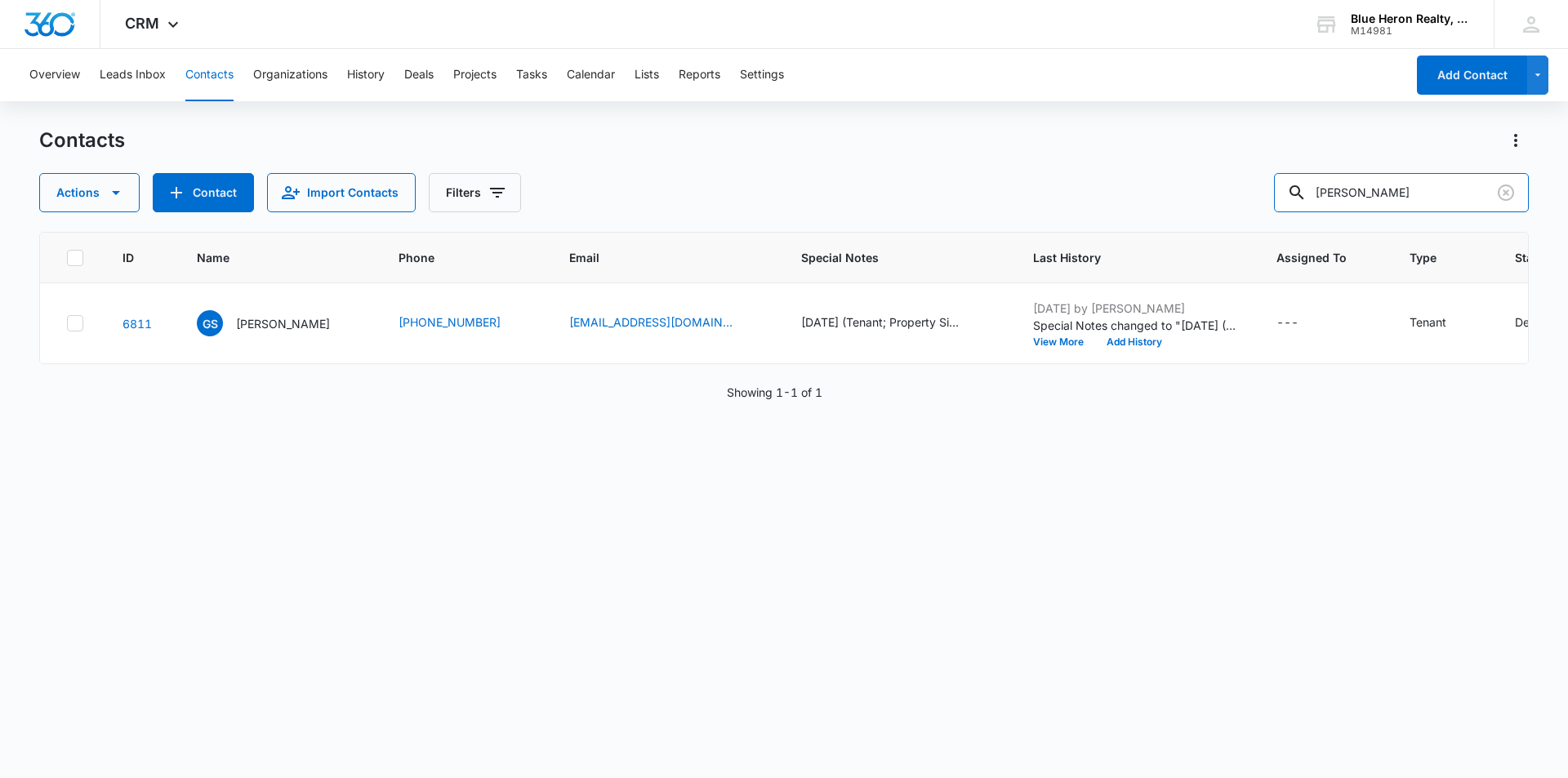
drag, startPoint x: 1411, startPoint y: 193, endPoint x: 1285, endPoint y: 210, distance: 127.1
click at [1285, 210] on div "Actions Contact Import Contacts Filters Gloria Skinner" at bounding box center [784, 193] width 1490 height 40
type input "Rachel Macaulay"
click at [293, 327] on p "Rachel Macaulay" at bounding box center [283, 323] width 94 height 17
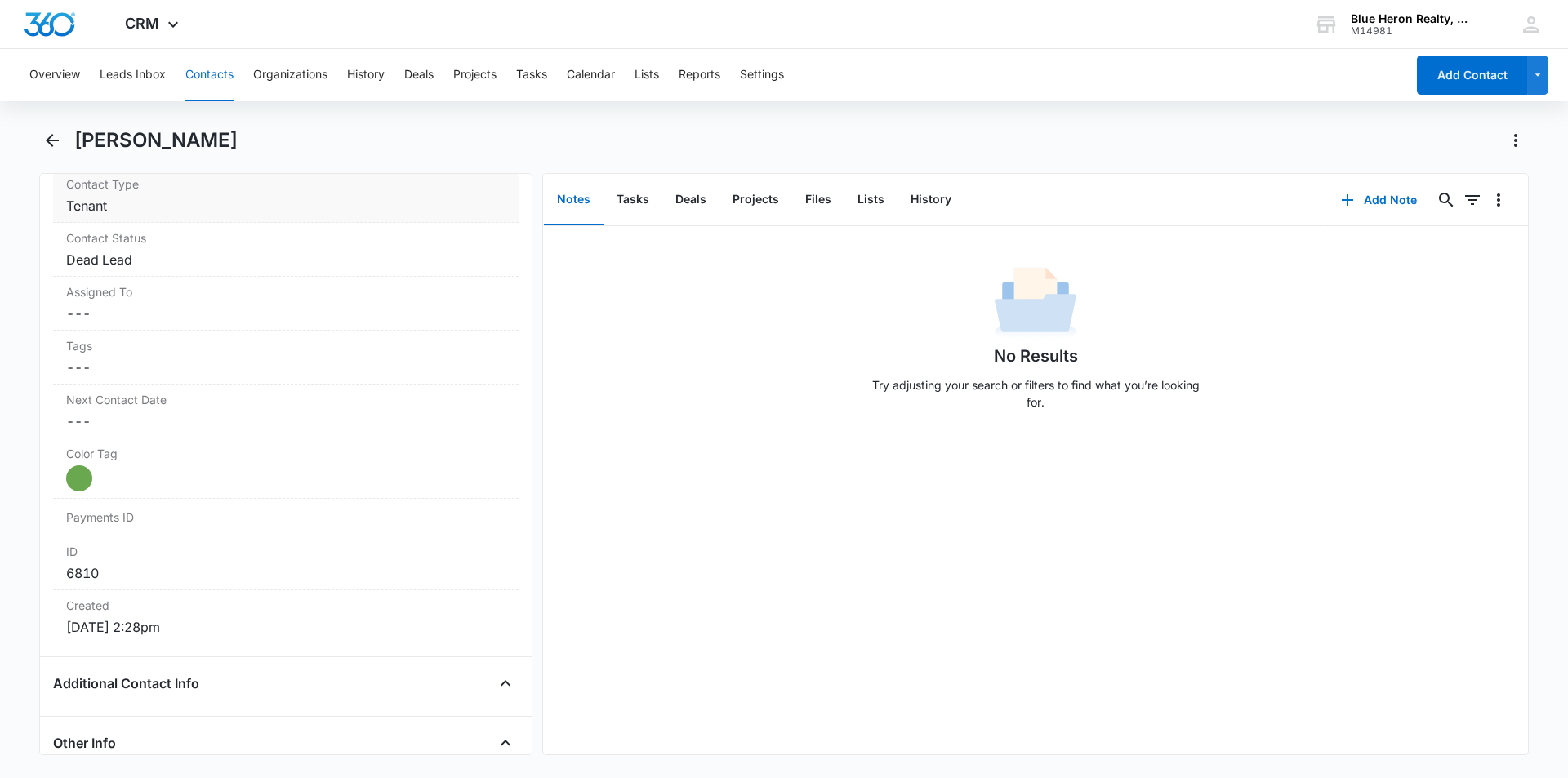
scroll to position [714, 0]
click at [52, 140] on icon "Back" at bounding box center [52, 140] width 13 height 13
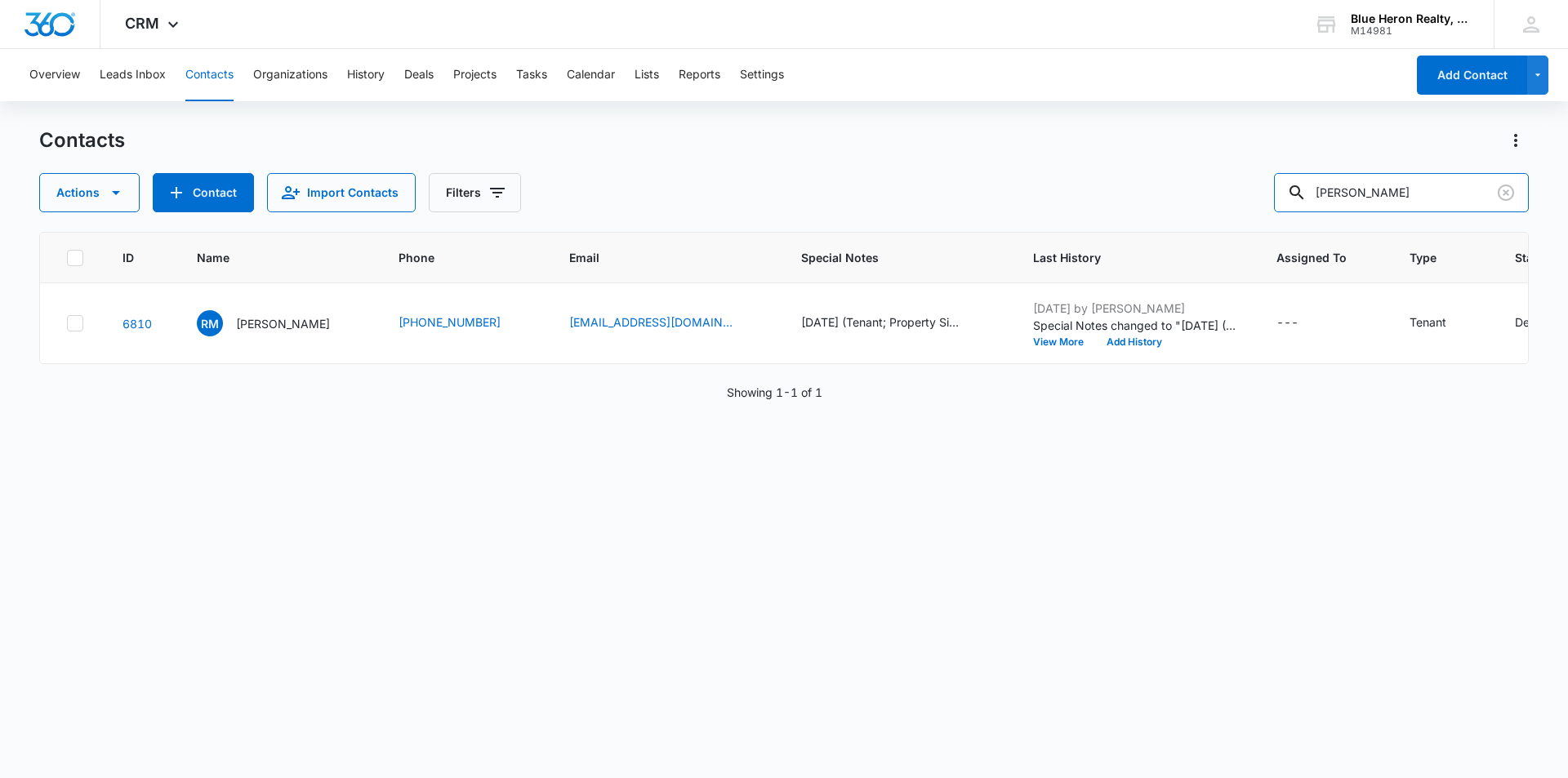
drag, startPoint x: 1318, startPoint y: 188, endPoint x: 1277, endPoint y: 191, distance: 41.1
click at [1277, 191] on div "Actions Contact Import Contacts Filters Rachel Macaulay" at bounding box center [784, 193] width 1490 height 40
type input "Cornelia Hodson"
click at [297, 321] on p "Cornelia Hodson" at bounding box center [283, 323] width 94 height 17
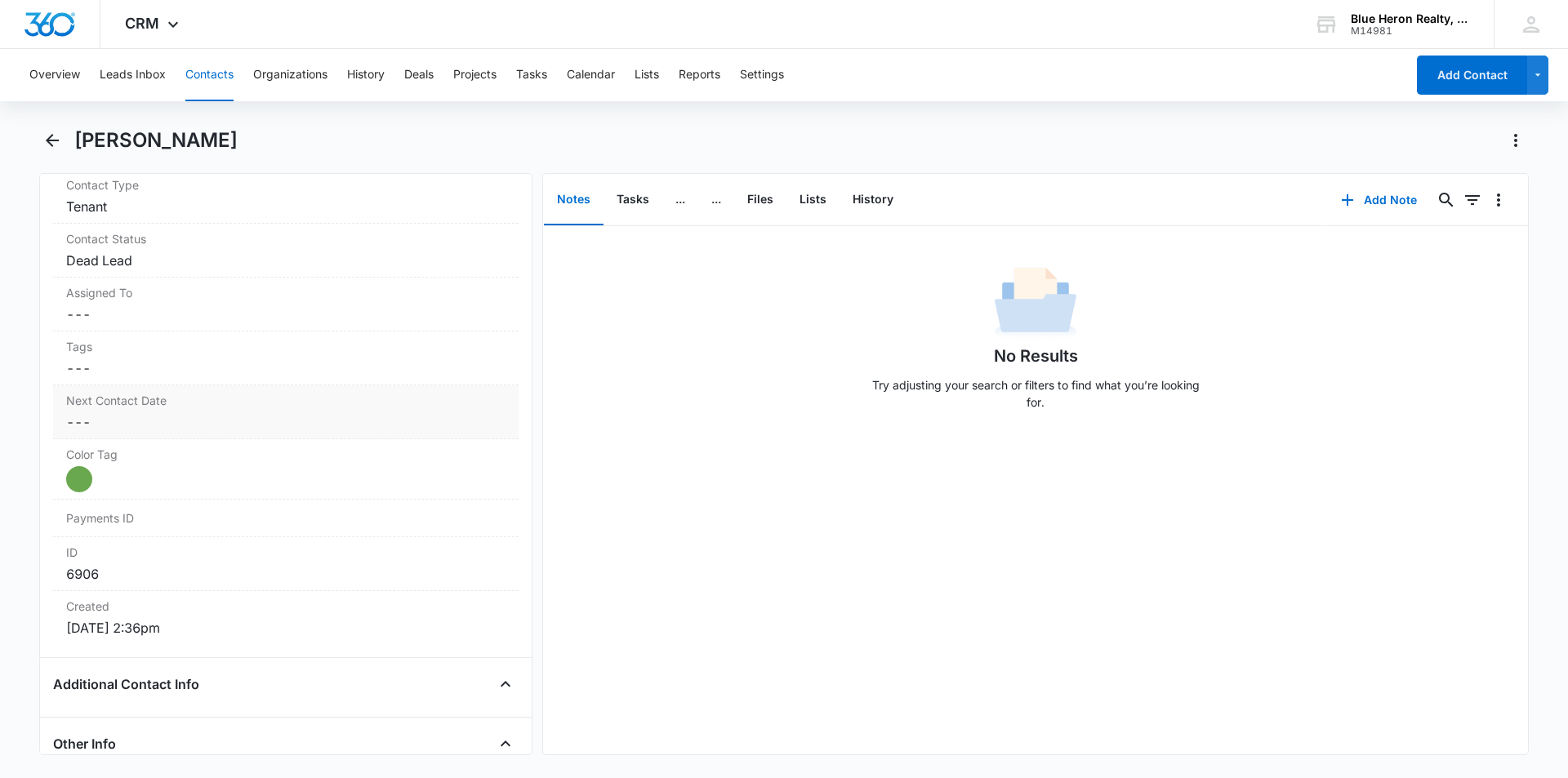
scroll to position [728, 0]
click at [50, 144] on icon "Back" at bounding box center [52, 140] width 19 height 19
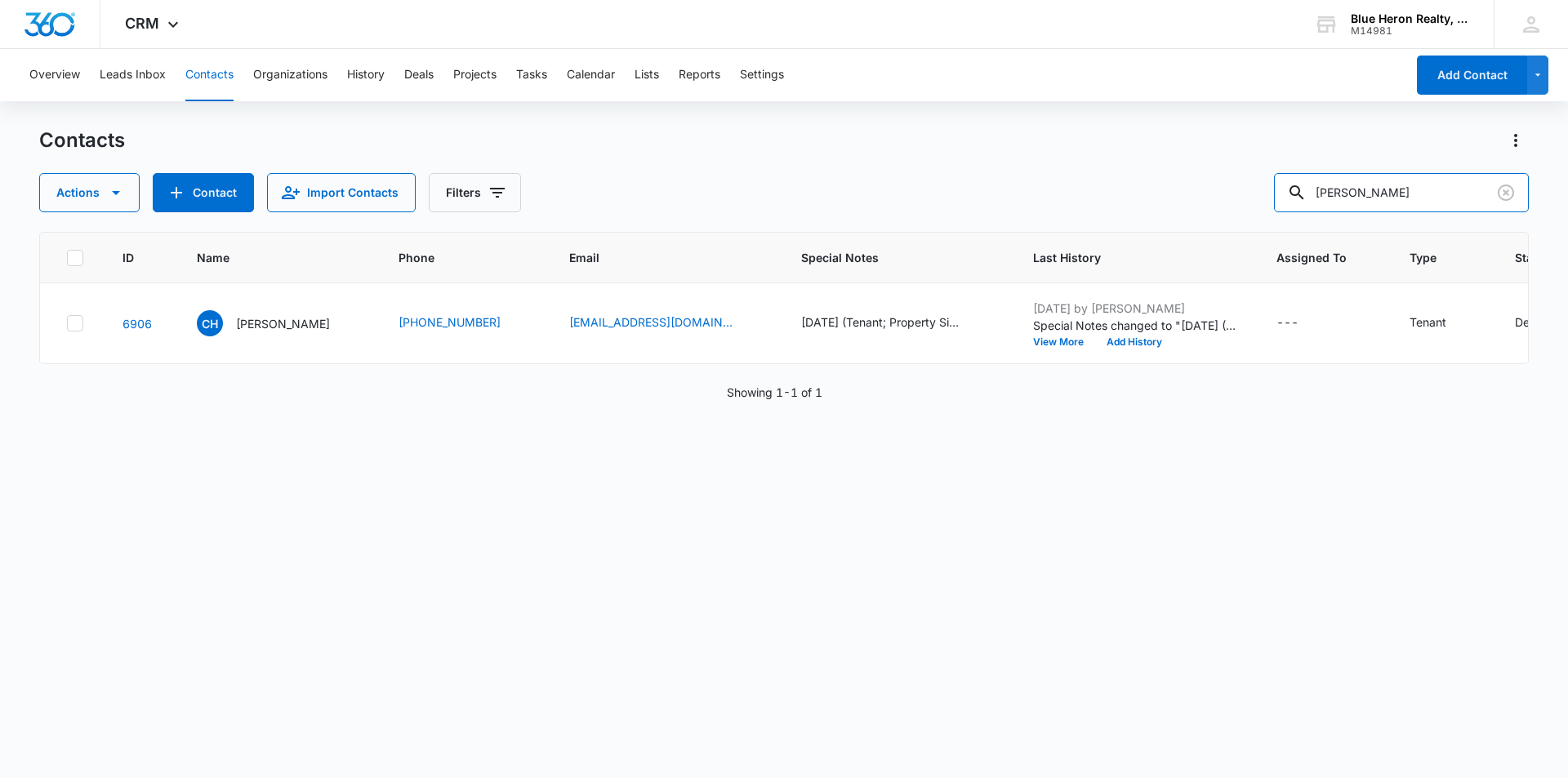
drag, startPoint x: 1335, startPoint y: 209, endPoint x: 1092, endPoint y: 168, distance: 246.4
click at [1136, 200] on div "Actions Contact Import Contacts Filters Cornelia Hodson" at bounding box center [784, 193] width 1490 height 40
type input "Rosezetta Mullins-Singleton"
click at [255, 327] on p "Rosezetta Mullins-Singleton" at bounding box center [283, 323] width 94 height 17
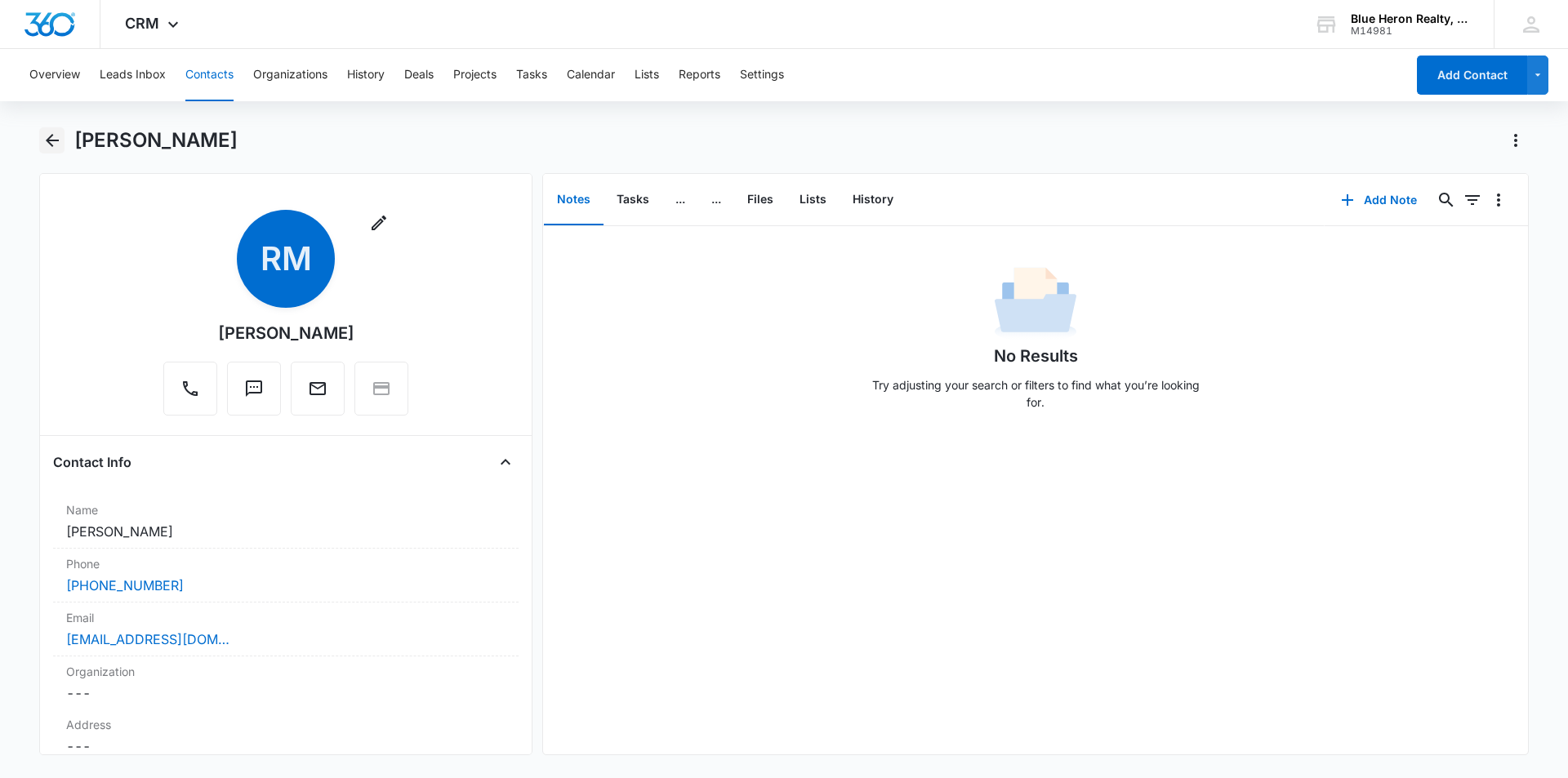
click at [54, 138] on icon "Back" at bounding box center [52, 140] width 19 height 19
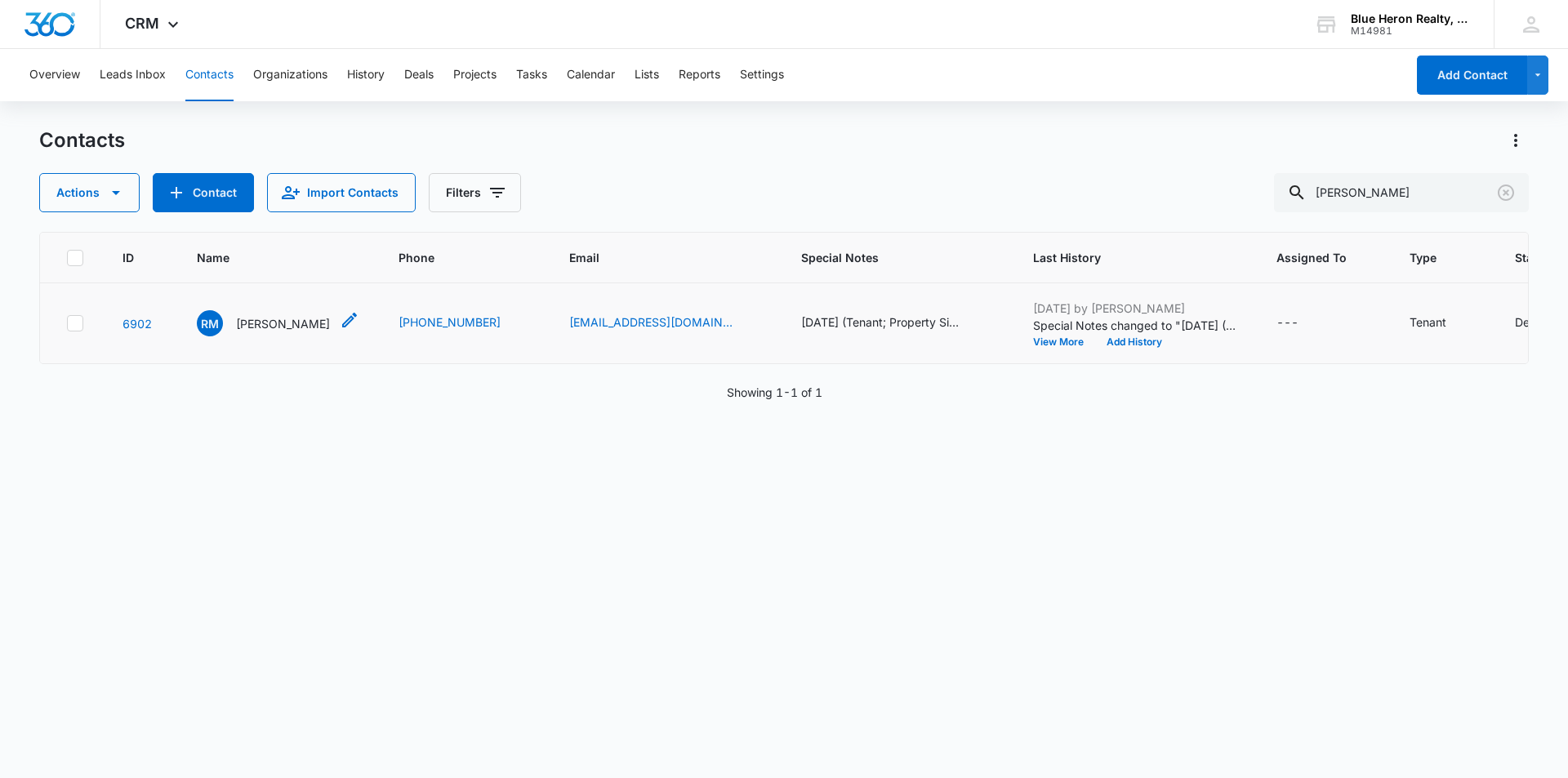
click at [289, 325] on p "Rosezetta Mullins-Singleton" at bounding box center [283, 323] width 94 height 17
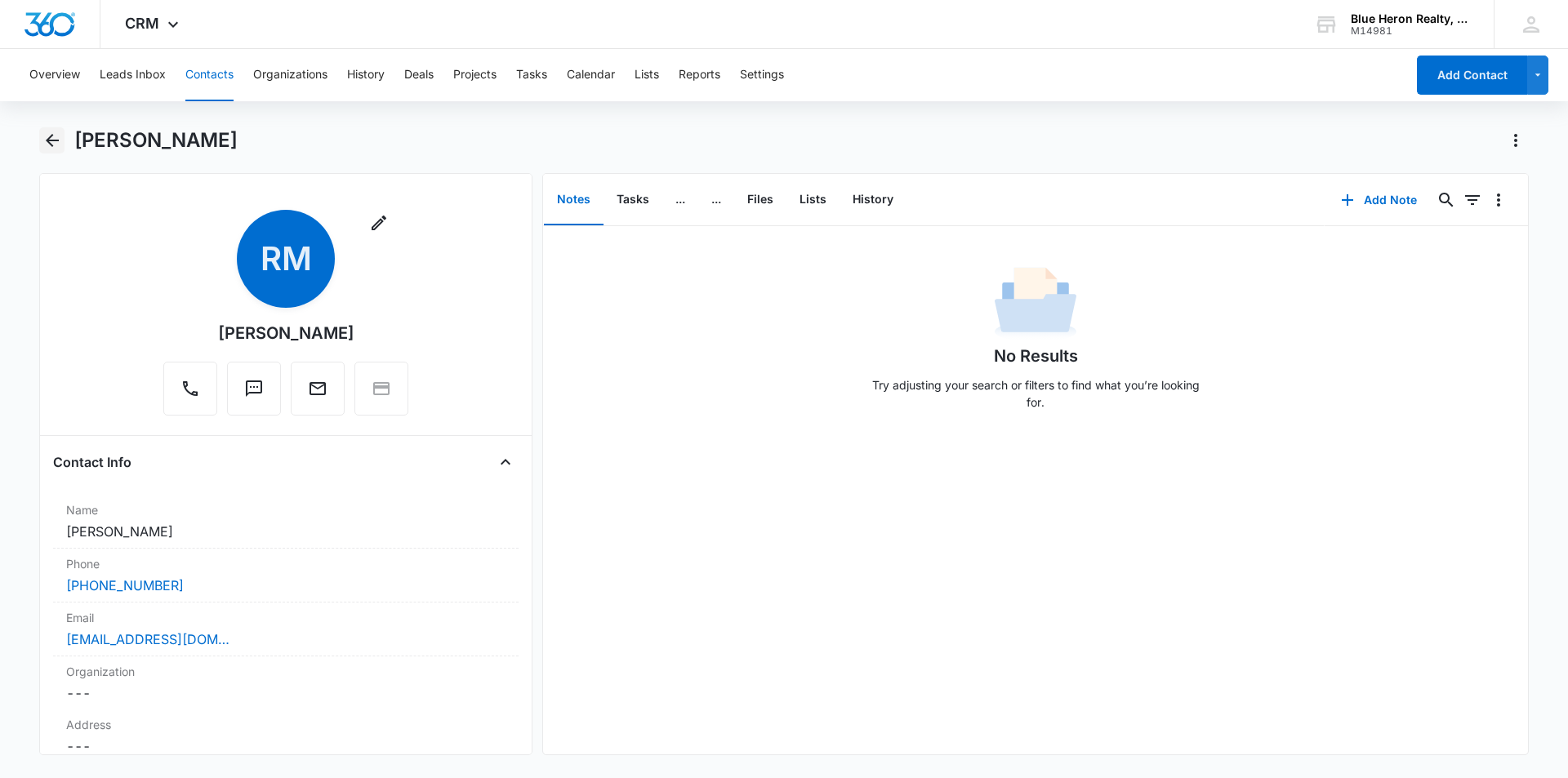
click at [53, 140] on icon "Back" at bounding box center [52, 140] width 13 height 13
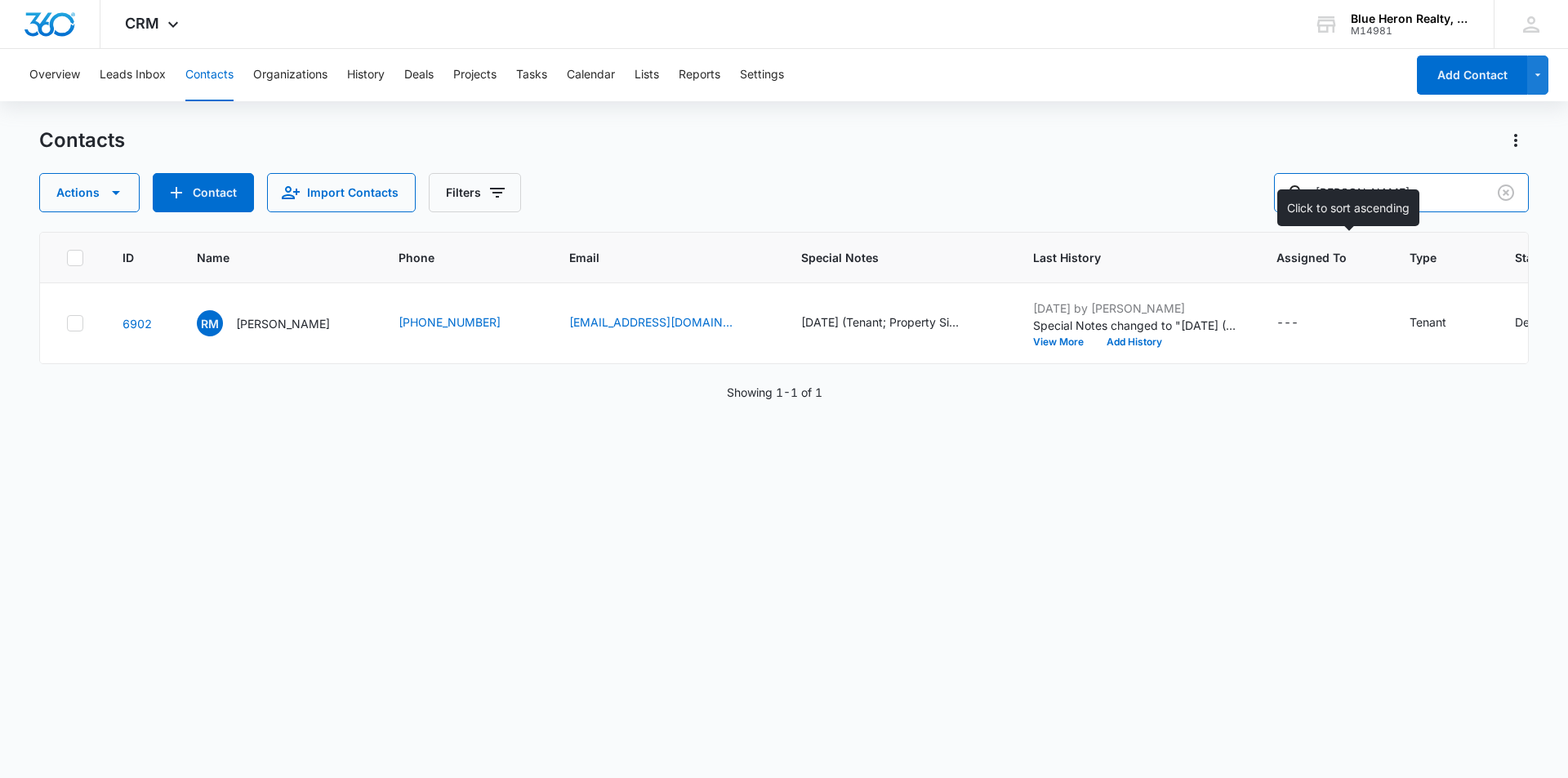
drag, startPoint x: 1487, startPoint y: 192, endPoint x: 1306, endPoint y: 233, distance: 185.6
click at [1313, 233] on div "Contacts Actions Contact Import Contacts Filters Rosezetta Mullins-Singleton ID…" at bounding box center [784, 452] width 1490 height 650
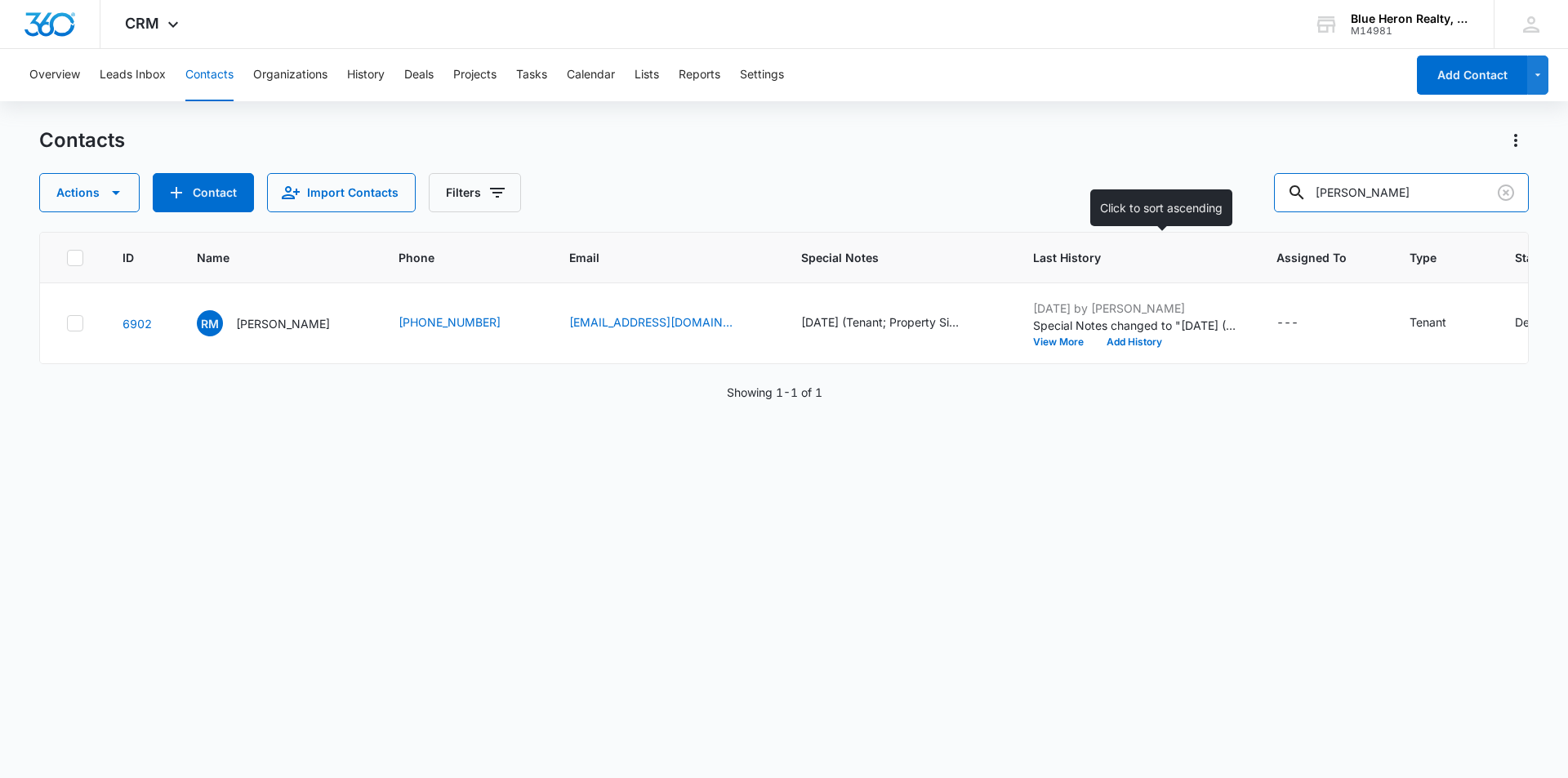
type input "Jennifer Brinklow"
click at [263, 326] on p "Jennifer Brinklow" at bounding box center [283, 323] width 94 height 17
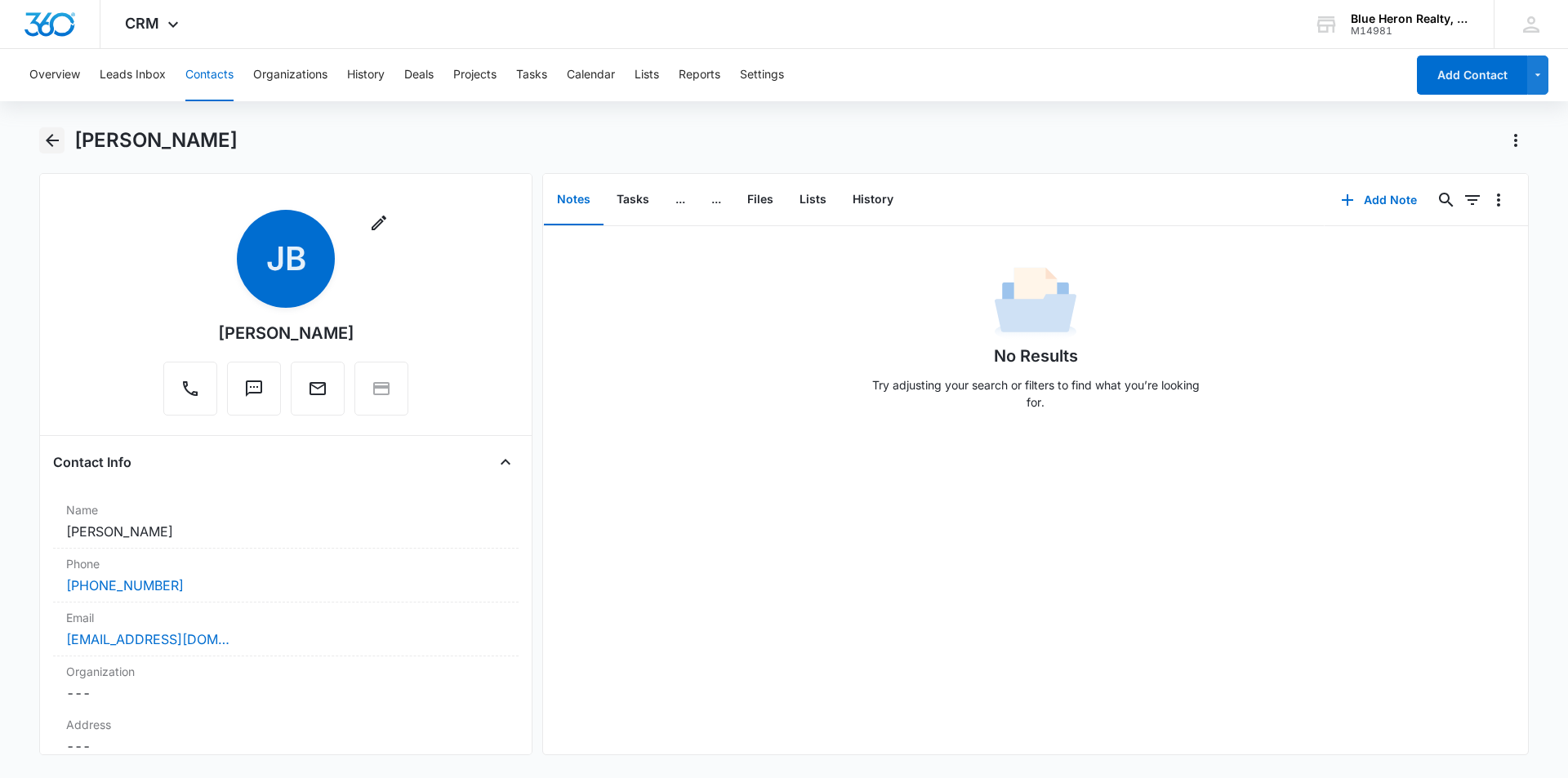
click at [51, 140] on icon "Back" at bounding box center [52, 140] width 13 height 13
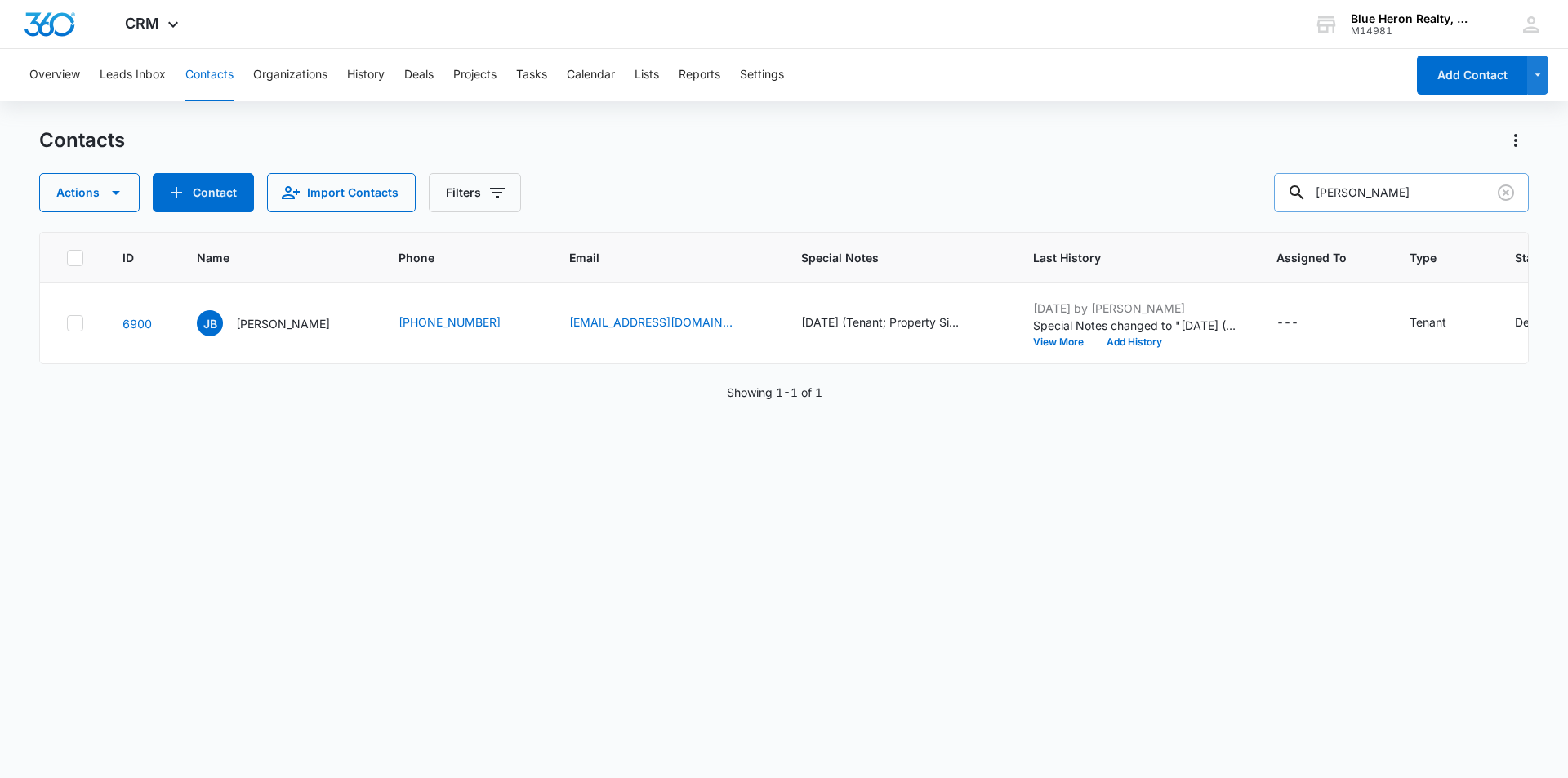
drag, startPoint x: 1428, startPoint y: 187, endPoint x: 1324, endPoint y: 195, distance: 104.3
click at [1325, 195] on div "Jennifer Brinklow" at bounding box center [1401, 193] width 254 height 40
type input "Rosario Medina"
click at [262, 325] on p "Rosario Medina" at bounding box center [283, 323] width 94 height 17
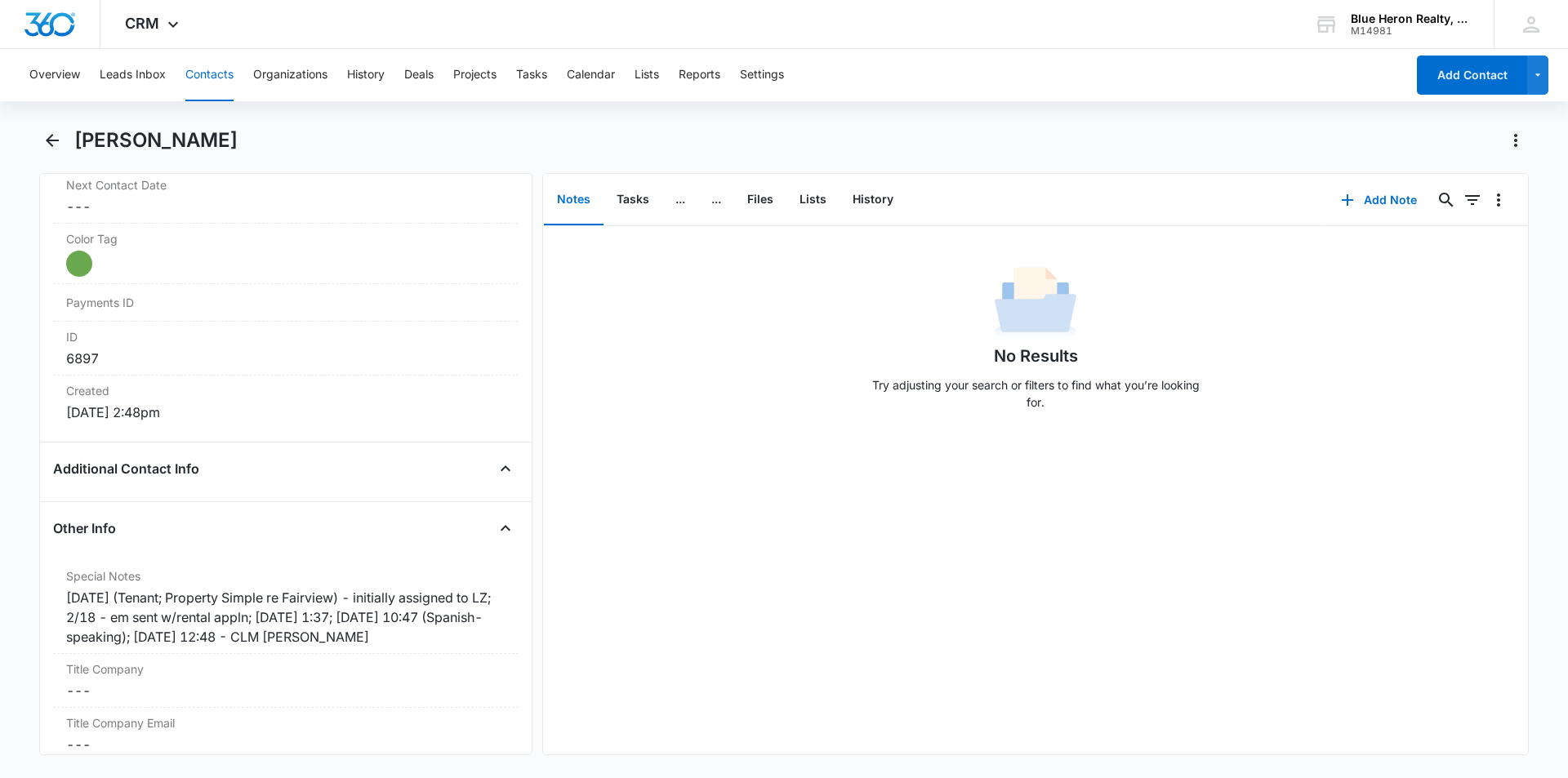
scroll to position [939, 0]
click at [53, 142] on icon "Back" at bounding box center [52, 140] width 19 height 19
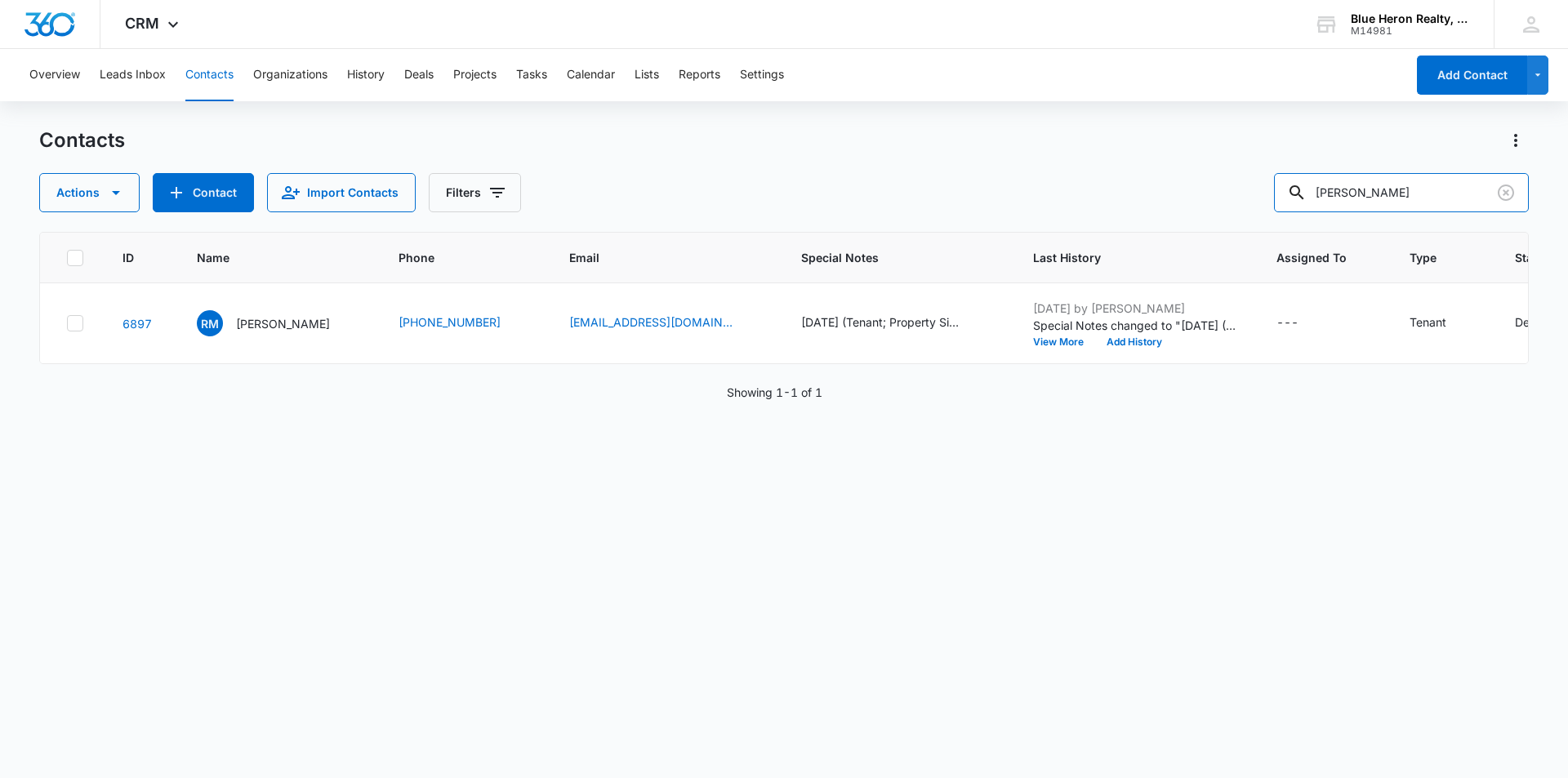
drag, startPoint x: 1419, startPoint y: 186, endPoint x: 1258, endPoint y: 184, distance: 161.0
click at [1270, 195] on div "Actions Contact Import Contacts Filters Rosario Medina" at bounding box center [784, 193] width 1490 height 40
type input "Karen Wagner"
click at [251, 324] on p "Karen Wagner" at bounding box center [283, 323] width 94 height 17
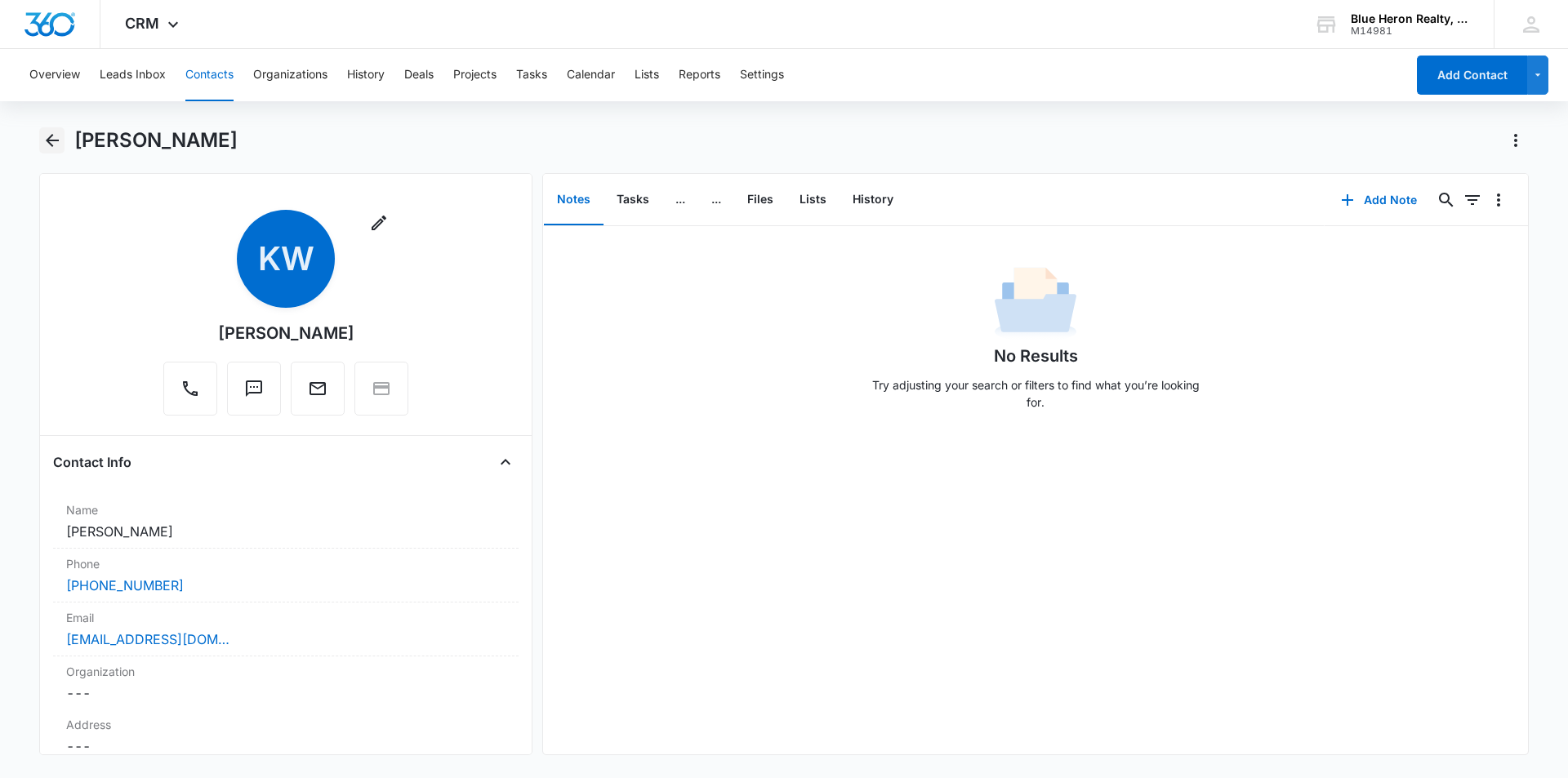
click at [48, 141] on icon "Back" at bounding box center [52, 140] width 13 height 13
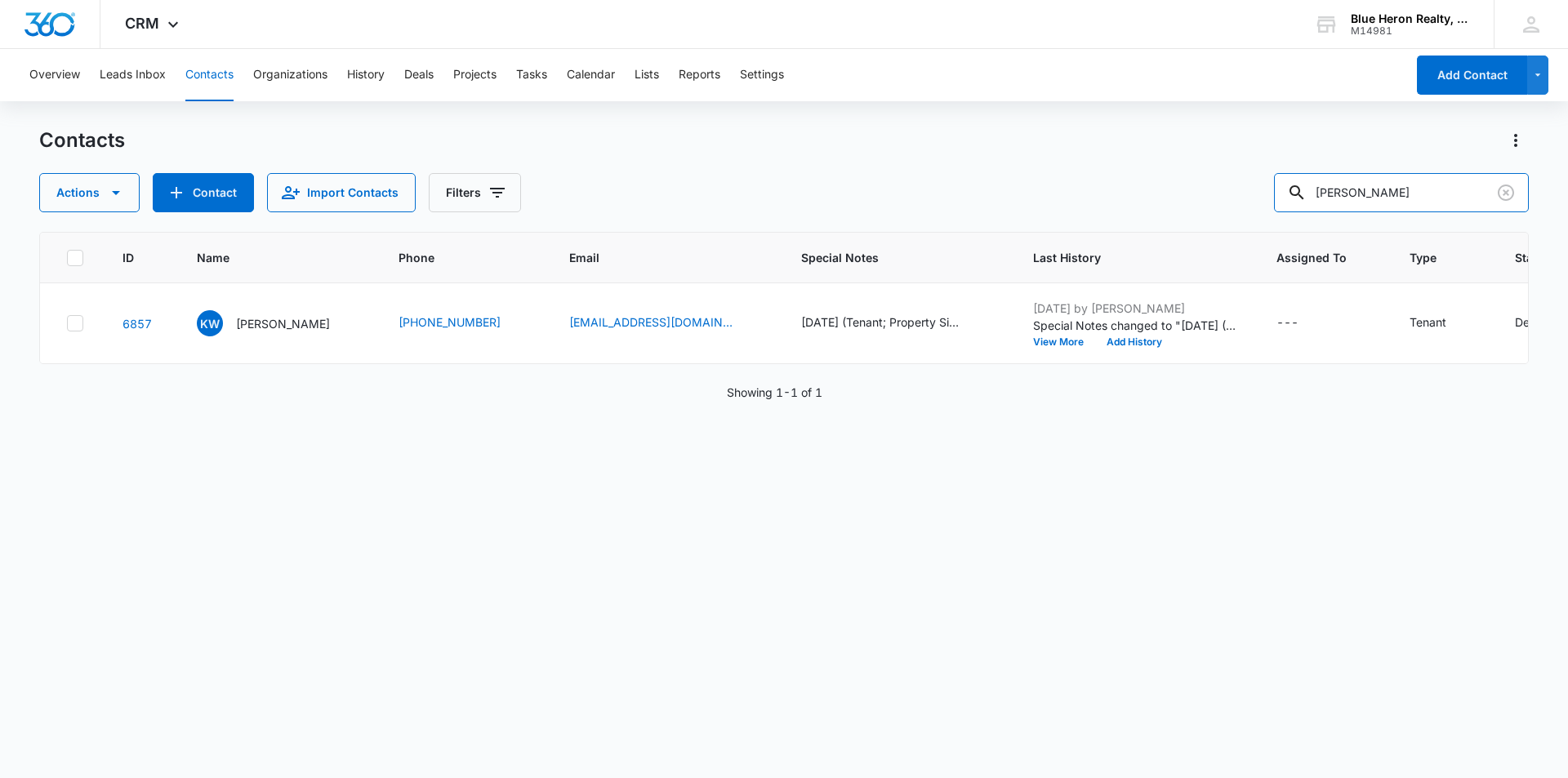
drag, startPoint x: 1353, startPoint y: 209, endPoint x: 1285, endPoint y: 214, distance: 68.2
click at [1285, 214] on div "Contacts Actions Contact Import Contacts Filters Karen Wagner ID Name Phone Ema…" at bounding box center [784, 452] width 1490 height 650
type input "Christopher Beverlin"
